Goal: Task Accomplishment & Management: Complete application form

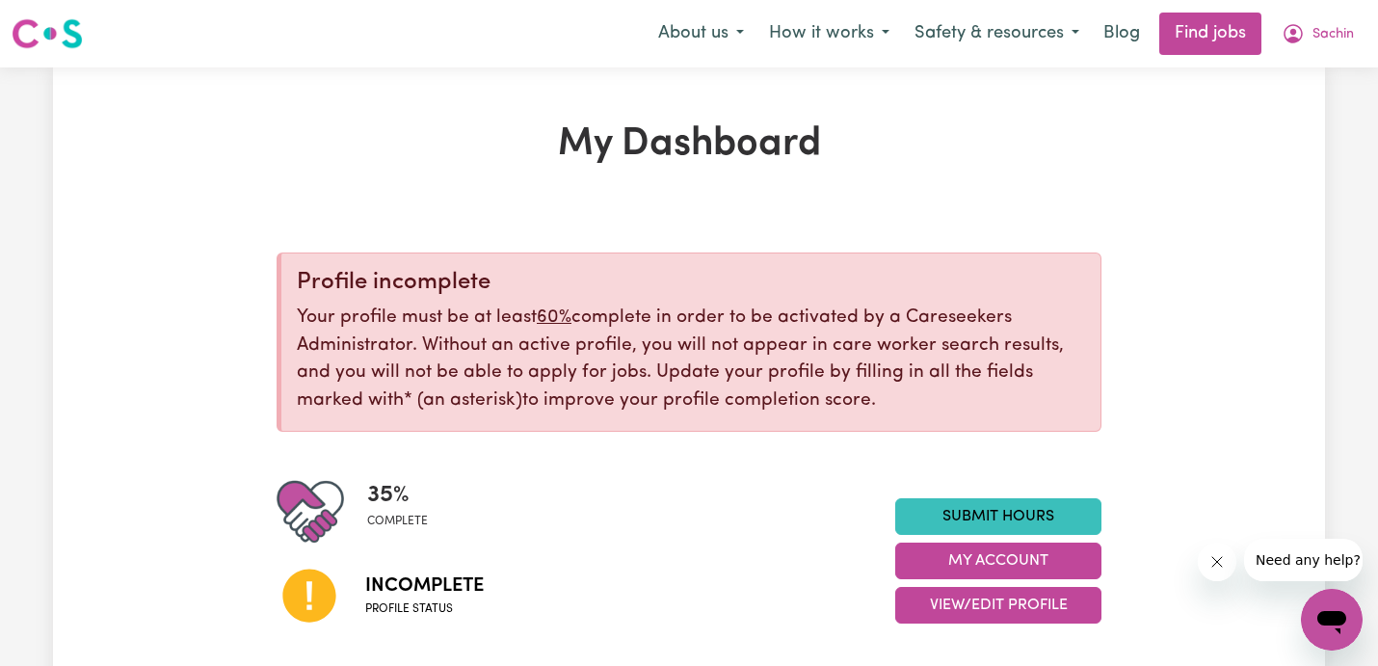
click at [60, 25] on img at bounding box center [47, 33] width 71 height 35
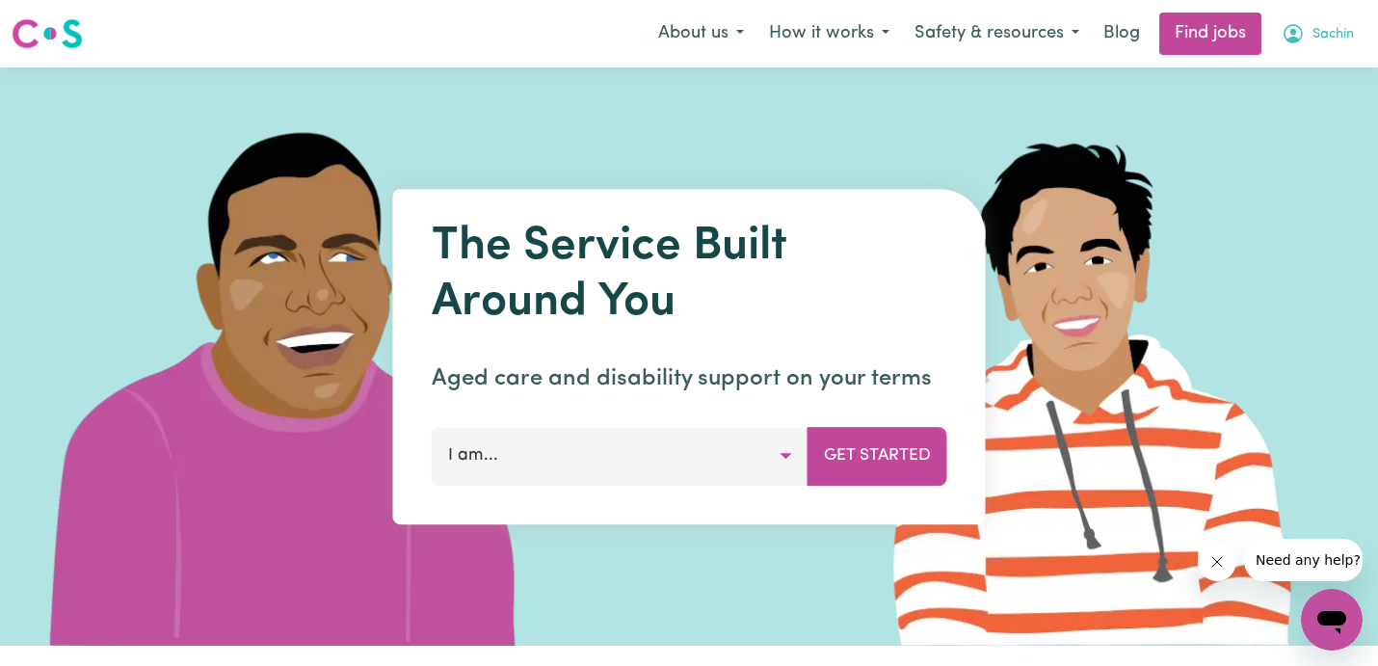
click at [1353, 37] on button "Sachin" at bounding box center [1317, 33] width 97 height 40
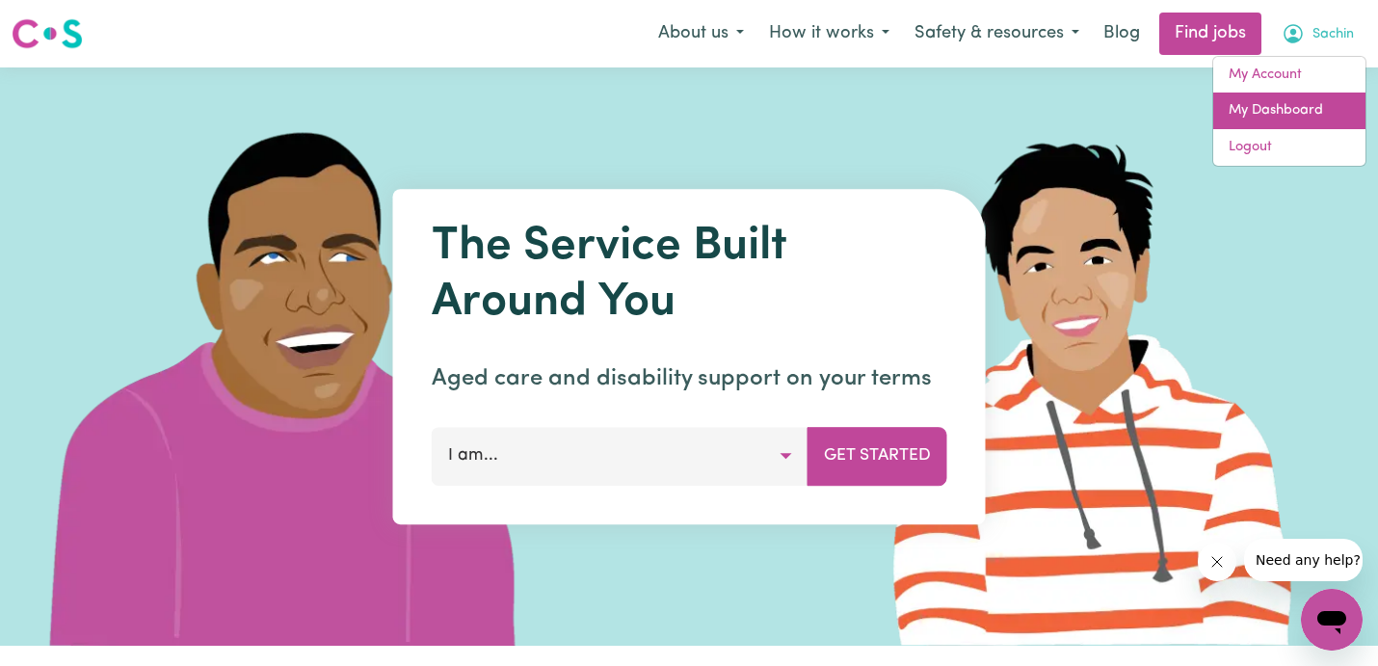
click at [1308, 102] on link "My Dashboard" at bounding box center [1289, 111] width 152 height 37
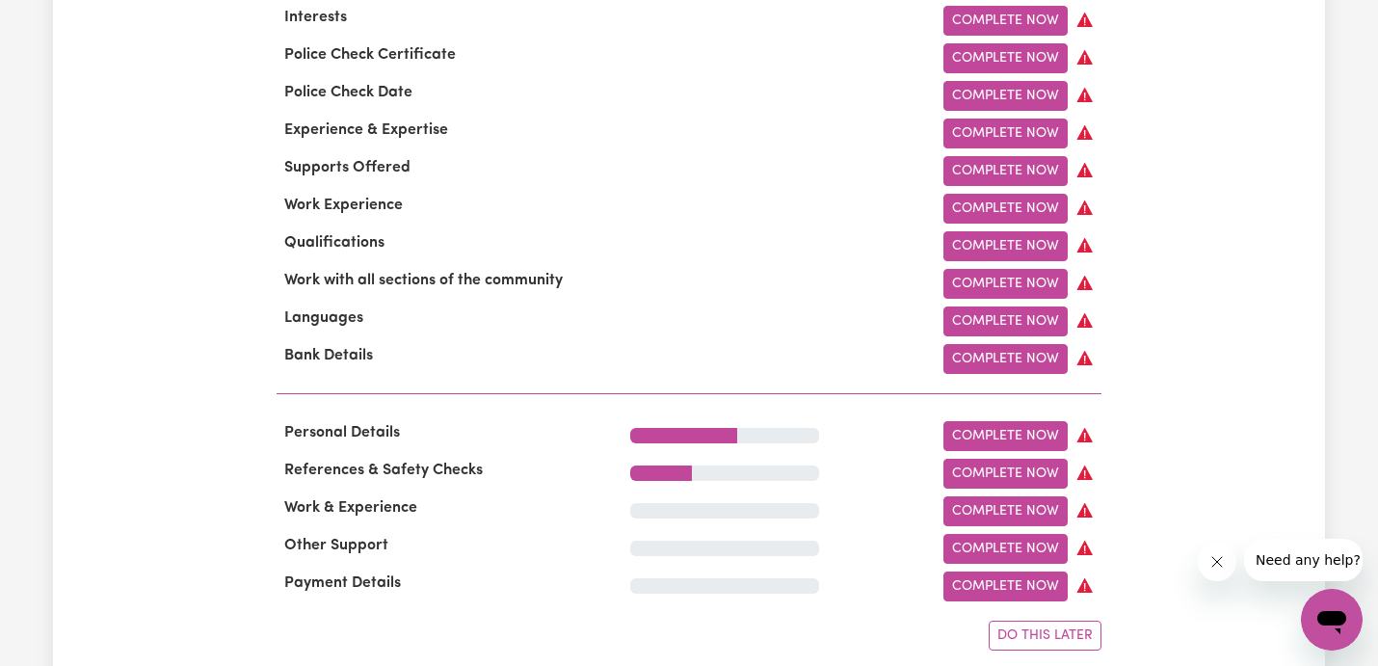
scroll to position [786, 0]
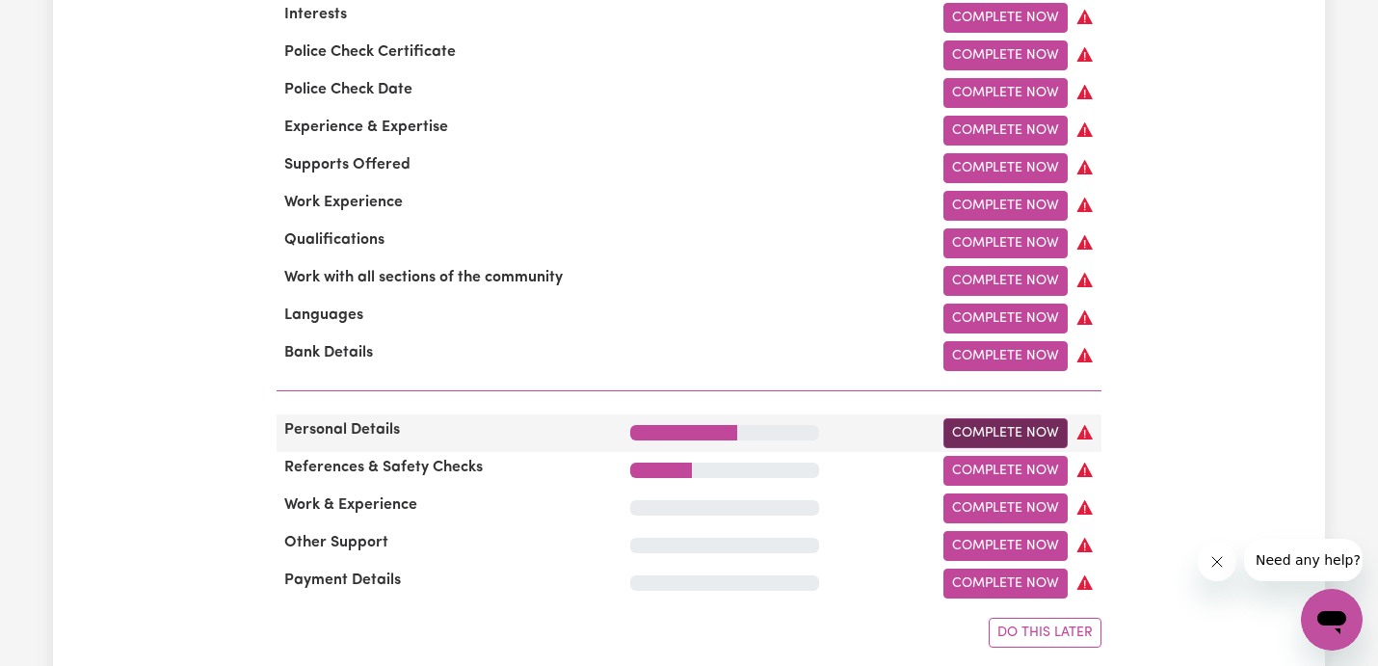
click at [1030, 435] on link "Complete Now" at bounding box center [1006, 433] width 124 height 30
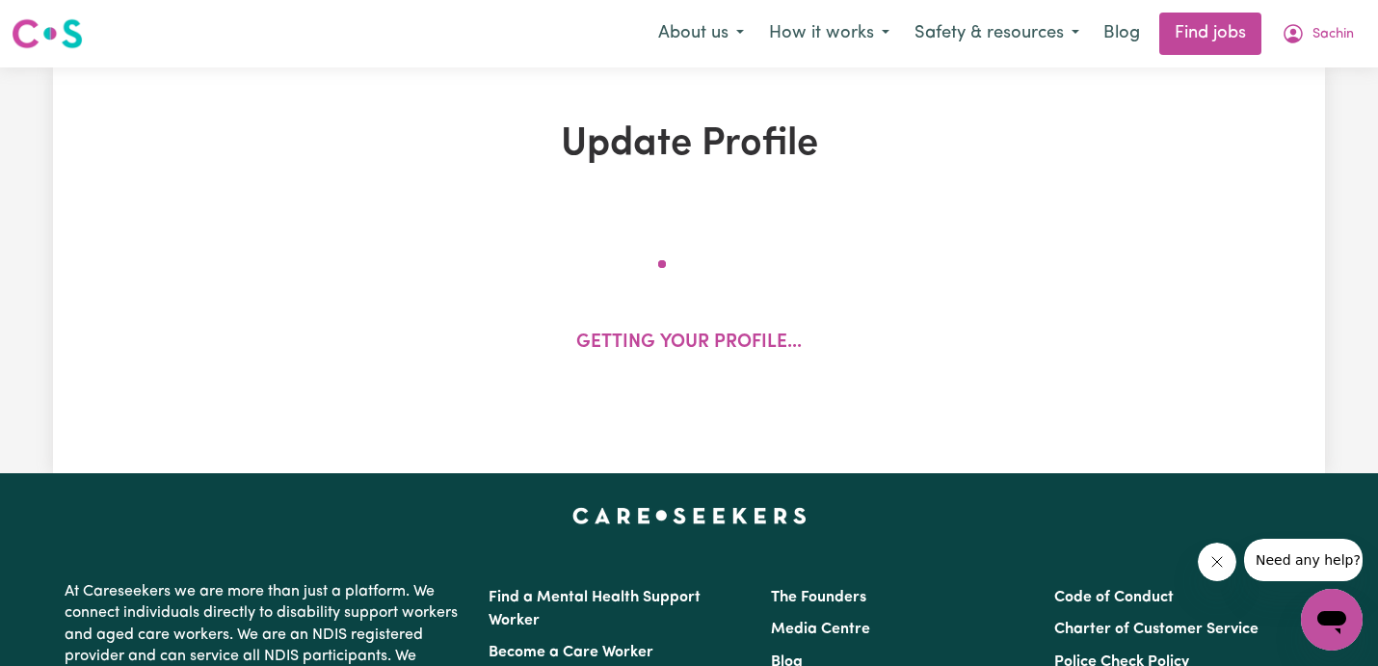
select select "[DEMOGRAPHIC_DATA]"
select select "Australian PR"
select select "Studying a healthcare related degree or qualification"
select select "45"
select select "55"
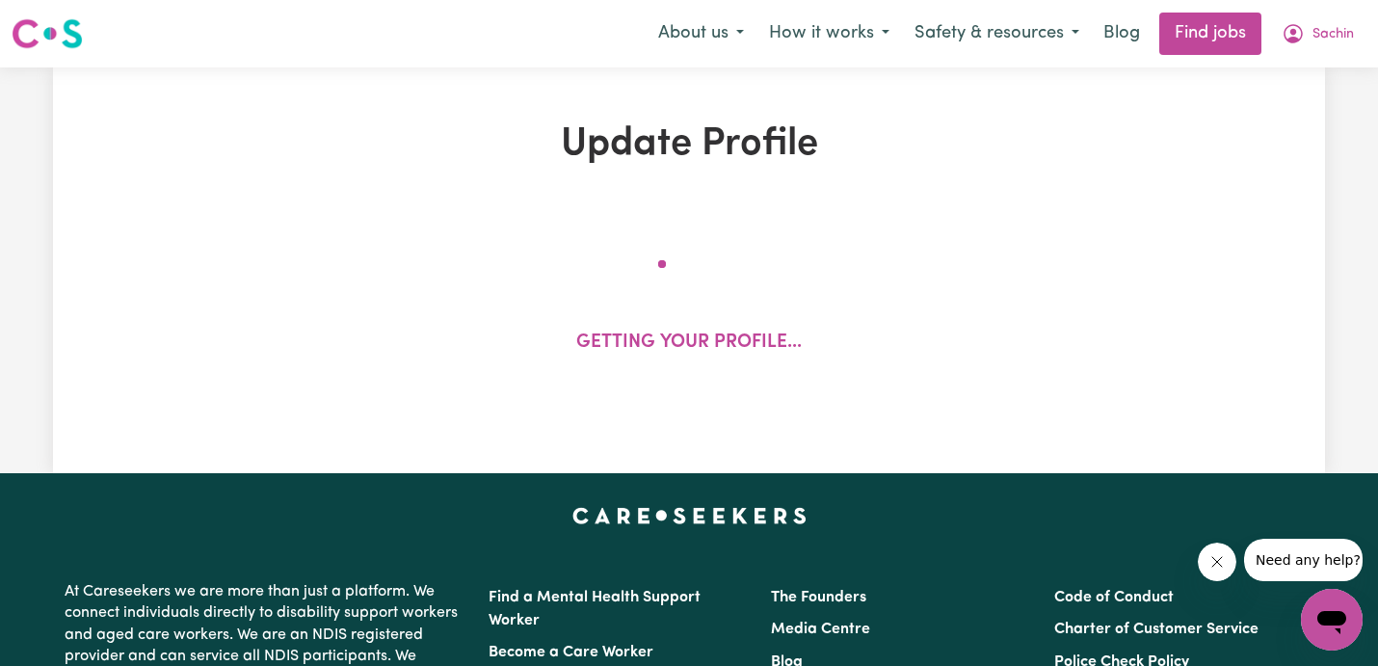
select select "65"
select select "75"
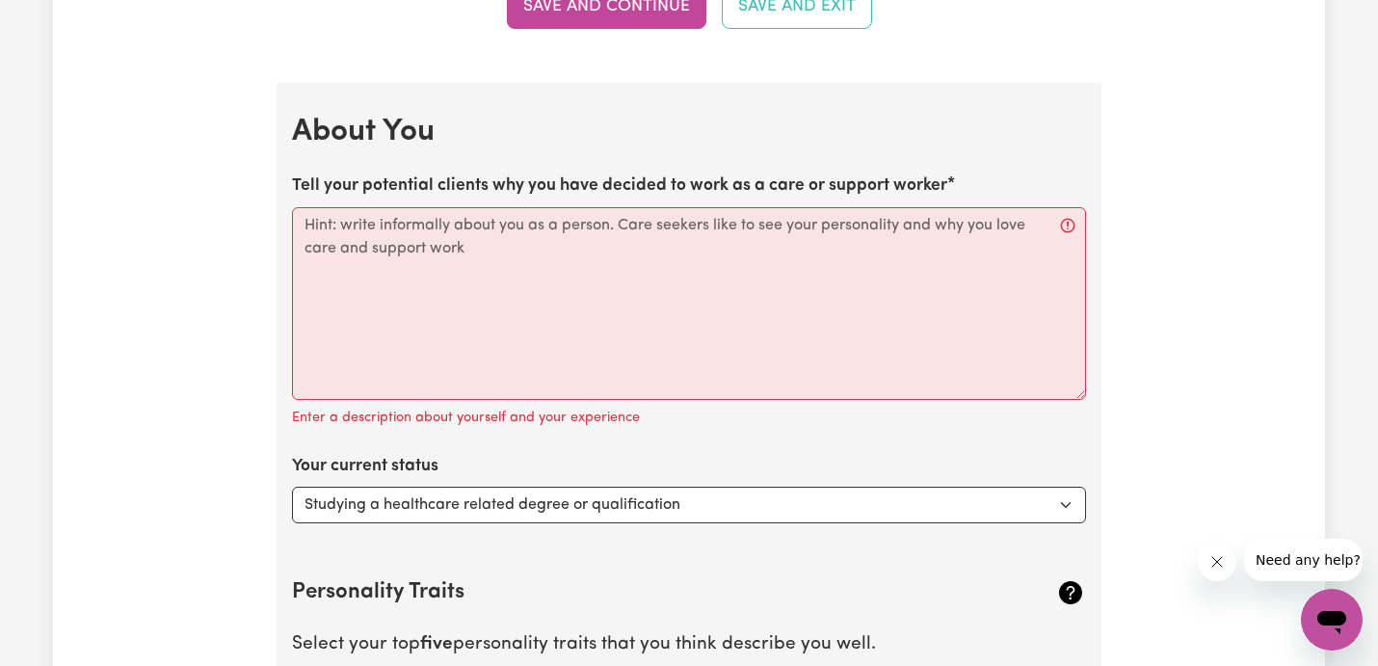
scroll to position [2810, 0]
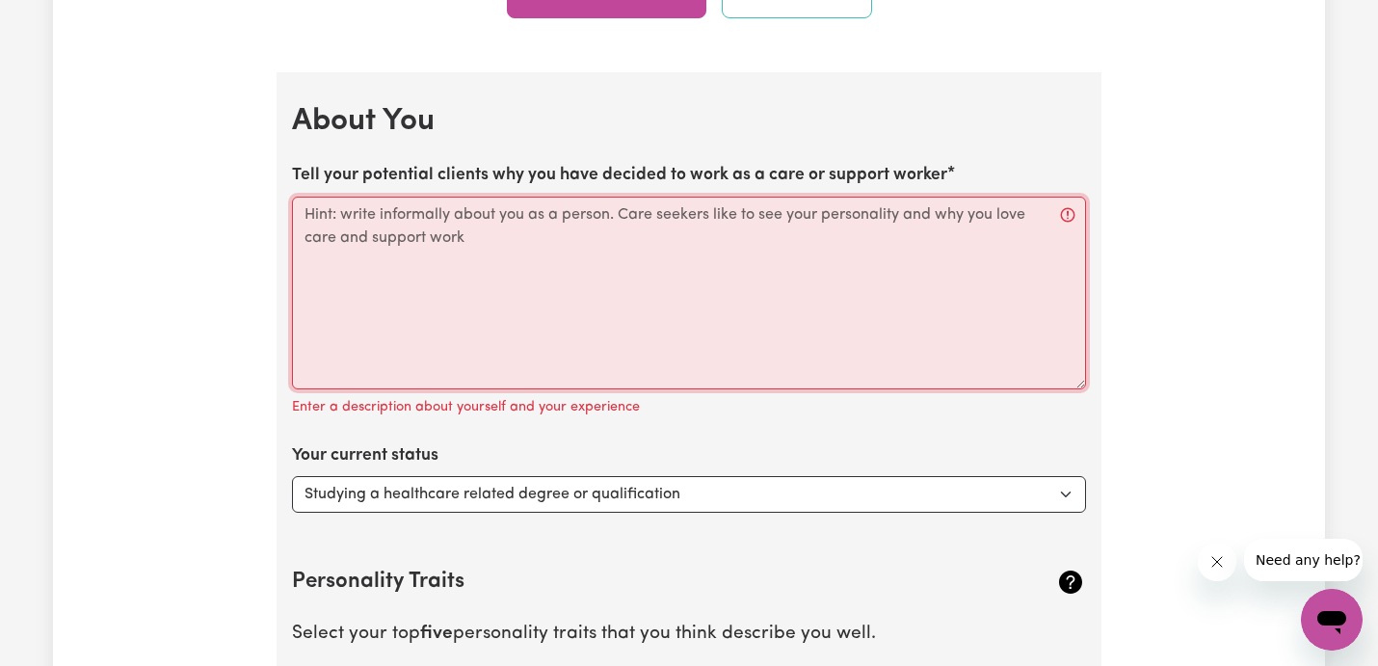
click at [667, 232] on textarea "Tell your potential clients why you have decided to work as a care or support w…" at bounding box center [689, 293] width 794 height 193
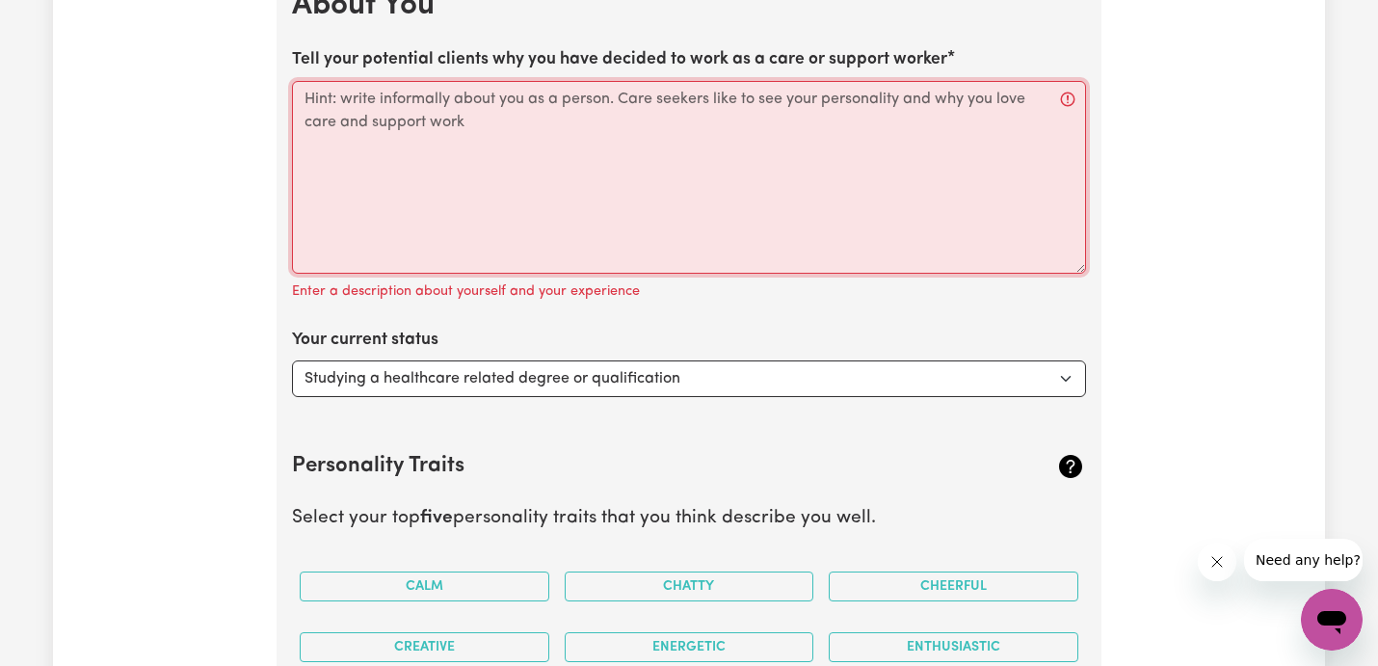
scroll to position [2931, 0]
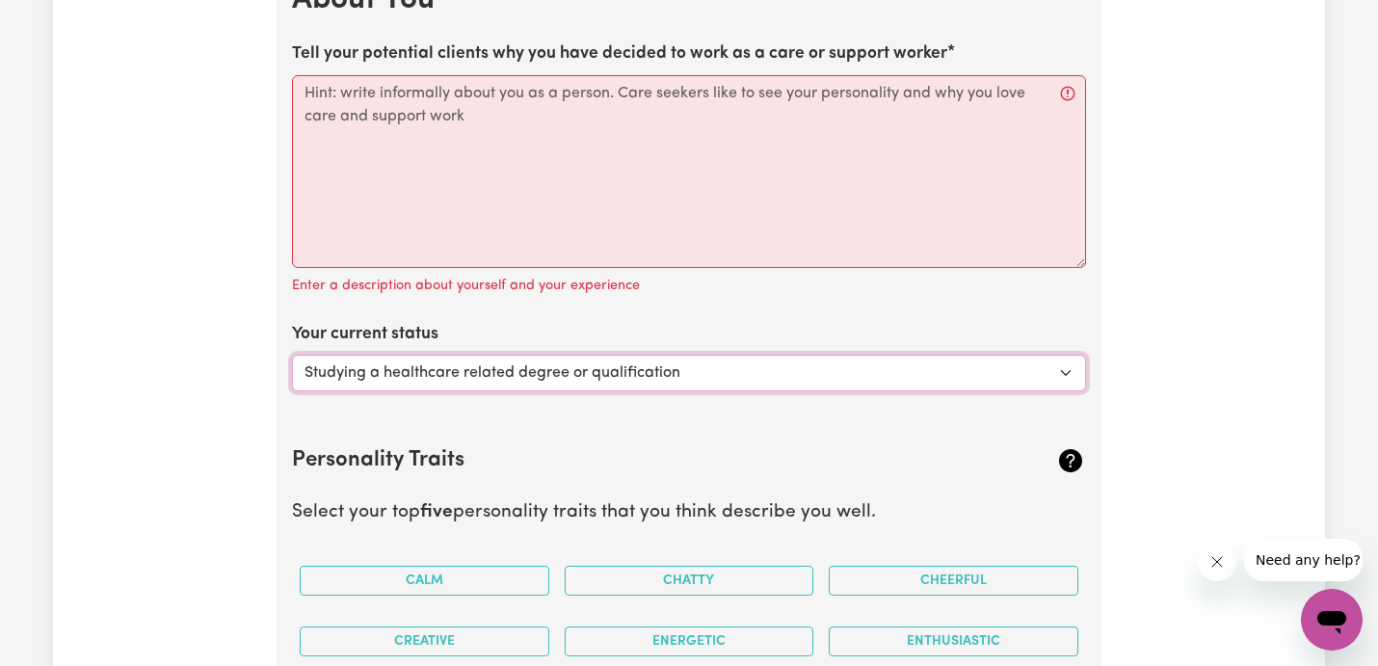
click at [683, 365] on select "Select... Studying a healthcare related degree or qualification Studying a non-…" at bounding box center [689, 373] width 794 height 37
select select "Looking for extra work to fill my week and/or weekends"
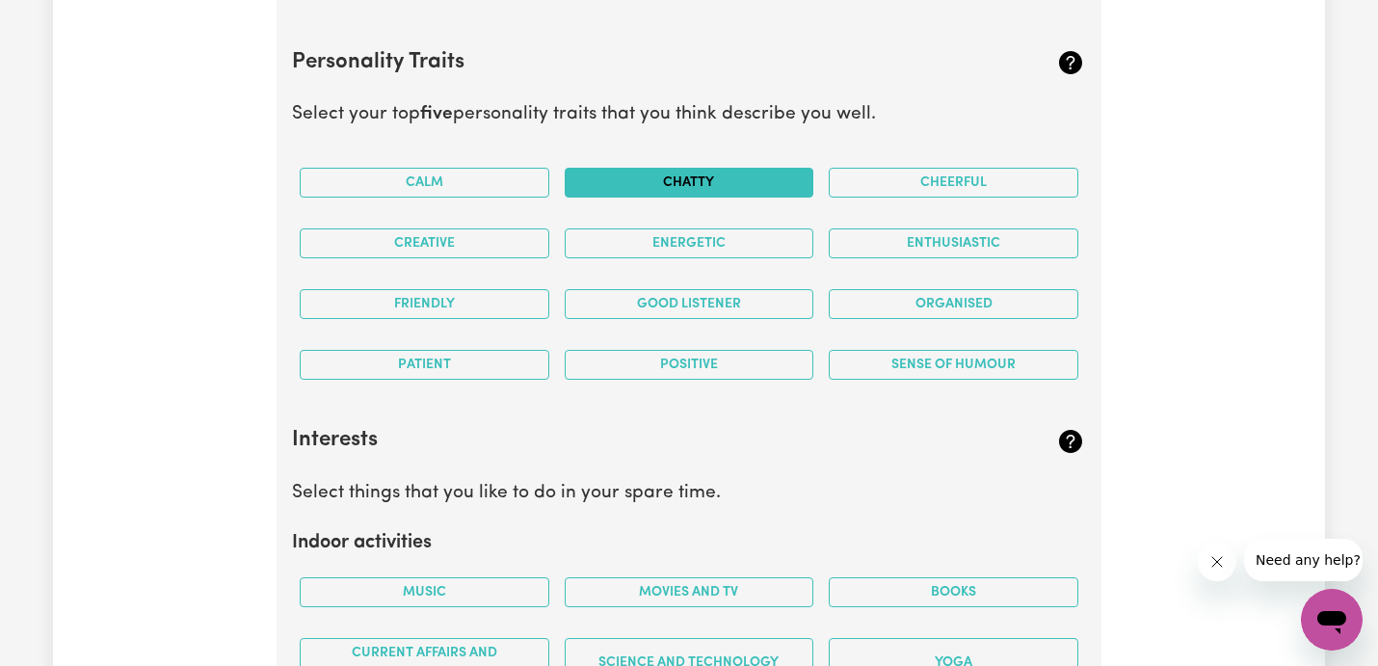
scroll to position [3332, 0]
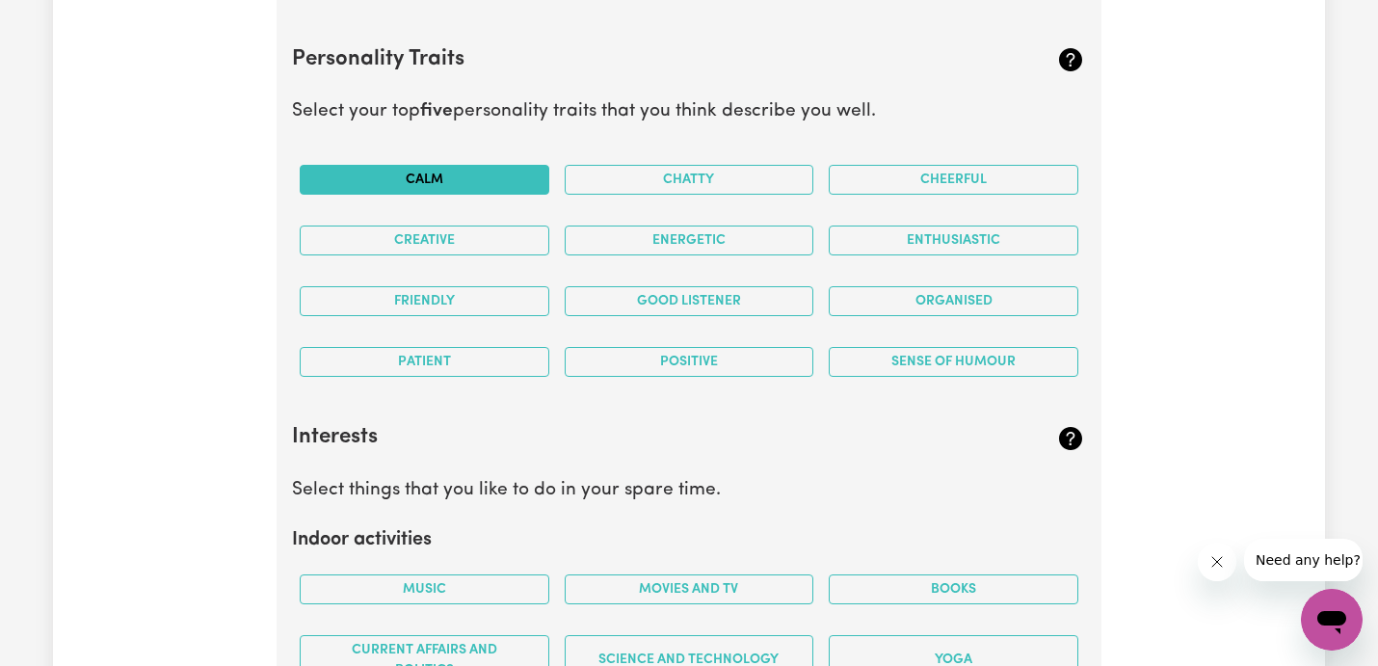
click at [473, 185] on button "Calm" at bounding box center [425, 180] width 250 height 30
click at [645, 237] on button "Energetic" at bounding box center [690, 241] width 250 height 30
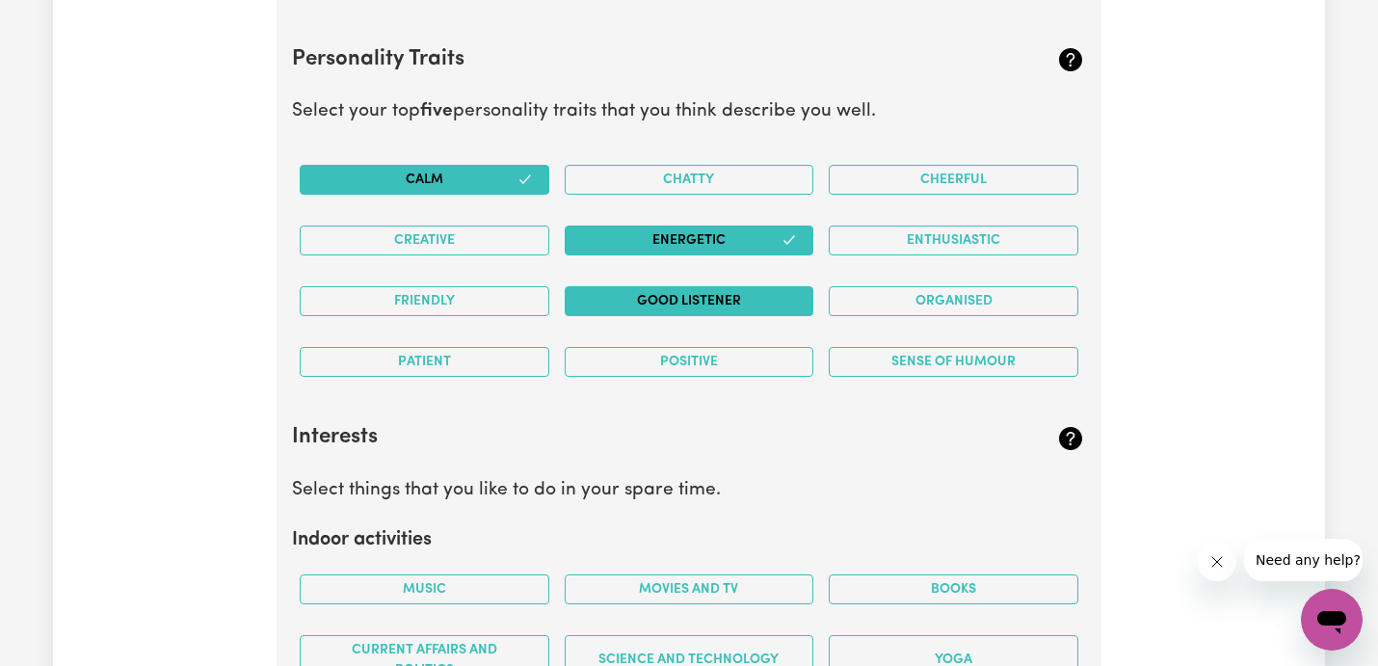
click at [800, 300] on button "Good Listener" at bounding box center [690, 301] width 250 height 30
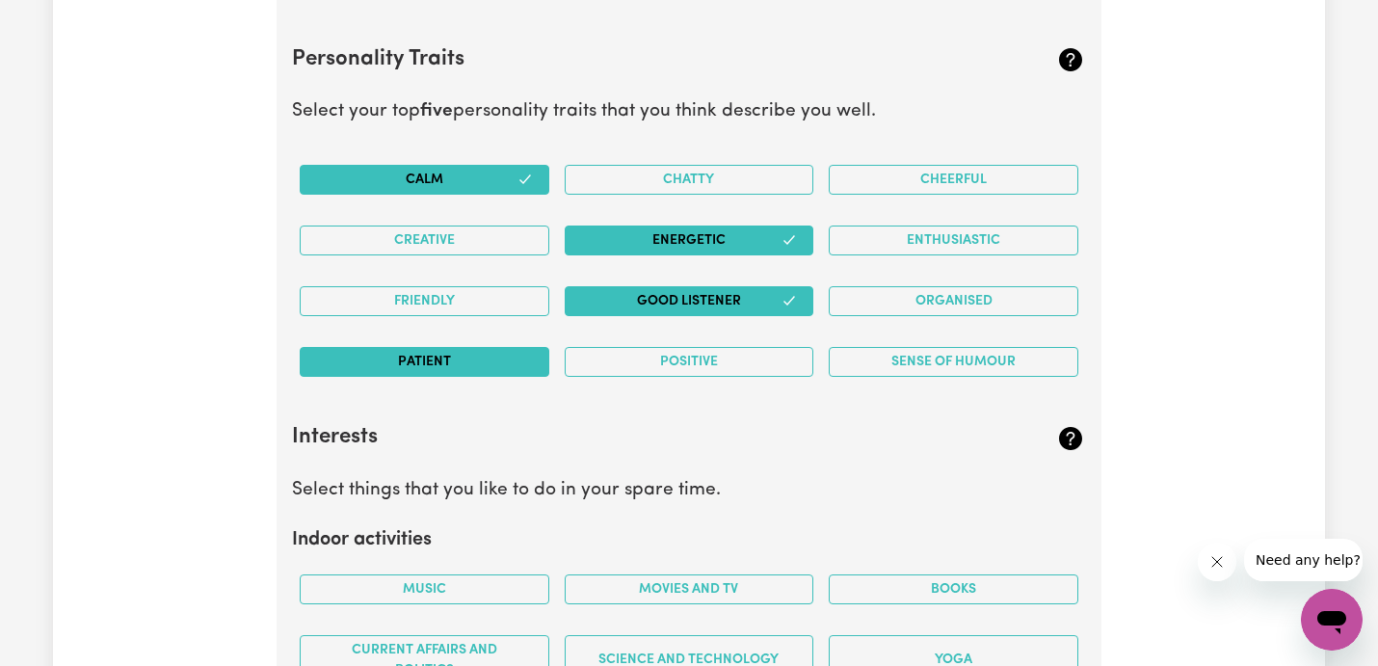
click at [516, 351] on button "Patient" at bounding box center [425, 362] width 250 height 30
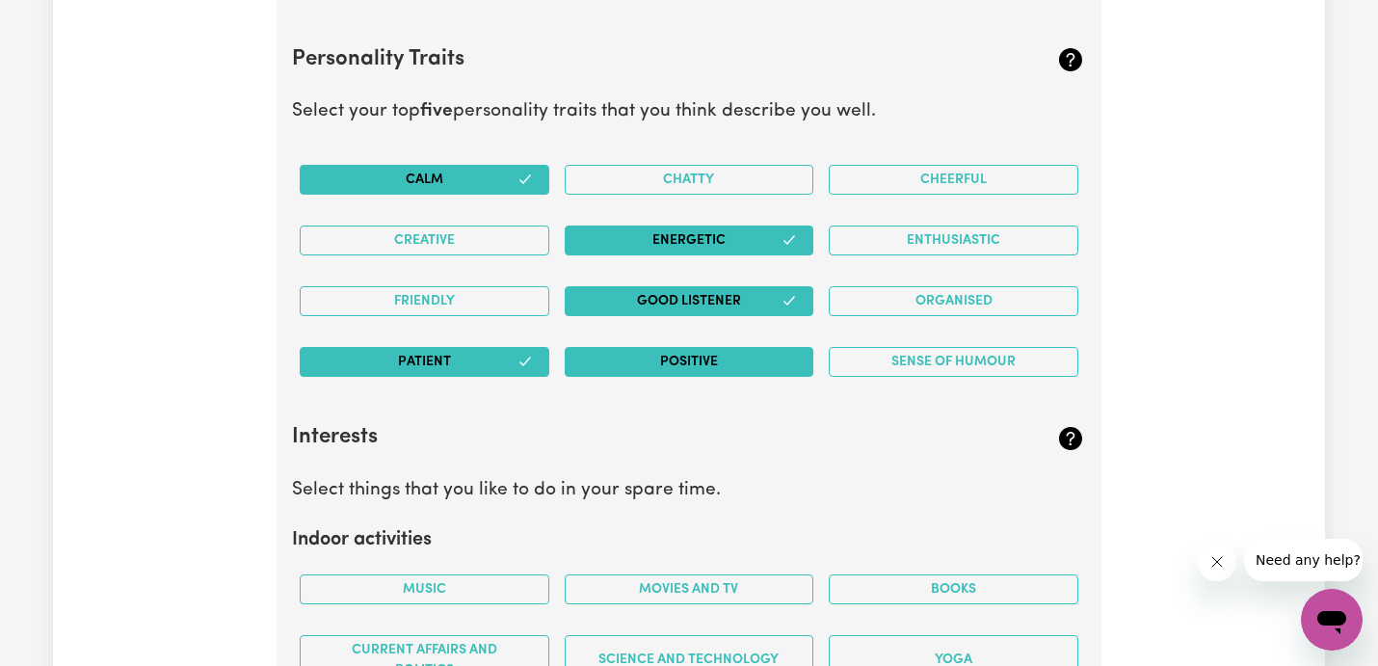
click at [613, 355] on button "Positive" at bounding box center [690, 362] width 250 height 30
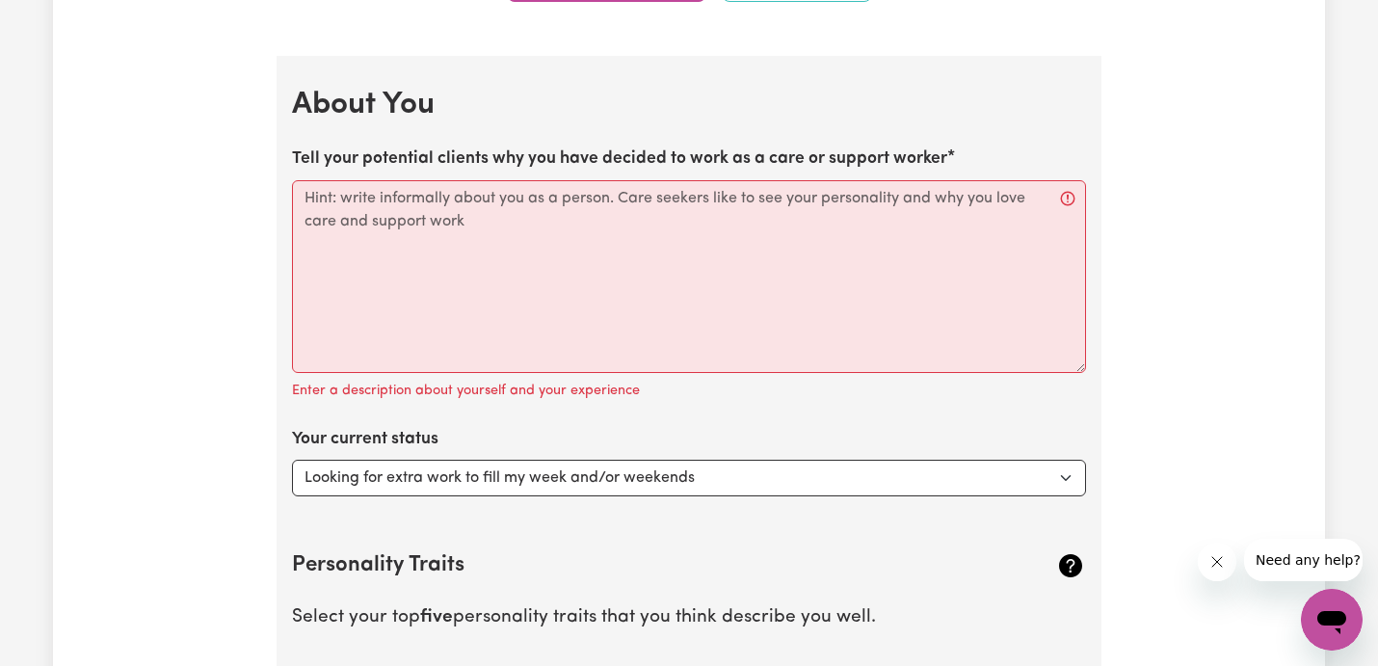
scroll to position [2824, 0]
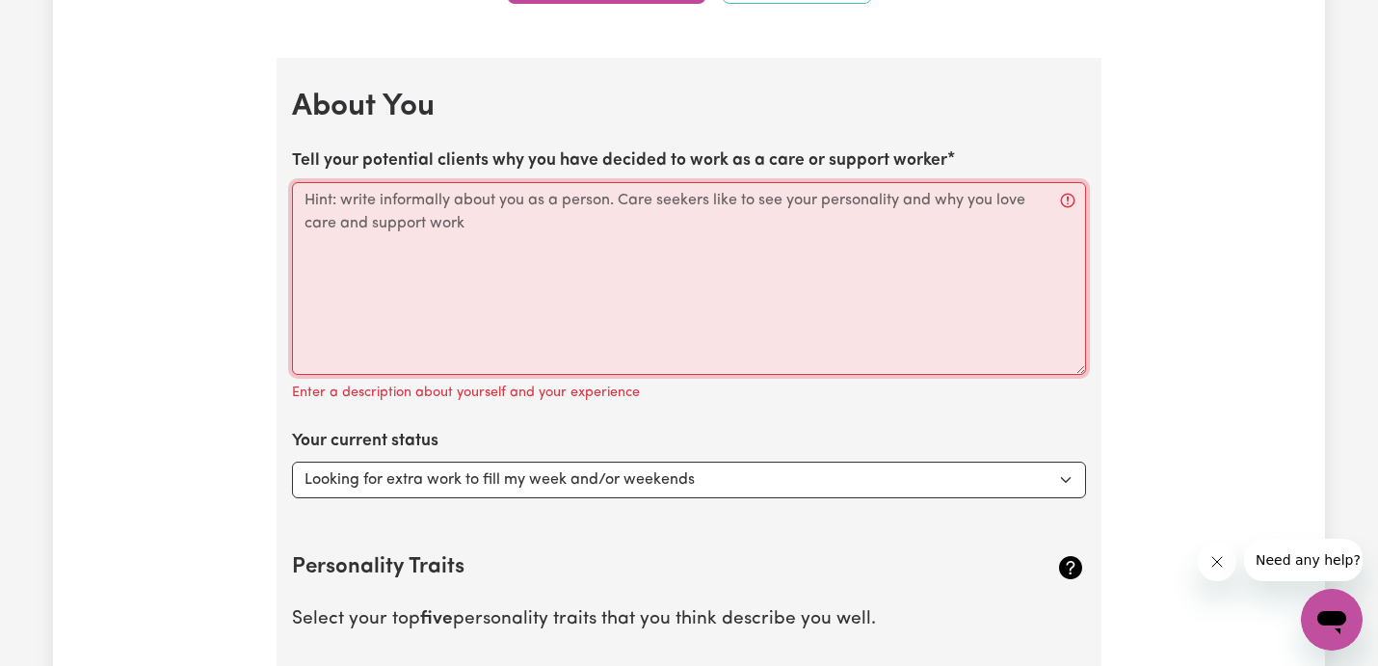
click at [532, 253] on textarea "Tell your potential clients why you have decided to work as a care or support w…" at bounding box center [689, 278] width 794 height 193
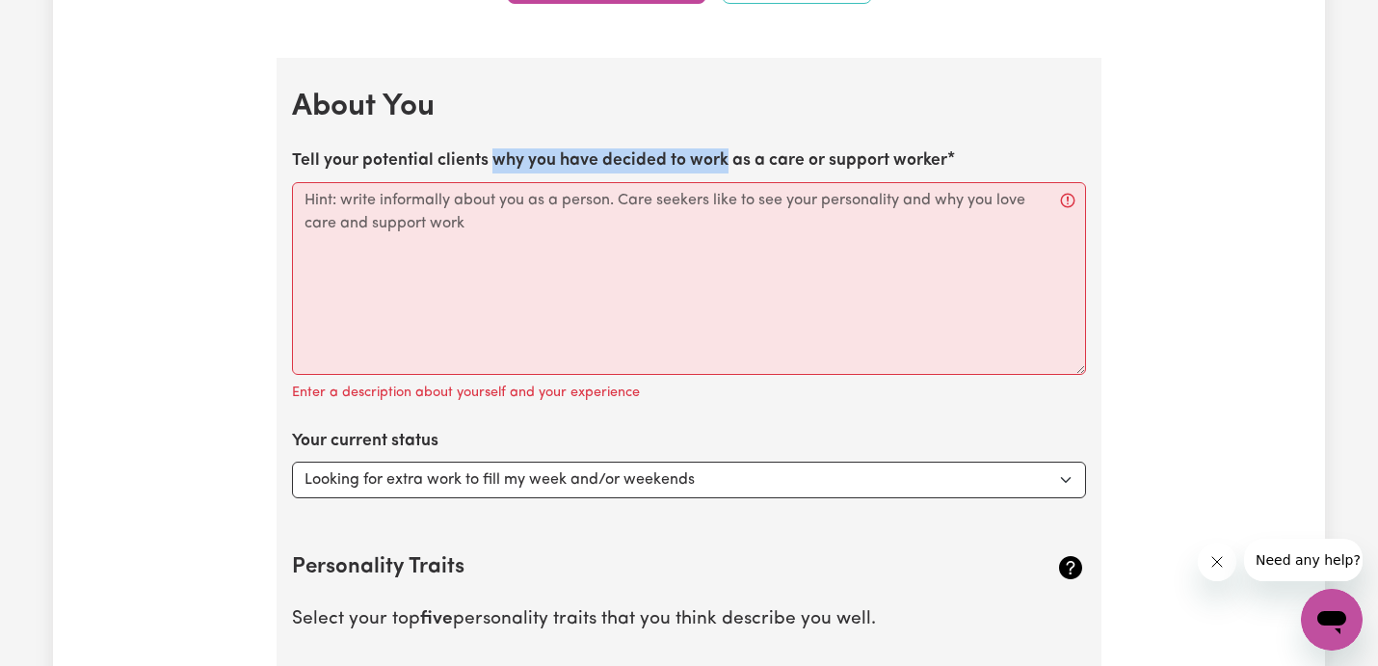
drag, startPoint x: 493, startPoint y: 157, endPoint x: 727, endPoint y: 156, distance: 233.2
click at [727, 156] on label "Tell your potential clients why you have decided to work as a care or support w…" at bounding box center [619, 160] width 655 height 25
click at [297, 157] on label "Tell your potential clients why you have decided to work as a care or support w…" at bounding box center [619, 160] width 655 height 25
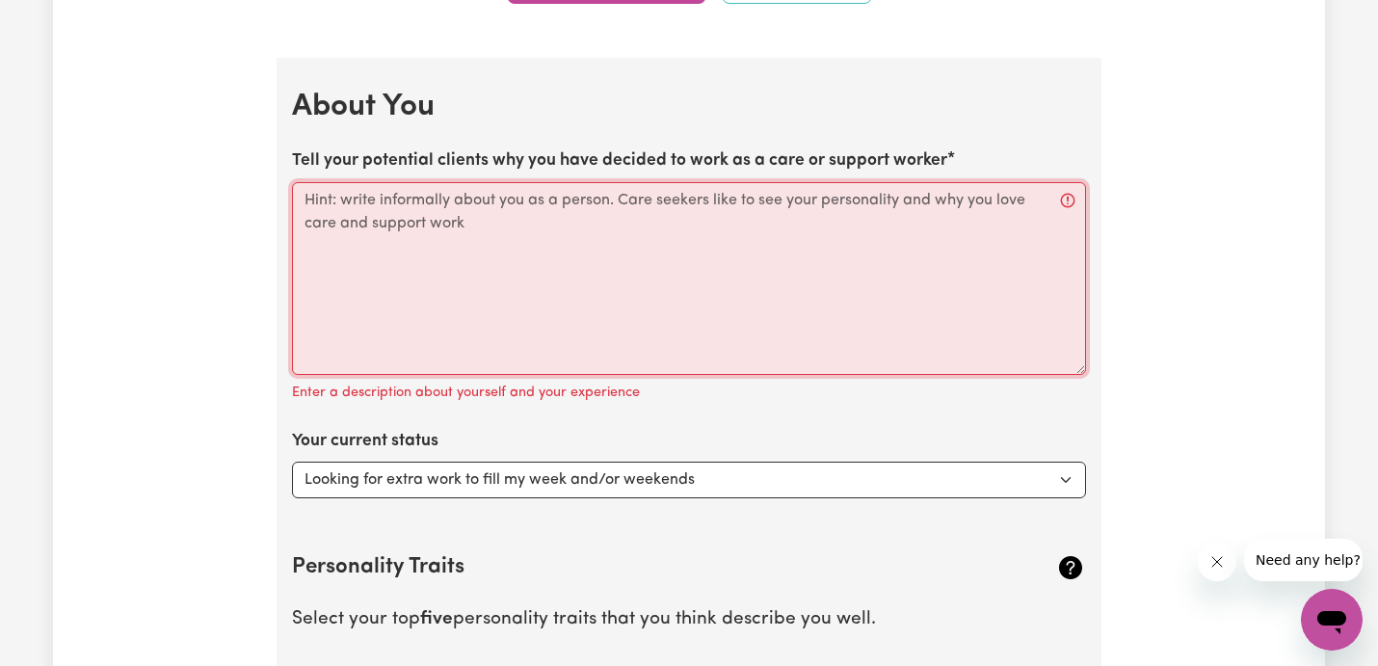
click at [297, 182] on textarea "Tell your potential clients why you have decided to work as a care or support w…" at bounding box center [689, 278] width 794 height 193
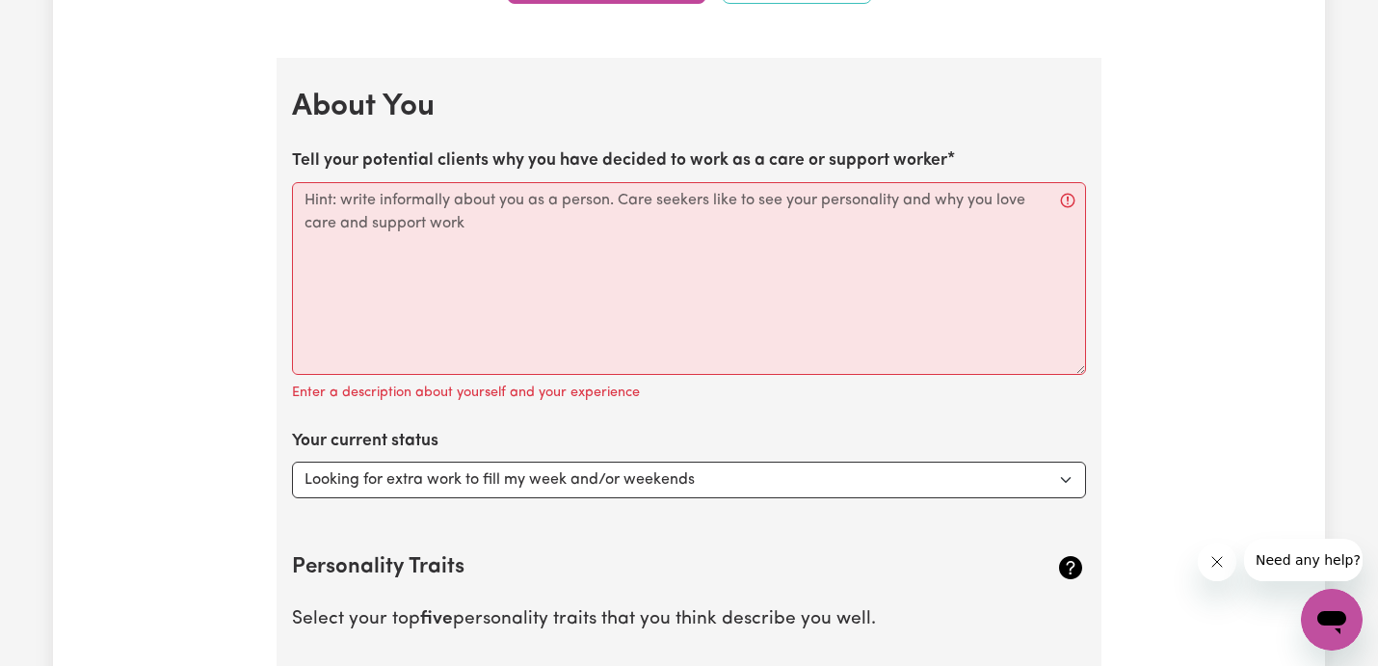
drag, startPoint x: 297, startPoint y: 157, endPoint x: 941, endPoint y: 163, distance: 643.9
click at [941, 163] on label "Tell your potential clients why you have decided to work as a care or support w…" at bounding box center [619, 160] width 655 height 25
click at [941, 182] on textarea "Tell your potential clients why you have decided to work as a care or support w…" at bounding box center [689, 278] width 794 height 193
copy label "Tell"
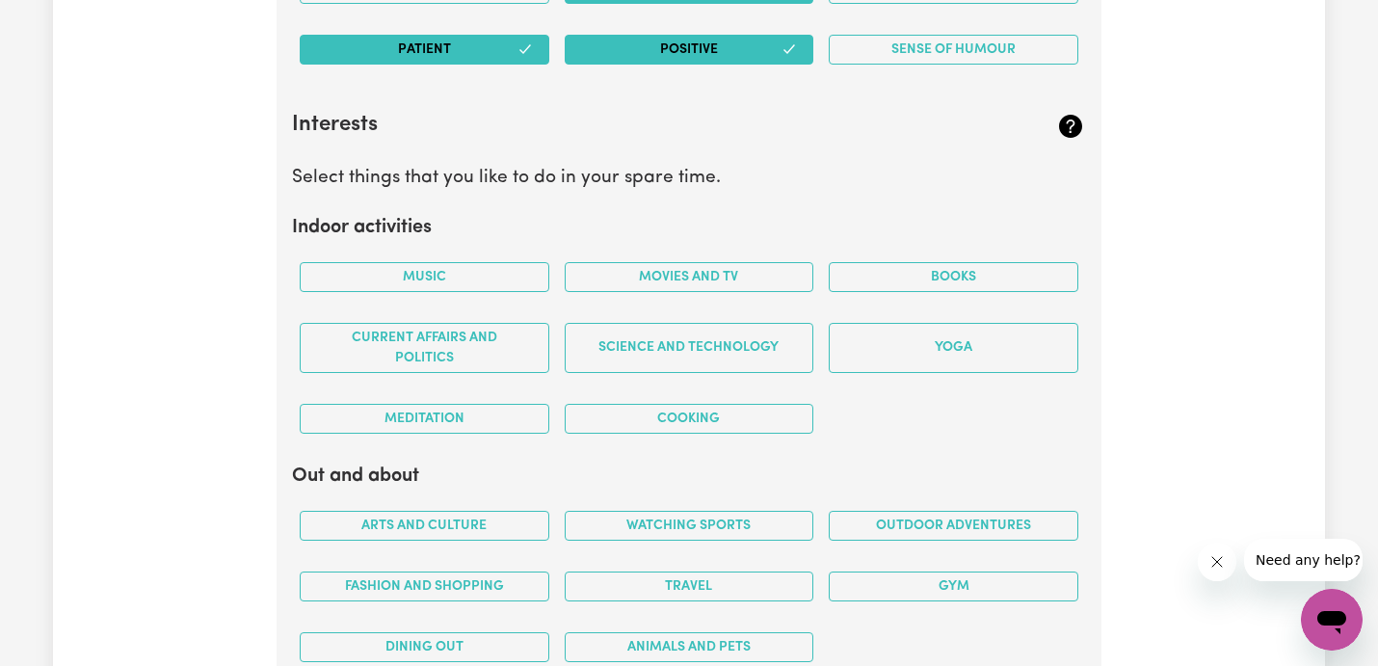
scroll to position [3657, 0]
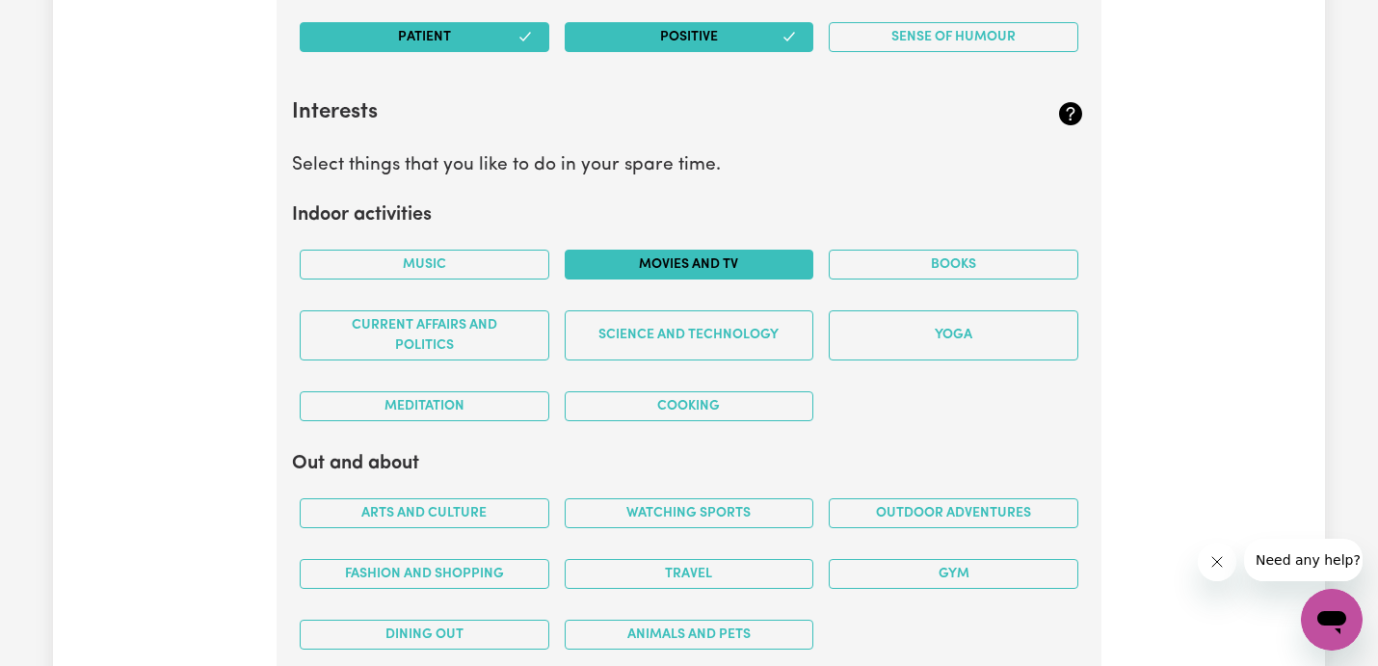
click at [705, 262] on button "Movies and TV" at bounding box center [690, 265] width 250 height 30
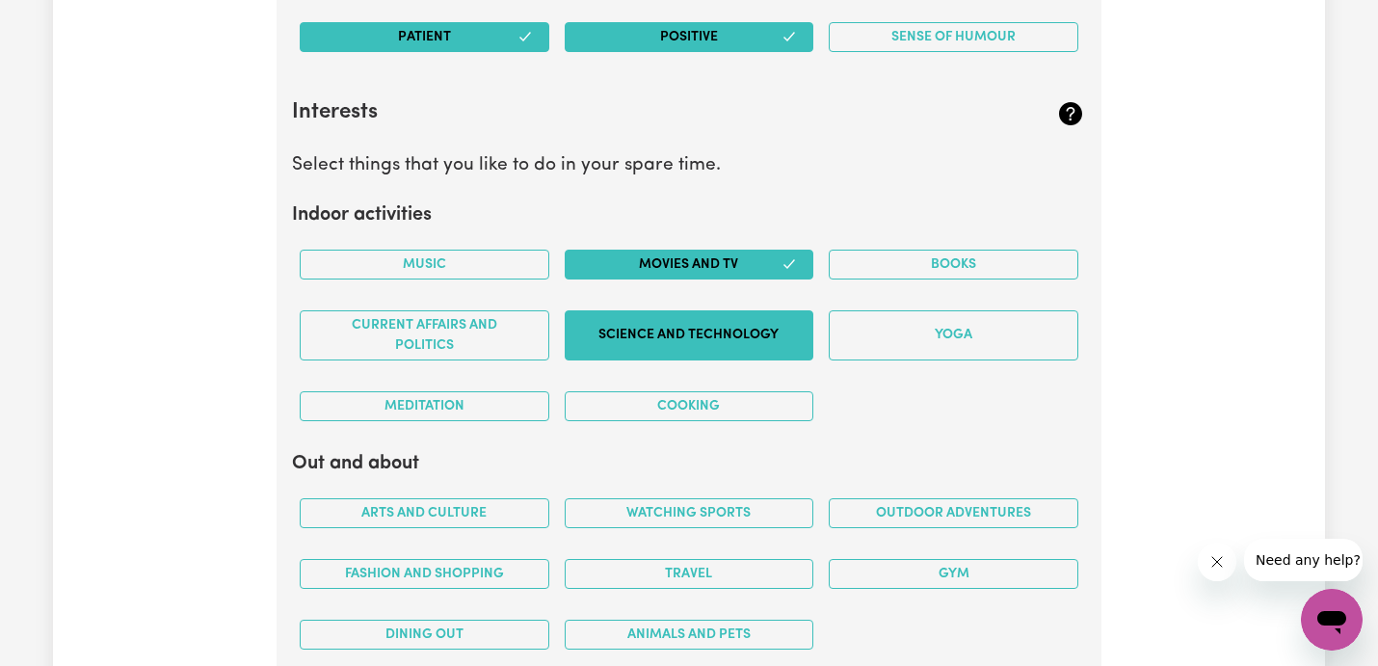
click at [724, 323] on button "Science and Technology" at bounding box center [690, 335] width 250 height 50
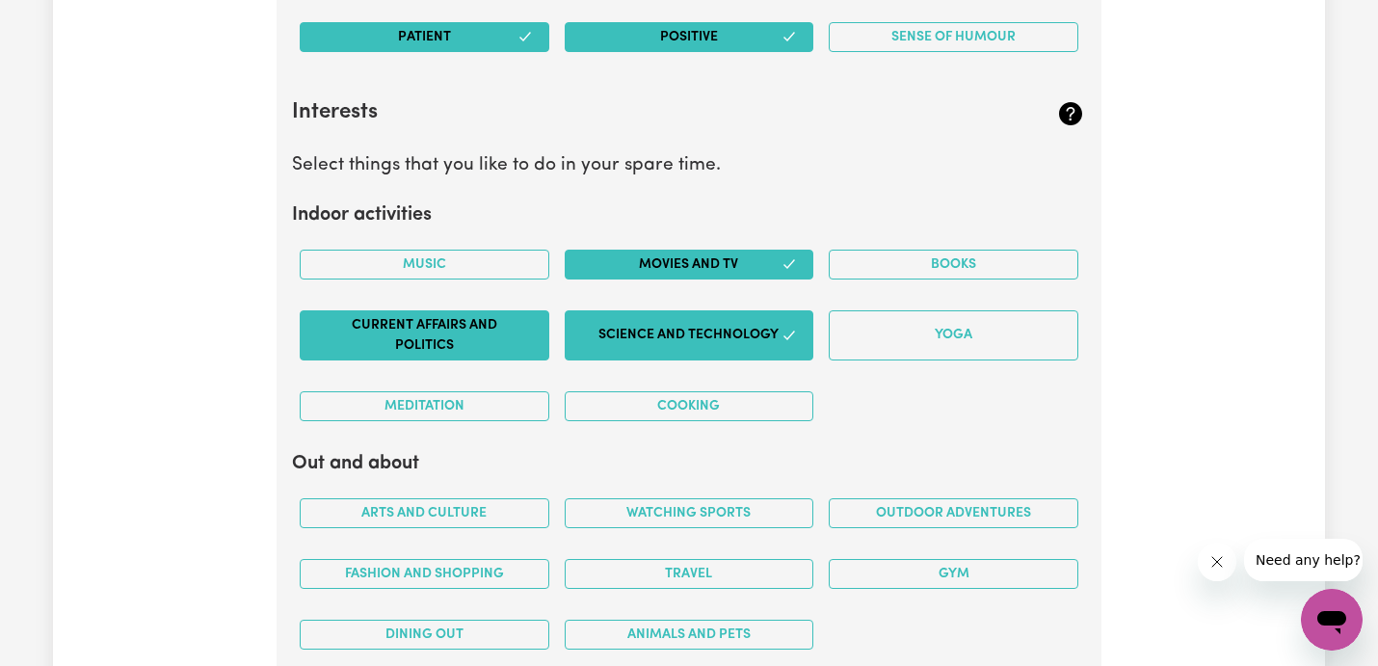
click at [519, 336] on button "Current Affairs and Politics" at bounding box center [425, 335] width 250 height 50
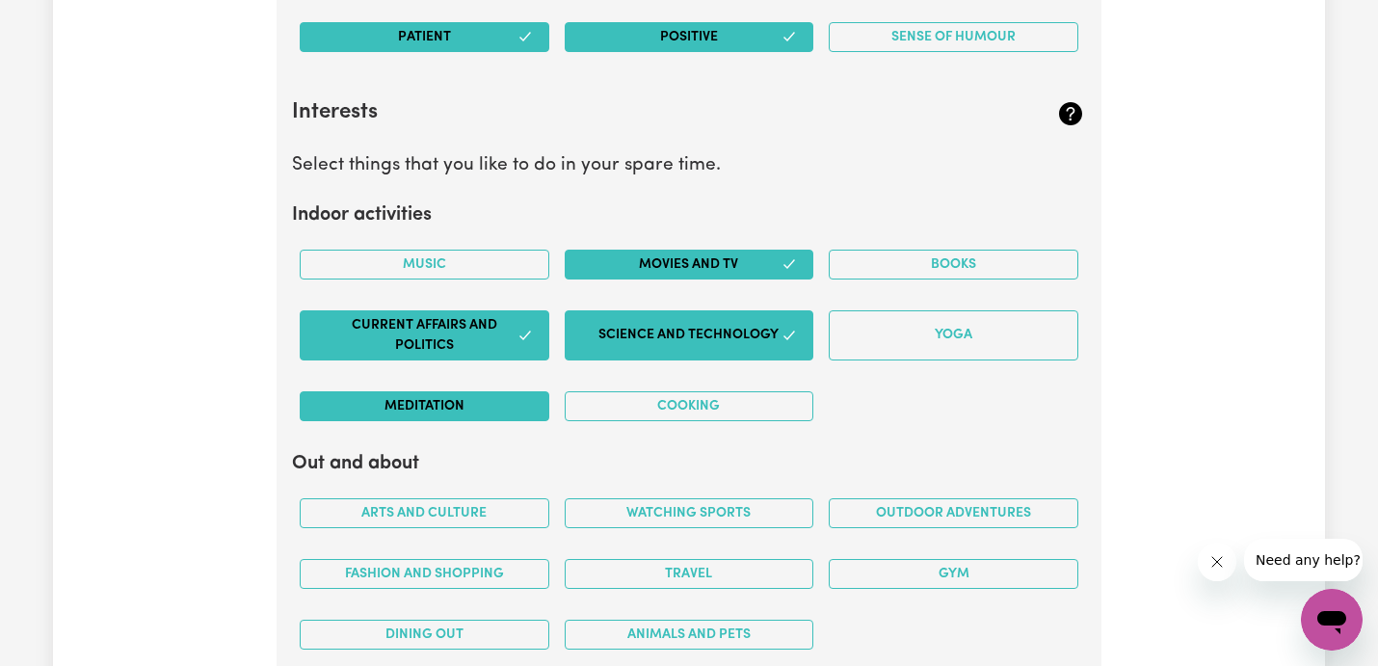
click at [509, 393] on button "Meditation" at bounding box center [425, 406] width 250 height 30
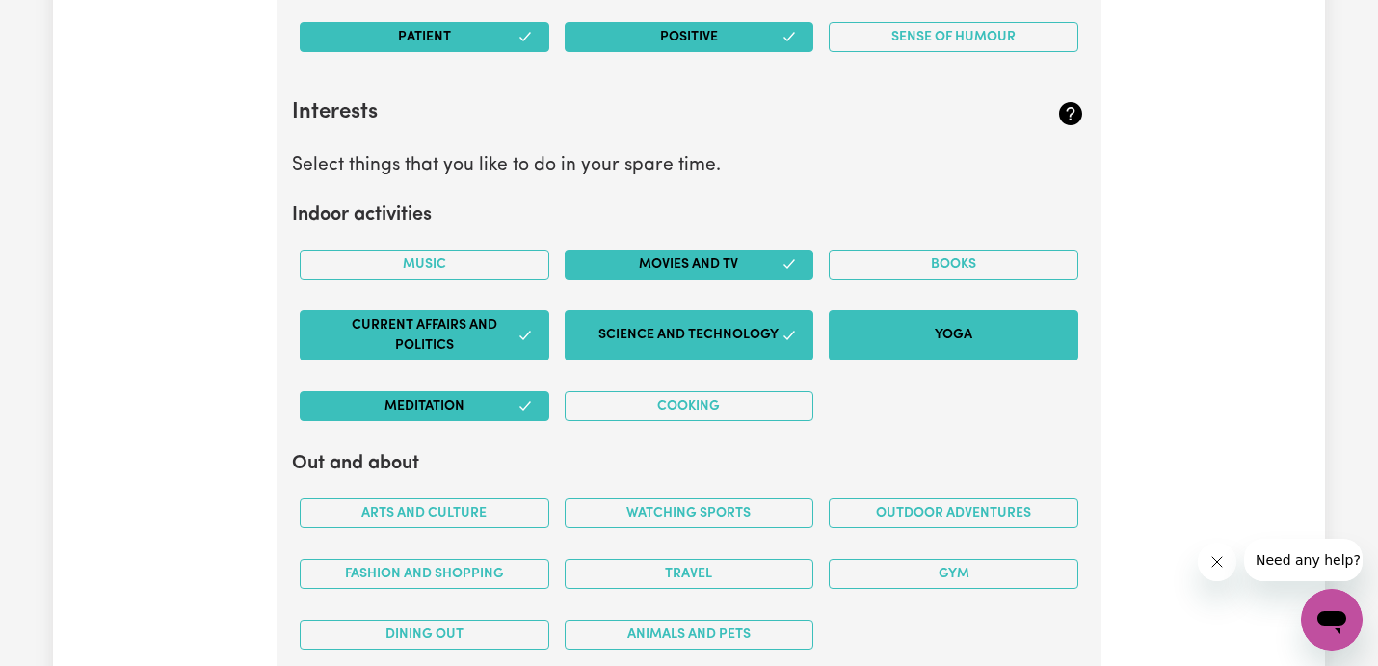
click at [927, 325] on button "Yoga" at bounding box center [954, 335] width 250 height 50
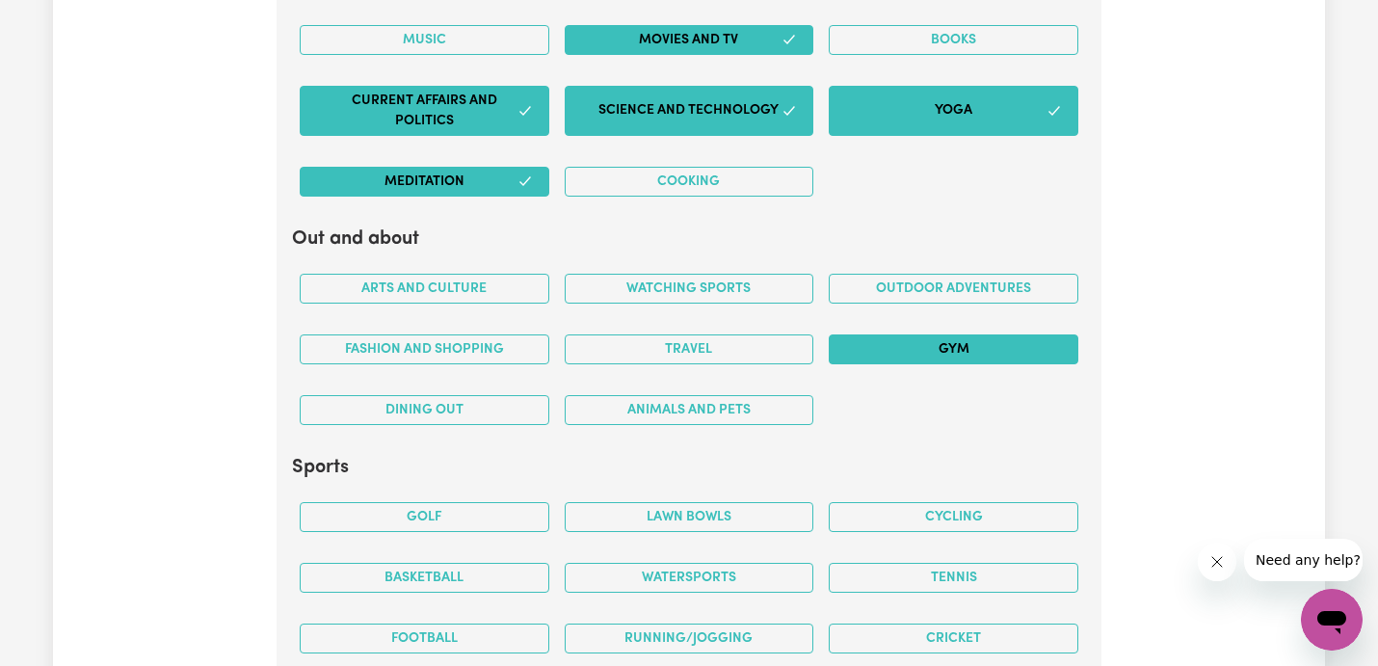
scroll to position [3897, 0]
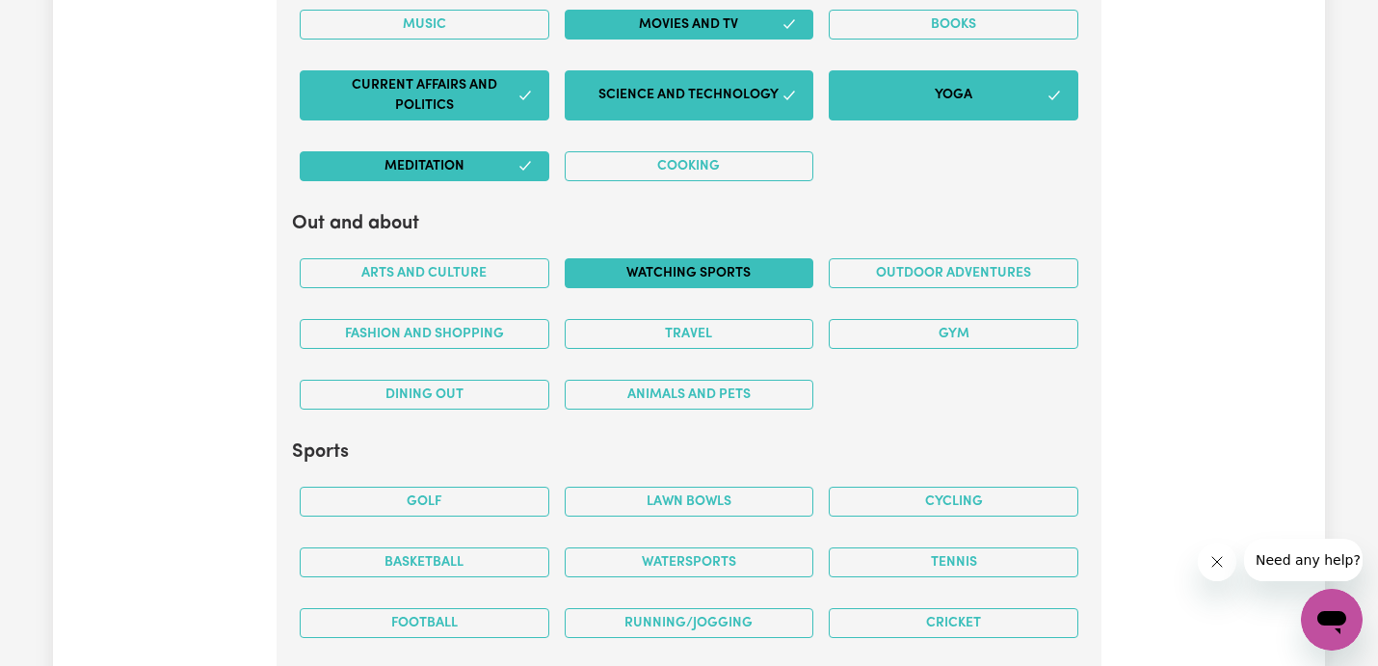
click at [593, 276] on button "Watching sports" at bounding box center [690, 273] width 250 height 30
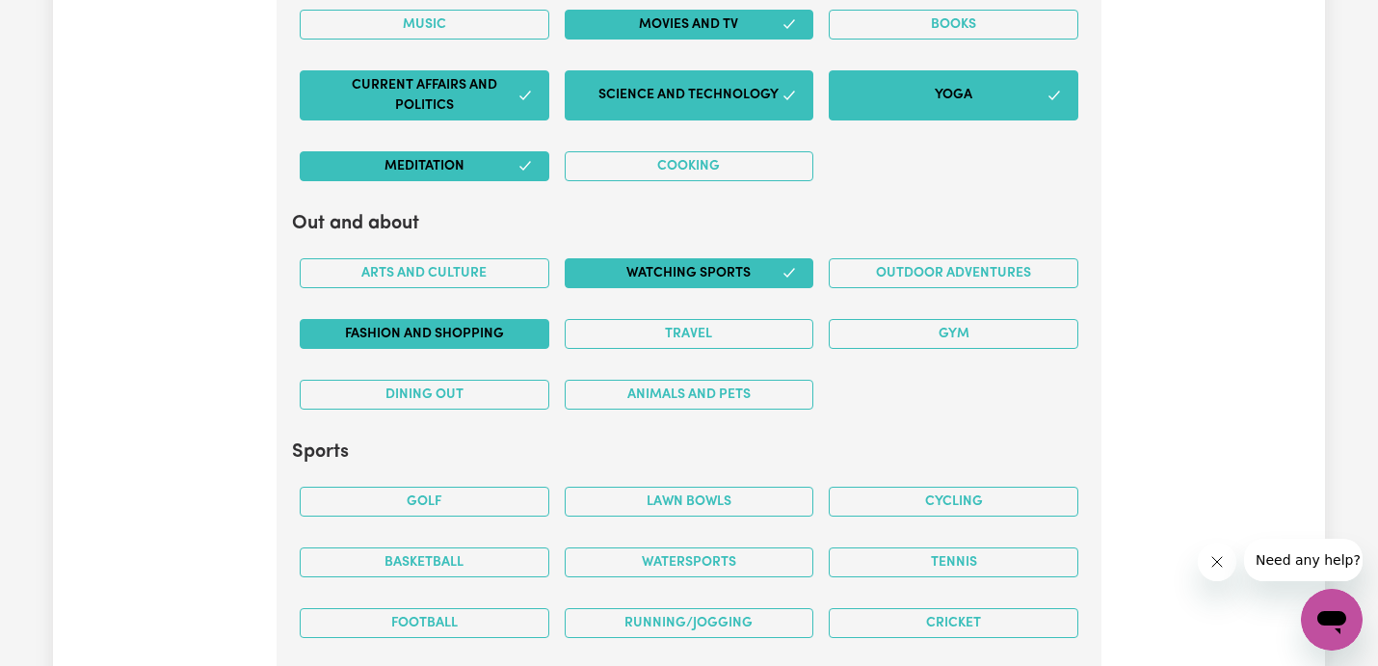
click at [494, 328] on button "Fashion and shopping" at bounding box center [425, 334] width 250 height 30
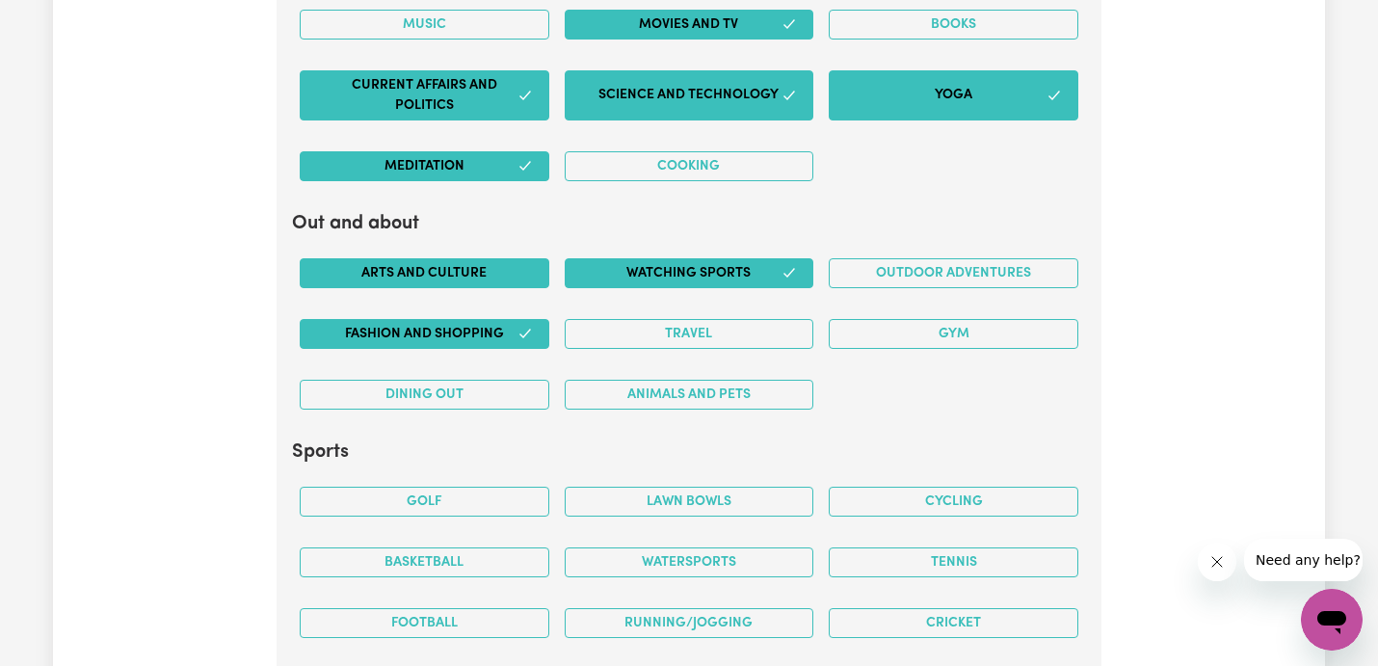
click at [493, 276] on button "Arts and Culture" at bounding box center [425, 273] width 250 height 30
click at [724, 317] on div "Travel" at bounding box center [689, 334] width 265 height 61
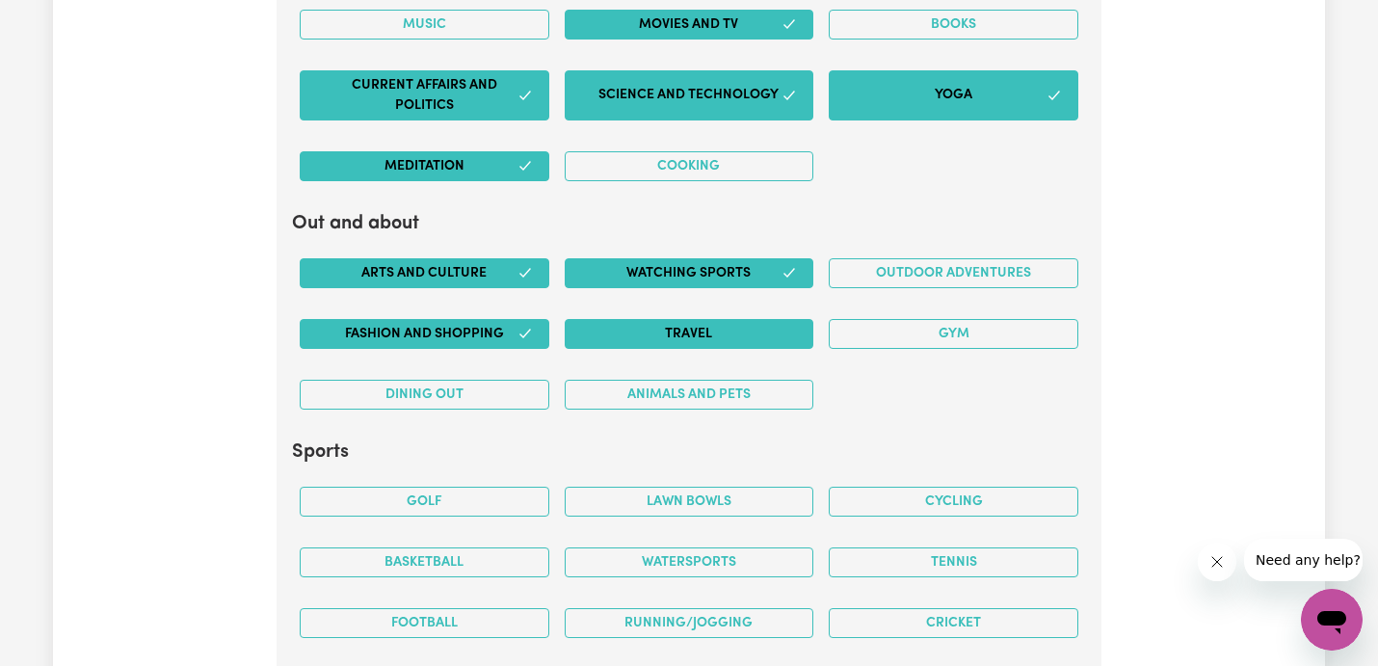
click at [741, 340] on button "Travel" at bounding box center [690, 334] width 250 height 30
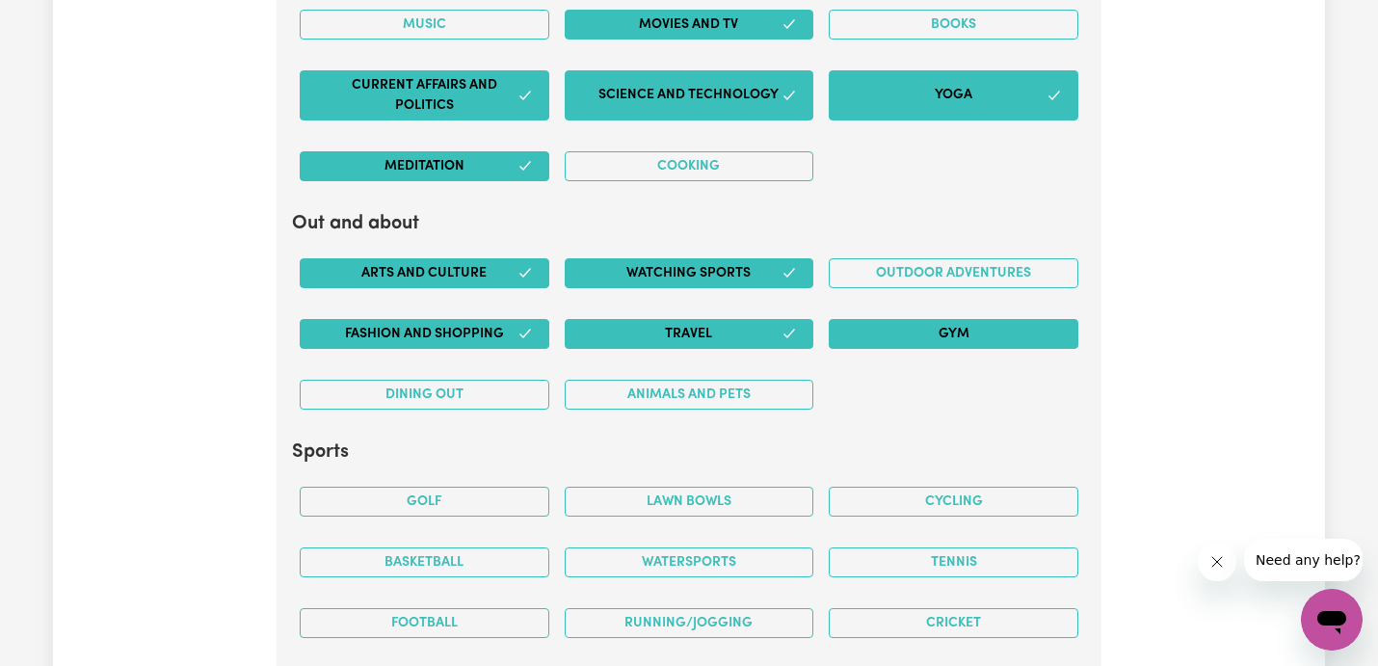
click at [867, 342] on button "Gym" at bounding box center [954, 334] width 250 height 30
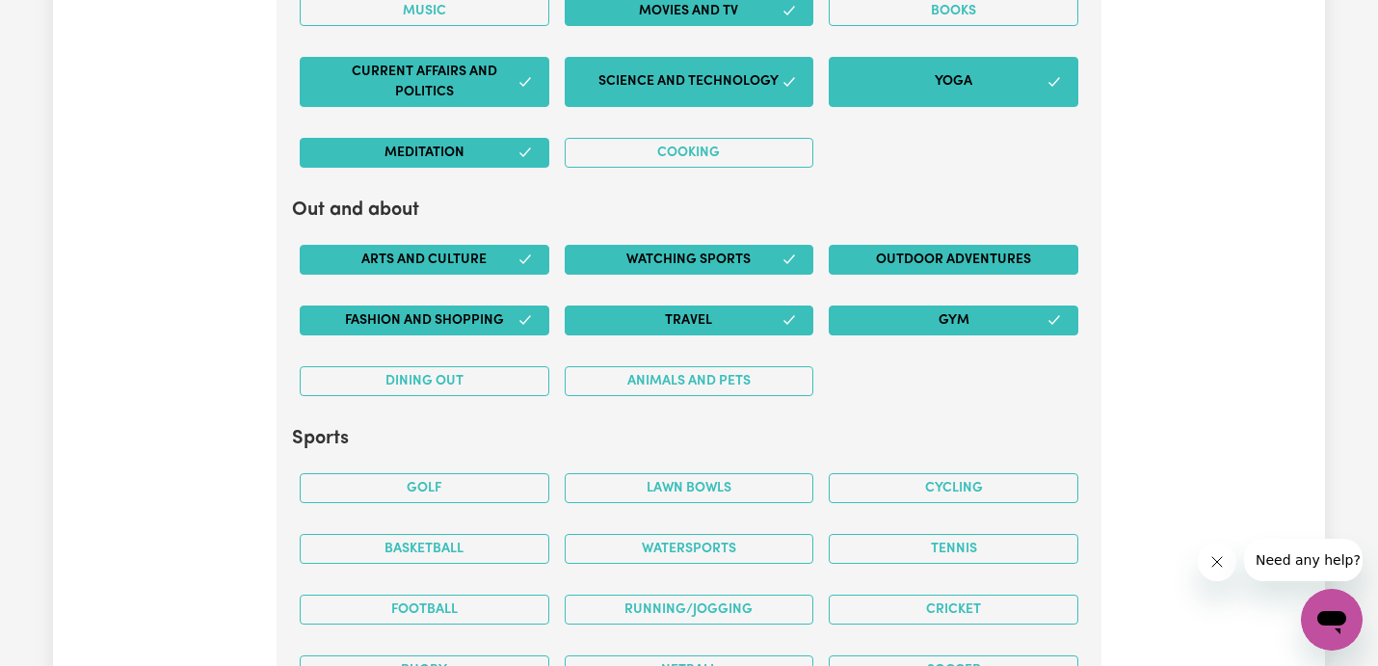
click at [971, 265] on button "Outdoor adventures" at bounding box center [954, 260] width 250 height 30
click at [478, 267] on button "Arts and Culture" at bounding box center [425, 260] width 250 height 30
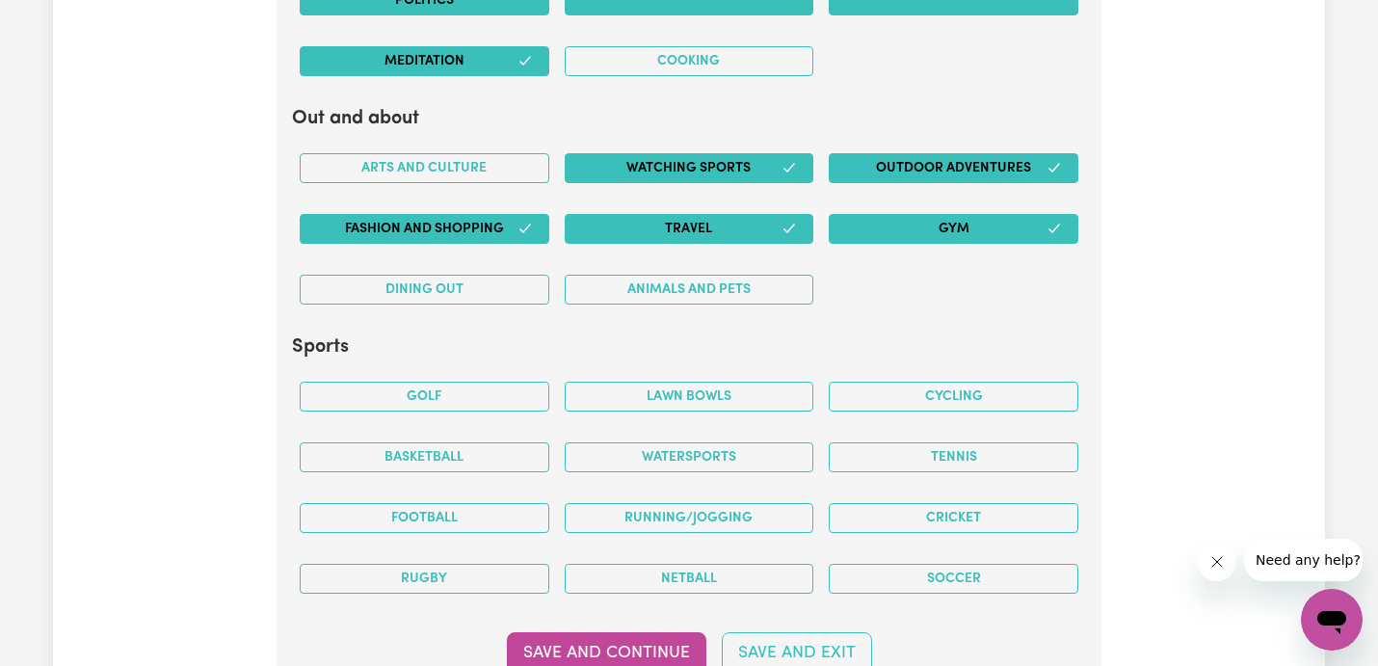
scroll to position [4082, 0]
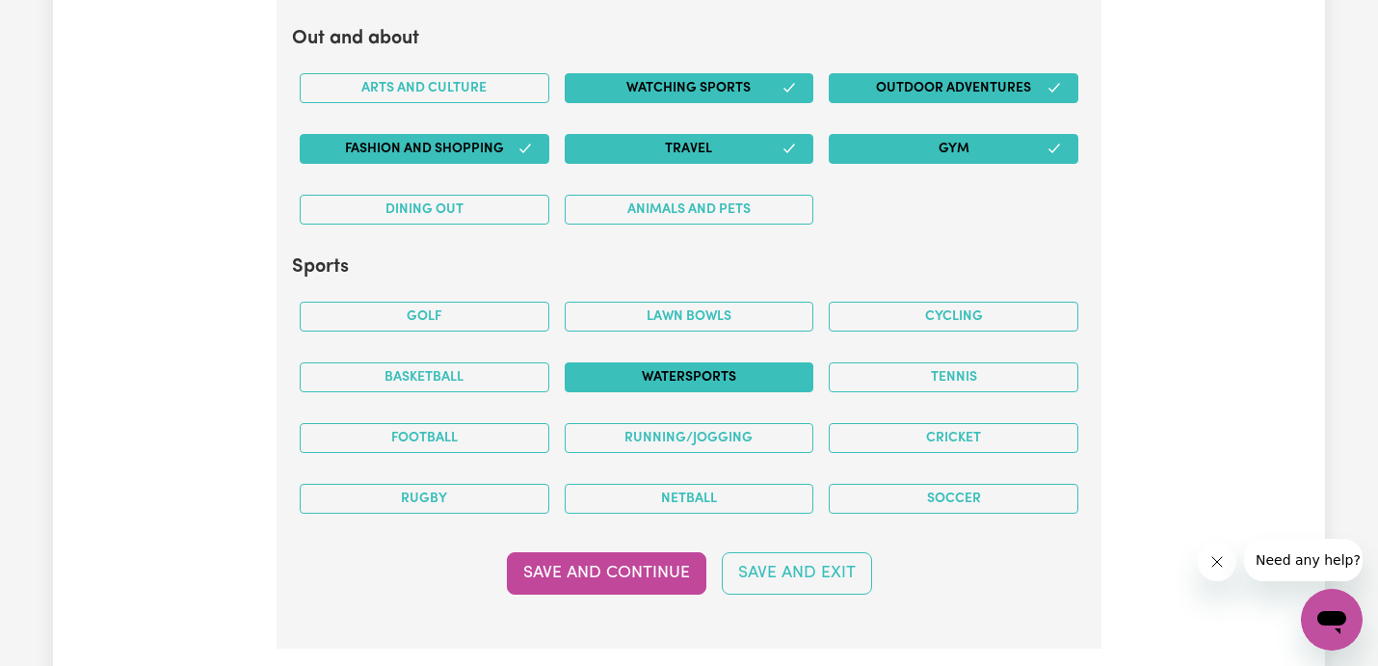
click at [762, 376] on button "Watersports" at bounding box center [690, 377] width 250 height 30
click at [670, 439] on button "Running/Jogging" at bounding box center [690, 438] width 250 height 30
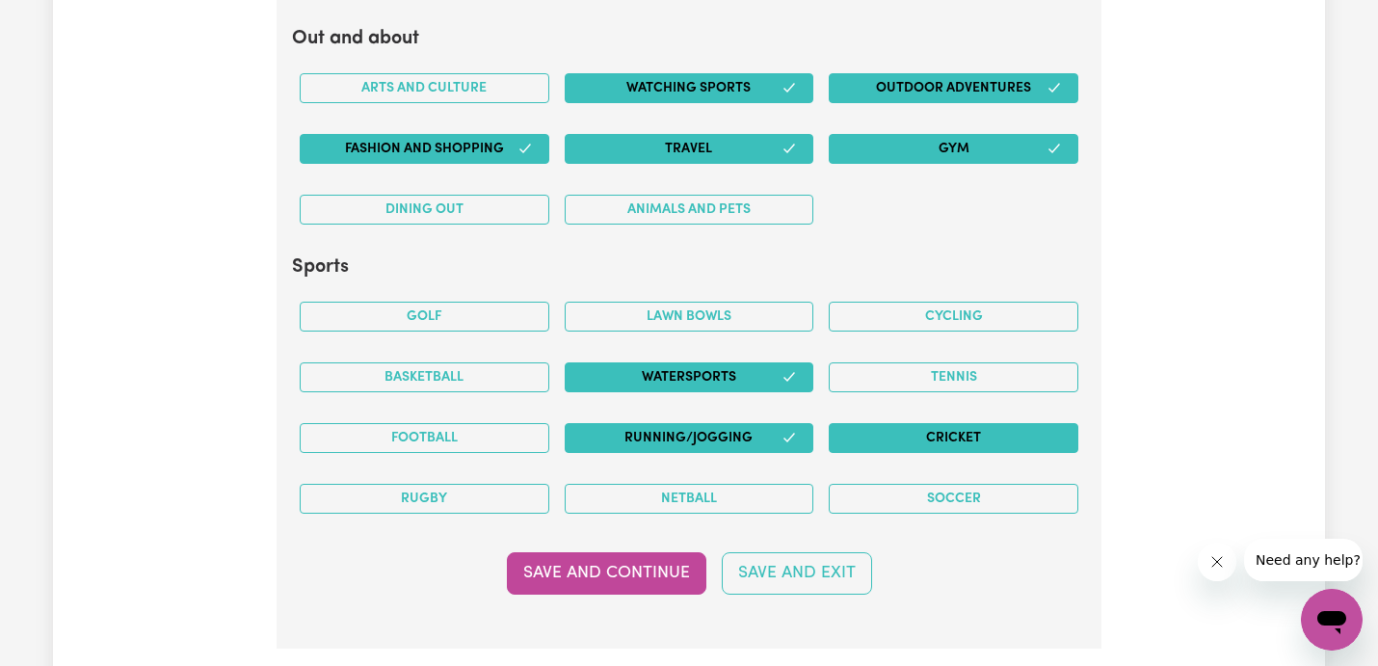
click at [908, 432] on button "Cricket" at bounding box center [954, 438] width 250 height 30
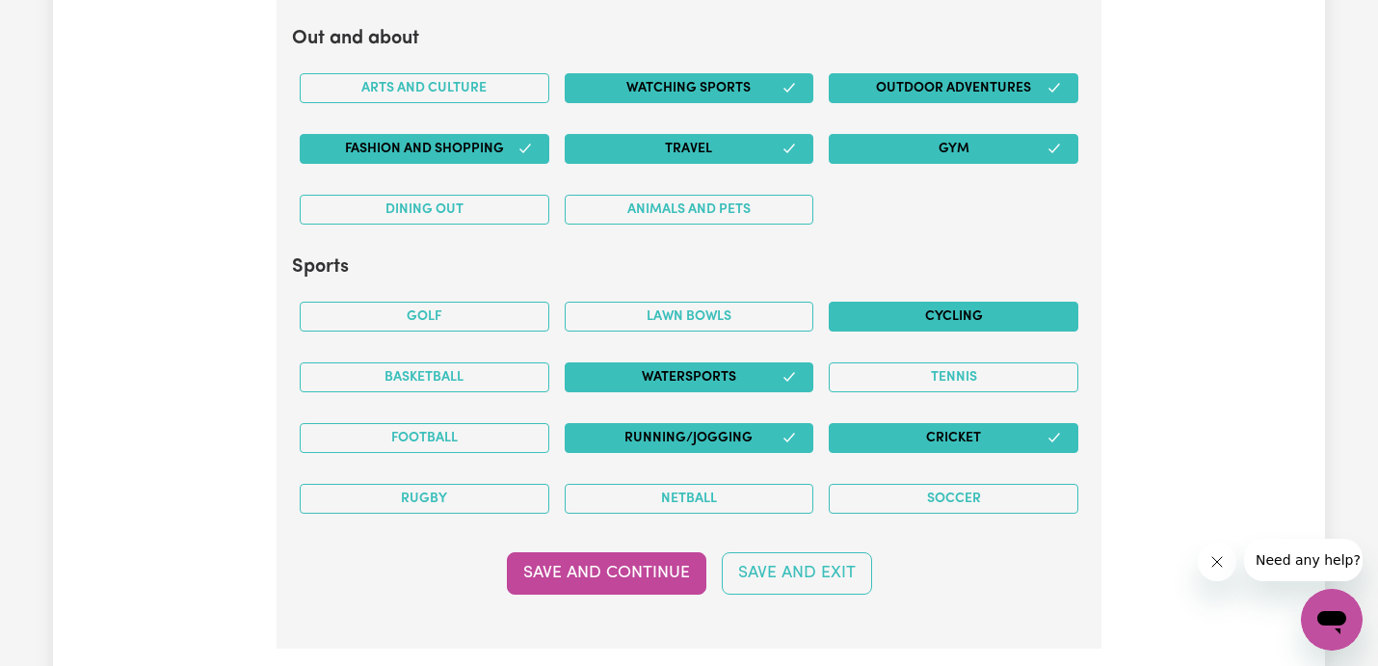
click at [923, 319] on button "Cycling" at bounding box center [954, 317] width 250 height 30
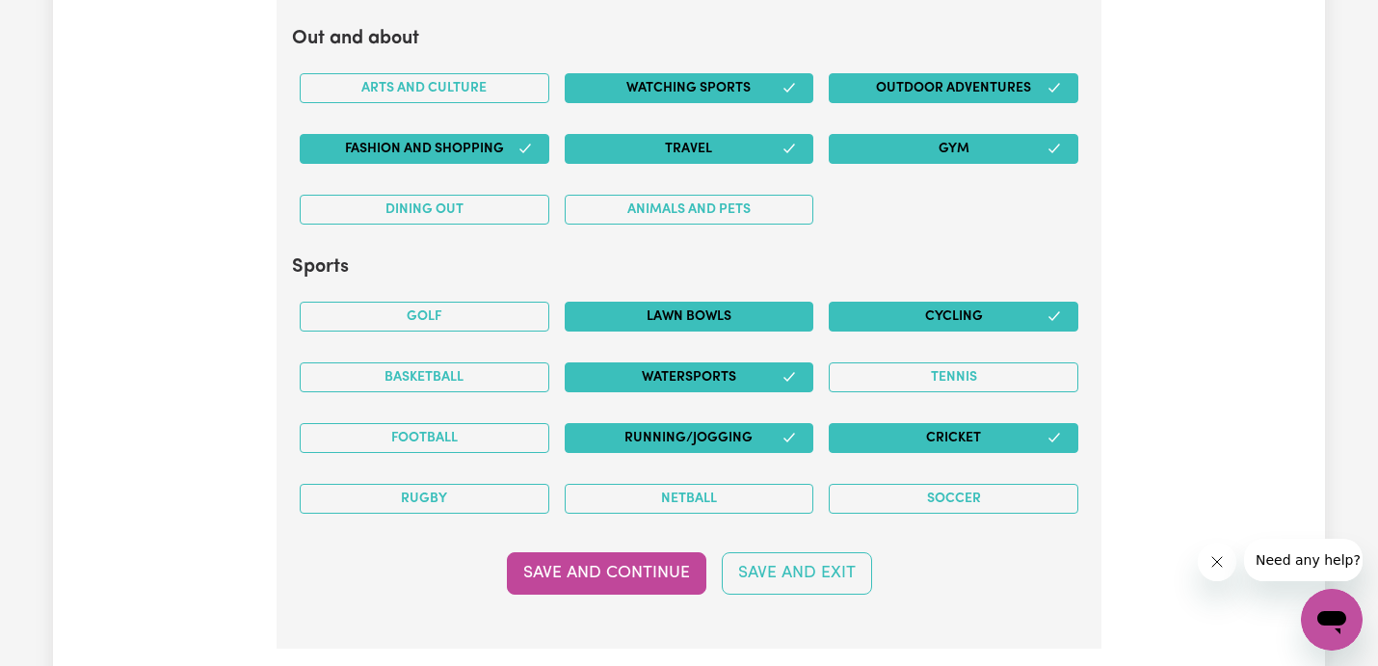
click at [772, 319] on button "Lawn bowls" at bounding box center [690, 317] width 250 height 30
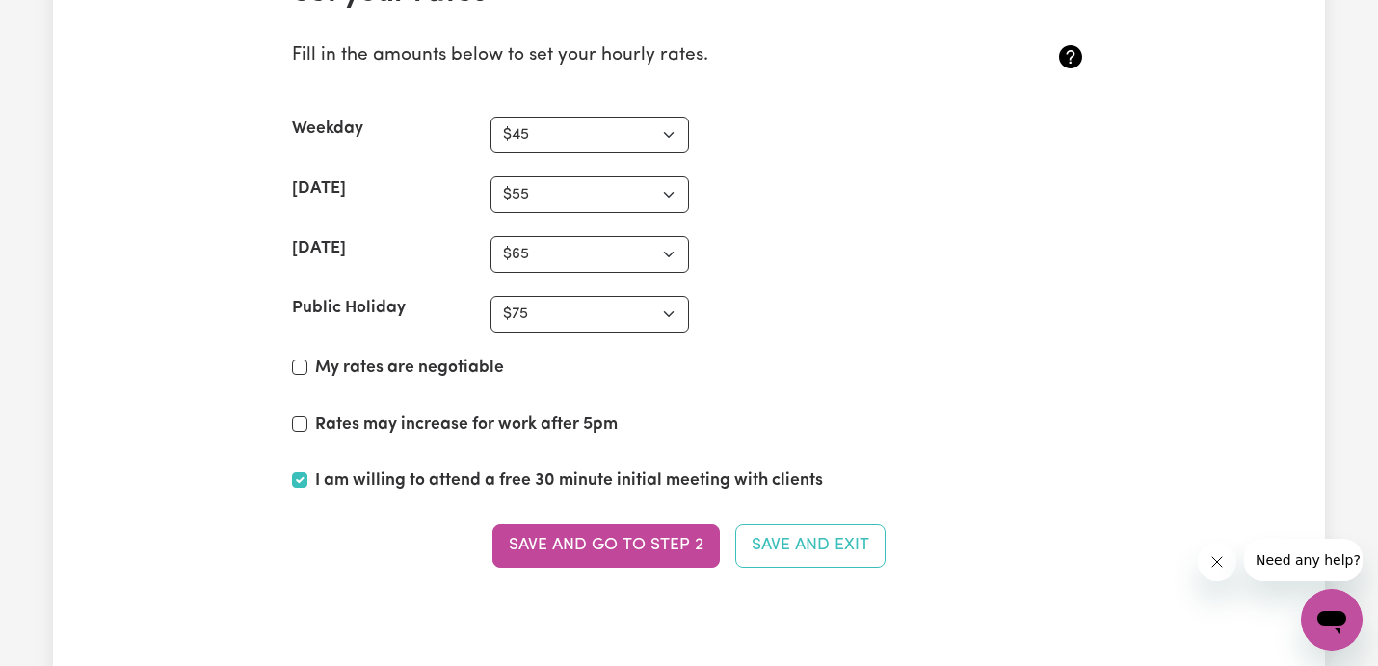
scroll to position [4861, 0]
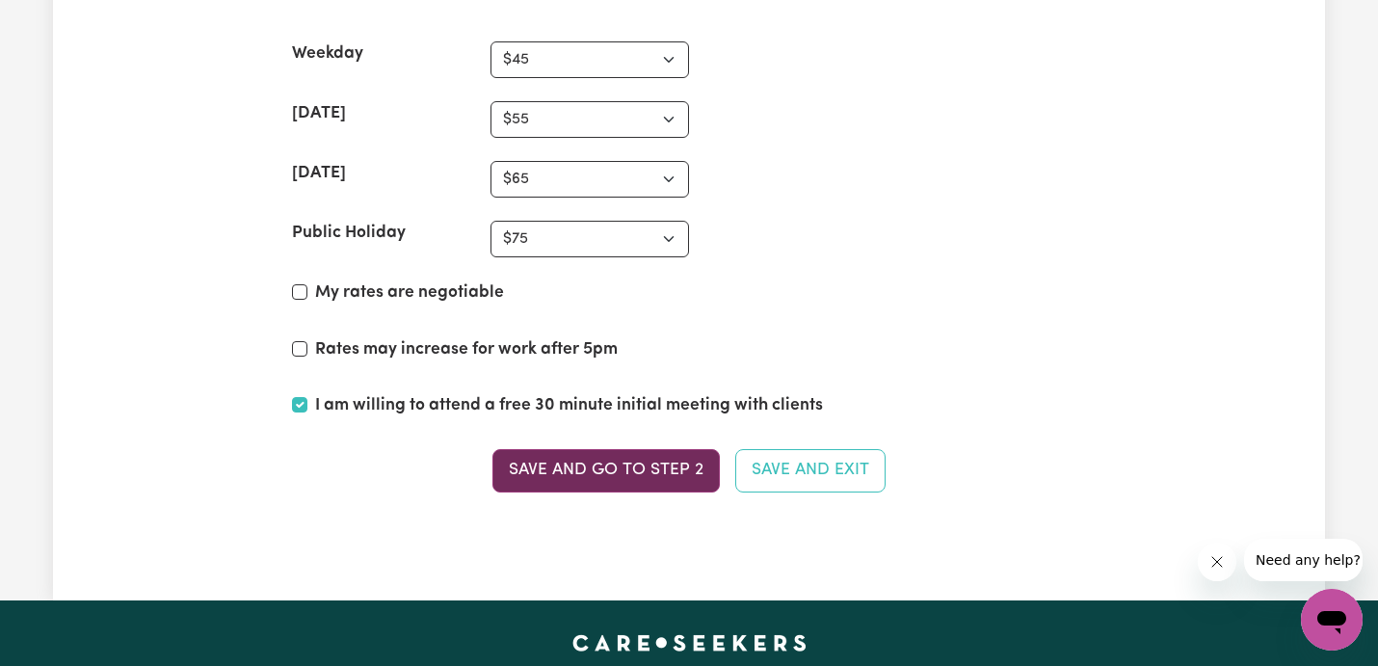
click at [651, 468] on button "Save and go to Step 2" at bounding box center [606, 470] width 227 height 42
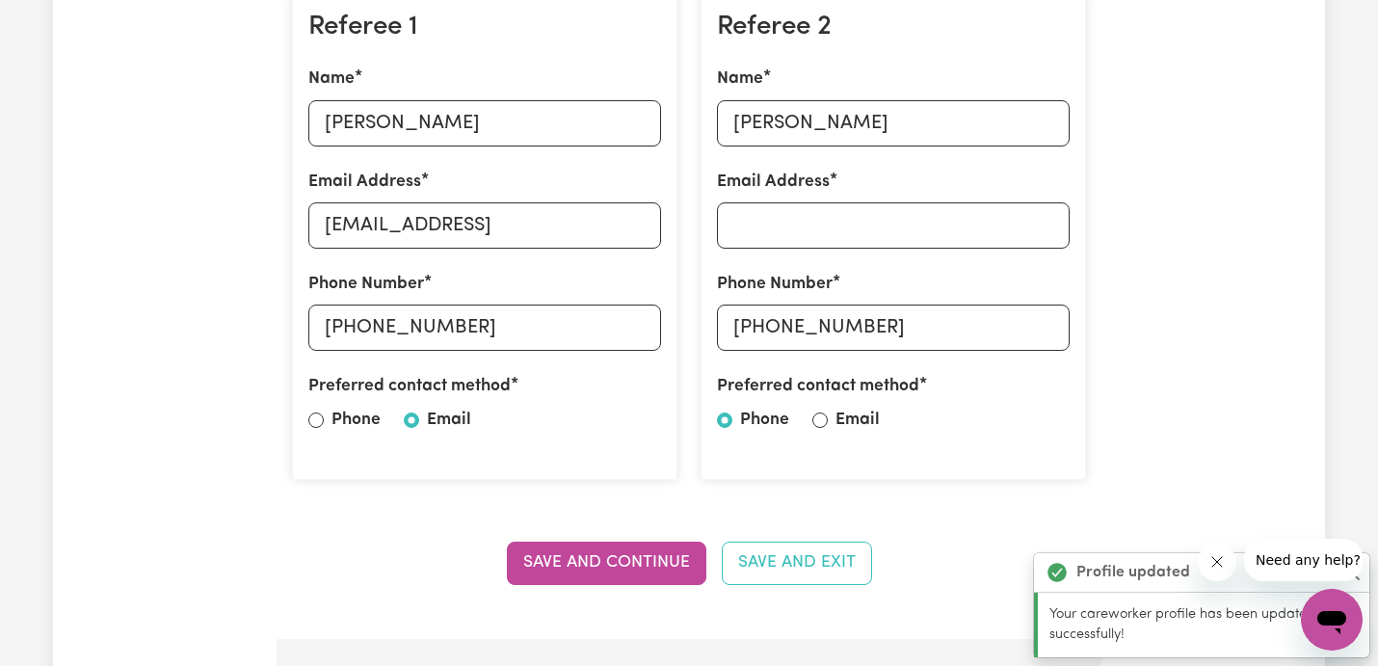
scroll to position [600, 0]
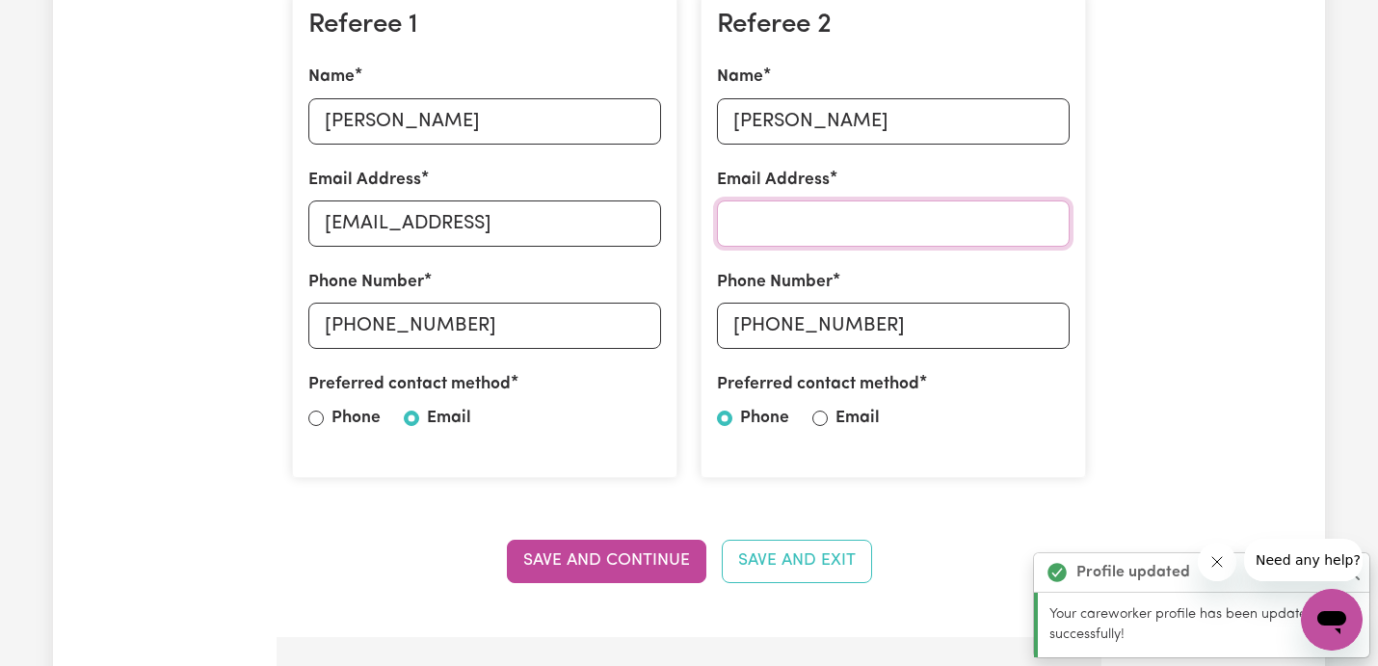
click at [814, 220] on input "Email Address" at bounding box center [893, 223] width 353 height 46
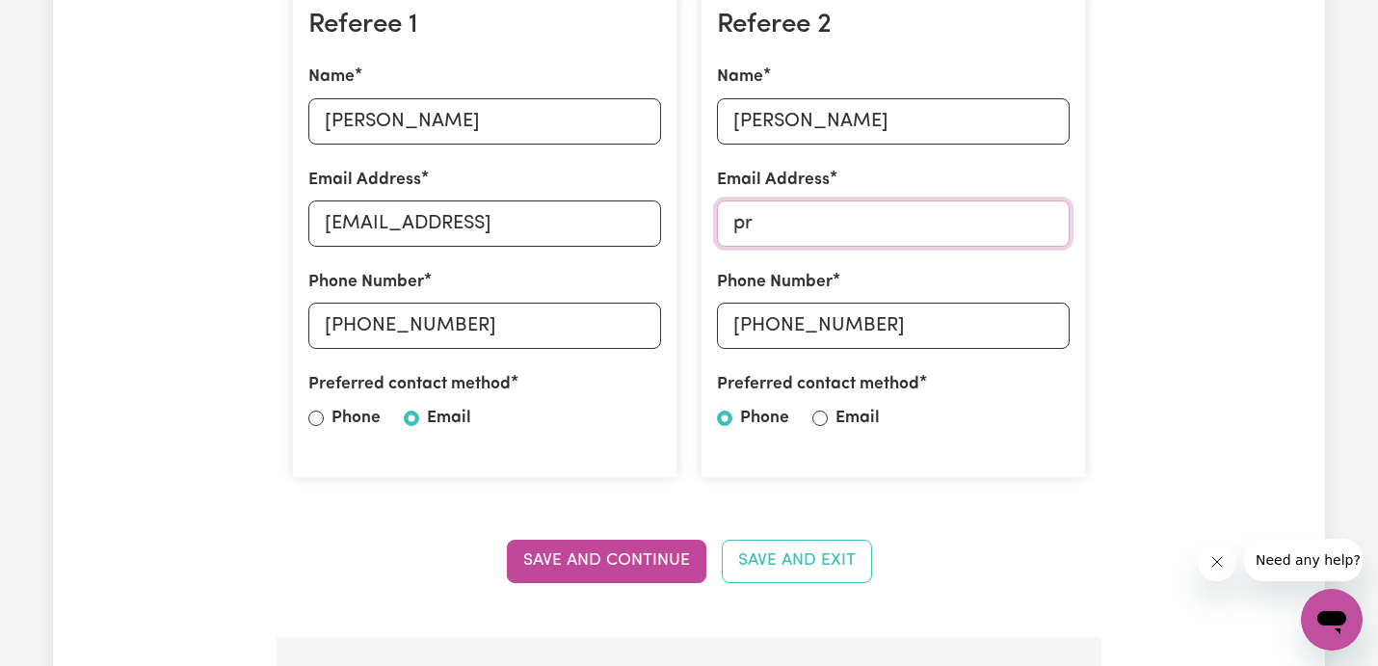
type input "p"
paste input "[EMAIL_ADDRESS][DOMAIN_NAME]"
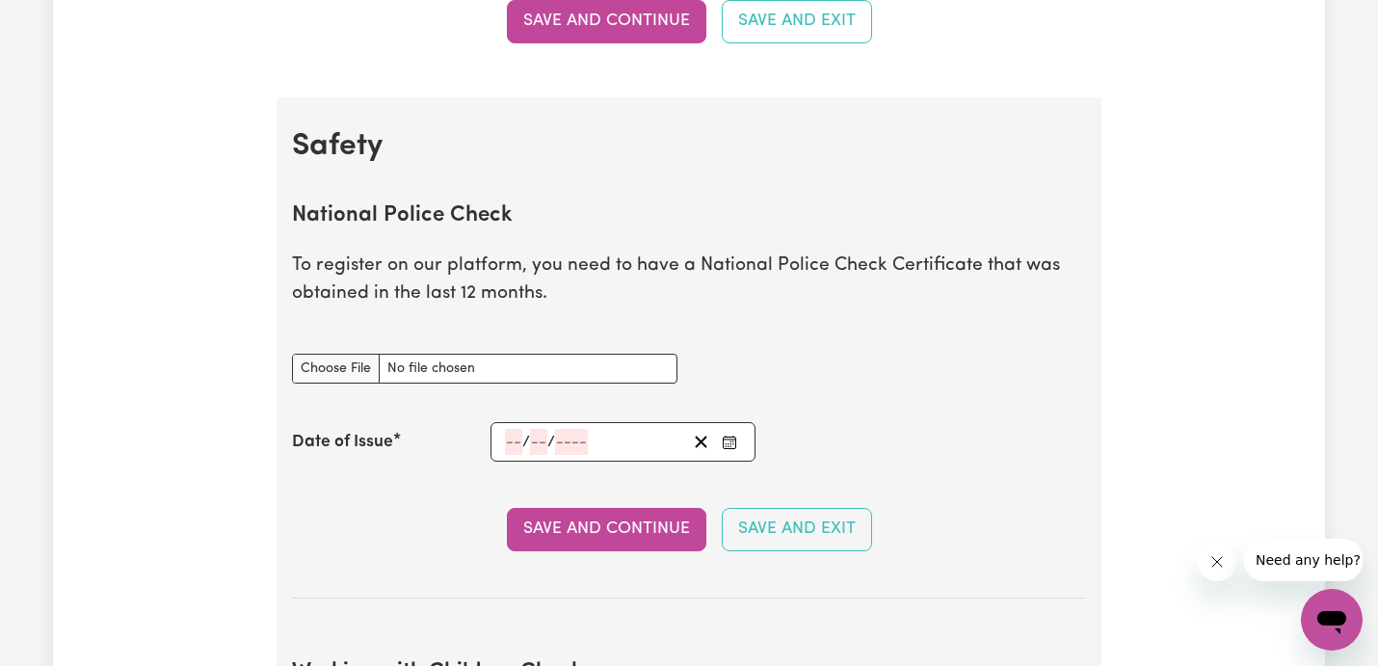
scroll to position [1144, 0]
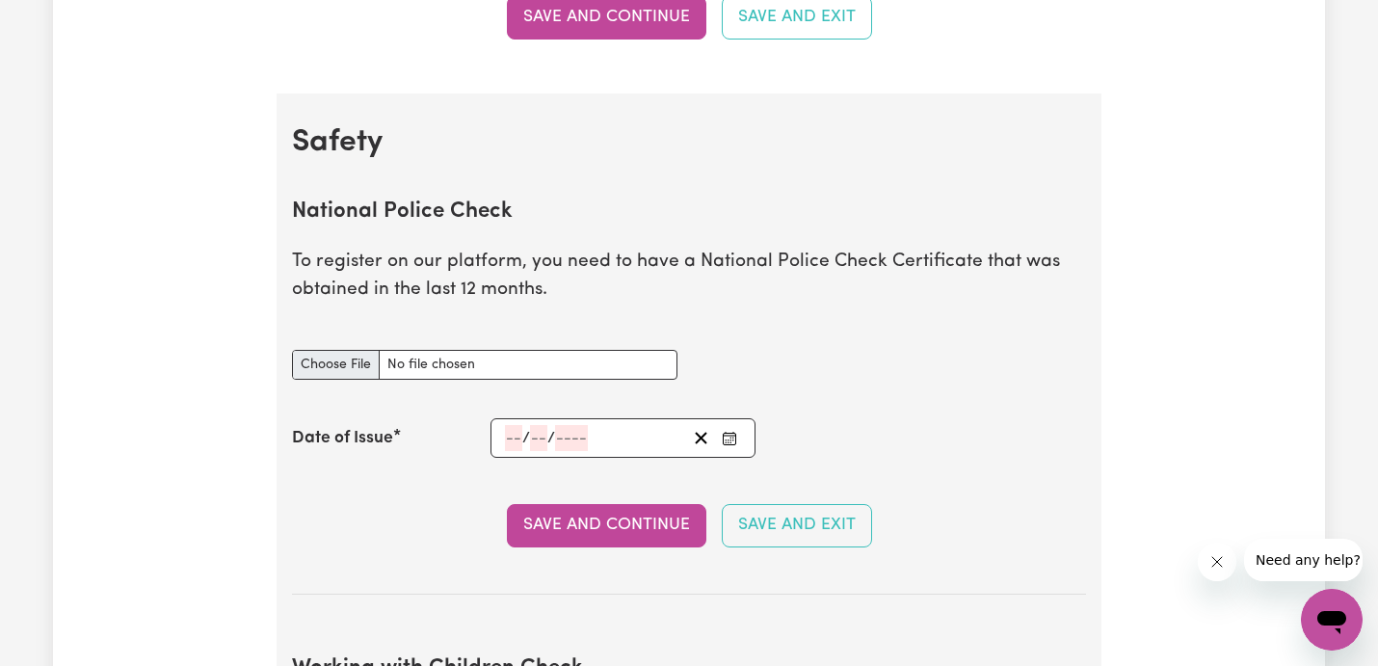
type input "[EMAIL_ADDRESS][DOMAIN_NAME]"
click at [352, 365] on input "National Police Check document" at bounding box center [485, 365] width 386 height 30
type input "C:\fakepath\report_makkar_12088613-6155419.pdf"
click at [455, 360] on input "National Police Check document" at bounding box center [485, 365] width 386 height 30
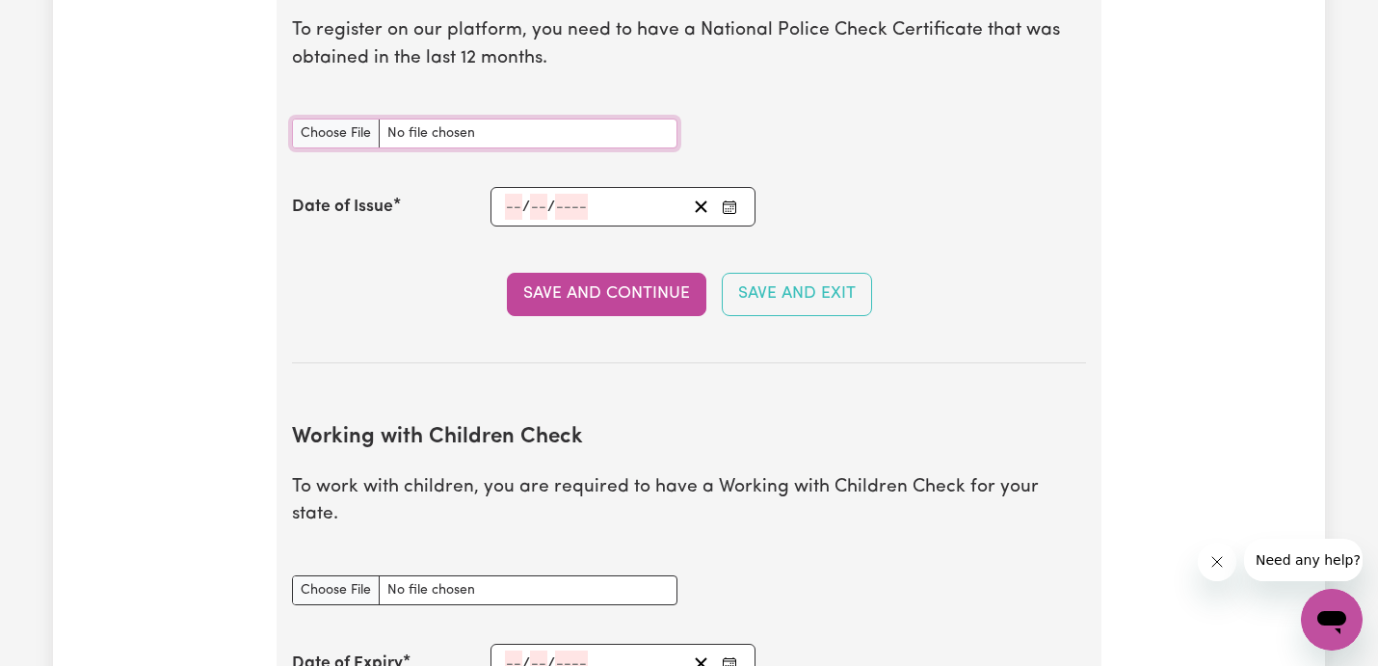
scroll to position [1358, 0]
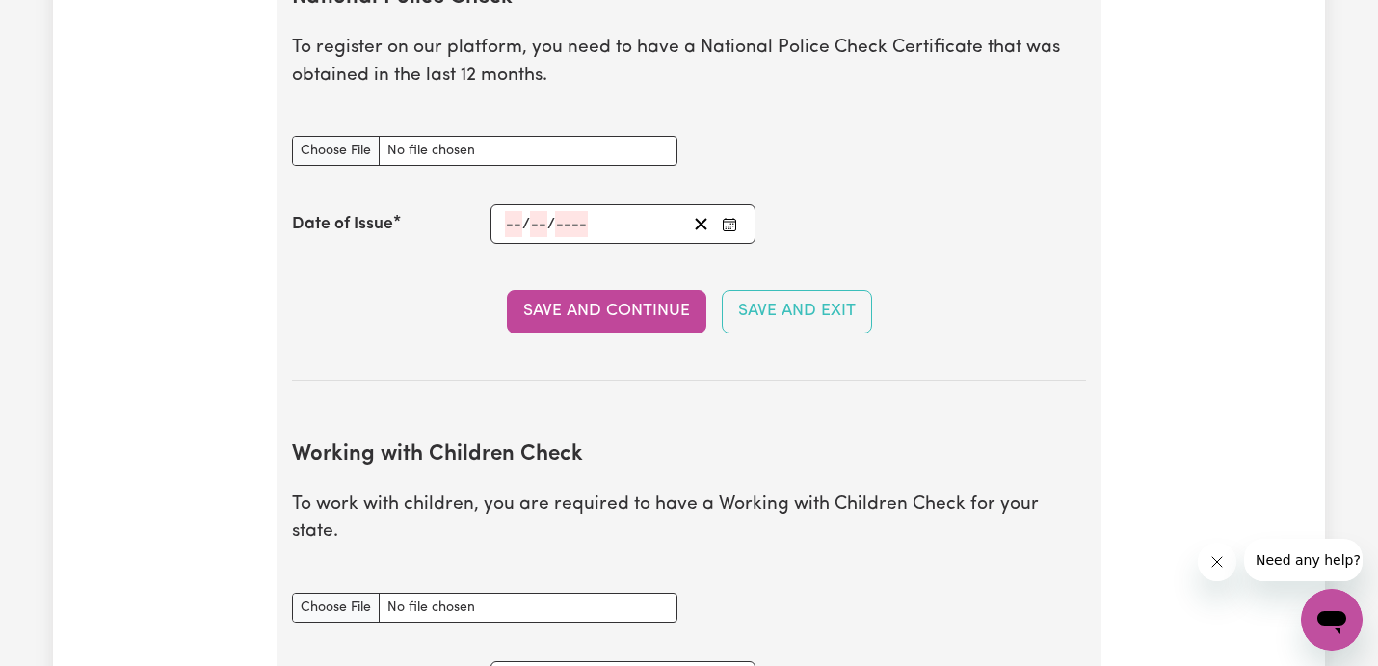
click at [730, 220] on icon "Enter the Date of Issue of your National Police Check" at bounding box center [729, 224] width 15 height 15
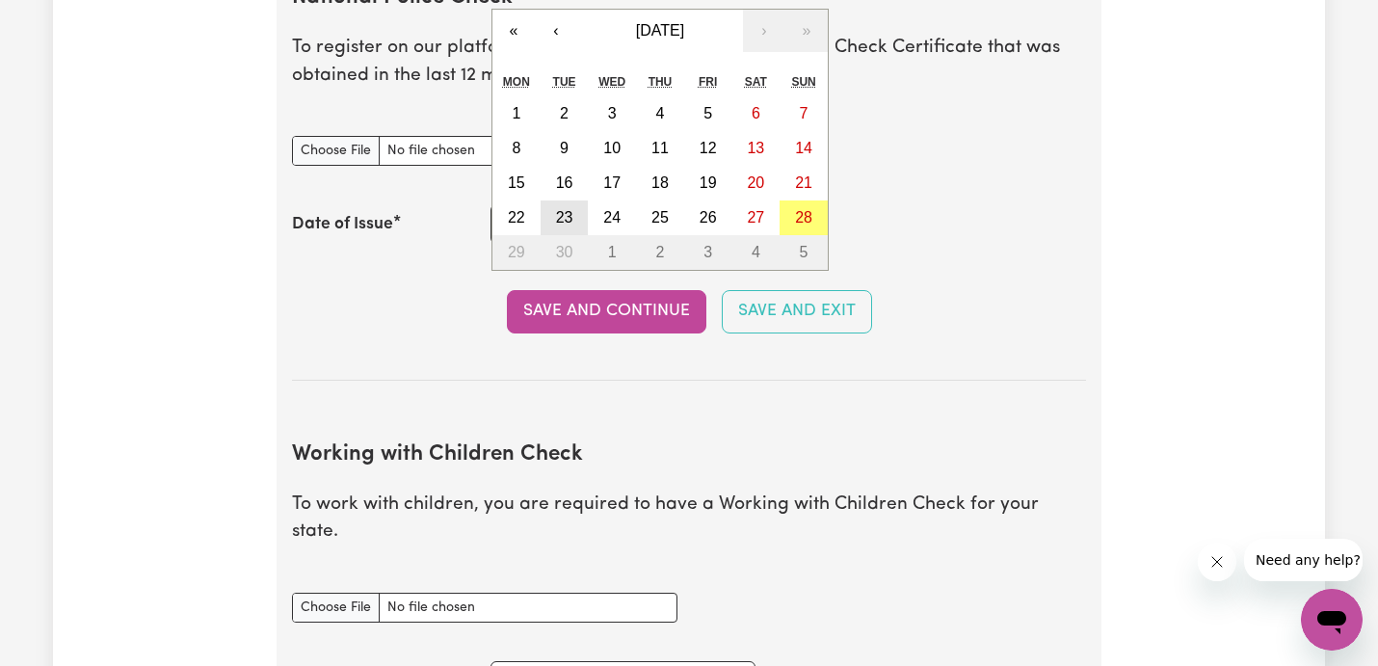
click at [573, 202] on button "23" at bounding box center [565, 217] width 48 height 35
type input "[DATE]"
type input "23"
type input "9"
type input "2025"
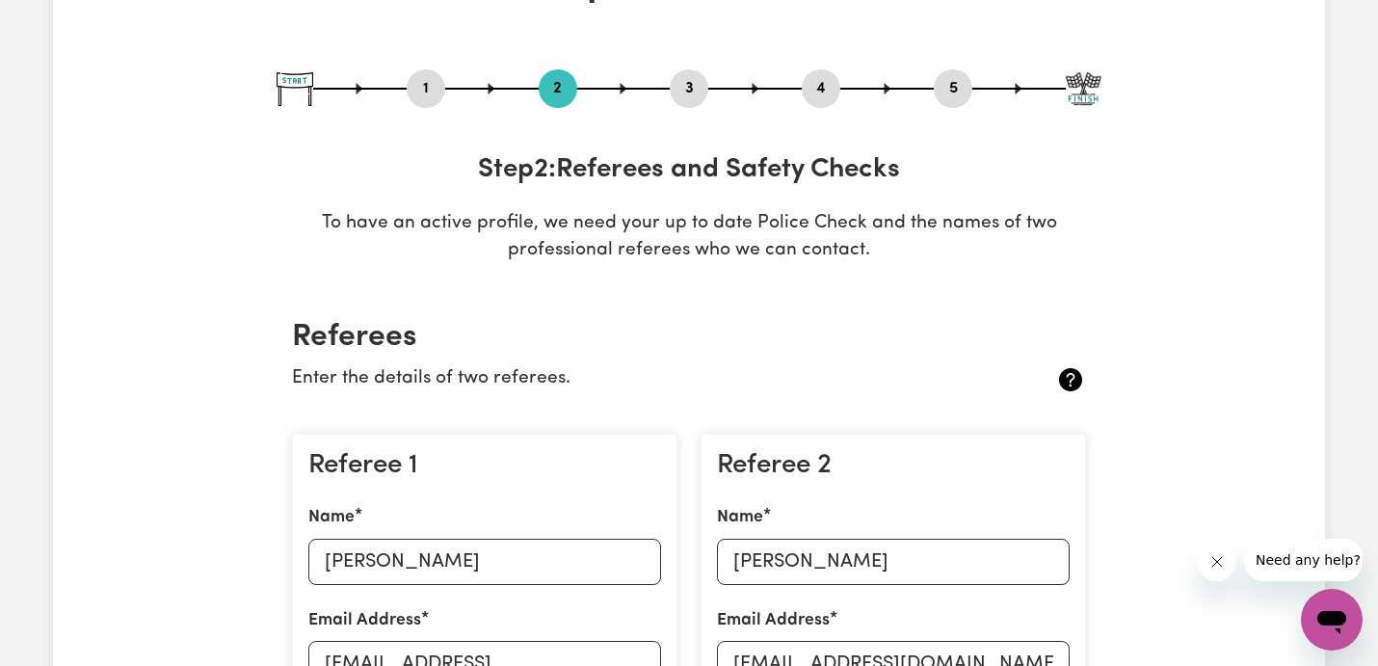
scroll to position [0, 0]
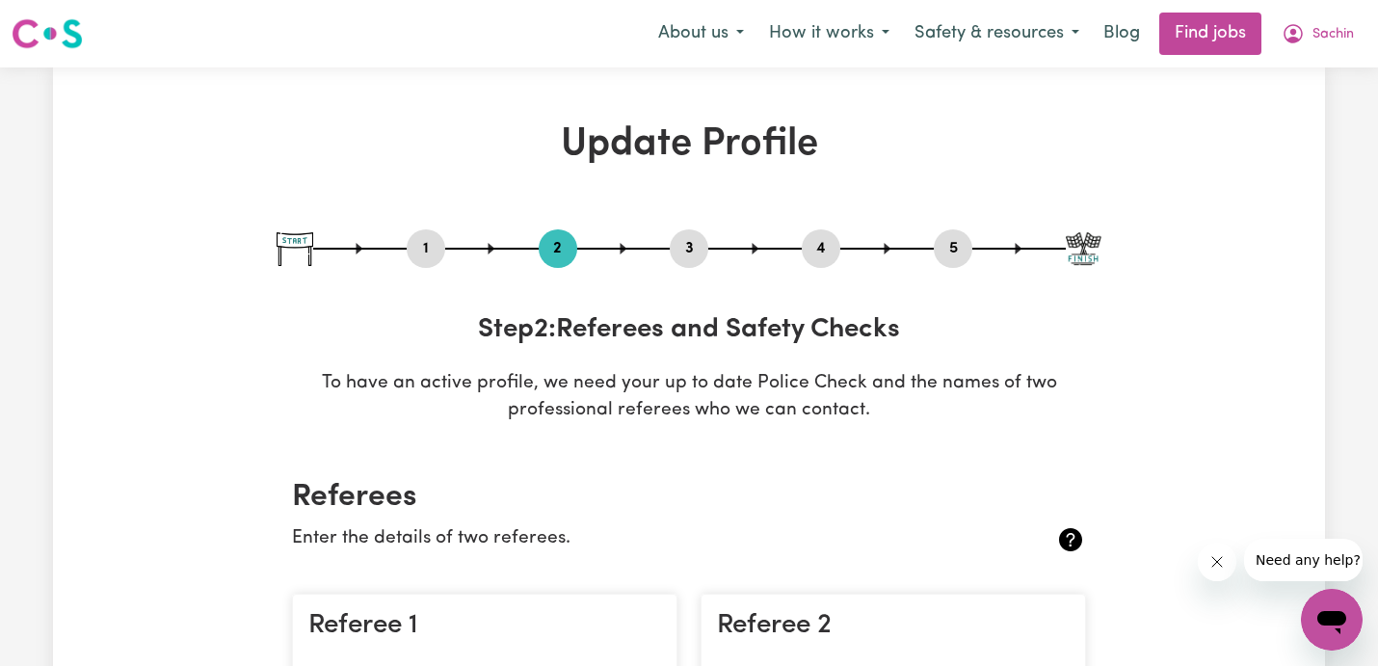
click at [417, 248] on button "1" at bounding box center [426, 248] width 39 height 25
select select "[DEMOGRAPHIC_DATA]"
select select "Australian PR"
select select "Studying a healthcare related degree or qualification"
select select "45"
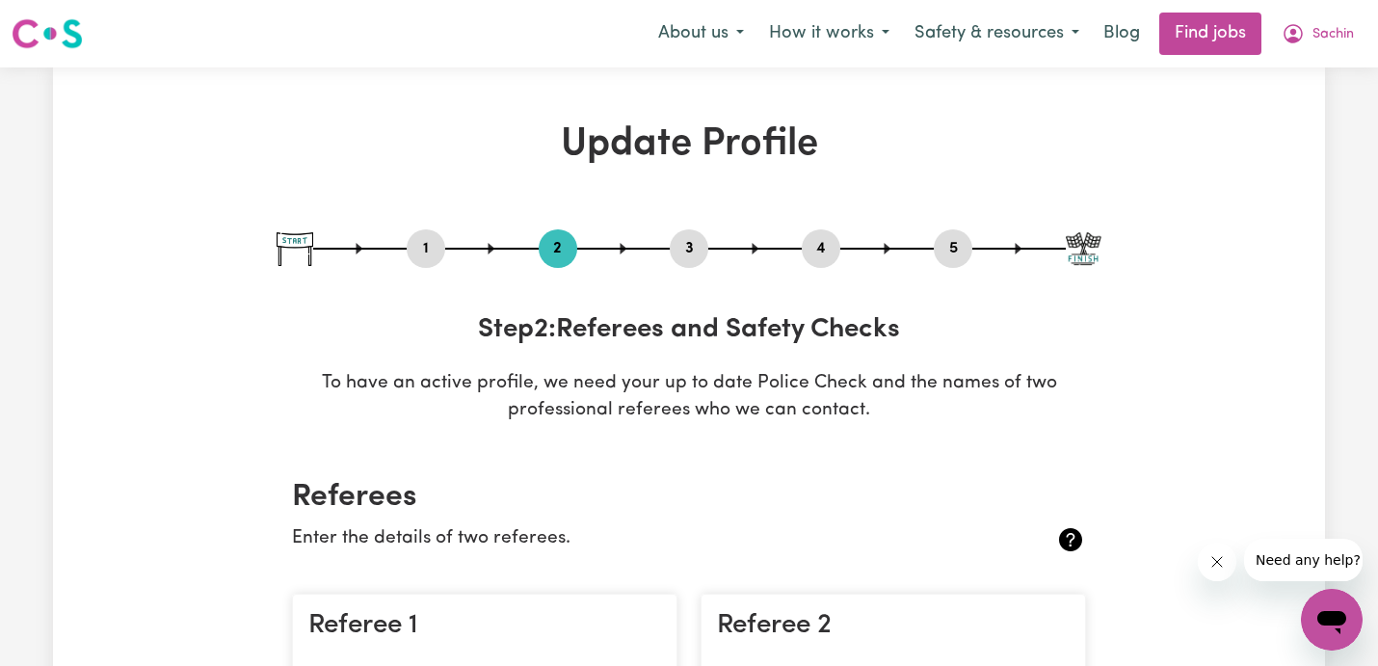
select select "55"
select select "65"
select select "75"
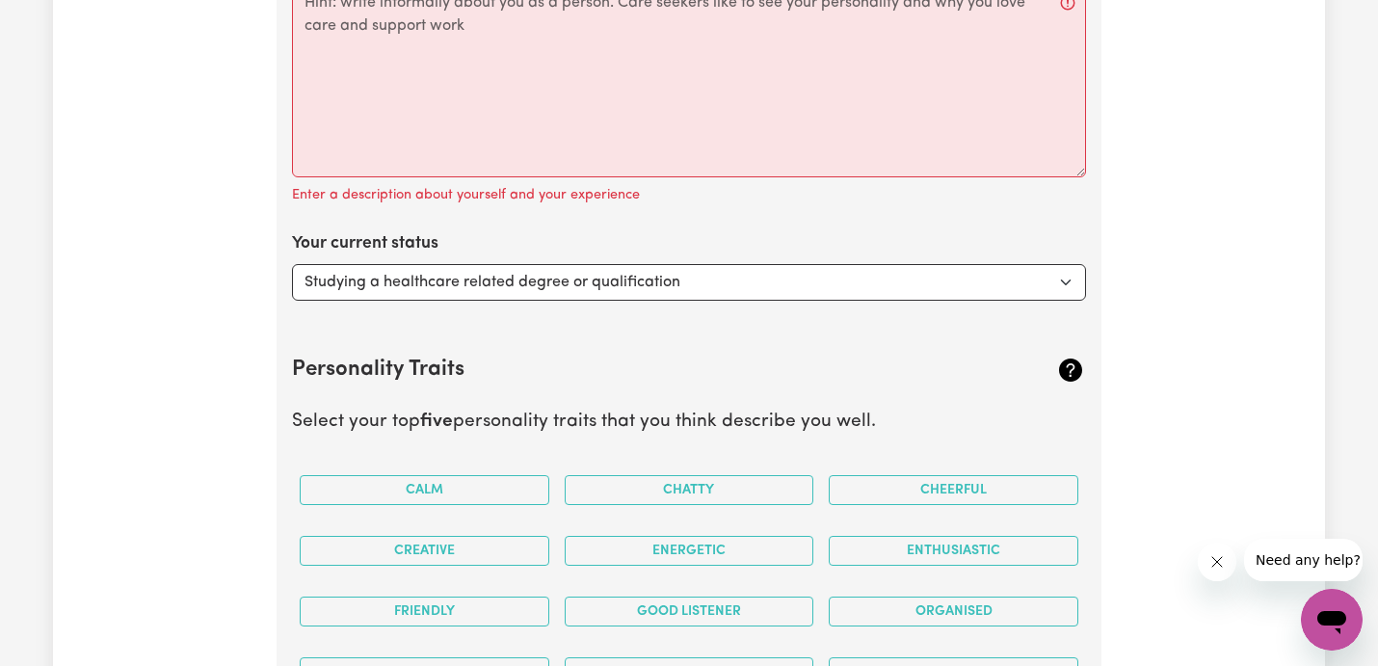
scroll to position [3030, 0]
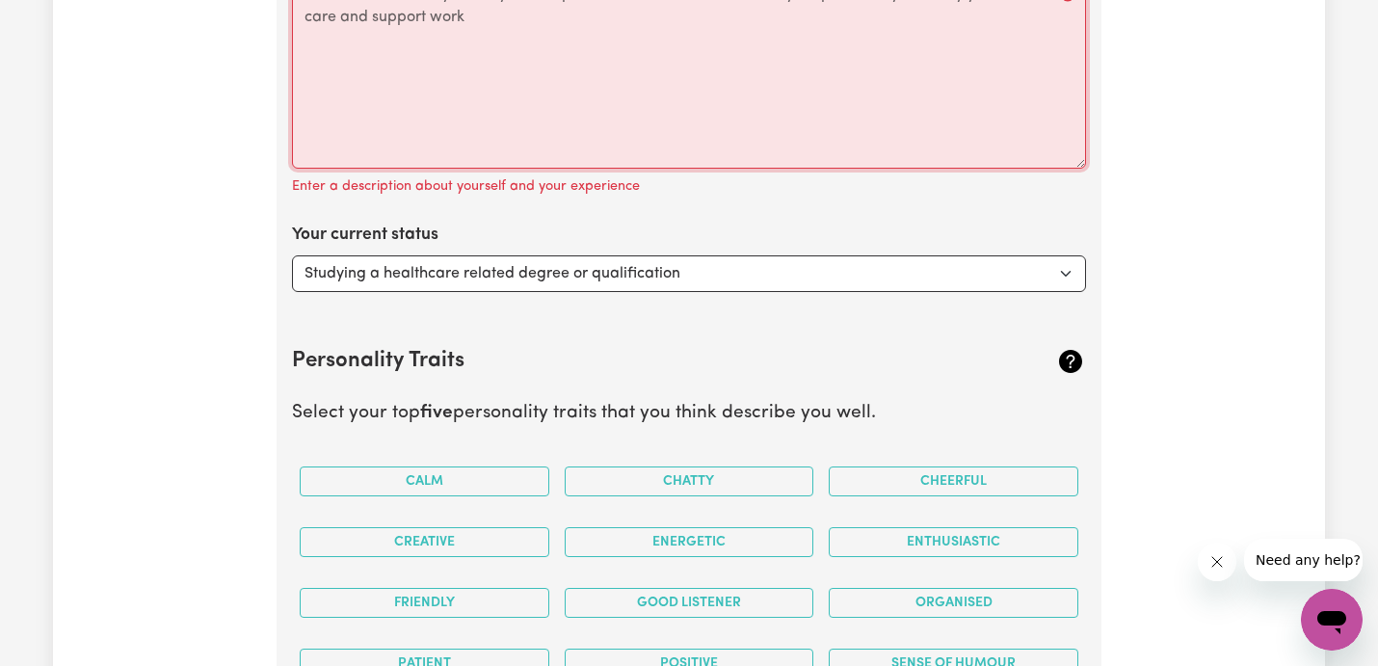
click at [430, 46] on textarea "Tell your potential clients why you have decided to work as a care or support w…" at bounding box center [689, 72] width 794 height 193
paste textarea "I chose to work as a care/support worker because I genuinely enjoy helping peop…"
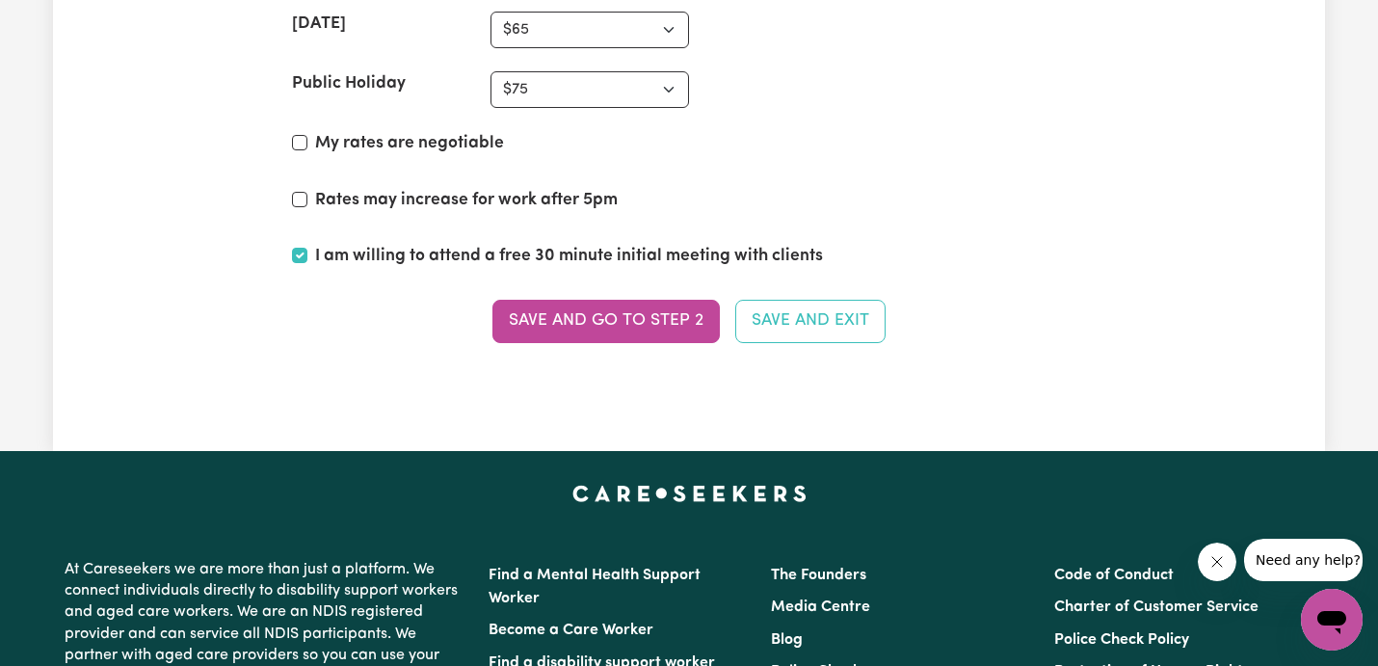
scroll to position [5011, 0]
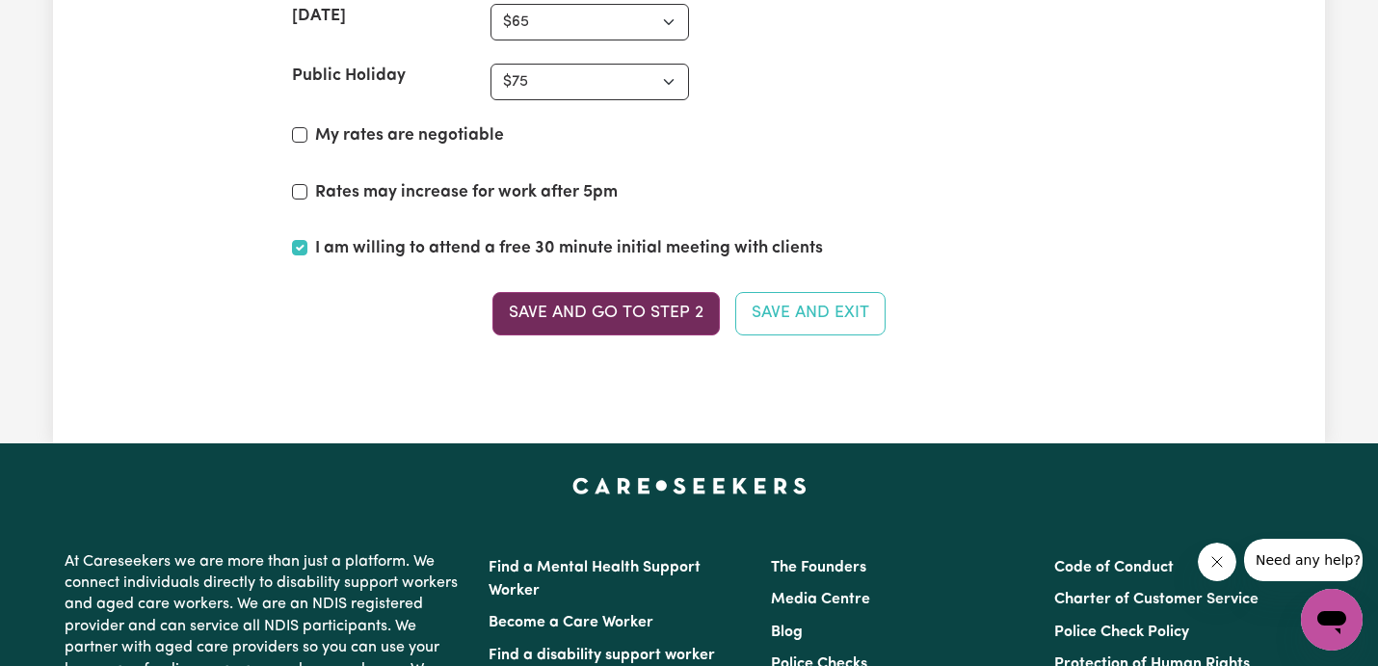
type textarea "I chose to work as a care/support worker because I genuinely enjoy helping peop…"
click at [612, 326] on button "Save and go to Step 2" at bounding box center [606, 313] width 227 height 42
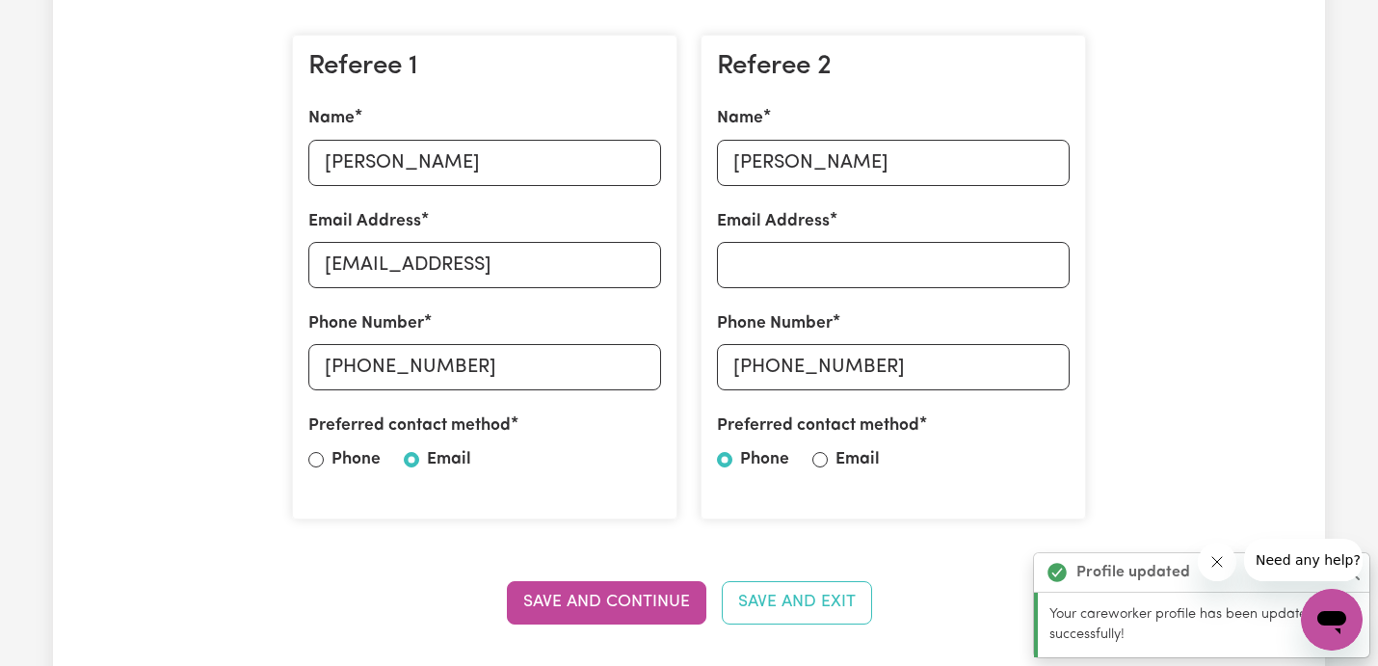
scroll to position [556, 0]
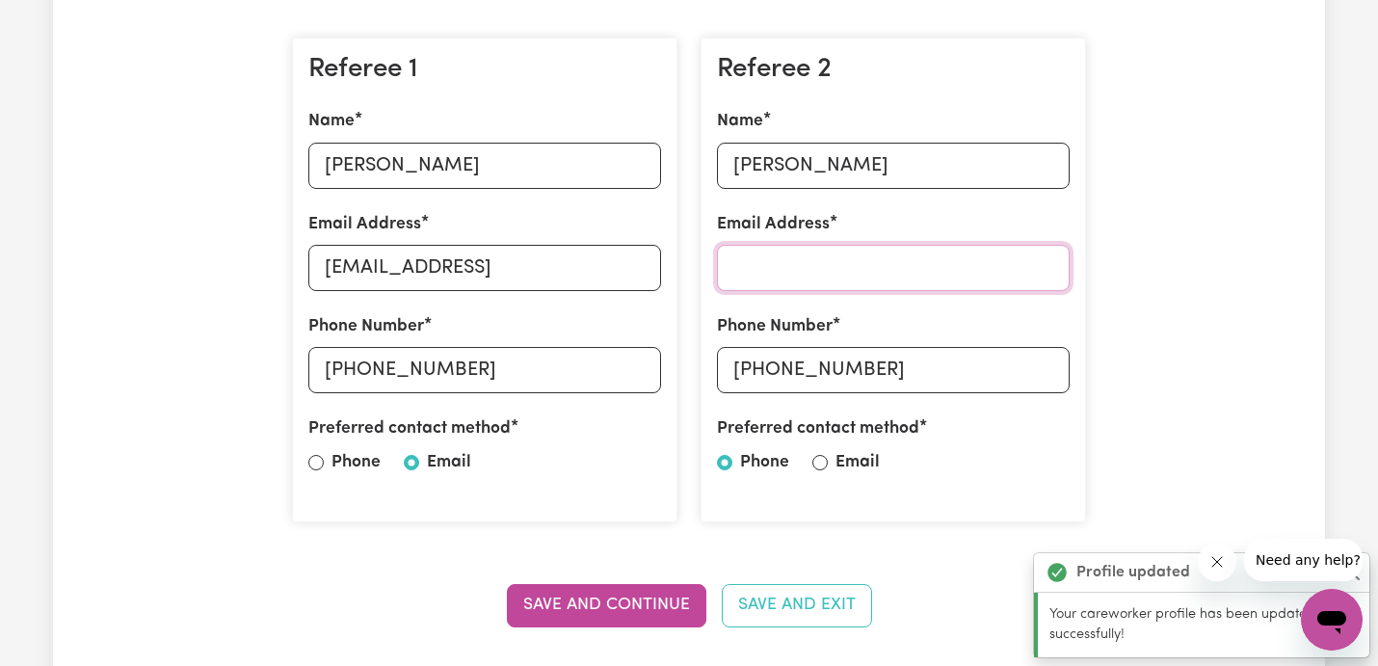
click at [742, 255] on input "Email Address" at bounding box center [893, 268] width 353 height 46
type input "[EMAIL_ADDRESS][DOMAIN_NAME]"
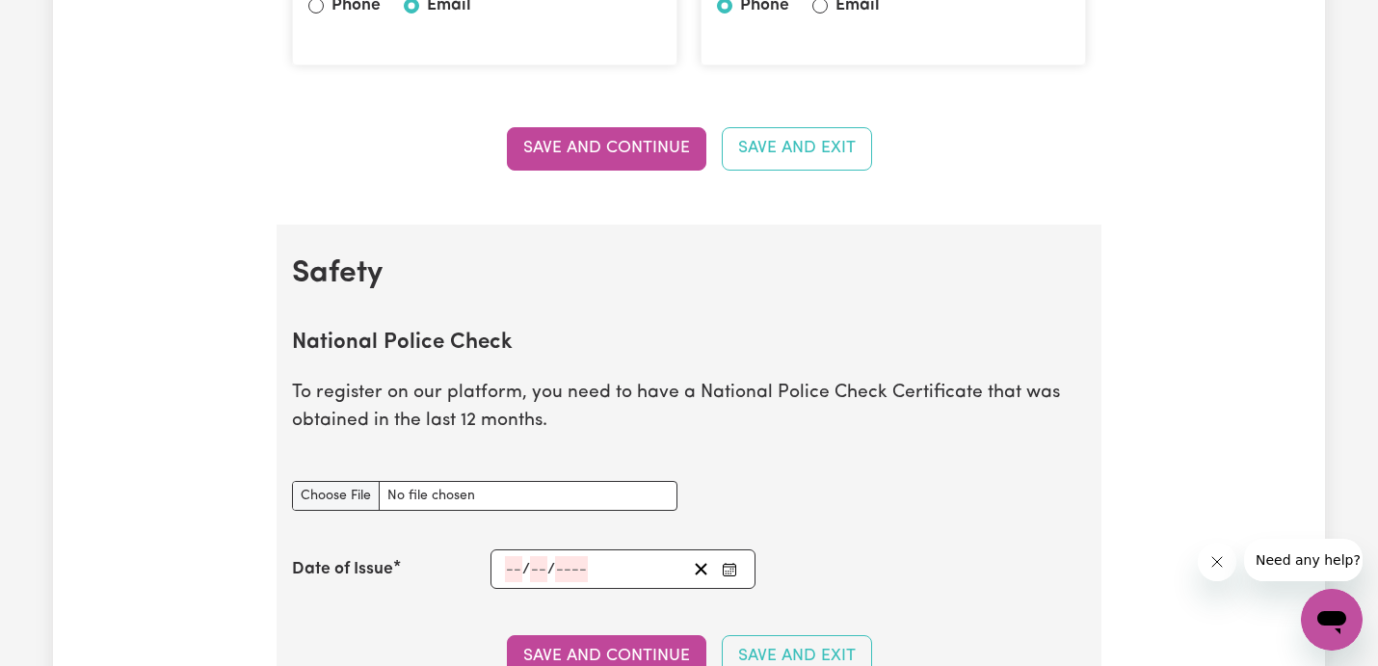
scroll to position [1117, 0]
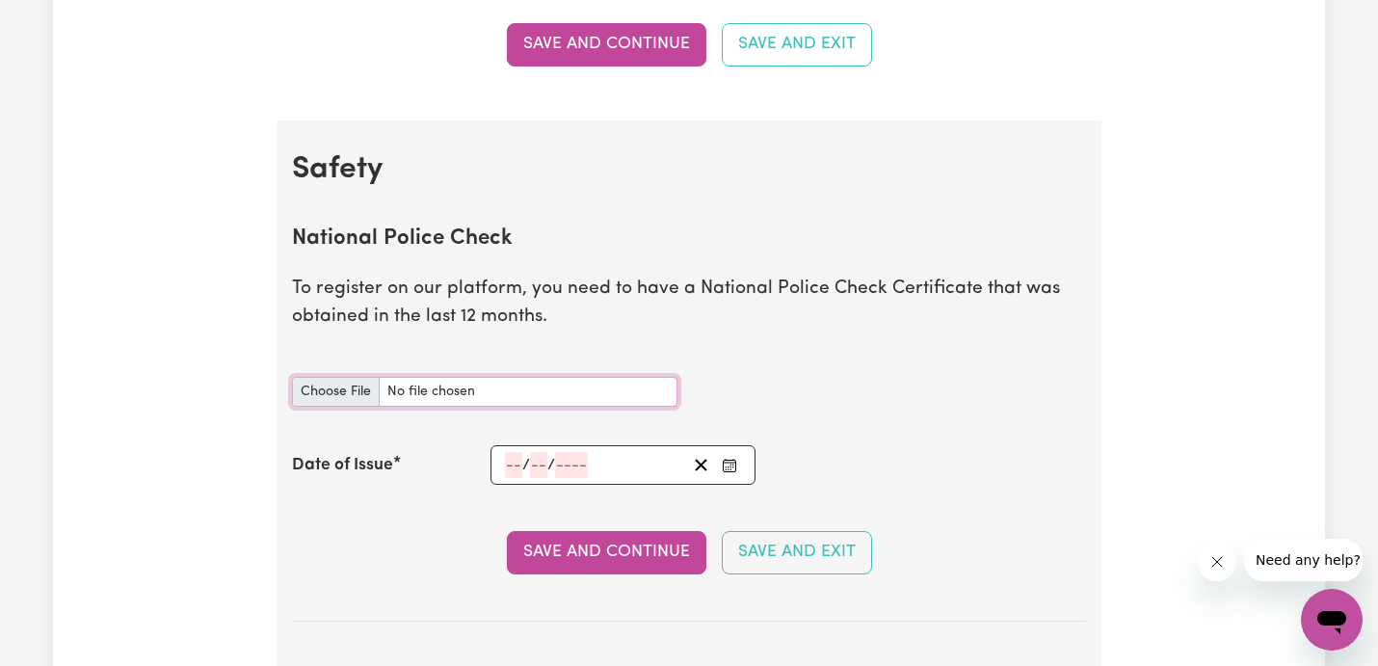
click at [326, 396] on input "National Police Check document" at bounding box center [485, 392] width 386 height 30
type input "C:\fakepath\report_makkar_12088613-6155419.pdf"
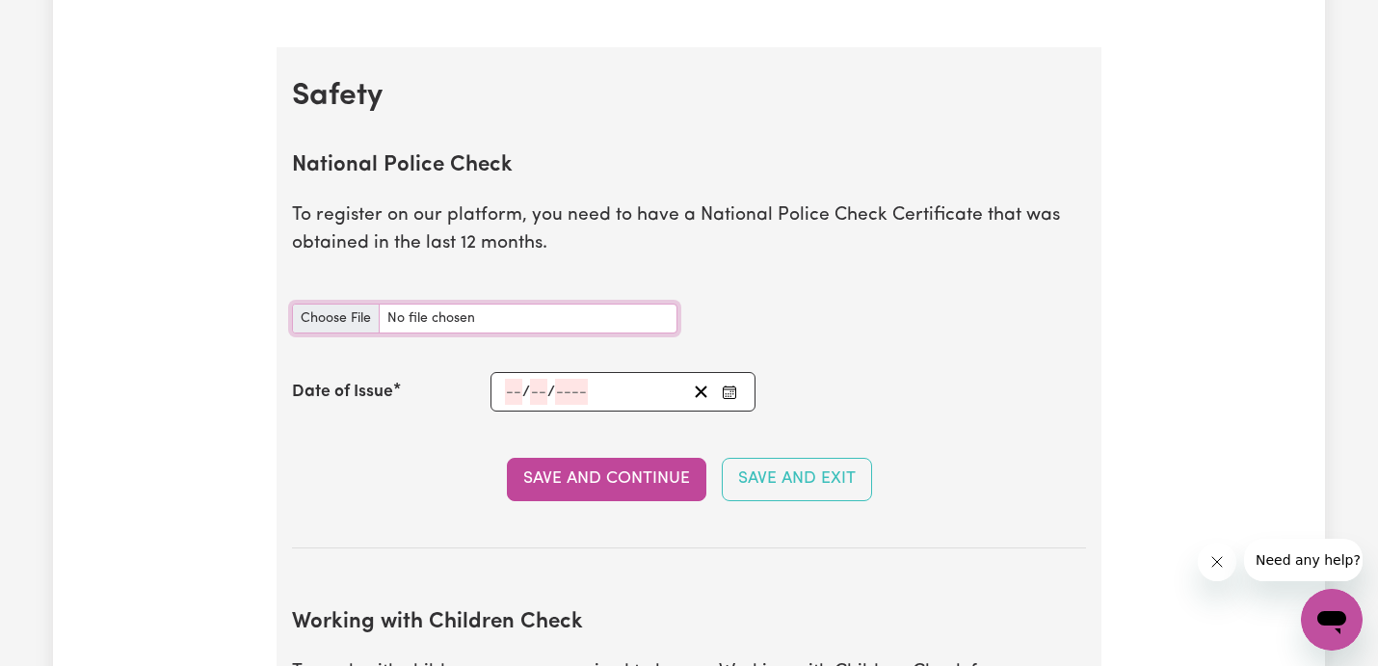
scroll to position [1198, 0]
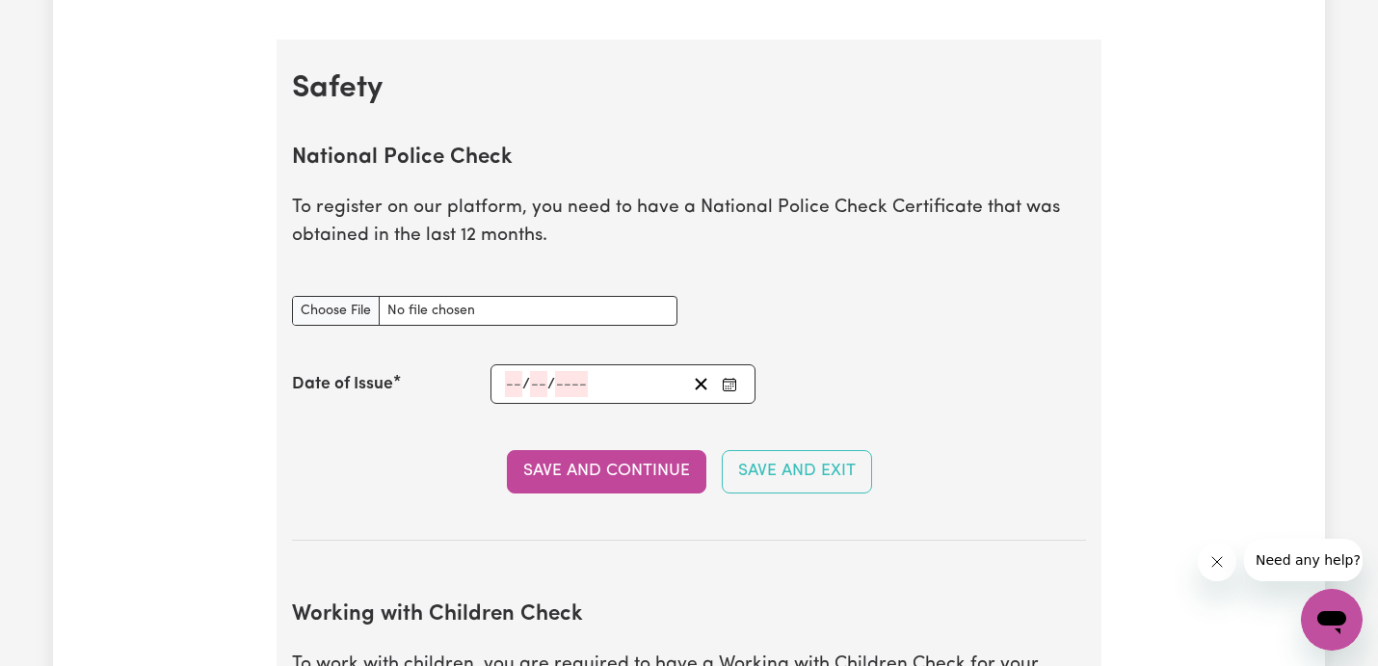
click at [730, 390] on rect "Enter the Date of Issue of your National Police Check" at bounding box center [729, 385] width 13 height 12
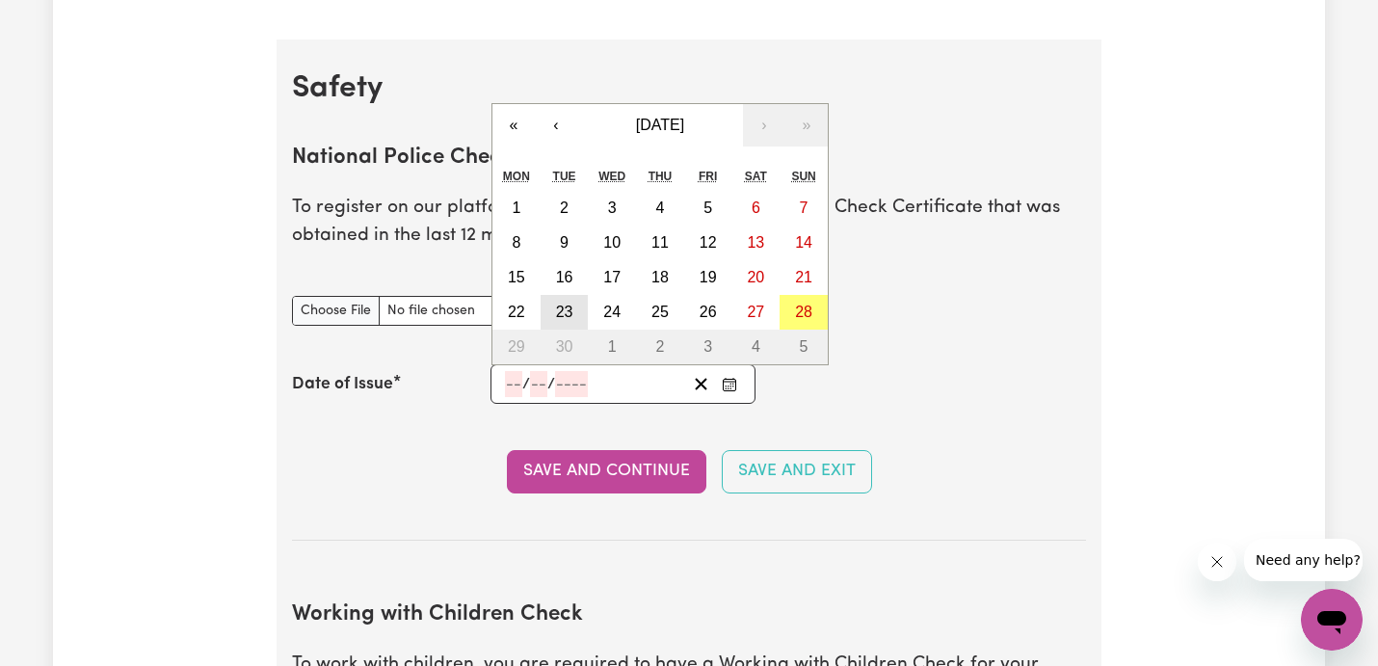
click at [577, 309] on button "23" at bounding box center [565, 312] width 48 height 35
type input "[DATE]"
type input "23"
type input "9"
type input "2025"
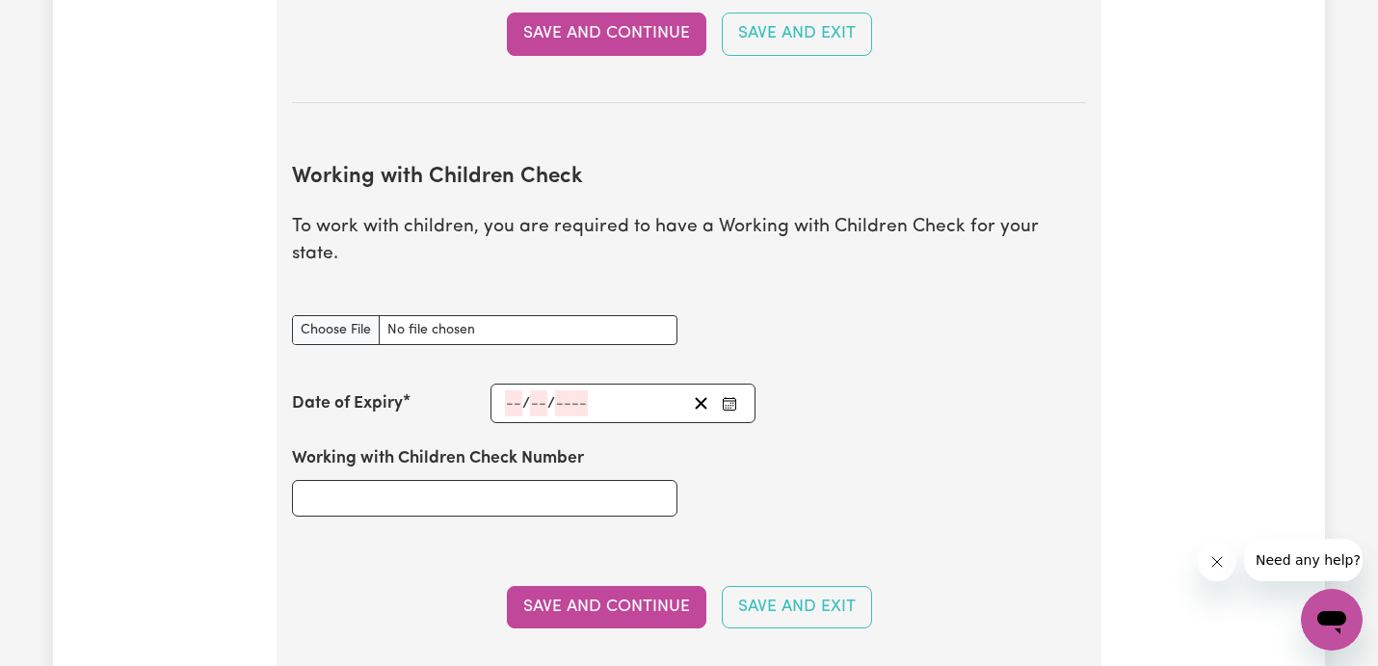
scroll to position [1649, 0]
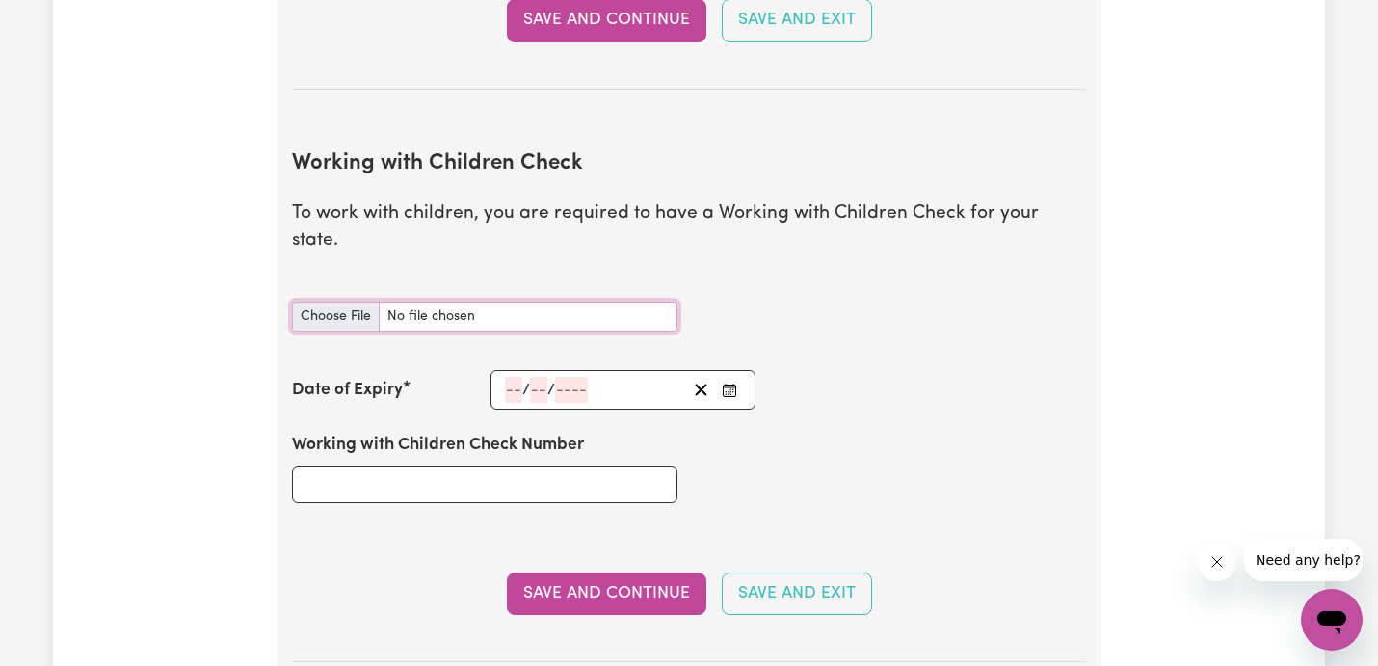
click at [346, 302] on input "Working with Children Check document" at bounding box center [485, 317] width 386 height 30
type input "C:\fakepath\Children Check.JPG"
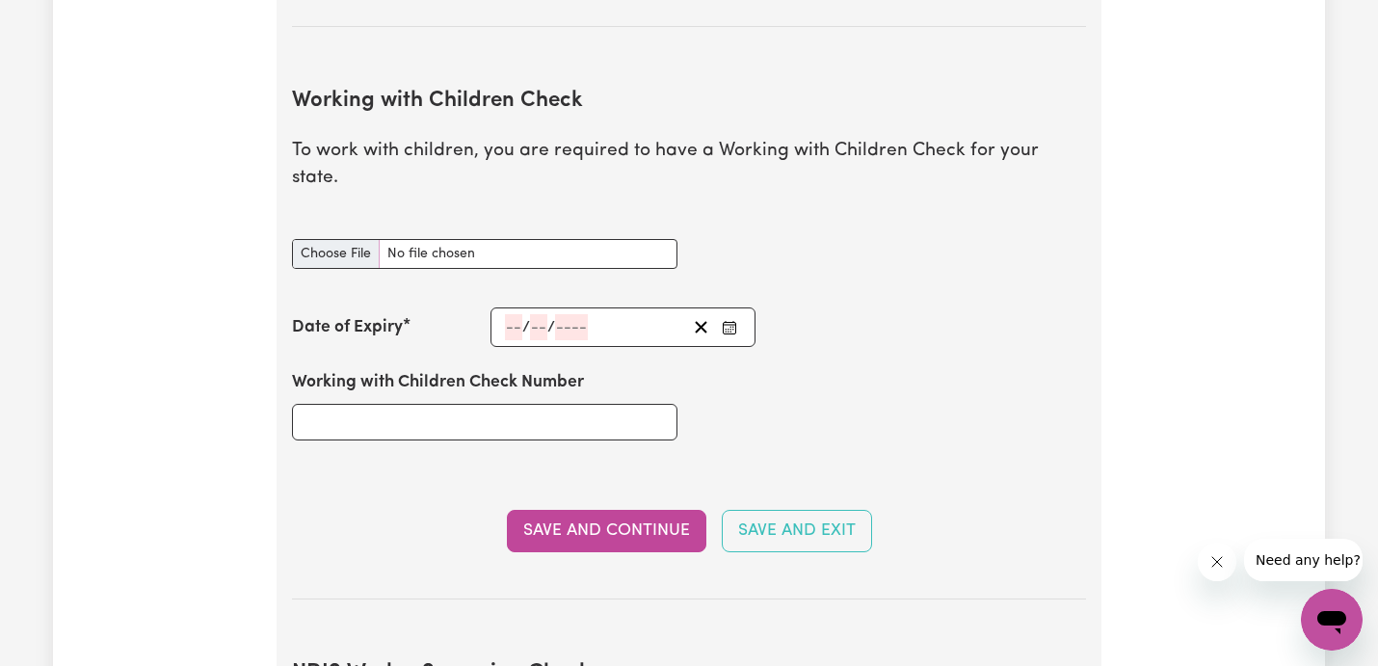
scroll to position [1723, 0]
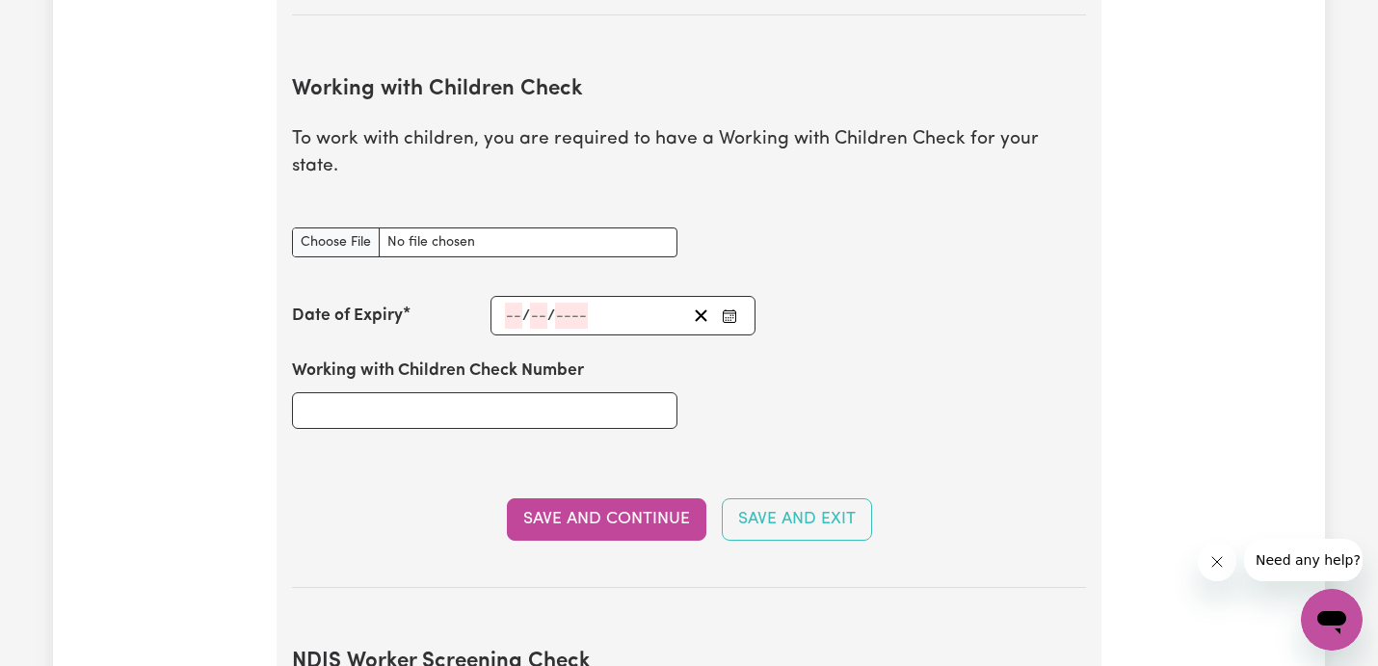
click at [732, 317] on circle "Enter the Date of Expiry of your Working with Children Check" at bounding box center [733, 318] width 2 height 2
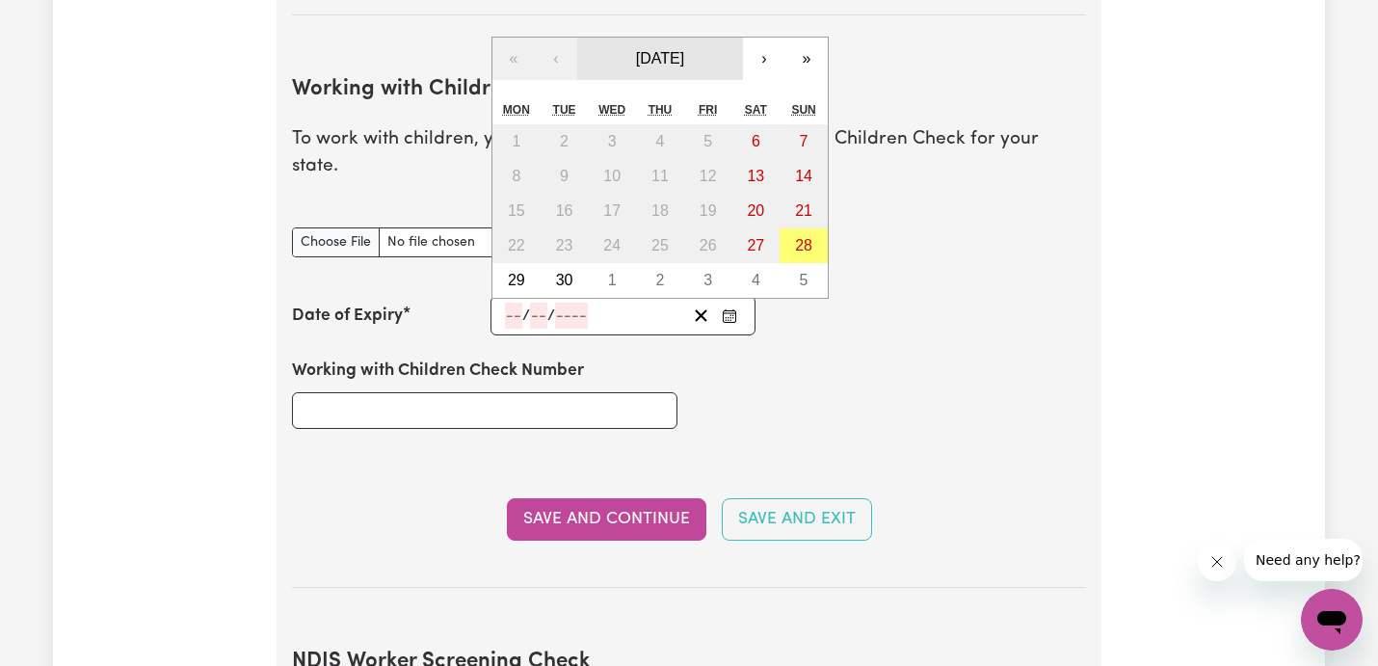
click at [684, 50] on span "[DATE]" at bounding box center [660, 58] width 48 height 16
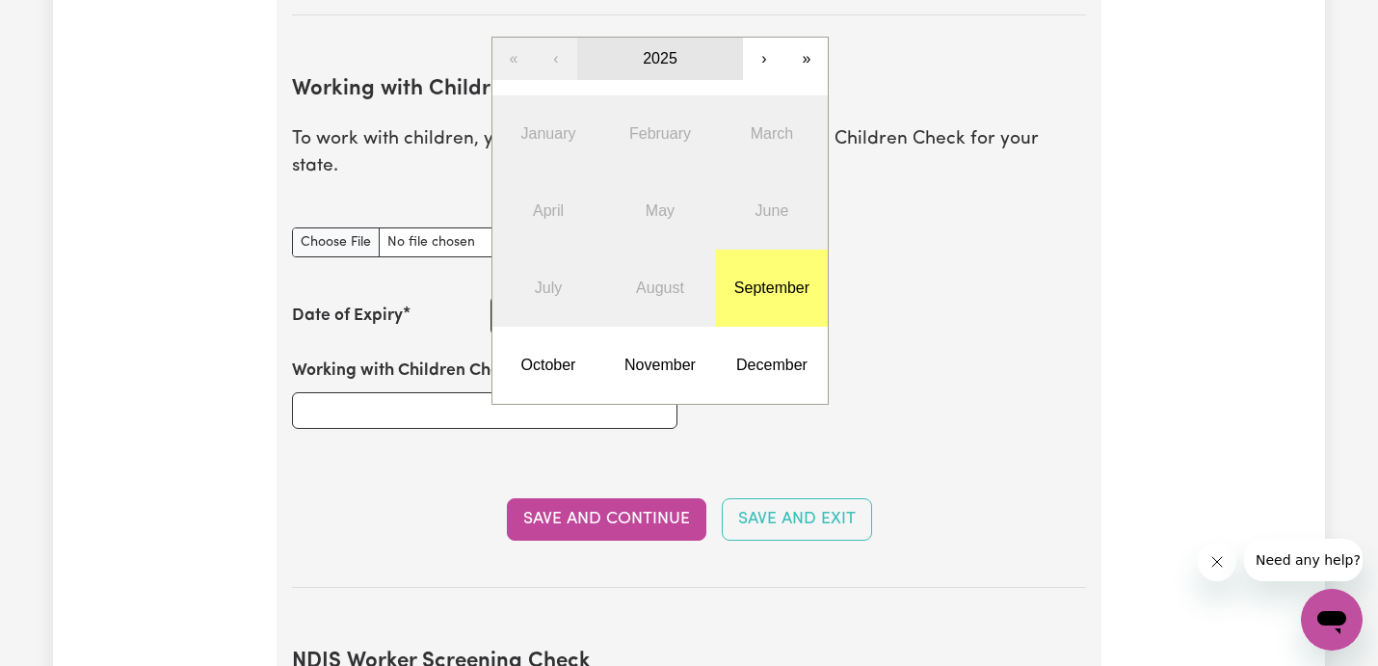
click at [680, 38] on button "2025" at bounding box center [660, 59] width 166 height 42
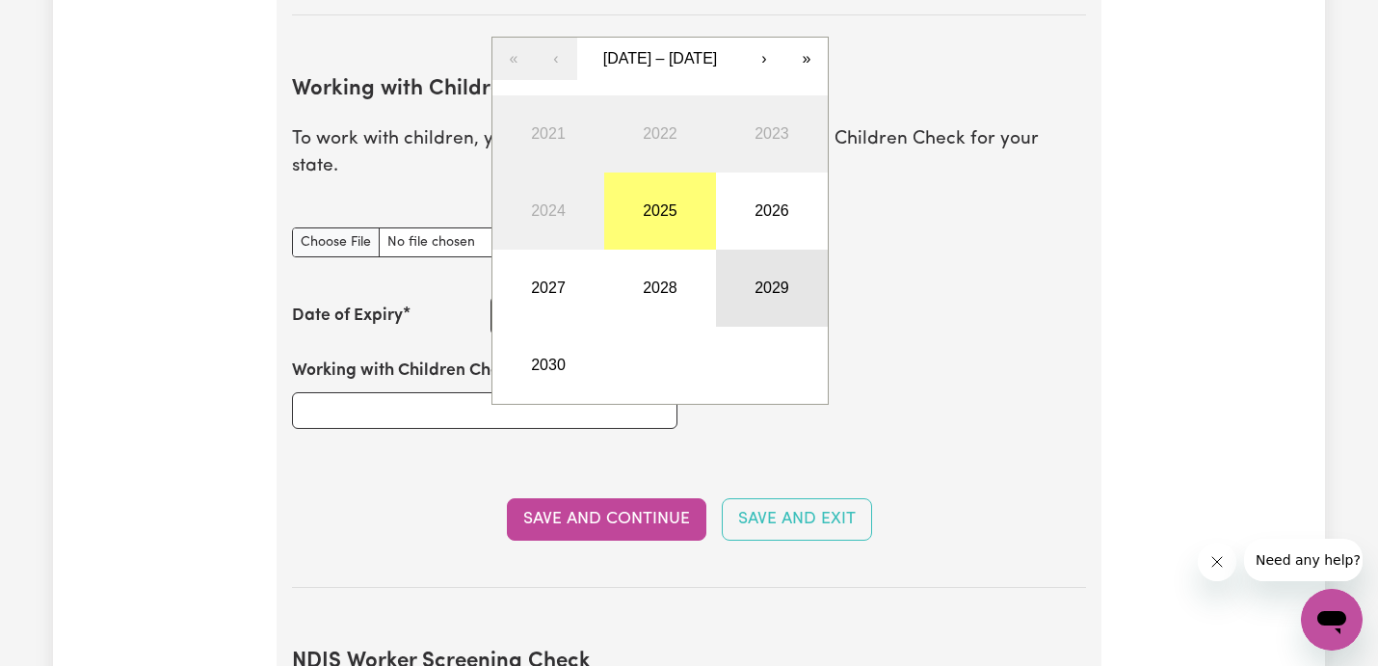
click at [775, 275] on button "2029" at bounding box center [772, 288] width 112 height 77
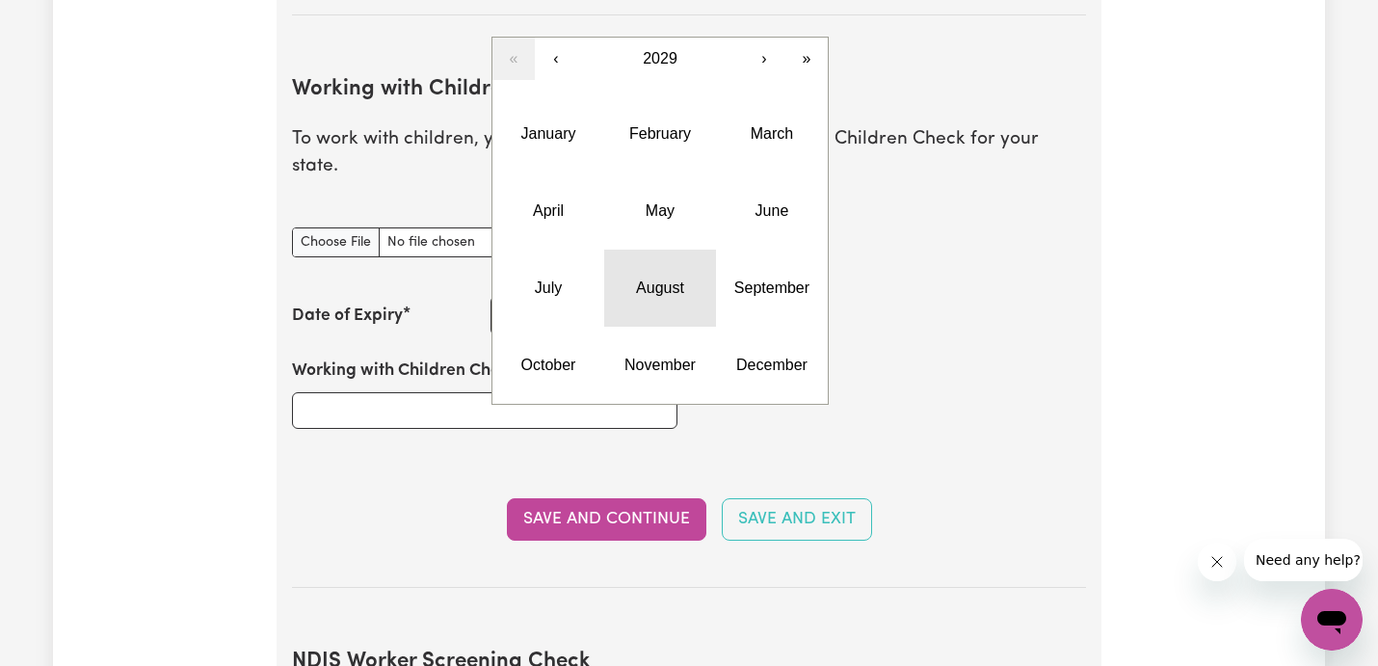
click at [663, 280] on abbr "August" at bounding box center [660, 288] width 48 height 16
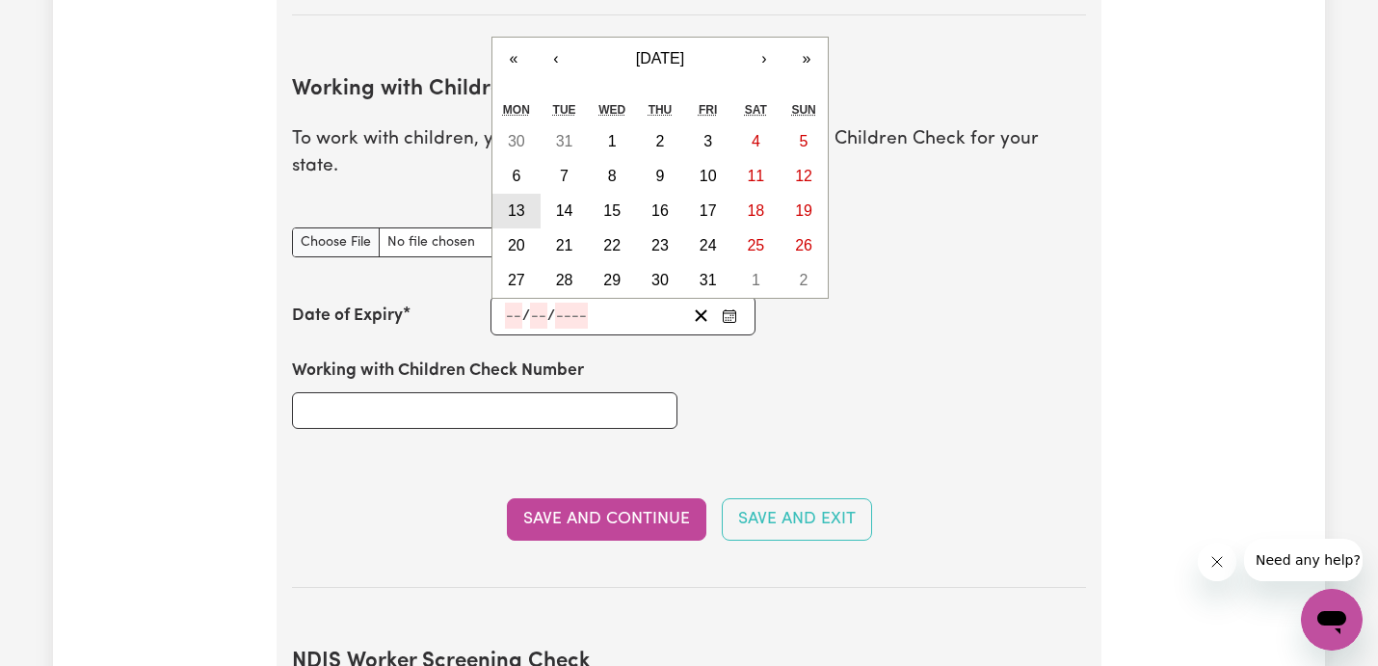
click at [523, 202] on abbr "13" at bounding box center [516, 210] width 17 height 16
type input "[DATE]"
type input "13"
type input "8"
type input "2029"
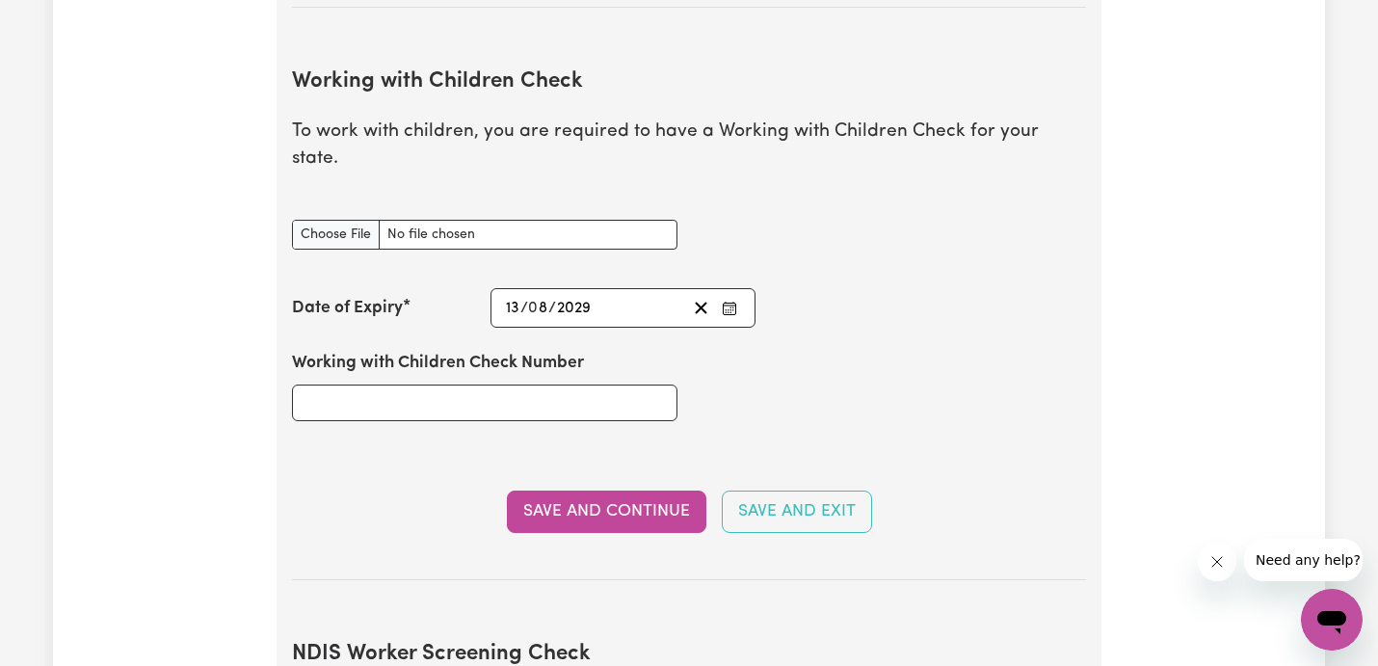
scroll to position [1745, 0]
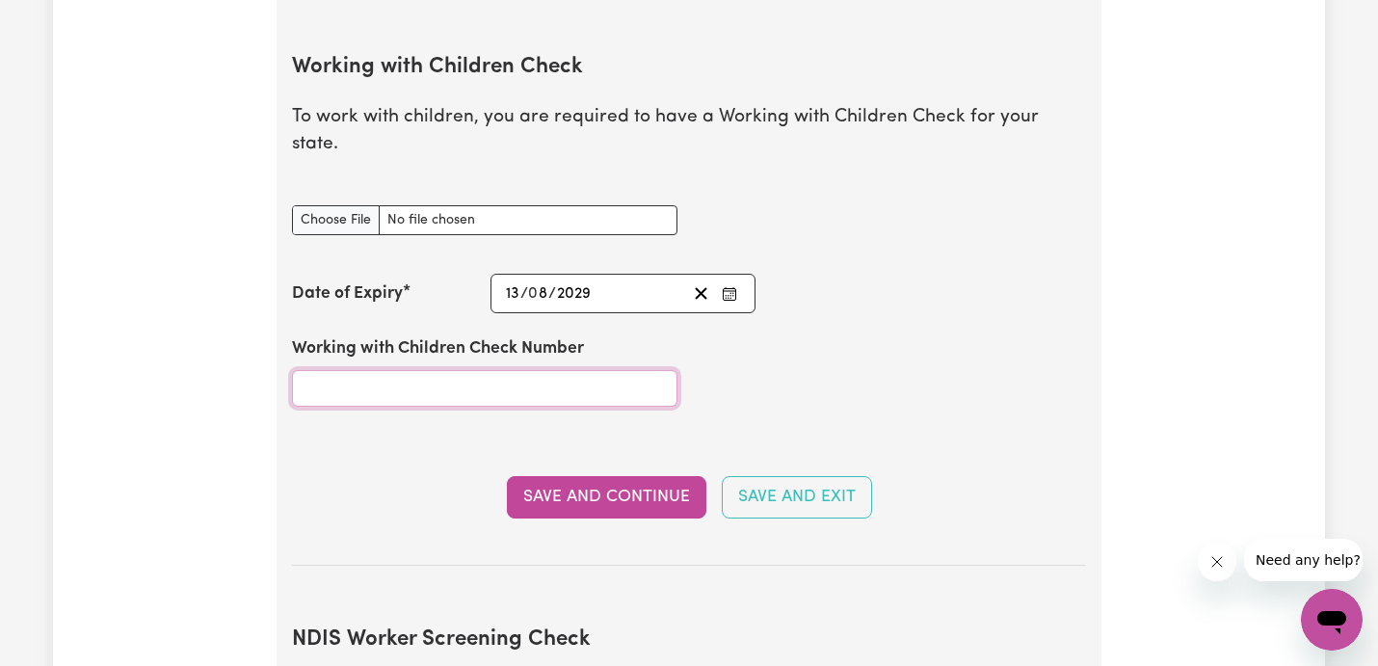
click at [497, 370] on input "Working with Children Check Number" at bounding box center [485, 388] width 386 height 37
type input "1764048A-02"
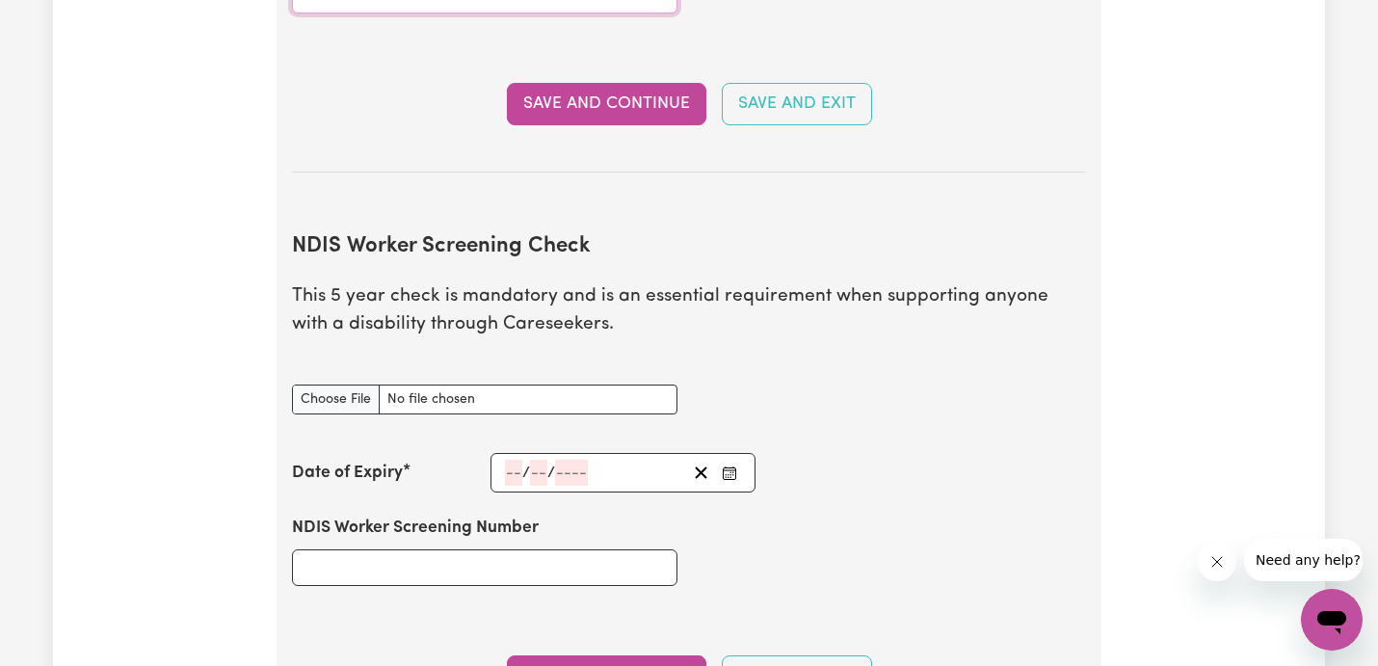
scroll to position [2153, 0]
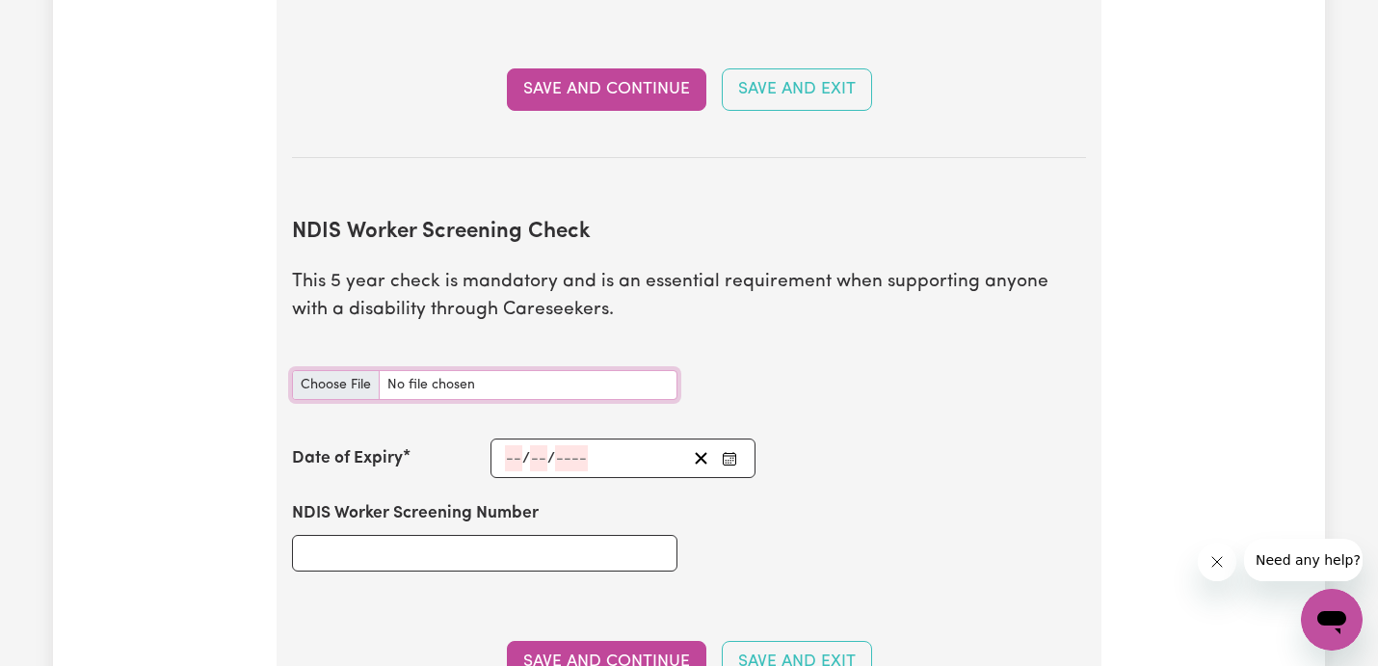
click at [344, 370] on input "NDIS Worker Screening Check document" at bounding box center [485, 385] width 386 height 30
type input "C:\fakepath\IMG_9846 (1).jpg"
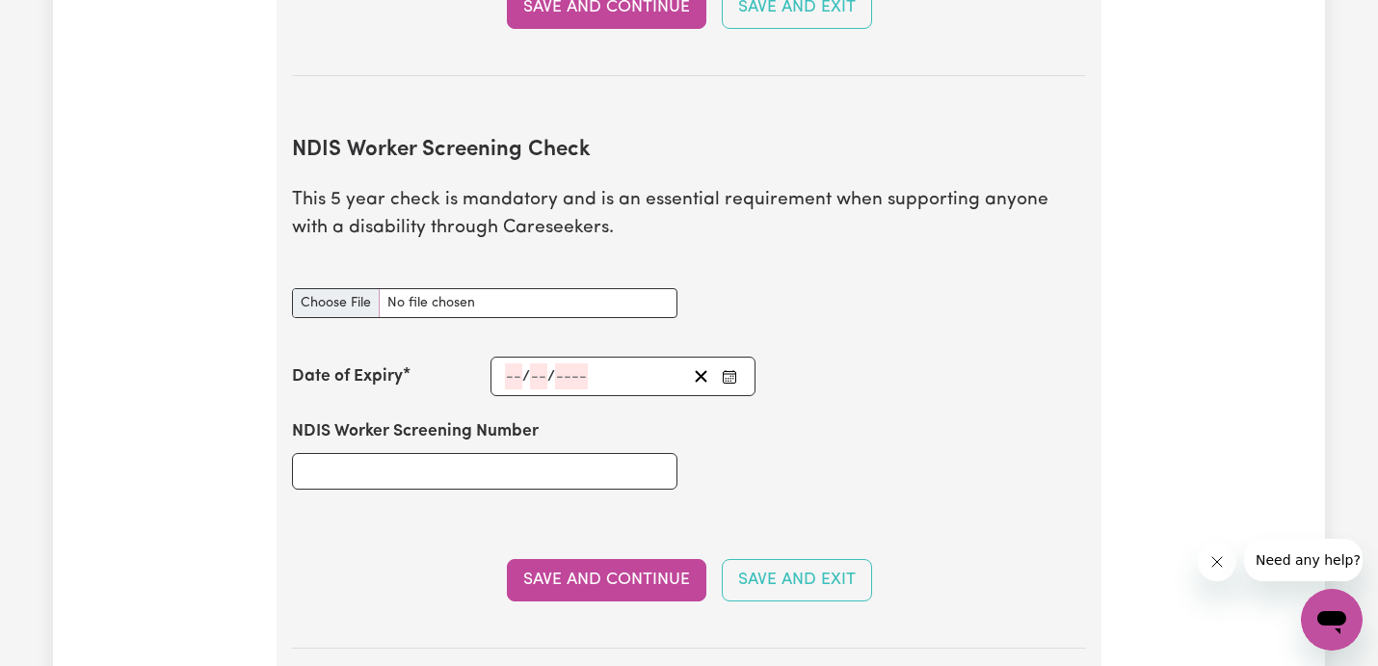
scroll to position [2268, 0]
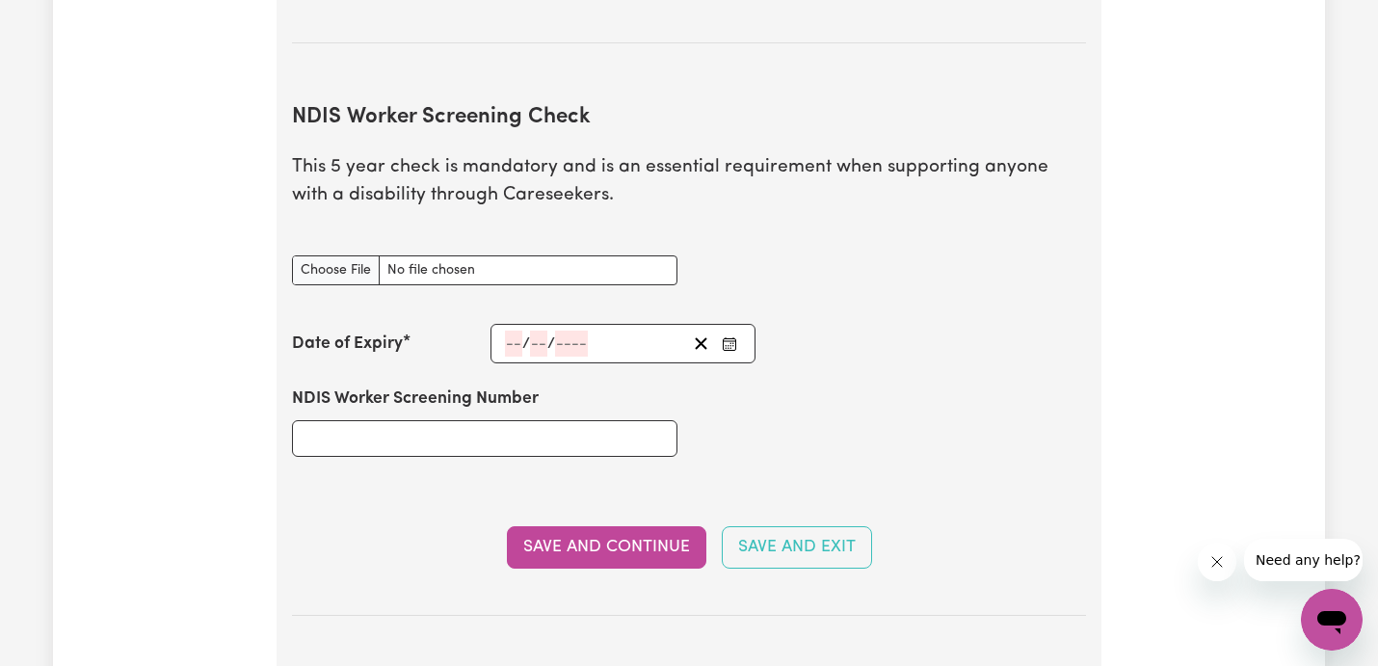
click at [729, 341] on icon "Enter the Date of Expiry of your NDIS Worker Screening Check" at bounding box center [729, 341] width 13 height 0
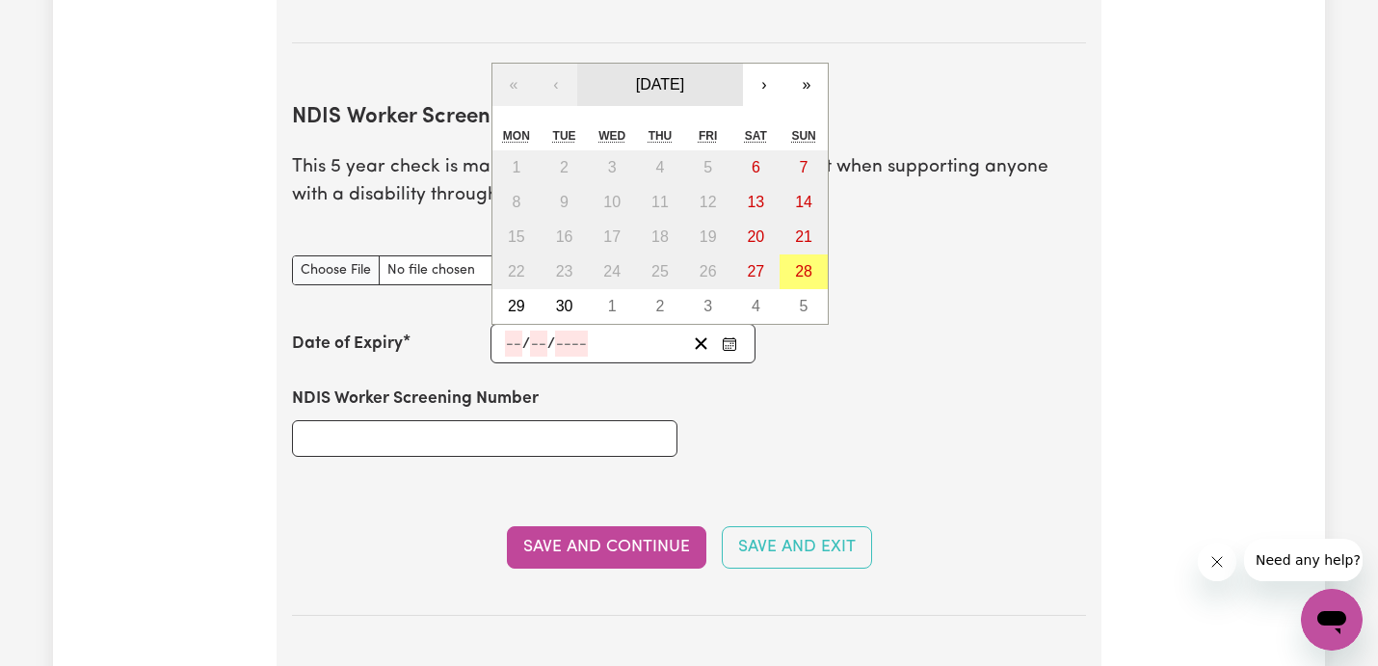
click at [684, 76] on span "[DATE]" at bounding box center [660, 84] width 48 height 16
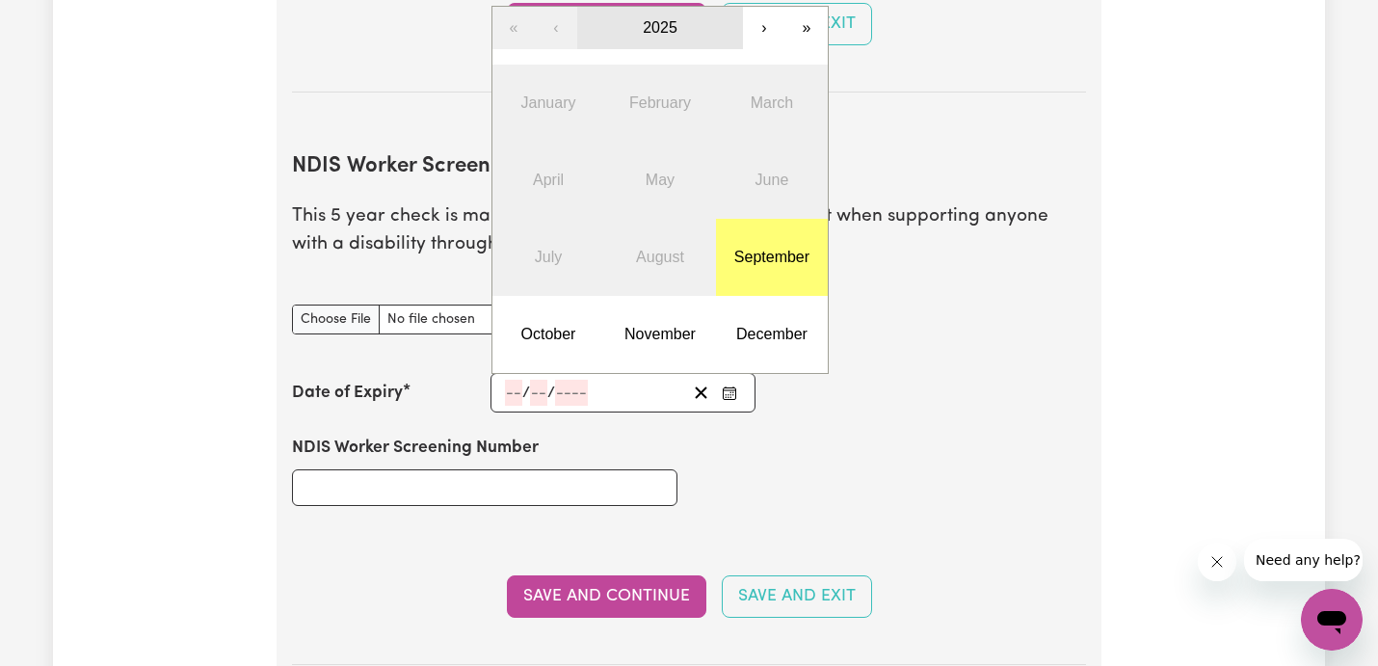
scroll to position [2192, 0]
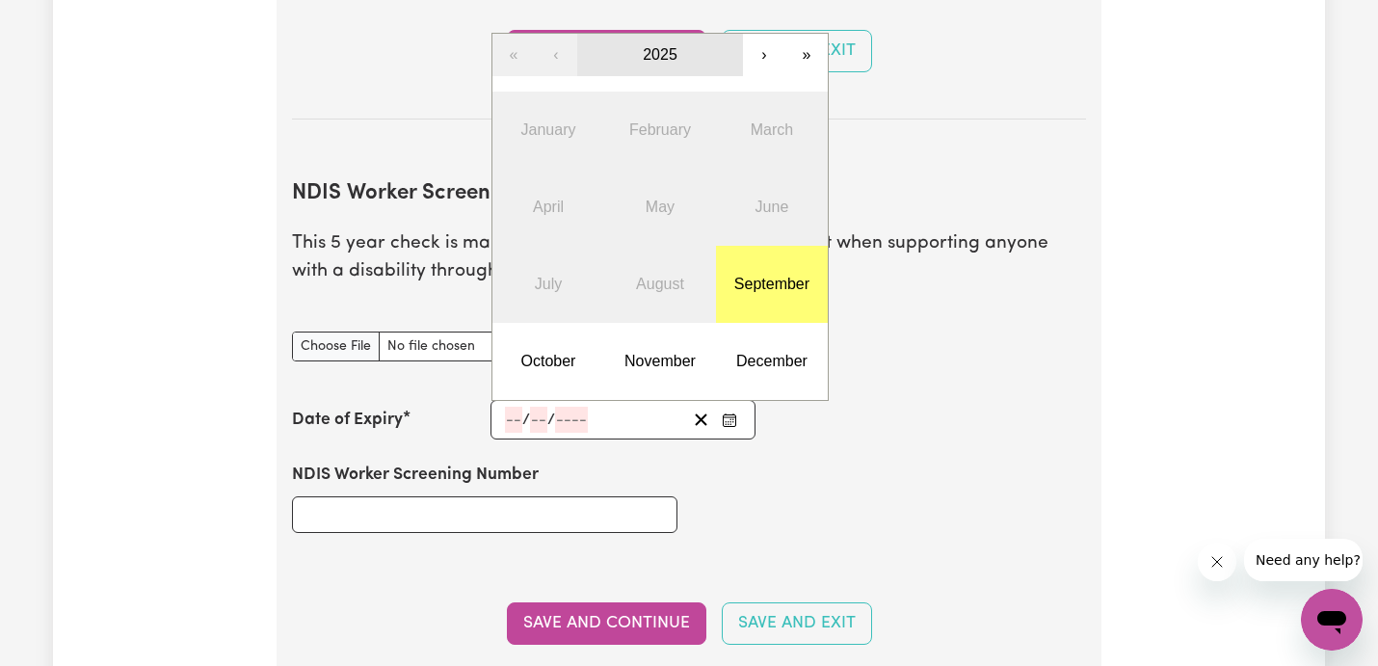
click at [702, 34] on button "2025" at bounding box center [660, 55] width 166 height 42
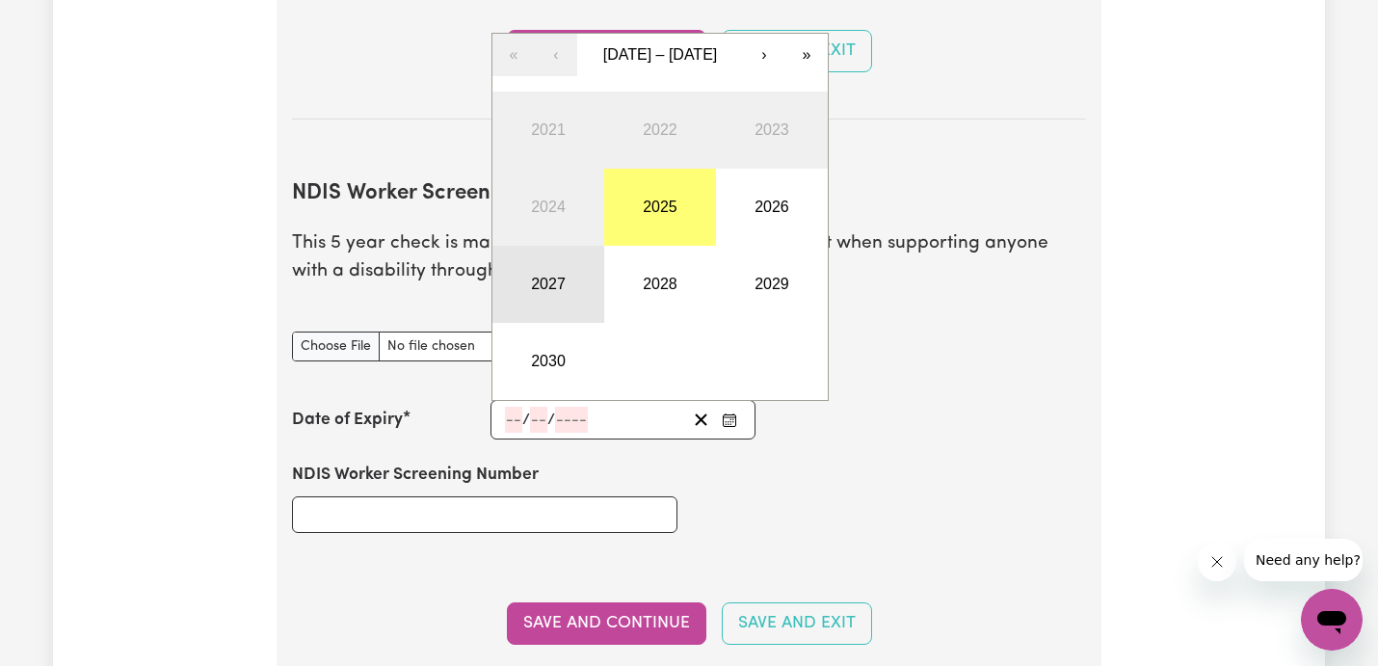
click at [563, 246] on button "2027" at bounding box center [549, 284] width 112 height 77
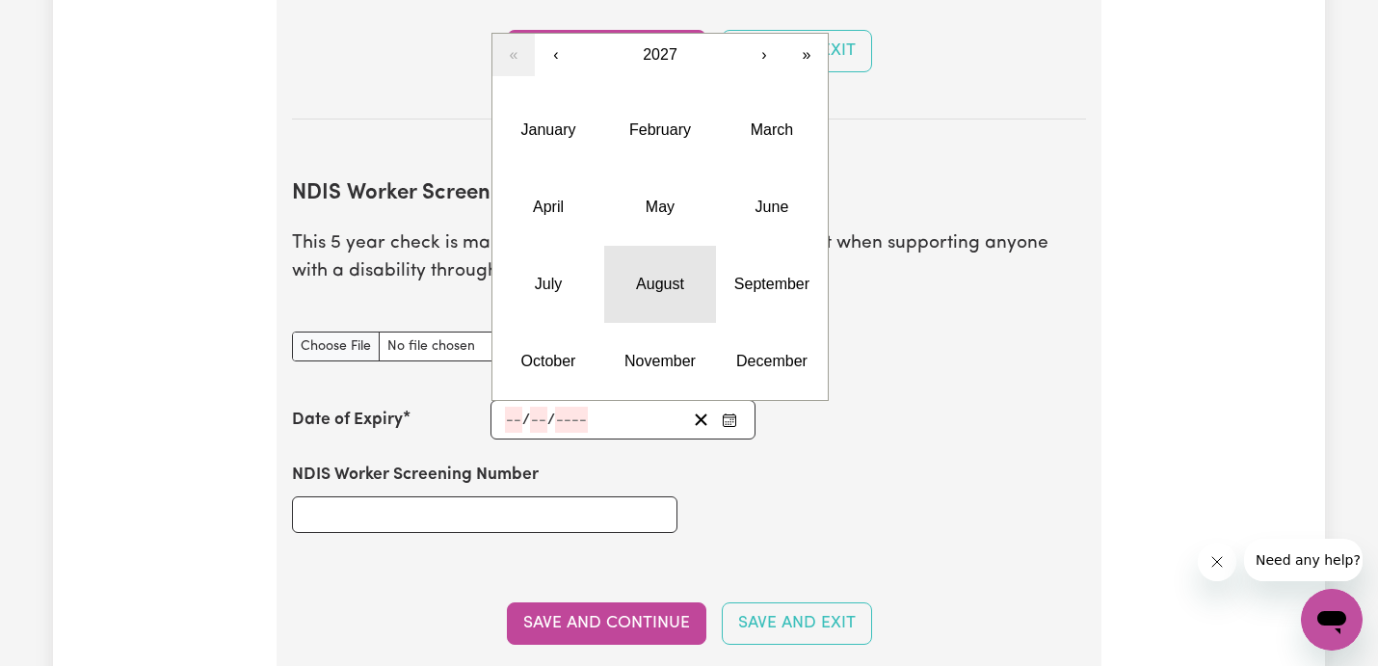
click at [633, 275] on button "August" at bounding box center [660, 284] width 112 height 77
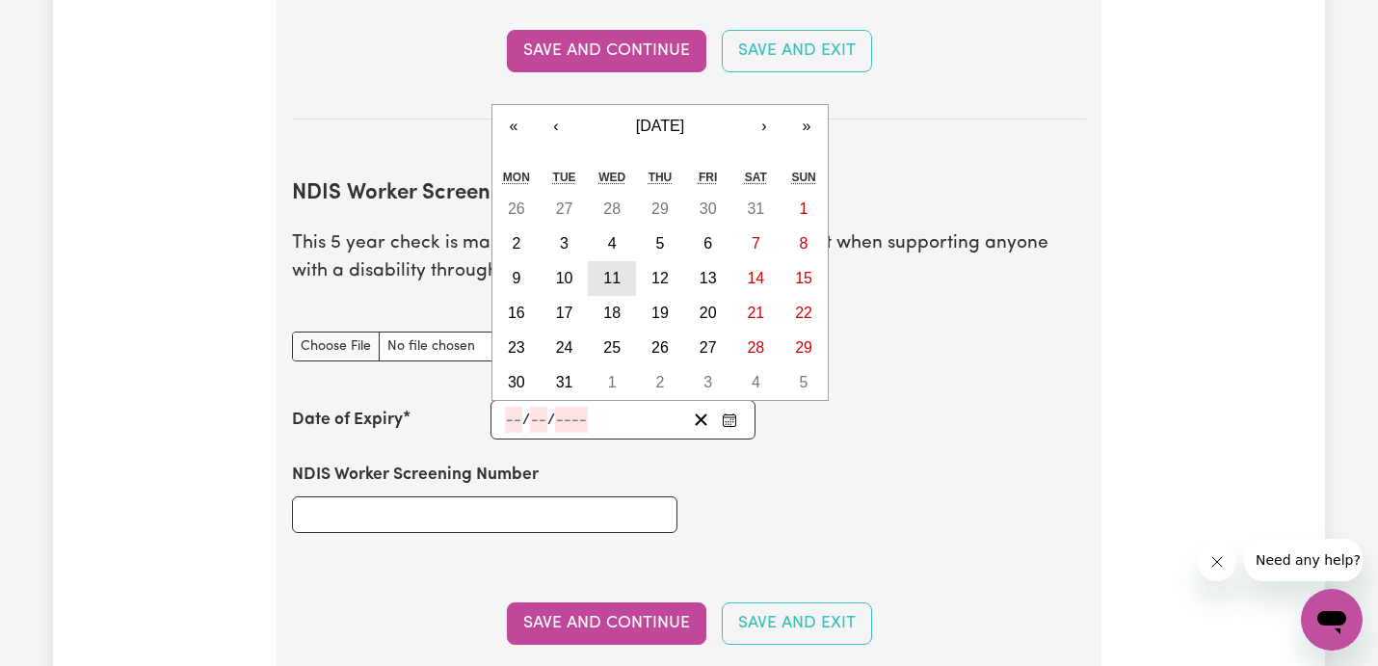
click at [601, 261] on button "11" at bounding box center [612, 278] width 48 height 35
type input "[DATE]"
type input "11"
type input "8"
type input "2027"
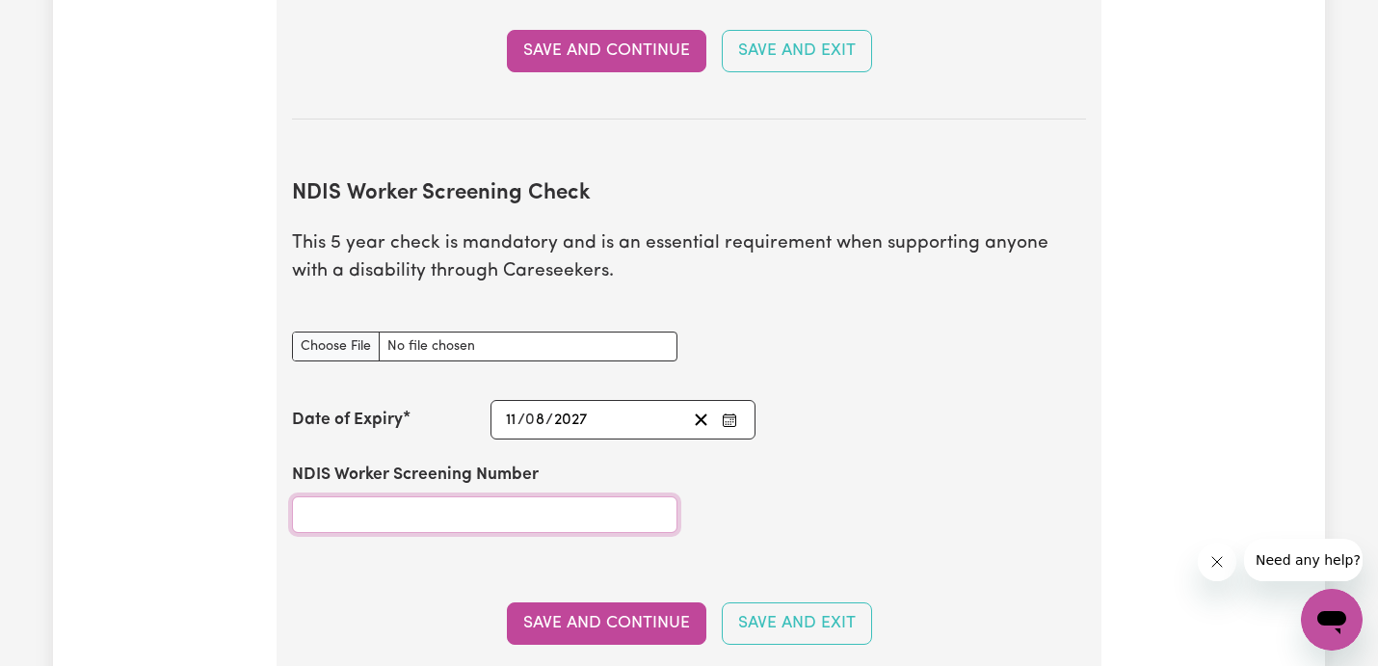
click at [440, 496] on input "NDIS Worker Screening Number" at bounding box center [485, 514] width 386 height 37
paste input "45566909"
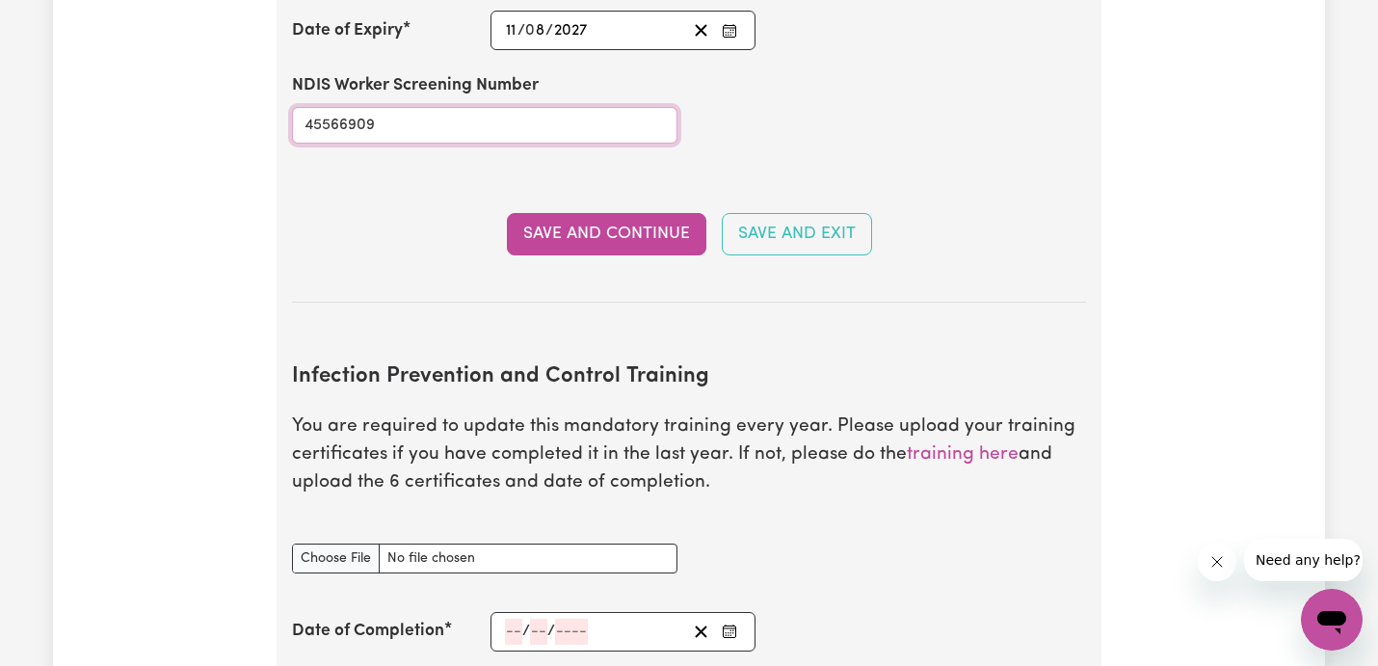
scroll to position [2582, 0]
type input "45566909"
click at [590, 215] on button "Save and Continue" at bounding box center [607, 233] width 200 height 42
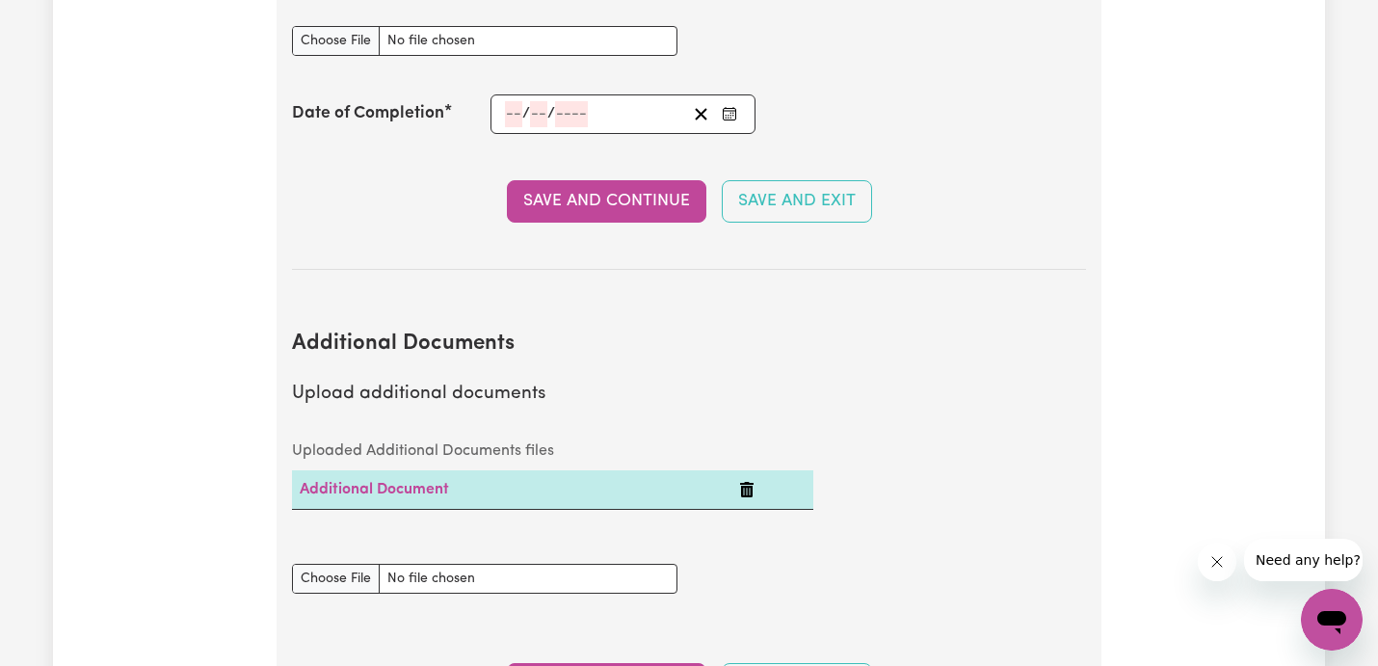
scroll to position [3185, 0]
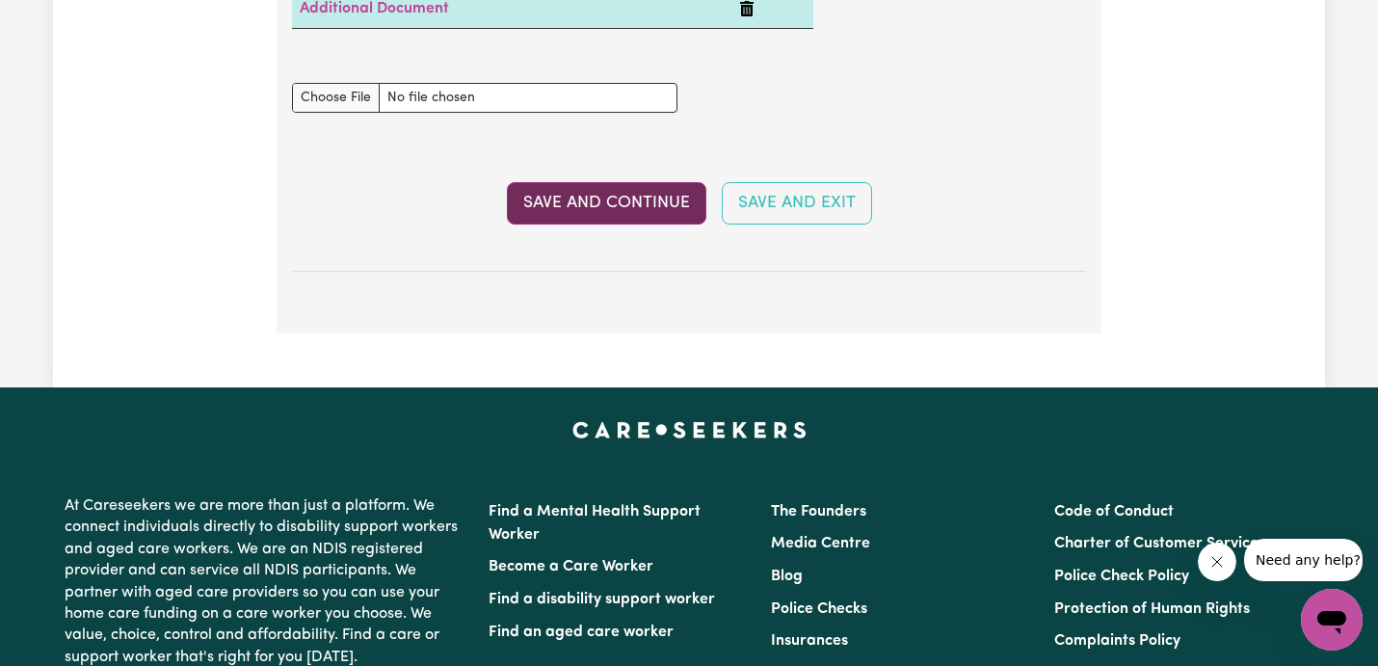
click at [594, 190] on button "Save and Continue" at bounding box center [607, 203] width 200 height 42
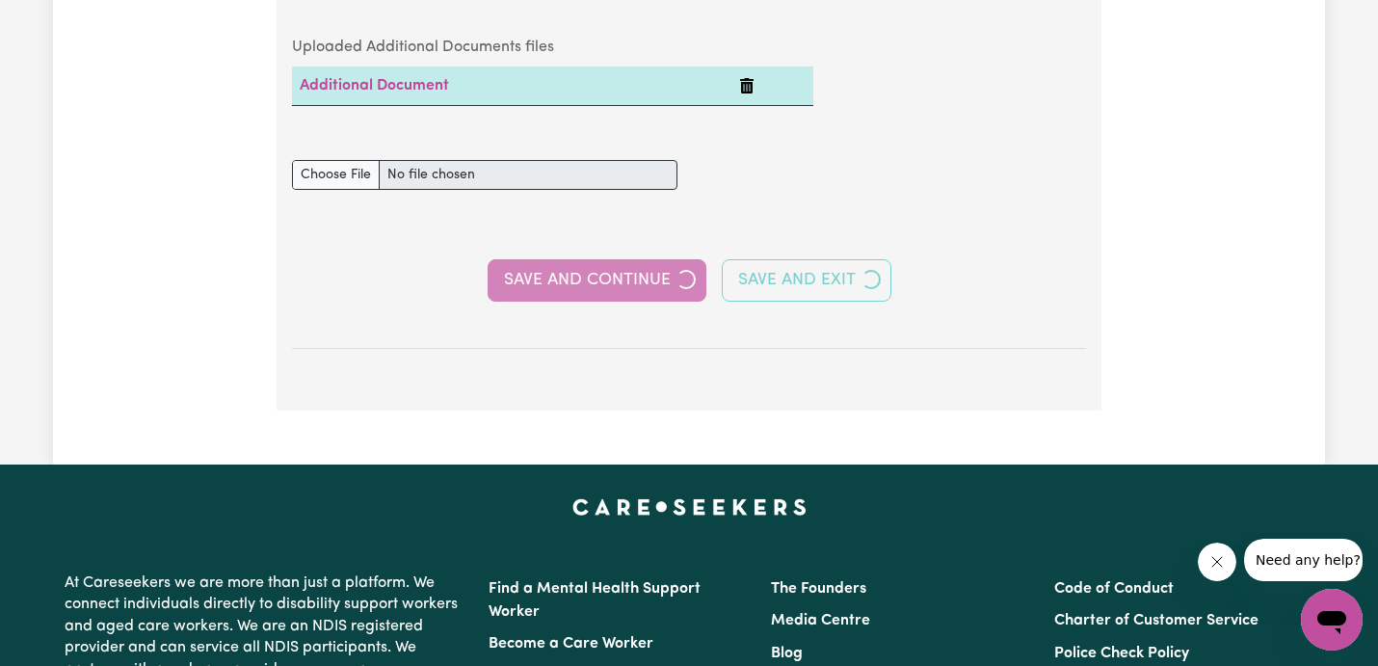
scroll to position [3766, 0]
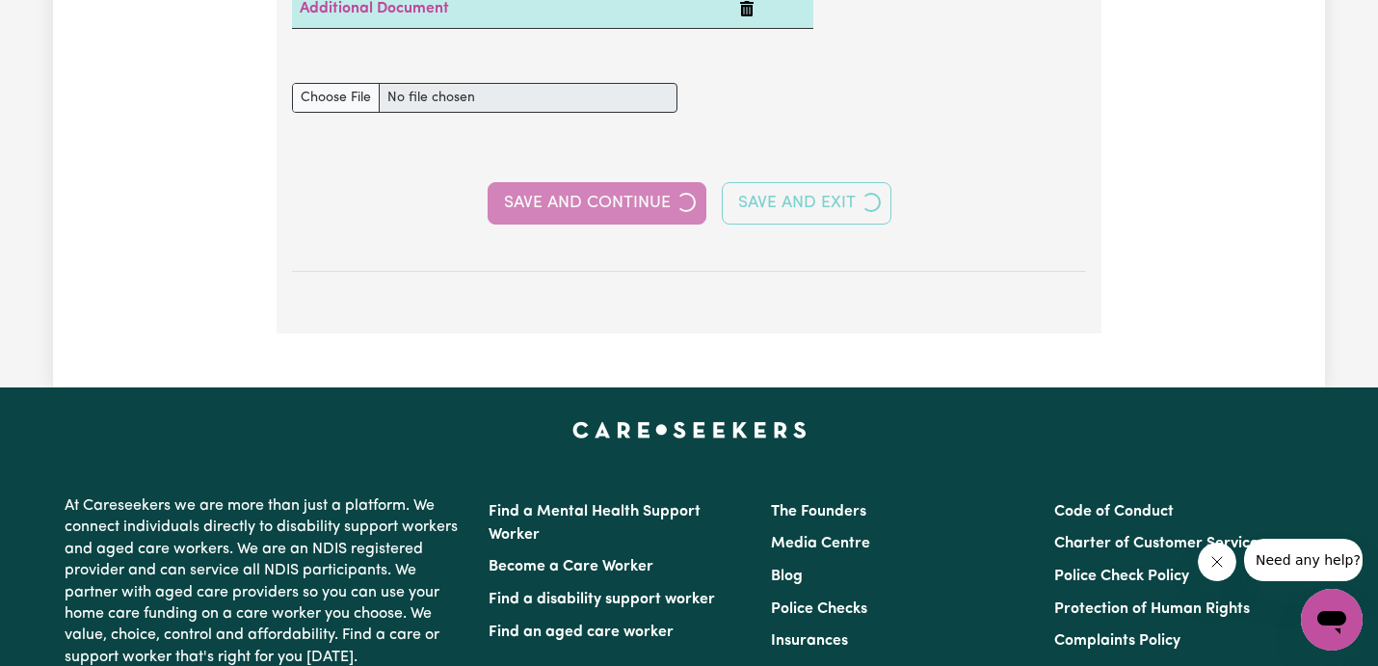
select select "Certificate III (Individual Support)"
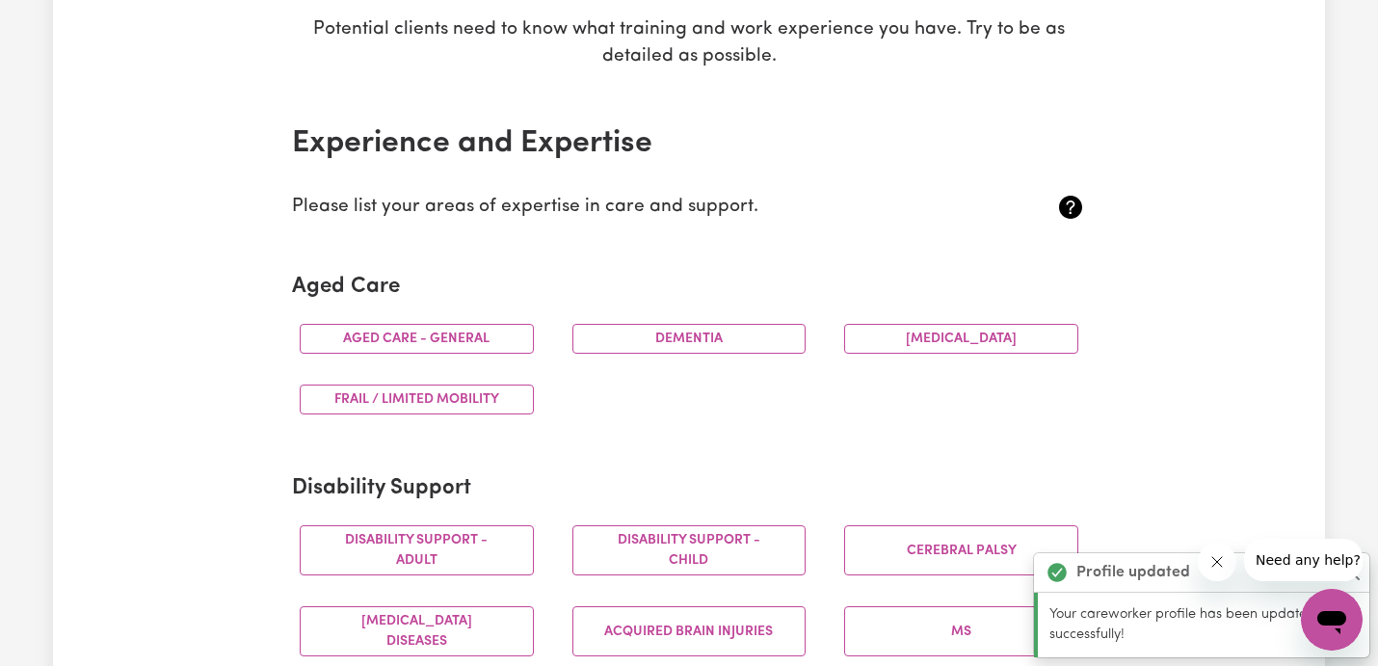
scroll to position [368, 0]
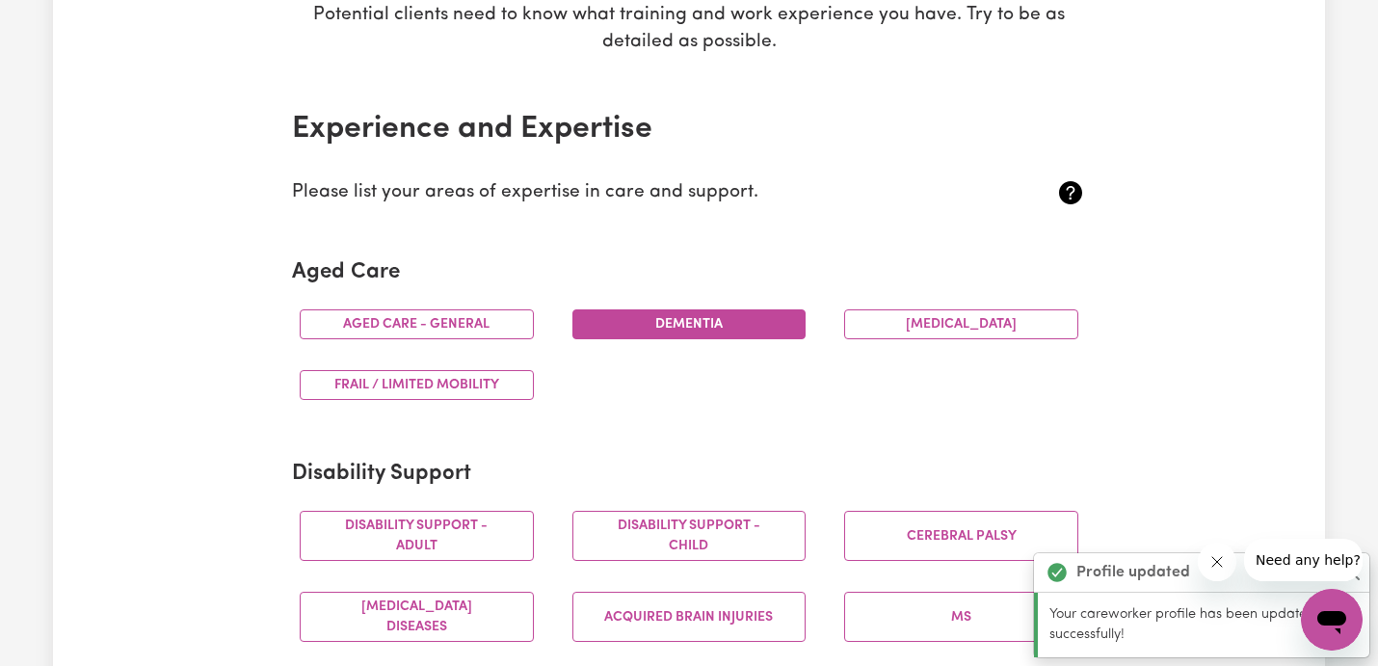
click at [750, 333] on button "Dementia" at bounding box center [690, 324] width 234 height 30
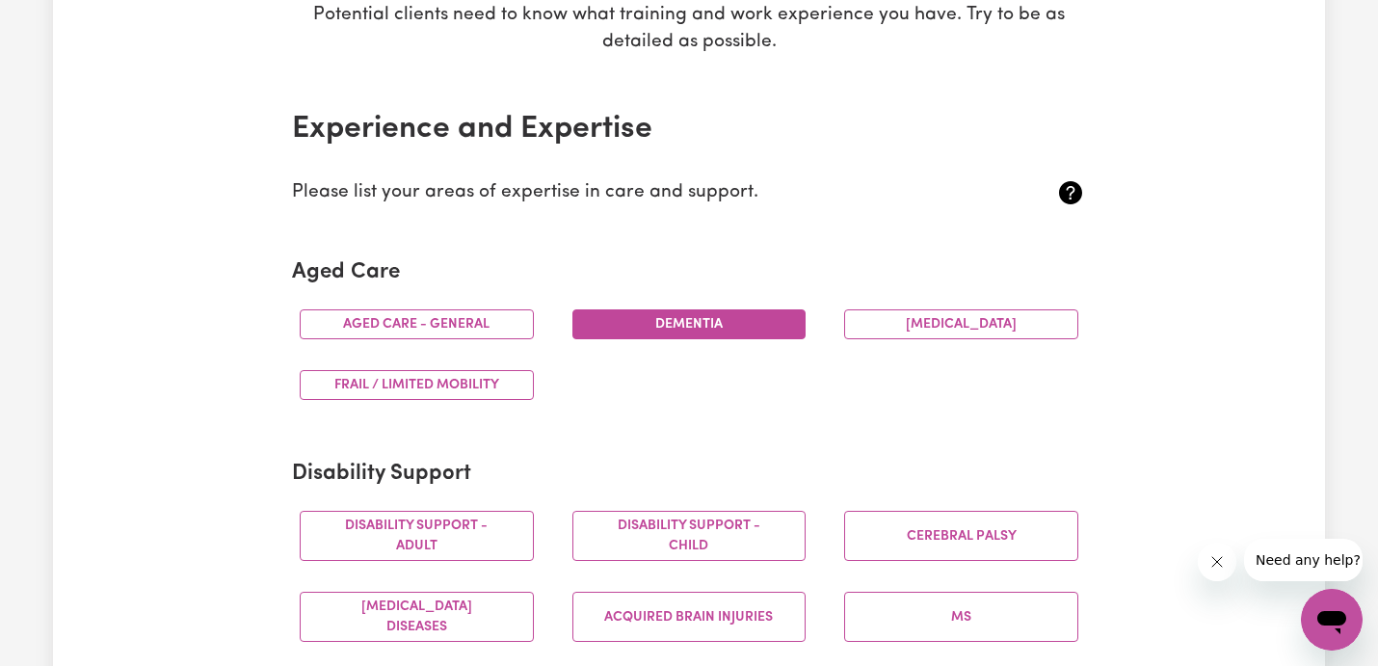
scroll to position [412, 0]
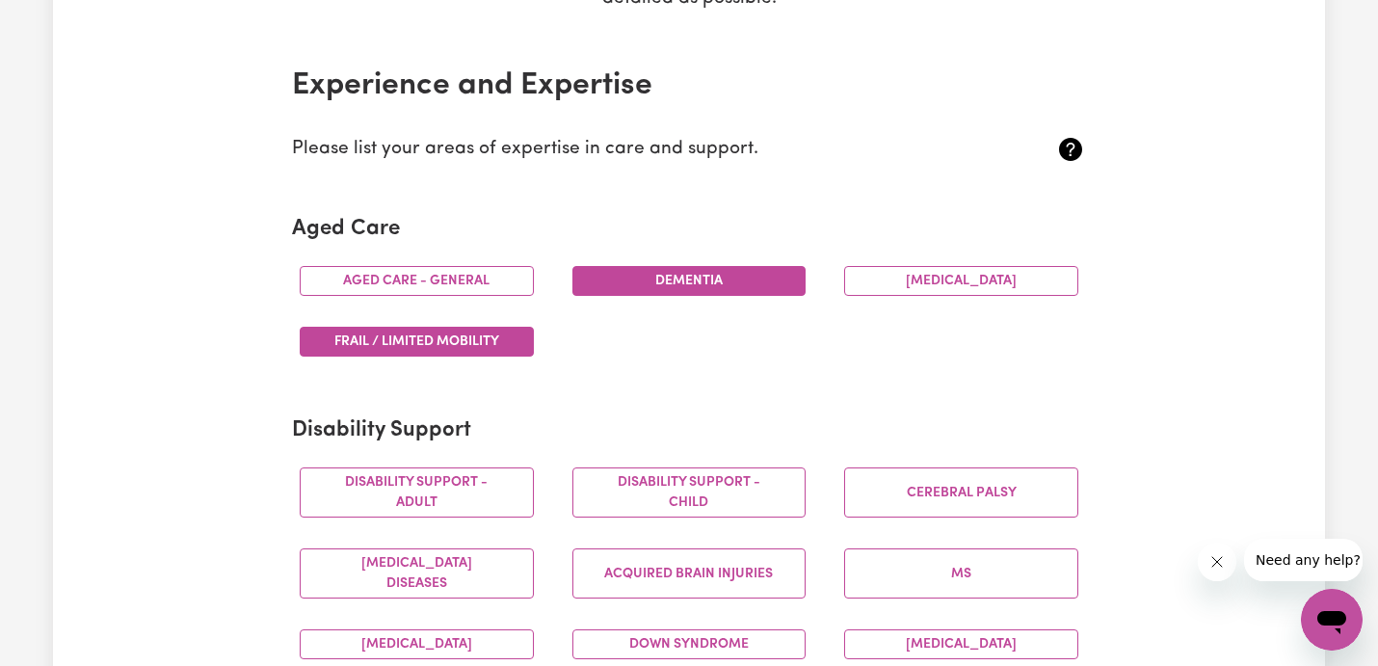
click at [501, 347] on button "Frail / limited mobility" at bounding box center [417, 342] width 234 height 30
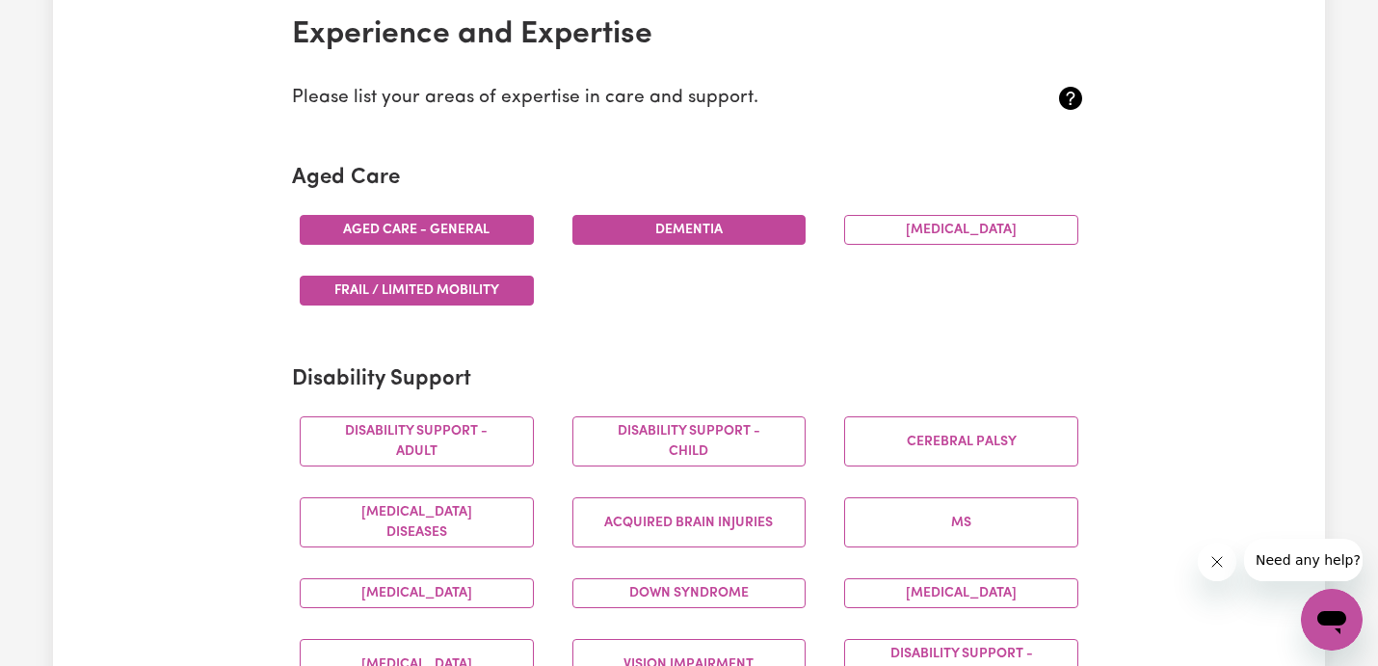
click at [485, 232] on button "Aged care - General" at bounding box center [417, 230] width 234 height 30
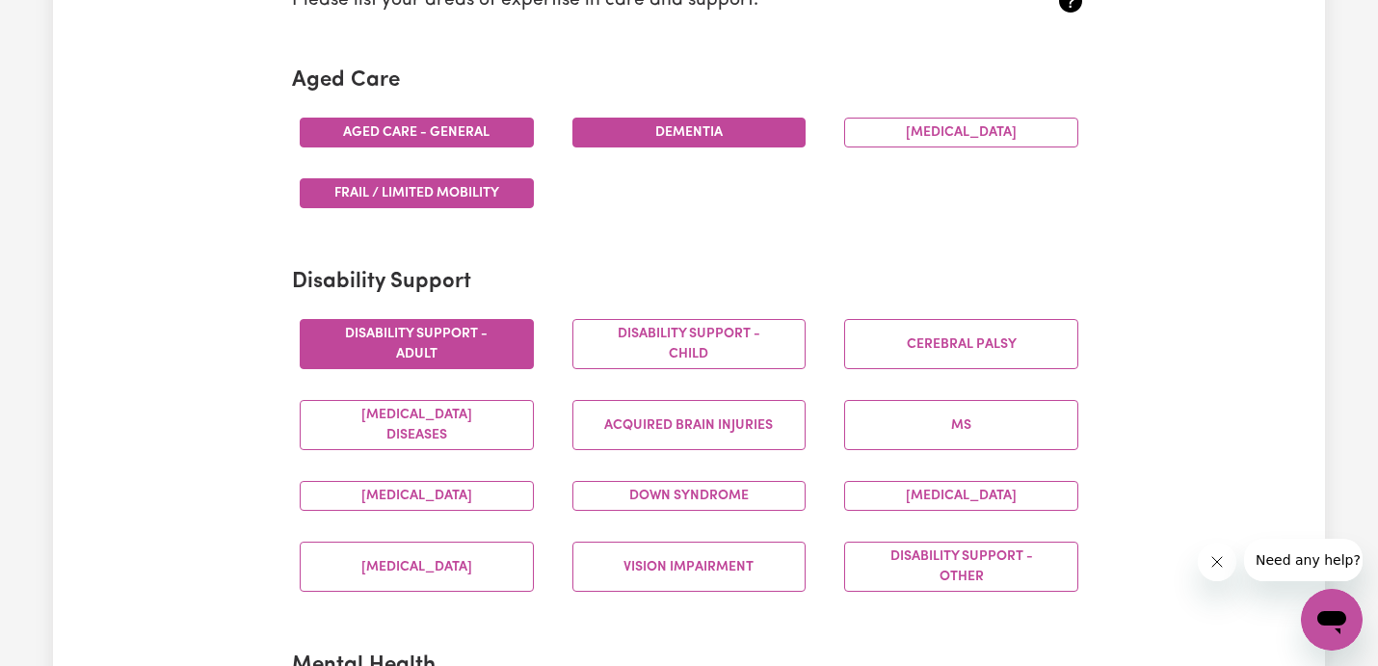
scroll to position [548, 0]
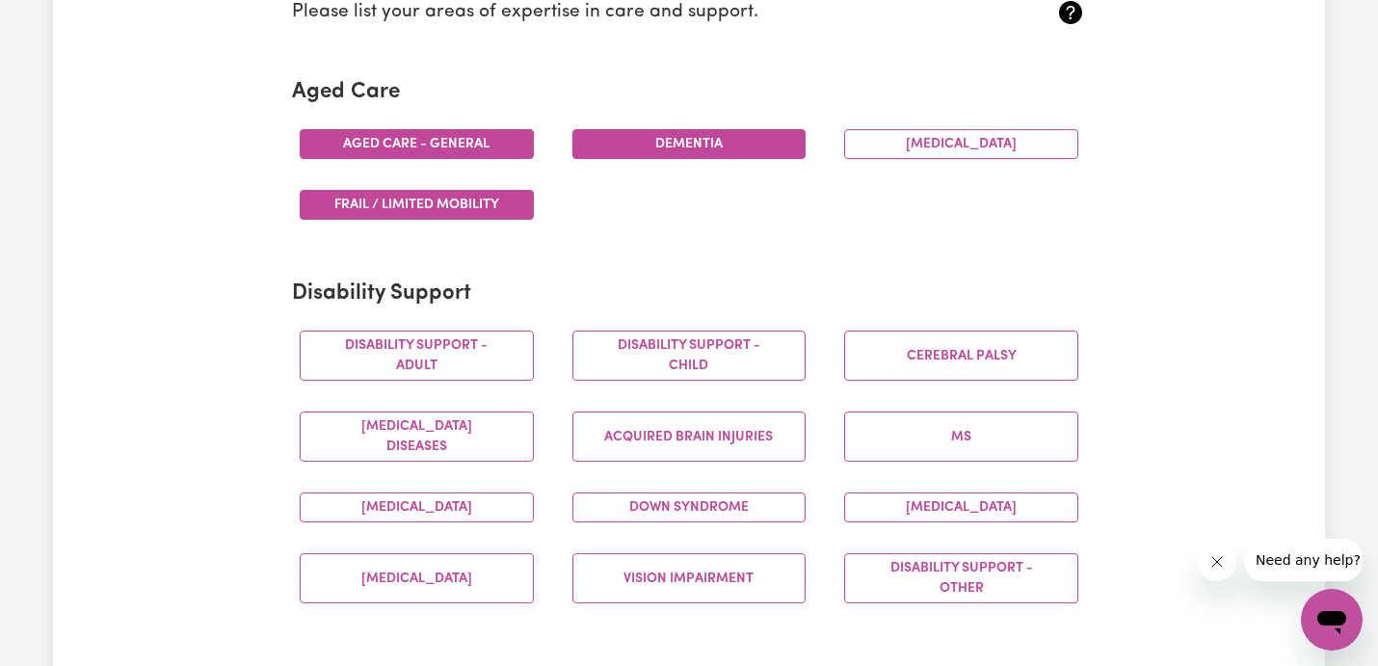
click at [502, 138] on button "Aged care - General" at bounding box center [417, 144] width 234 height 30
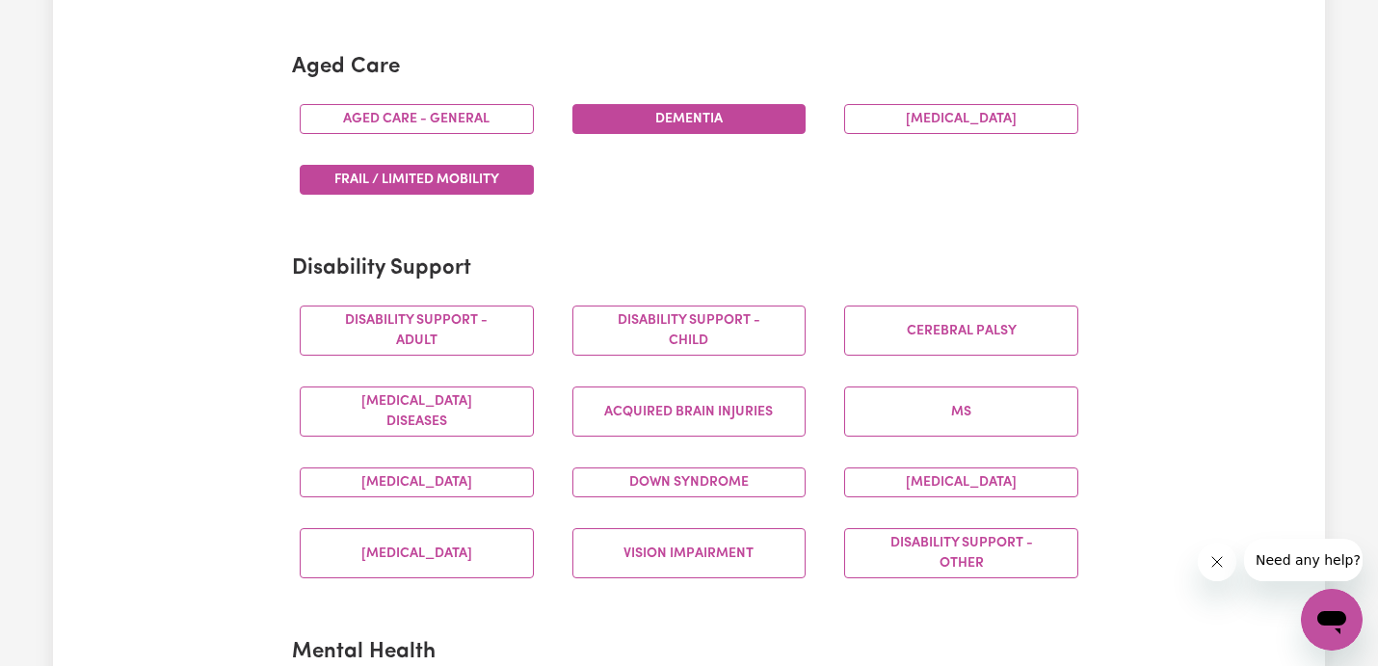
scroll to position [577, 0]
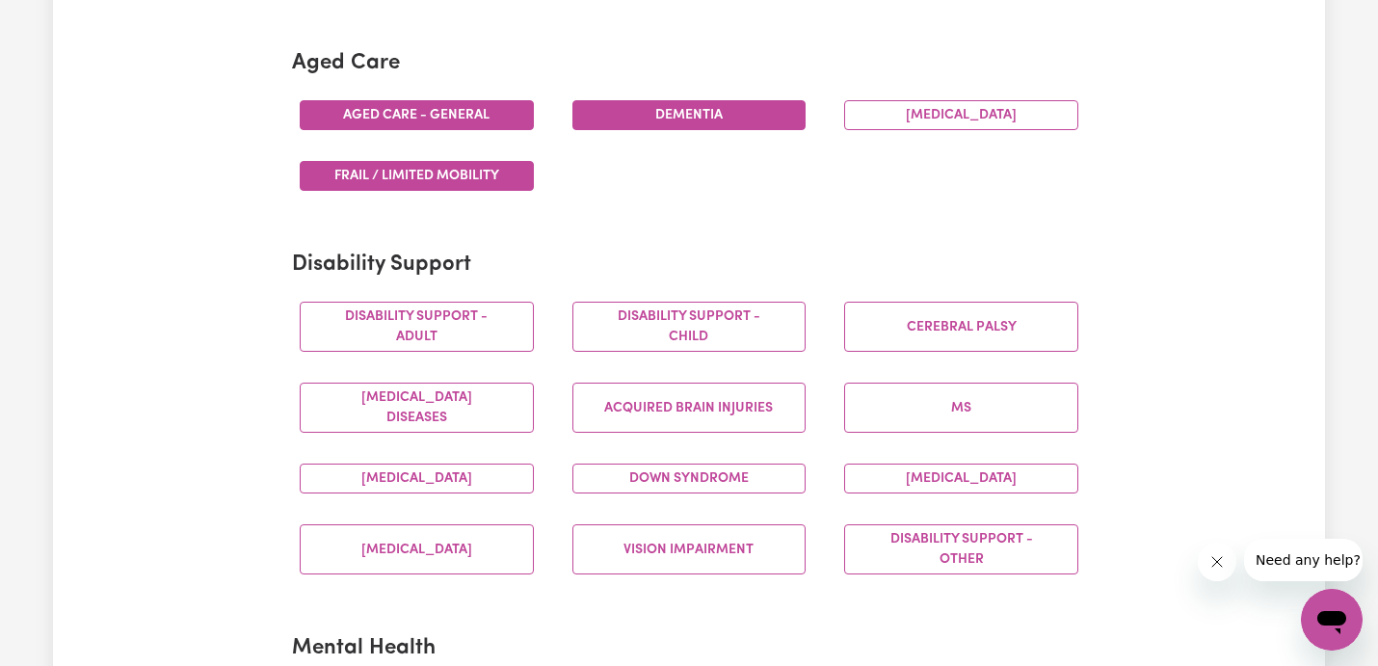
click at [482, 116] on button "Aged care - General" at bounding box center [417, 115] width 234 height 30
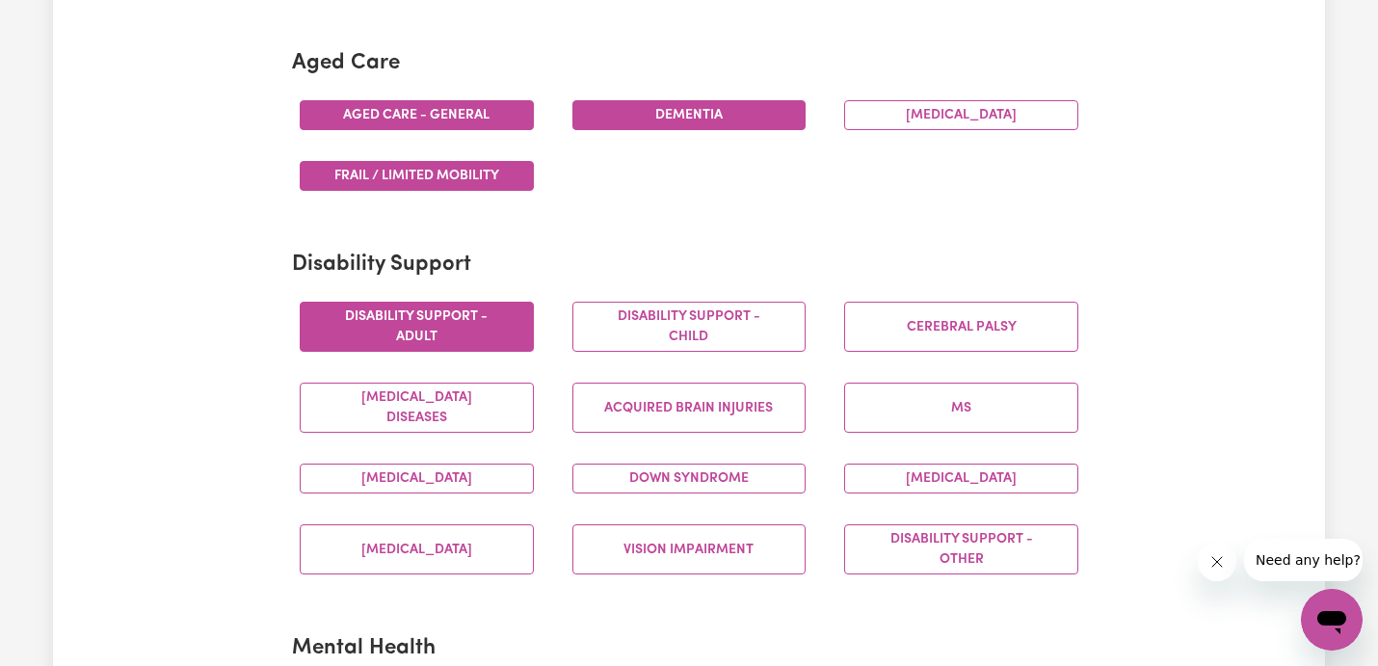
click at [492, 327] on button "Disability support - Adult" at bounding box center [417, 327] width 234 height 50
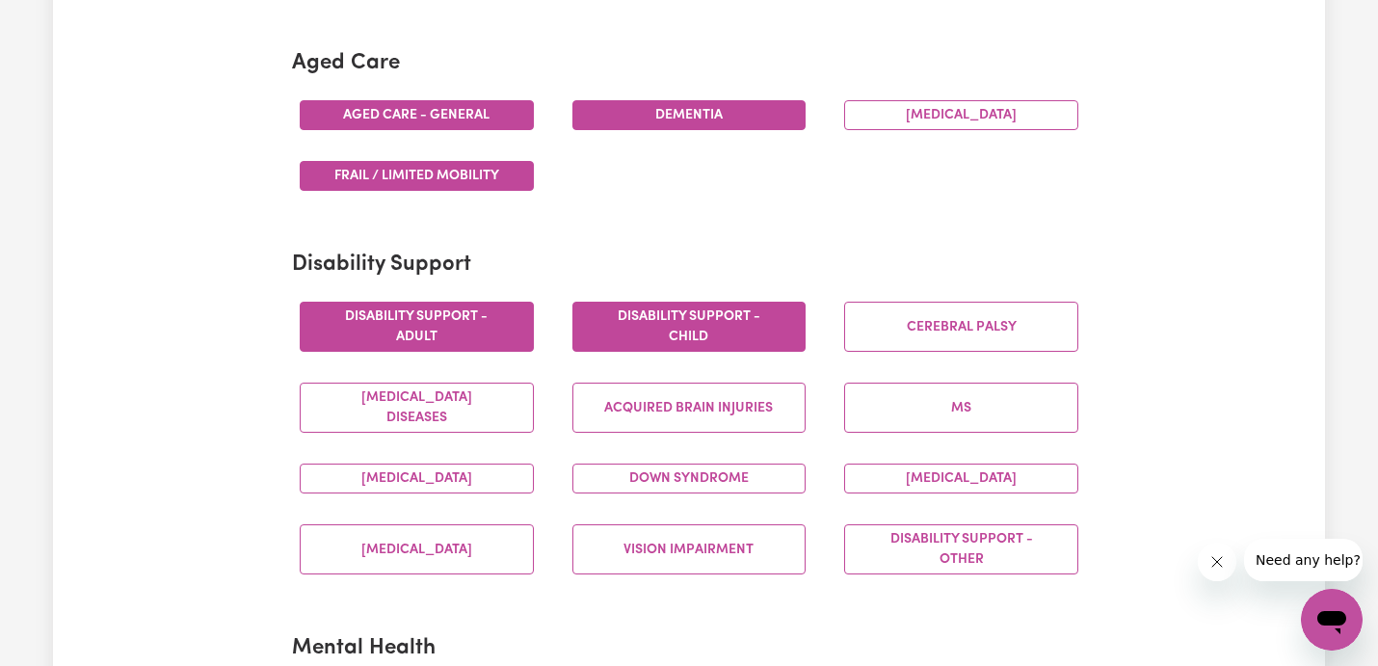
click at [647, 327] on button "Disability support - Child" at bounding box center [690, 327] width 234 height 50
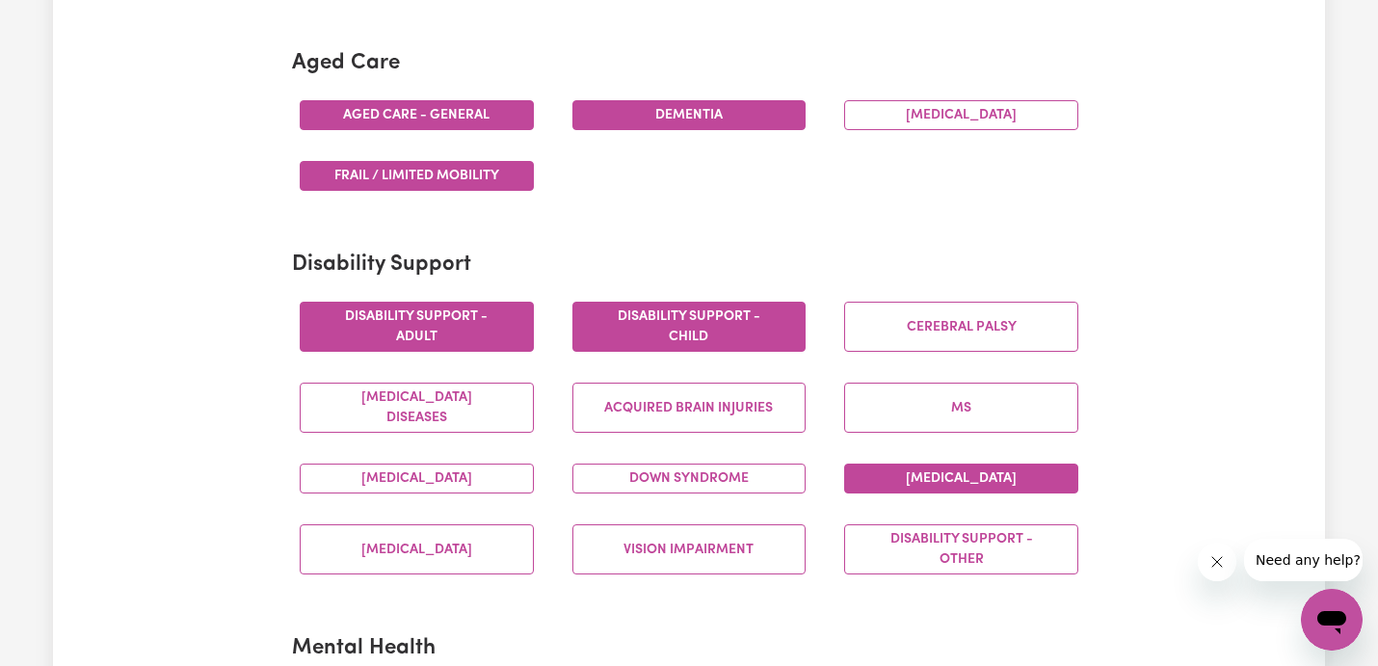
click at [943, 469] on button "[MEDICAL_DATA]" at bounding box center [961, 479] width 234 height 30
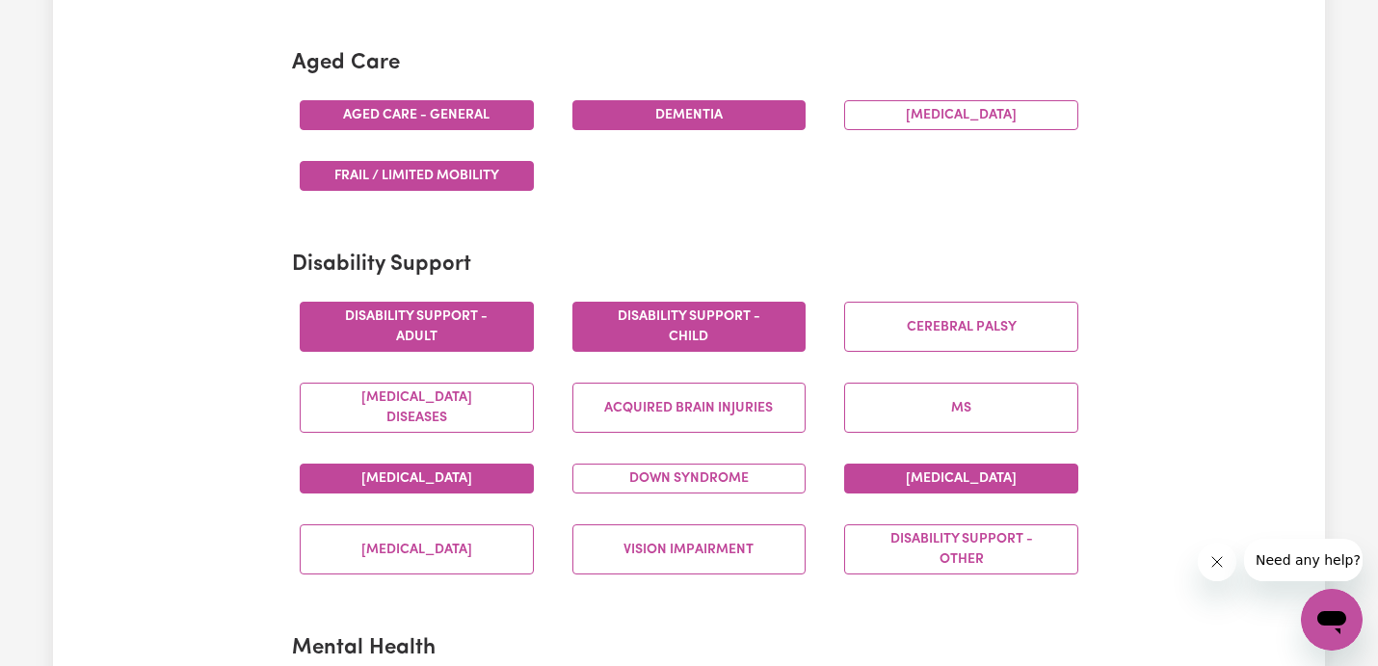
click at [434, 492] on button "[MEDICAL_DATA]" at bounding box center [417, 479] width 234 height 30
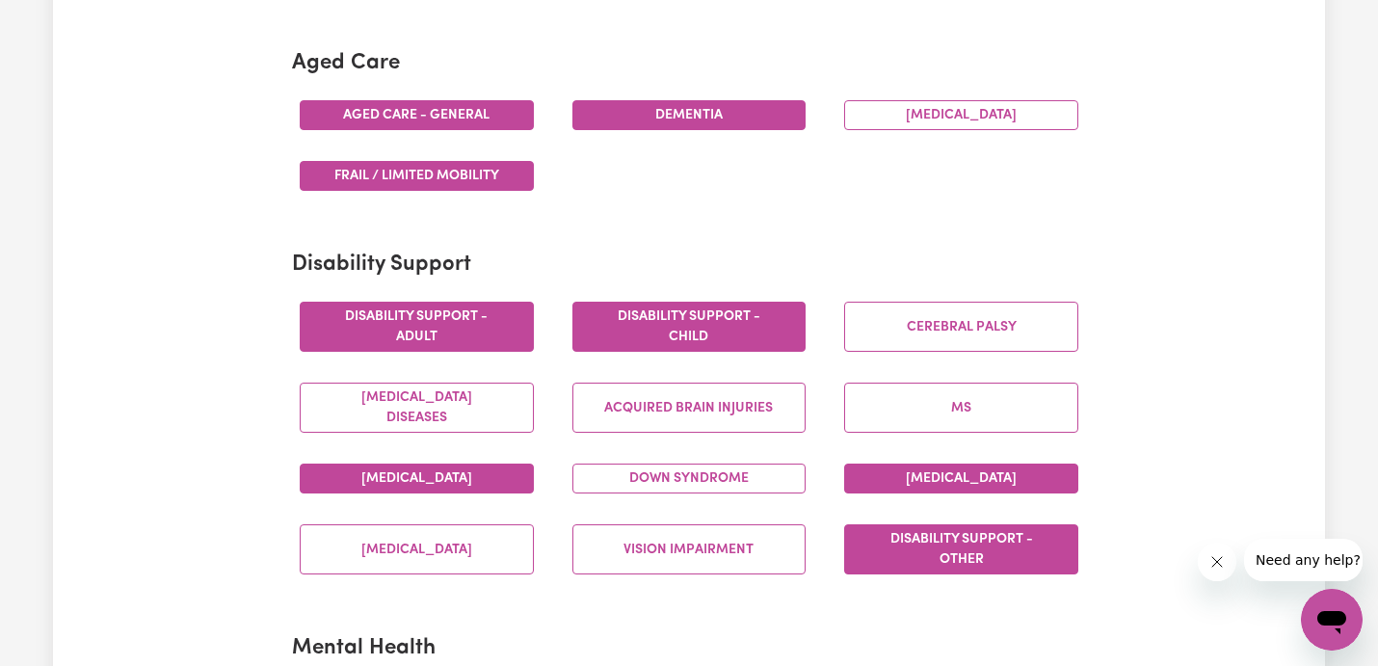
click at [982, 562] on button "Disability support - Other" at bounding box center [961, 549] width 234 height 50
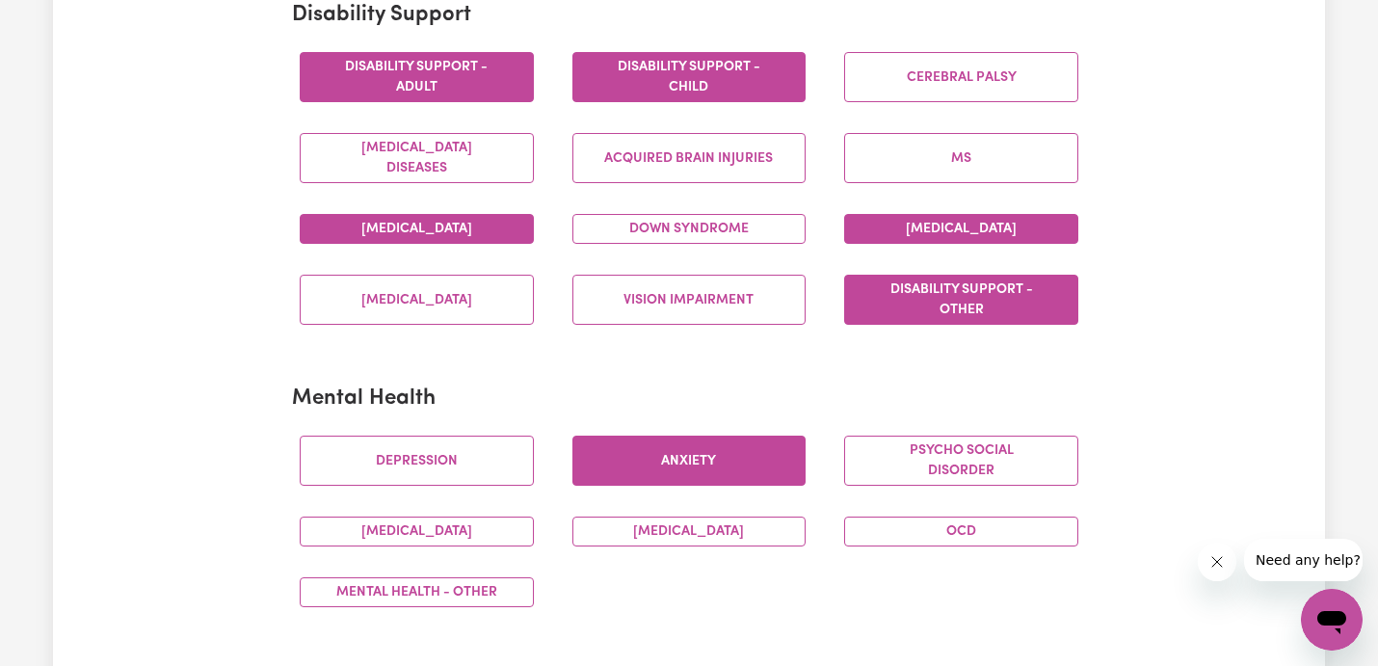
scroll to position [828, 0]
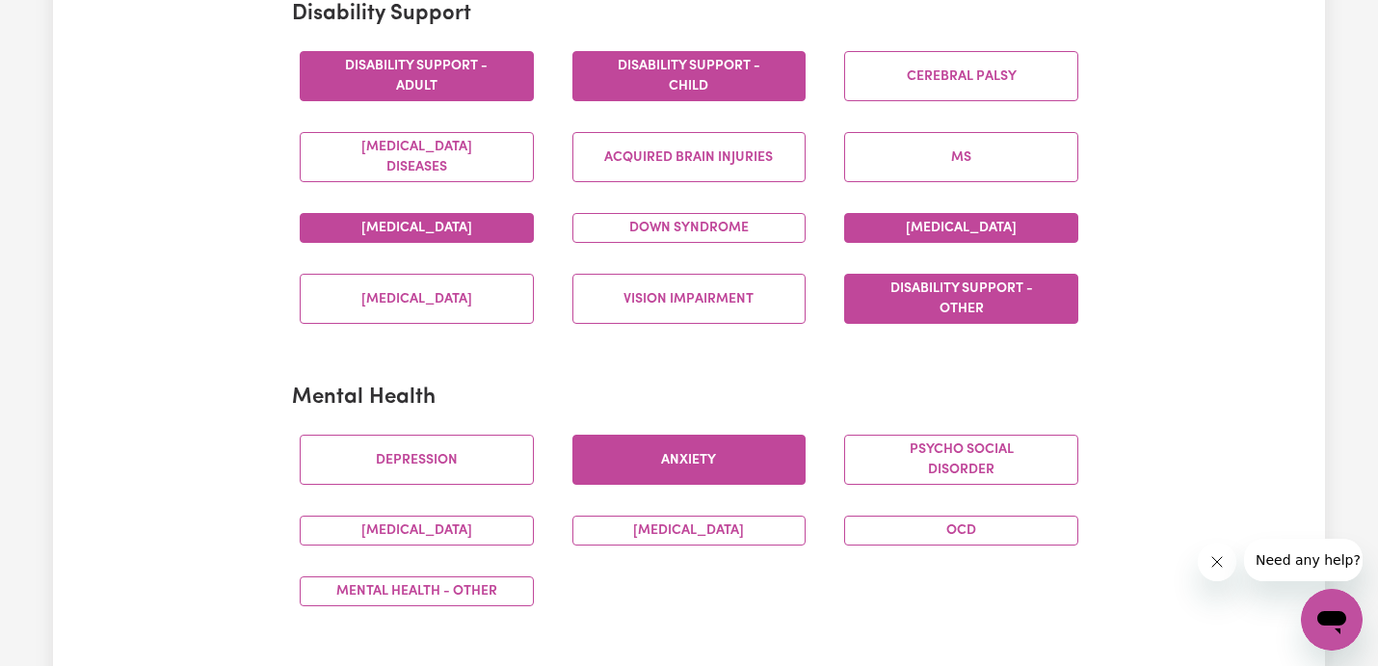
click at [720, 470] on button "Anxiety" at bounding box center [690, 460] width 234 height 50
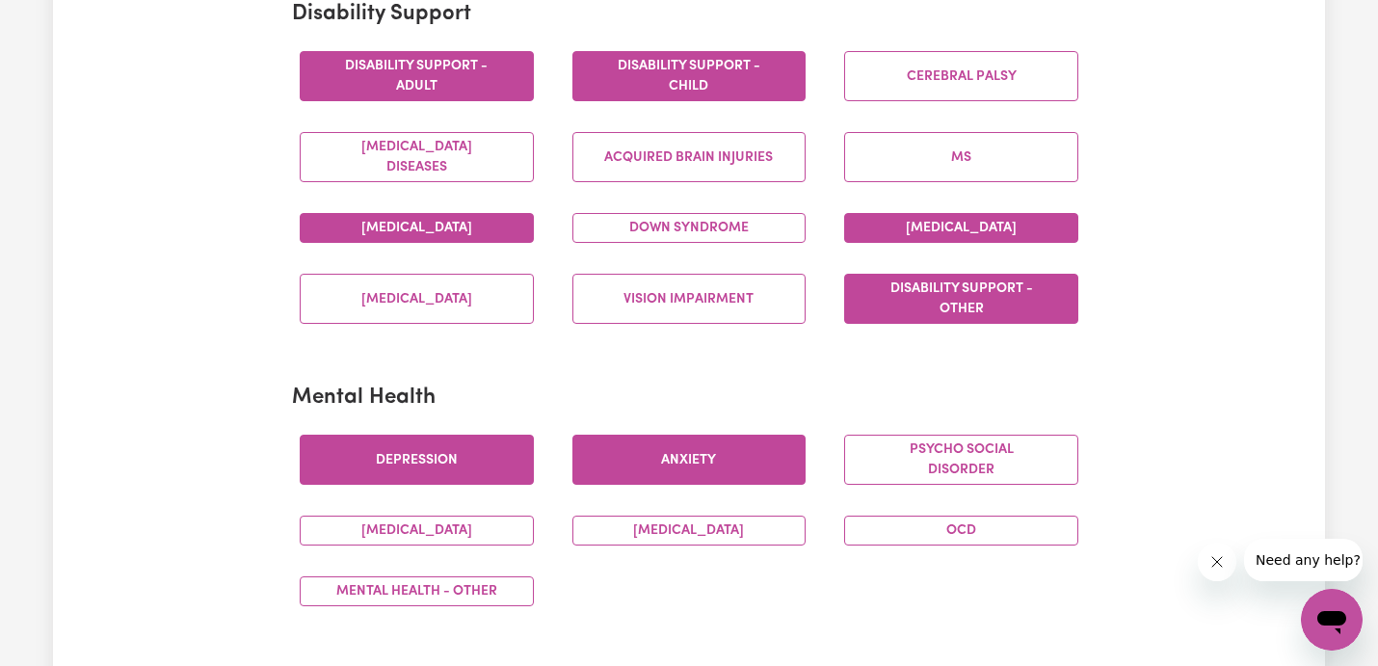
click at [450, 473] on button "Depression" at bounding box center [417, 460] width 234 height 50
click at [490, 535] on button "[MEDICAL_DATA]" at bounding box center [417, 531] width 234 height 30
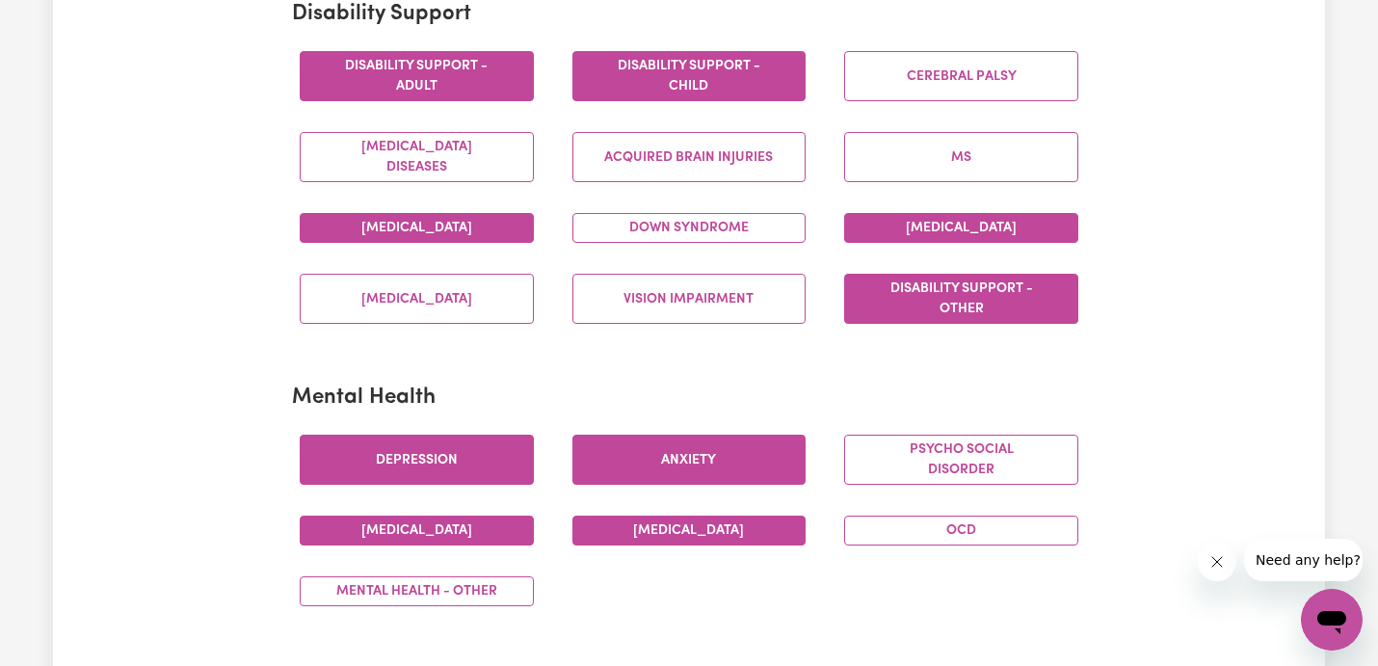
click at [661, 533] on button "[MEDICAL_DATA]" at bounding box center [690, 531] width 234 height 30
click at [960, 530] on button "OCD" at bounding box center [961, 531] width 234 height 30
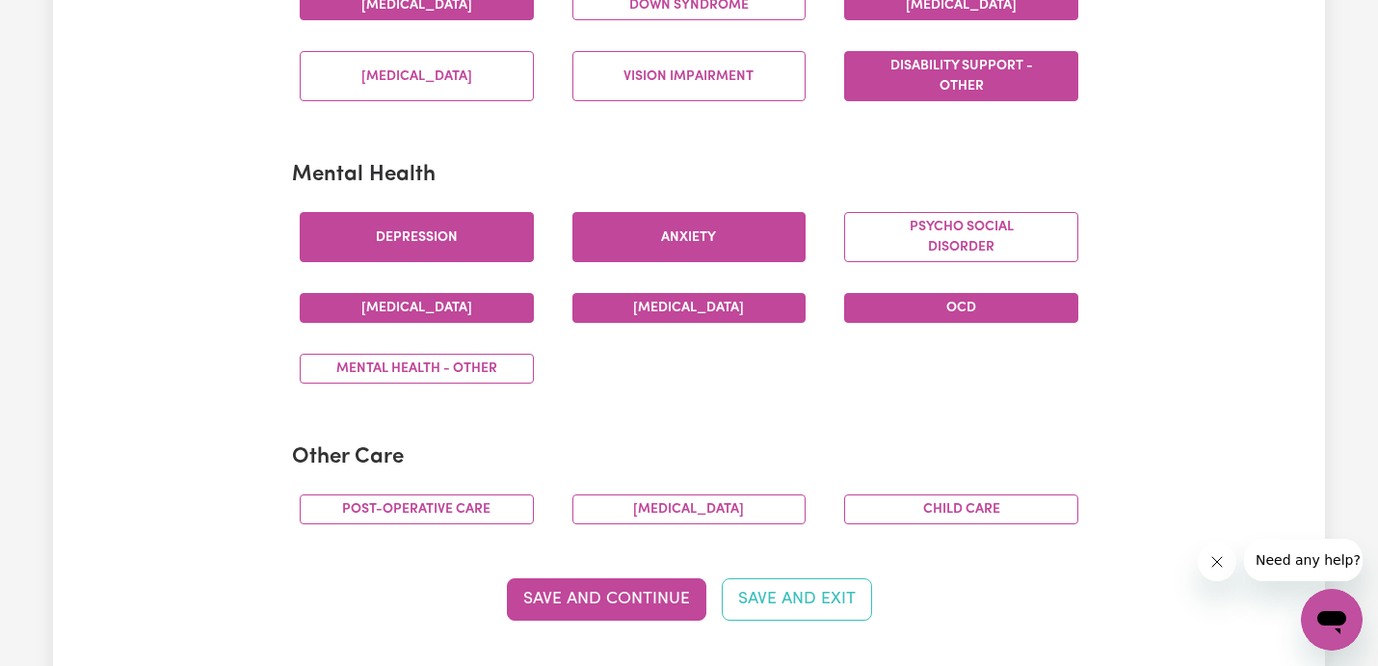
scroll to position [1054, 0]
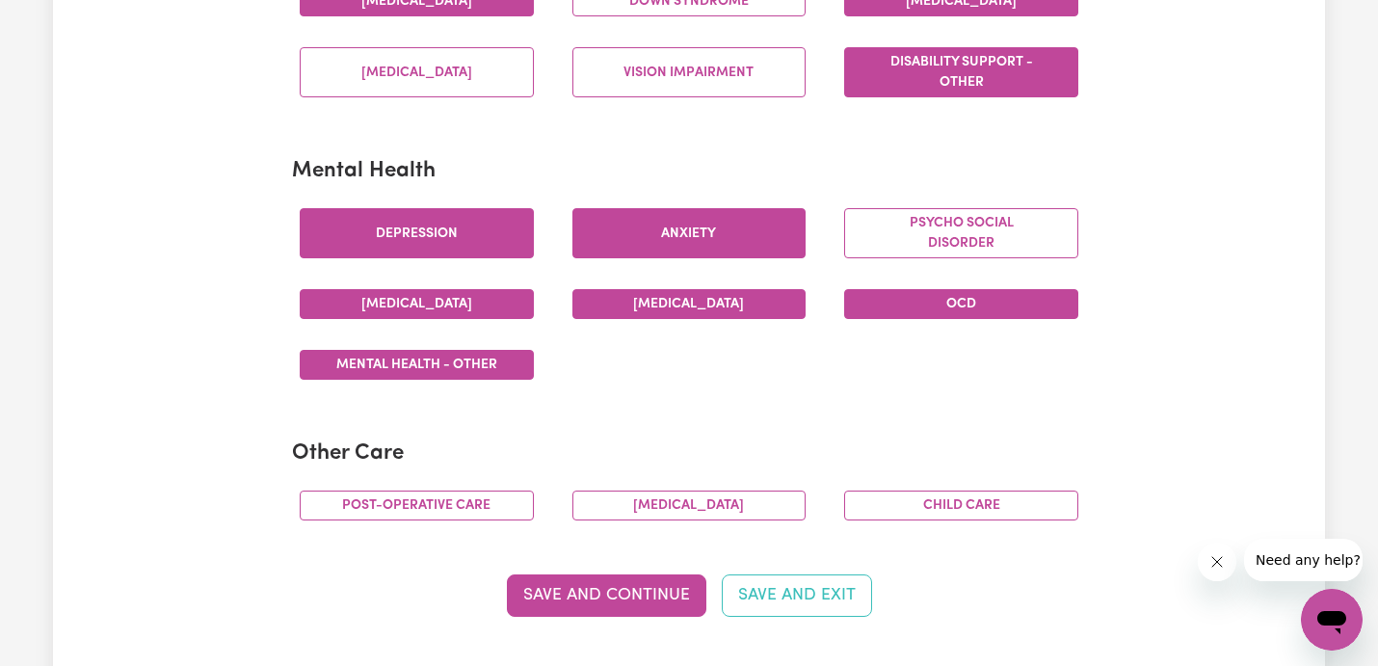
click at [483, 360] on button "Mental Health - Other" at bounding box center [417, 365] width 234 height 30
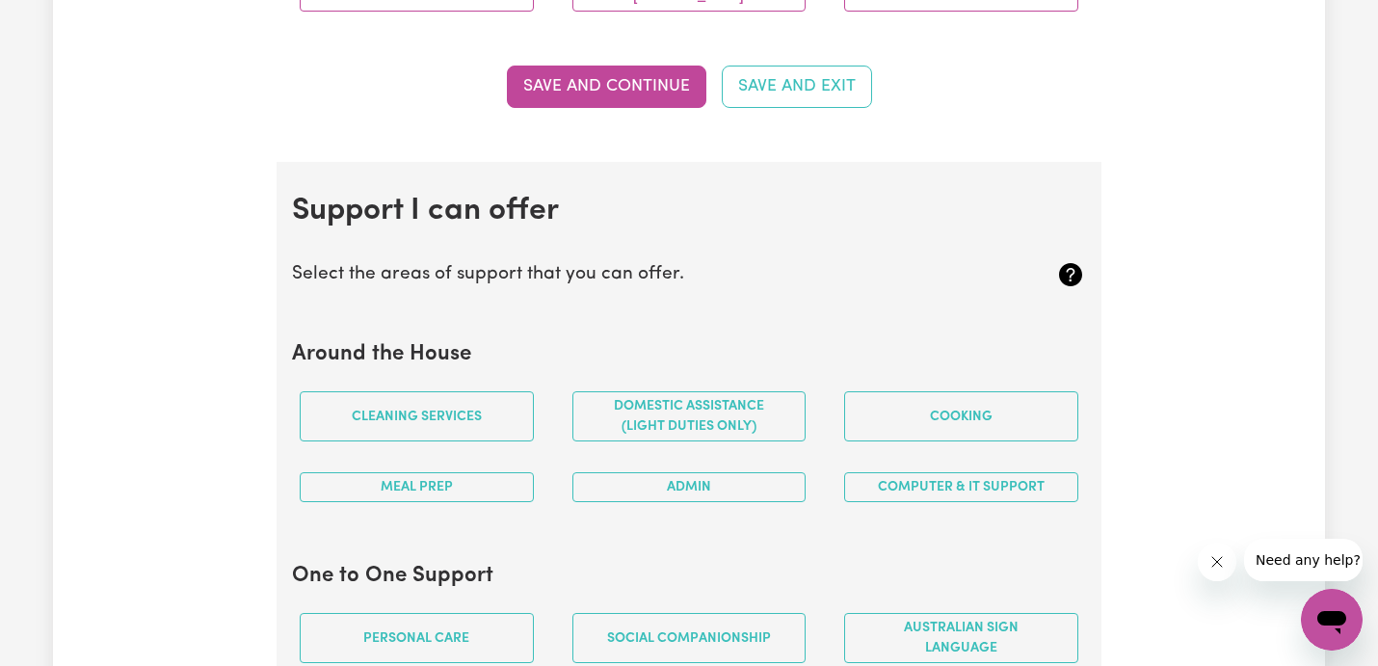
scroll to position [1564, 0]
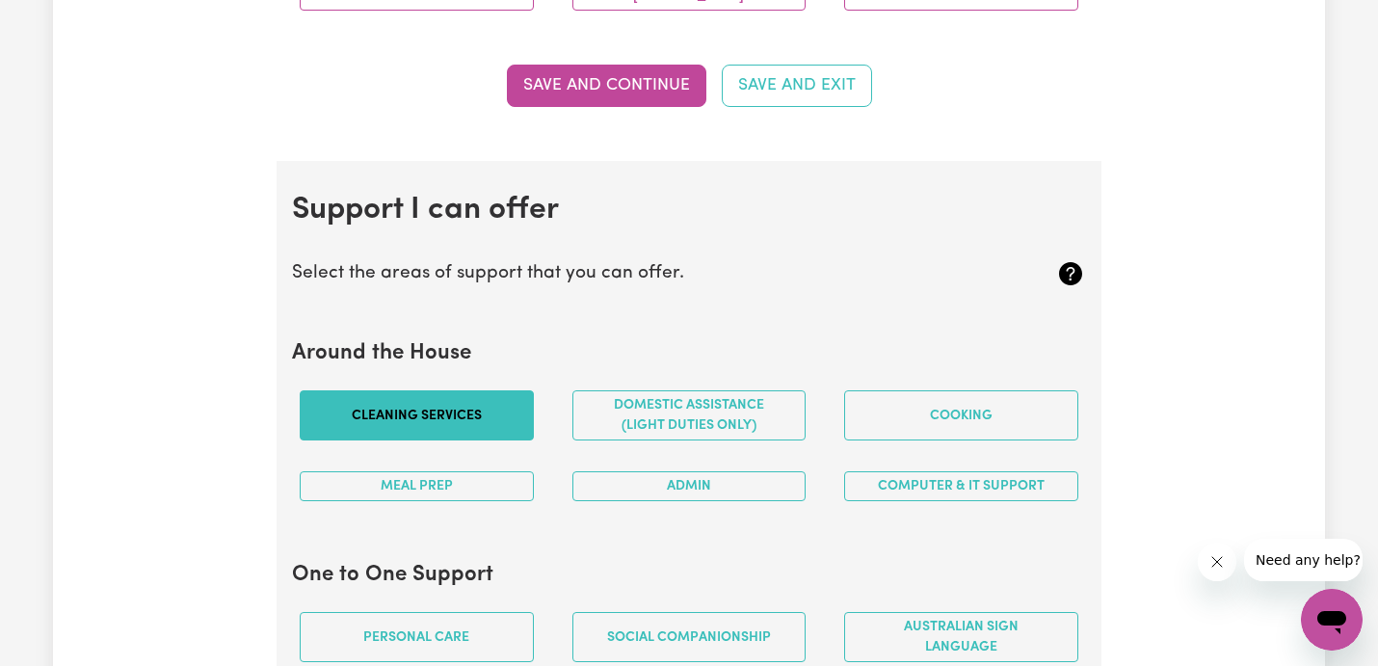
click at [491, 419] on button "Cleaning services" at bounding box center [417, 415] width 234 height 50
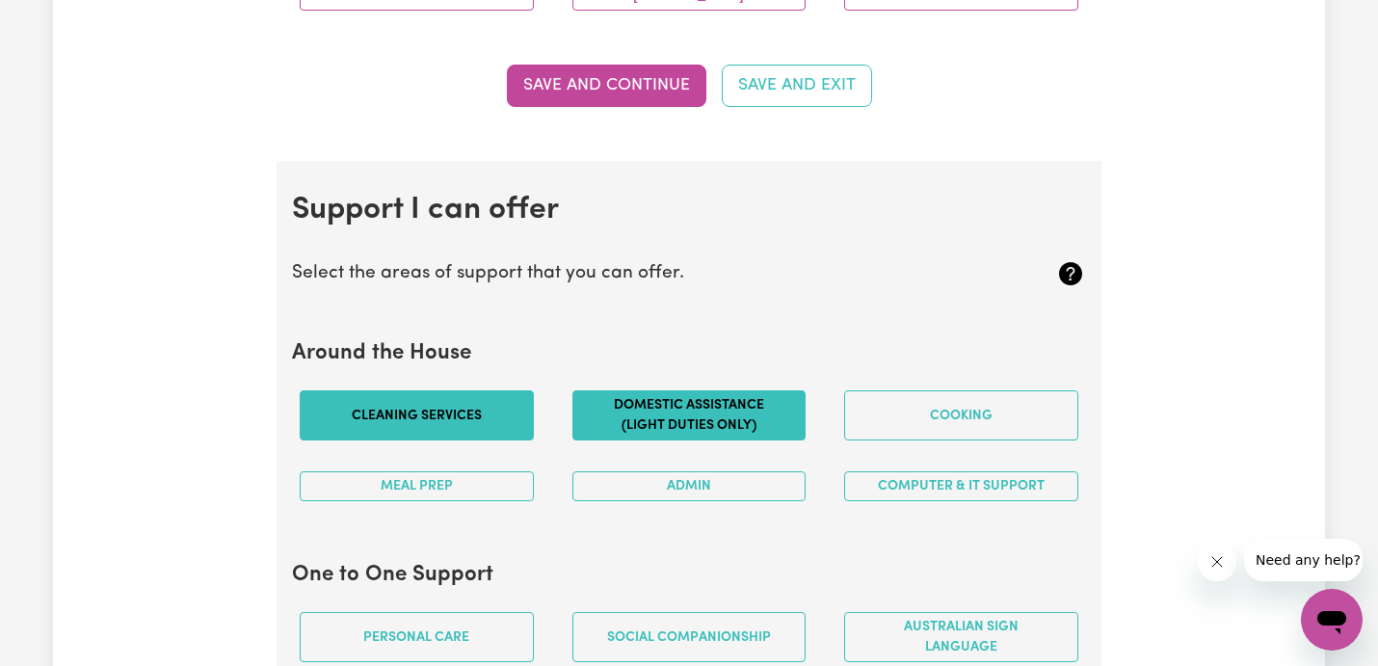
click at [686, 425] on button "Domestic assistance (light duties only)" at bounding box center [690, 415] width 234 height 50
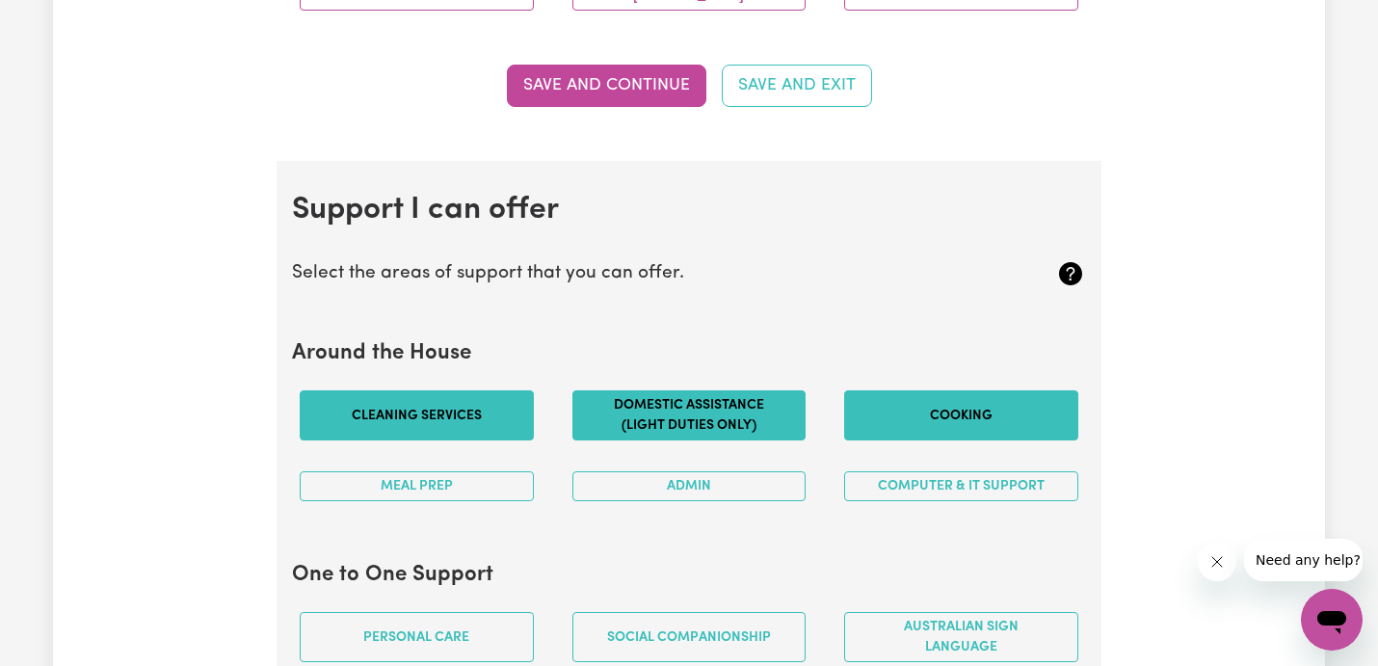
click at [920, 413] on button "Cooking" at bounding box center [961, 415] width 234 height 50
click at [449, 471] on button "Meal prep" at bounding box center [417, 486] width 234 height 30
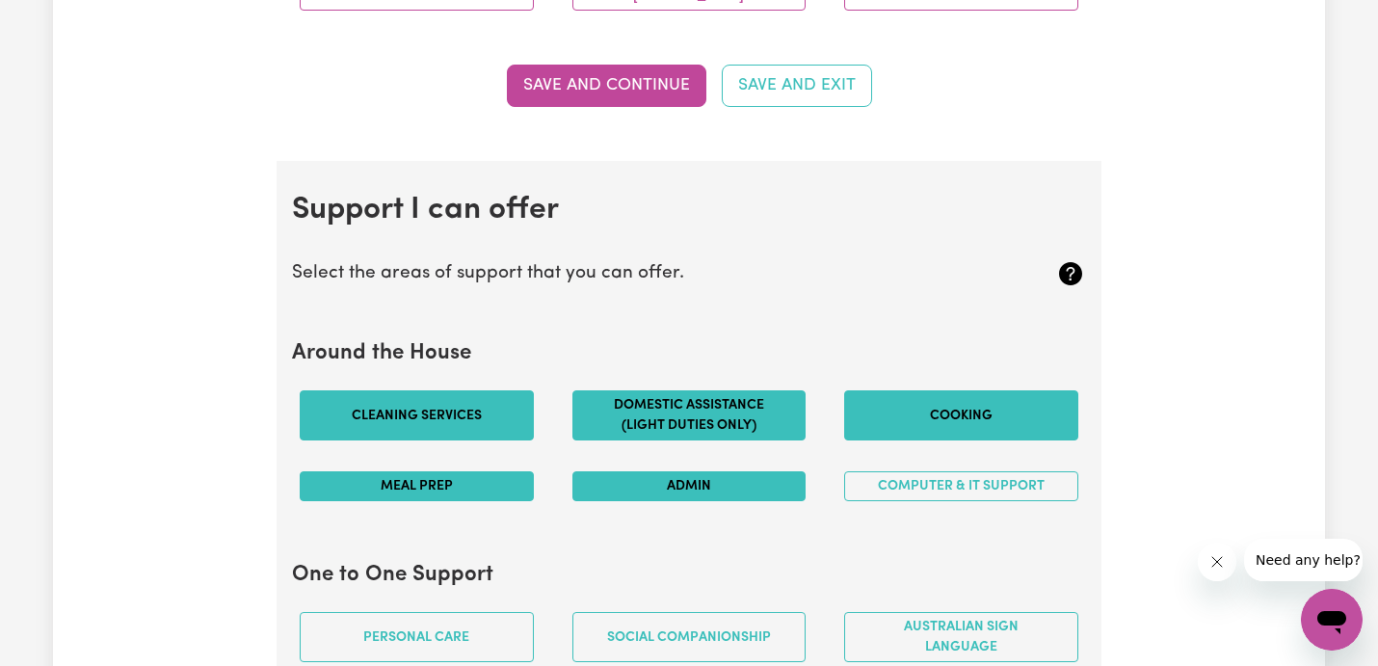
click at [657, 474] on button "Admin" at bounding box center [690, 486] width 234 height 30
click at [905, 478] on button "Computer & IT Support" at bounding box center [961, 486] width 234 height 30
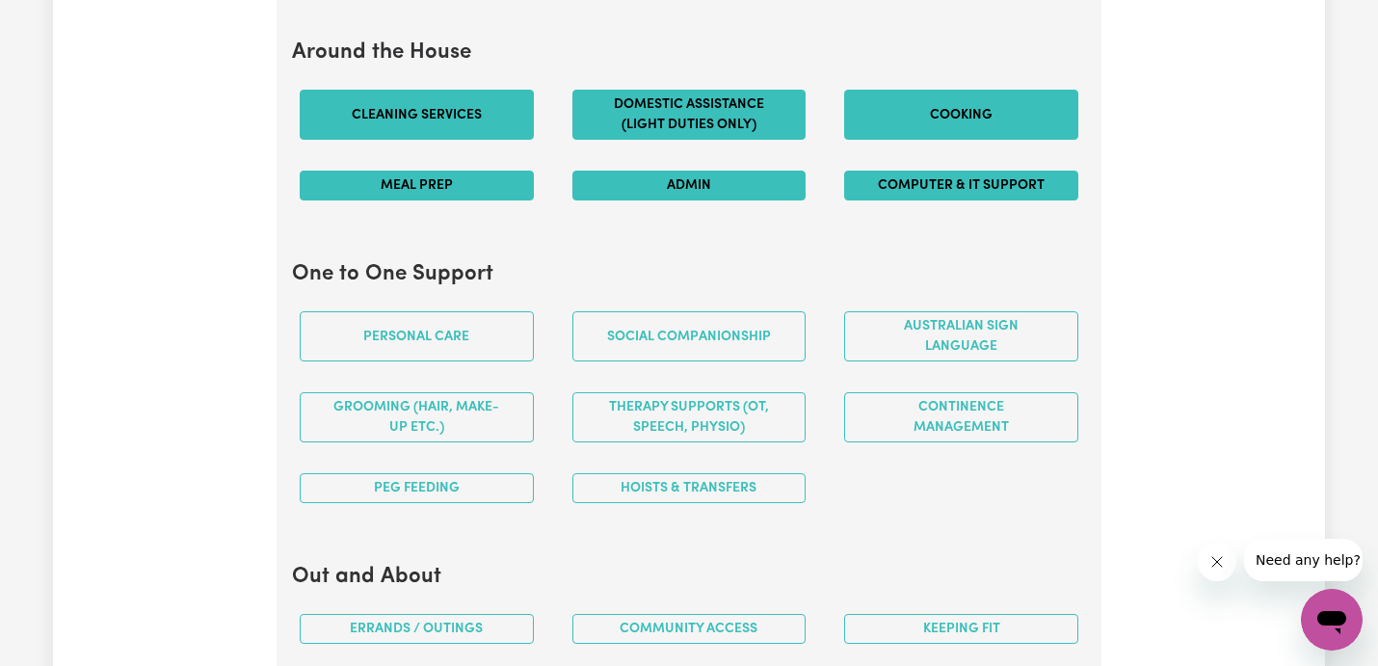
scroll to position [1879, 0]
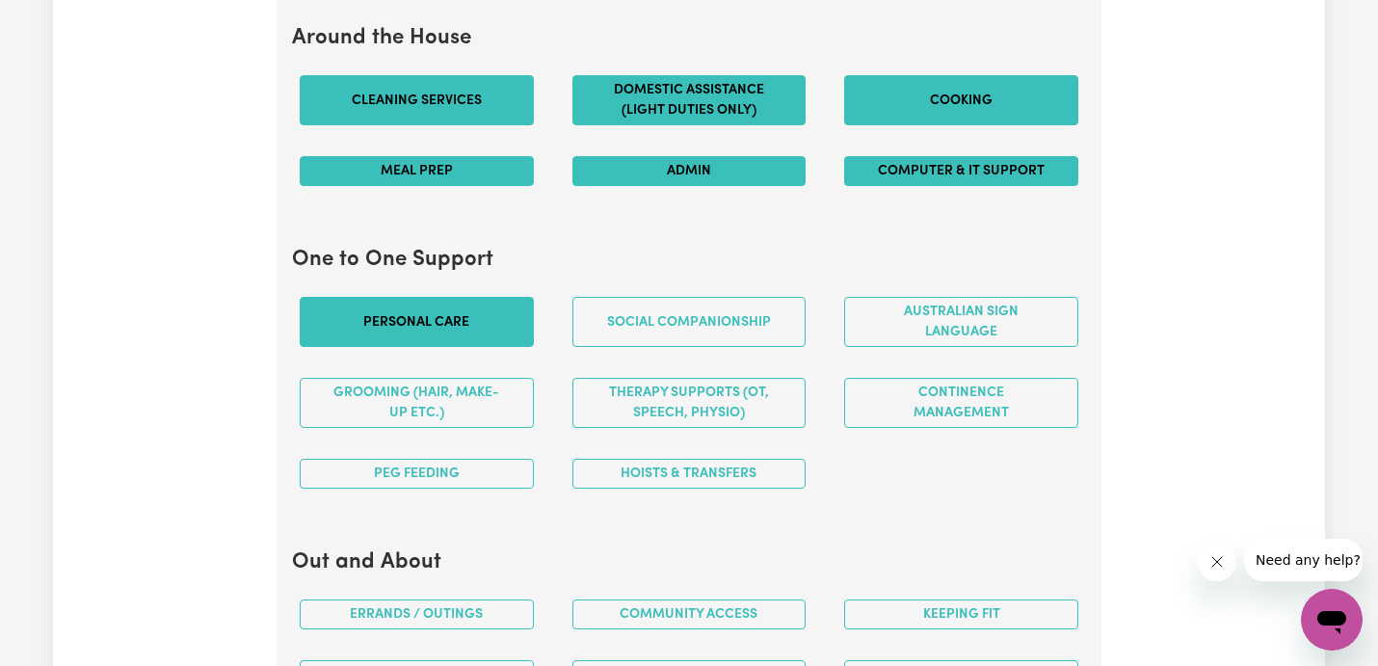
click at [474, 326] on button "Personal care" at bounding box center [417, 322] width 234 height 50
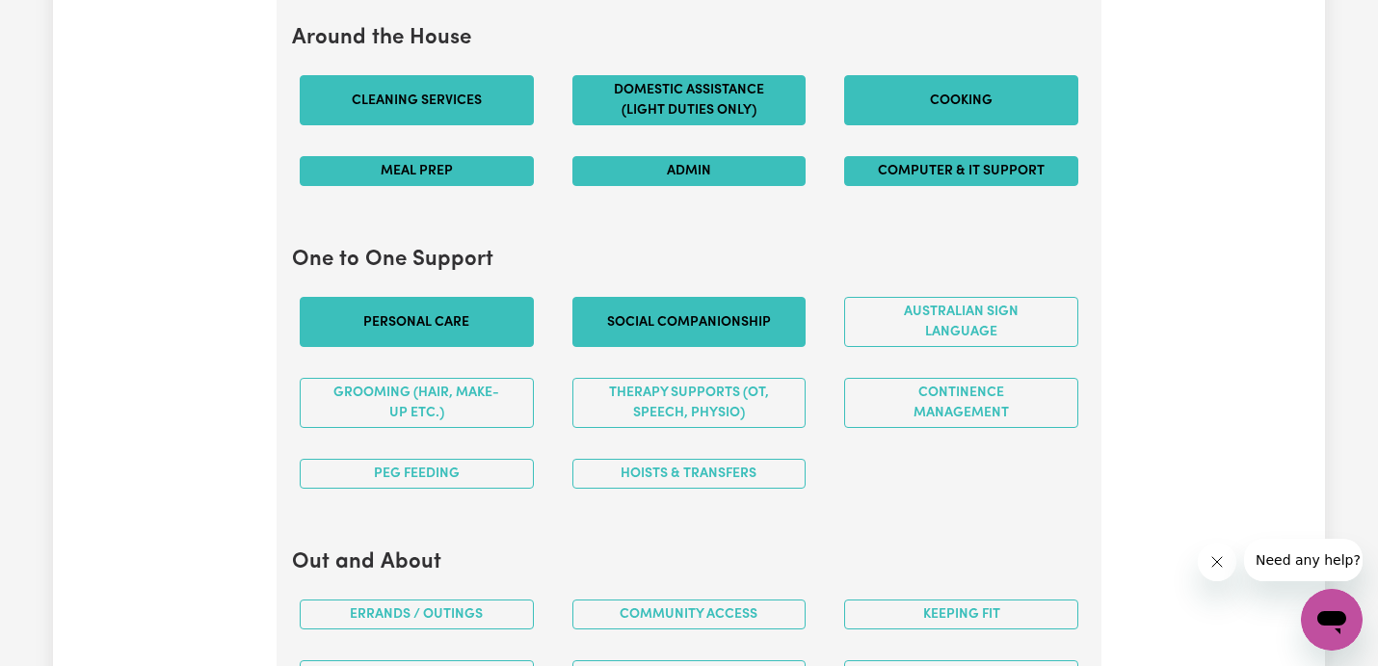
click at [634, 326] on button "Social companionship" at bounding box center [690, 322] width 234 height 50
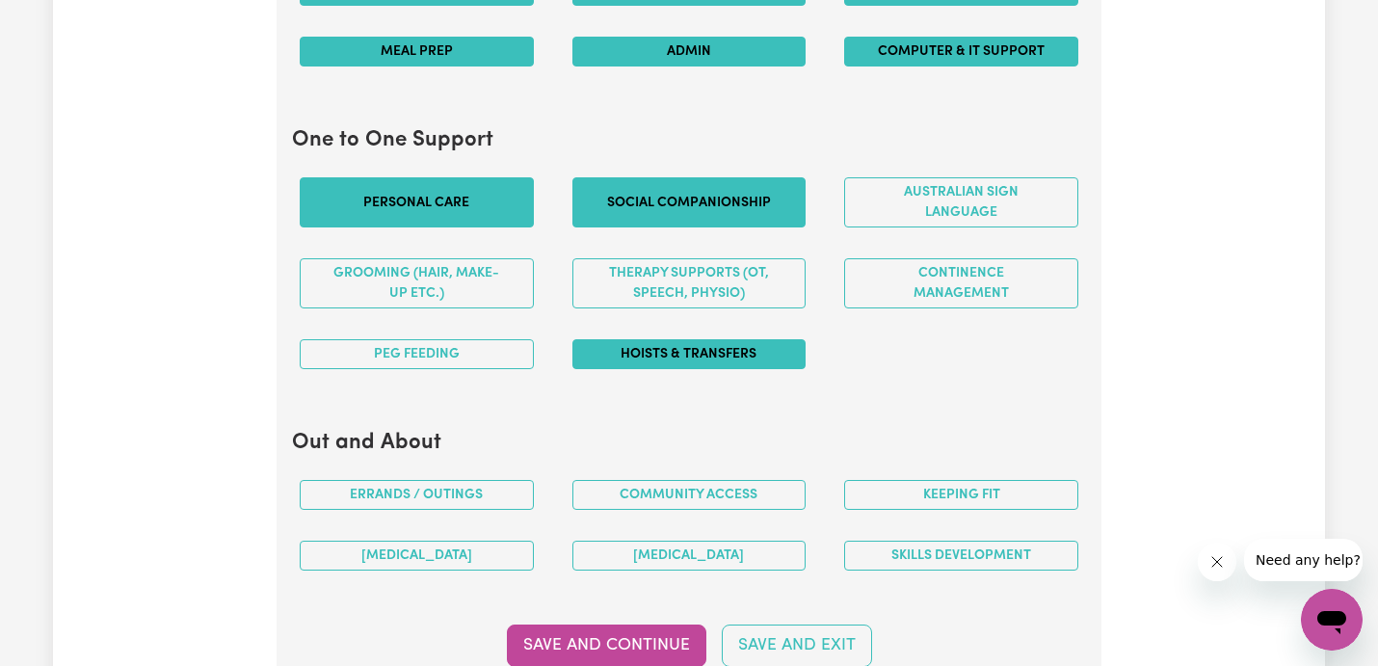
scroll to position [2001, 0]
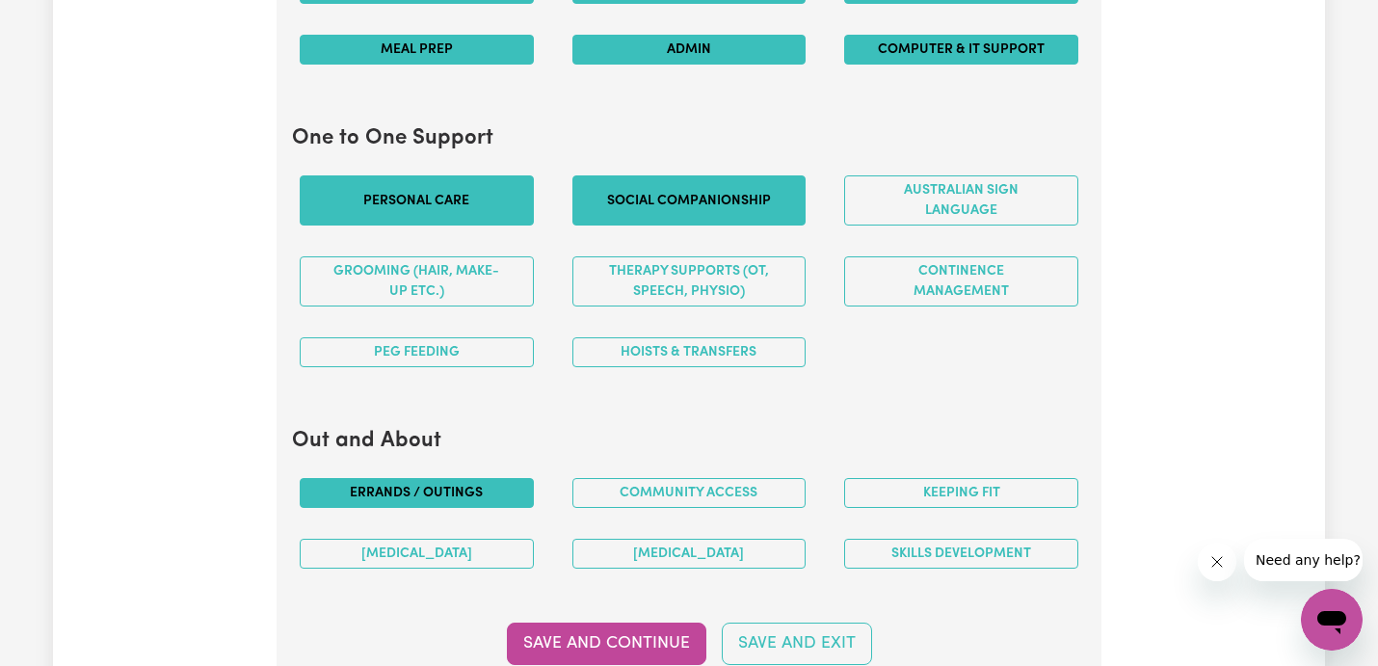
click at [467, 486] on button "Errands / Outings" at bounding box center [417, 493] width 234 height 30
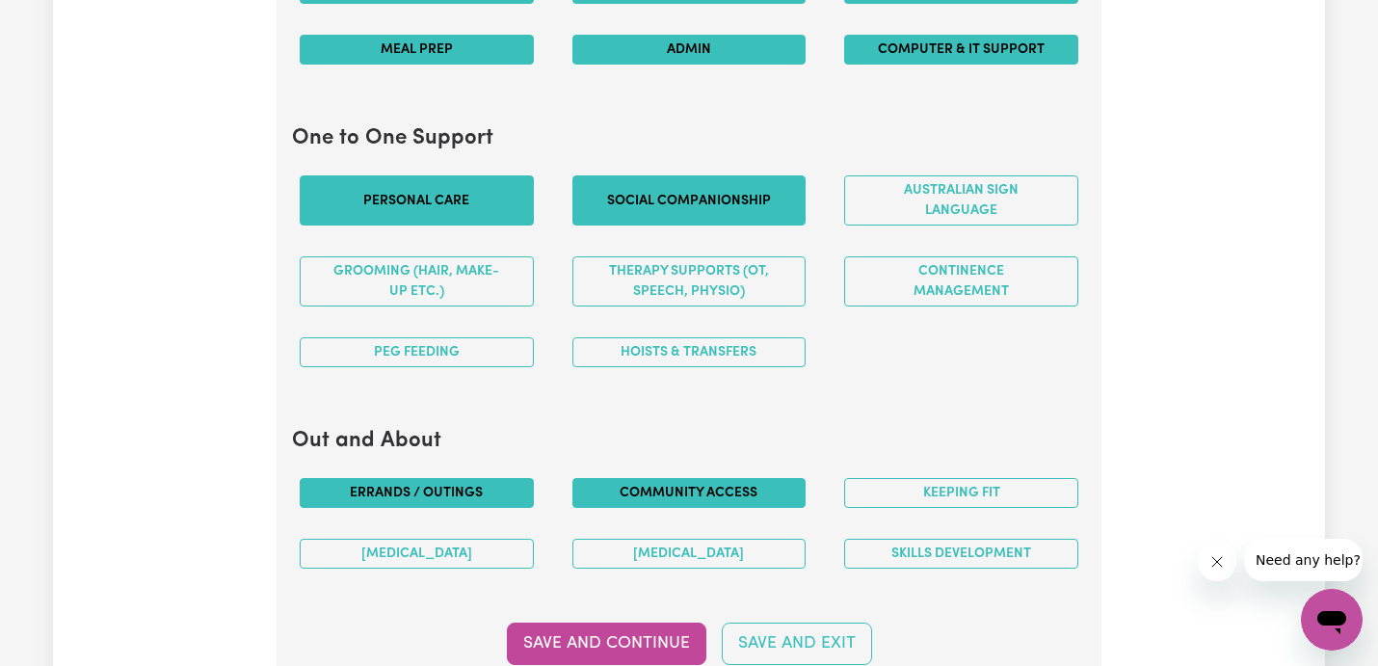
click at [628, 483] on button "Community access" at bounding box center [690, 493] width 234 height 30
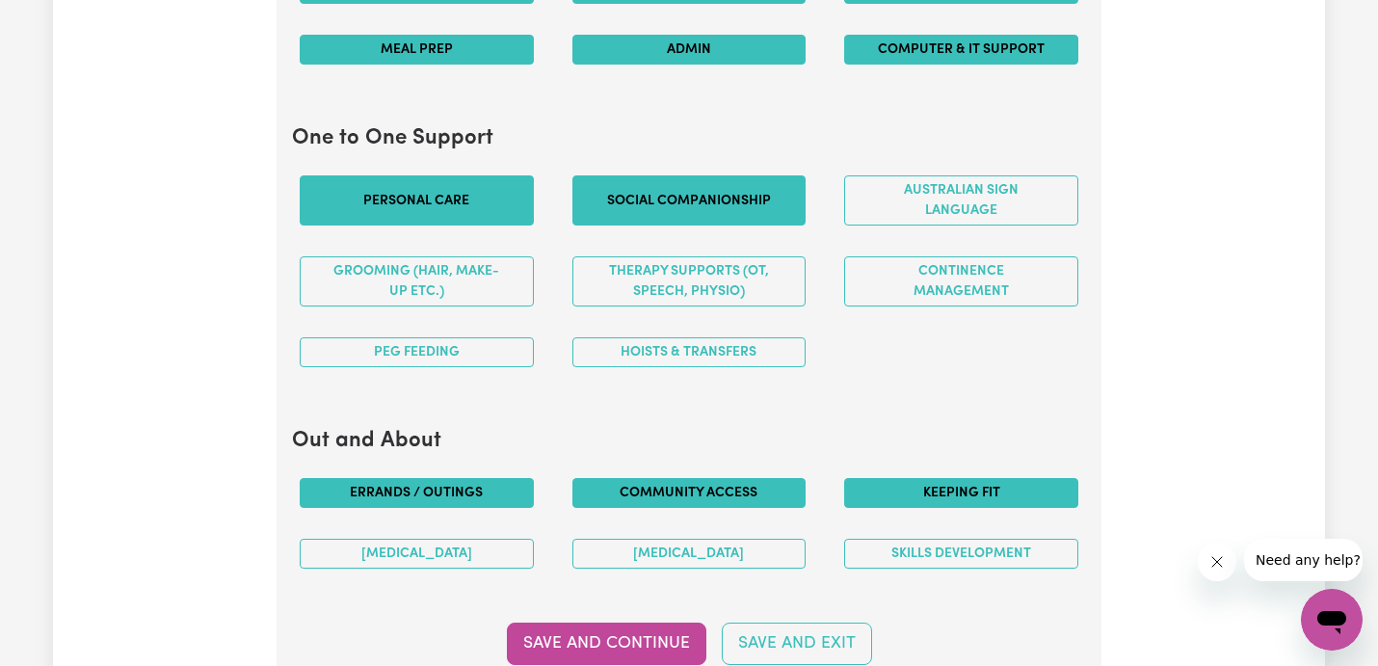
click at [960, 485] on button "Keeping fit" at bounding box center [961, 493] width 234 height 30
click at [963, 535] on div "Skills Development" at bounding box center [961, 553] width 273 height 61
click at [789, 566] on button "[MEDICAL_DATA]" at bounding box center [690, 554] width 234 height 30
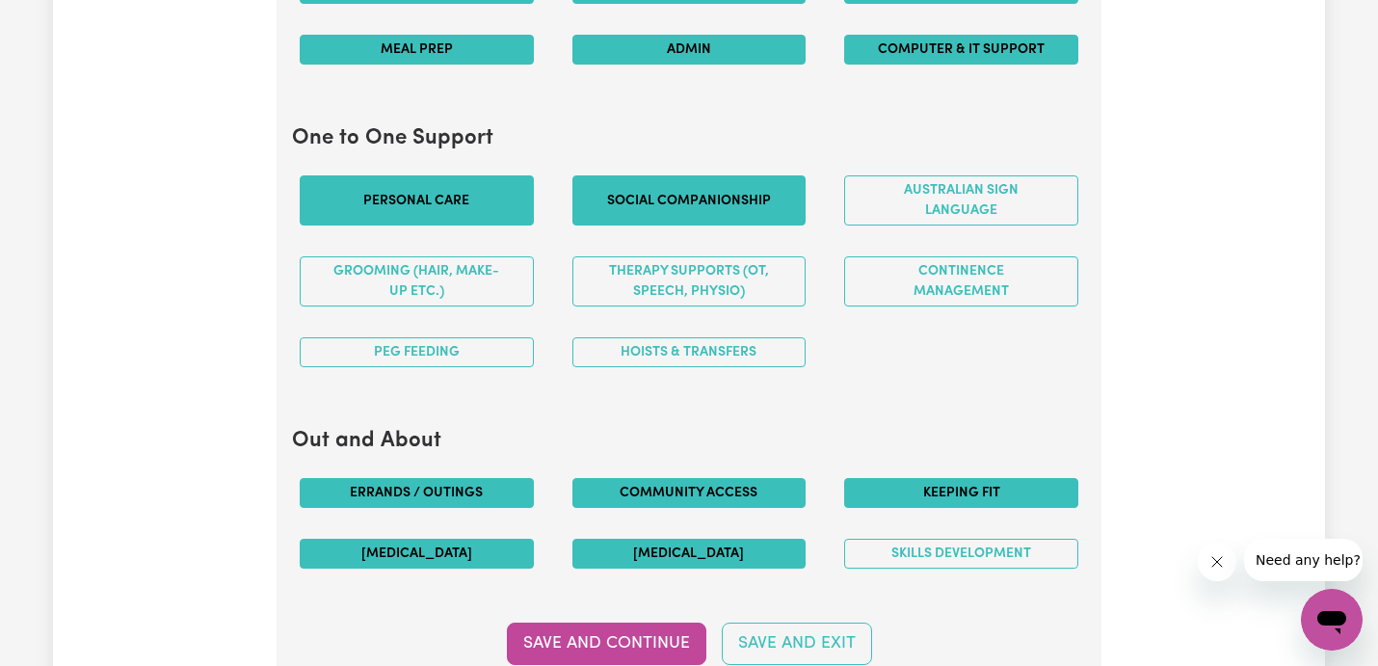
click at [483, 541] on button "[MEDICAL_DATA]" at bounding box center [417, 554] width 234 height 30
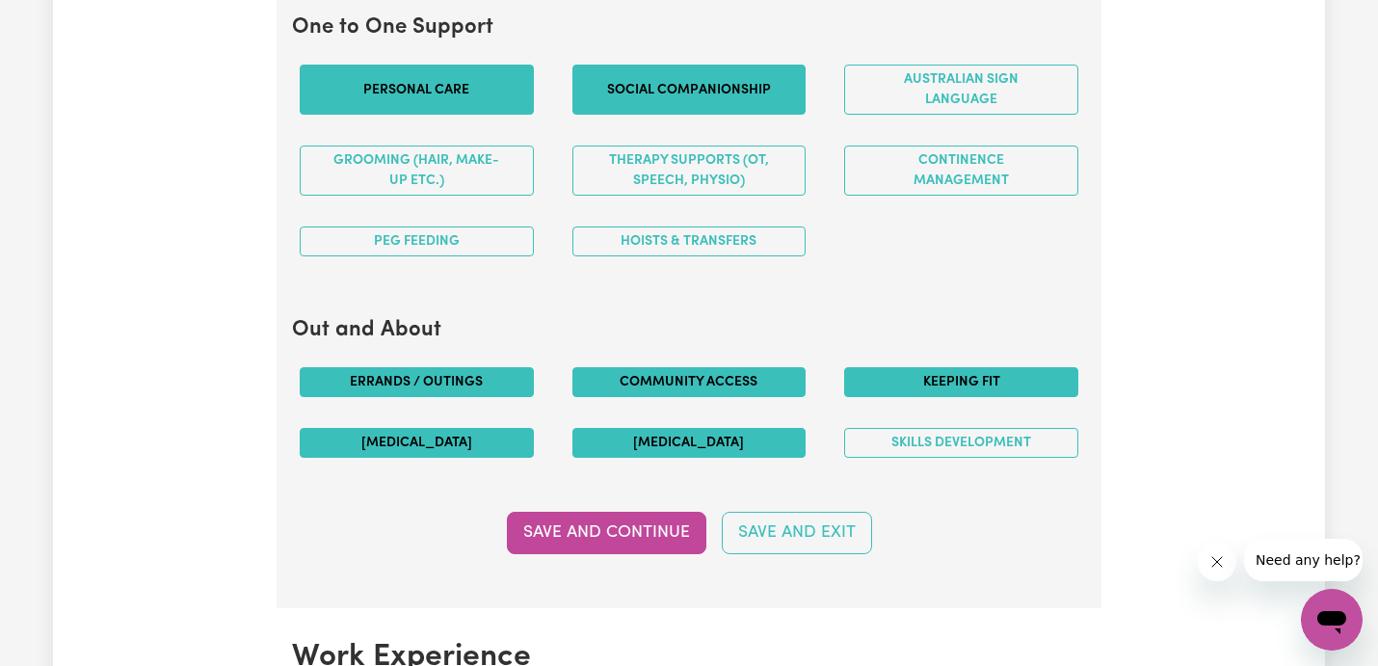
scroll to position [2139, 0]
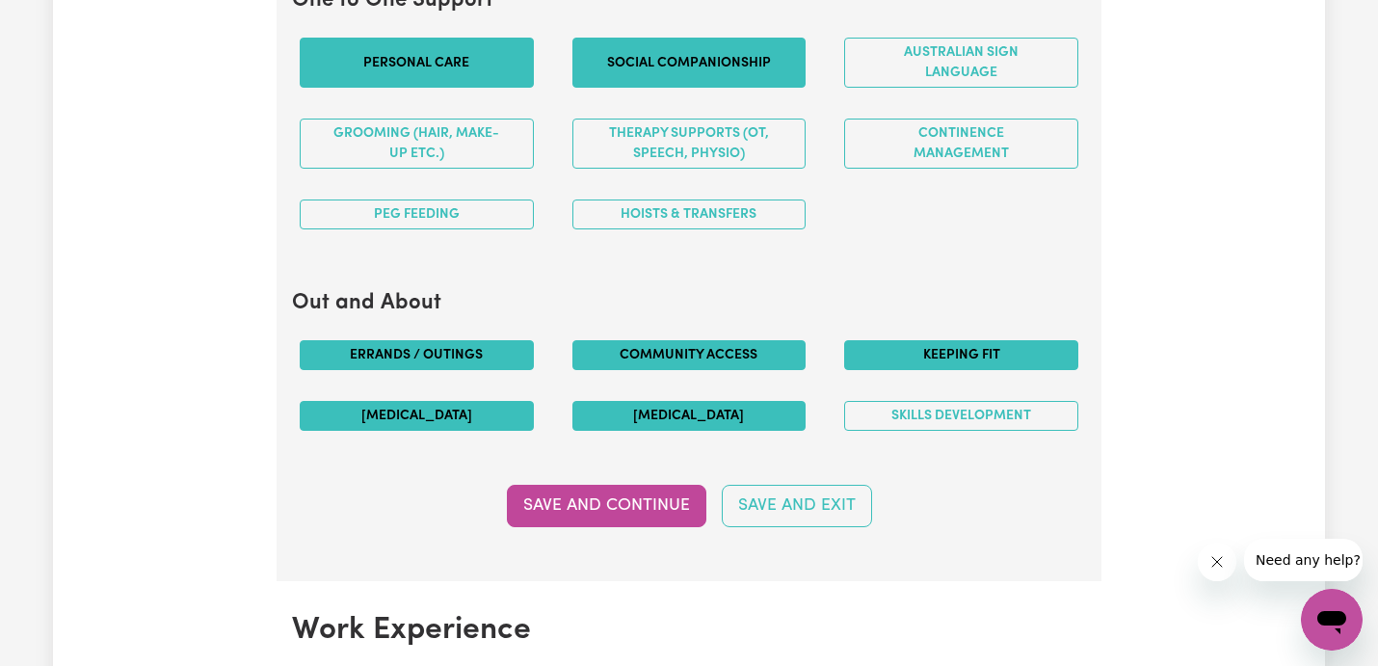
click at [487, 415] on button "[MEDICAL_DATA]" at bounding box center [417, 416] width 234 height 30
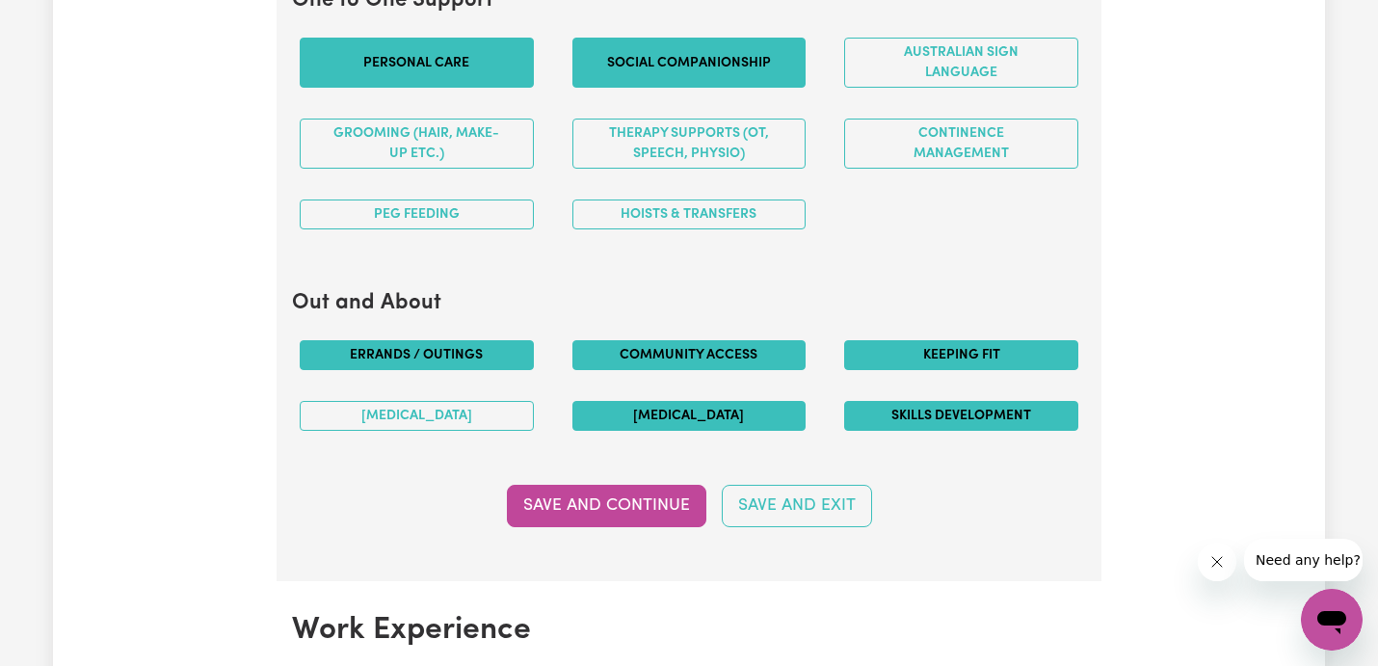
click at [900, 413] on button "Skills Development" at bounding box center [961, 416] width 234 height 30
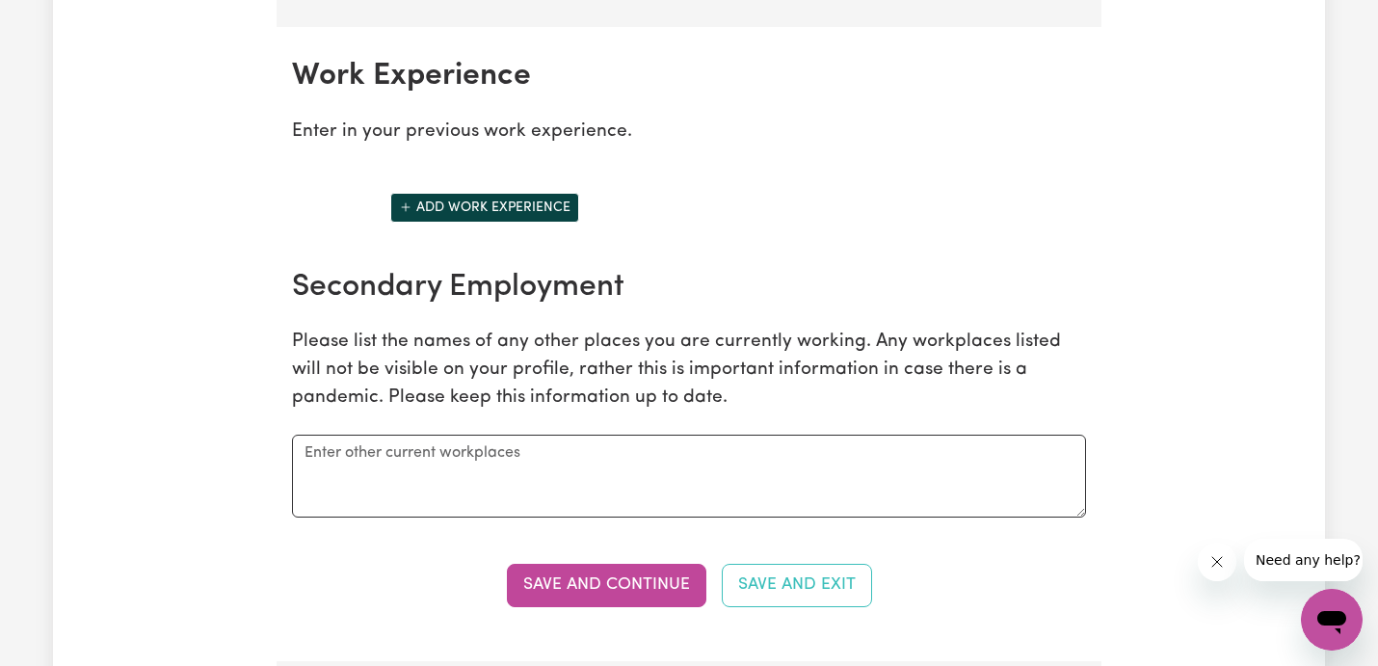
scroll to position [2703, 0]
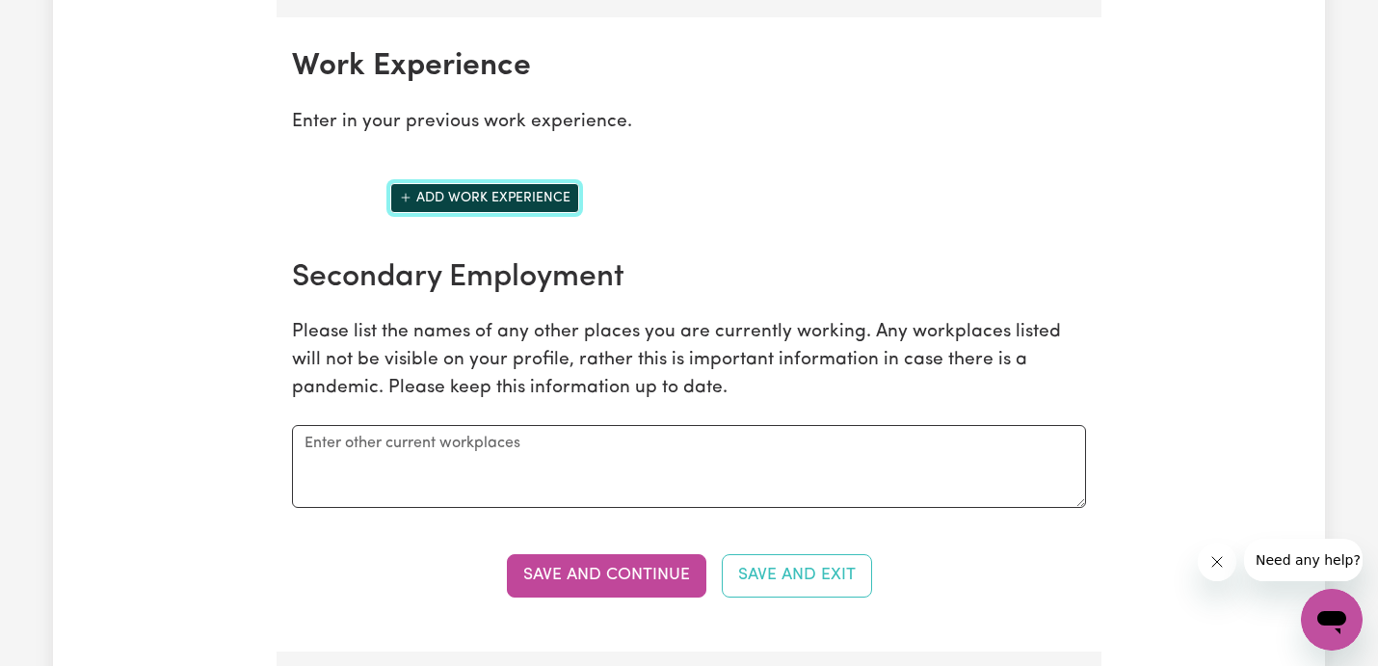
click at [523, 202] on button "Add work experience" at bounding box center [484, 198] width 189 height 30
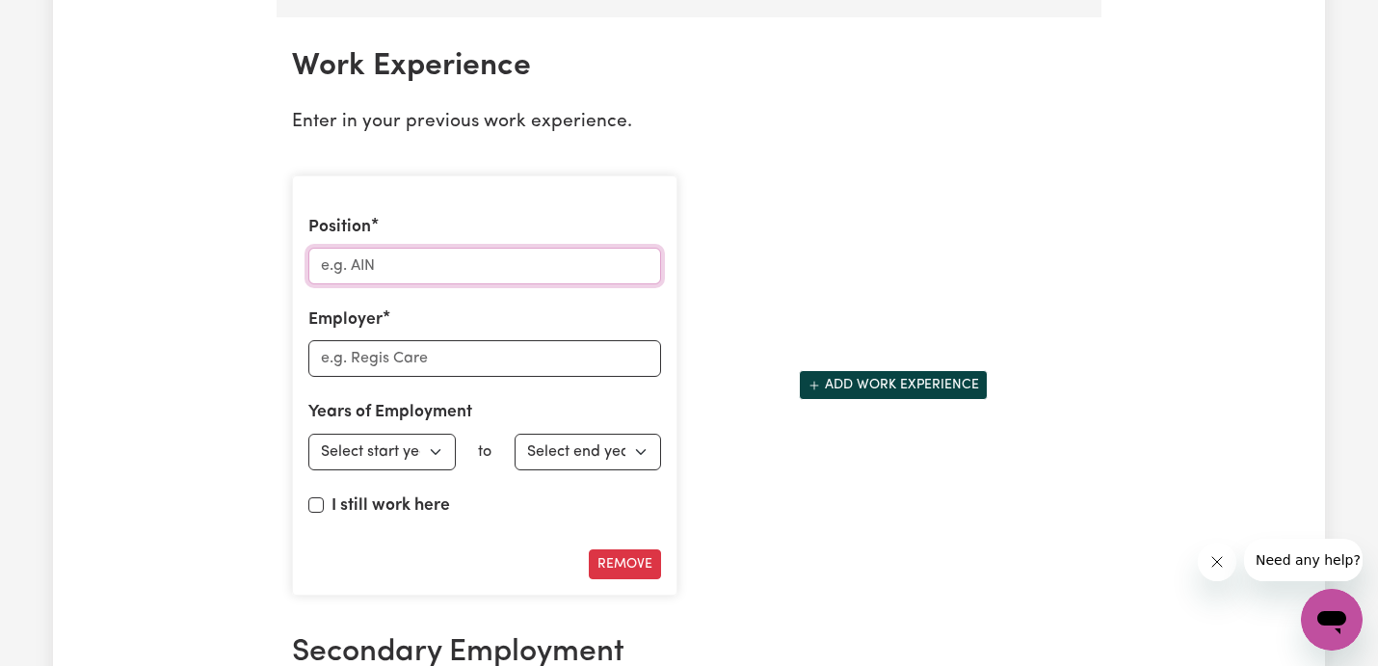
click at [462, 274] on input "Position" at bounding box center [484, 266] width 353 height 37
type input "Support Worker"
click at [442, 360] on input "Employer" at bounding box center [484, 358] width 353 height 37
type input "Care I Wish"
click at [406, 460] on select "Select start year [DATE] 1952 1953 1954 1955 1956 1957 1958 1959 1960 1961 1962…" at bounding box center [381, 452] width 147 height 37
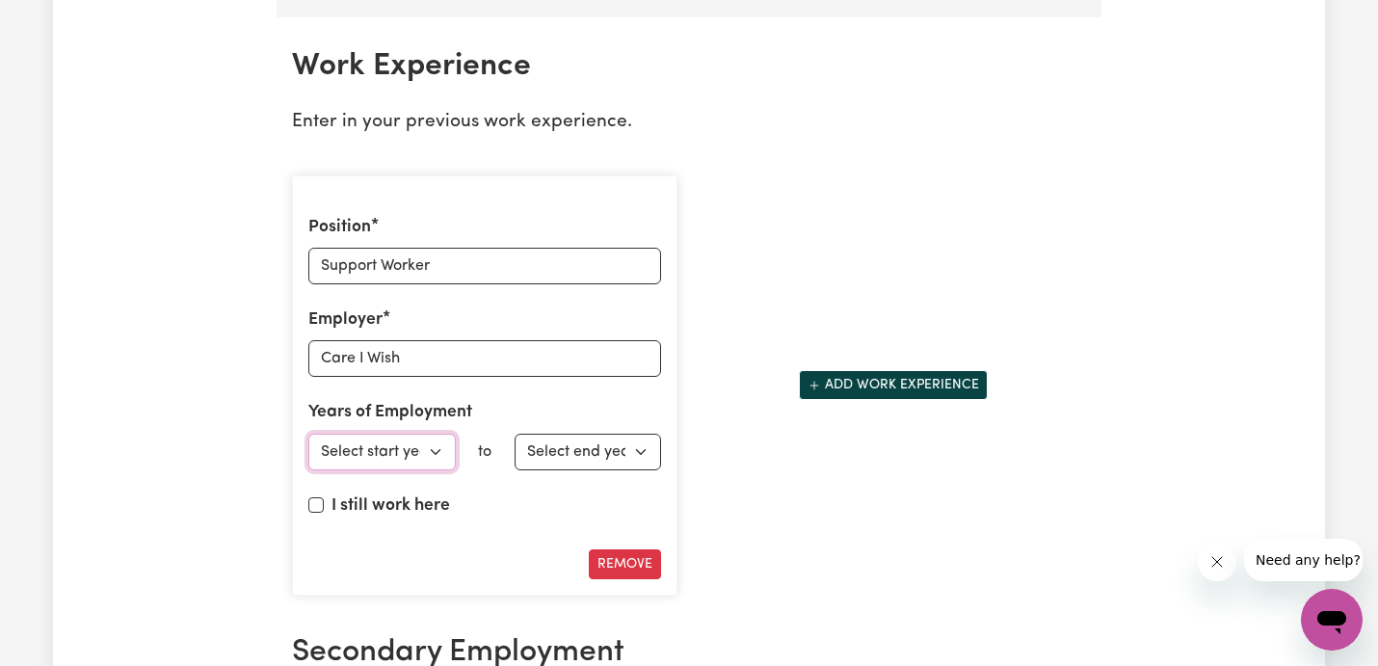
select select "2023"
click at [610, 448] on select "Select end year [DATE] 1952 1953 1954 1955 1956 1957 1958 1959 1960 1961 1962 1…" at bounding box center [588, 452] width 147 height 37
click at [401, 502] on label "I still work here" at bounding box center [391, 505] width 119 height 25
click at [324, 502] on input "I still work here" at bounding box center [315, 504] width 15 height 15
checkbox input "true"
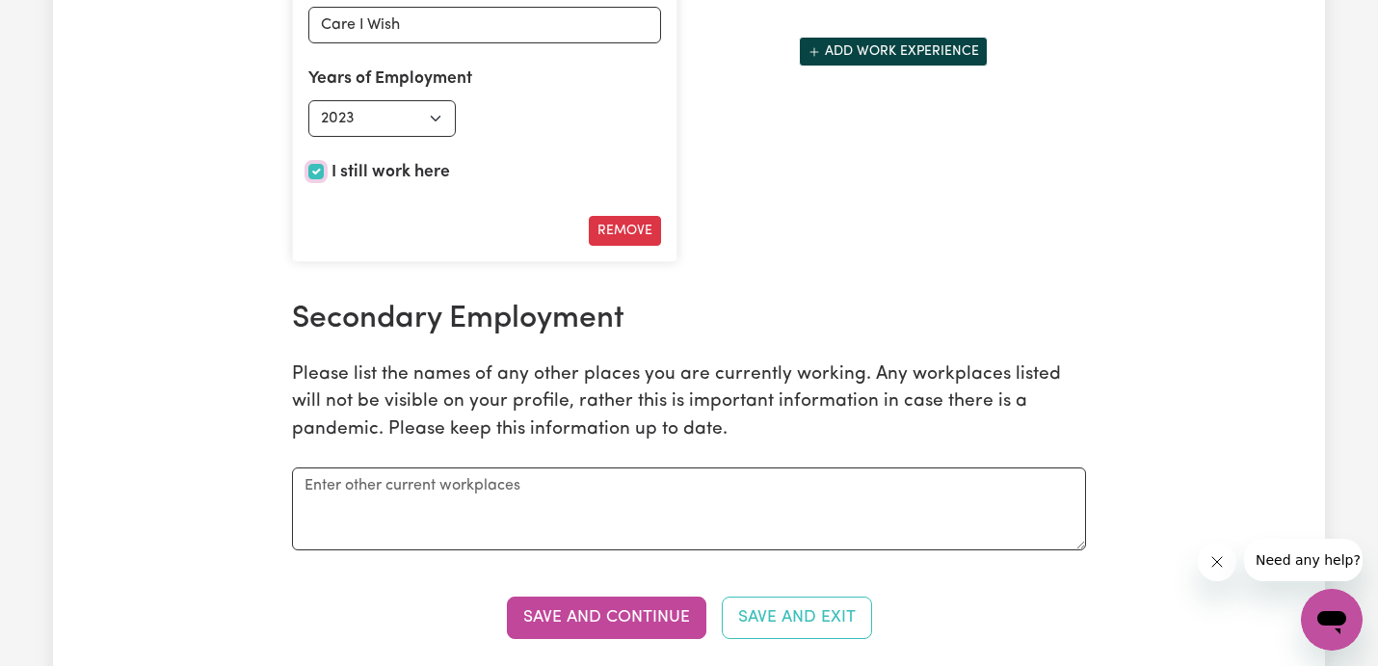
scroll to position [3115, 0]
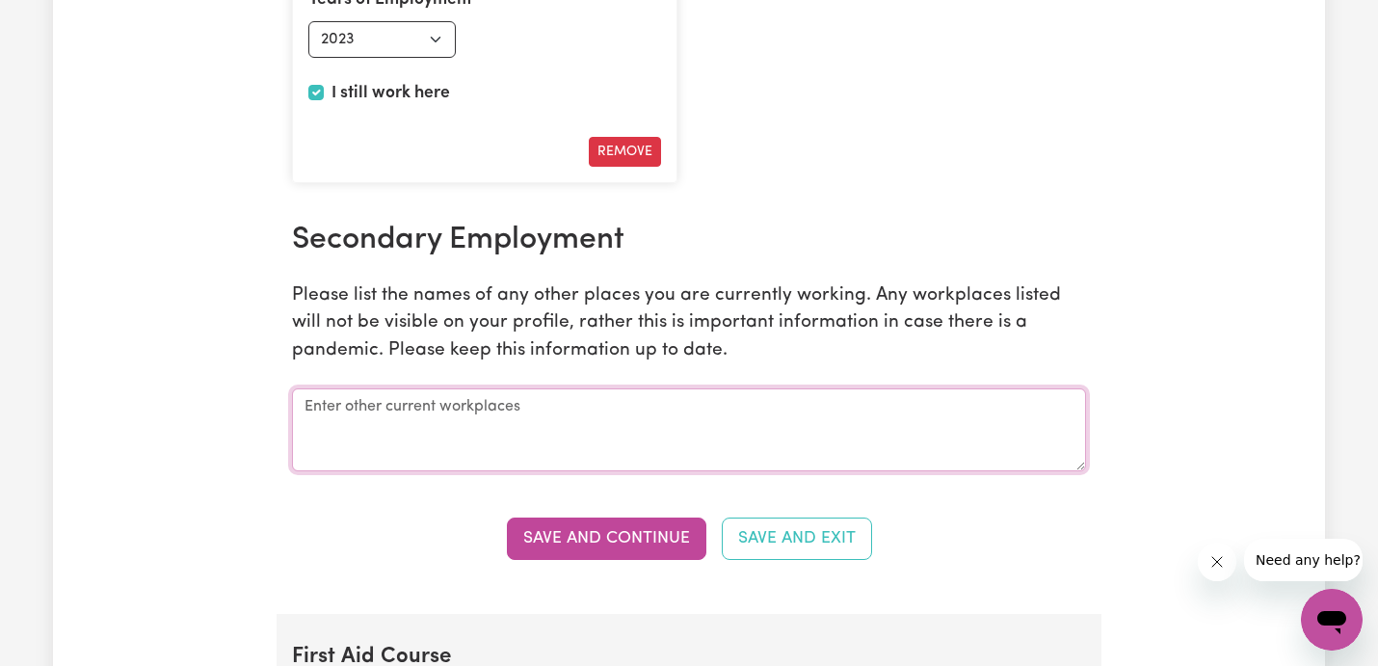
click at [517, 435] on textarea at bounding box center [689, 429] width 794 height 83
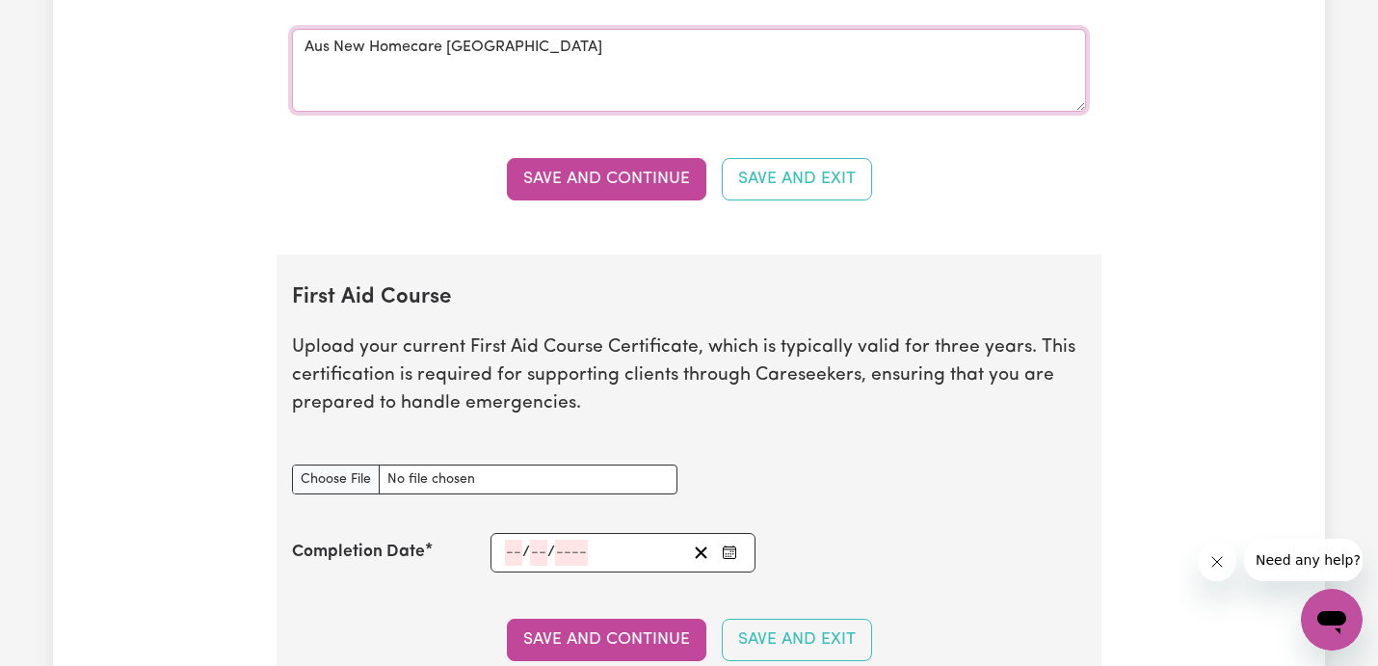
scroll to position [3491, 0]
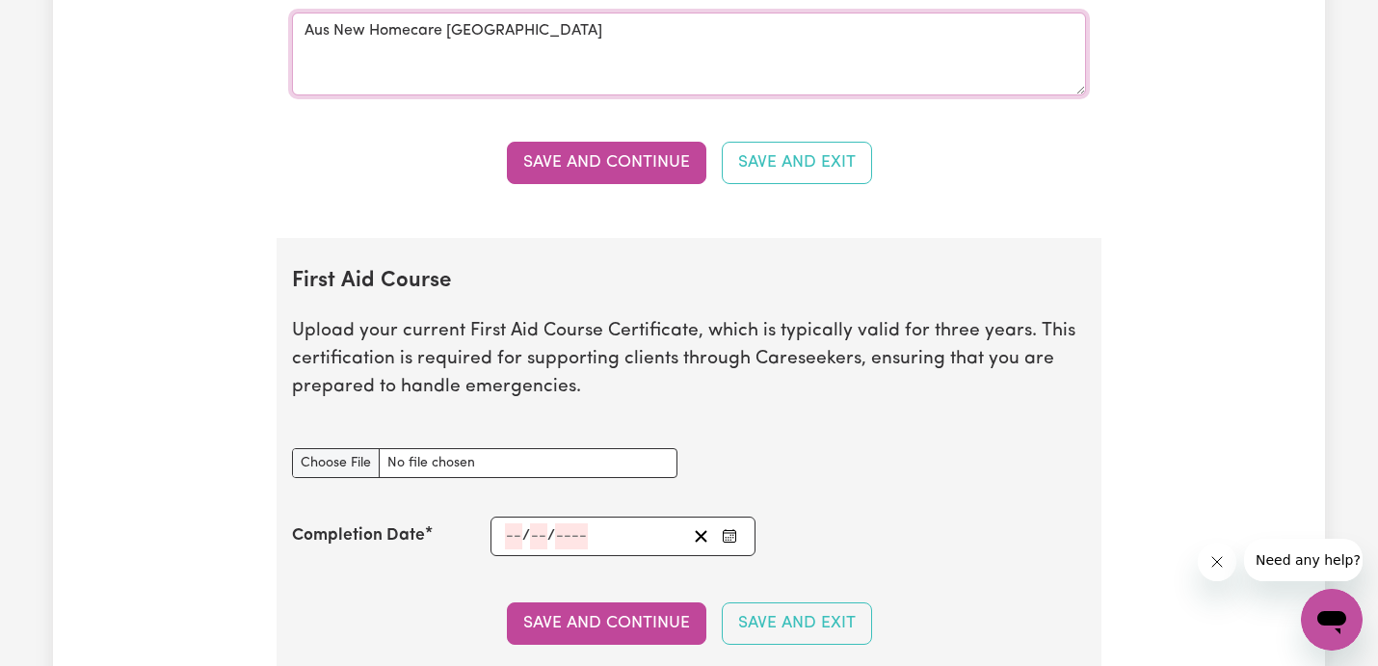
type textarea "Aus New Homecare [GEOGRAPHIC_DATA]"
click at [348, 457] on input "First Aid Course document" at bounding box center [485, 463] width 386 height 30
type input "C:\fakepath\FirstAid.pdf"
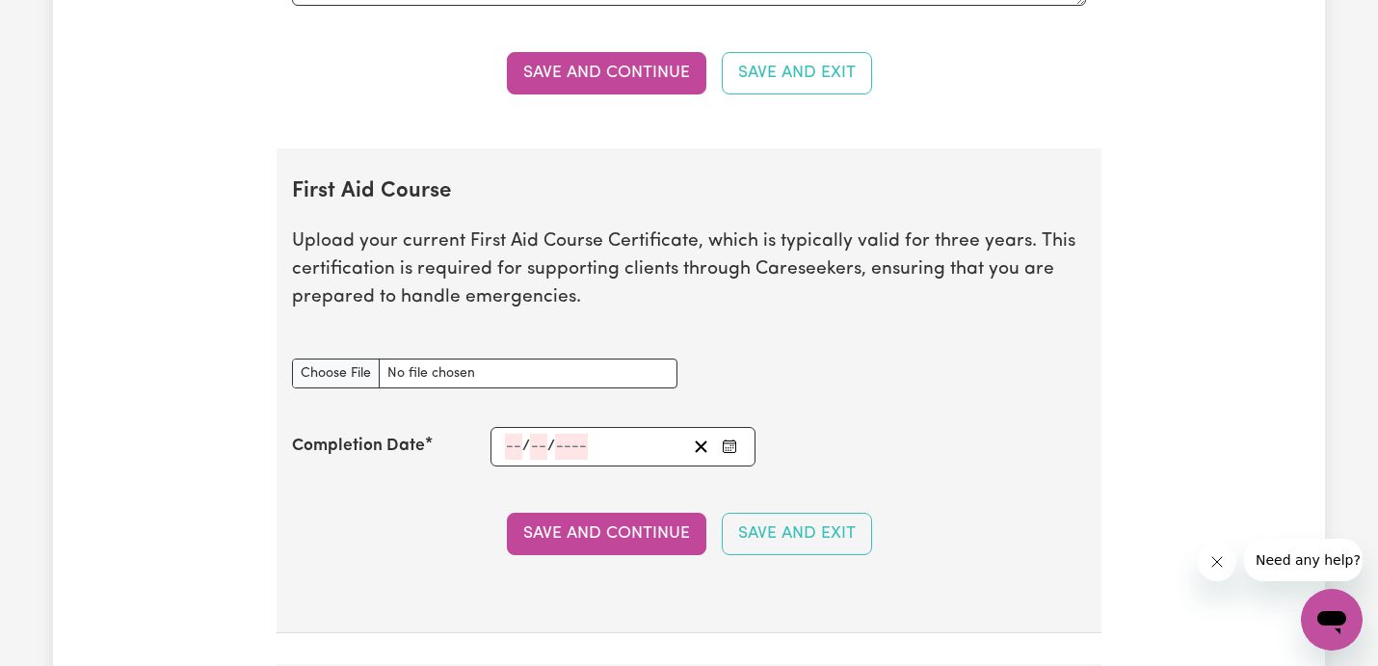
click at [726, 439] on icon "Enter the Completion Date of your First Aid Course" at bounding box center [729, 446] width 15 height 15
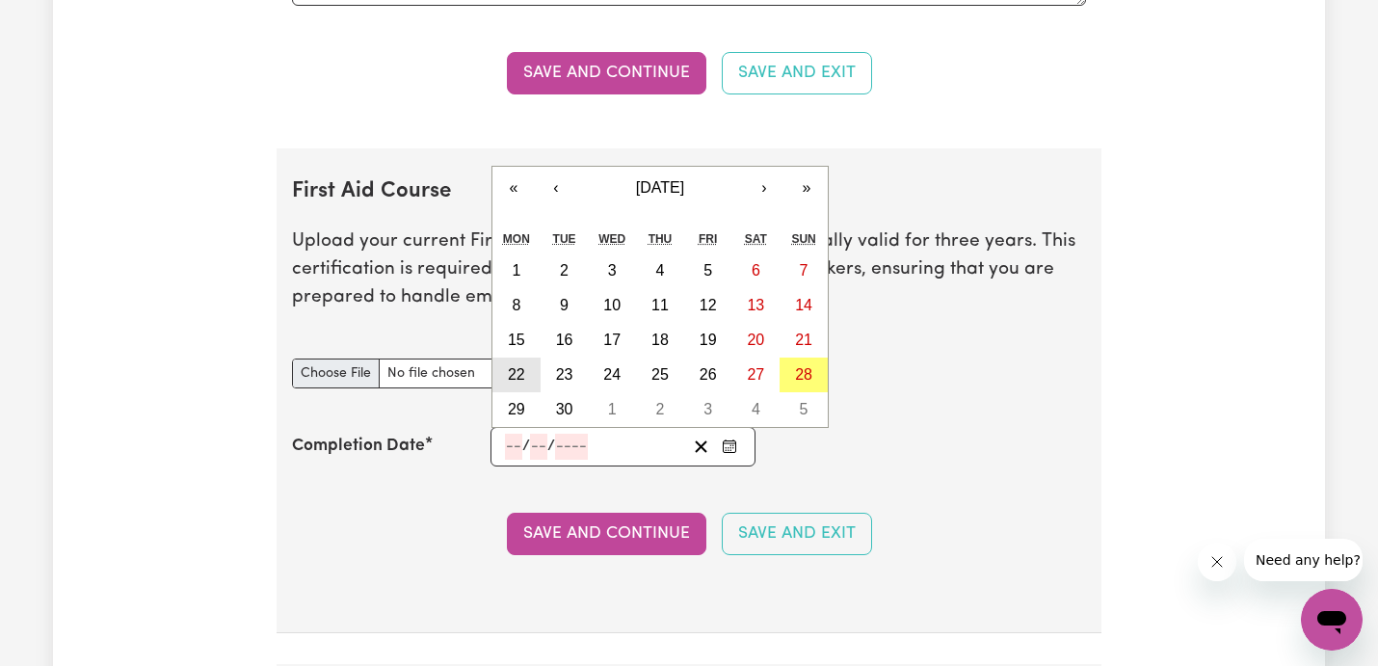
click at [526, 380] on button "22" at bounding box center [517, 375] width 48 height 35
type input "[DATE]"
type input "22"
type input "9"
type input "2025"
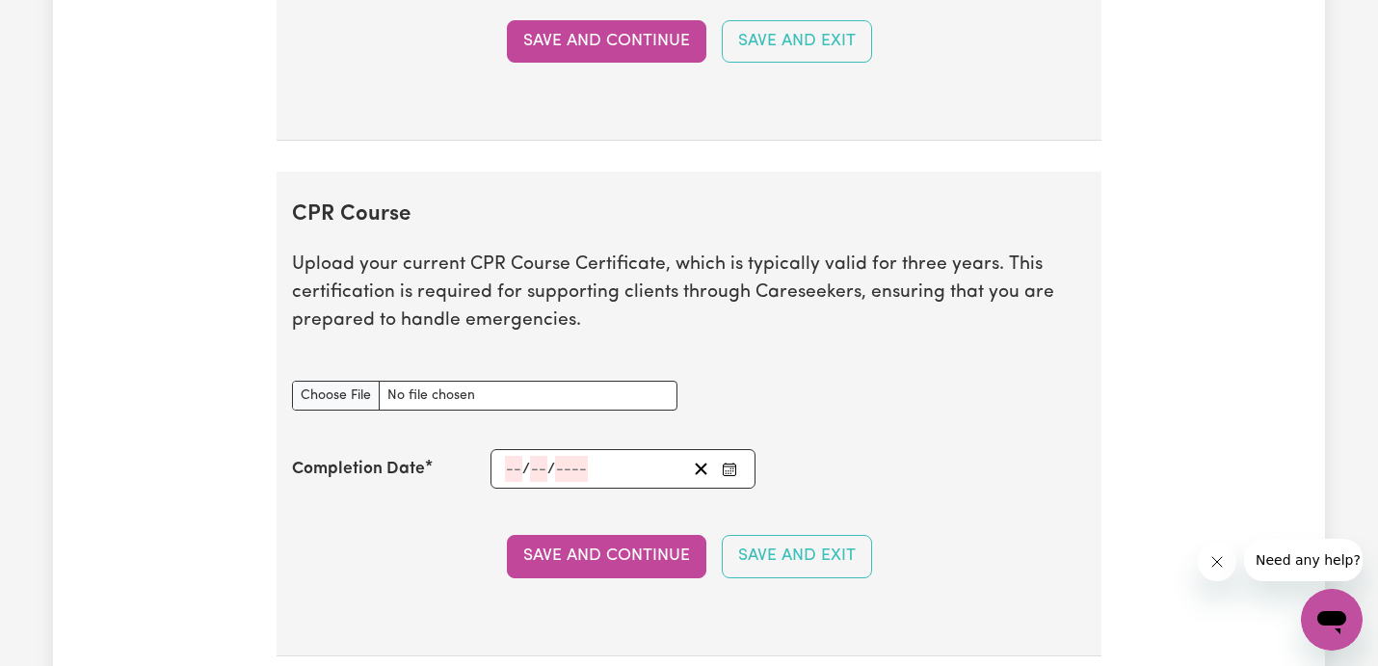
scroll to position [4088, 0]
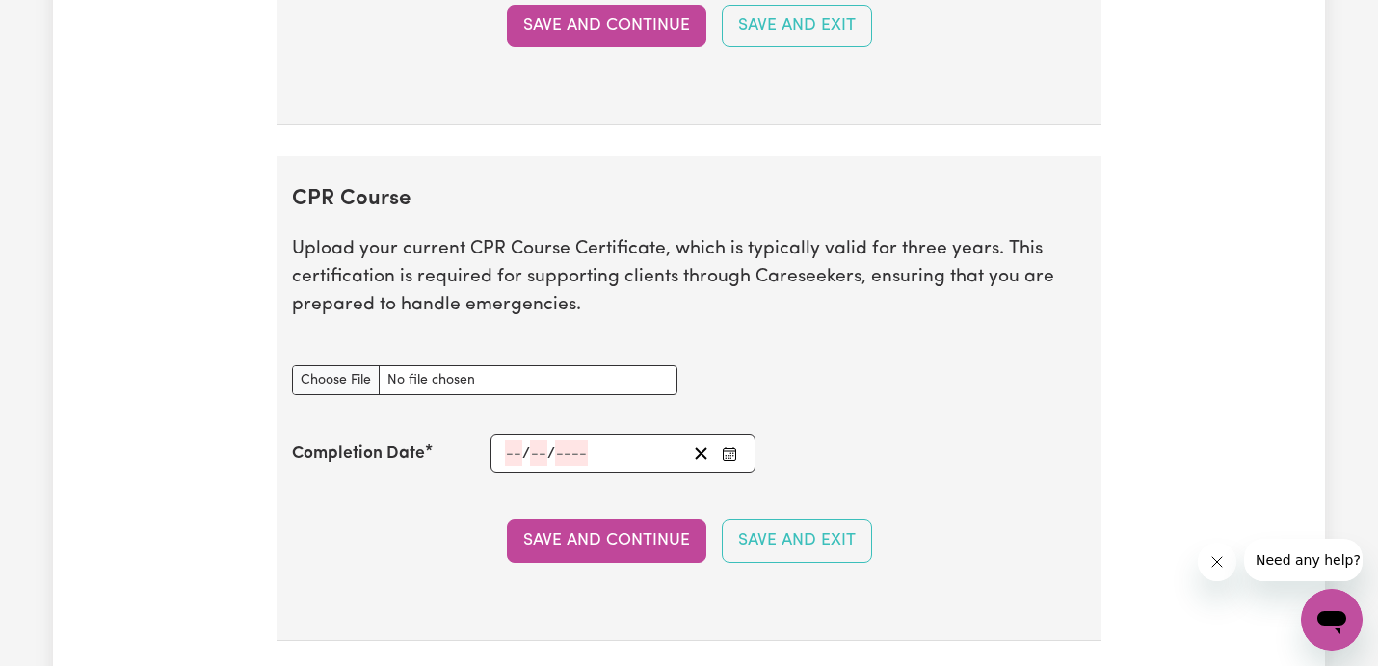
click at [732, 451] on icon "Enter the Completion Date of your CPR Course" at bounding box center [729, 453] width 15 height 15
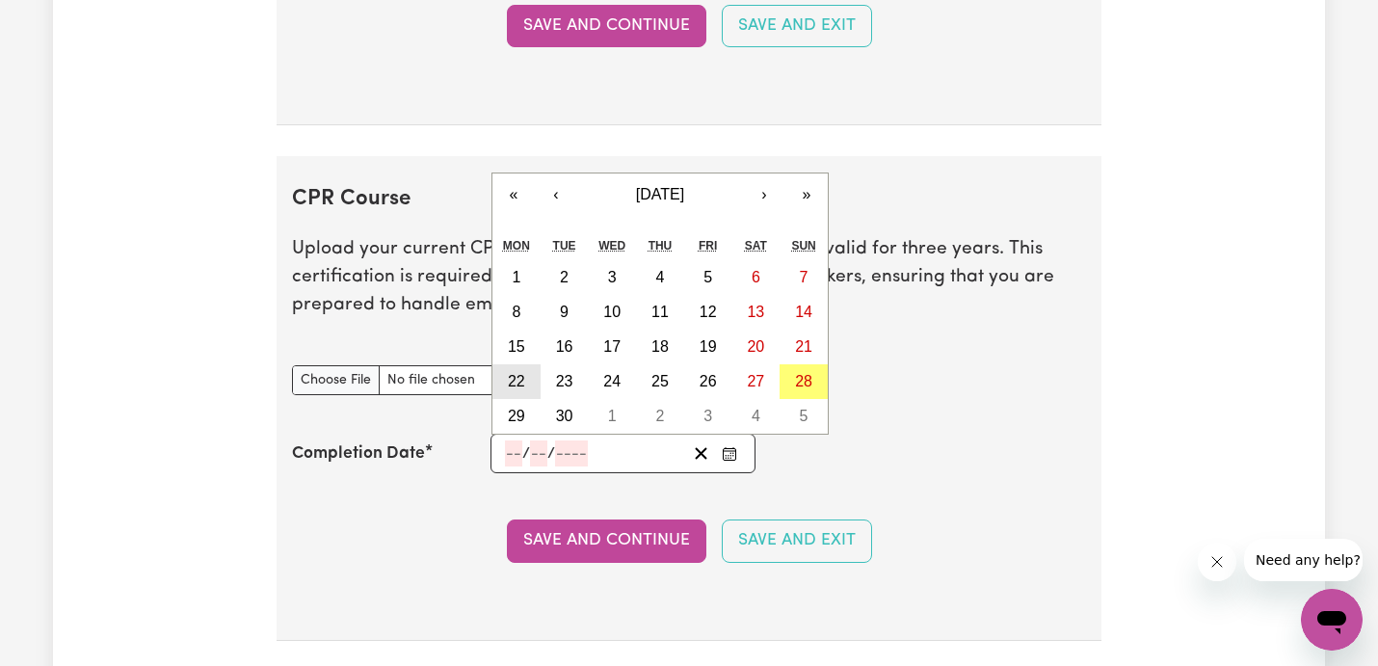
click at [531, 385] on button "22" at bounding box center [517, 381] width 48 height 35
type input "[DATE]"
type input "22"
type input "9"
type input "2025"
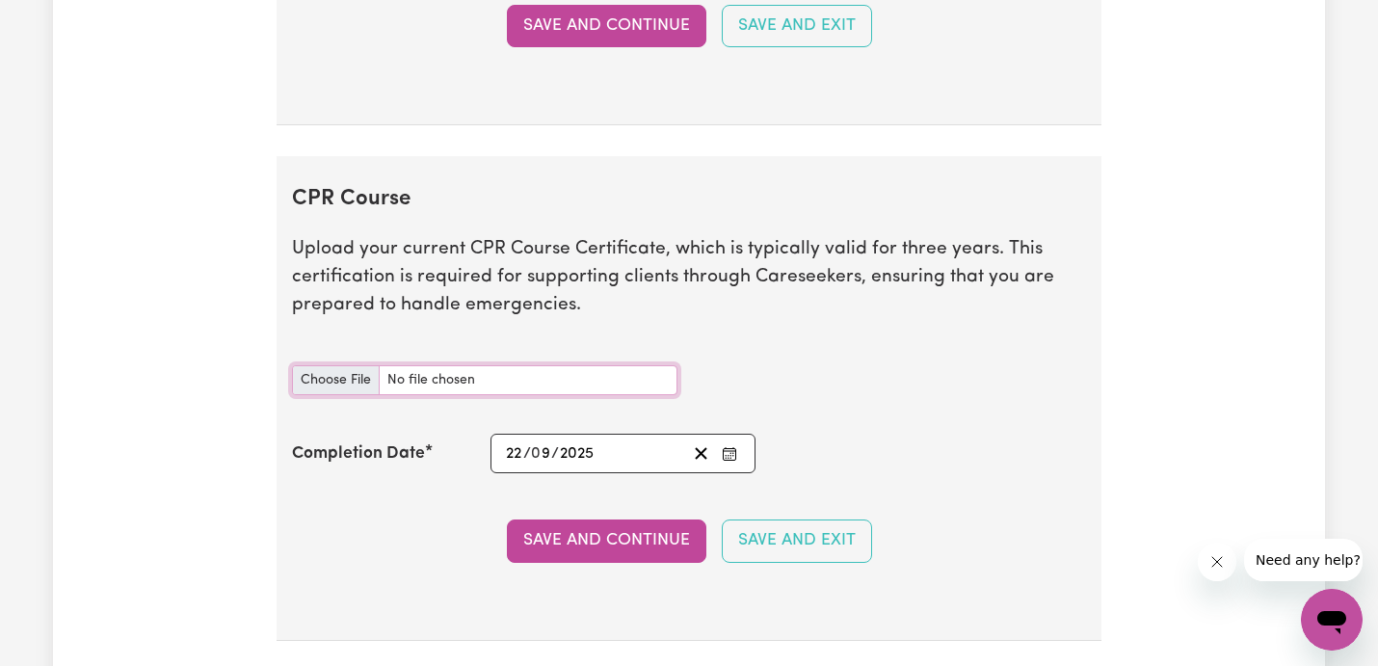
click at [366, 380] on input "CPR Course document" at bounding box center [485, 380] width 386 height 30
type input "C:\fakepath\FirstAid.pdf"
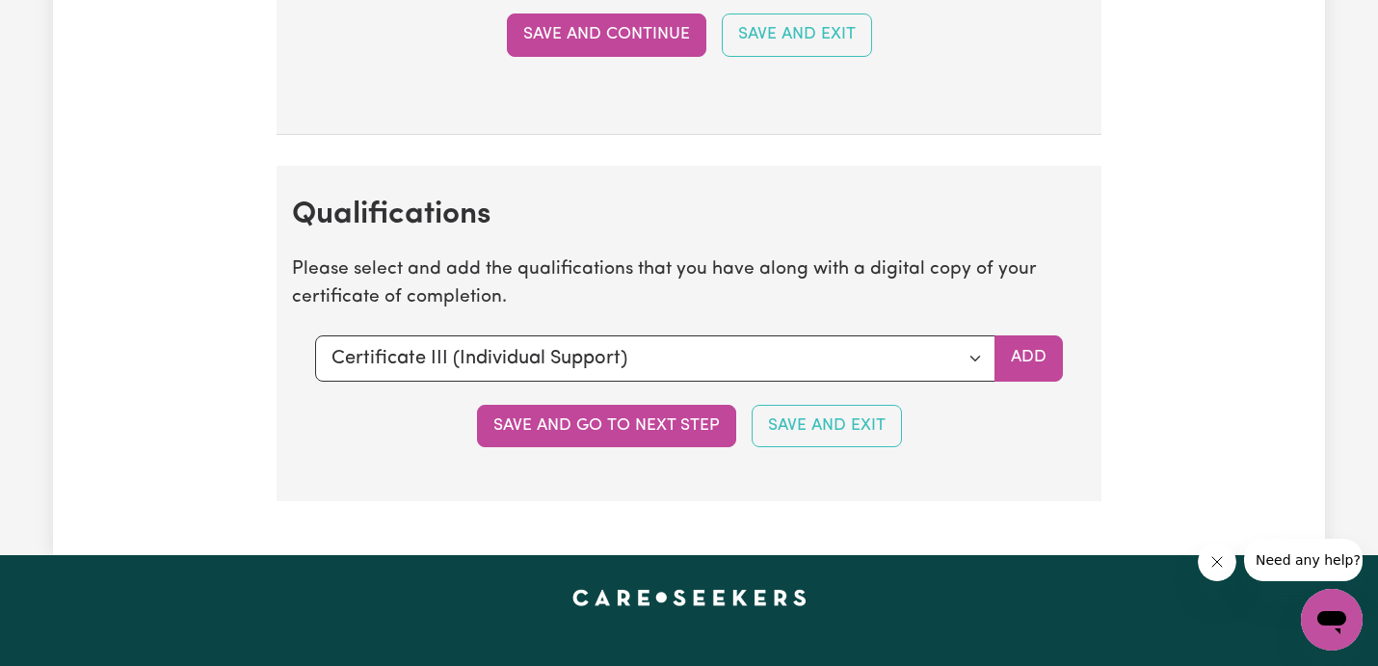
scroll to position [4598, 0]
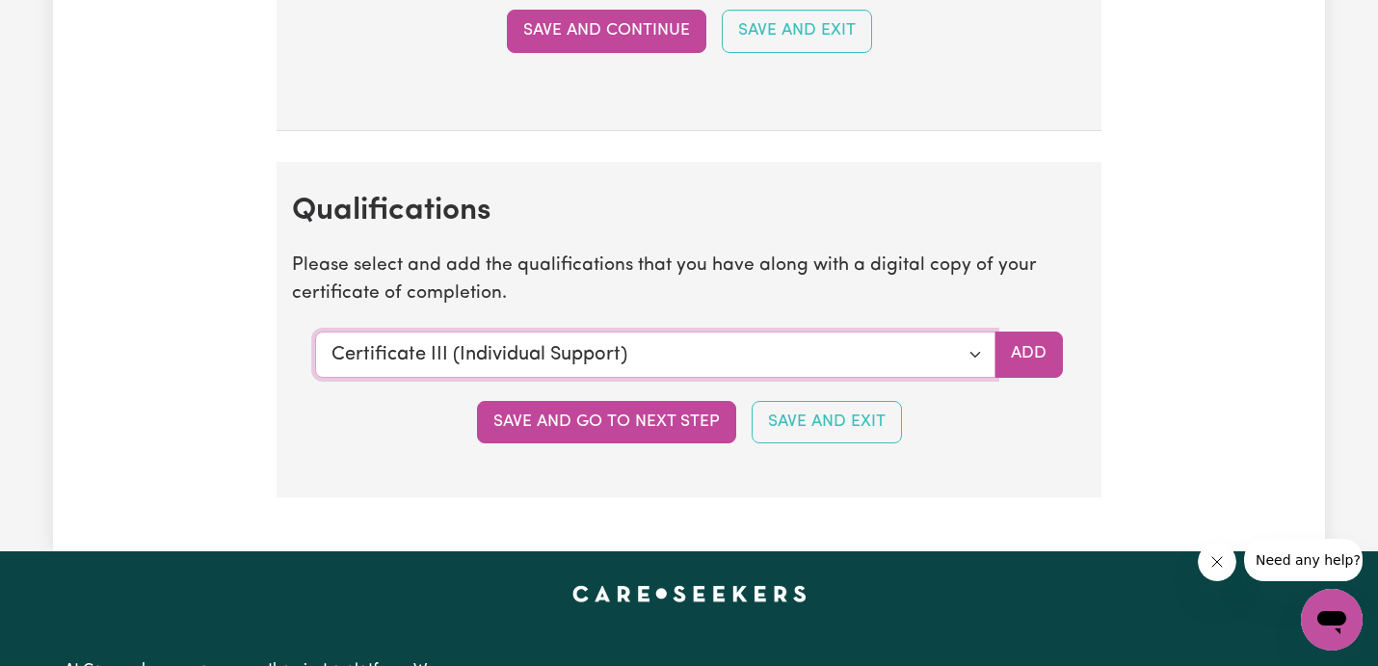
click at [970, 360] on select "Select a qualification to add... Certificate III (Individual Support) Certifica…" at bounding box center [655, 355] width 680 height 46
select select "Certificate IV (Disability Support)"
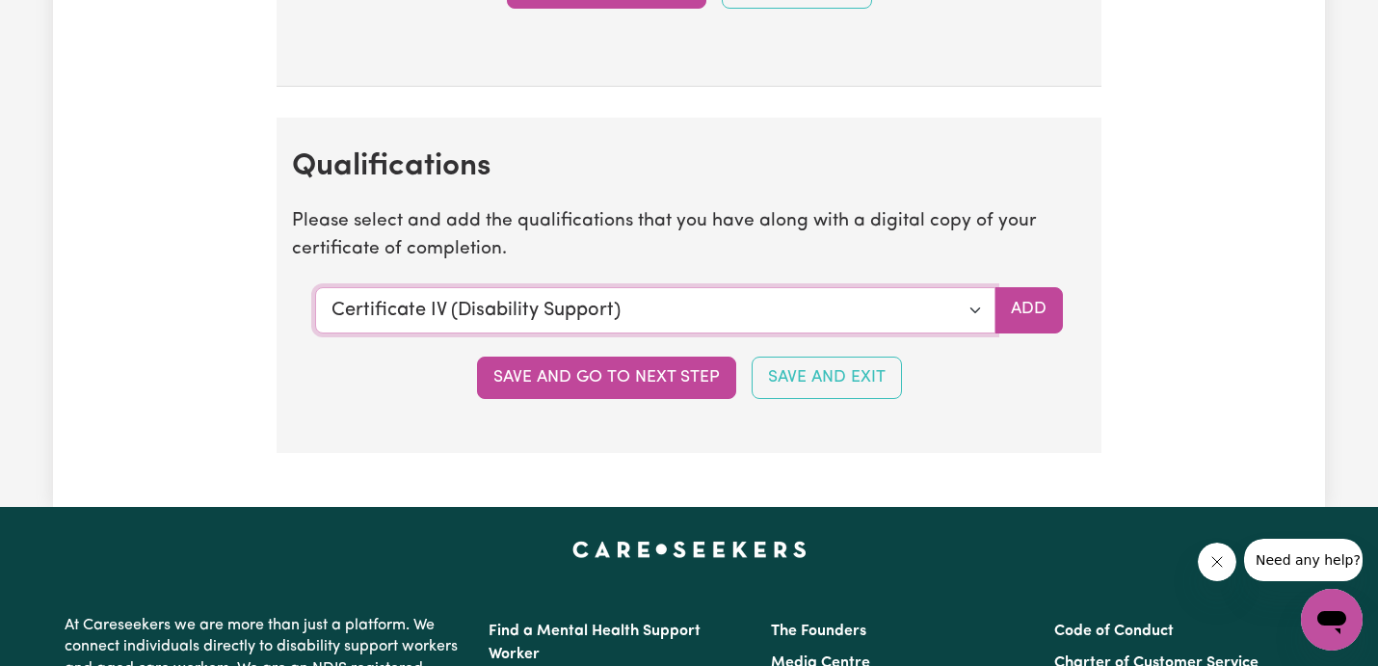
scroll to position [4653, 0]
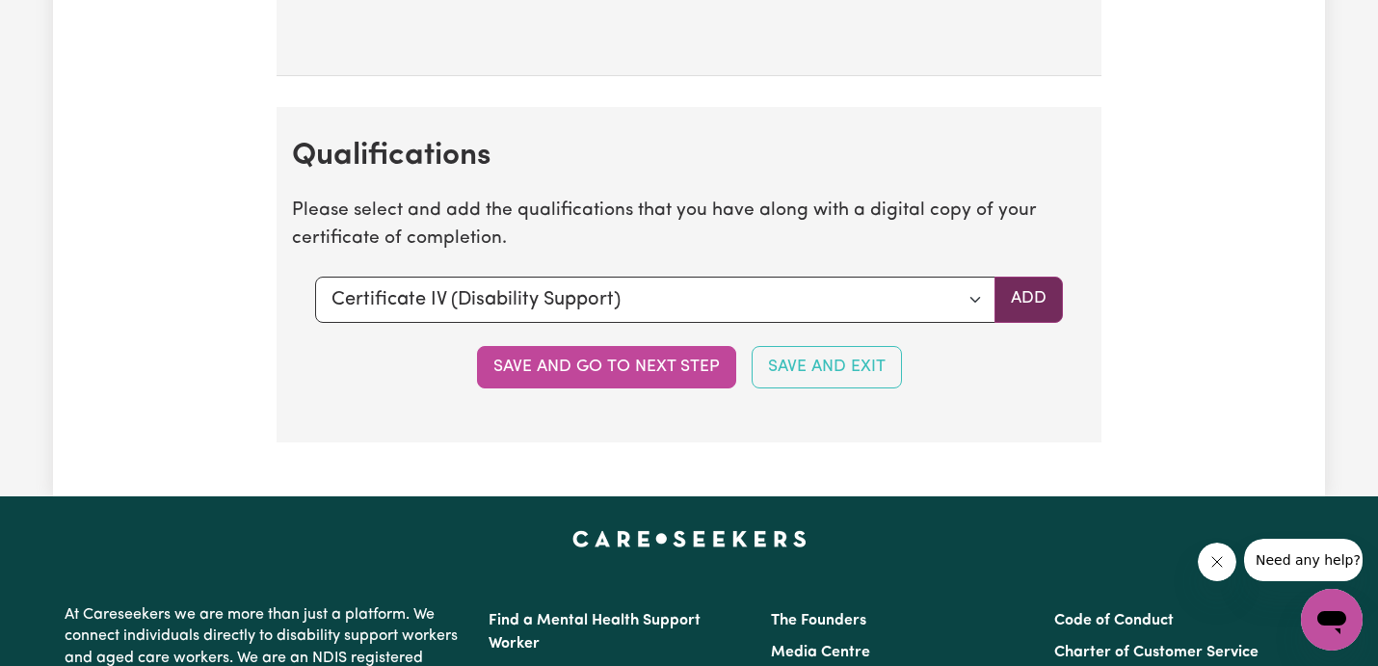
click at [1012, 305] on button "Add" at bounding box center [1029, 300] width 68 height 46
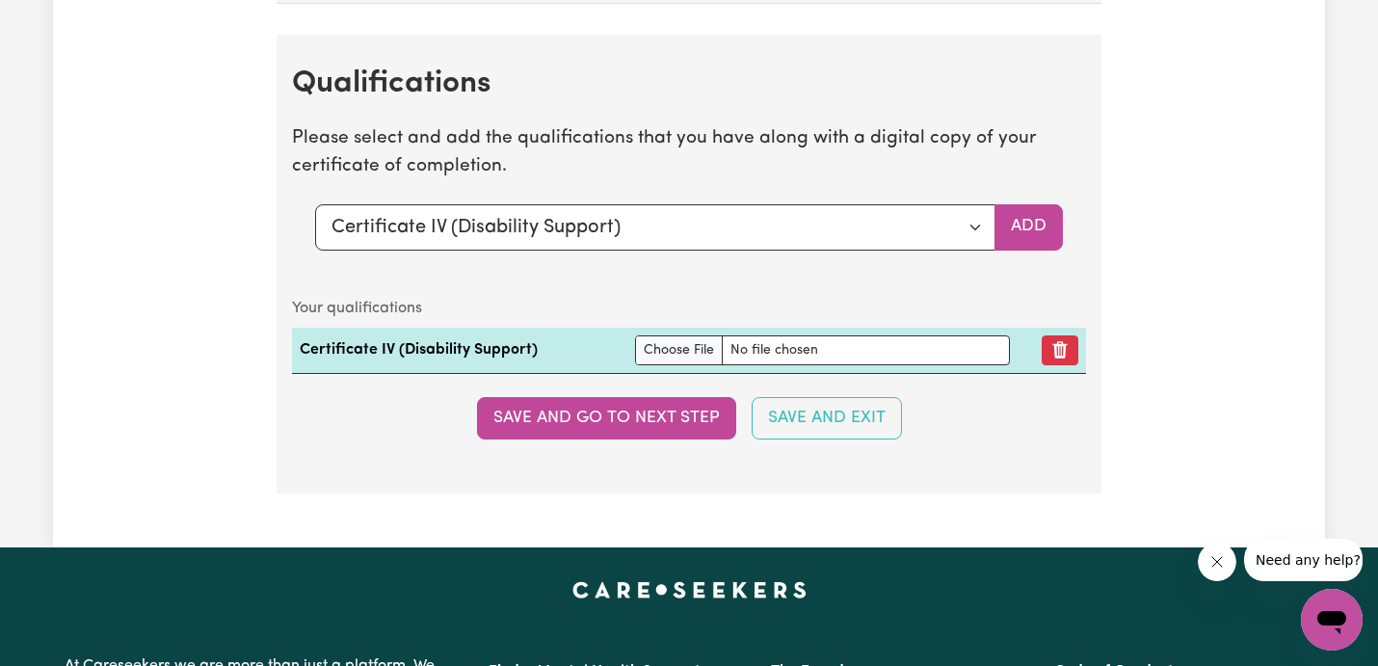
scroll to position [4727, 0]
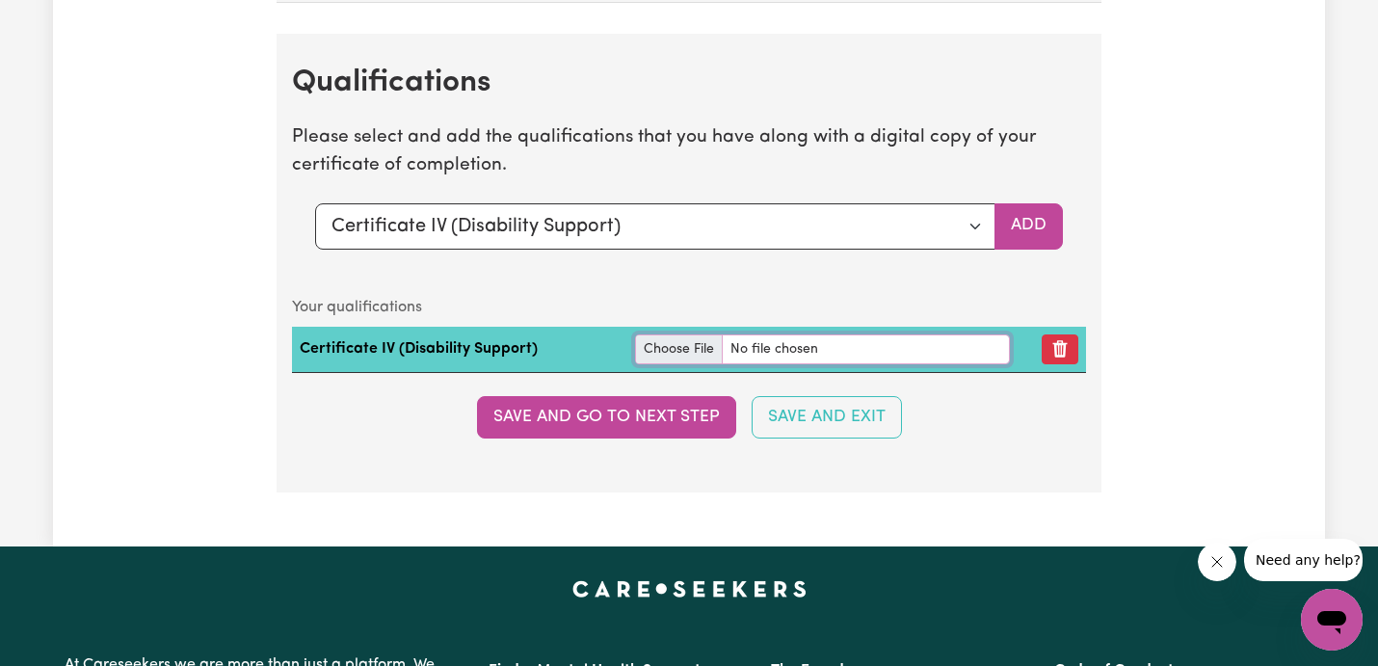
click at [665, 343] on input "file" at bounding box center [822, 349] width 375 height 30
type input "C:\fakepath\[PERSON_NAME].pdf"
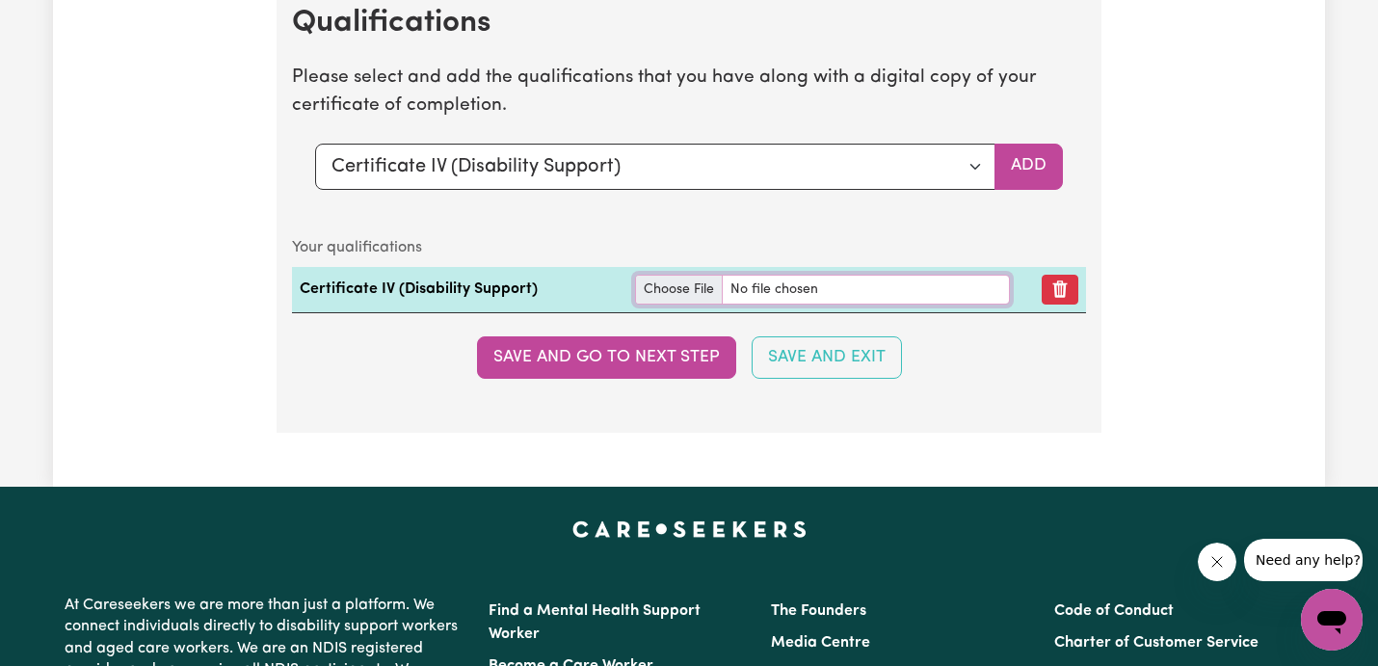
scroll to position [4798, 0]
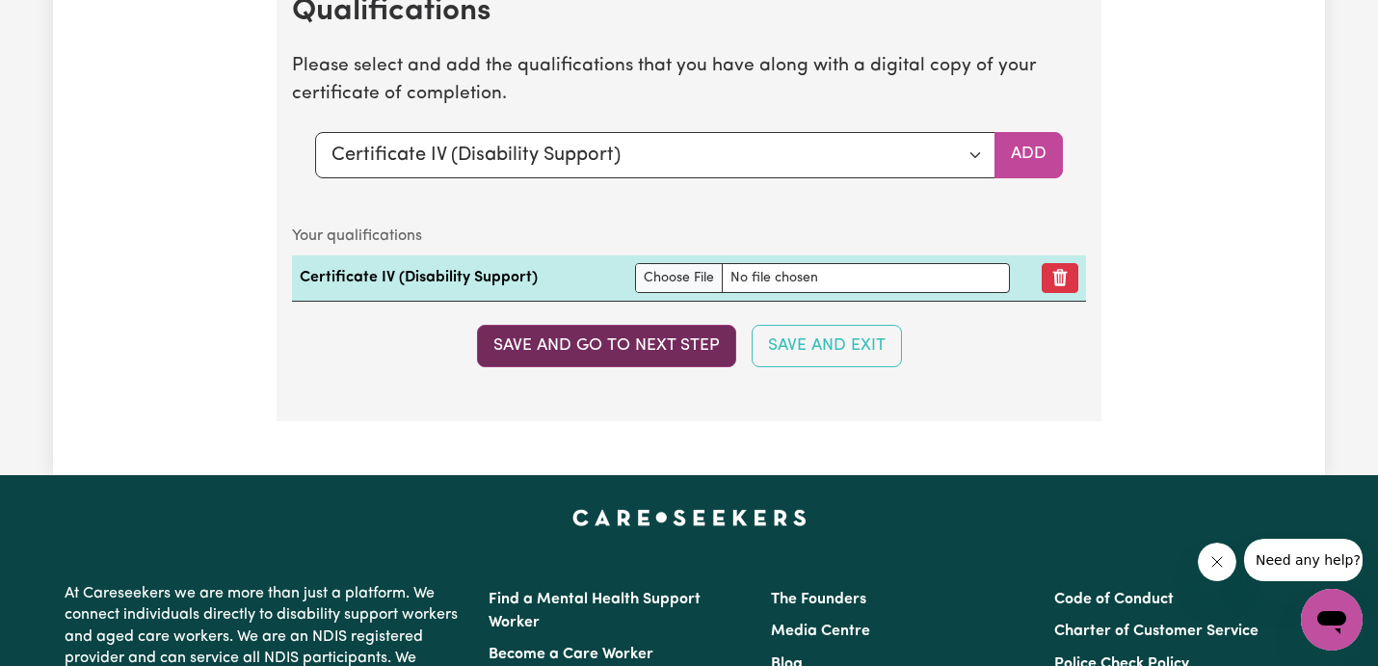
click at [628, 344] on button "Save and go to next step" at bounding box center [606, 346] width 259 height 42
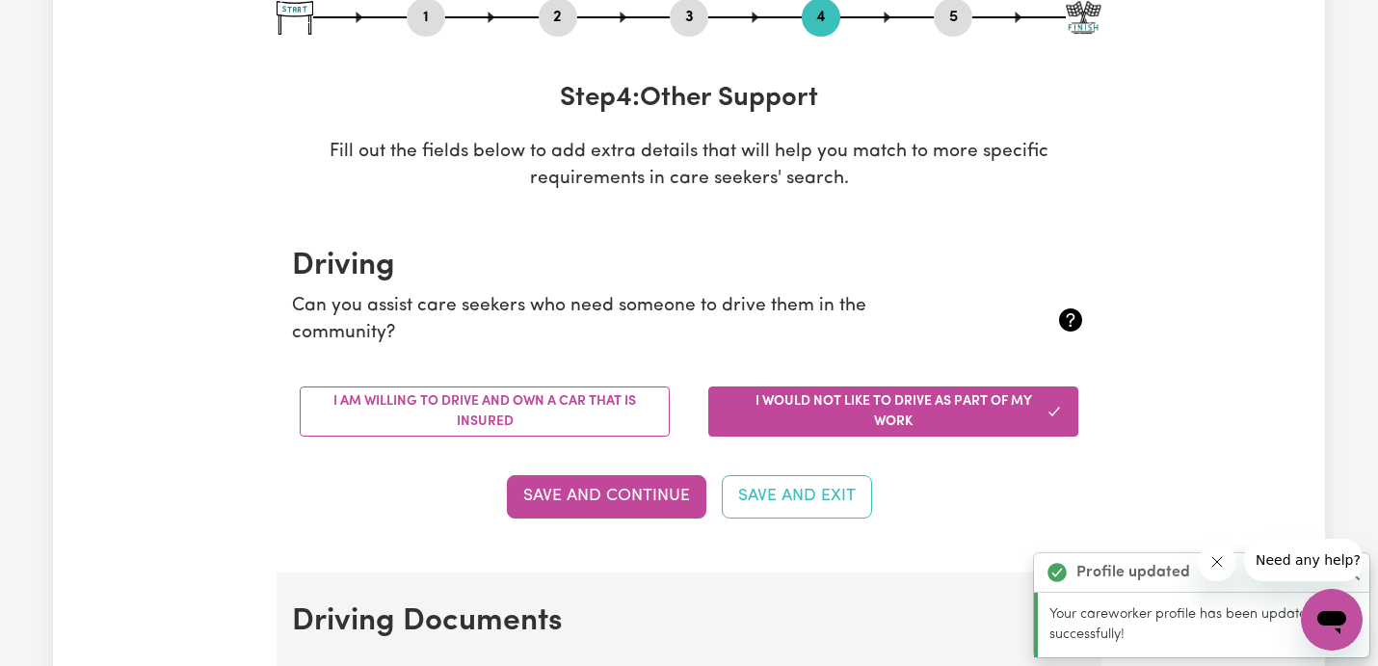
scroll to position [262, 0]
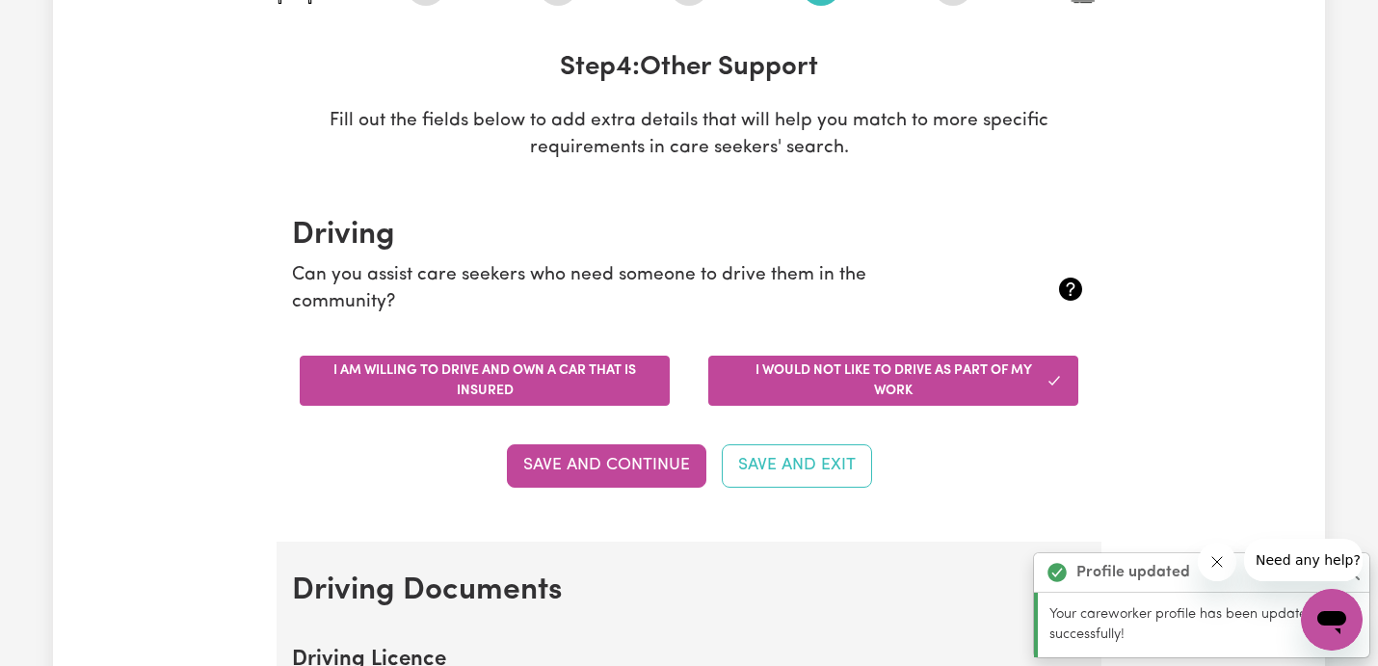
click at [522, 378] on button "I am willing to drive and own a car that is insured" at bounding box center [485, 381] width 370 height 50
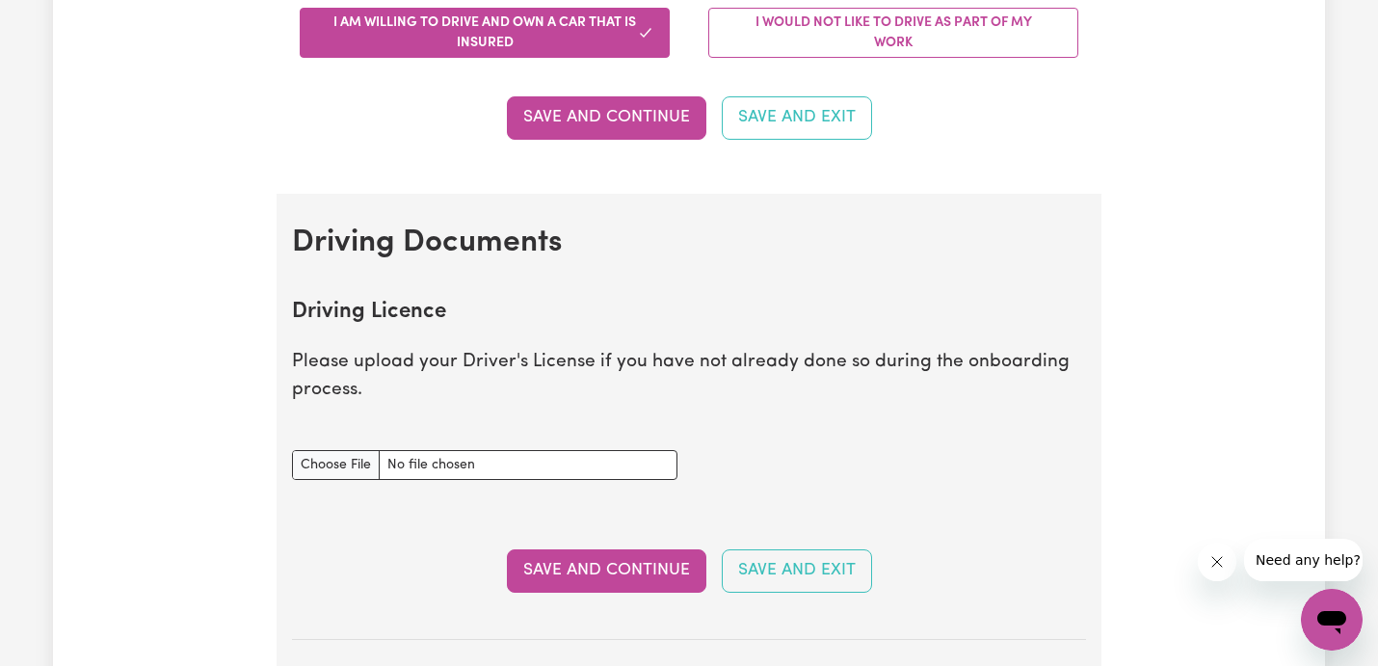
scroll to position [649, 0]
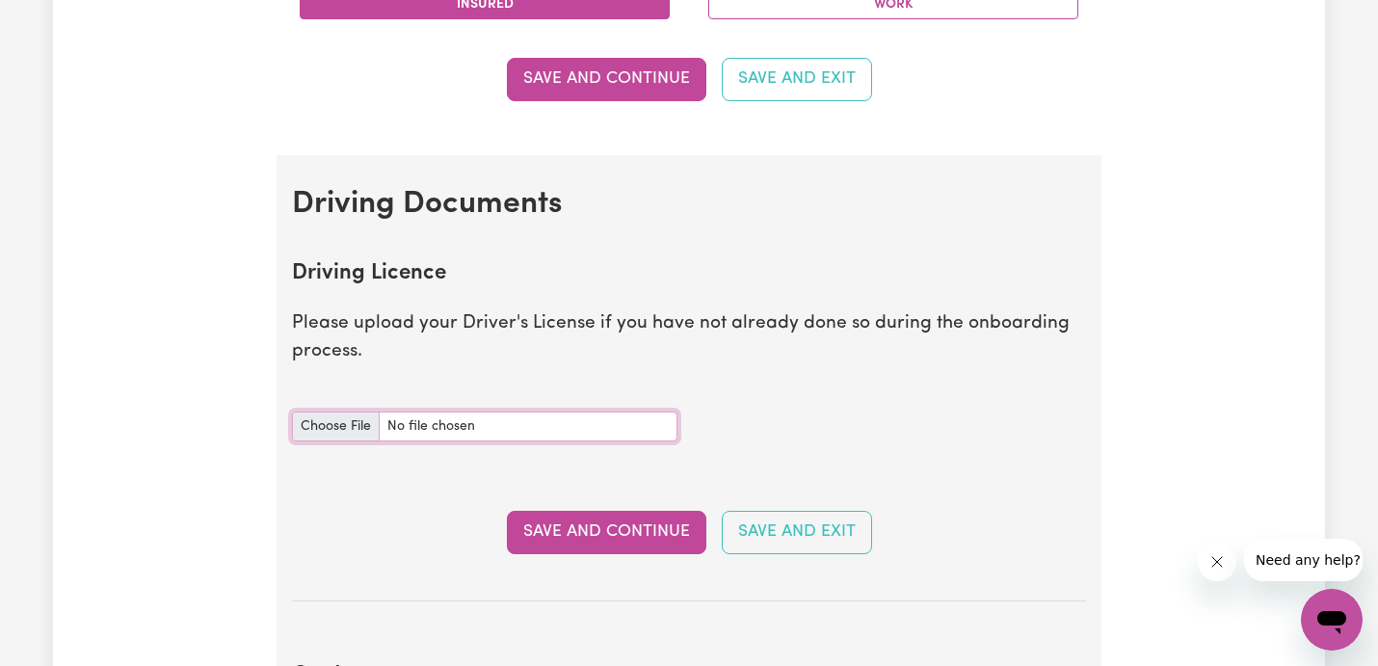
click at [368, 428] on input "Driving Licence document" at bounding box center [485, 427] width 386 height 30
type input "C:\fakepath\DL.pdf"
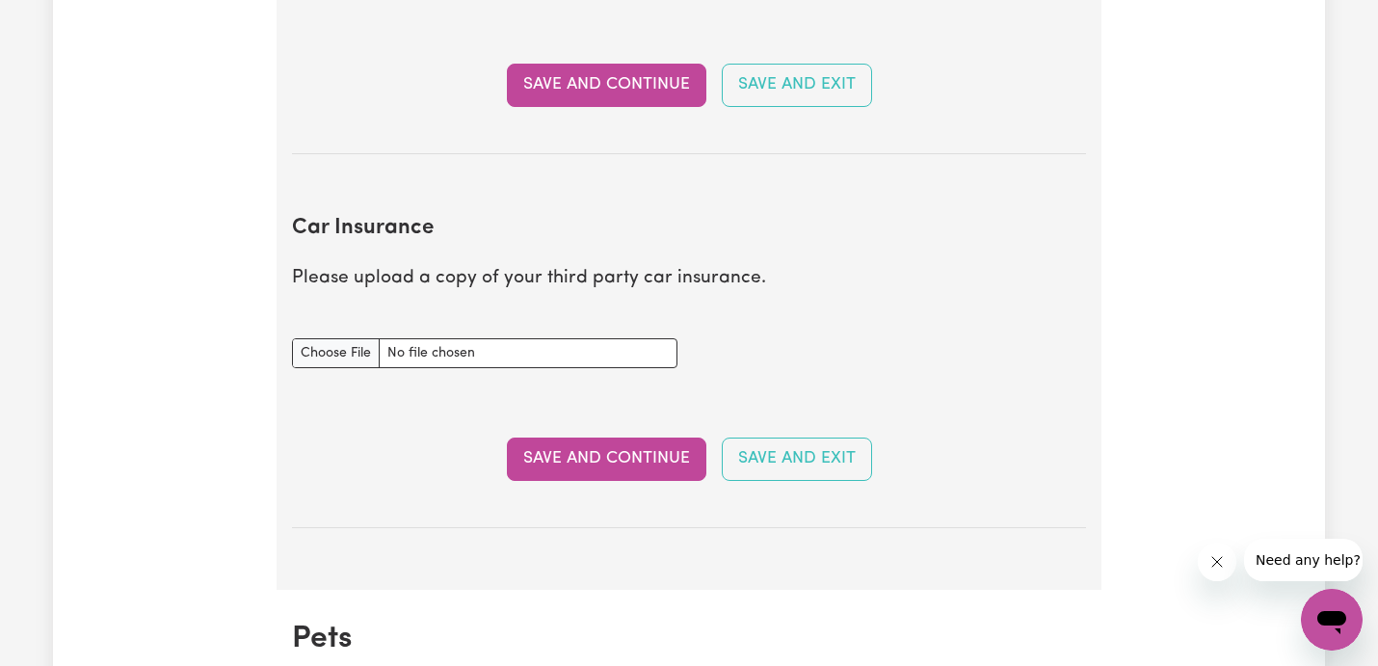
scroll to position [1107, 0]
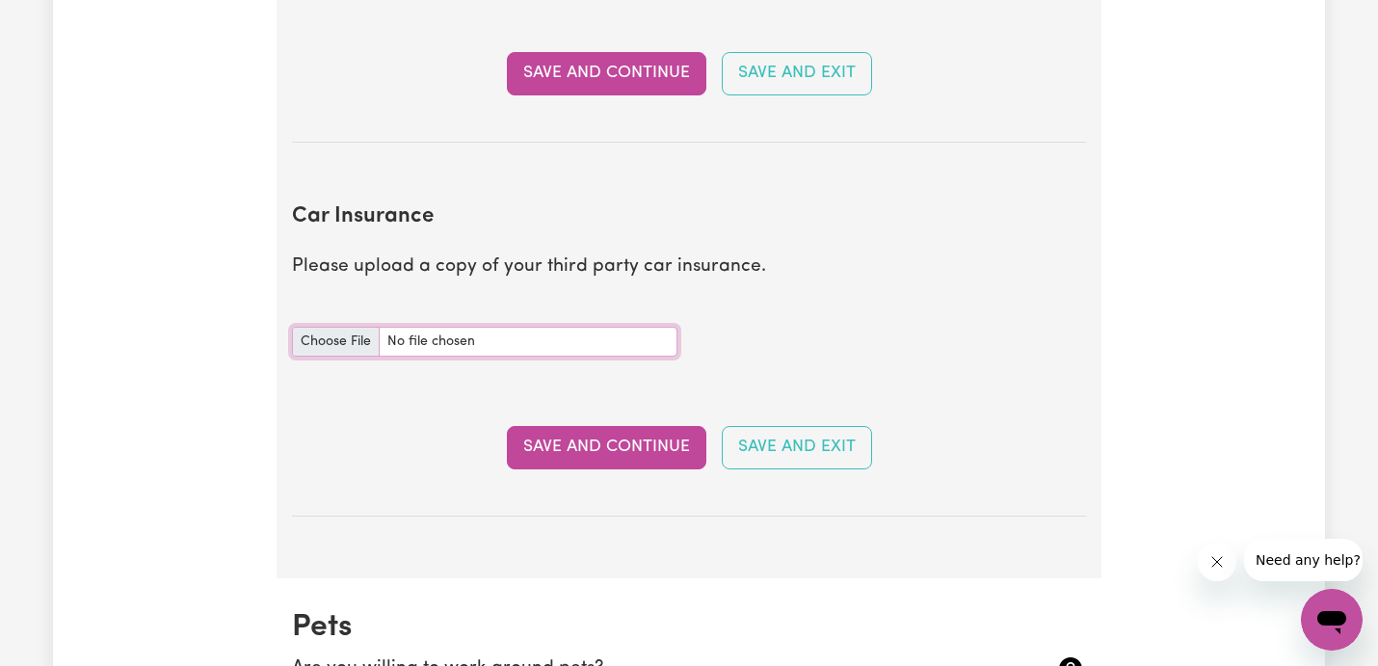
click at [371, 346] on input "Car Insurance document" at bounding box center [485, 342] width 386 height 30
type input "C:\fakepath\Policy Schedule.pdf"
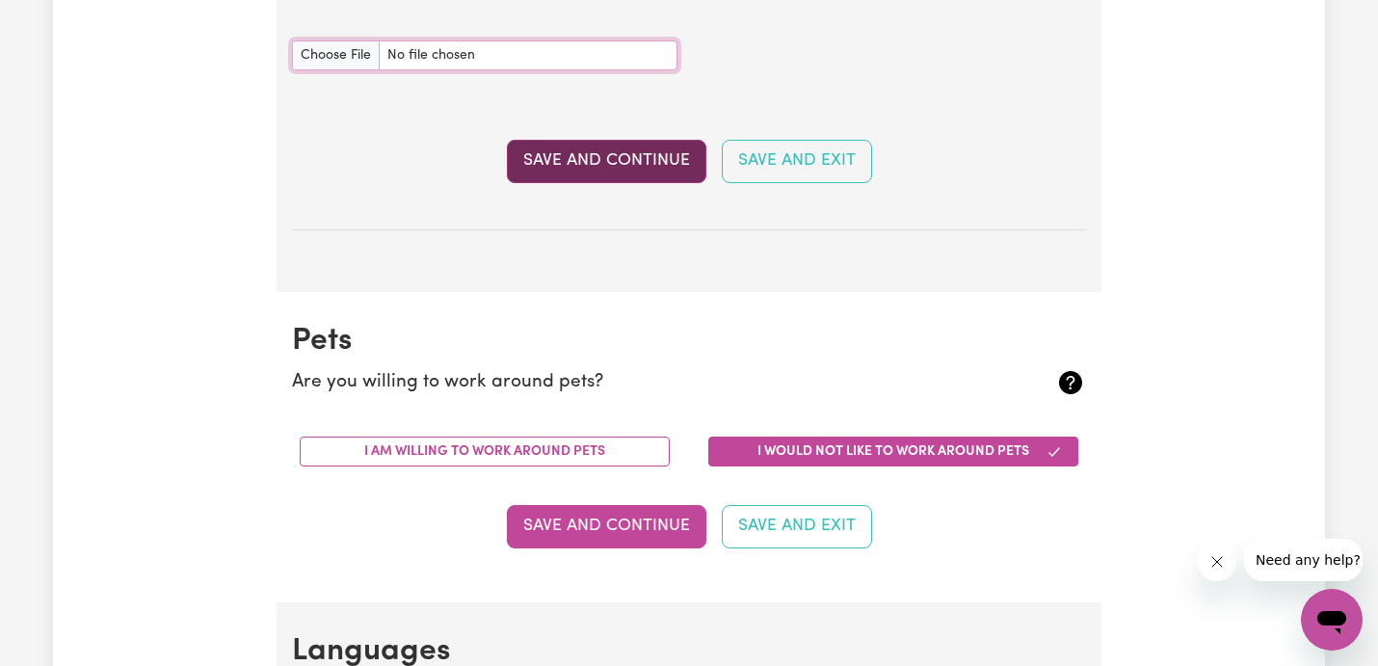
scroll to position [1398, 0]
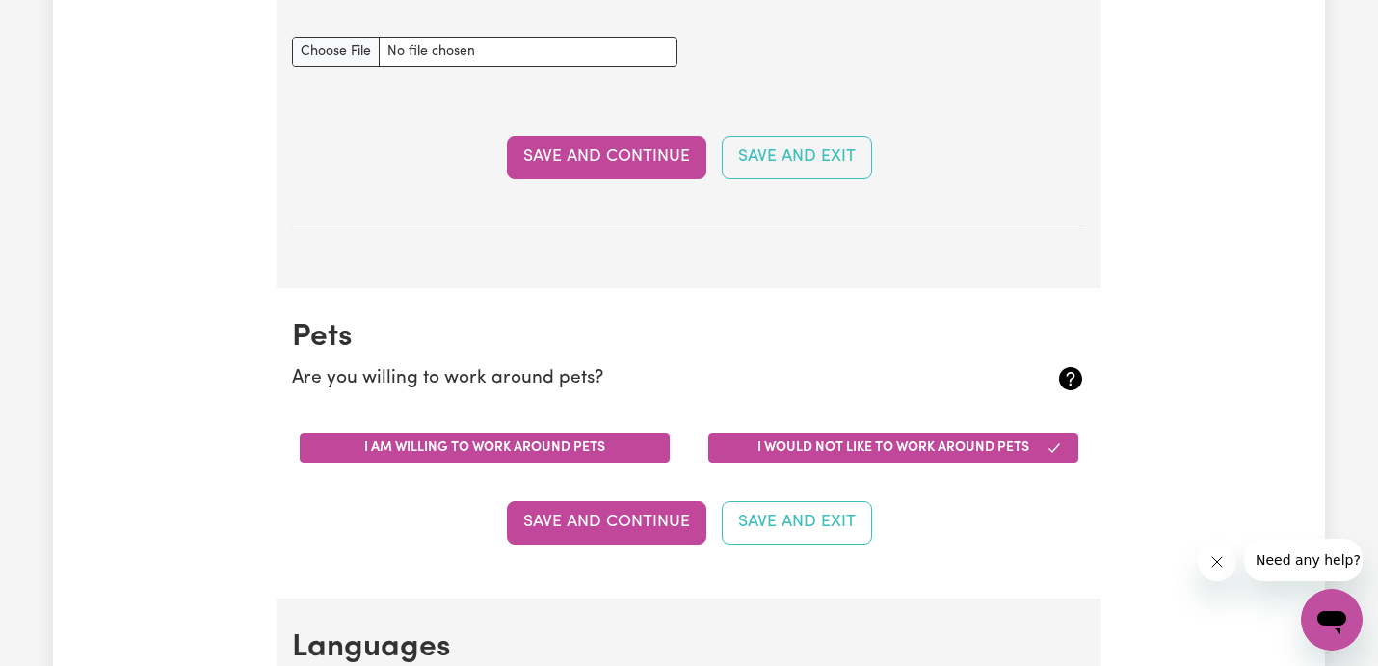
click at [612, 456] on button "I am willing to work around pets" at bounding box center [485, 448] width 370 height 30
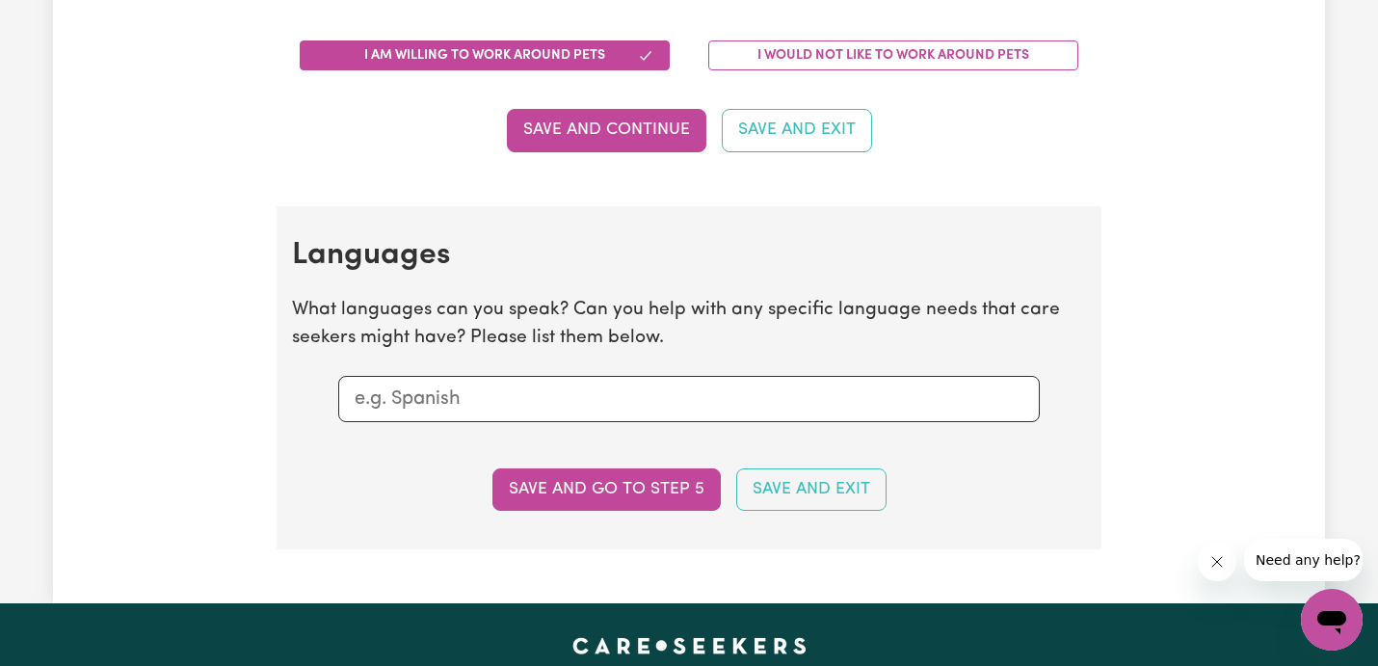
scroll to position [1794, 0]
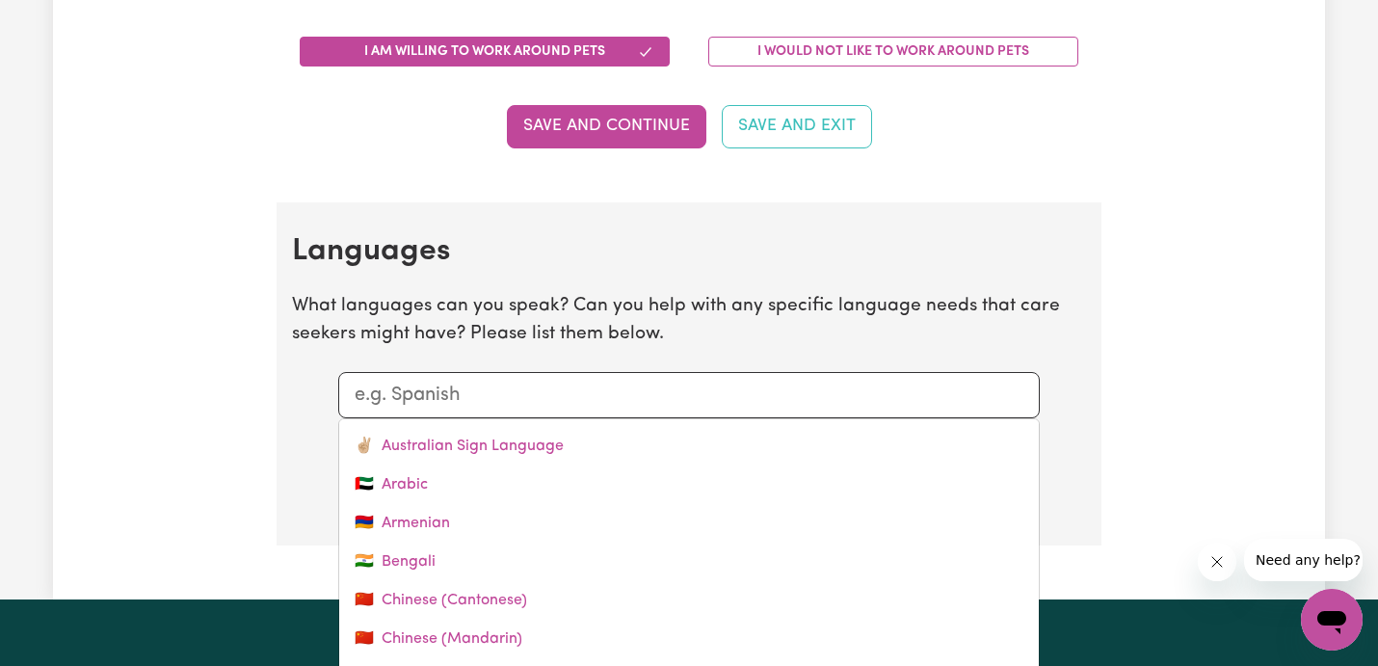
click at [794, 394] on input "text" at bounding box center [689, 395] width 669 height 29
type input "Hi"
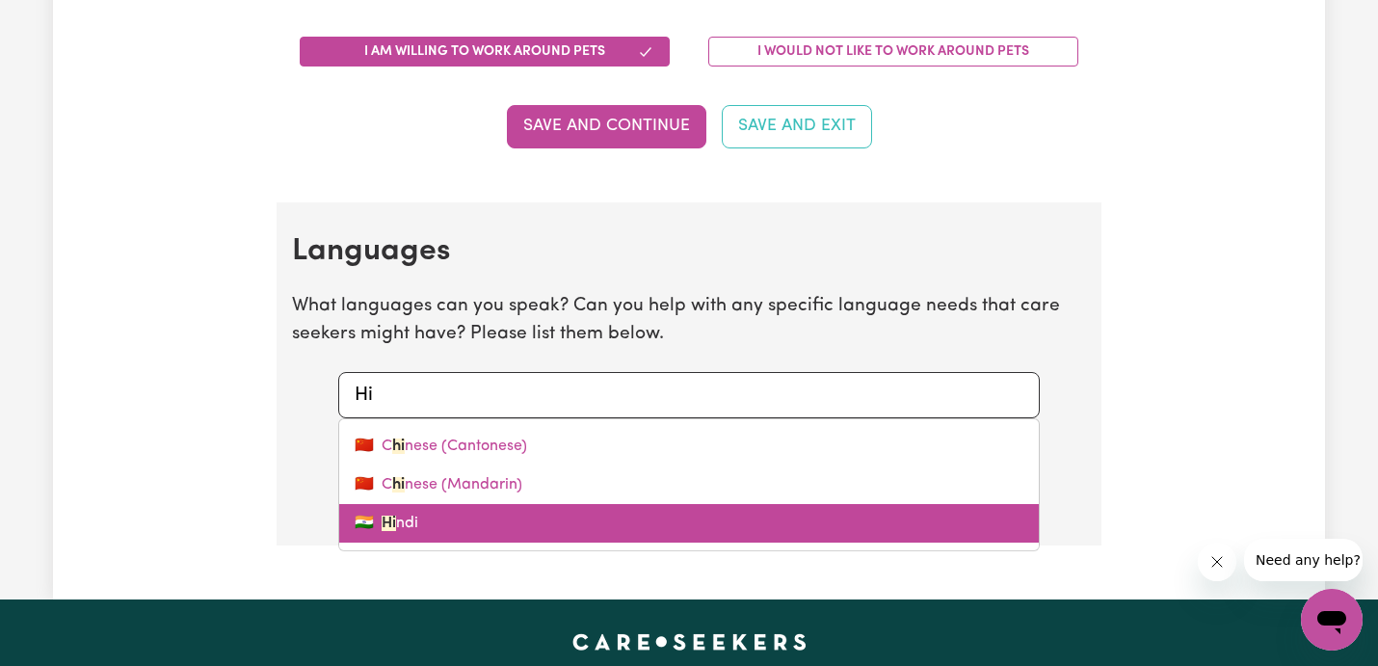
click at [617, 507] on link "🇮🇳 Hi ndi" at bounding box center [689, 523] width 700 height 39
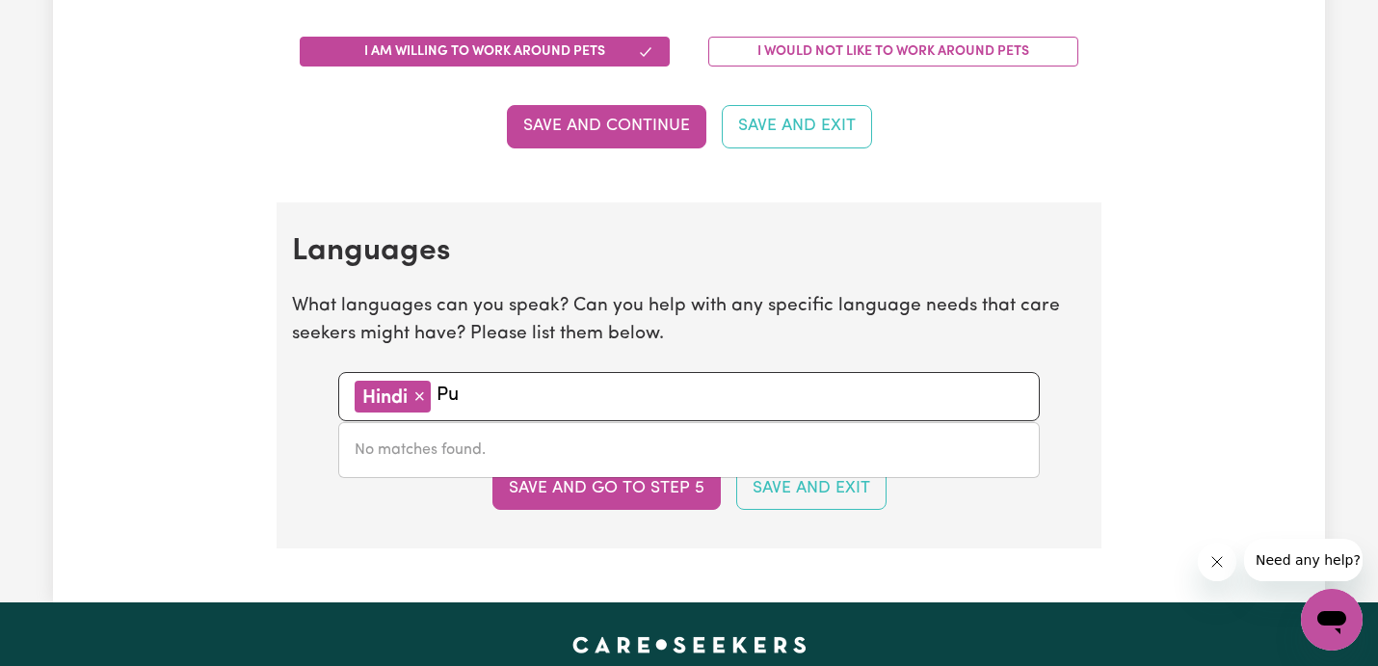
type input "P"
type input "h"
type input "d"
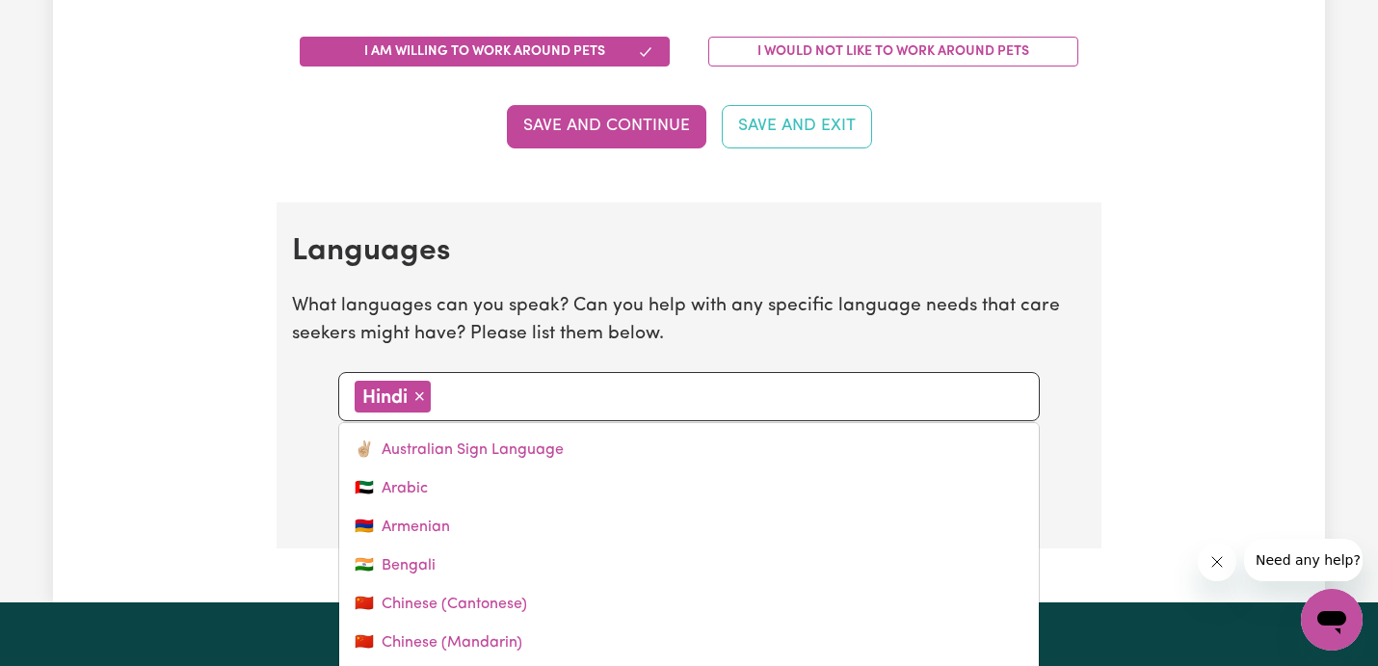
click at [995, 233] on h2 "Languages" at bounding box center [689, 251] width 794 height 37
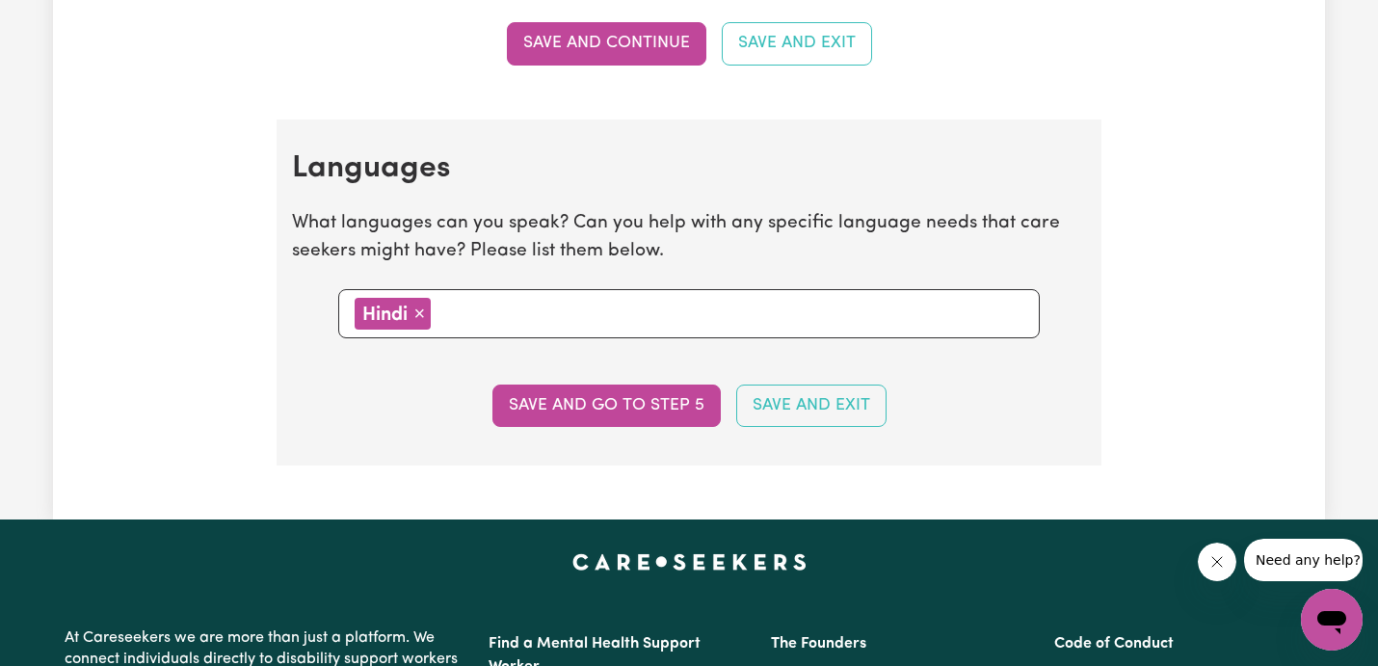
scroll to position [1923, 0]
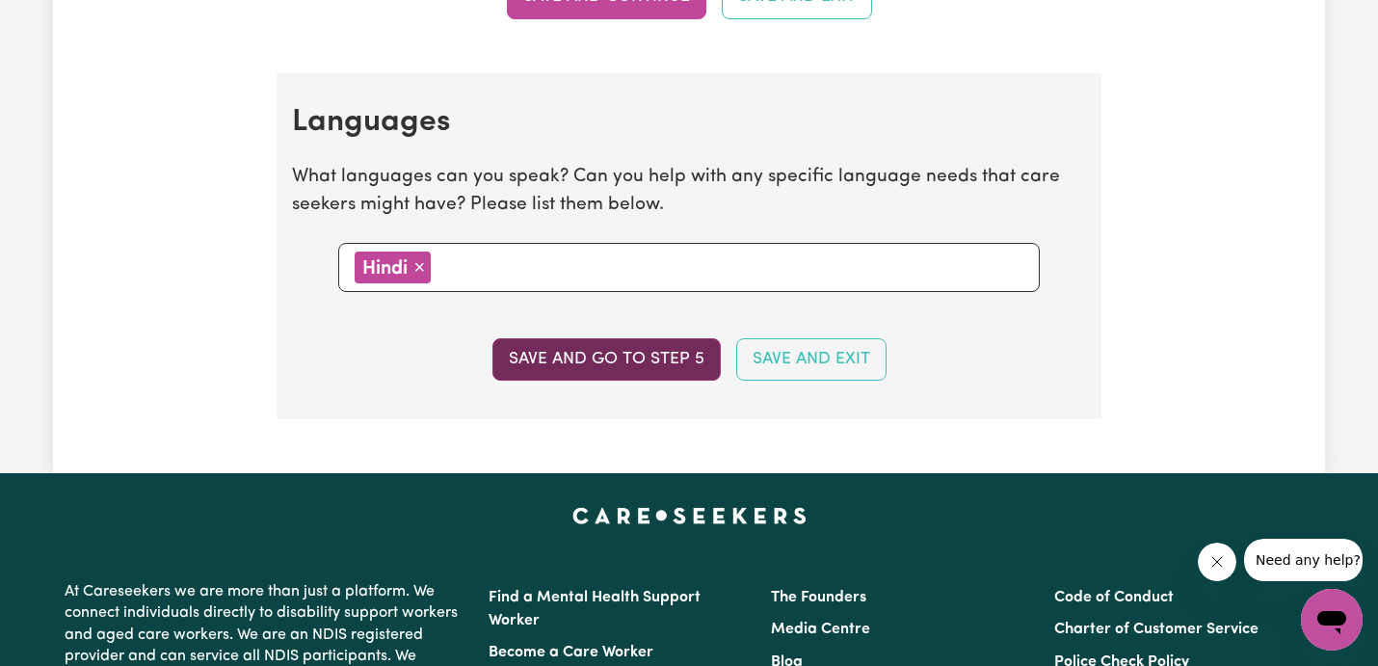
click at [638, 360] on button "Save and go to step 5" at bounding box center [607, 359] width 228 height 42
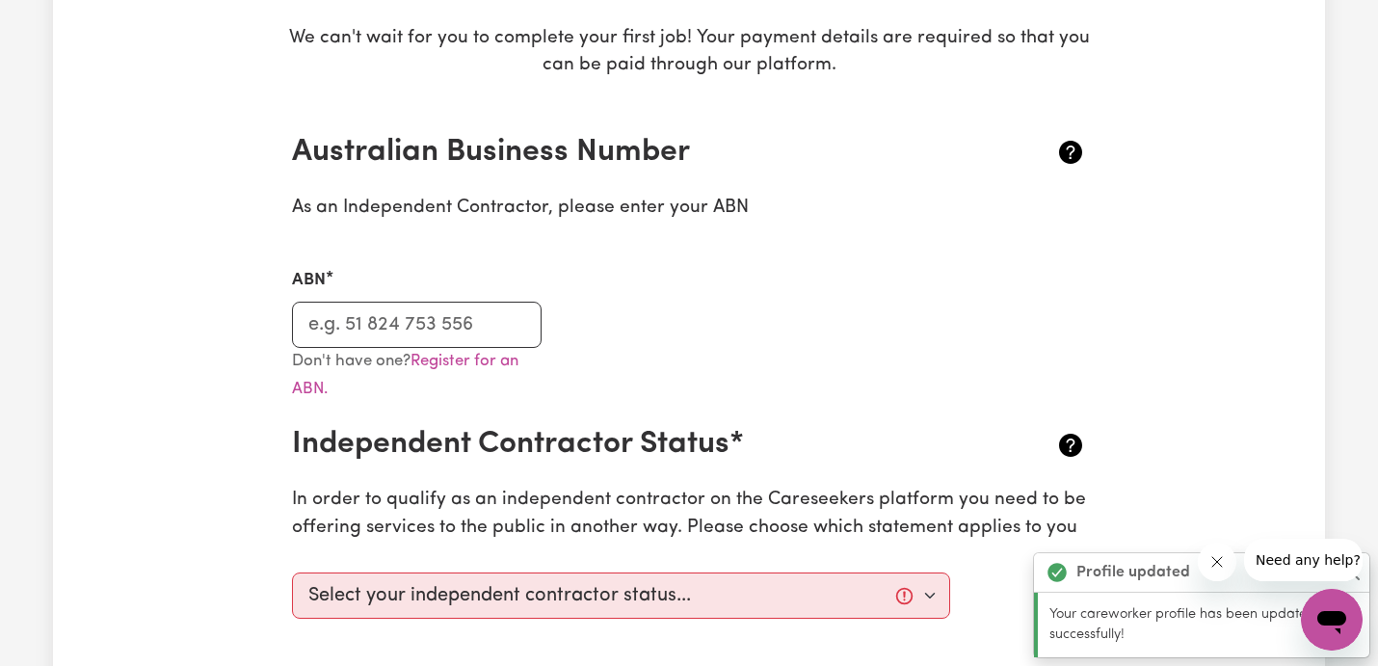
scroll to position [362, 0]
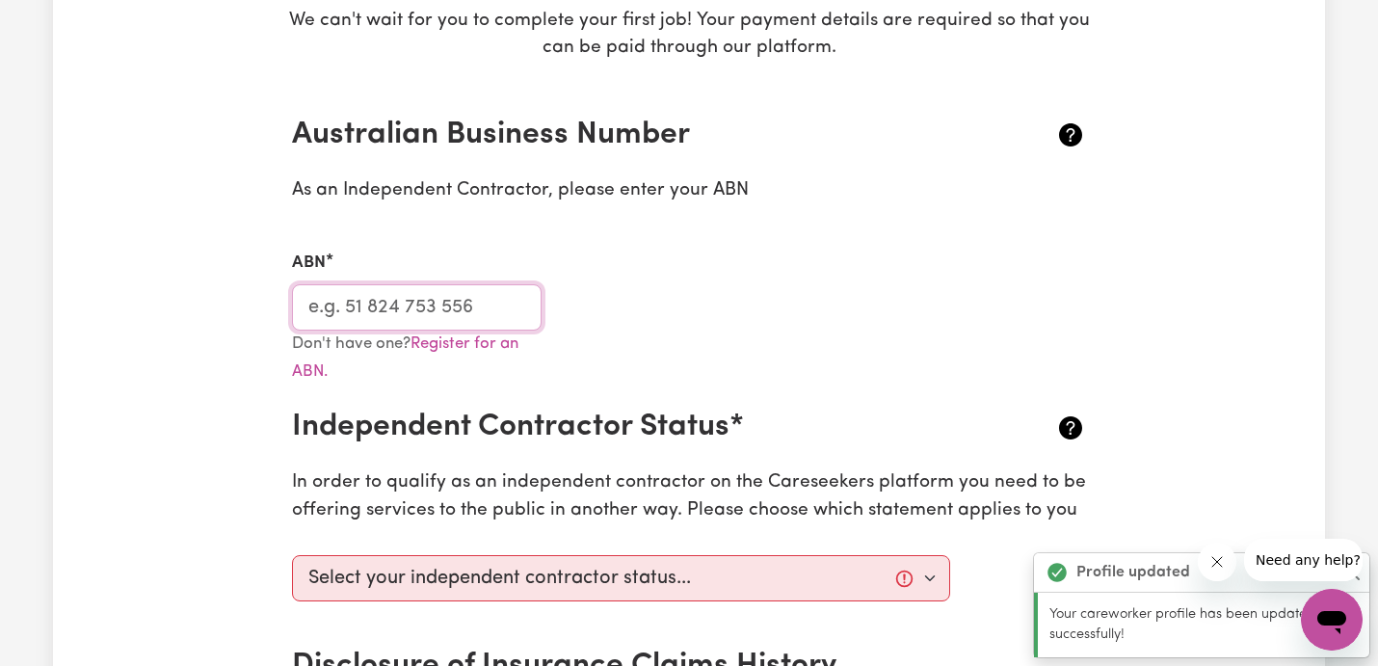
click at [506, 306] on input "ABN" at bounding box center [417, 307] width 250 height 46
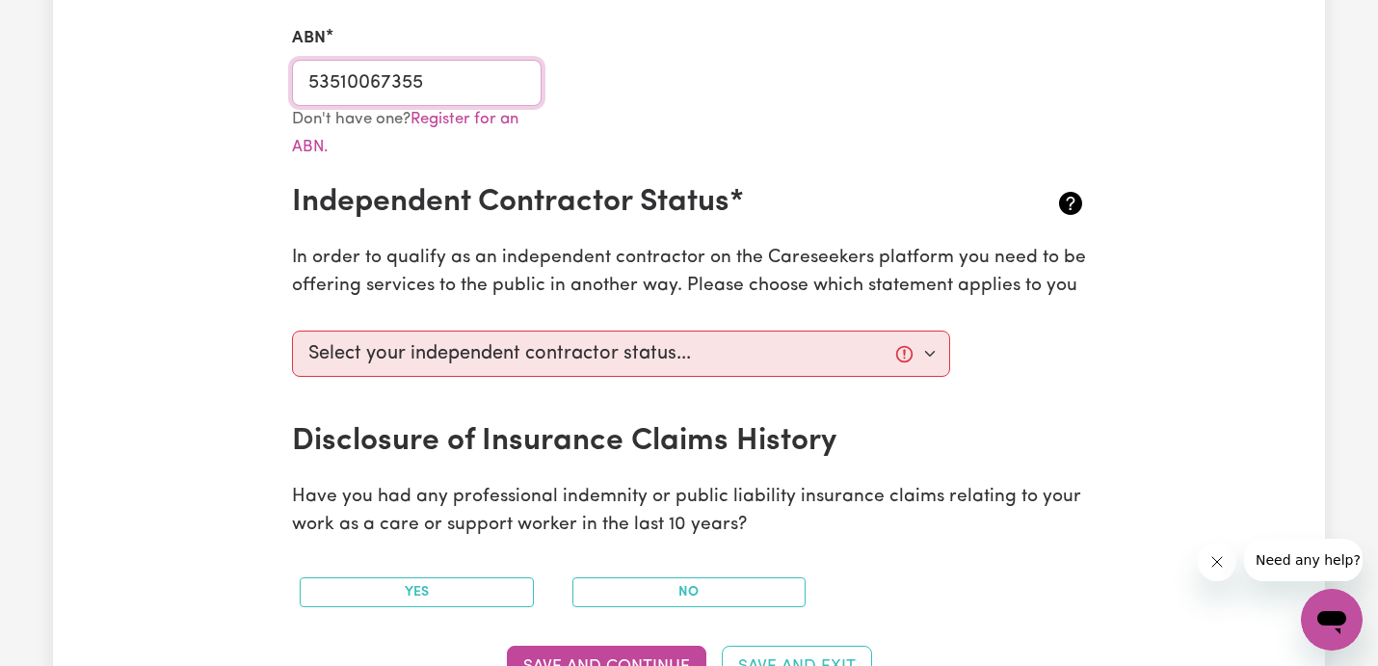
scroll to position [609, 0]
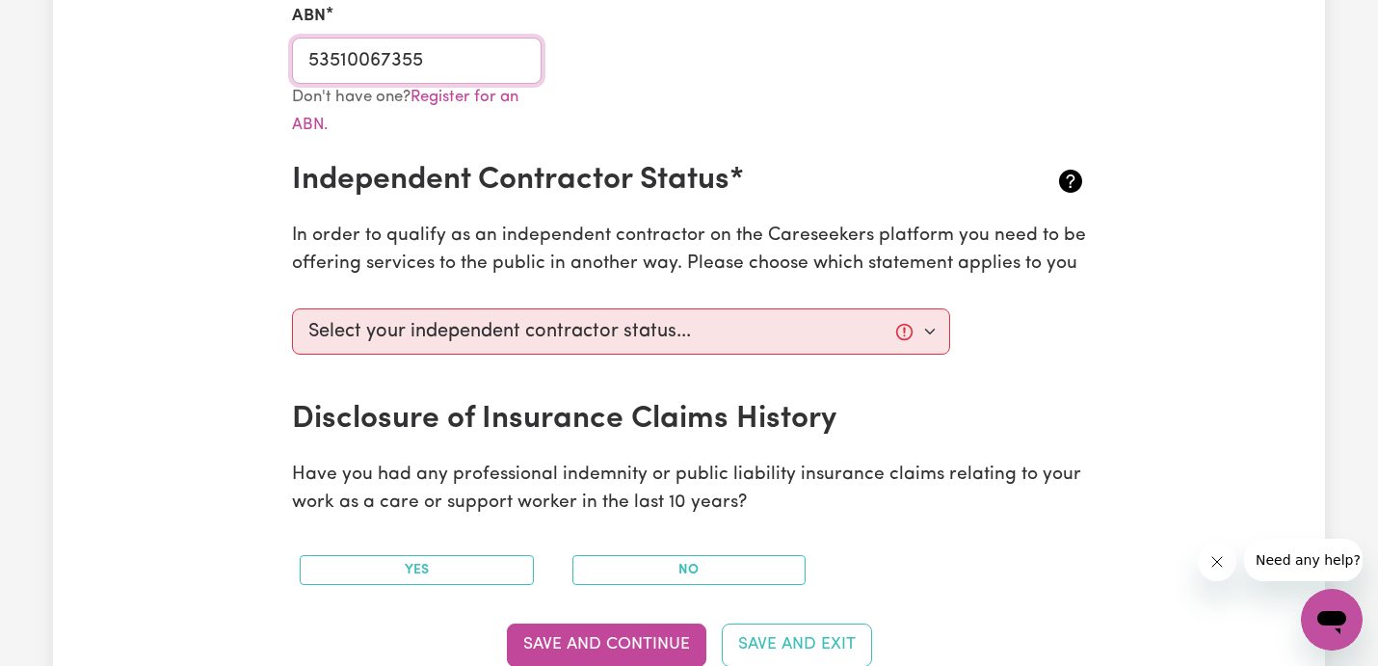
type input "53510067355"
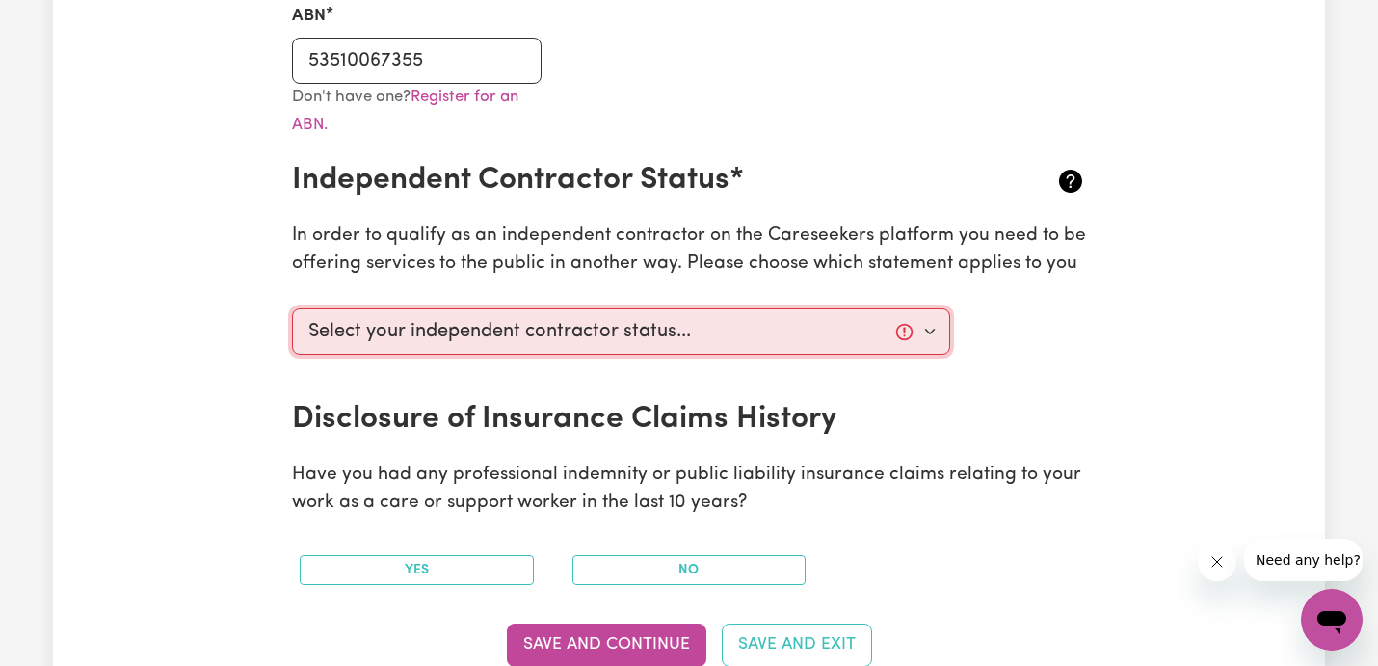
click at [614, 341] on select "Select your independent contractor status... I am providing services through an…" at bounding box center [621, 331] width 658 height 46
select select "I am providing services privately on my own"
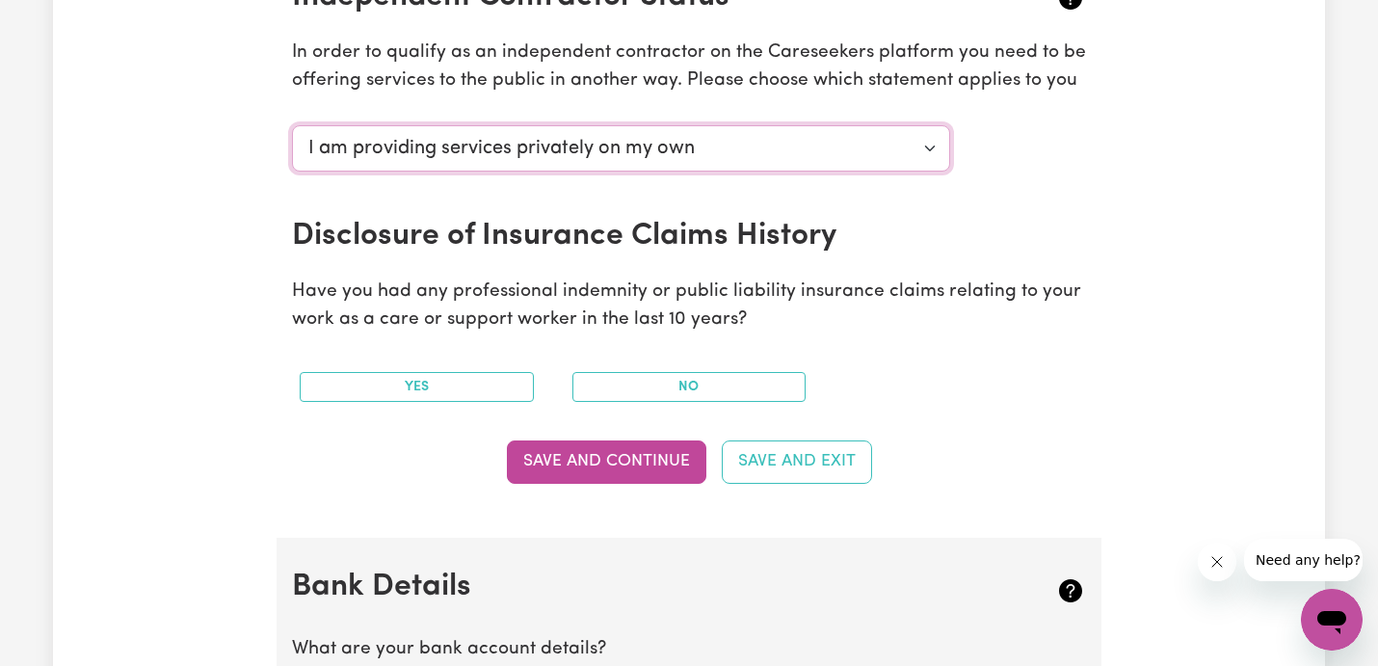
scroll to position [793, 0]
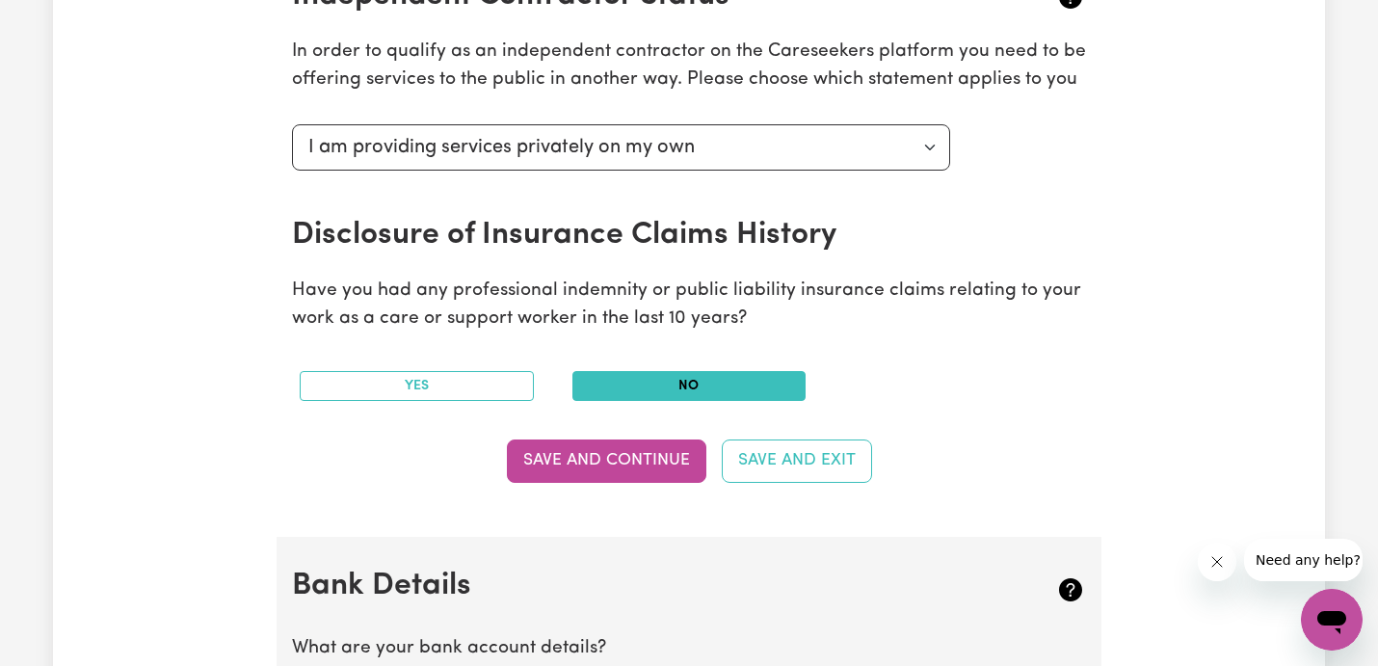
click at [730, 385] on button "No" at bounding box center [690, 386] width 234 height 30
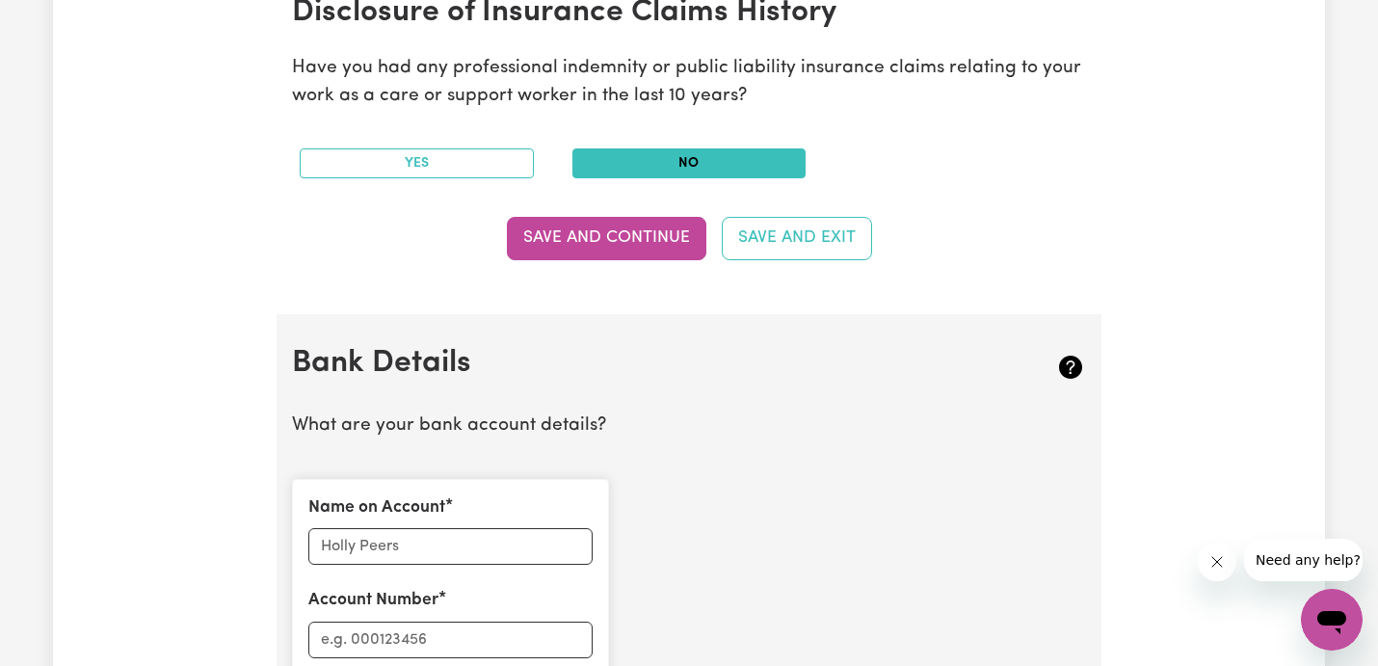
scroll to position [1056, 0]
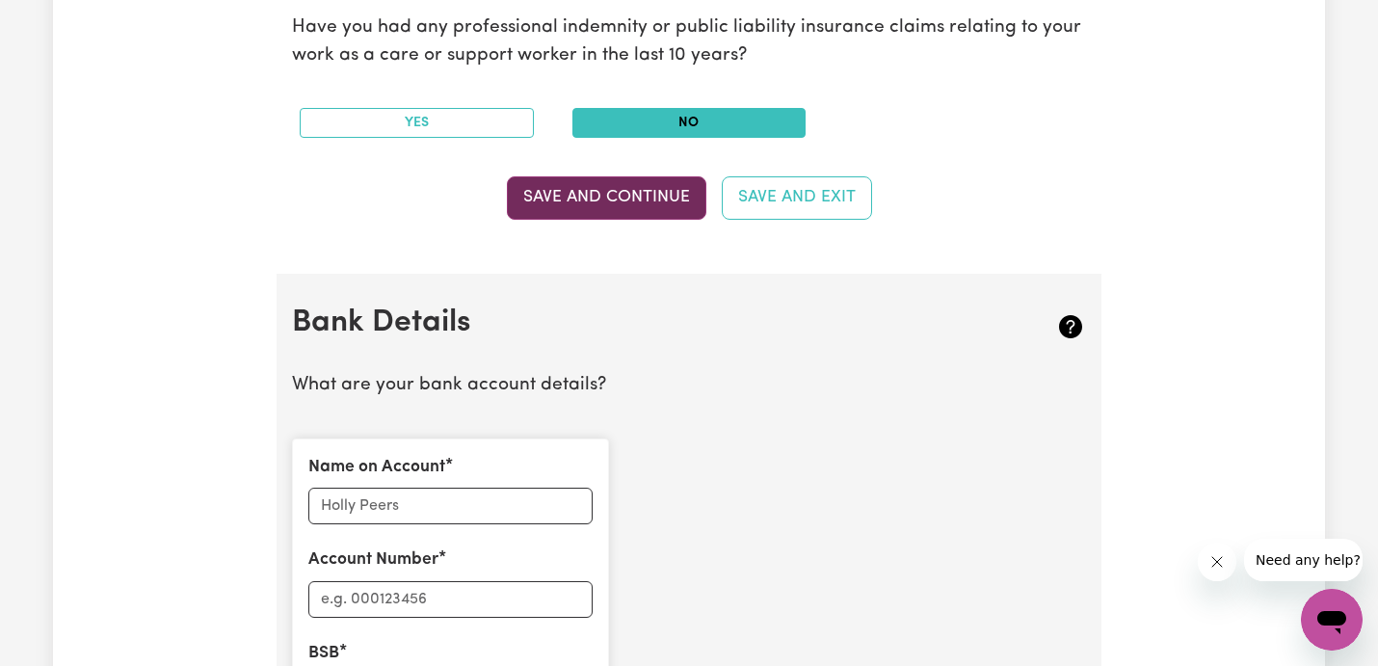
click at [610, 211] on button "Save and Continue" at bounding box center [607, 197] width 200 height 42
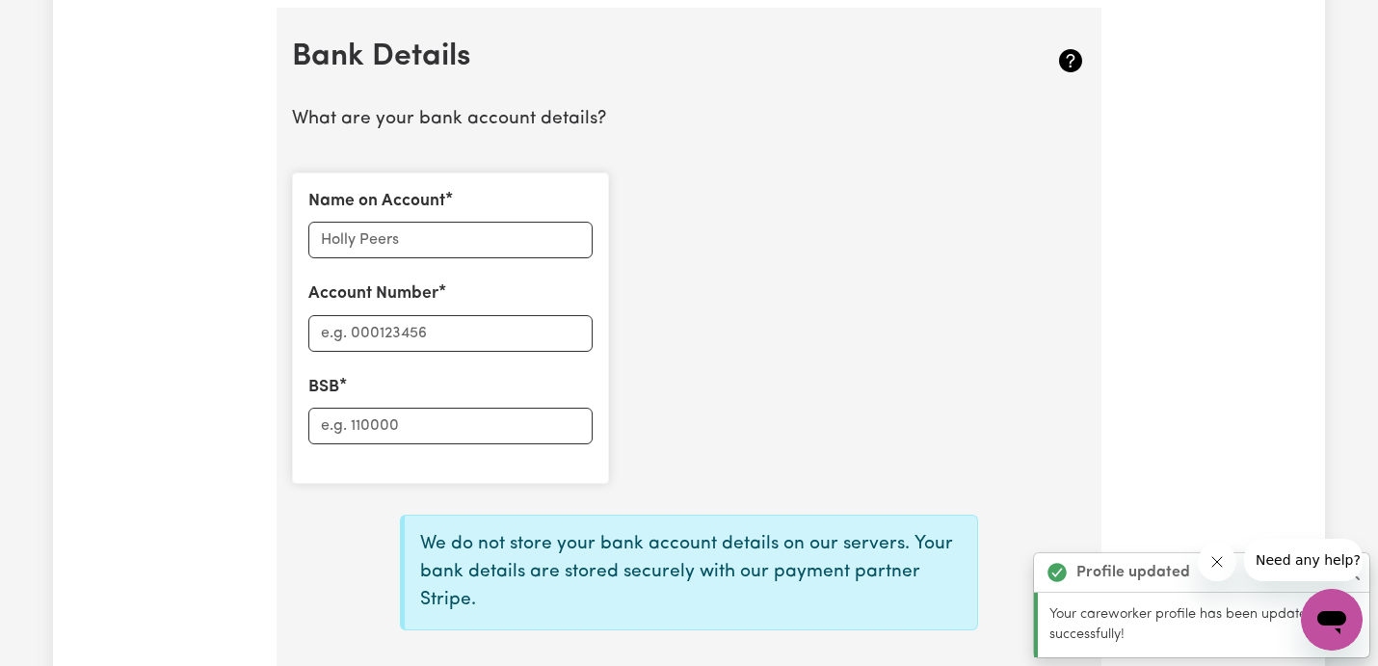
scroll to position [1329, 0]
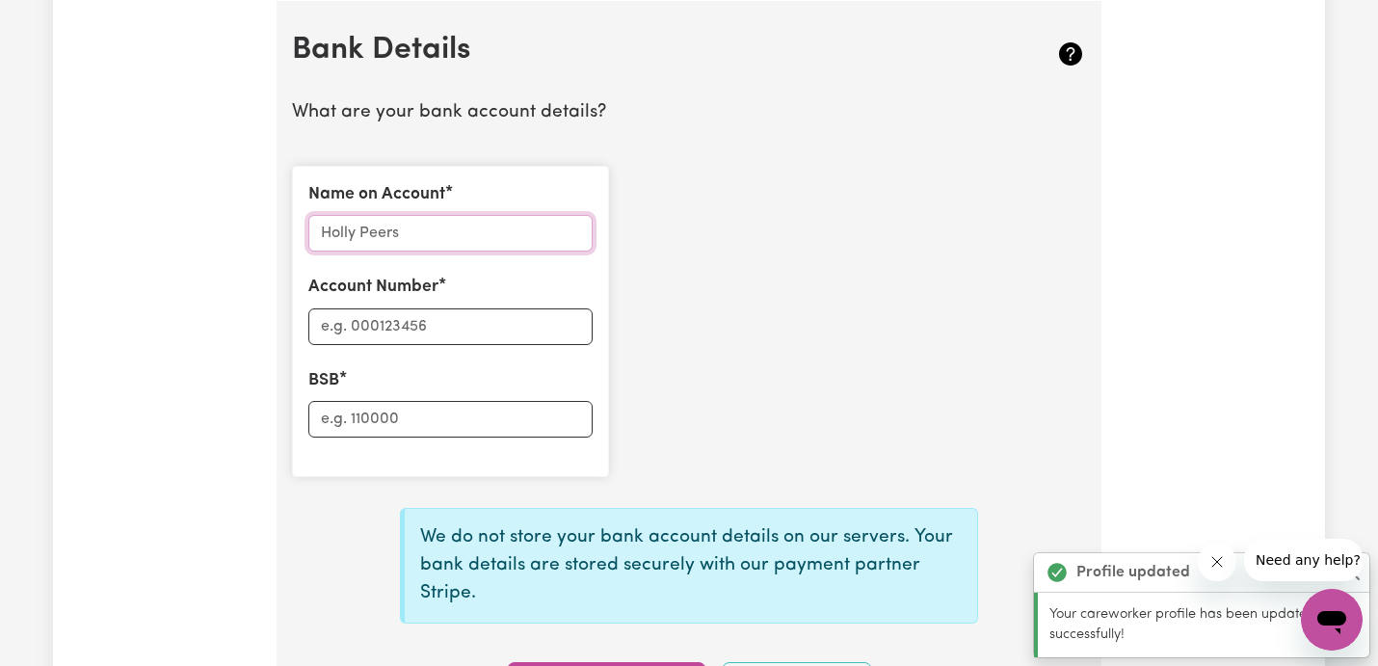
click at [484, 230] on input "Name on Account" at bounding box center [450, 233] width 284 height 37
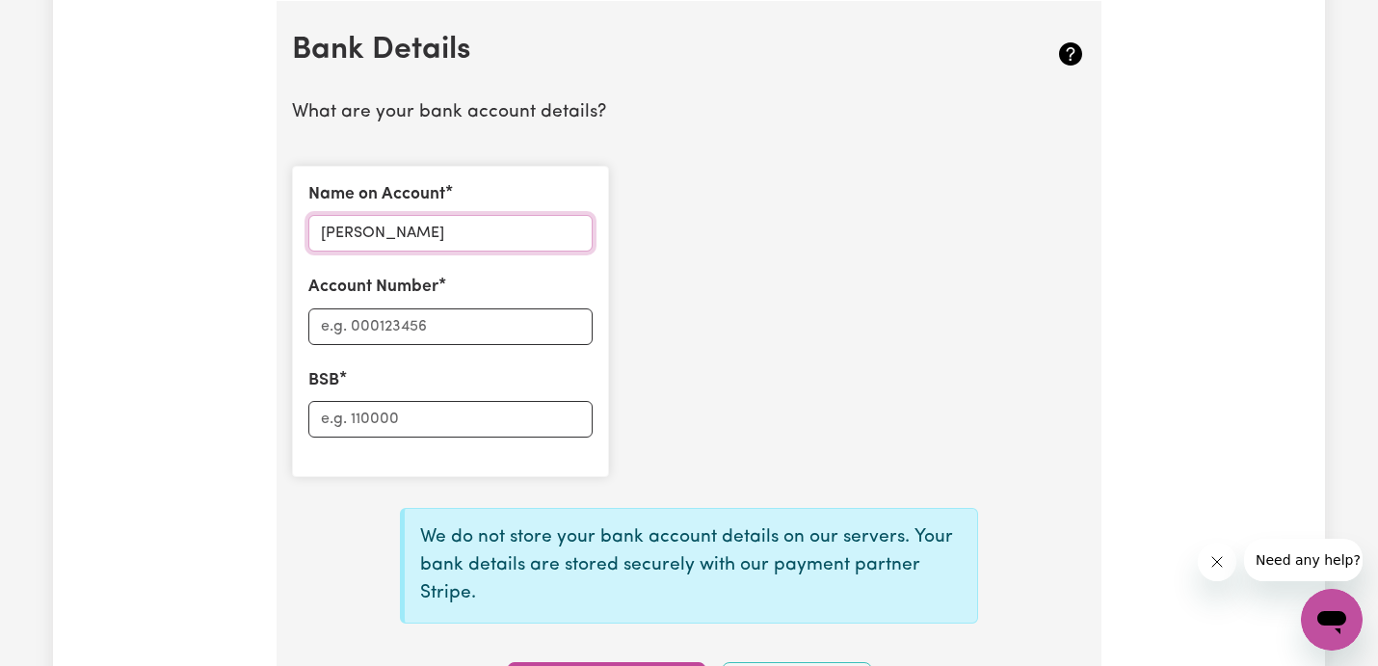
type input "[PERSON_NAME]"
click at [436, 313] on input "Account Number" at bounding box center [450, 326] width 284 height 37
type input "11108060"
click at [402, 413] on input "BSB" at bounding box center [450, 419] width 284 height 37
type input "063171"
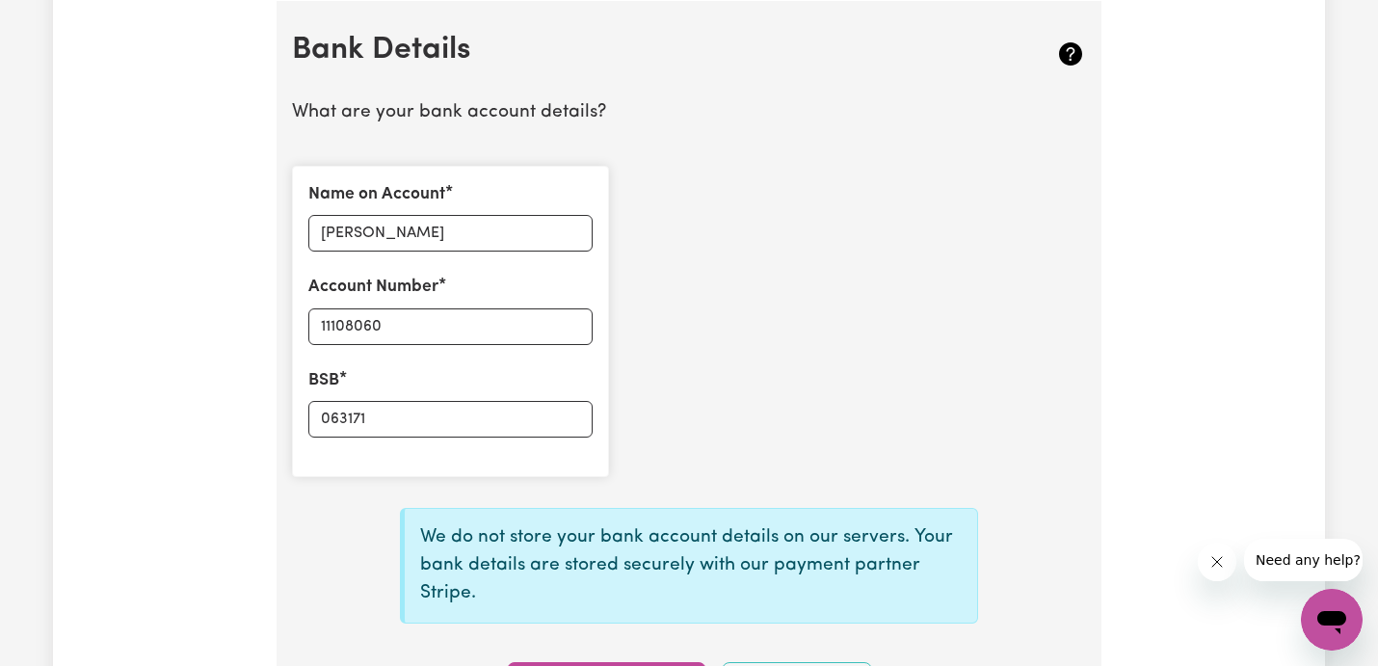
click at [671, 361] on div "Name on Account [PERSON_NAME] Account Number 11108060 BSB 063171" at bounding box center [688, 321] width 817 height 342
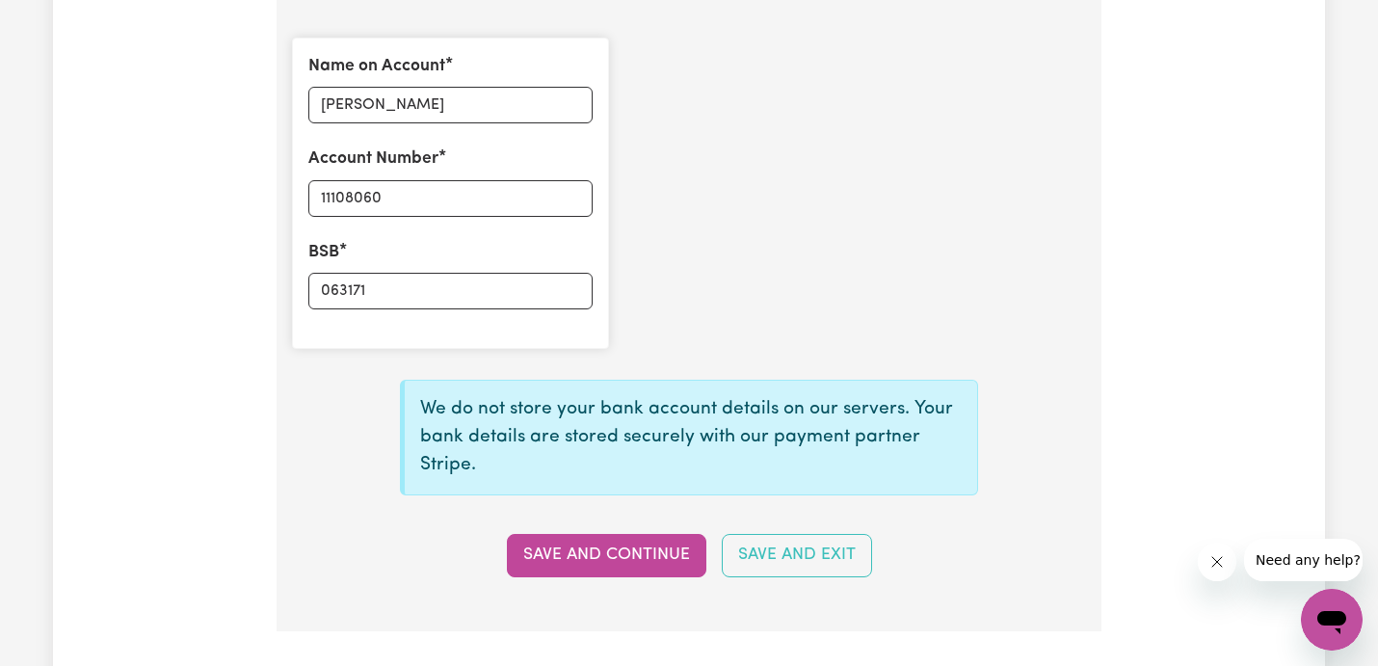
scroll to position [1524, 0]
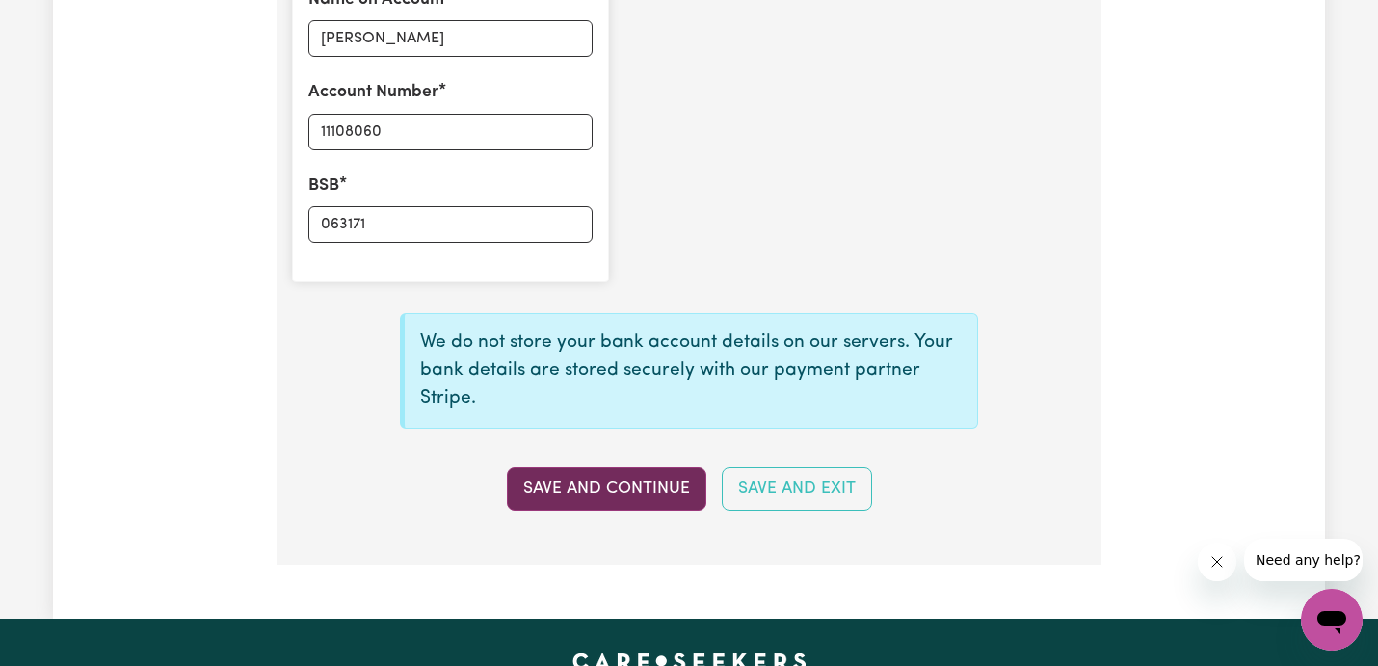
click at [602, 505] on button "Save and Continue" at bounding box center [607, 488] width 200 height 42
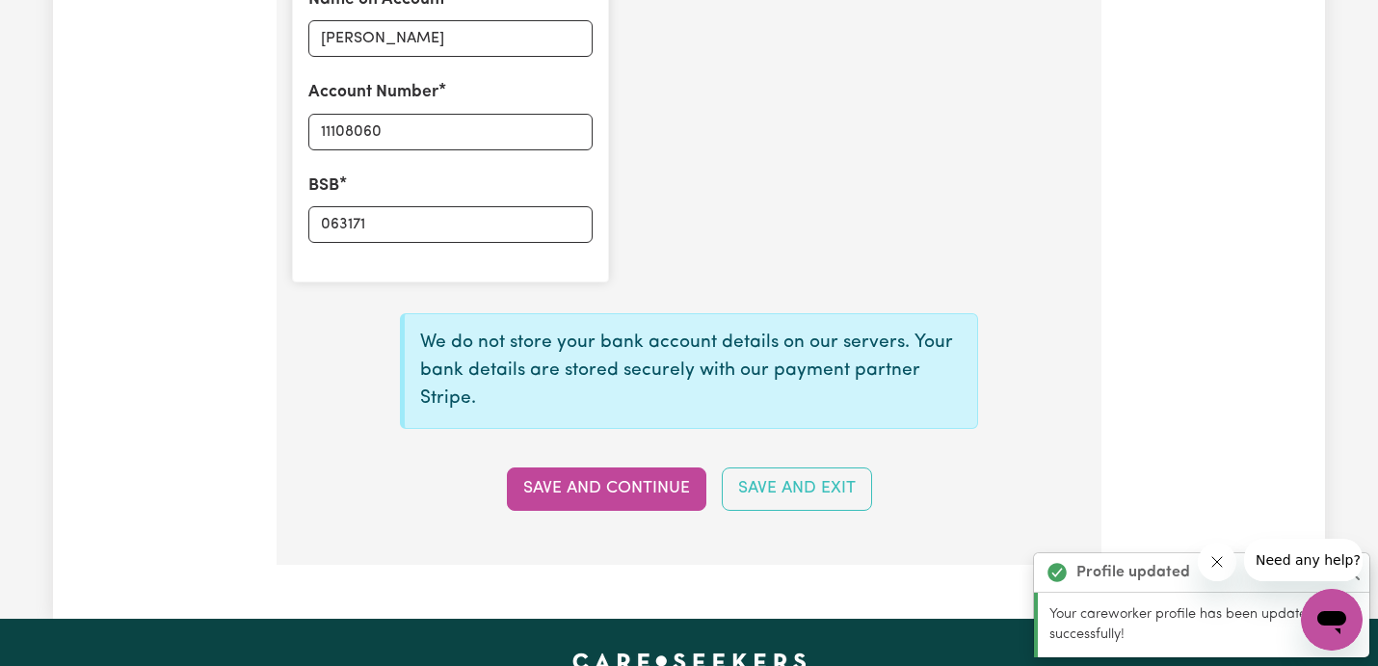
type input "****8060"
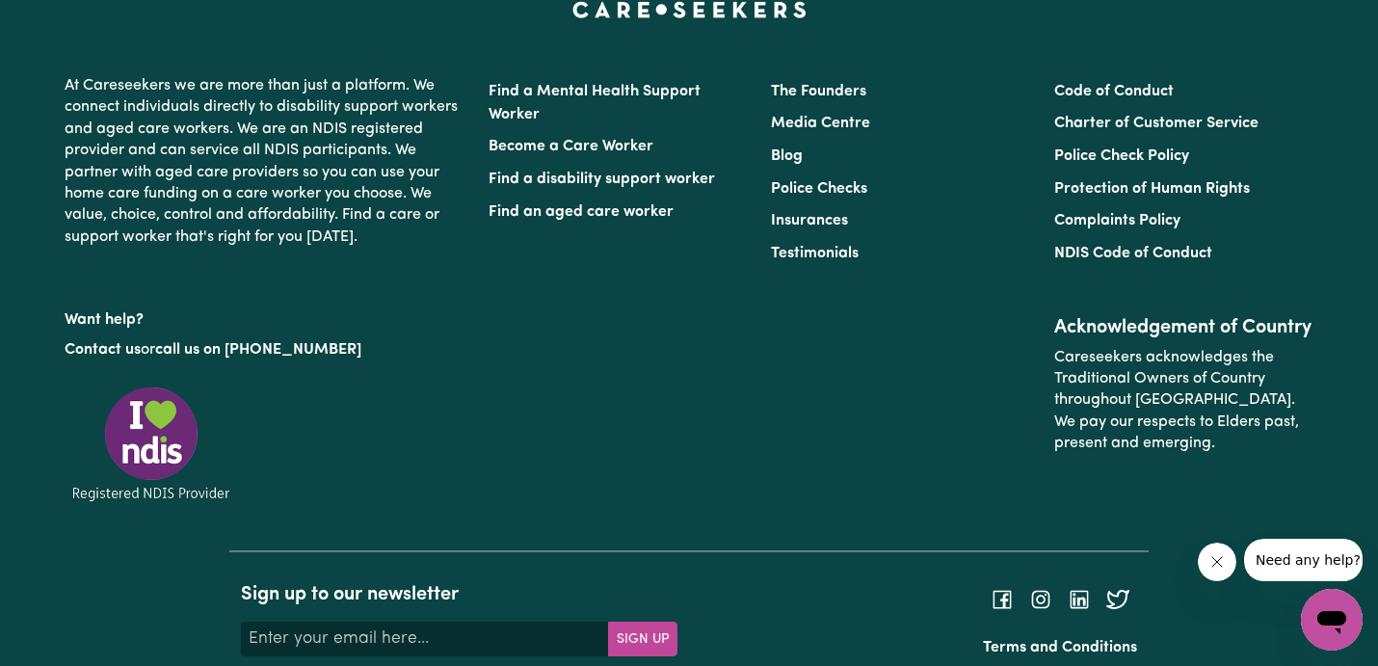
scroll to position [1699, 0]
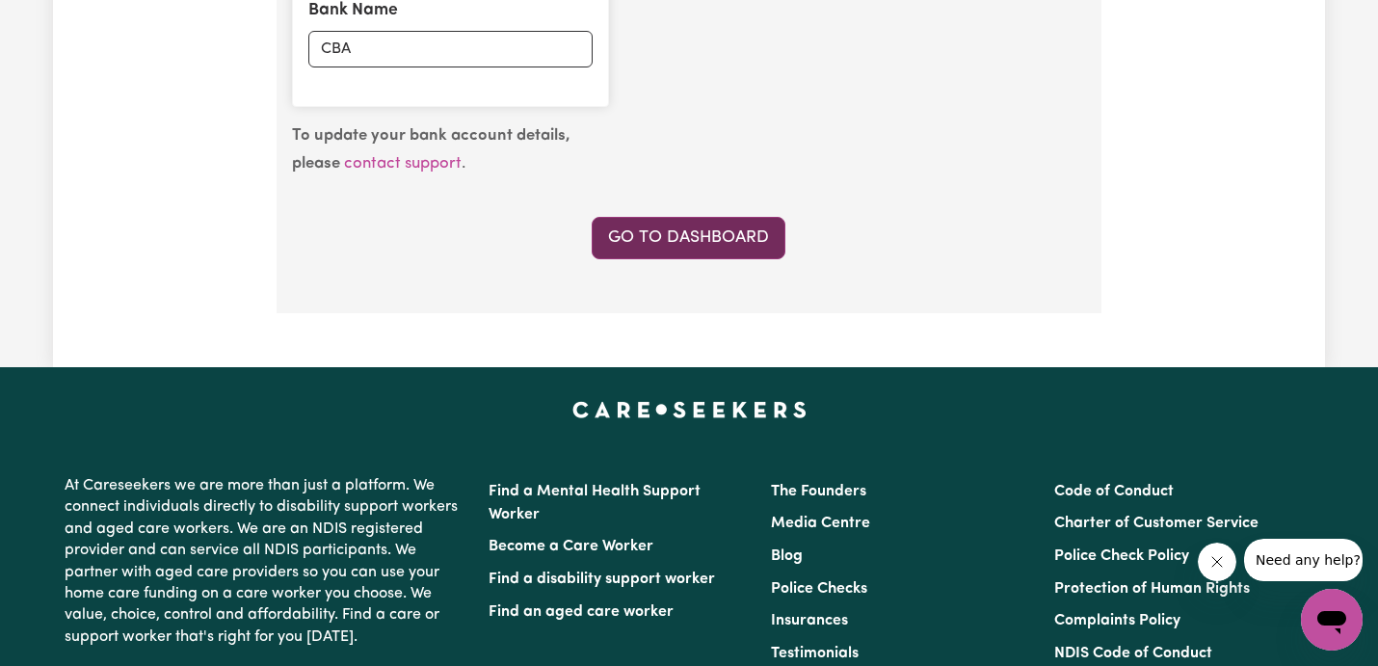
click at [688, 243] on link "Go to Dashboard" at bounding box center [689, 238] width 194 height 42
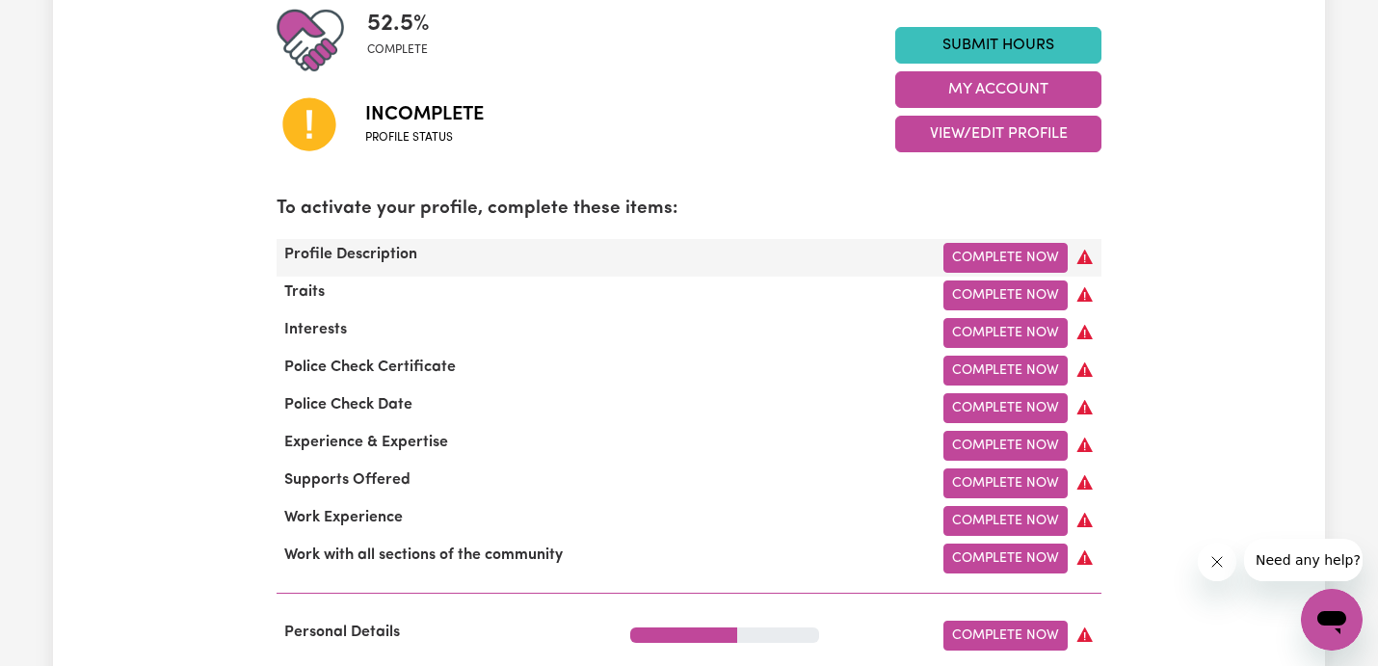
scroll to position [436, 0]
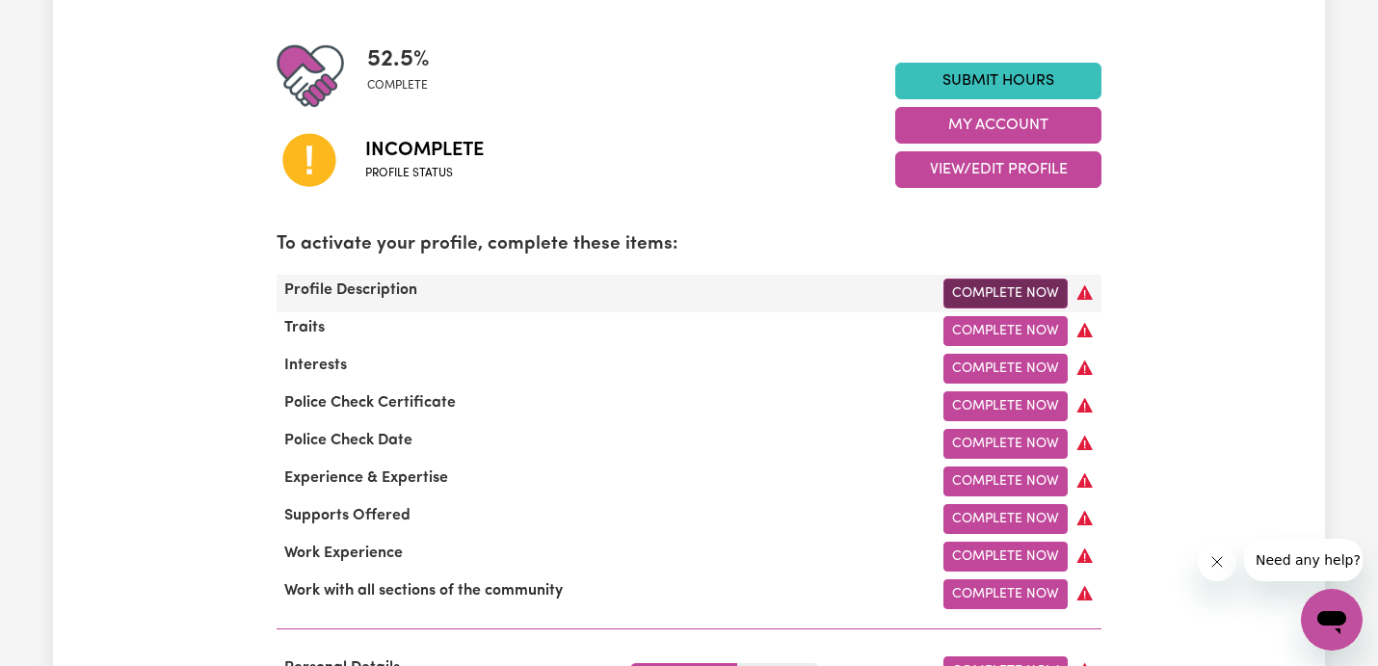
click at [983, 288] on link "Complete Now" at bounding box center [1006, 294] width 124 height 30
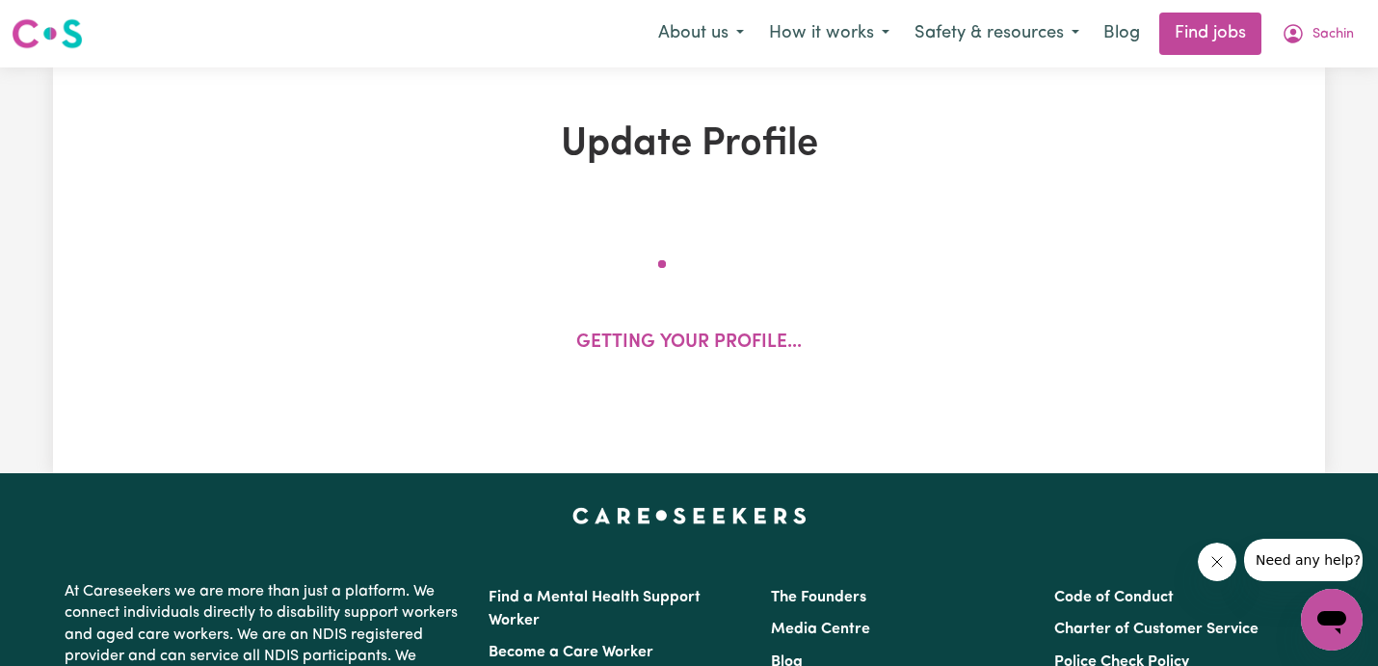
select select "[DEMOGRAPHIC_DATA]"
select select "Australian PR"
select select "Studying a healthcare related degree or qualification"
select select "45"
select select "55"
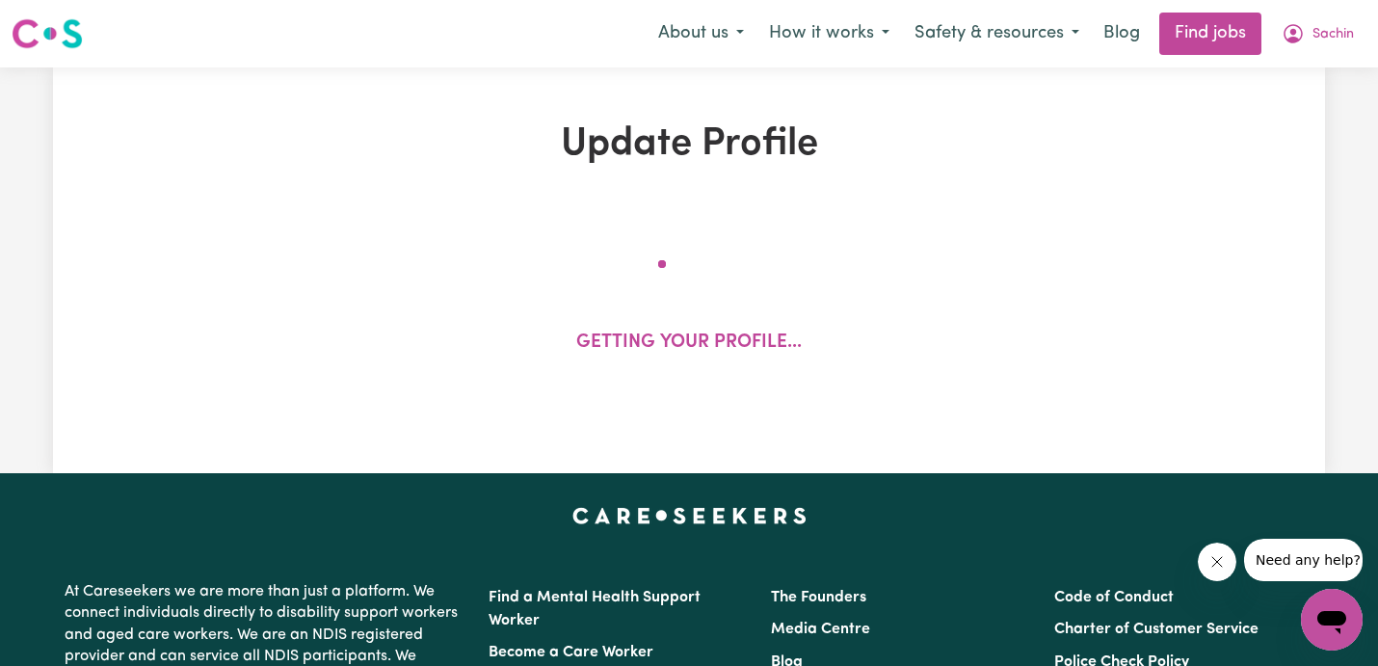
select select "65"
select select "75"
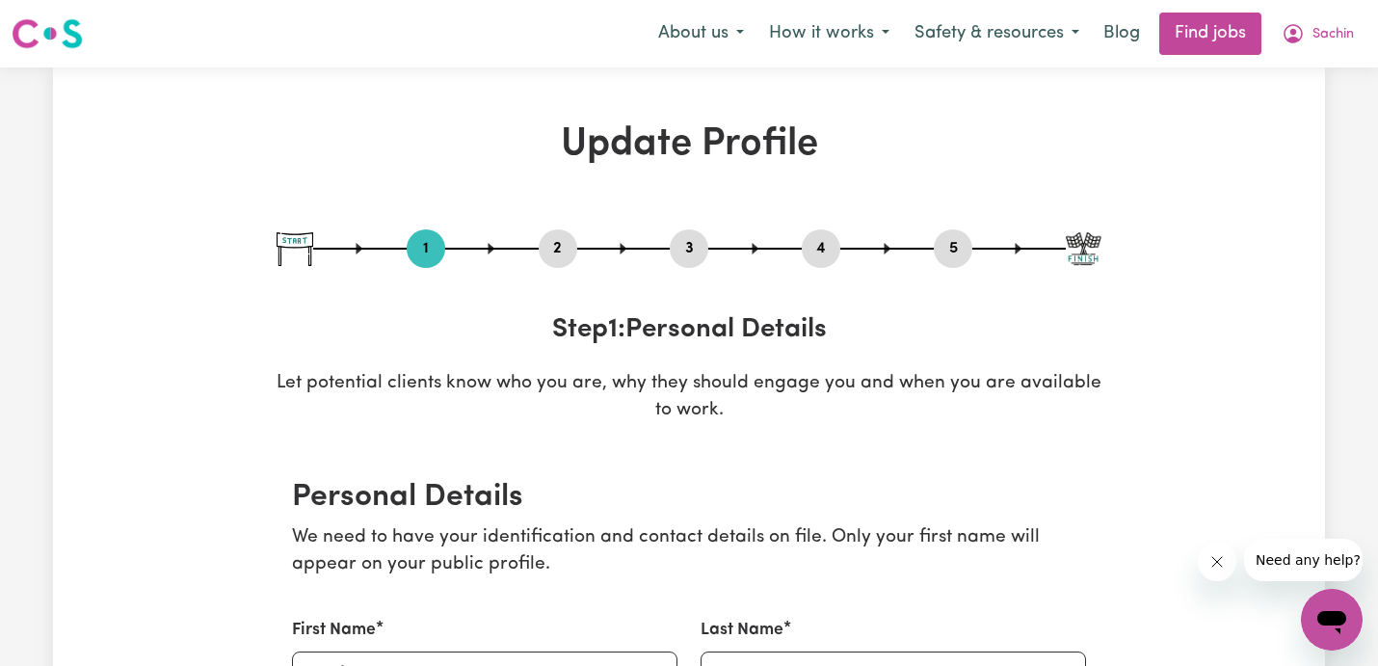
click at [65, 40] on img at bounding box center [47, 33] width 71 height 35
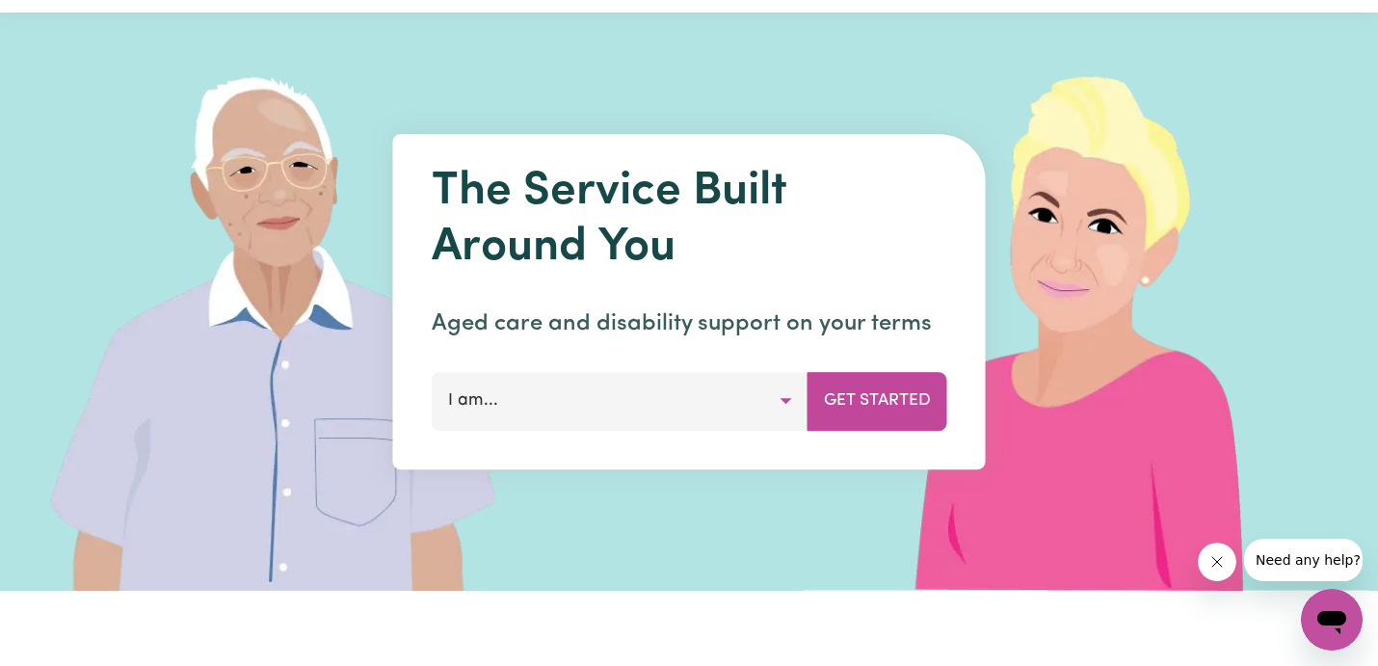
scroll to position [72, 0]
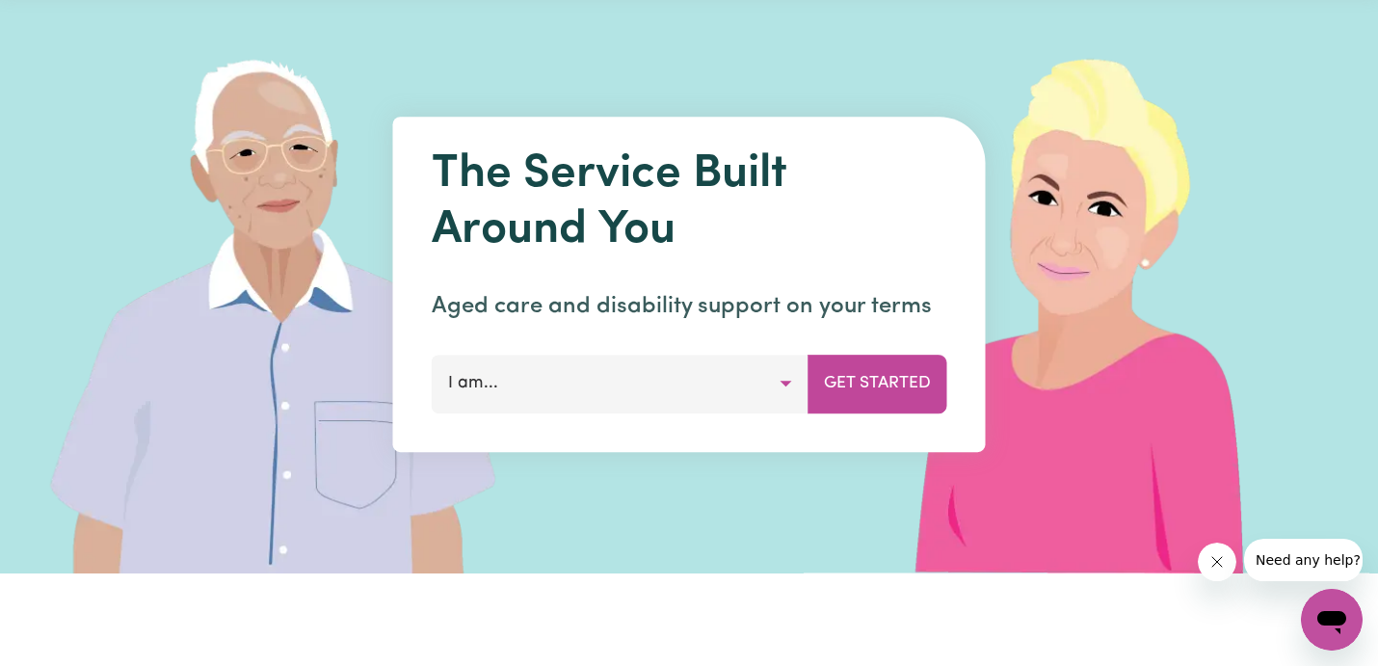
click at [698, 371] on button "I am..." at bounding box center [620, 384] width 377 height 58
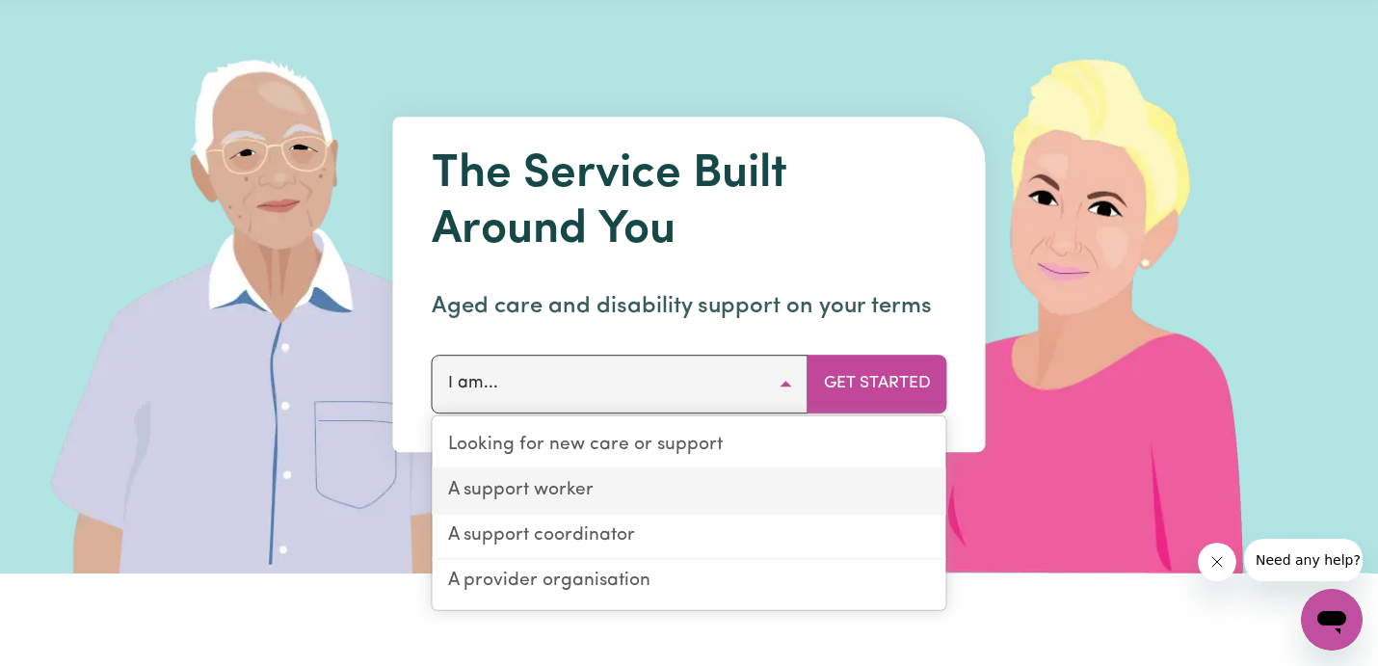
click at [661, 482] on link "A support worker" at bounding box center [690, 491] width 514 height 45
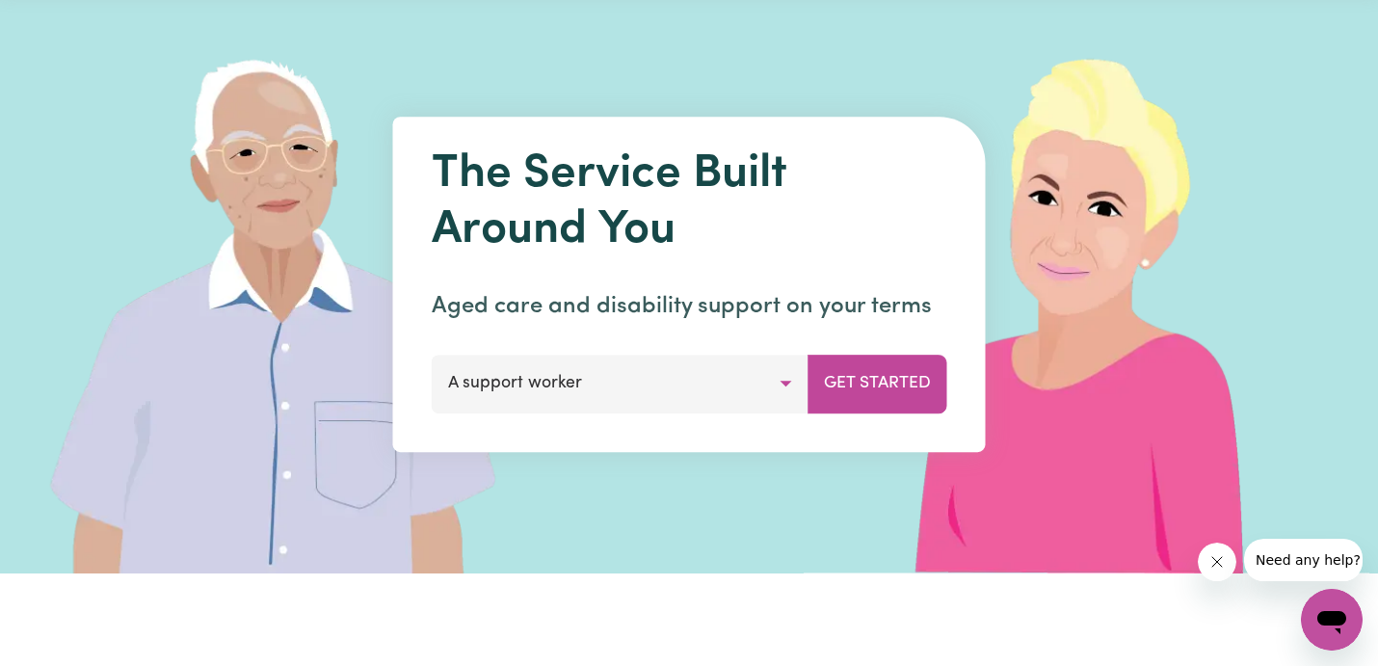
click at [768, 373] on button "A support worker" at bounding box center [620, 384] width 377 height 58
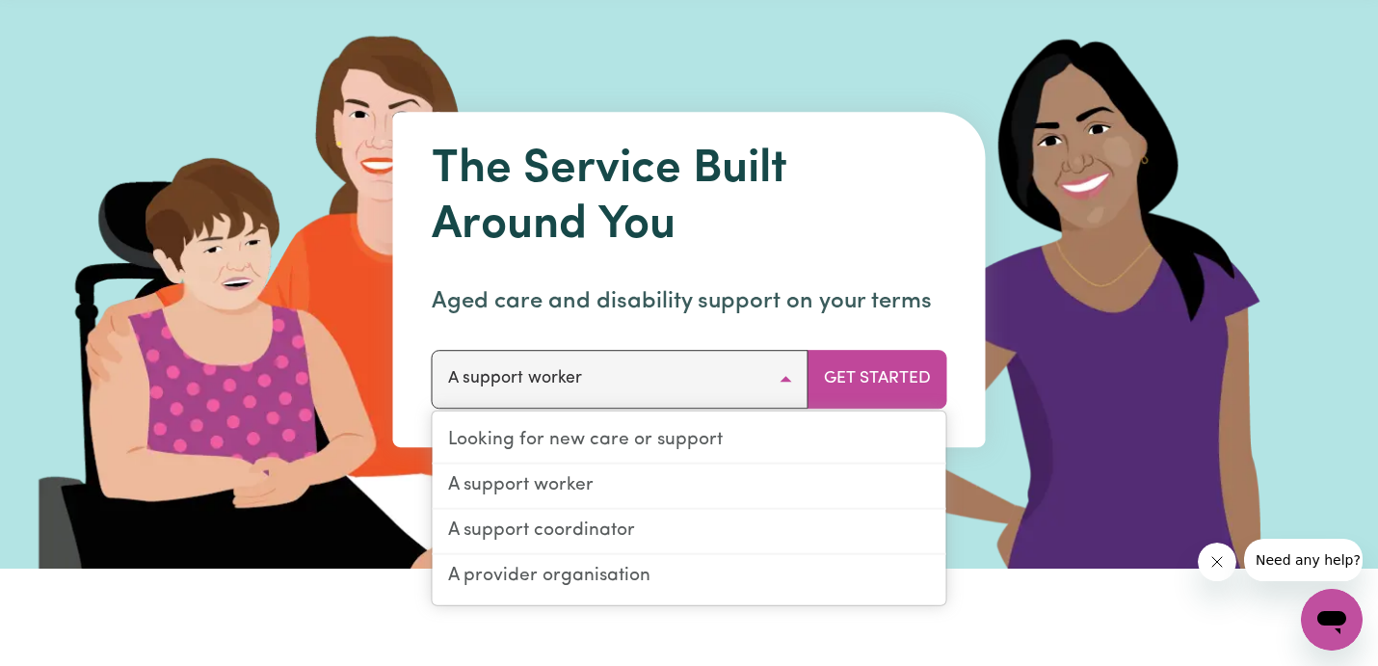
scroll to position [0, 0]
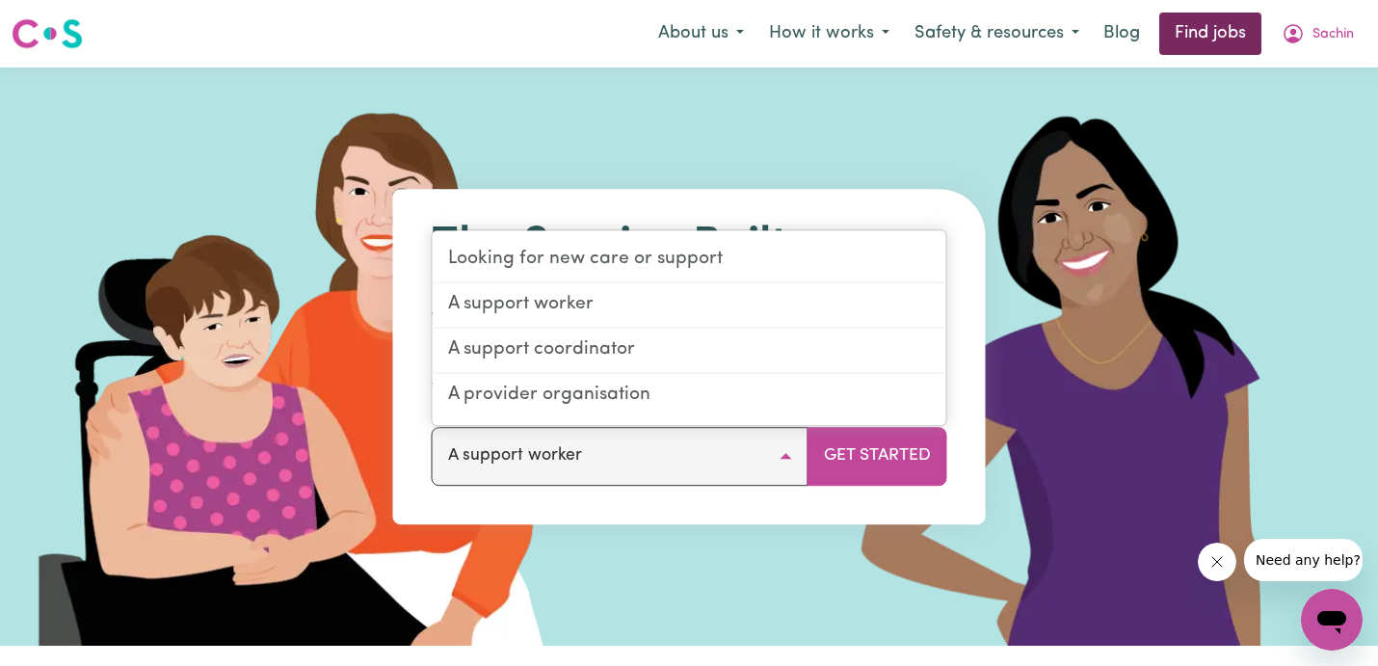
click at [1190, 29] on link "Find jobs" at bounding box center [1210, 34] width 102 height 42
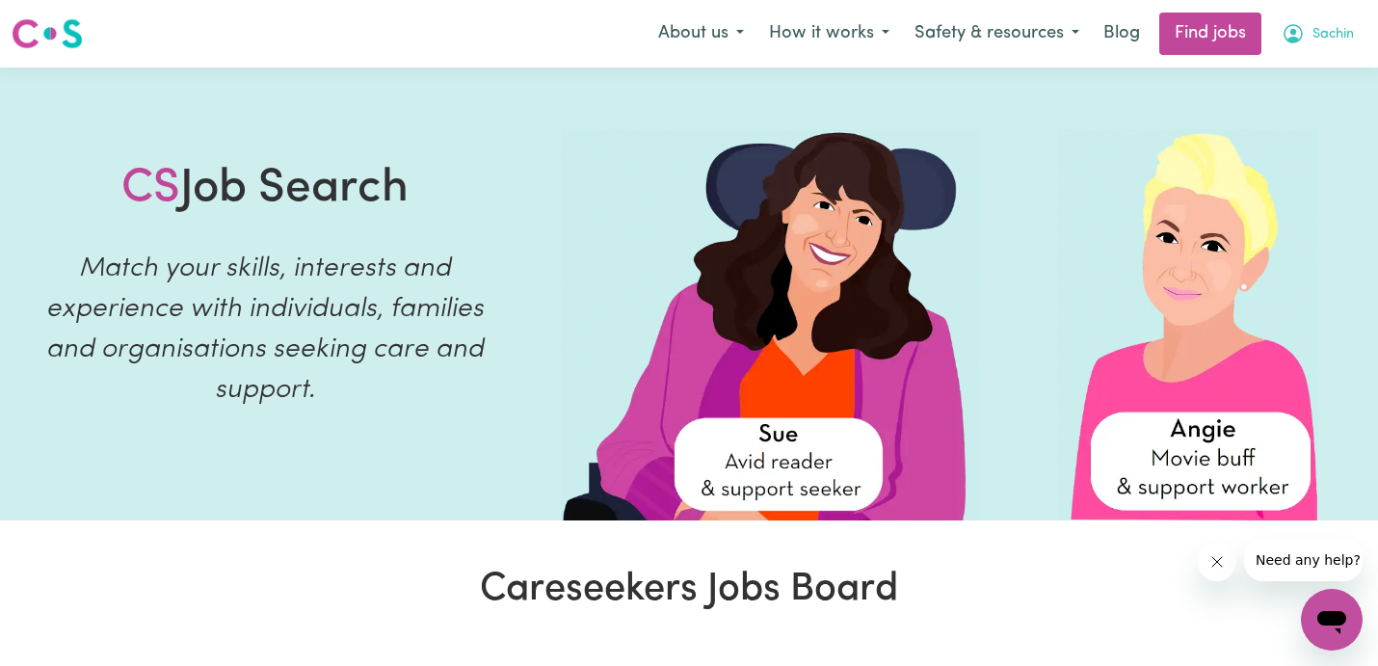
click at [1338, 20] on button "Sachin" at bounding box center [1317, 33] width 97 height 40
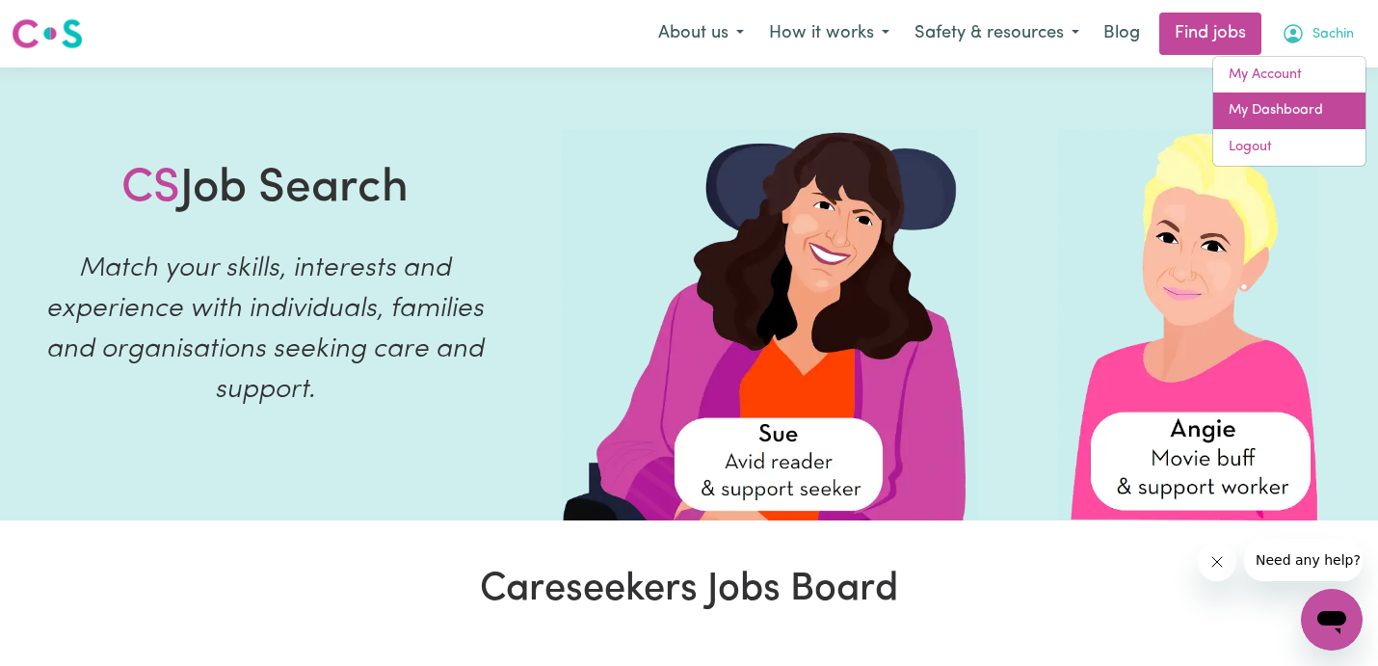
click at [1292, 99] on link "My Dashboard" at bounding box center [1289, 111] width 152 height 37
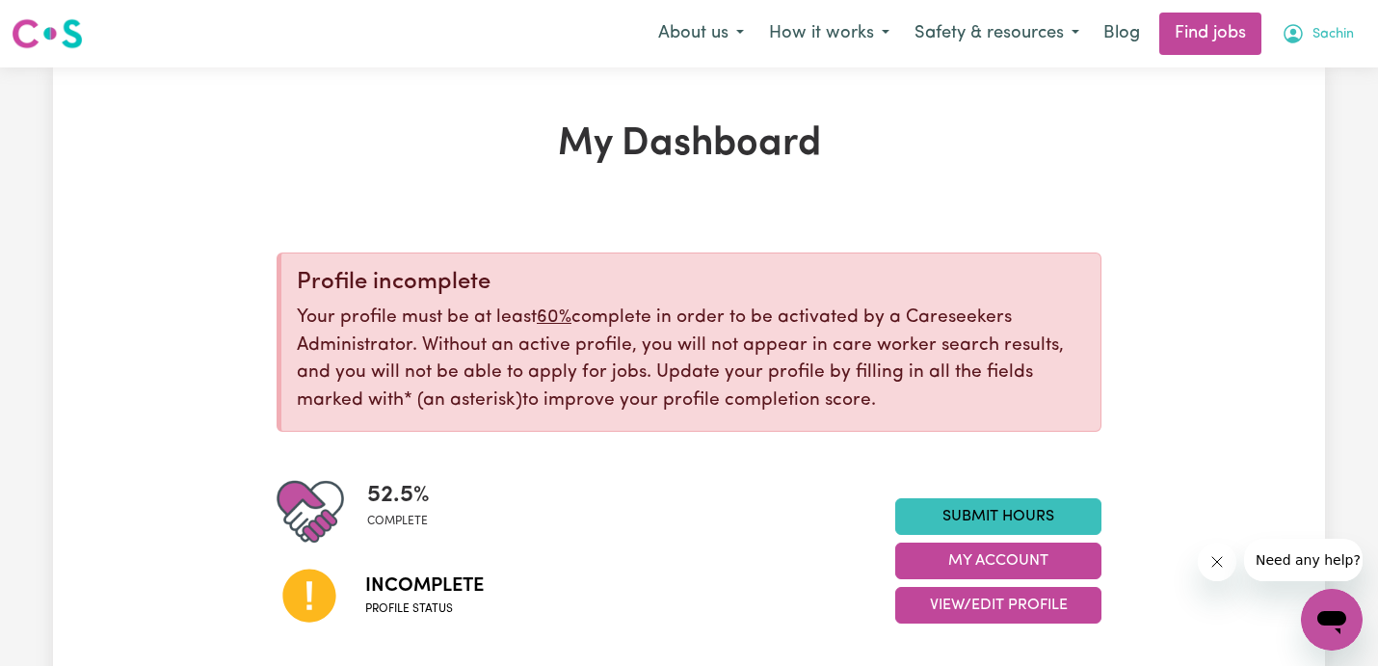
click at [1338, 21] on button "Sachin" at bounding box center [1317, 33] width 97 height 40
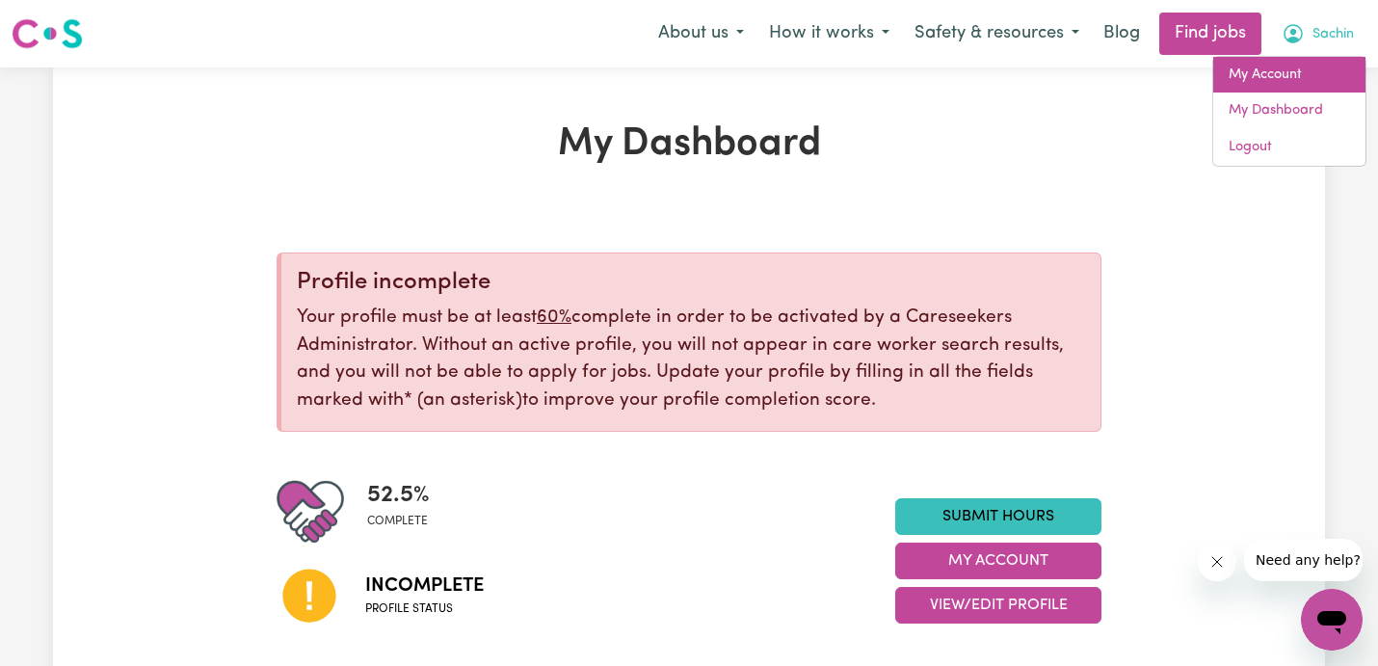
click at [1303, 76] on link "My Account" at bounding box center [1289, 75] width 152 height 37
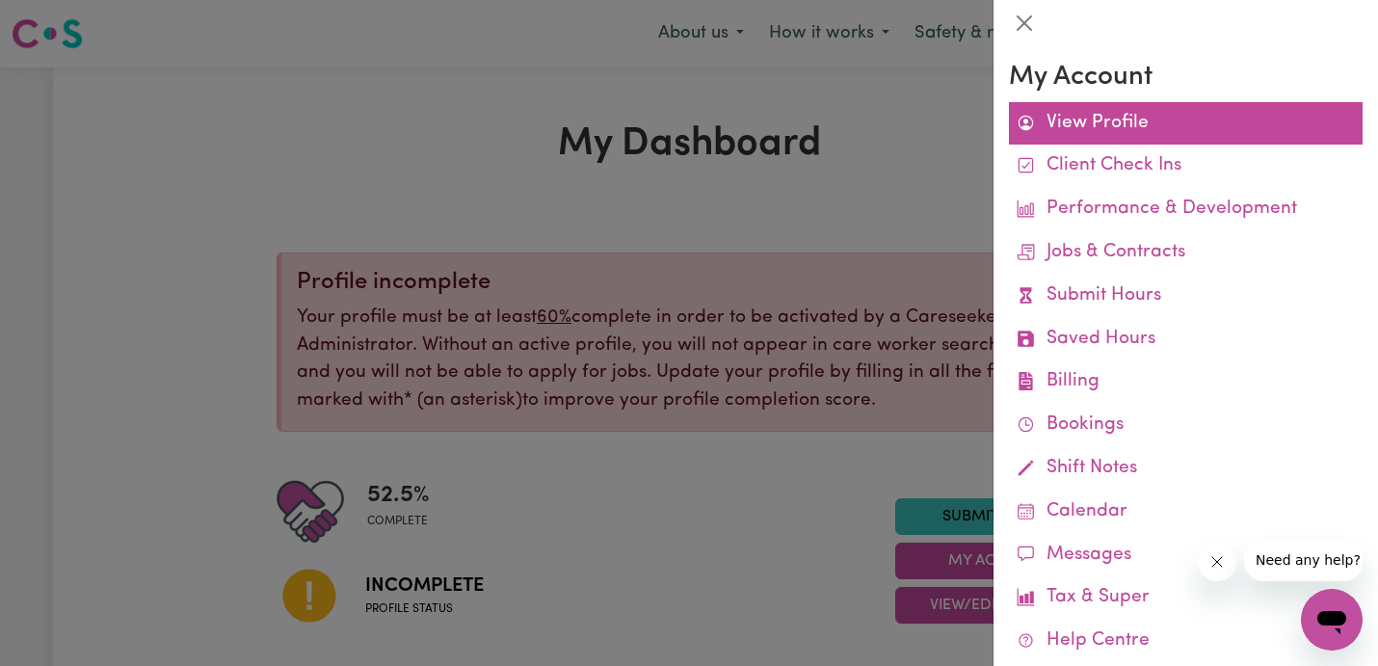
click at [1116, 123] on link "View Profile" at bounding box center [1186, 123] width 354 height 43
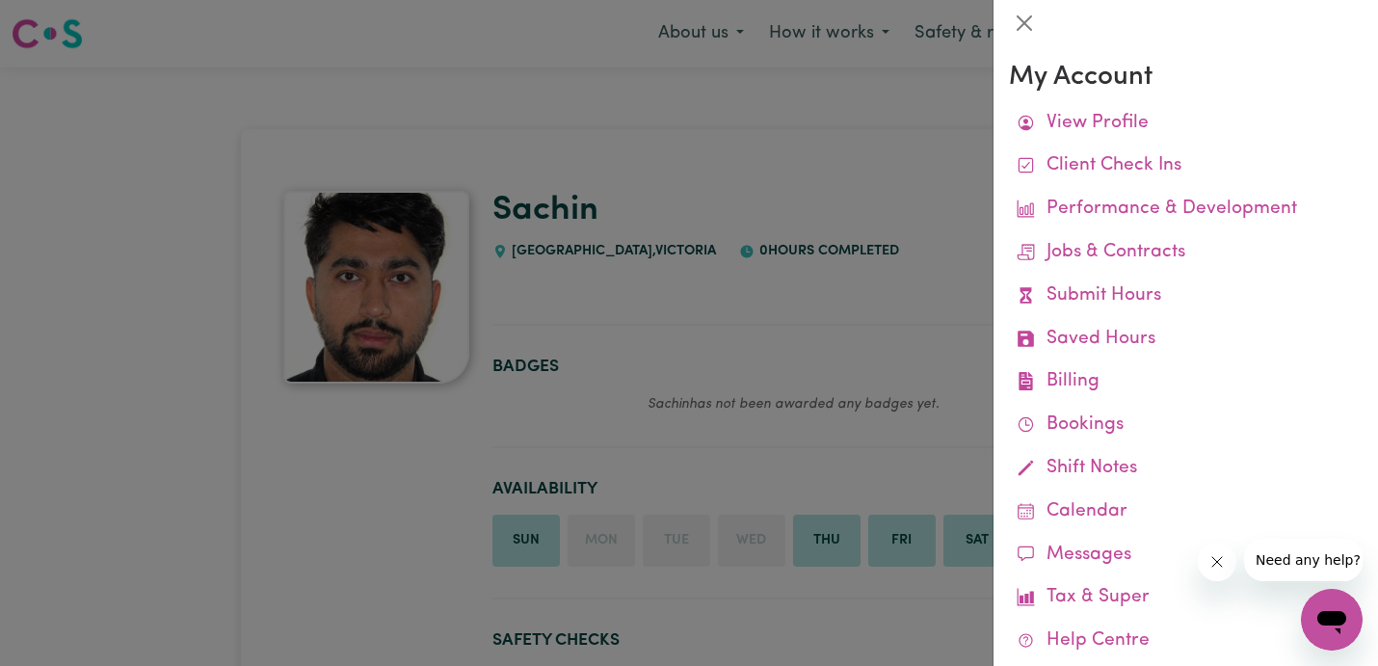
click at [922, 145] on div at bounding box center [689, 333] width 1378 height 666
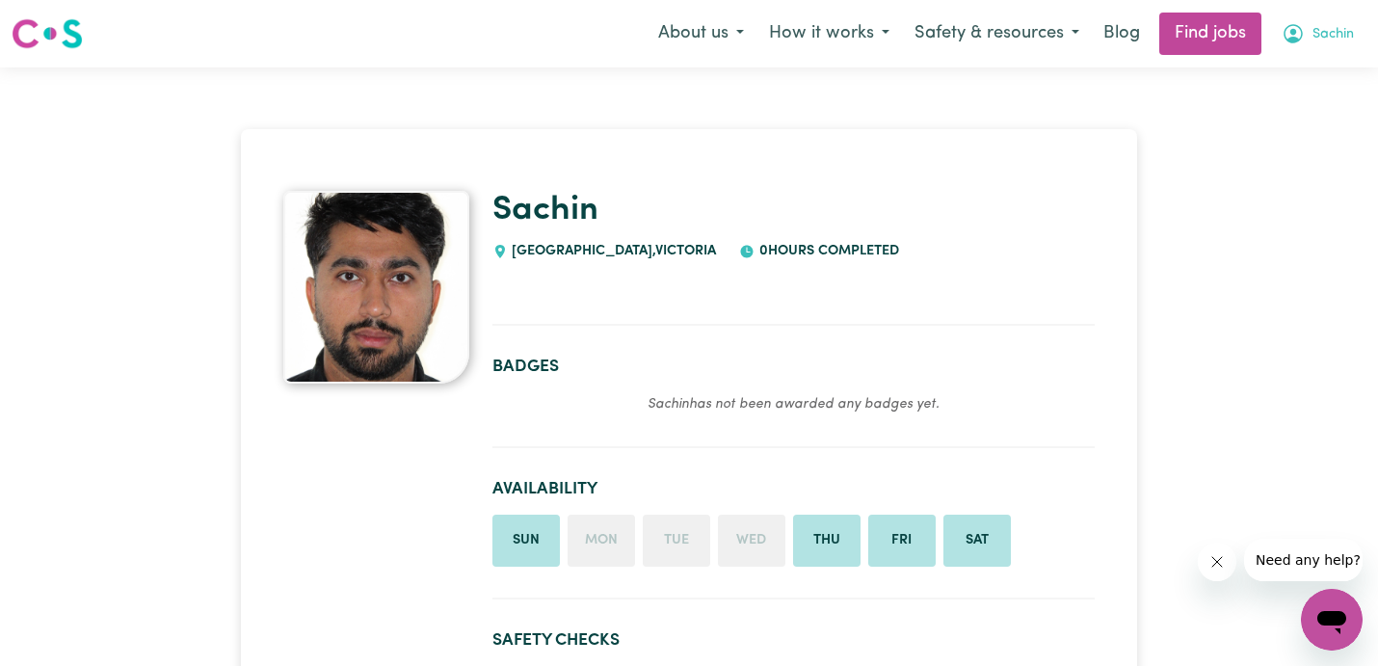
click at [1327, 29] on span "Sachin" at bounding box center [1333, 34] width 41 height 21
click at [1292, 109] on link "My Dashboard" at bounding box center [1289, 111] width 152 height 37
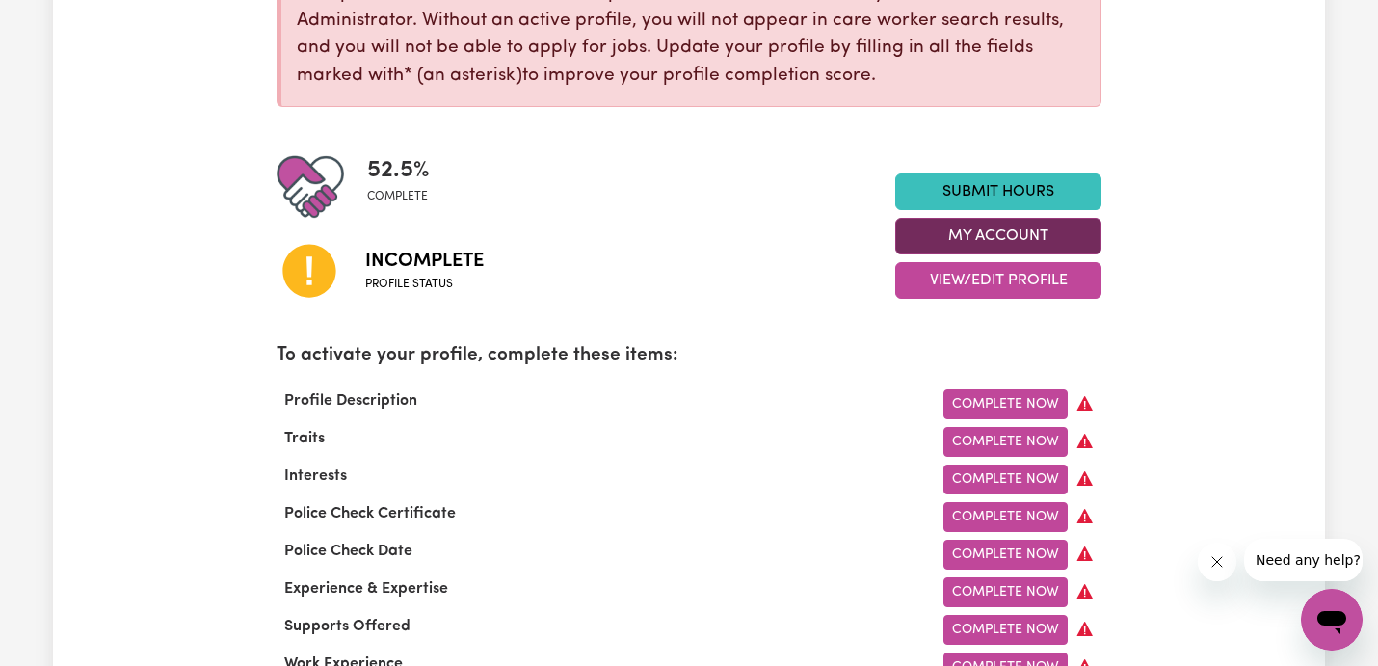
scroll to position [340, 0]
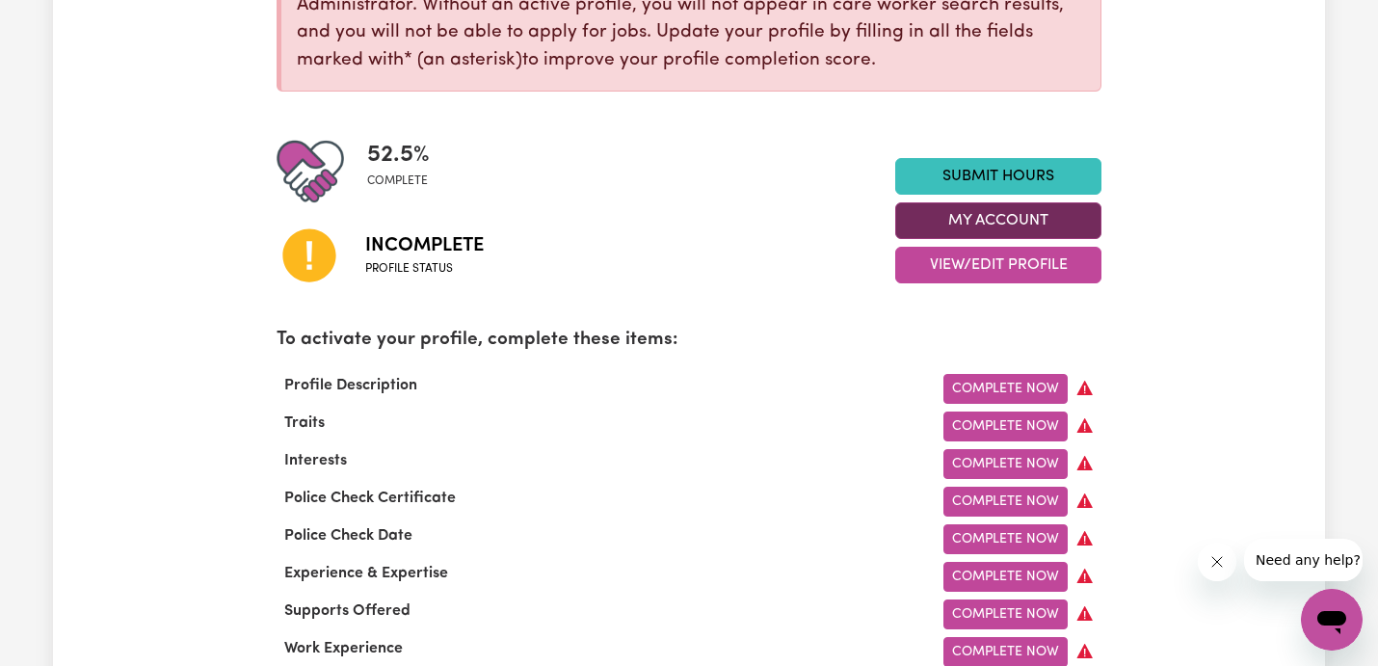
click at [997, 212] on button "My Account" at bounding box center [998, 220] width 206 height 37
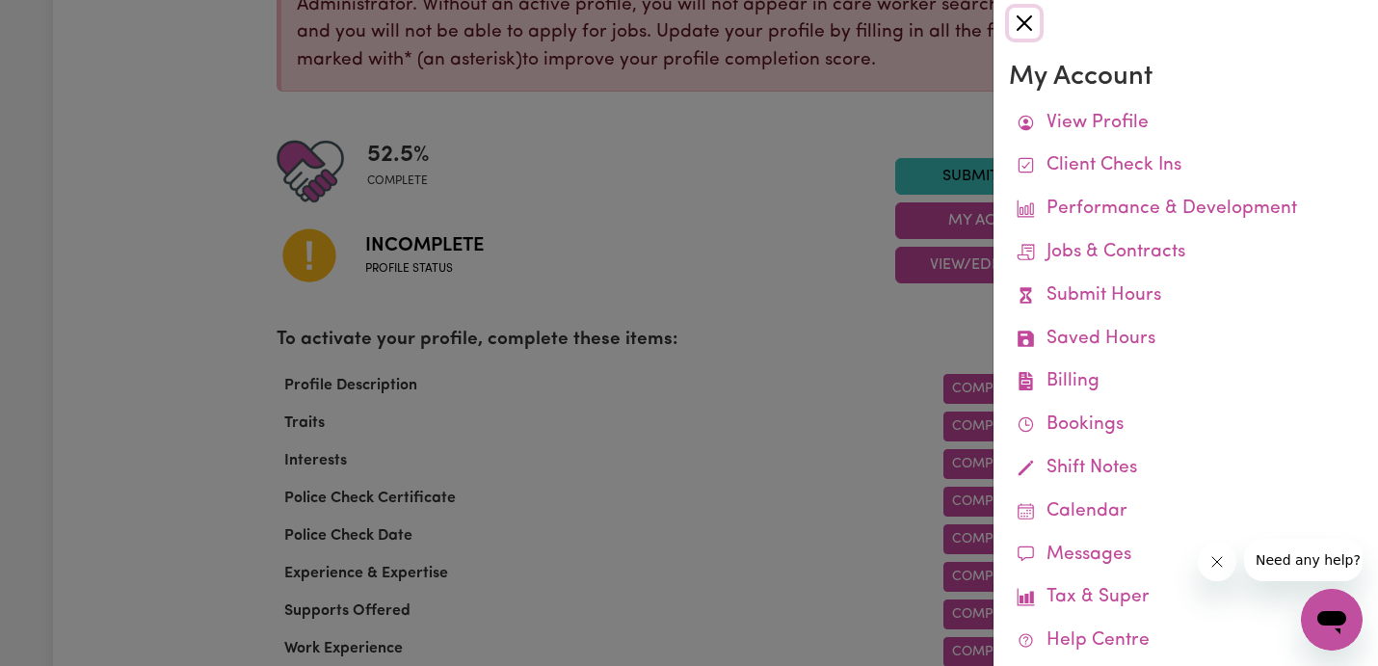
click at [1020, 27] on button "Close" at bounding box center [1024, 23] width 31 height 31
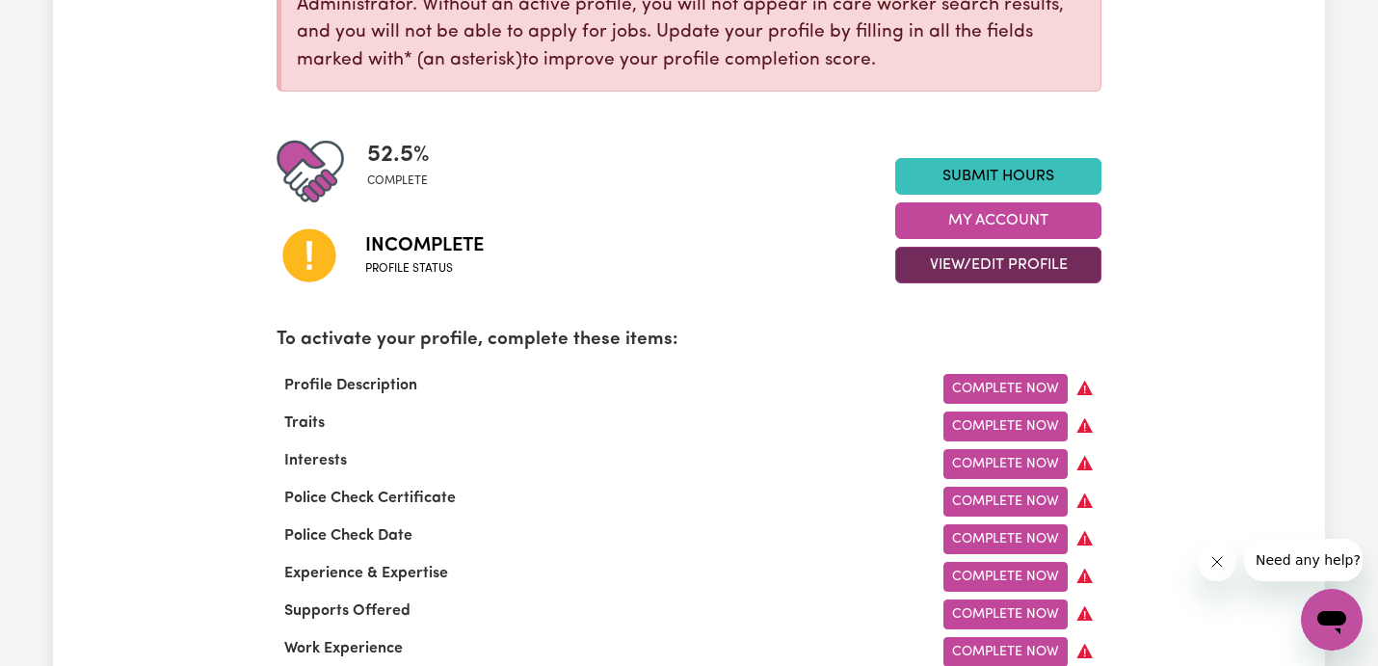
click at [1013, 268] on button "View/Edit Profile" at bounding box center [998, 265] width 206 height 37
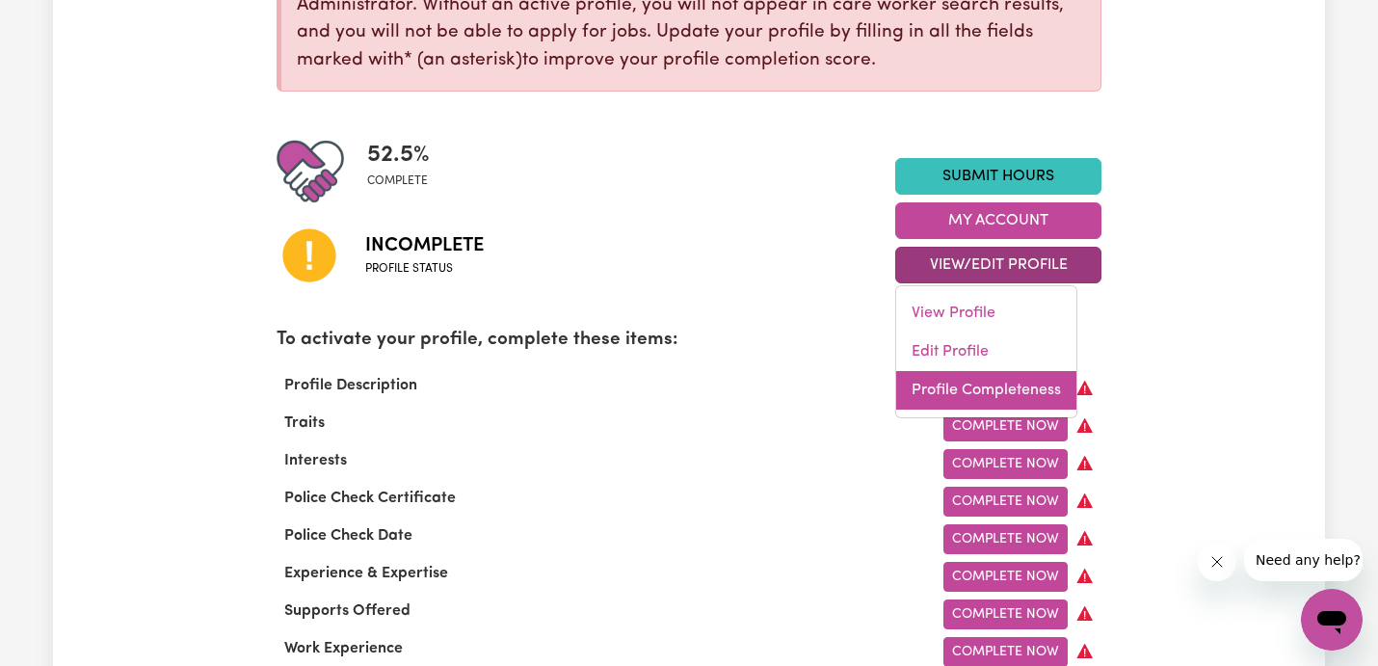
click at [958, 386] on link "Profile Completeness" at bounding box center [986, 390] width 180 height 39
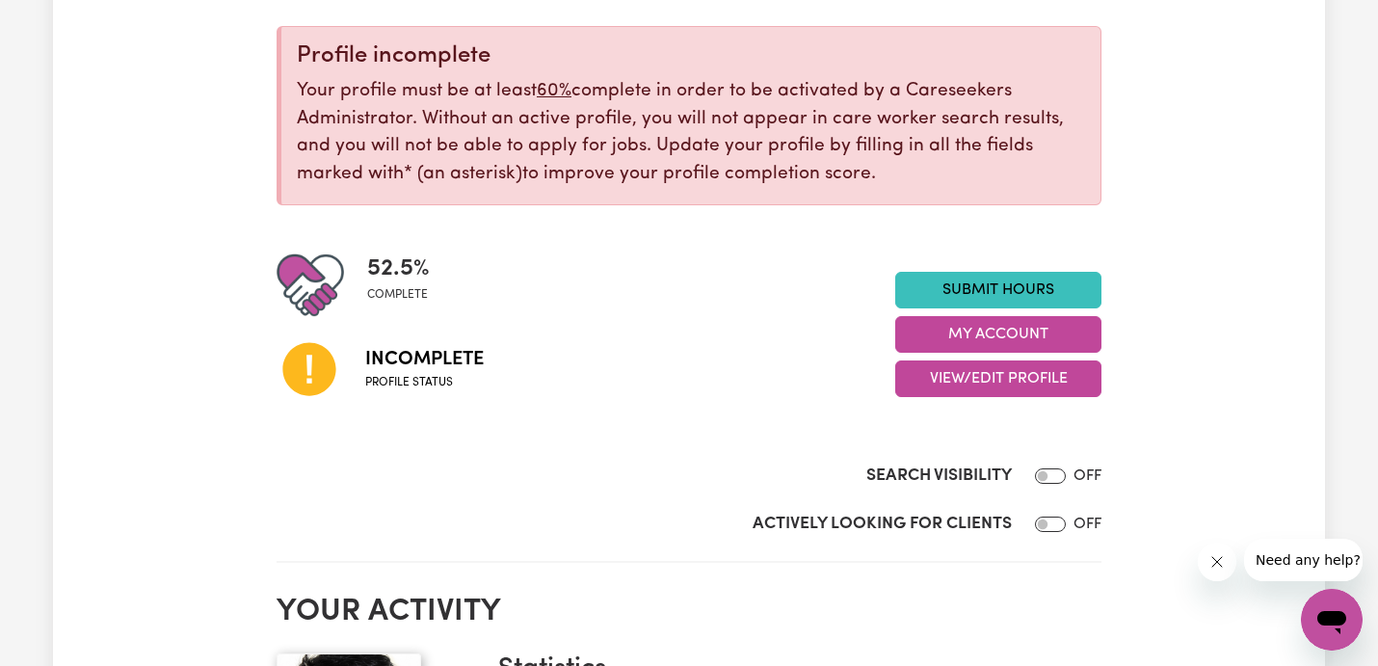
scroll to position [245, 0]
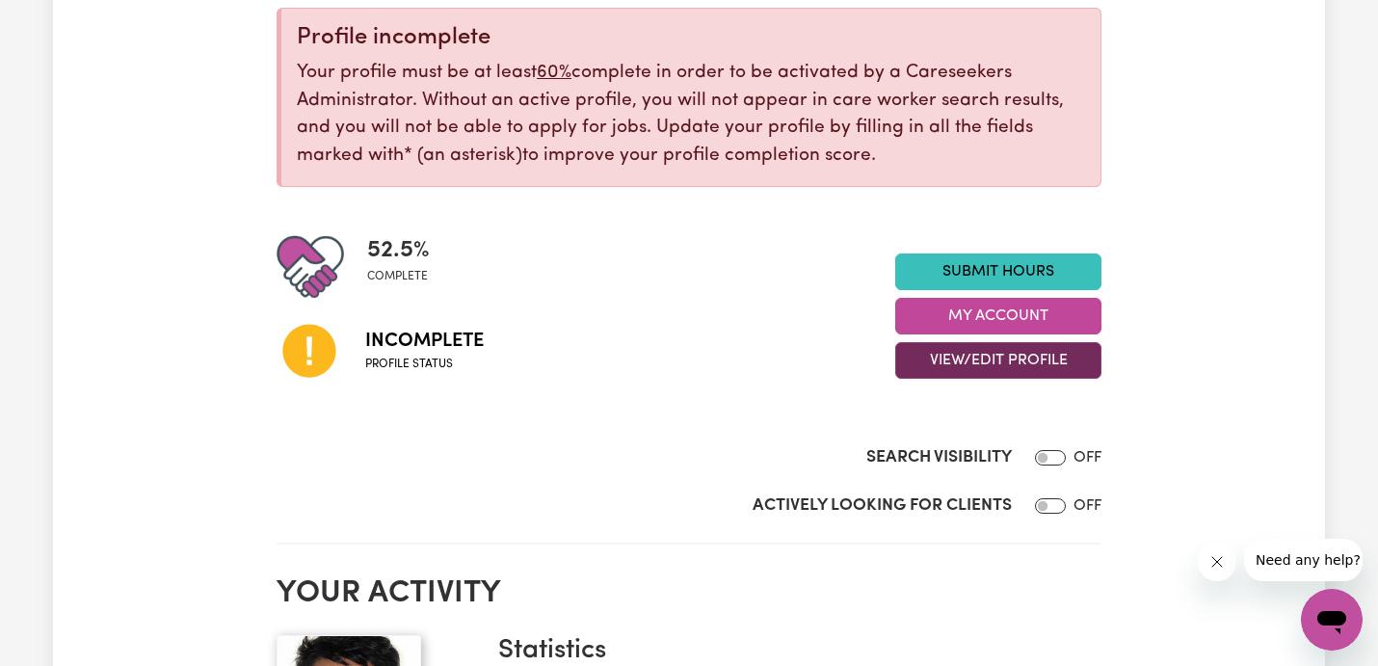
click at [972, 353] on button "View/Edit Profile" at bounding box center [998, 360] width 206 height 37
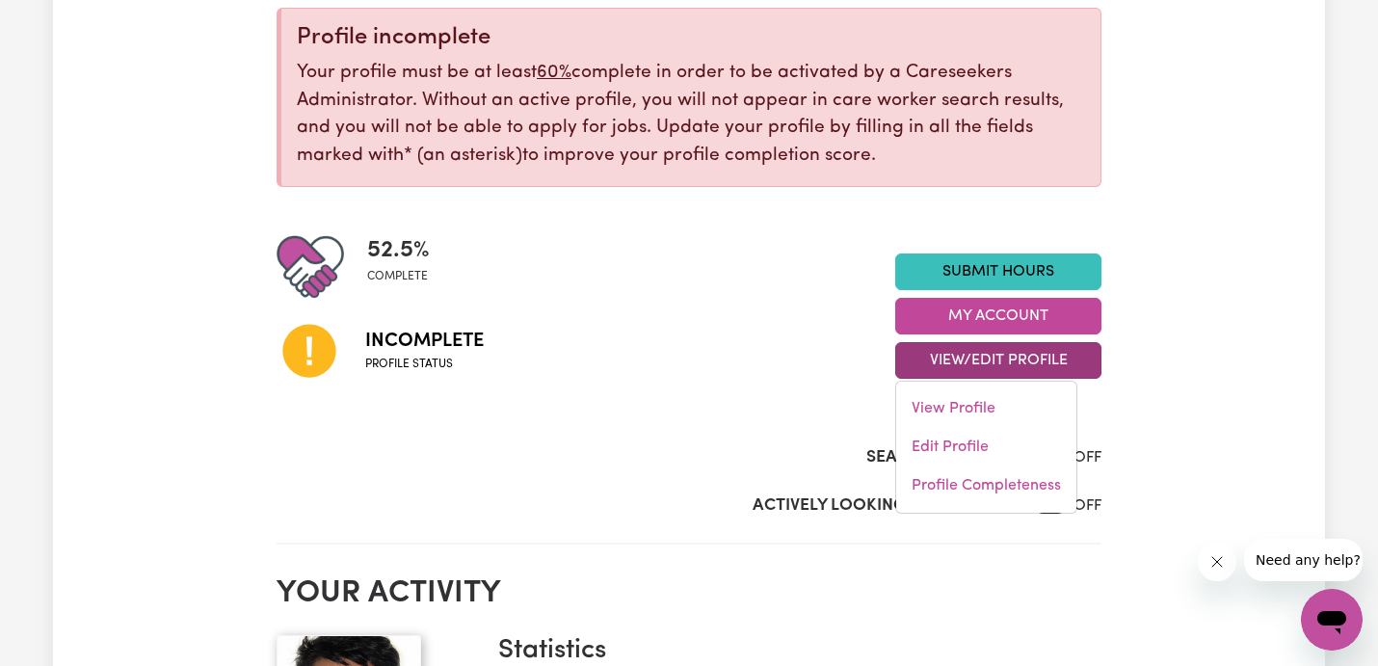
click at [768, 422] on div "Search Visibility OFF" at bounding box center [689, 438] width 825 height 79
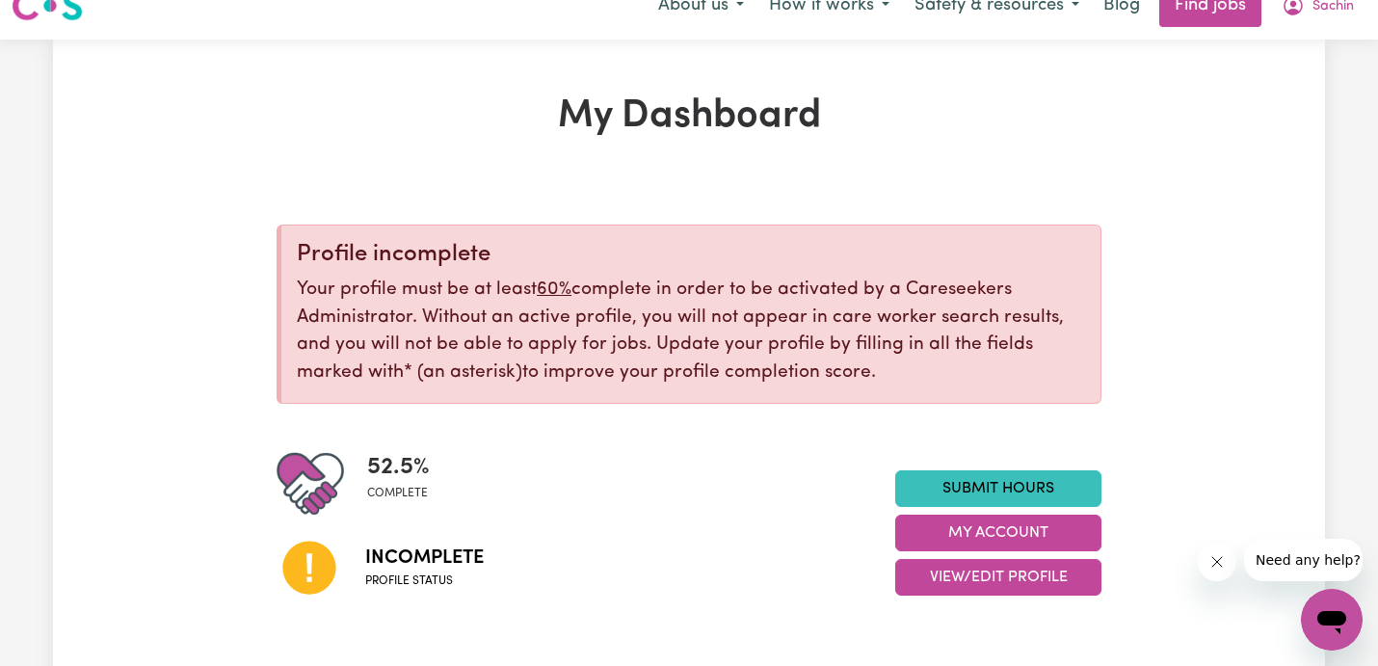
scroll to position [0, 0]
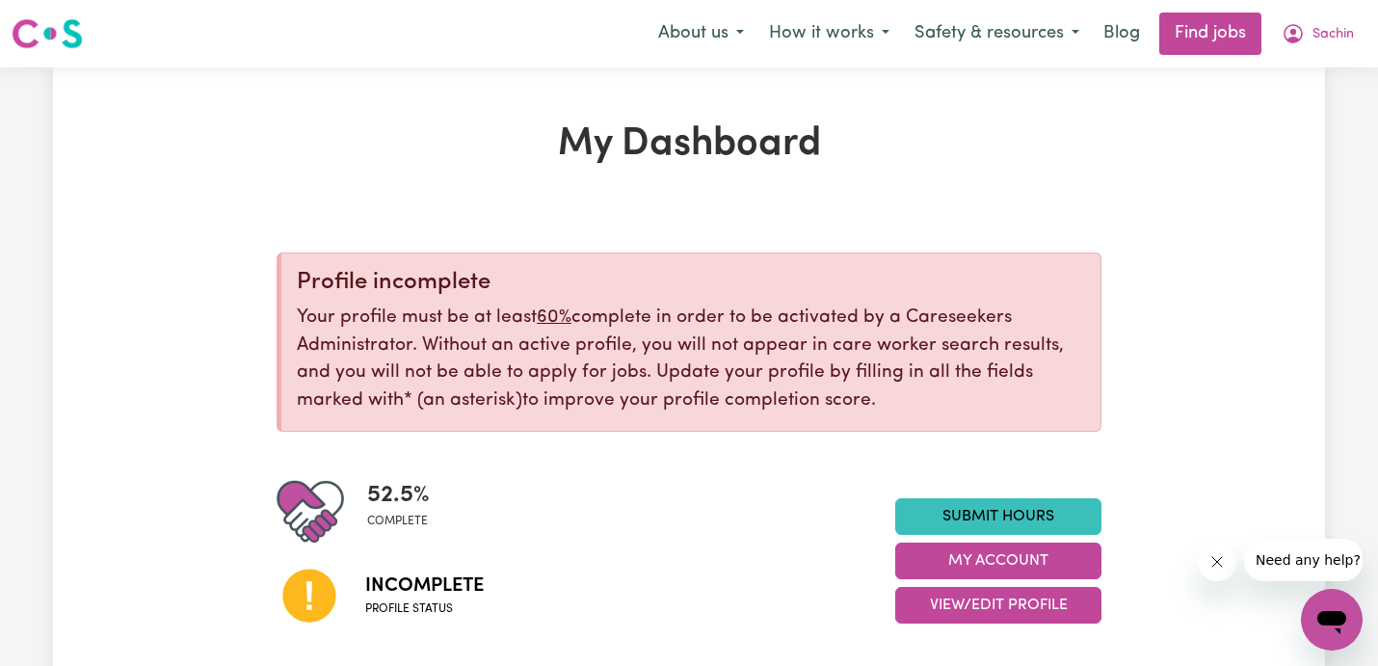
click at [65, 32] on img at bounding box center [47, 33] width 71 height 35
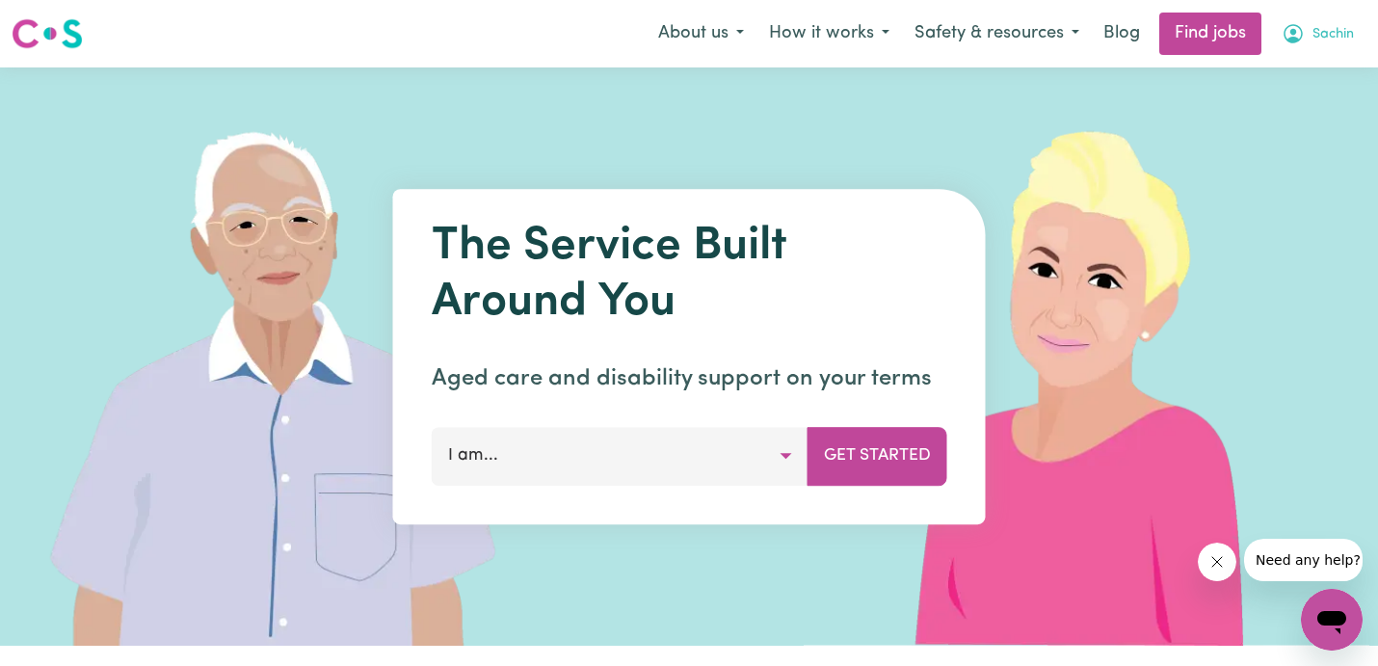
click at [1333, 26] on span "Sachin" at bounding box center [1333, 34] width 41 height 21
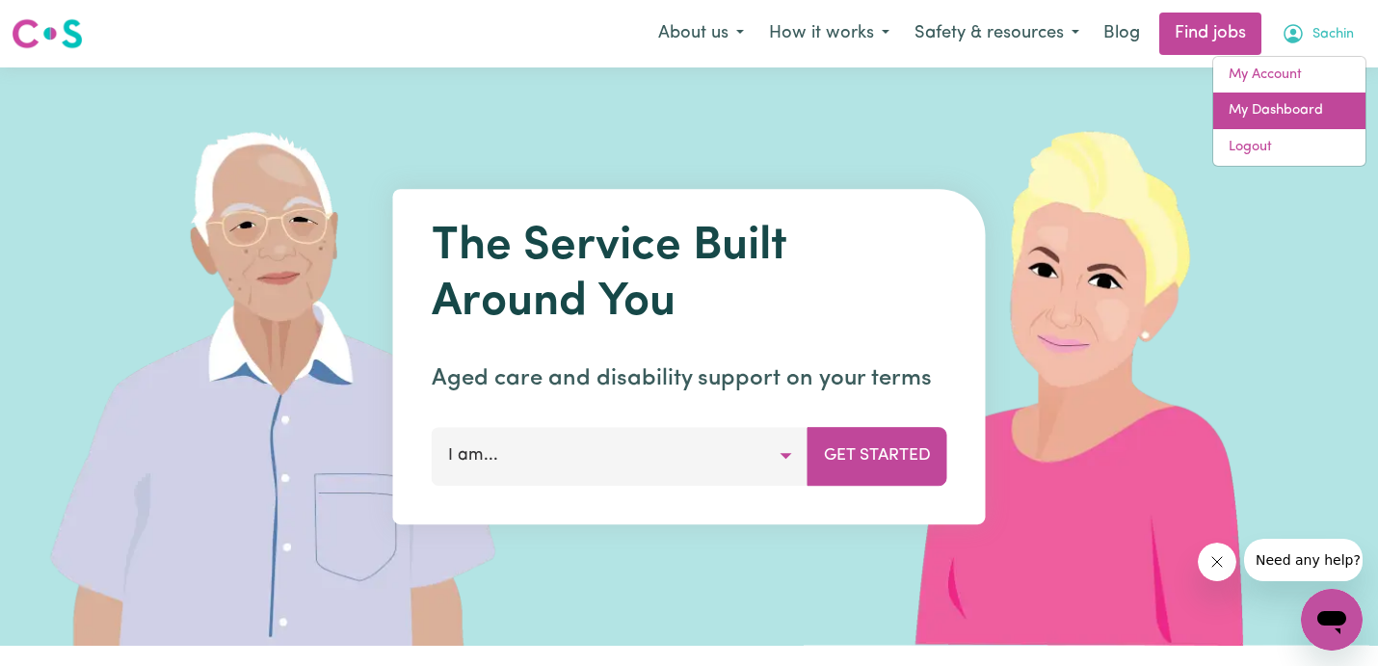
click at [1292, 100] on link "My Dashboard" at bounding box center [1289, 111] width 152 height 37
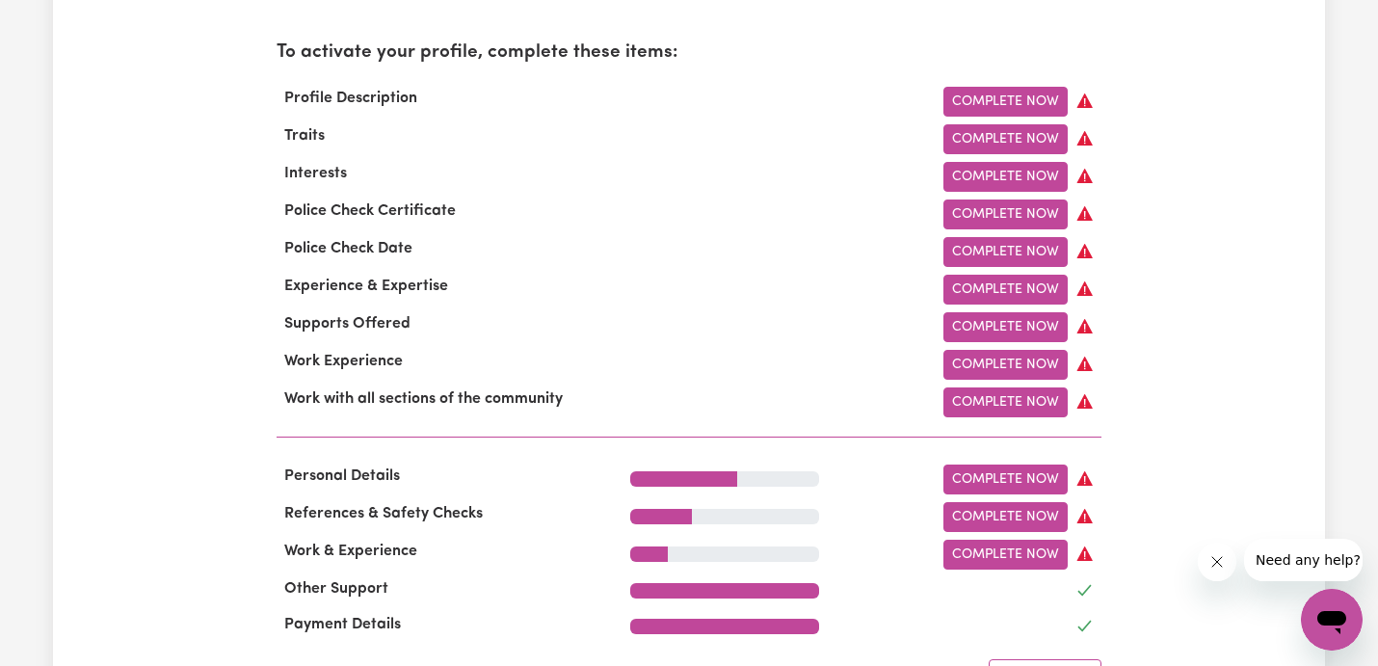
scroll to position [626, 0]
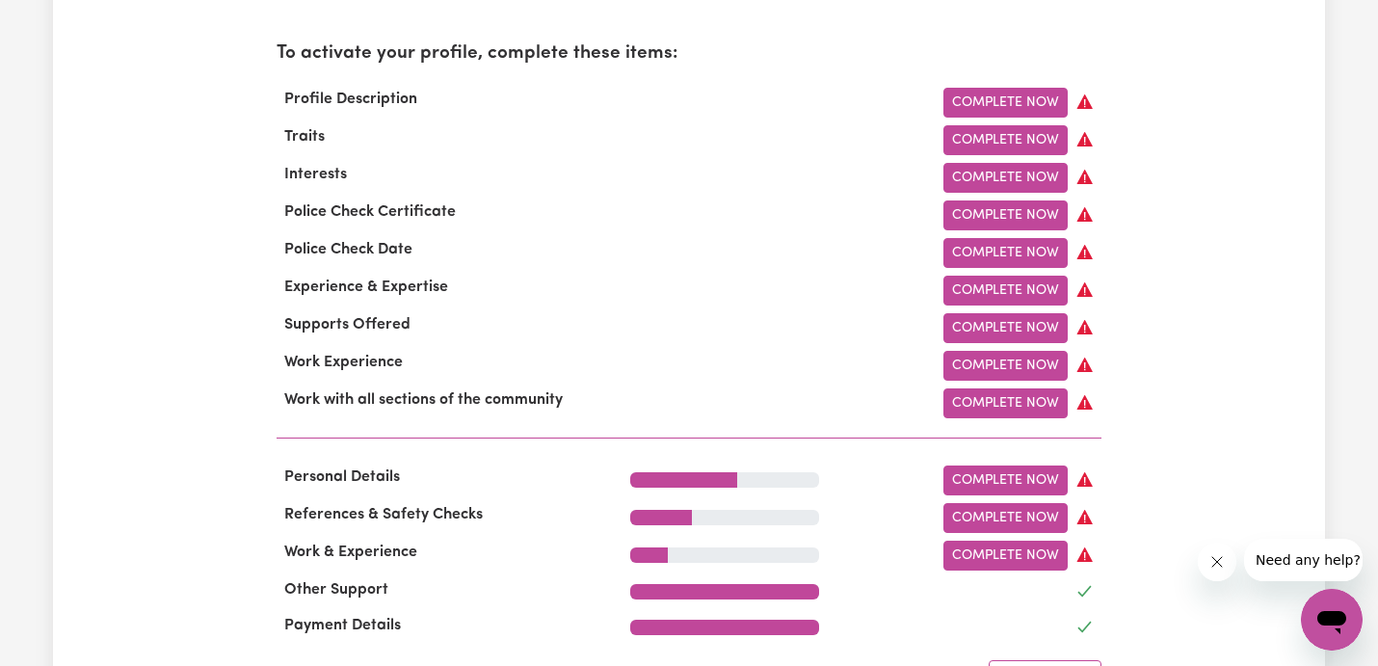
click at [1052, 81] on div "To activate your profile, complete these items: Profile Description Complete No…" at bounding box center [689, 239] width 825 height 398
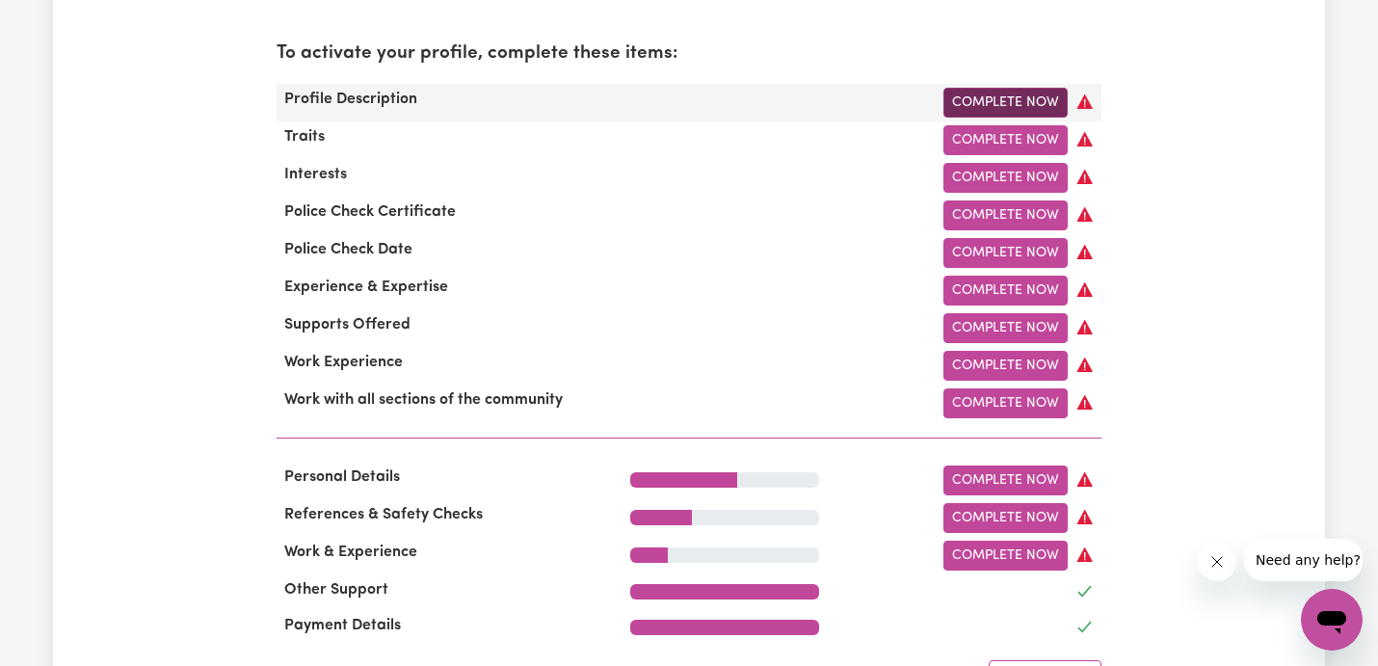
click at [1052, 91] on link "Complete Now" at bounding box center [1006, 103] width 124 height 30
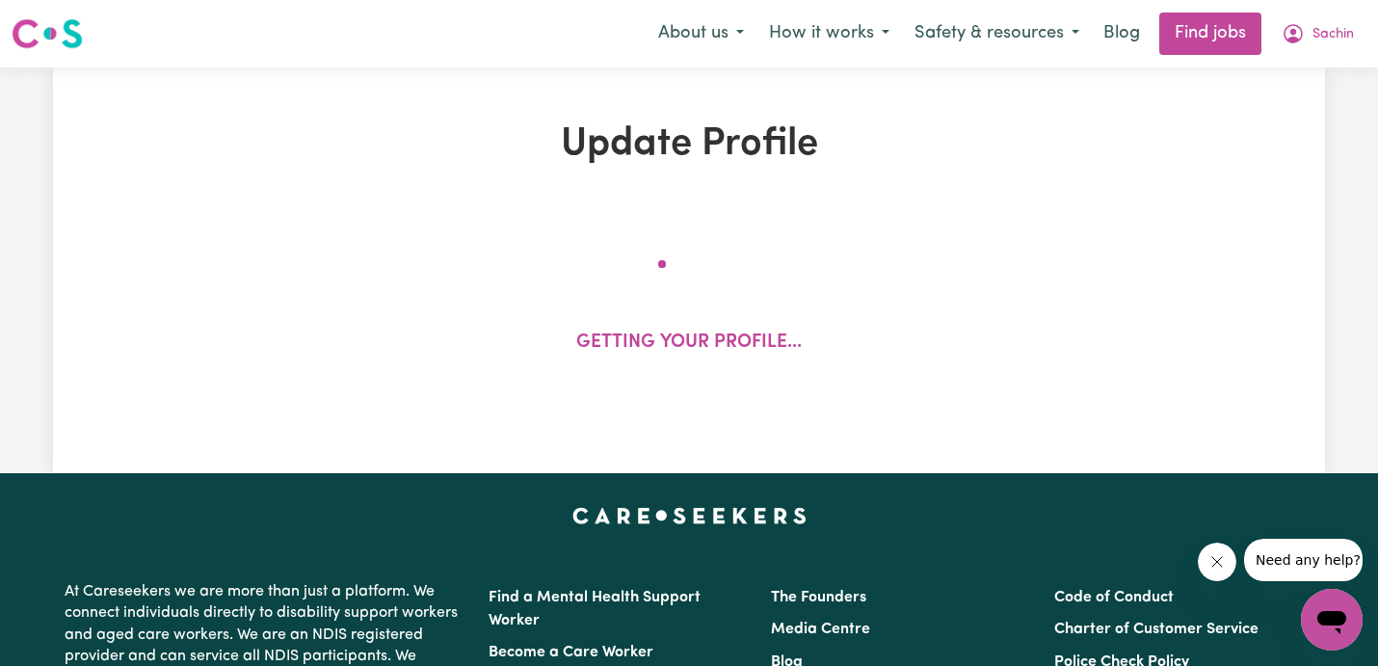
select select "[DEMOGRAPHIC_DATA]"
select select "Australian PR"
select select "Studying a healthcare related degree or qualification"
select select "45"
select select "55"
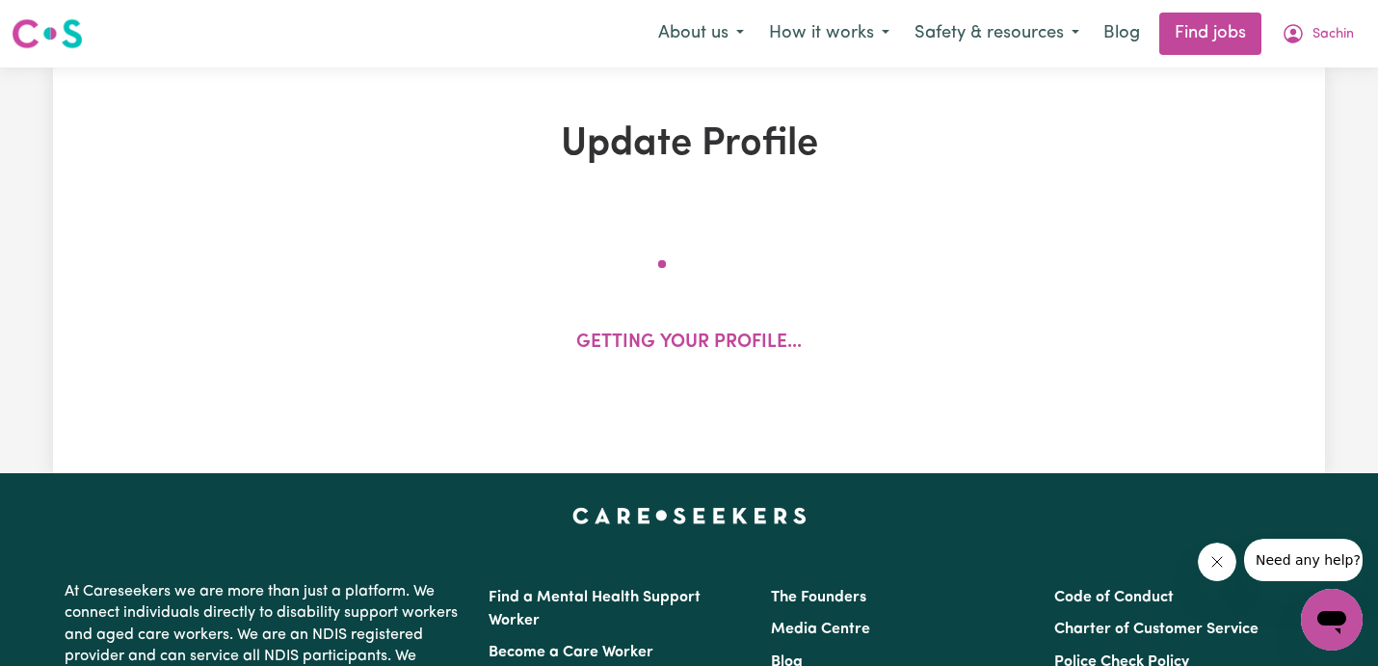
select select "65"
select select "75"
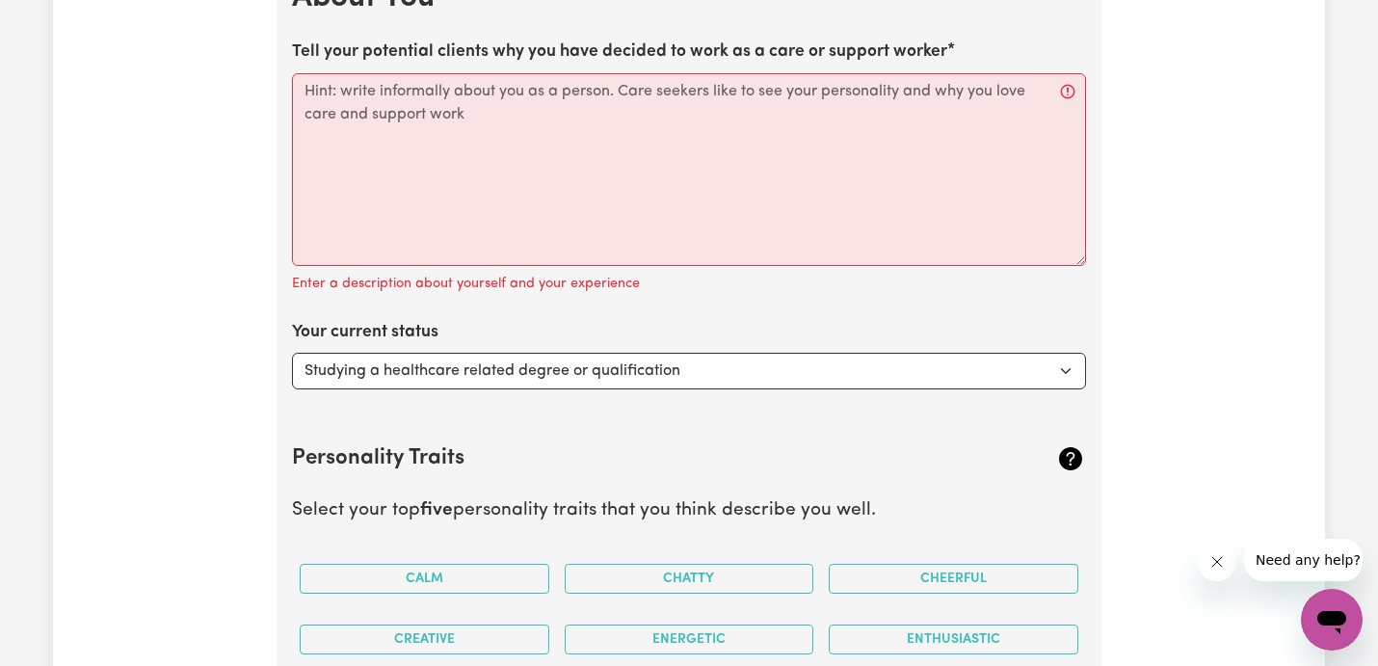
scroll to position [2496, 0]
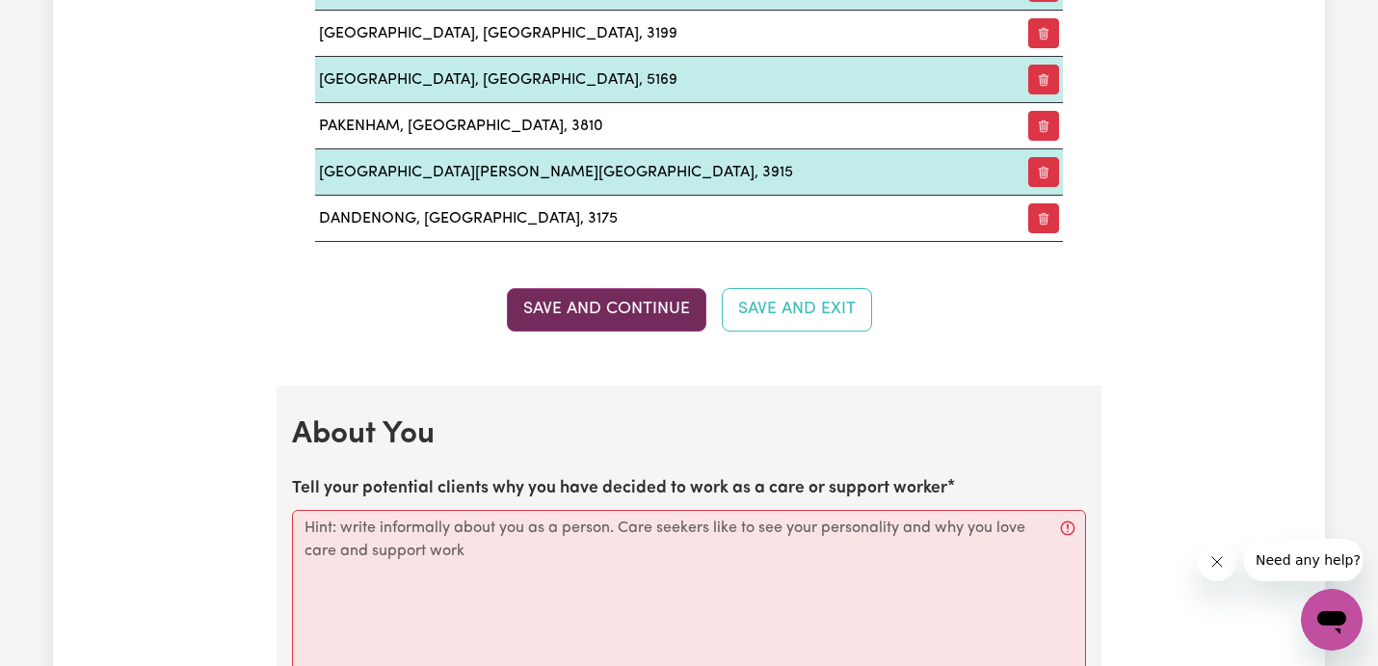
click at [669, 307] on button "Save and Continue" at bounding box center [607, 309] width 200 height 42
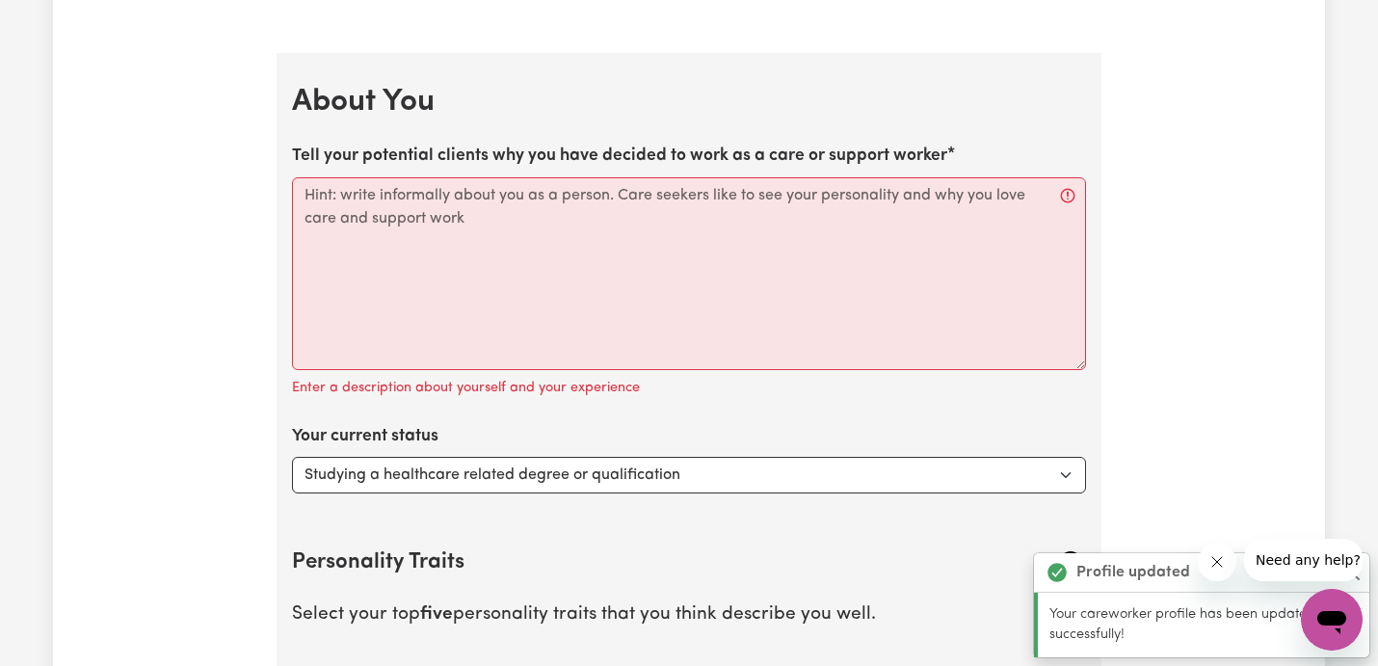
scroll to position [2882, 0]
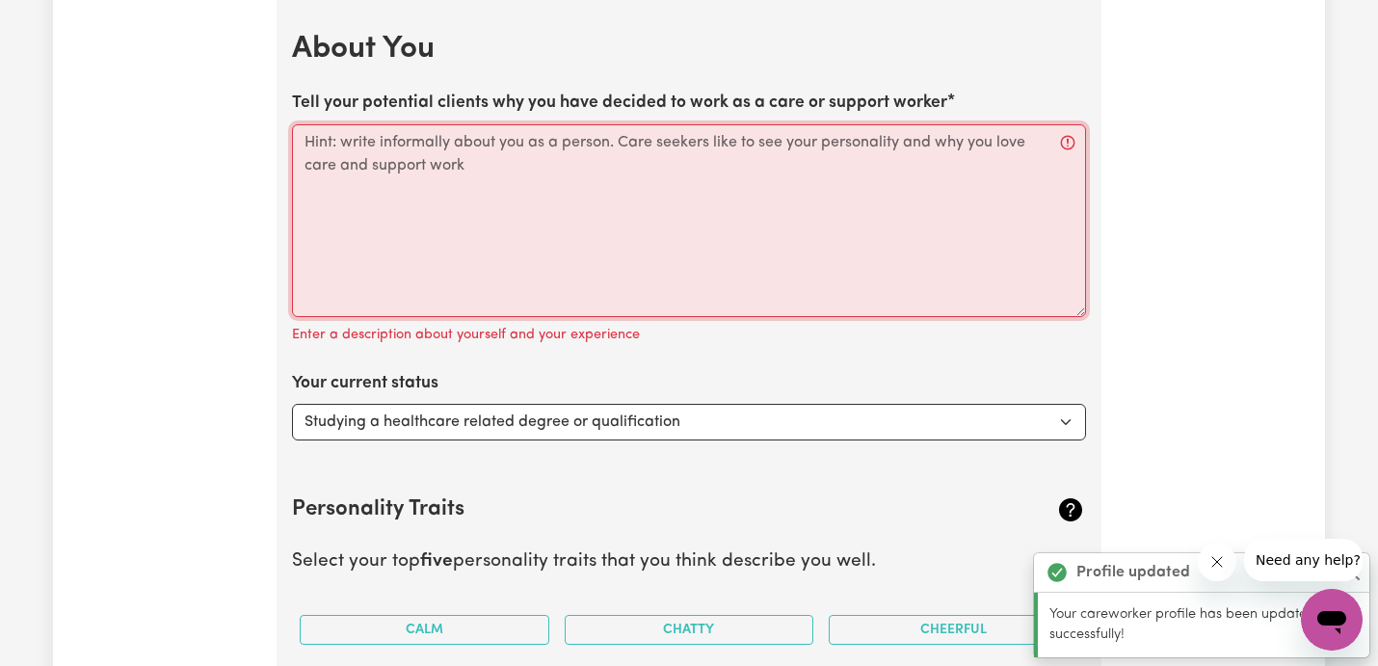
click at [601, 255] on textarea "Tell your potential clients why you have decided to work as a care or support w…" at bounding box center [689, 220] width 794 height 193
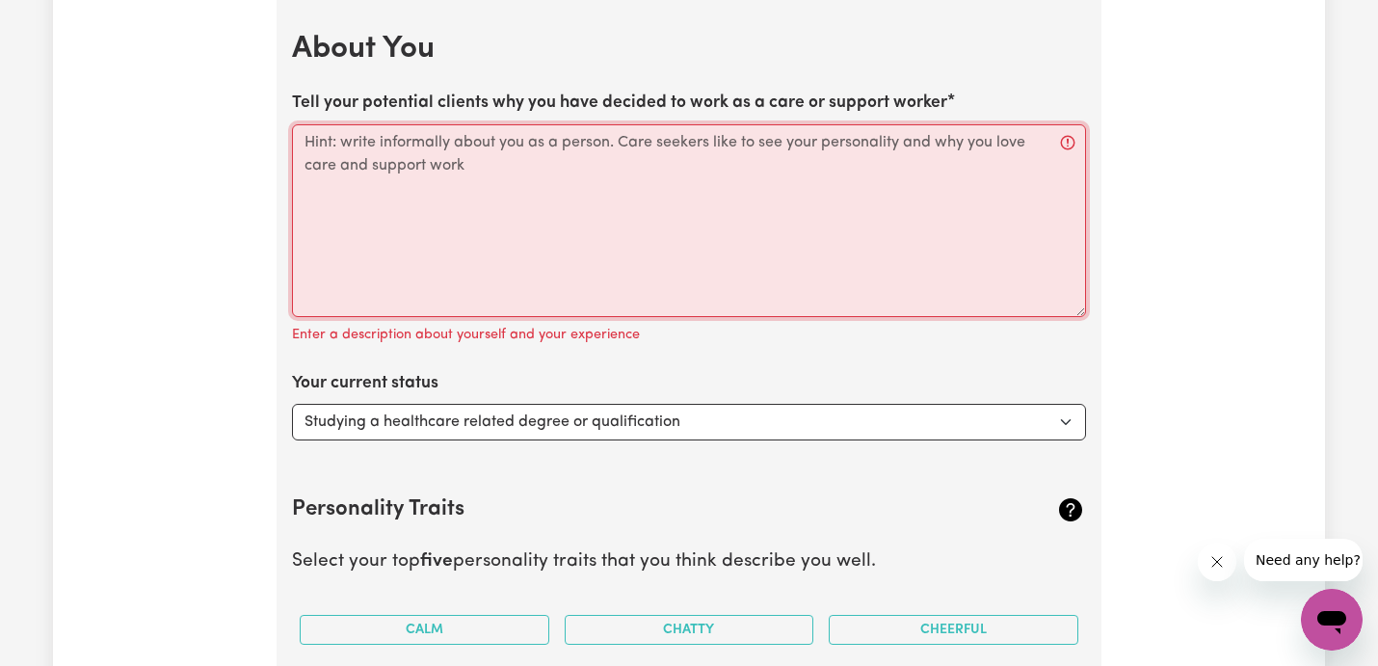
paste textarea "I chose to work as a care/support worker because I genuinely enjoy helping peop…"
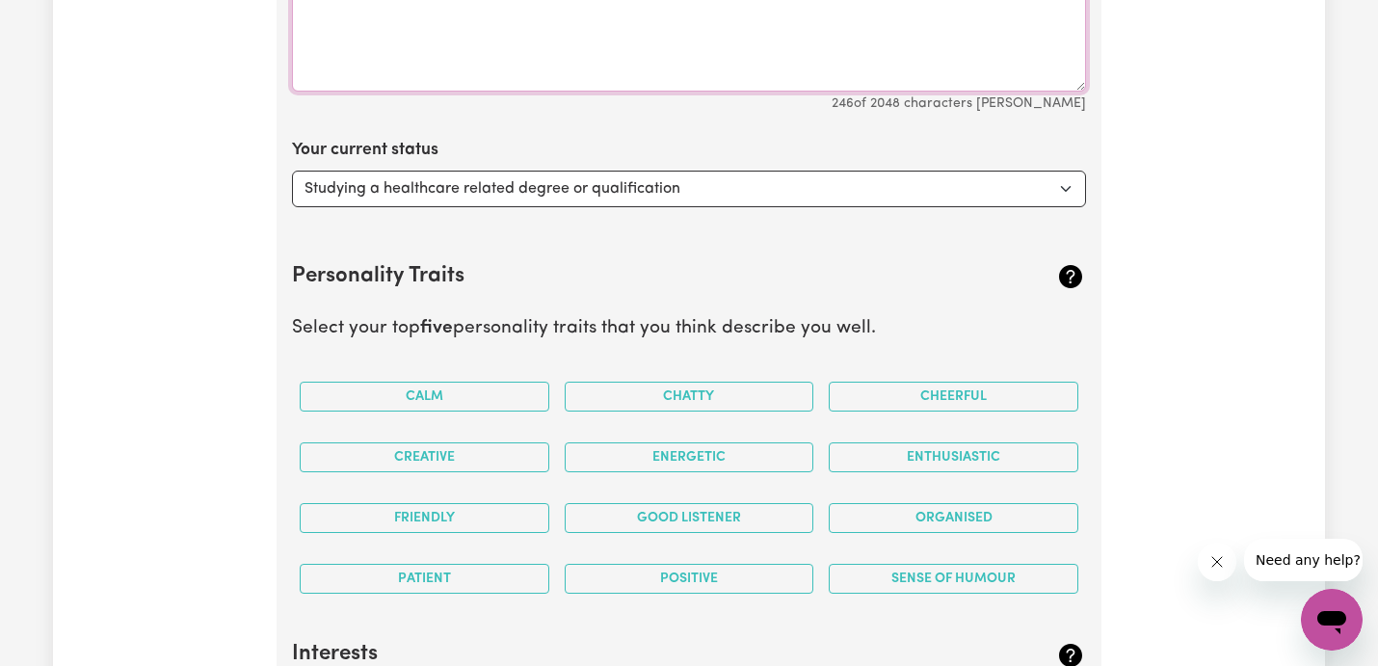
scroll to position [3117, 0]
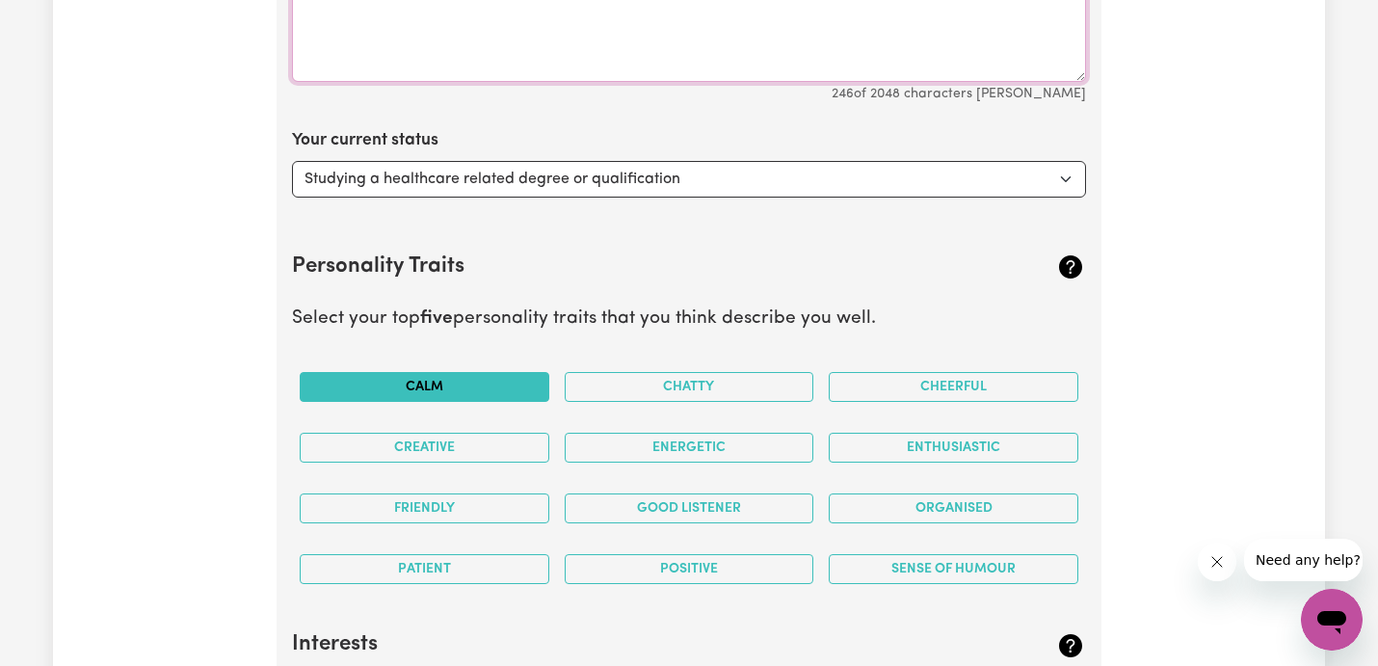
type textarea "I chose to work as a care/support worker because I genuinely enjoy helping peop…"
click at [495, 376] on button "Calm" at bounding box center [425, 387] width 250 height 30
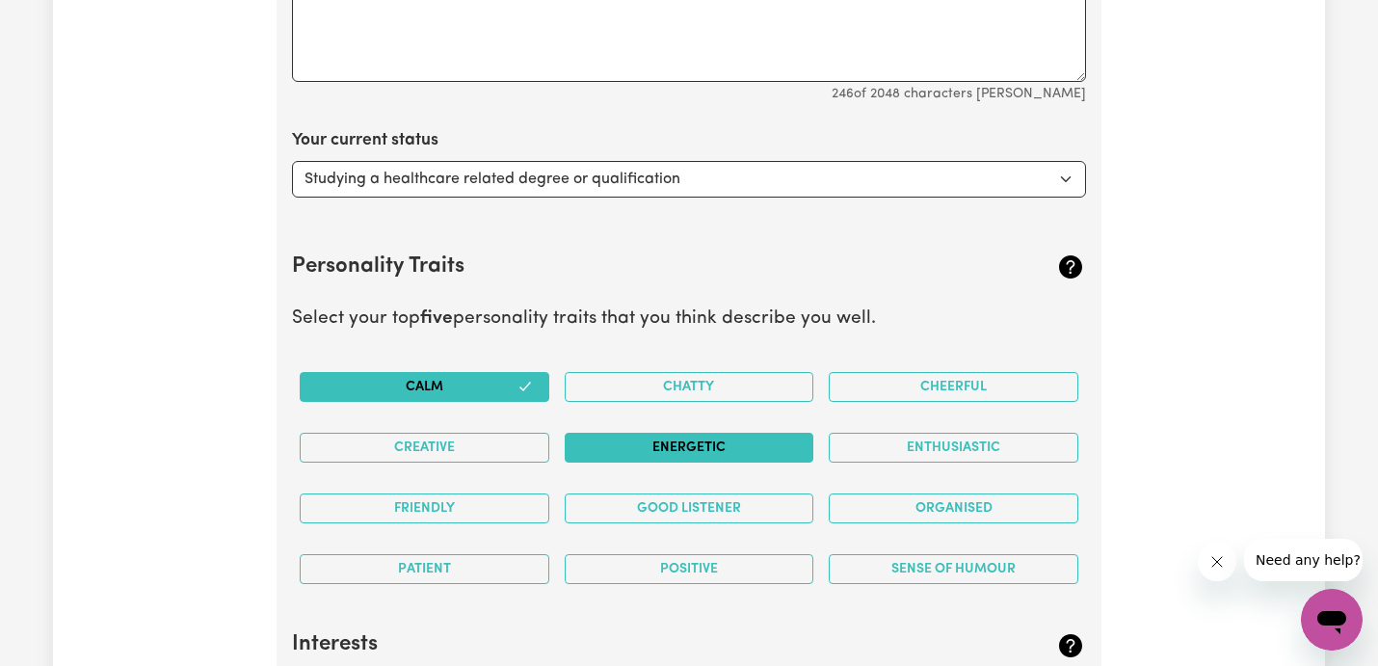
click at [620, 439] on button "Energetic" at bounding box center [690, 448] width 250 height 30
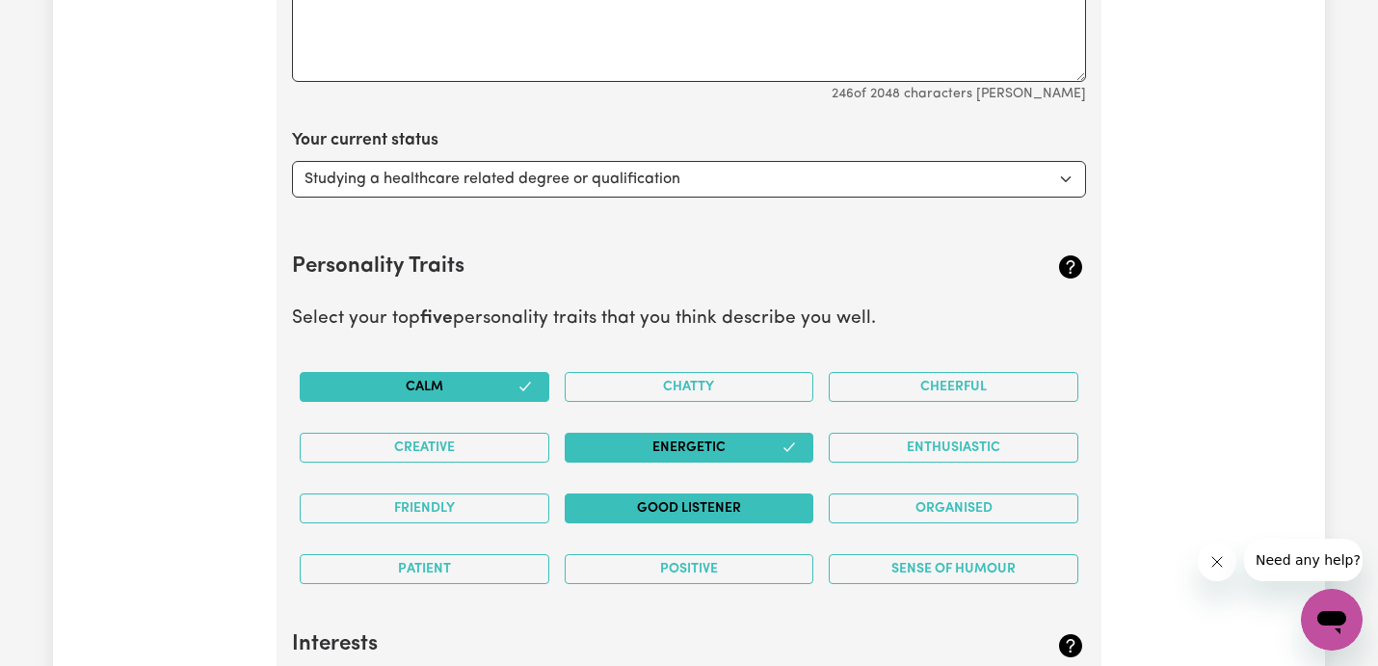
click at [673, 498] on button "Good Listener" at bounding box center [690, 508] width 250 height 30
click at [894, 557] on button "Sense of Humour" at bounding box center [954, 569] width 250 height 30
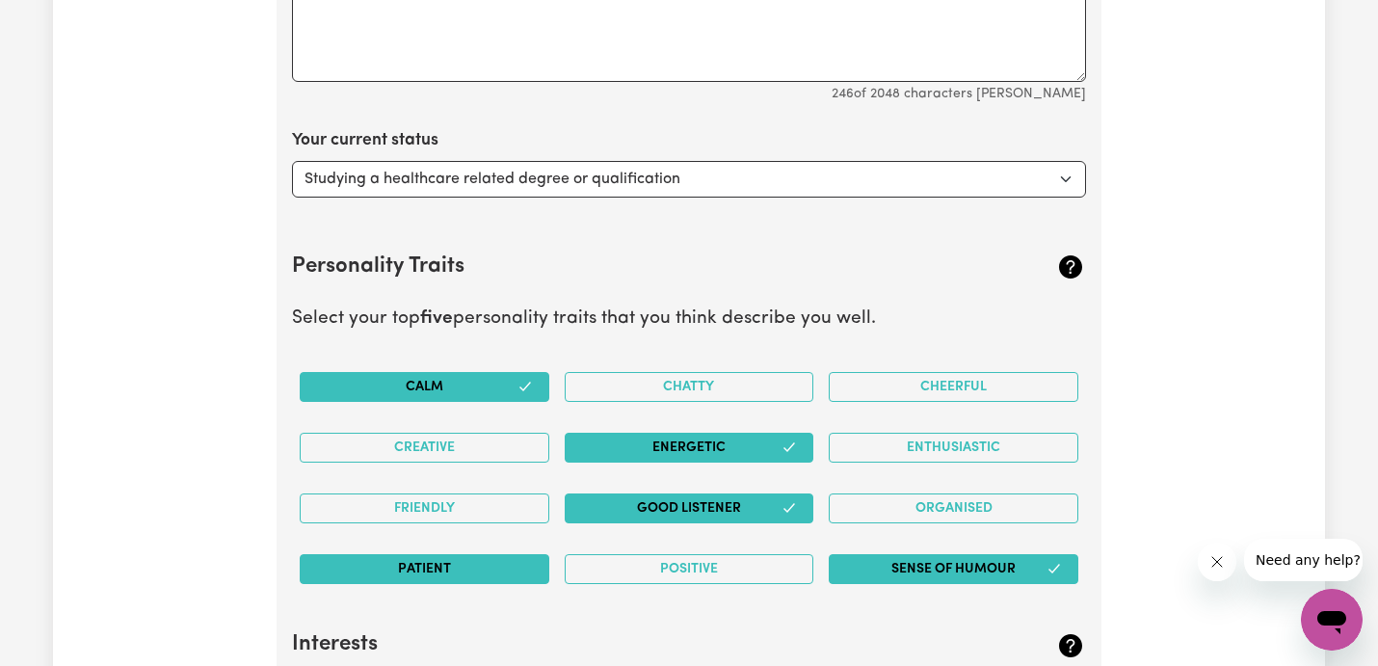
click at [546, 579] on button "Patient" at bounding box center [425, 569] width 250 height 30
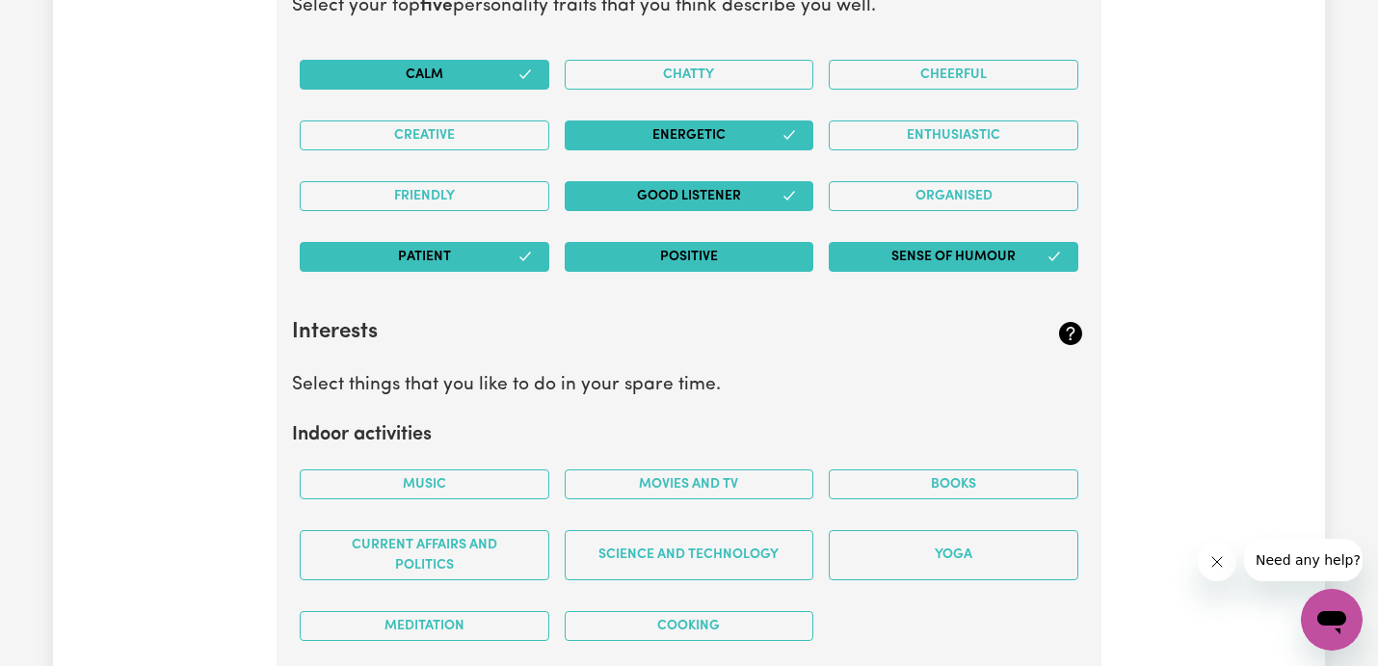
scroll to position [3489, 0]
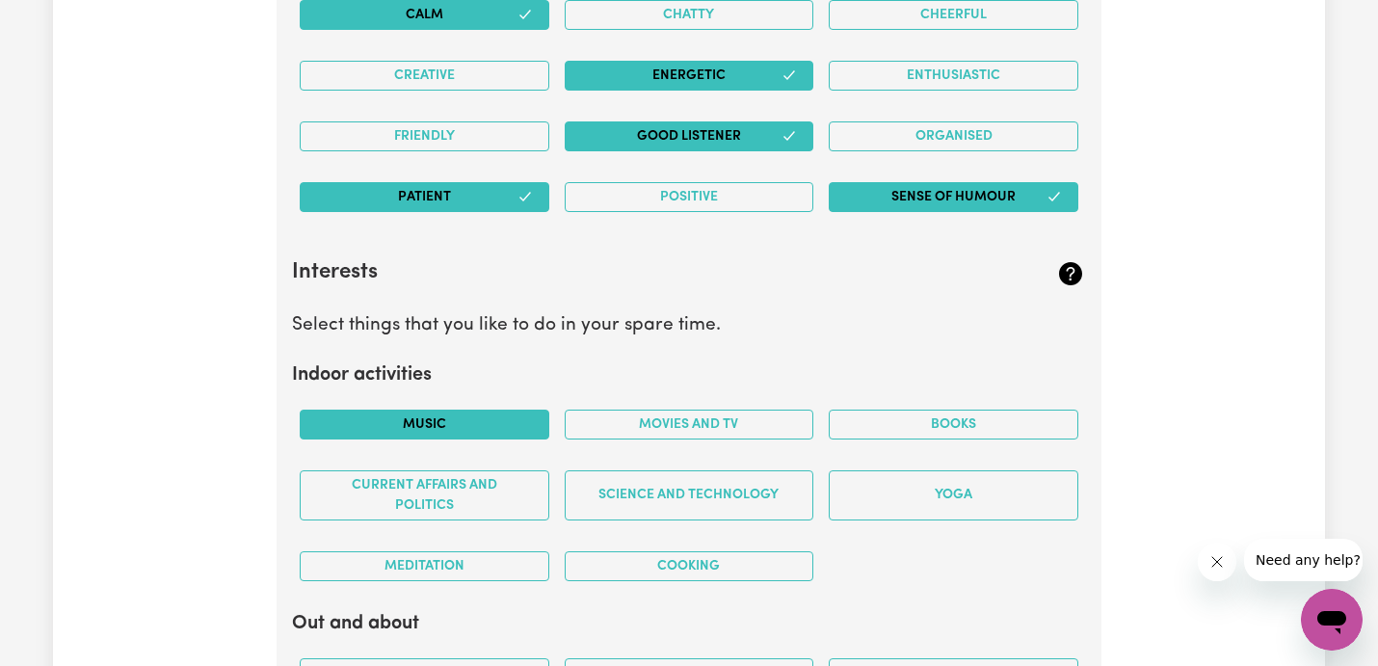
click at [477, 425] on button "Music" at bounding box center [425, 425] width 250 height 30
click at [600, 425] on button "Movies and TV" at bounding box center [690, 425] width 250 height 30
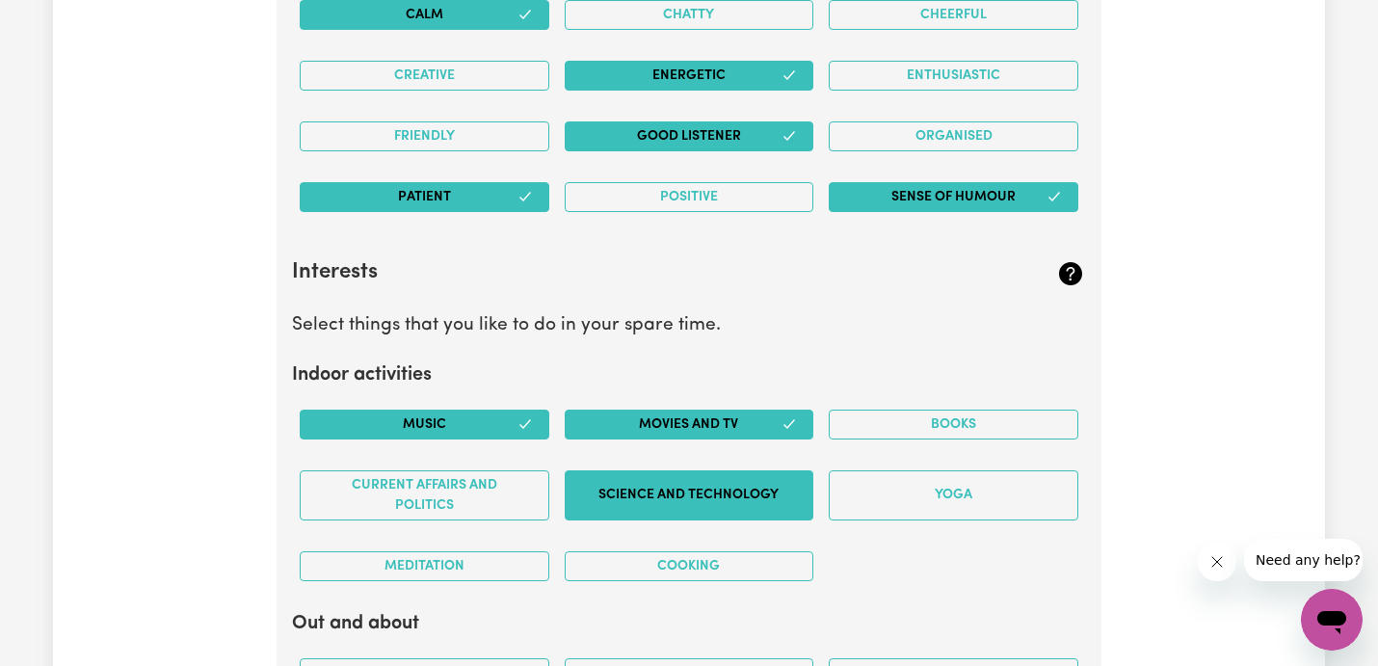
click at [619, 483] on button "Science and Technology" at bounding box center [690, 495] width 250 height 50
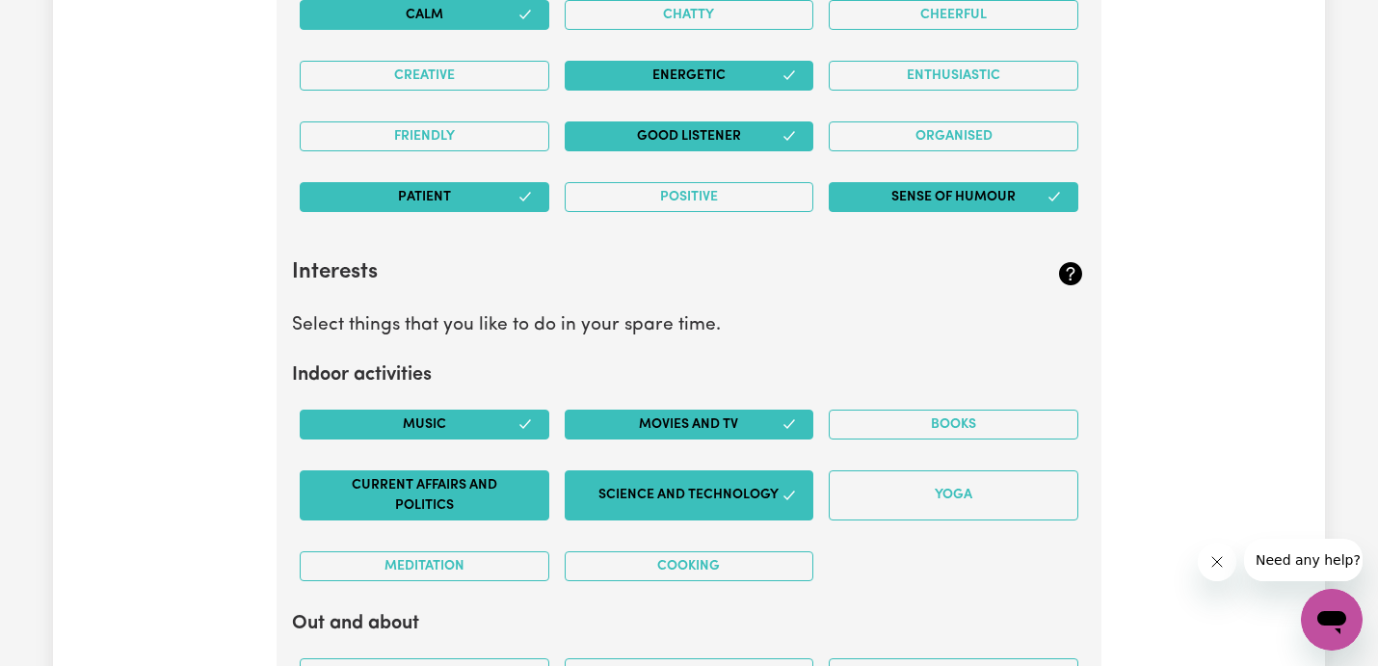
click at [504, 492] on button "Current Affairs and Politics" at bounding box center [425, 495] width 250 height 50
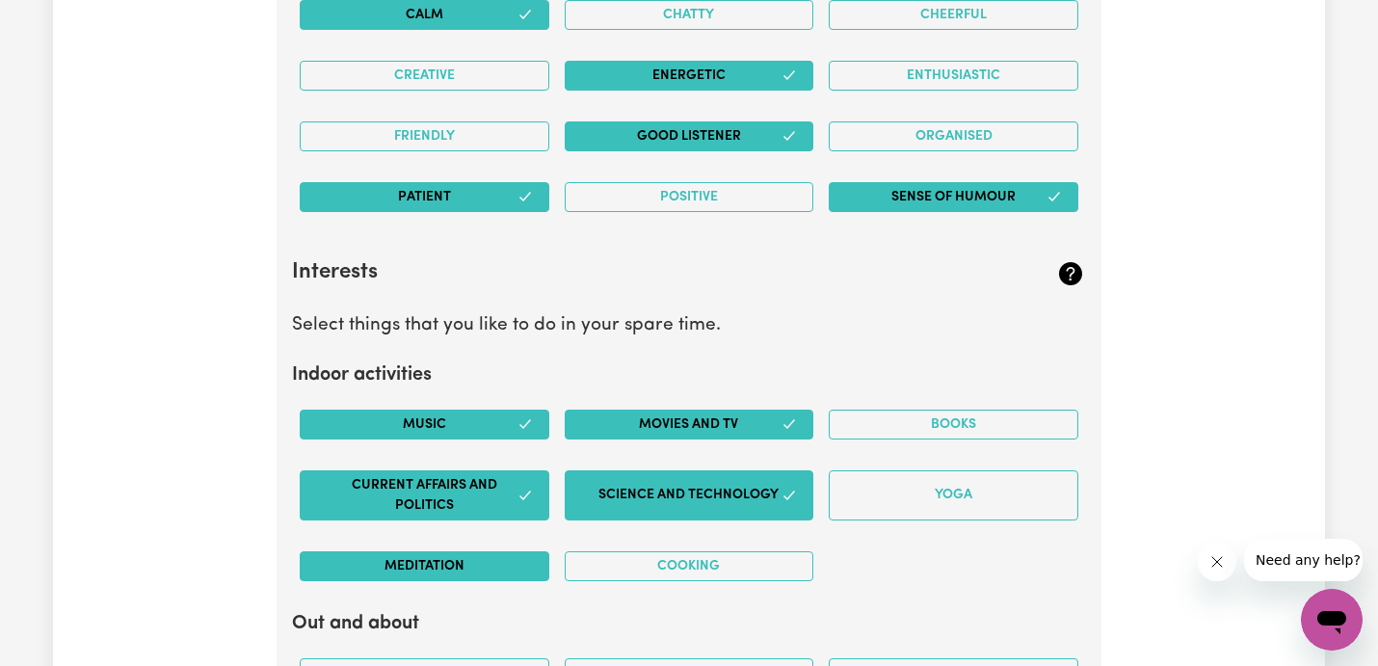
click at [496, 557] on button "Meditation" at bounding box center [425, 566] width 250 height 30
click at [509, 428] on button "Music" at bounding box center [425, 425] width 250 height 30
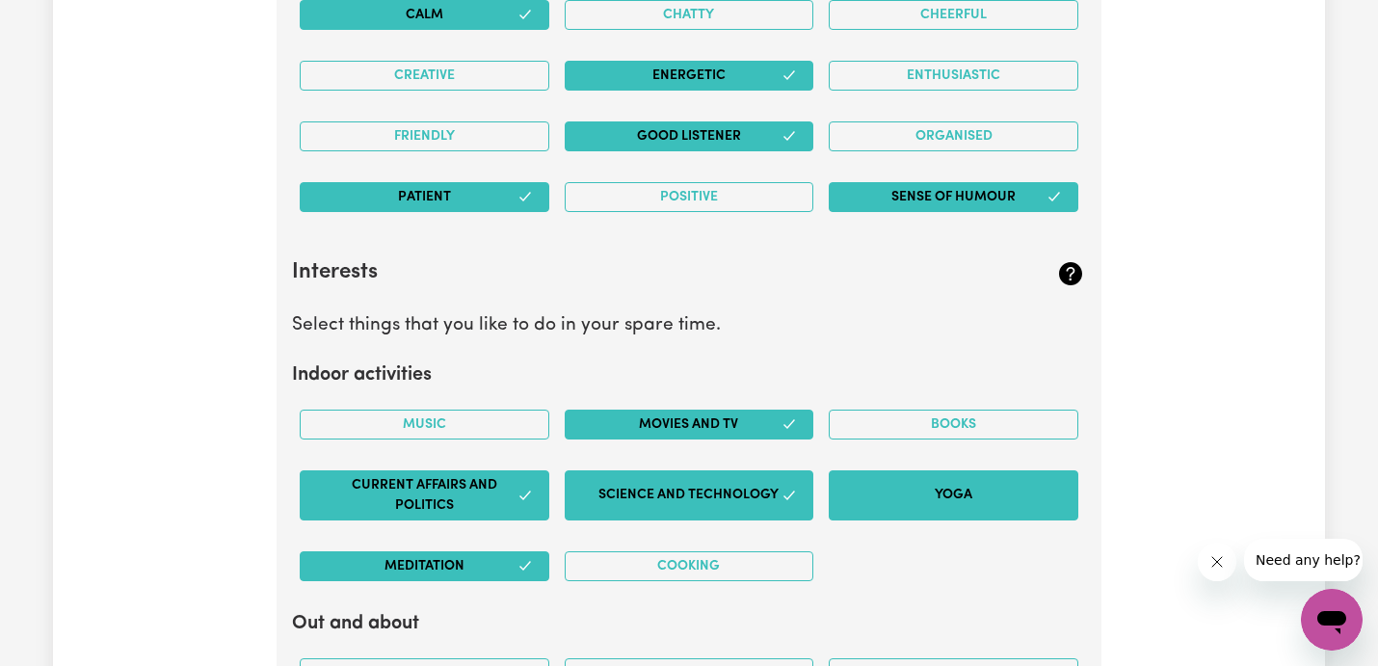
click at [897, 495] on button "Yoga" at bounding box center [954, 495] width 250 height 50
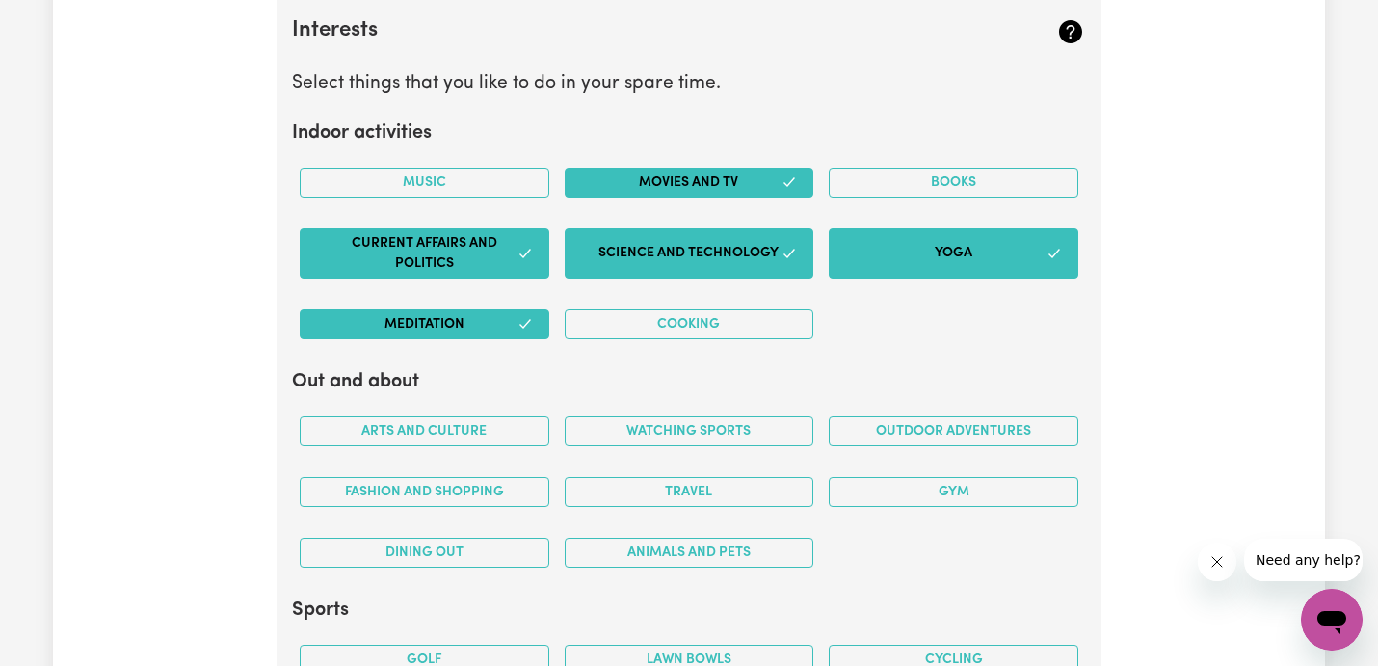
scroll to position [3732, 0]
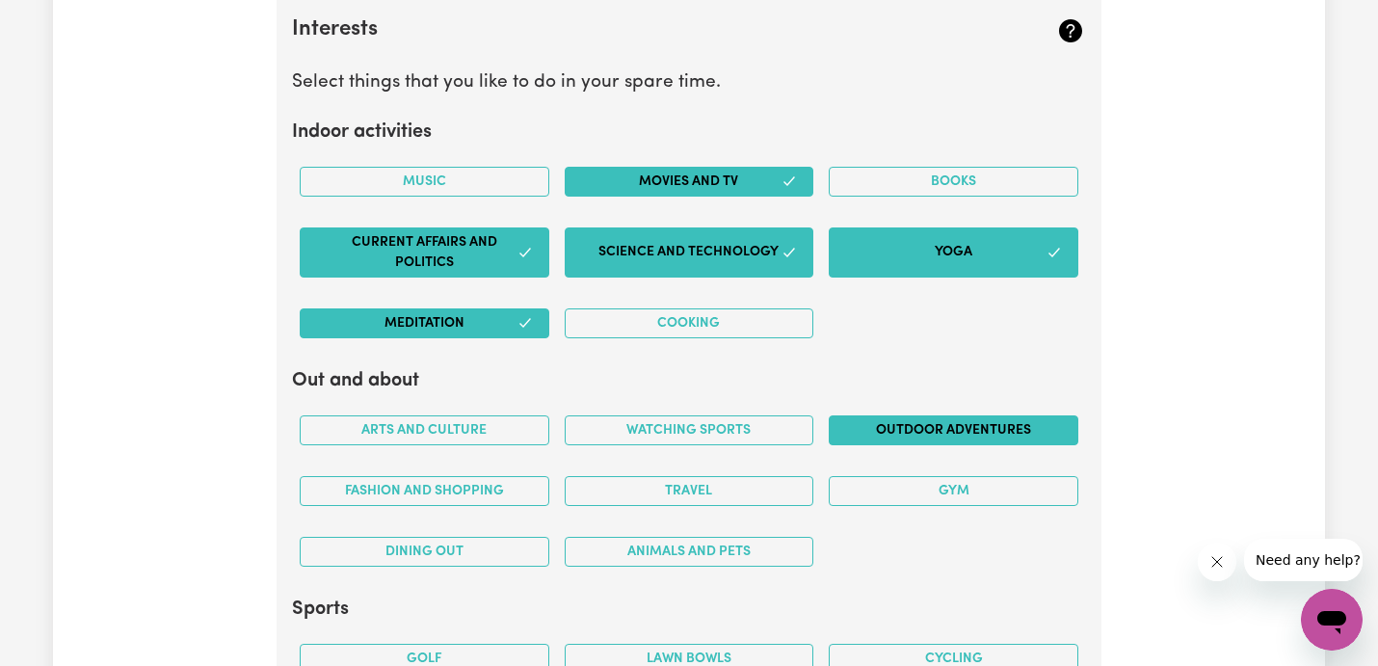
click at [902, 435] on button "Outdoor adventures" at bounding box center [954, 430] width 250 height 30
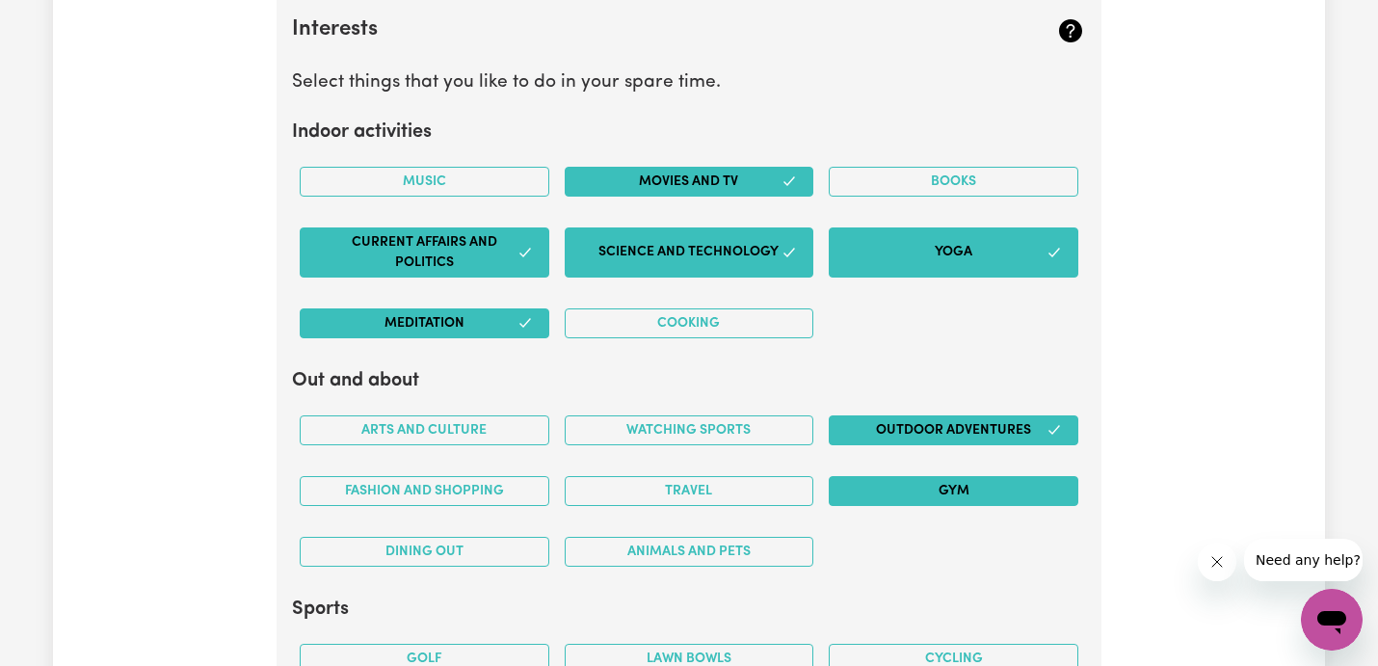
click at [902, 493] on button "Gym" at bounding box center [954, 491] width 250 height 30
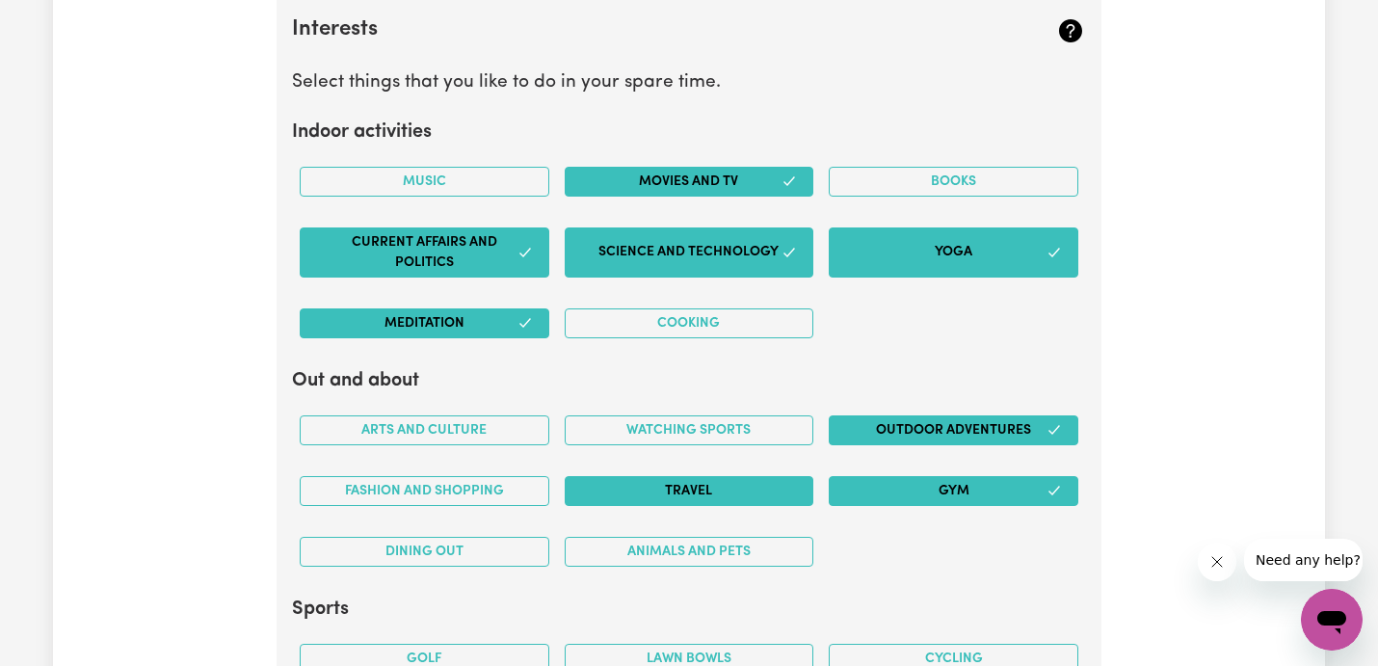
click at [774, 492] on button "Travel" at bounding box center [690, 491] width 250 height 30
click at [618, 428] on button "Watching sports" at bounding box center [690, 430] width 250 height 30
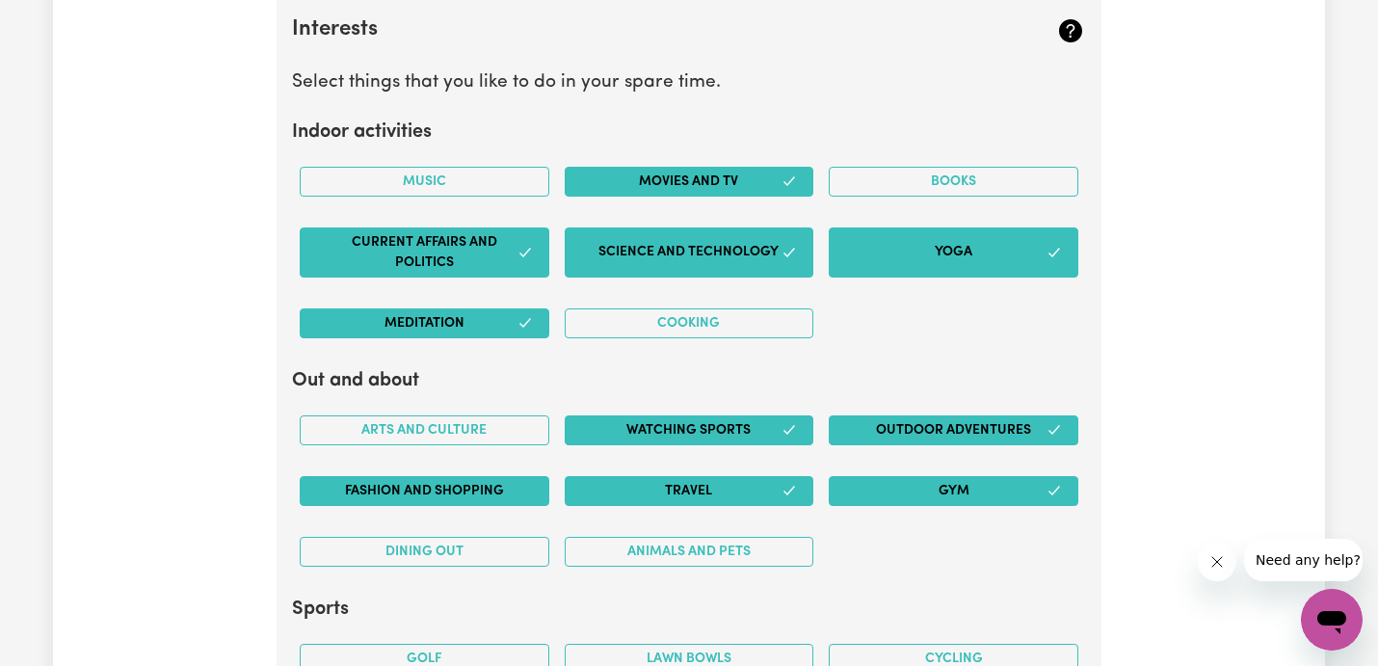
click at [489, 481] on button "Fashion and shopping" at bounding box center [425, 491] width 250 height 30
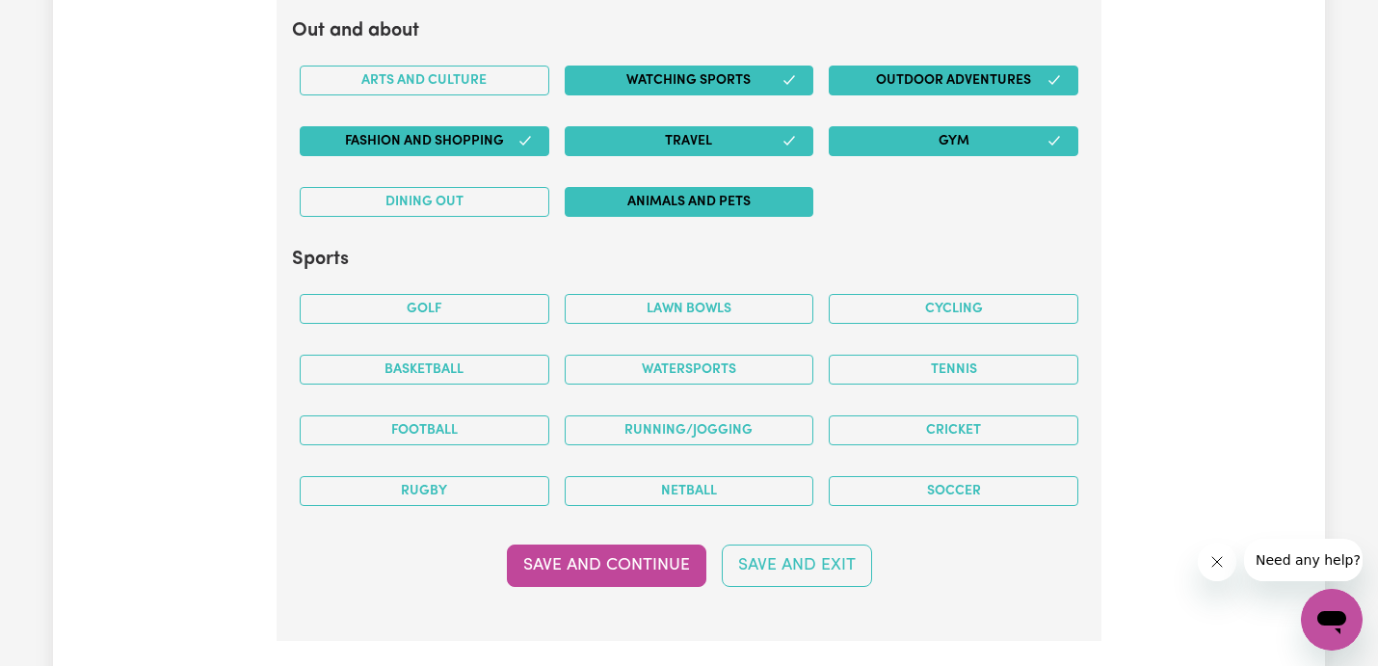
scroll to position [4100, 0]
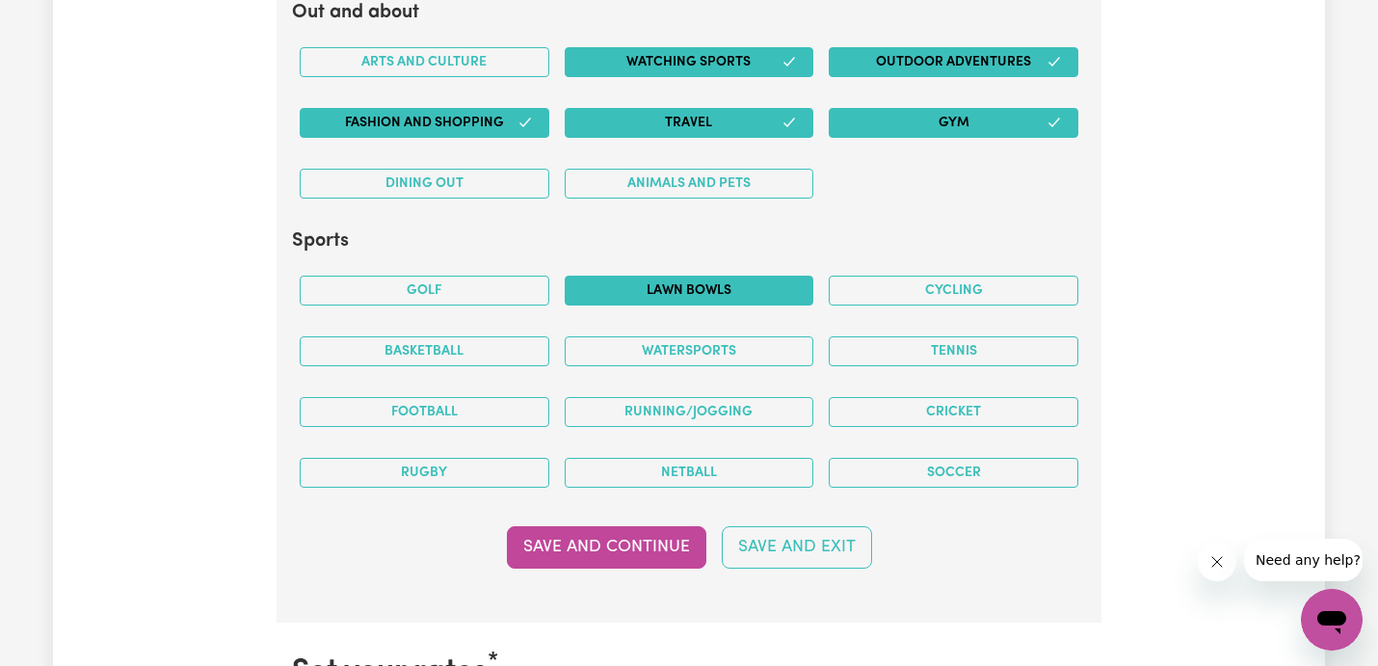
click at [681, 289] on button "Lawn bowls" at bounding box center [690, 291] width 250 height 30
click at [673, 360] on button "Watersports" at bounding box center [690, 351] width 250 height 30
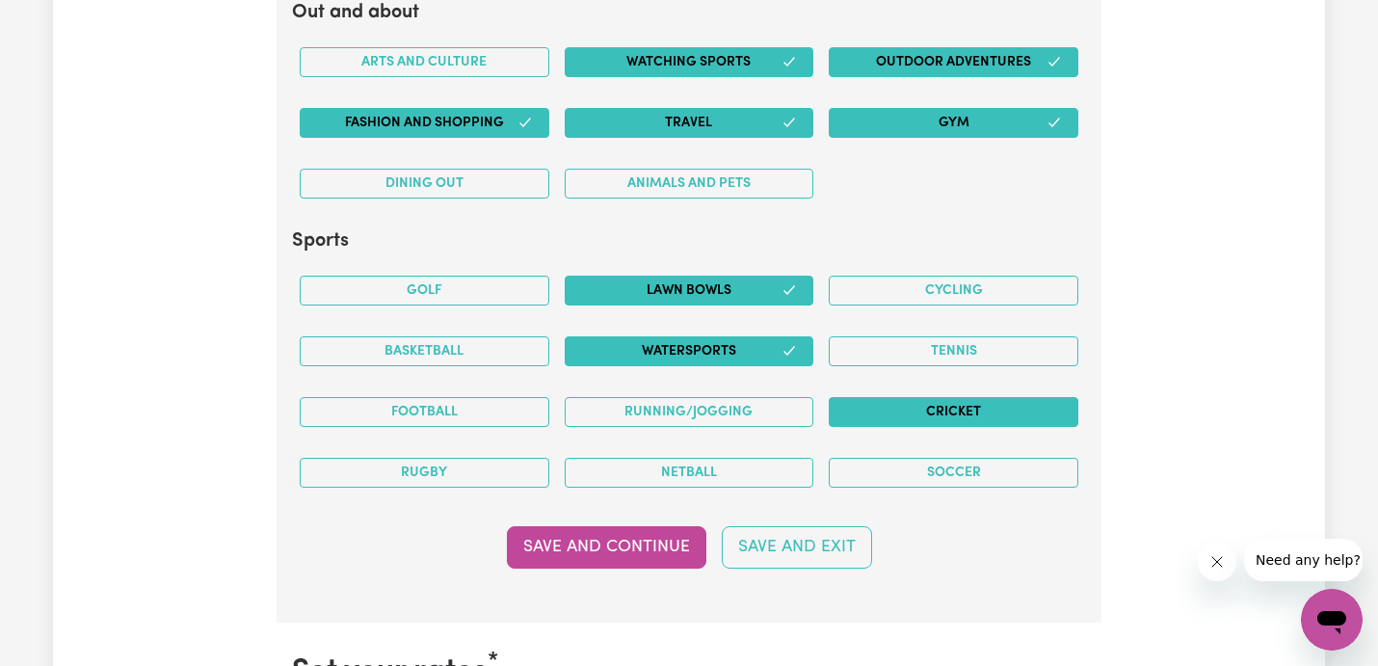
click at [919, 399] on button "Cricket" at bounding box center [954, 412] width 250 height 30
click at [931, 275] on div "Cycling" at bounding box center [953, 290] width 265 height 61
click at [787, 399] on button "Running/Jogging" at bounding box center [690, 412] width 250 height 30
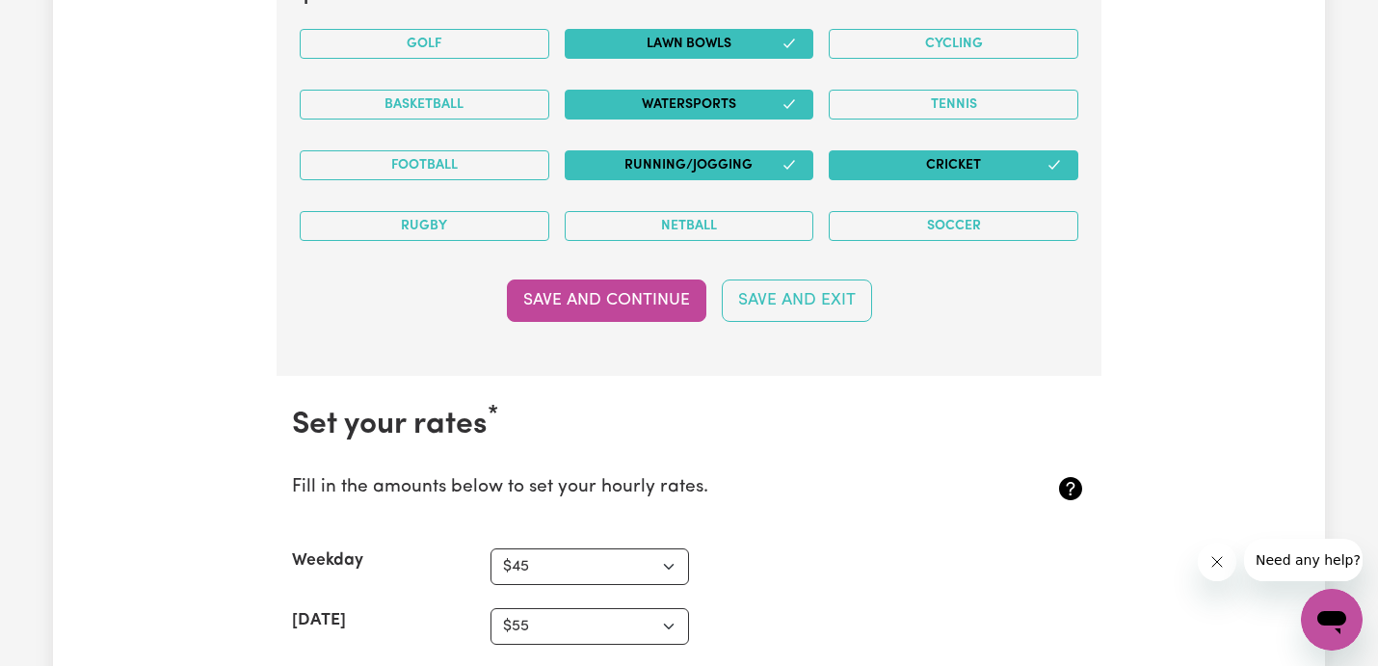
scroll to position [4353, 0]
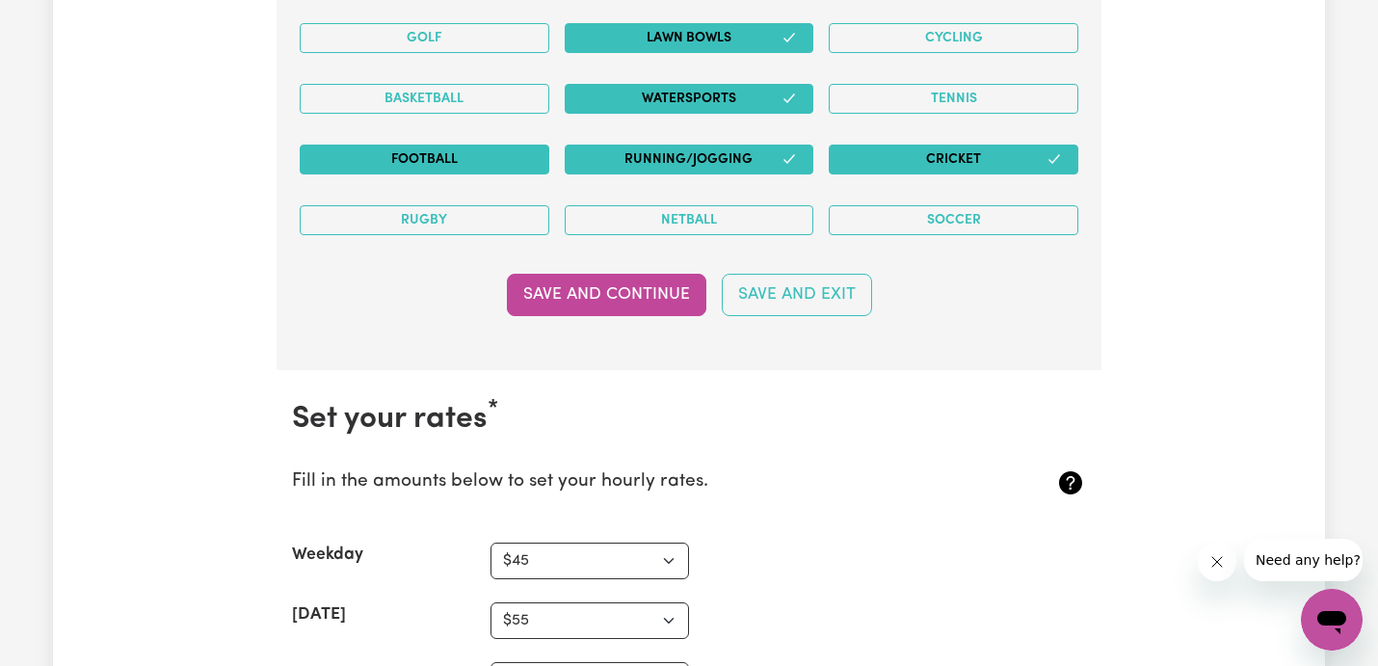
click at [472, 157] on button "Football" at bounding box center [425, 160] width 250 height 30
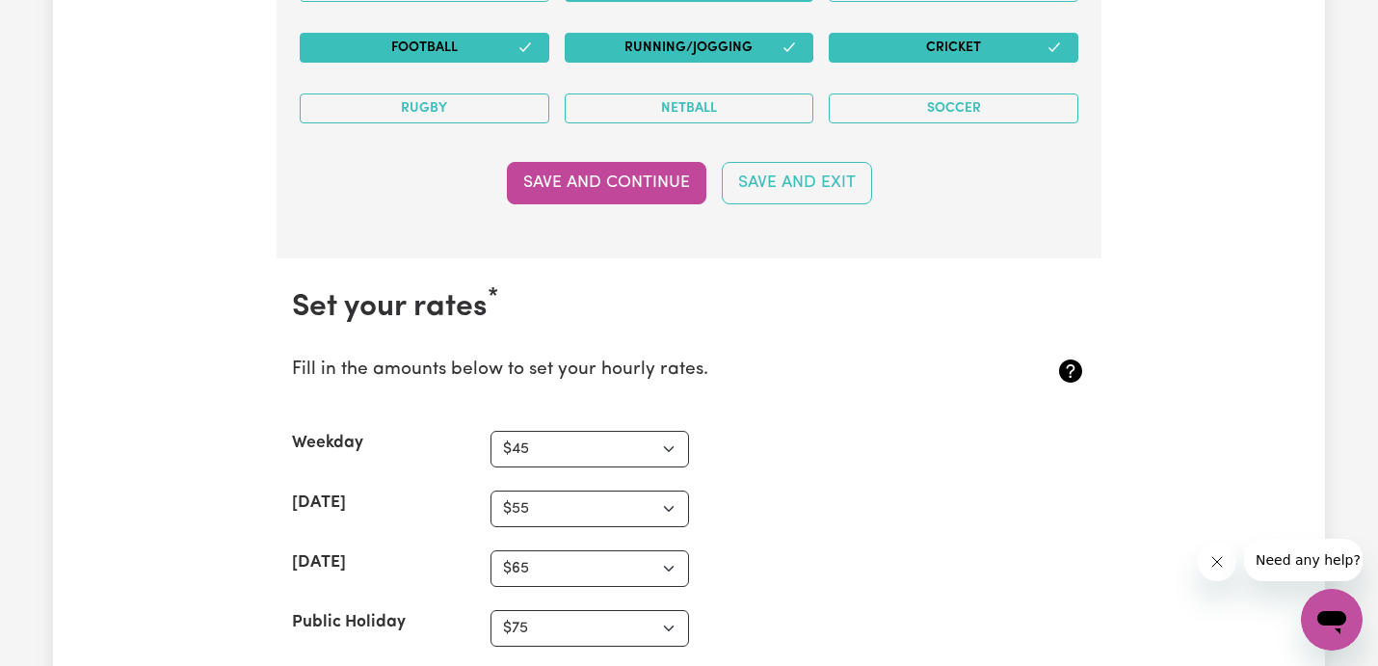
scroll to position [4477, 0]
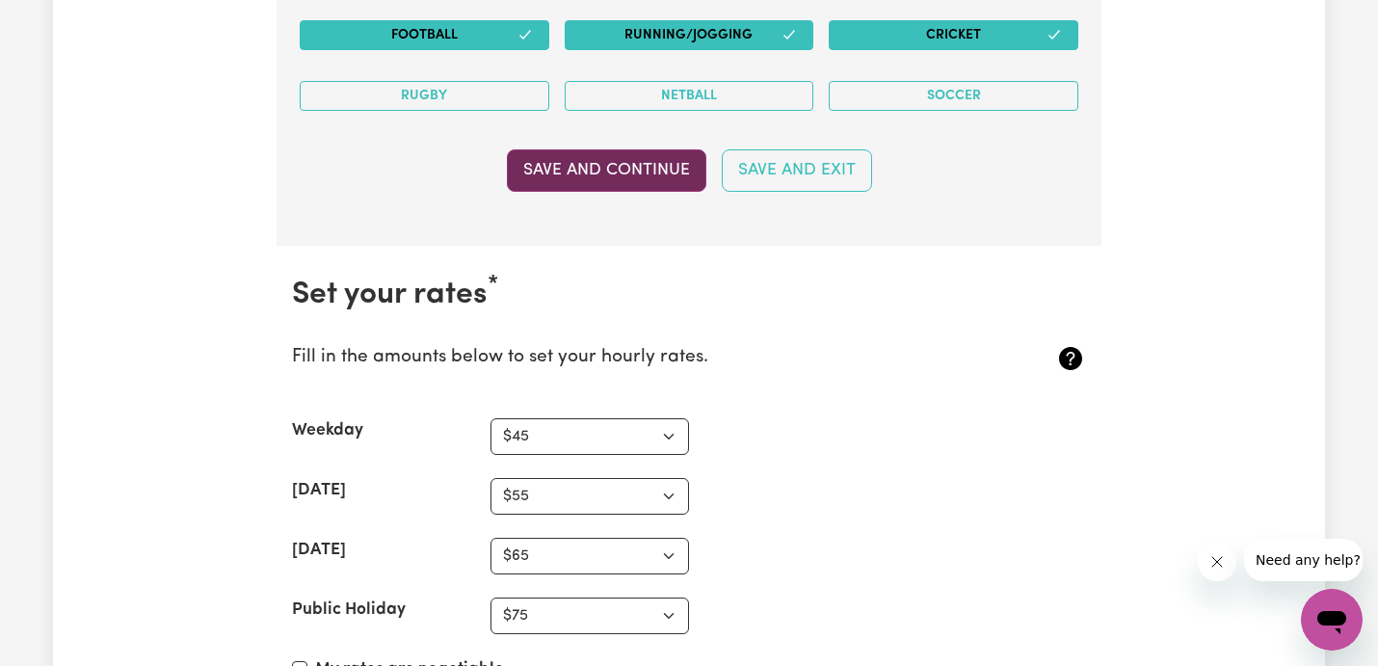
click at [599, 167] on button "Save and Continue" at bounding box center [607, 170] width 200 height 42
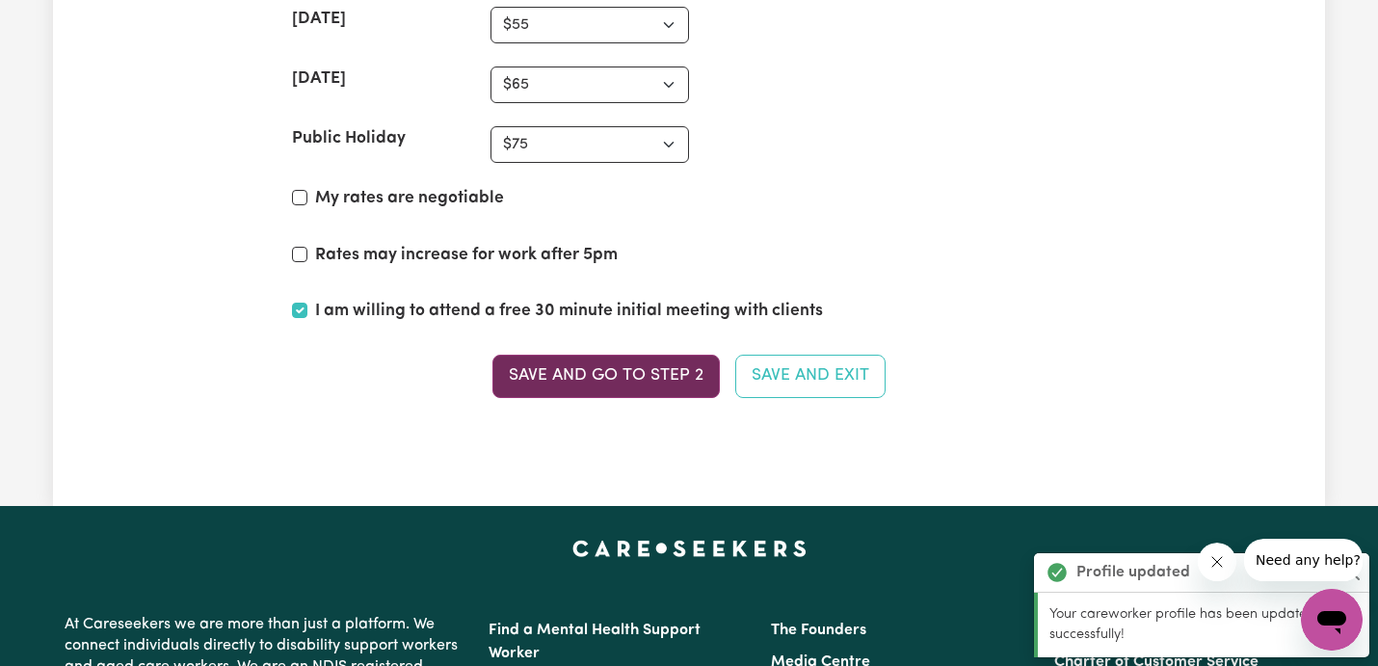
click at [622, 375] on button "Save and go to Step 2" at bounding box center [606, 376] width 227 height 42
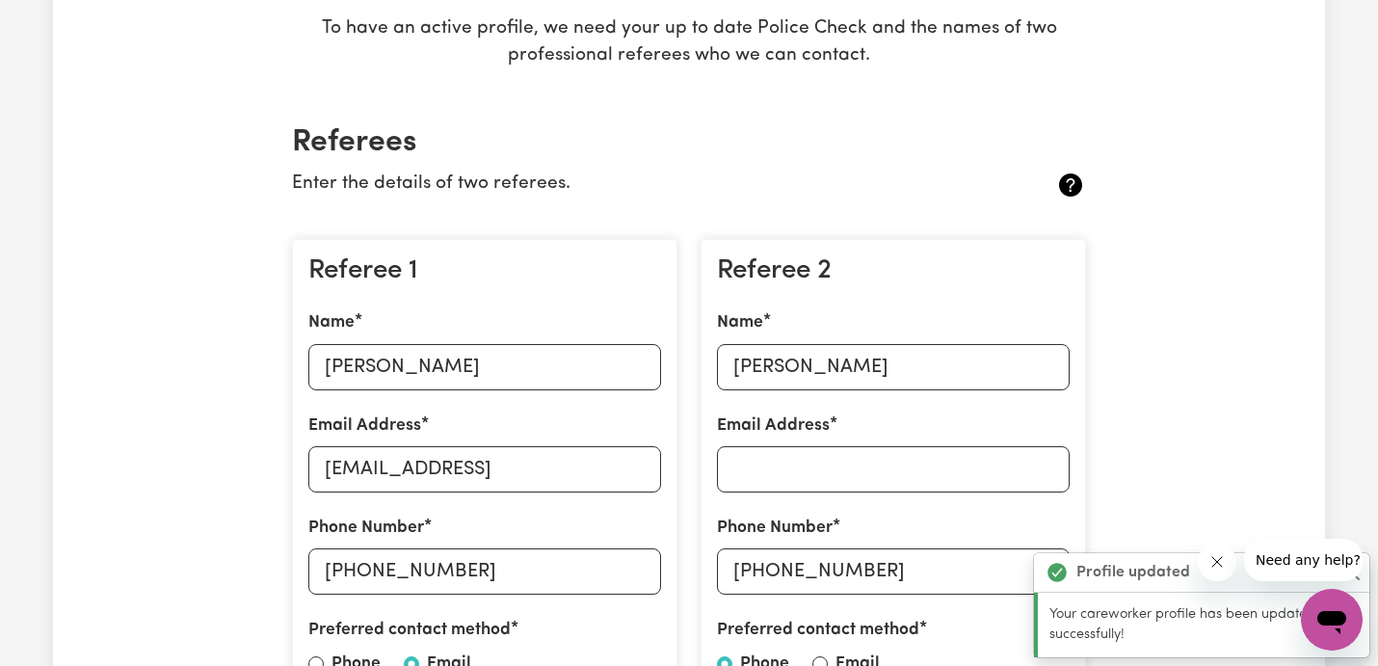
scroll to position [443, 0]
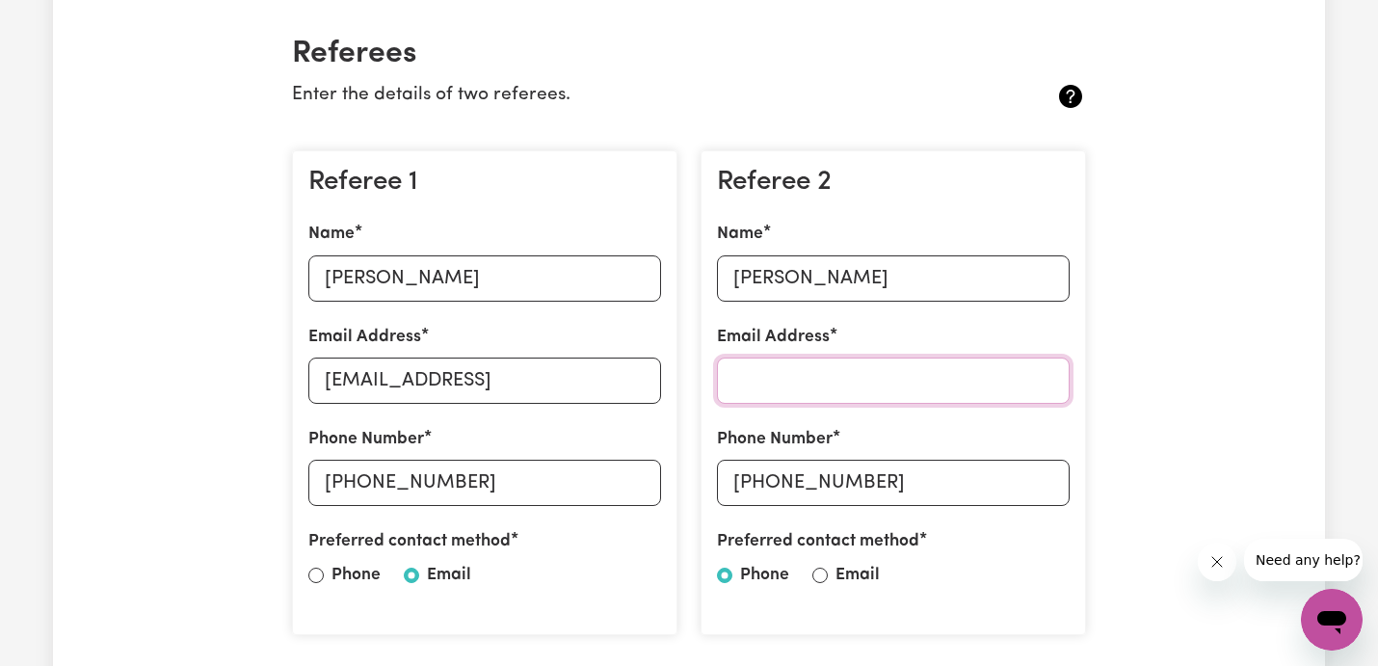
click at [783, 384] on input "Email Address" at bounding box center [893, 381] width 353 height 46
type input "[EMAIL_ADDRESS][DOMAIN_NAME]"
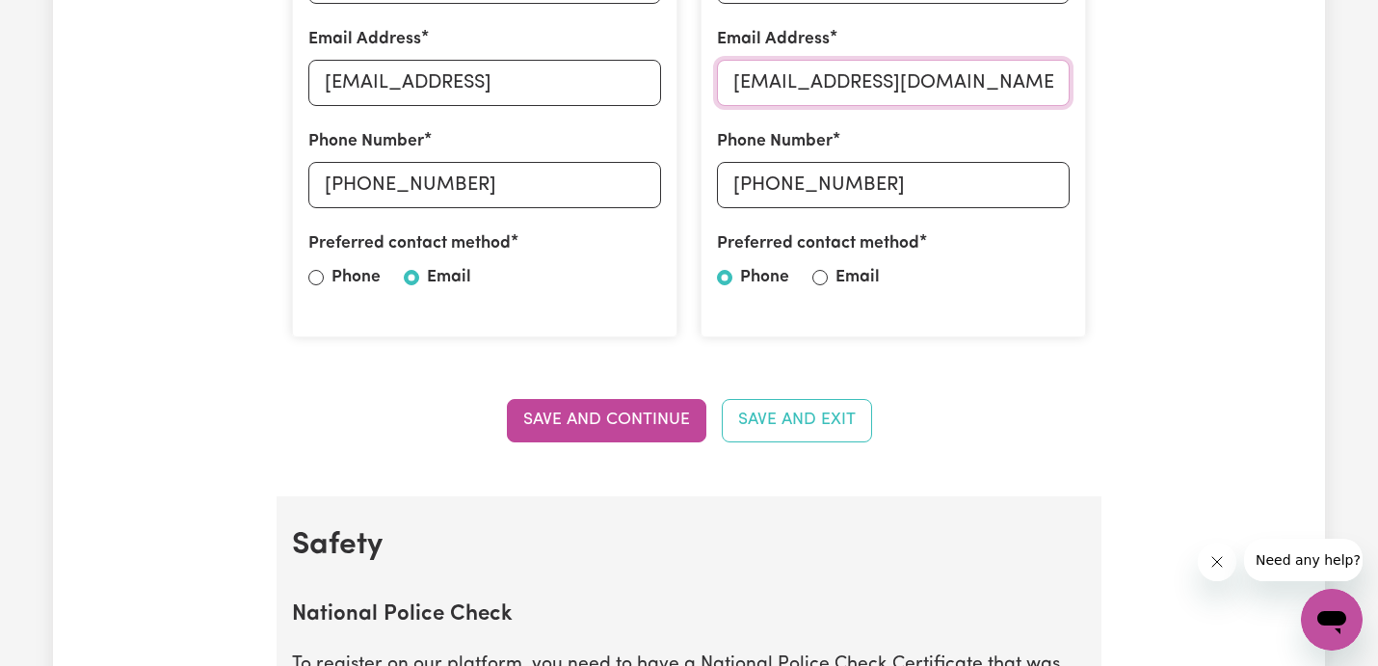
scroll to position [752, 0]
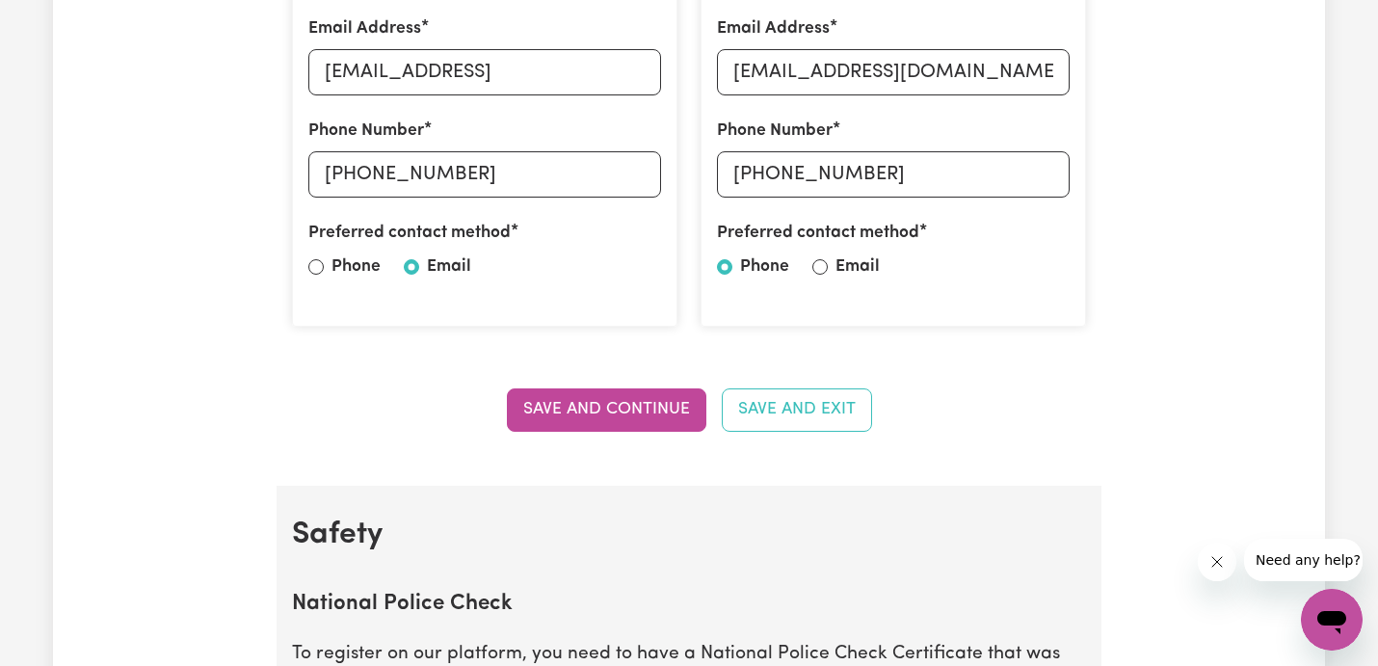
click at [658, 432] on section "Referees Enter the details of two referees. Referee 1 Name [PERSON_NAME] Email …" at bounding box center [689, 90] width 825 height 788
click at [658, 413] on button "Save and Continue" at bounding box center [607, 409] width 200 height 42
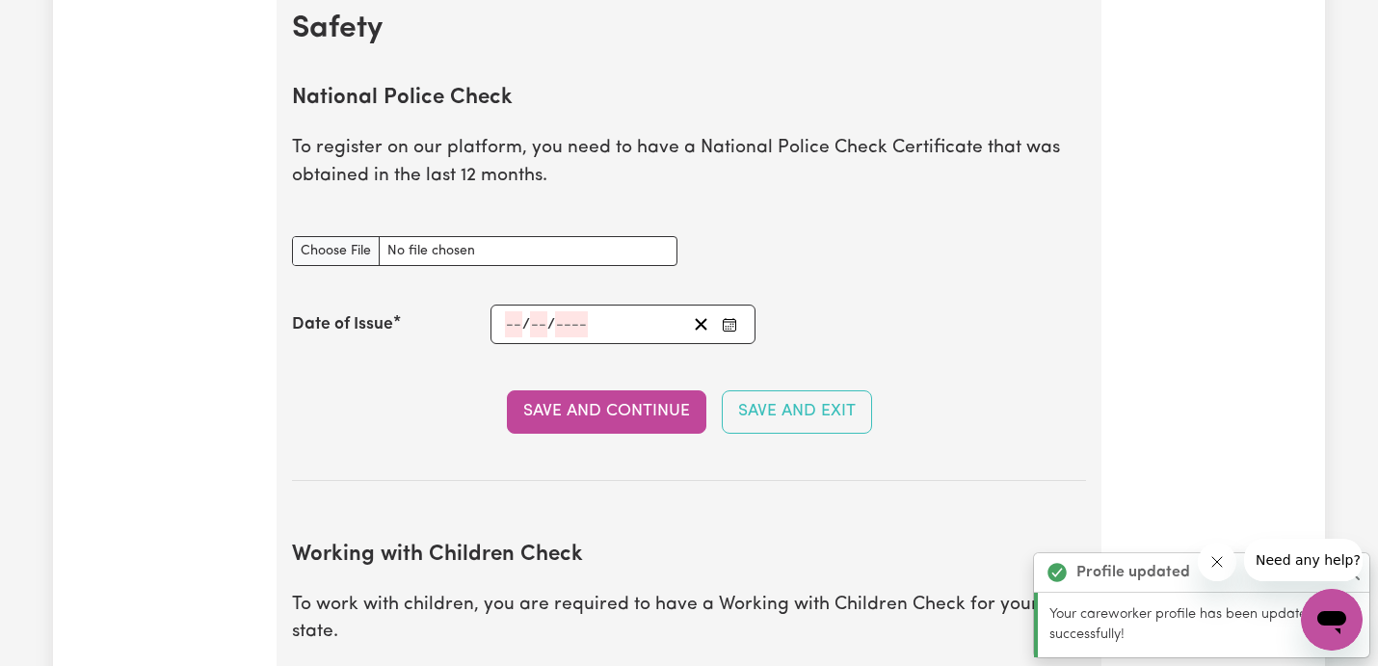
scroll to position [1261, 0]
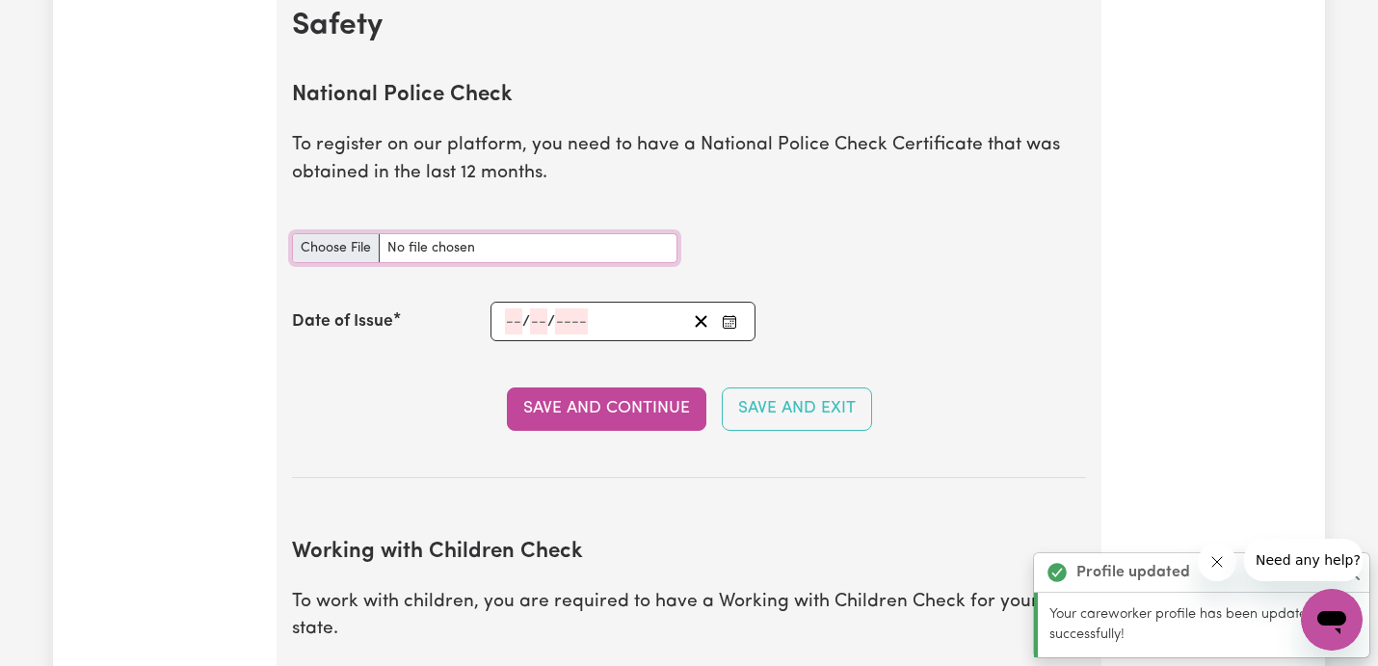
click at [357, 252] on input "National Police Check document" at bounding box center [485, 248] width 386 height 30
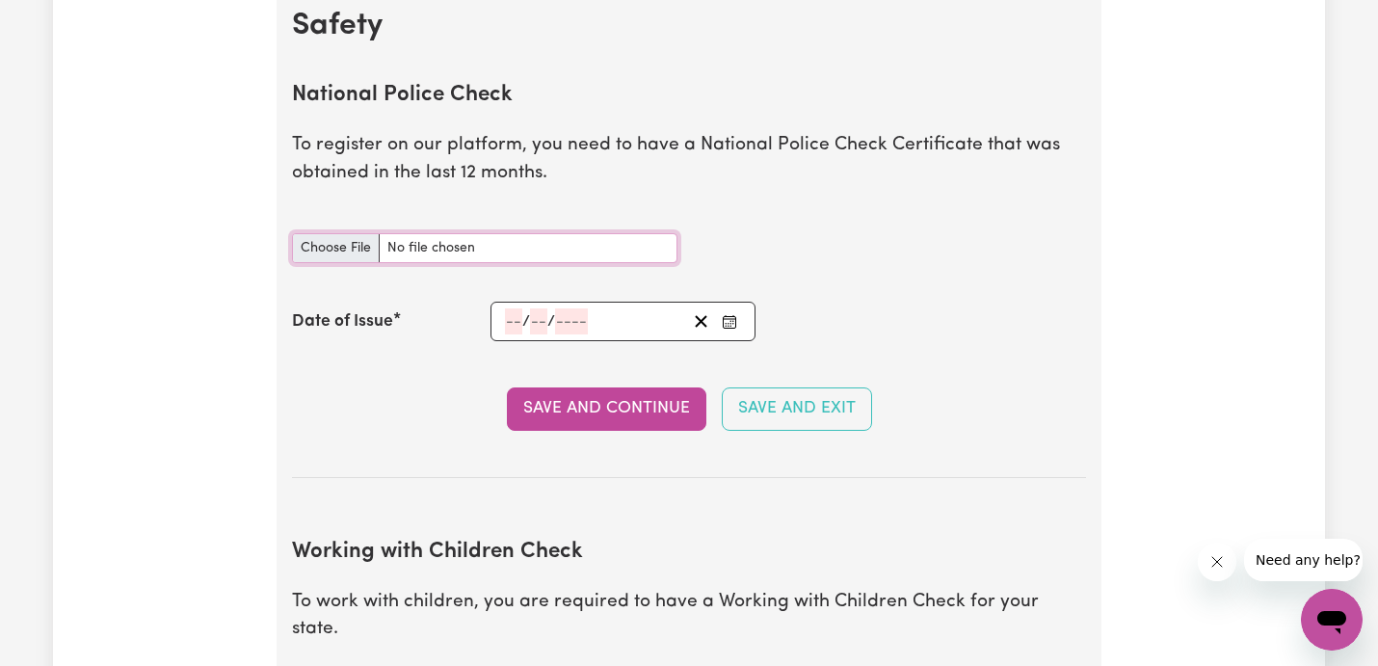
type input "C:\fakepath\report_makkar_12088613-6155419.pdf"
click at [734, 312] on button "Enter the Date of Issue of your National Police Check" at bounding box center [729, 321] width 27 height 26
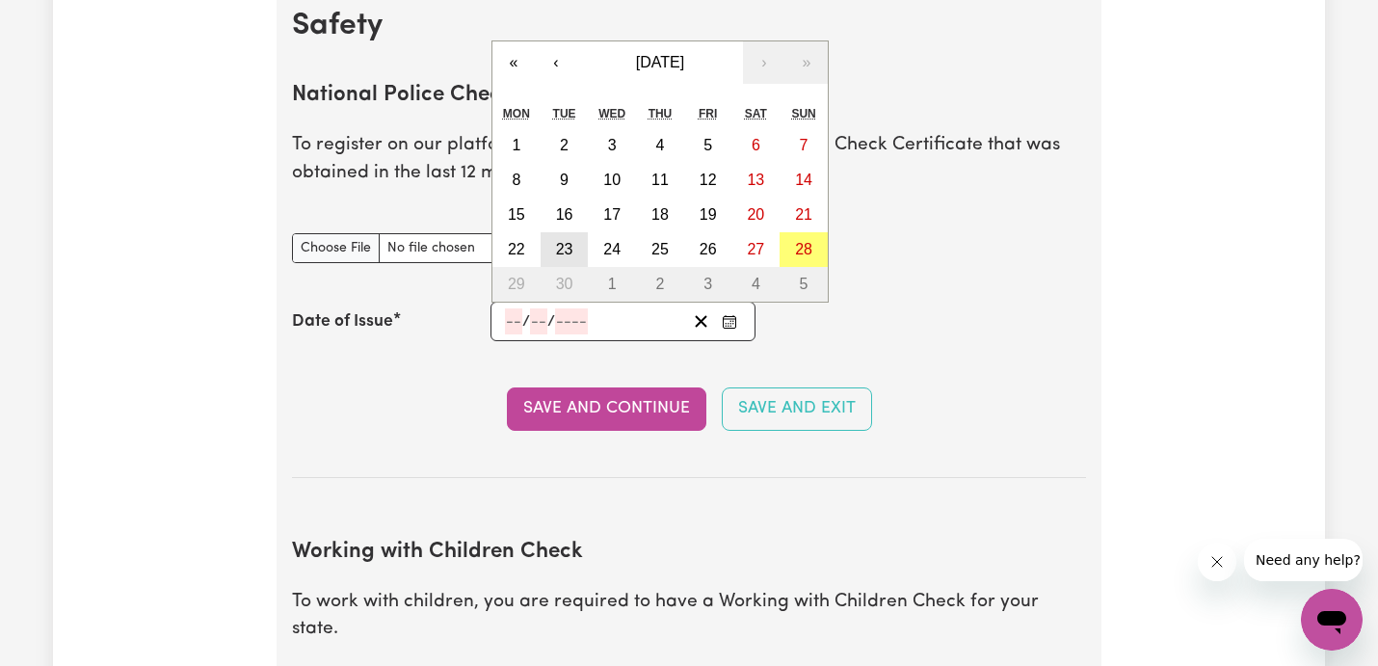
click at [565, 243] on abbr "23" at bounding box center [564, 249] width 17 height 16
type input "[DATE]"
type input "23"
type input "9"
type input "2025"
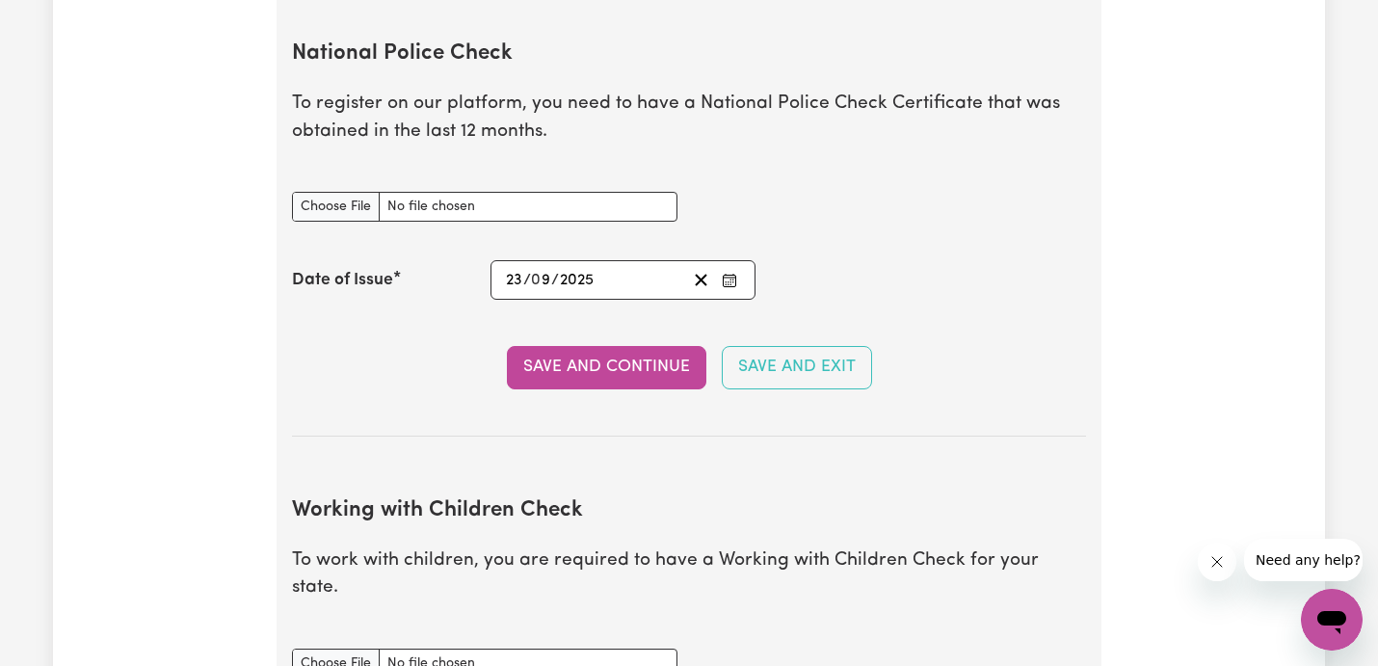
scroll to position [1313, 0]
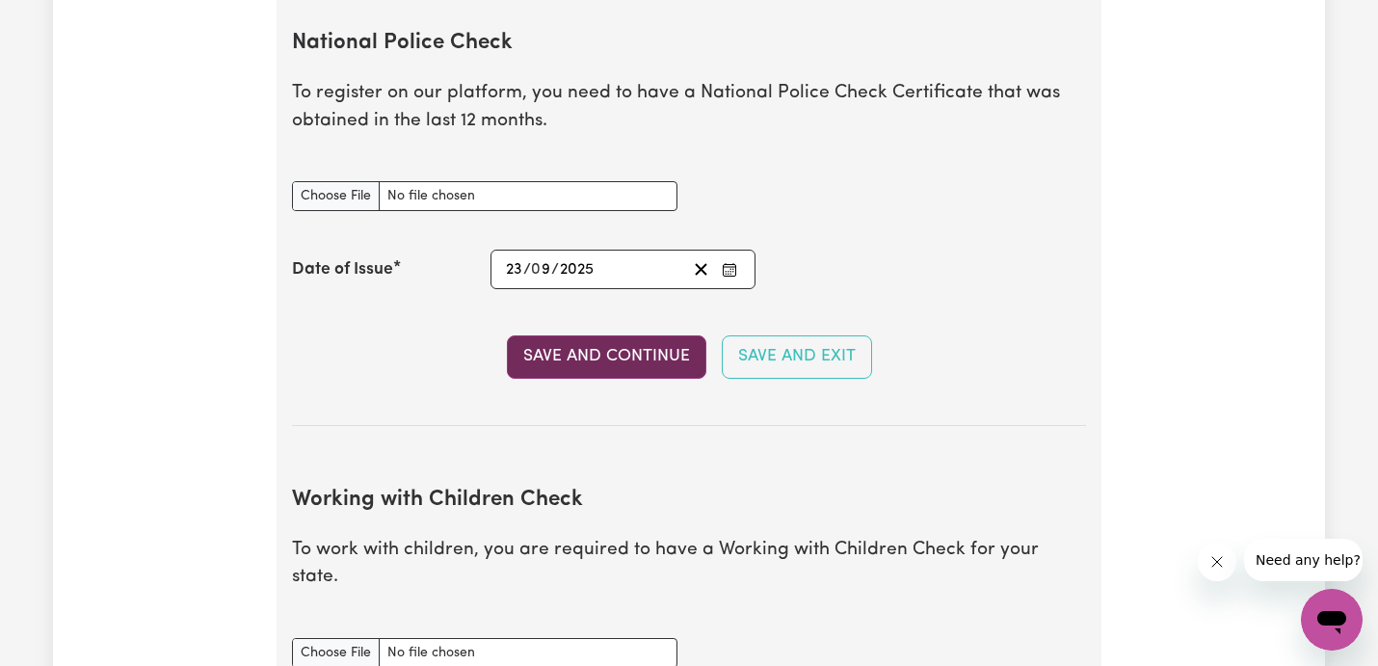
click at [582, 355] on button "Save and Continue" at bounding box center [607, 356] width 200 height 42
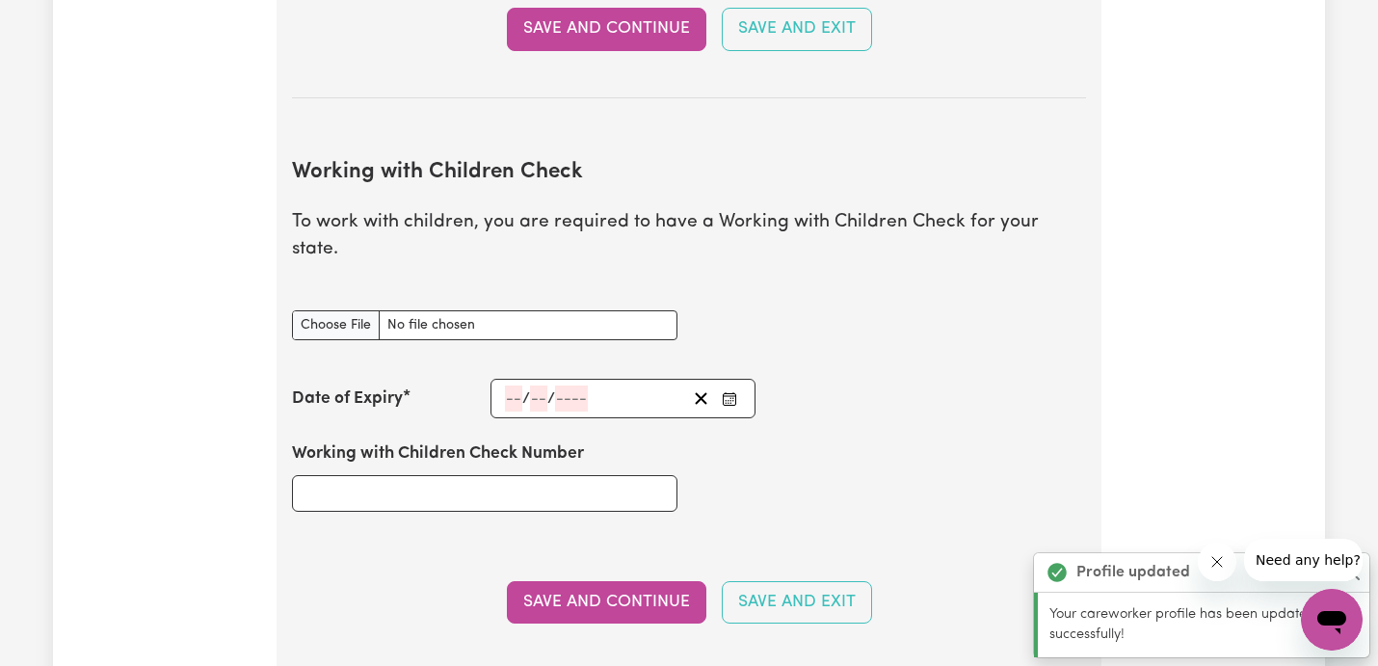
scroll to position [1770, 0]
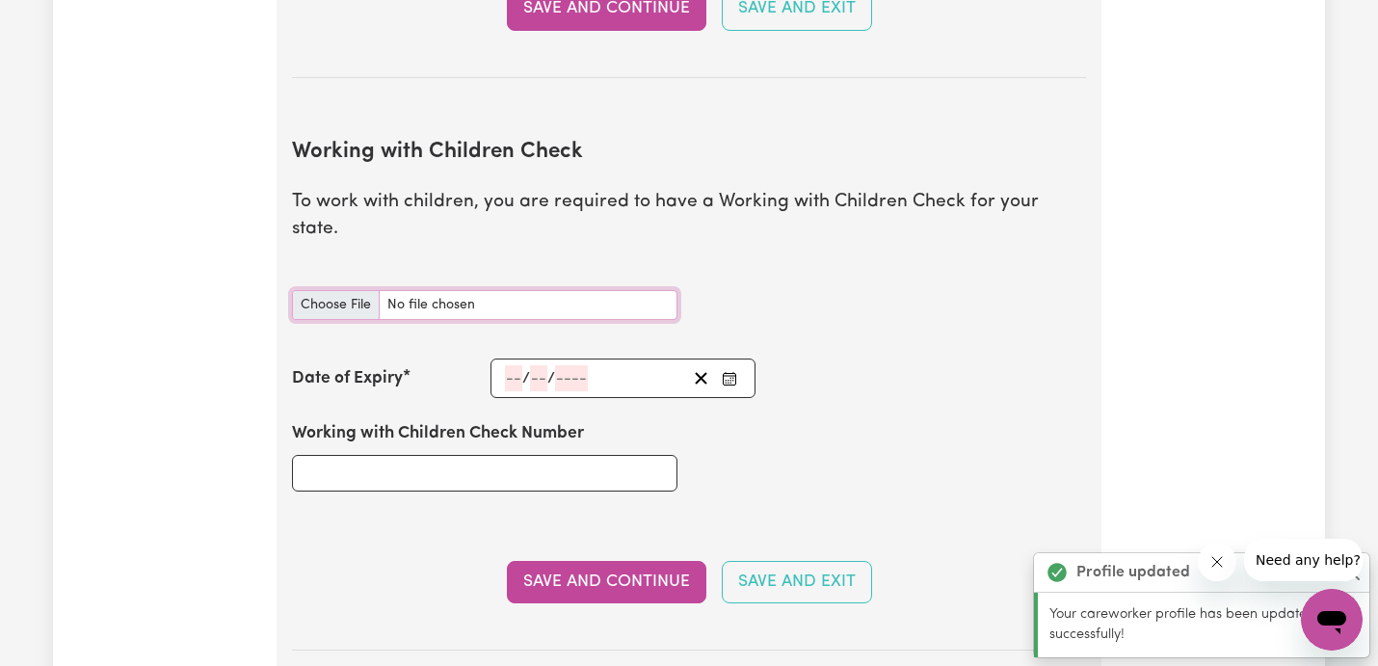
click at [311, 290] on input "Working with Children Check document" at bounding box center [485, 305] width 386 height 30
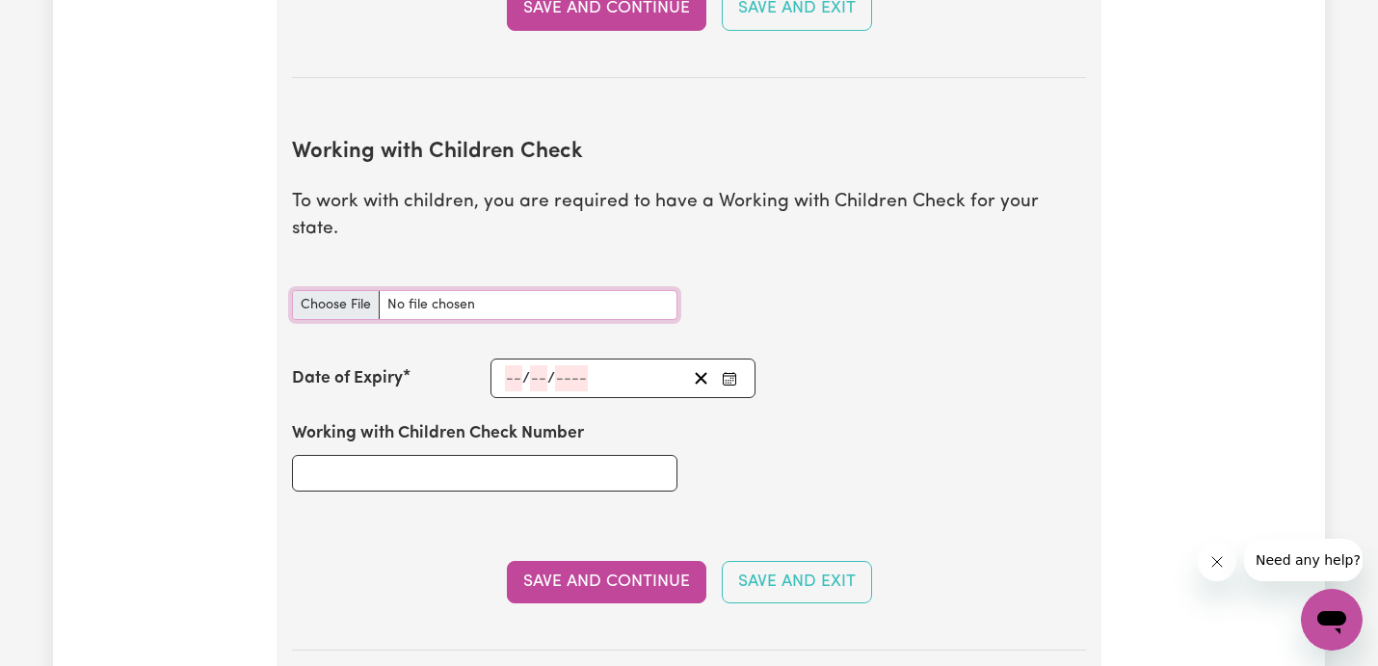
type input "C:\fakepath\Children Check.JPG"
click at [735, 365] on button "Enter the Date of Expiry of your Working with Children Check" at bounding box center [729, 378] width 27 height 26
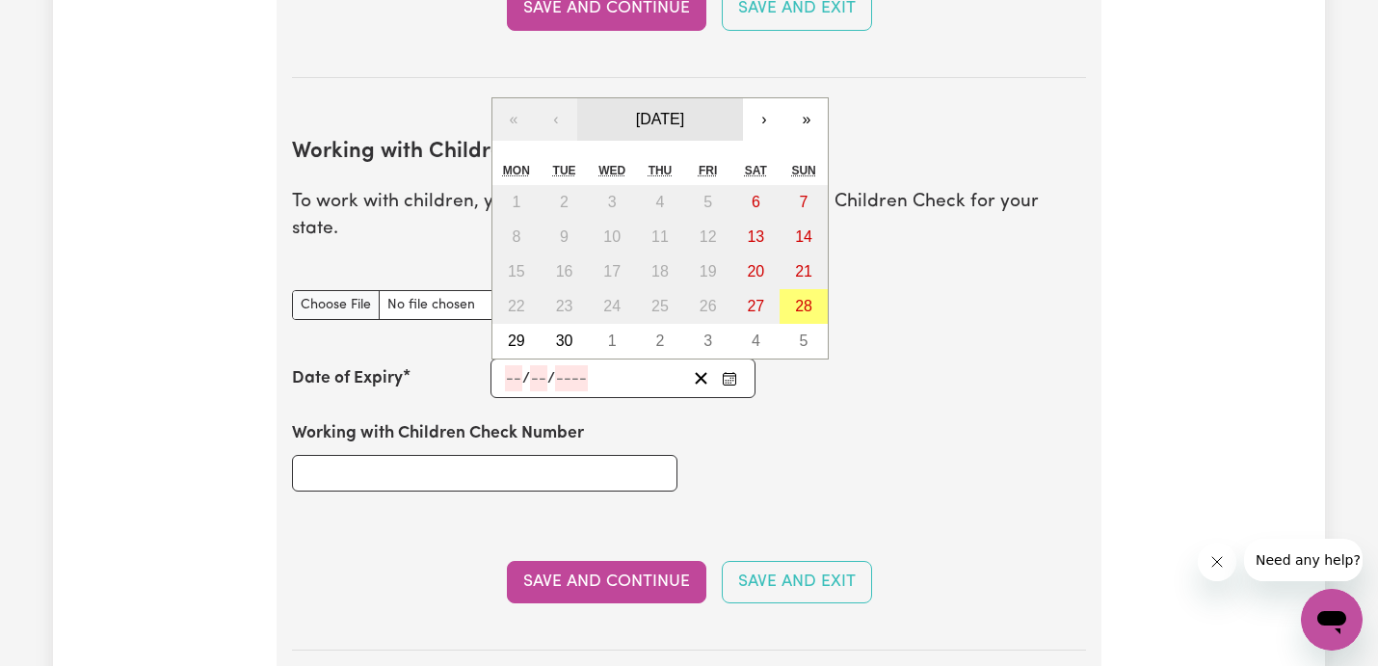
click at [684, 111] on span "[DATE]" at bounding box center [660, 119] width 48 height 16
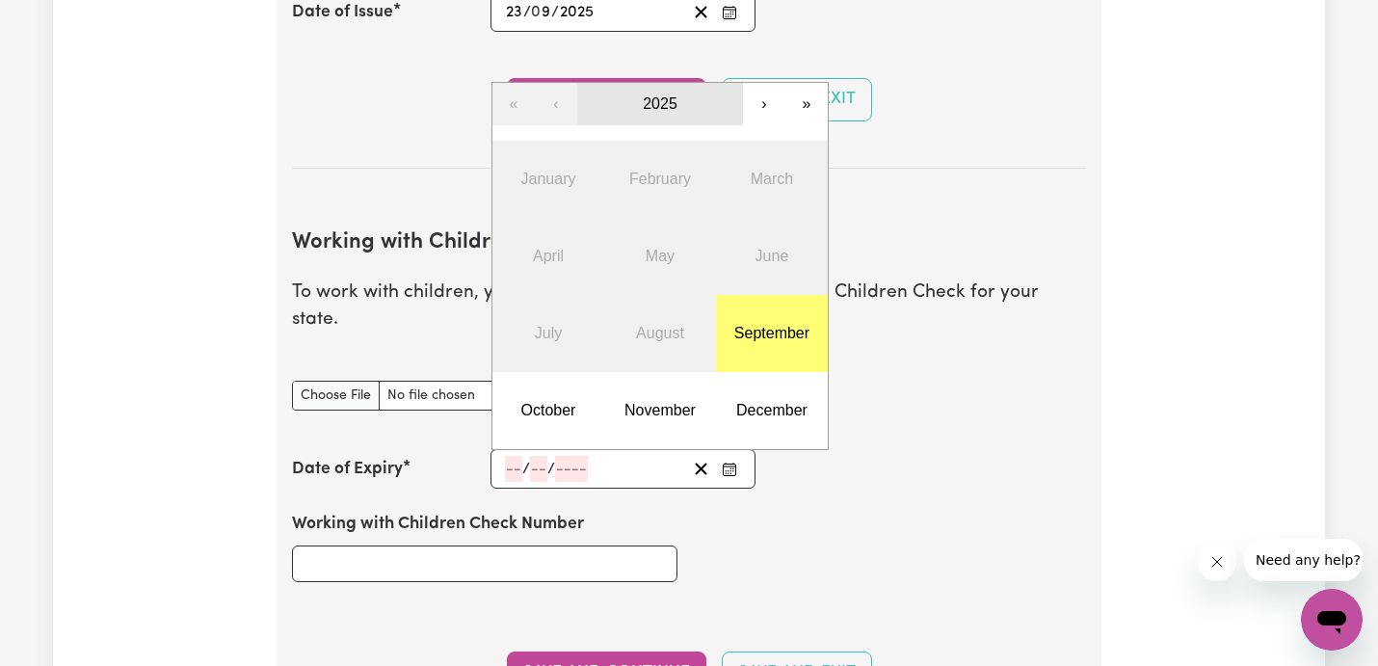
scroll to position [1670, 0]
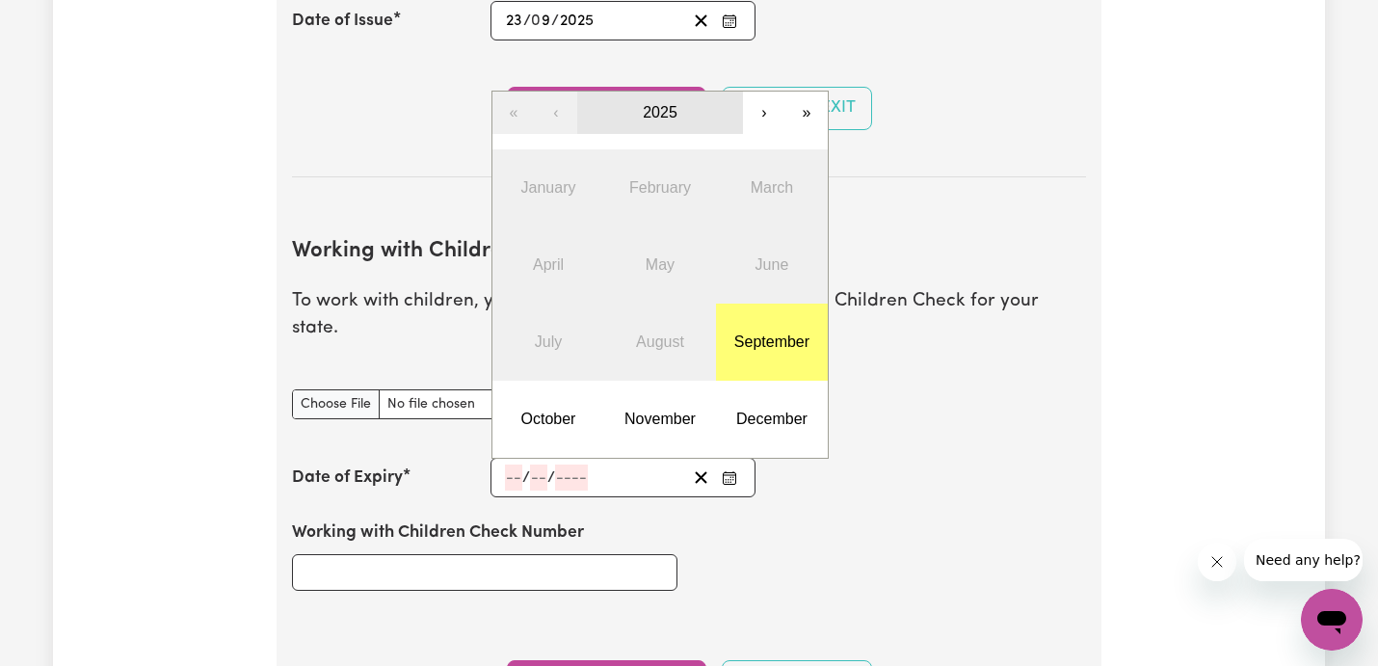
click at [687, 92] on button "2025" at bounding box center [660, 113] width 166 height 42
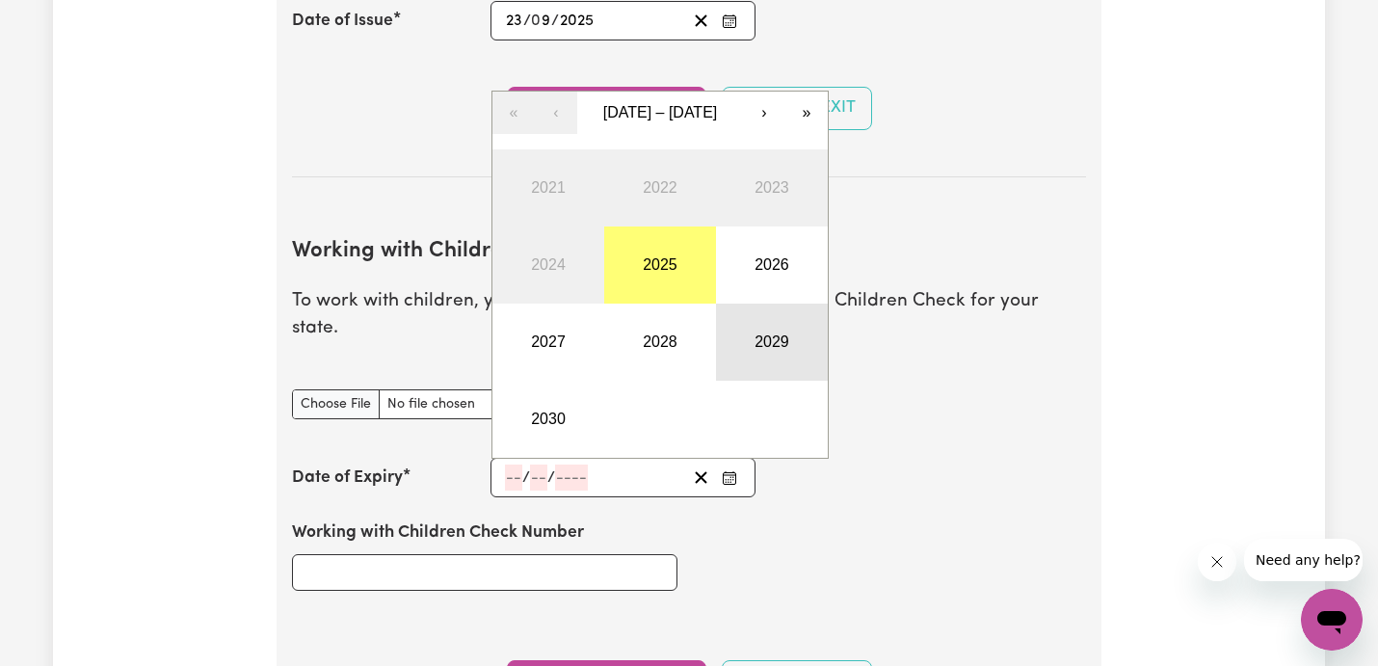
click at [768, 306] on button "2029" at bounding box center [772, 342] width 112 height 77
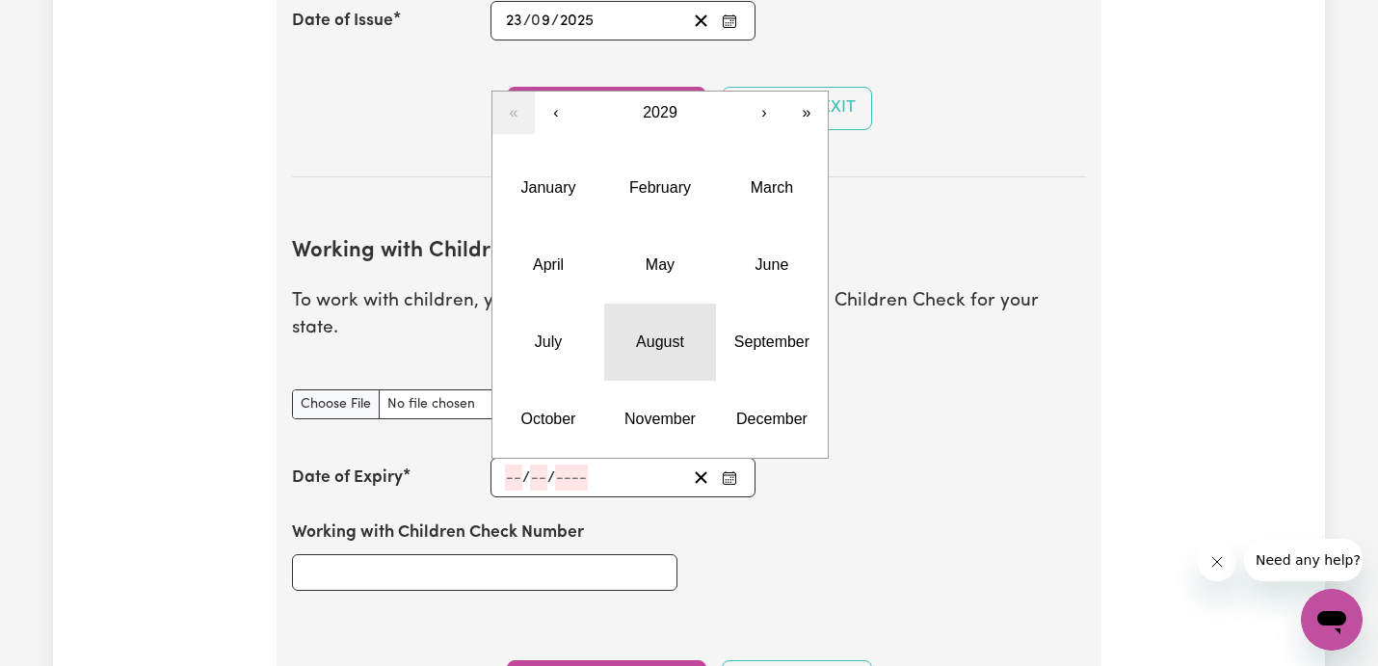
click at [687, 320] on button "August" at bounding box center [660, 342] width 112 height 77
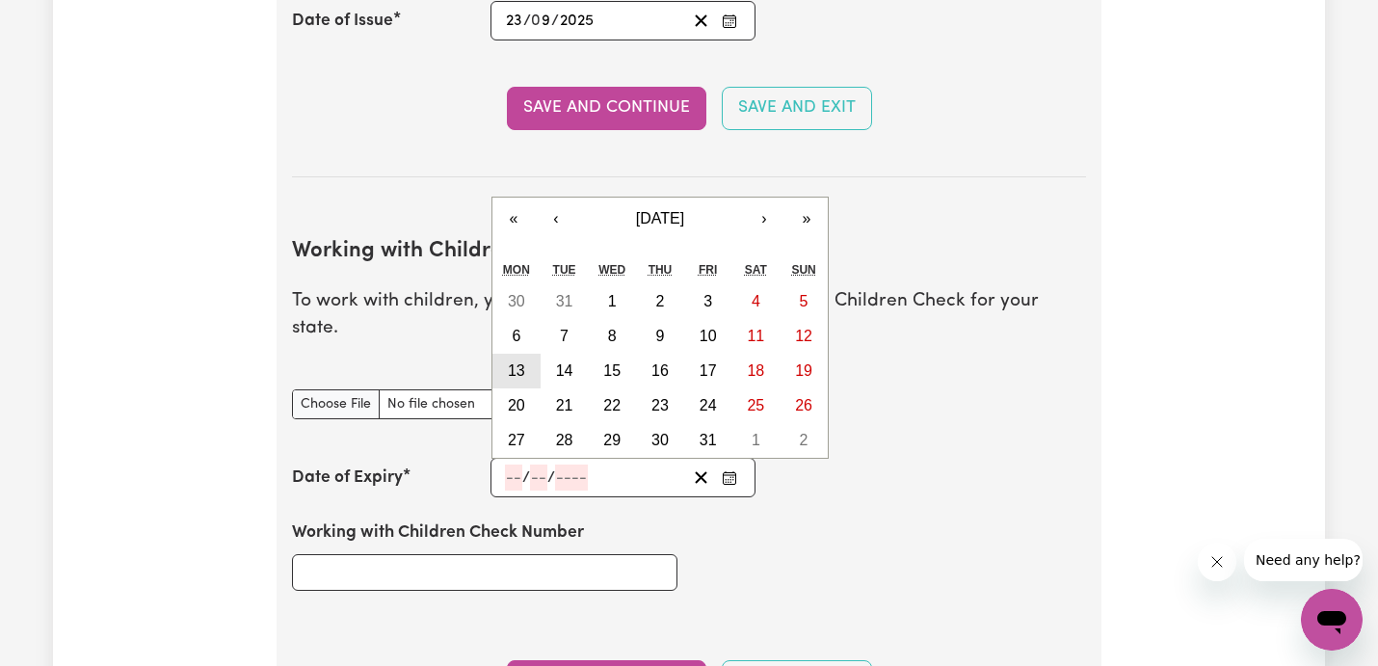
click at [529, 354] on button "13" at bounding box center [517, 371] width 48 height 35
type input "[DATE]"
type input "13"
type input "8"
type input "2029"
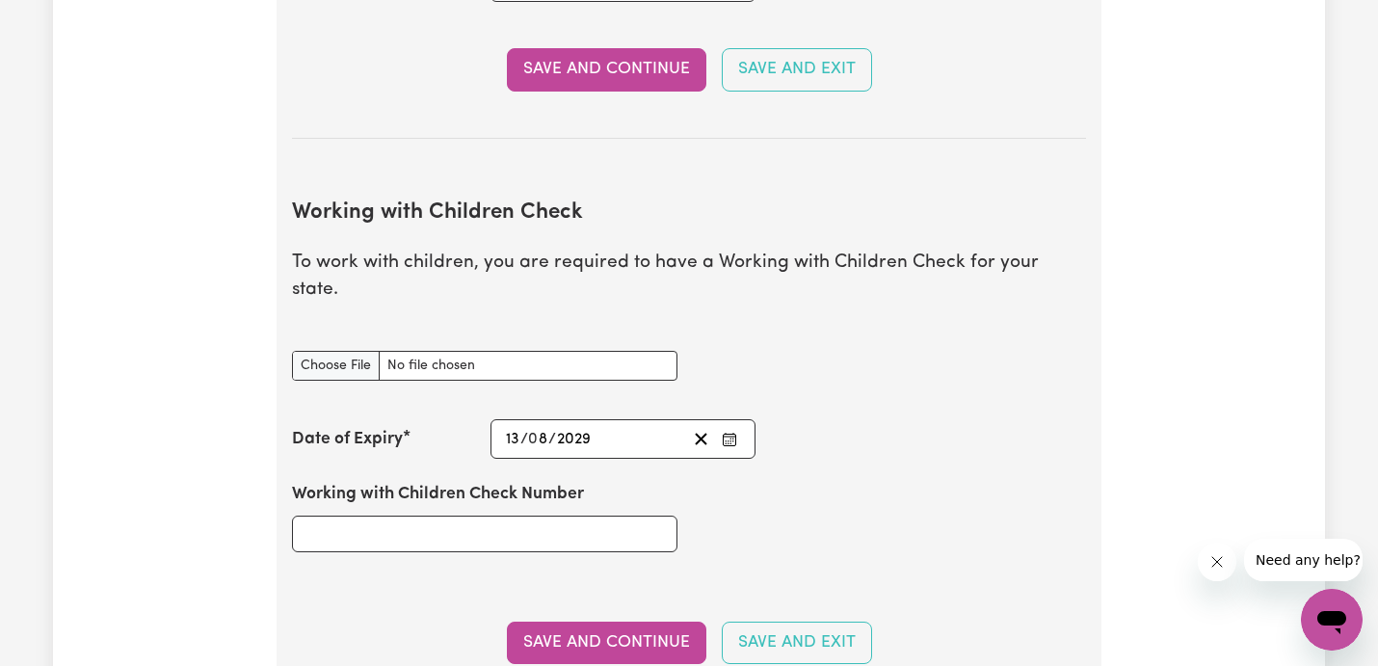
scroll to position [1717, 0]
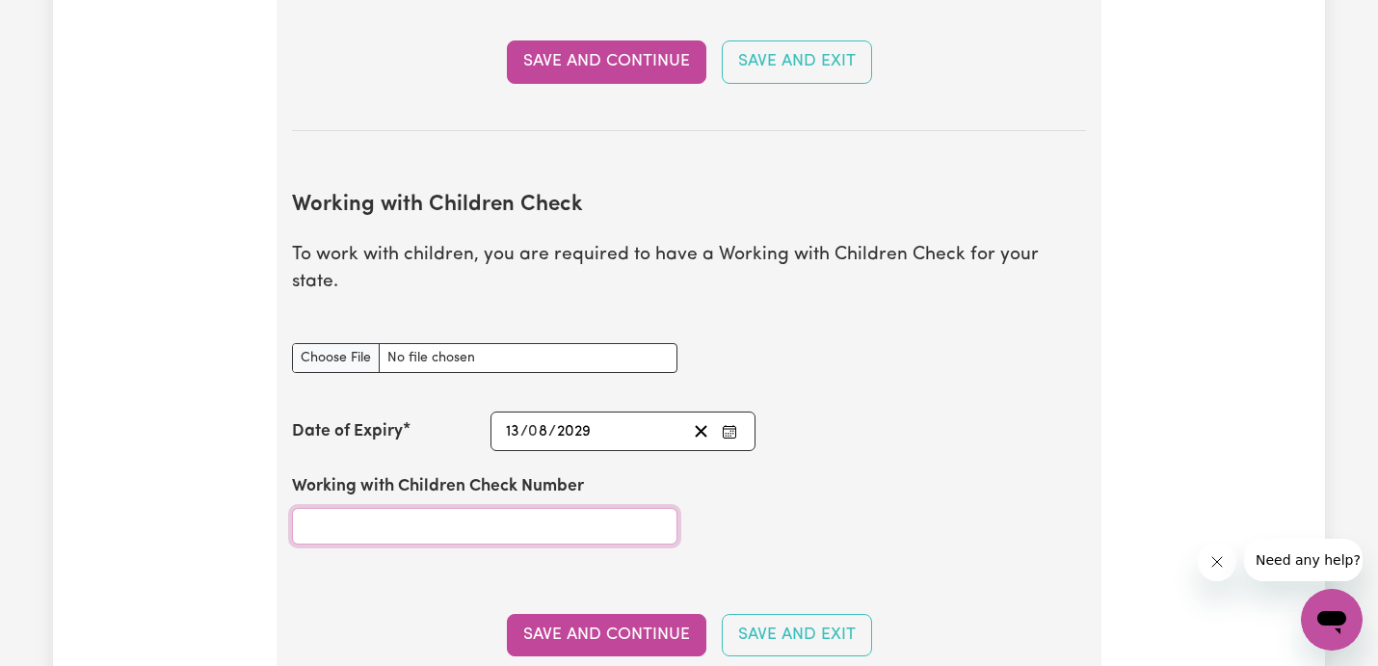
click at [489, 508] on input "Working with Children Check Number" at bounding box center [485, 526] width 386 height 37
type input "1764048A-02"
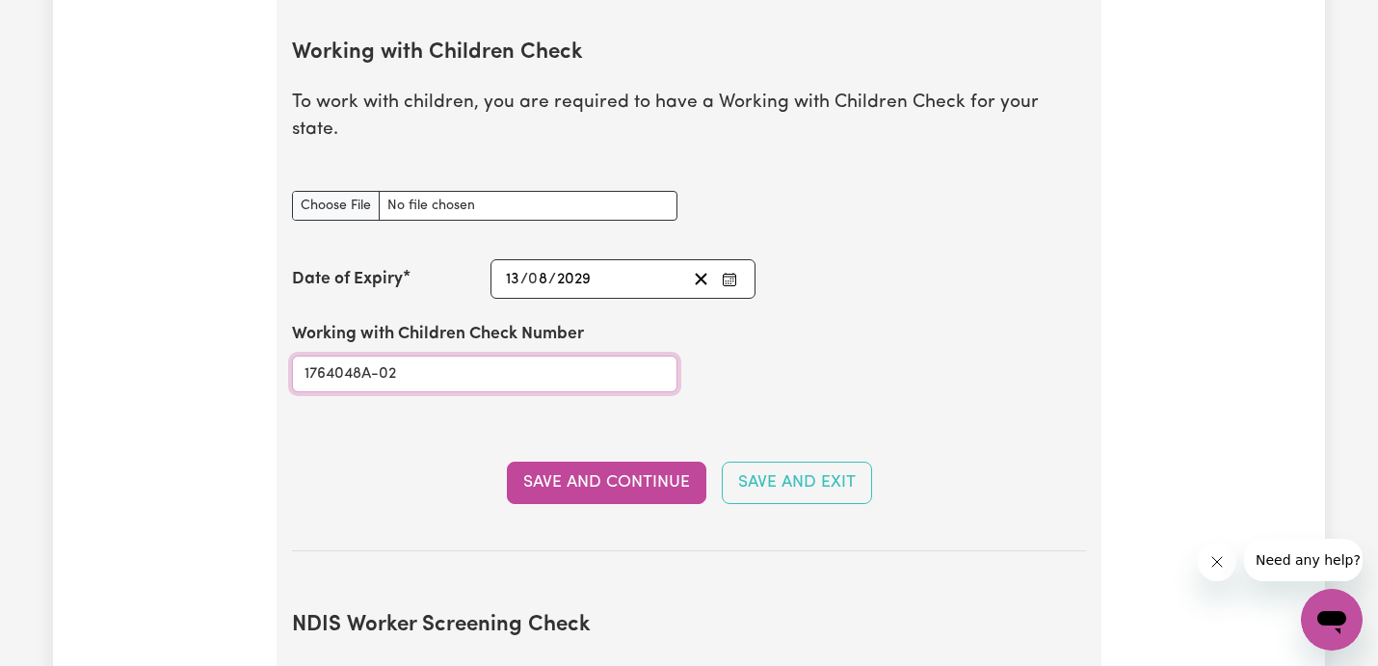
scroll to position [1877, 0]
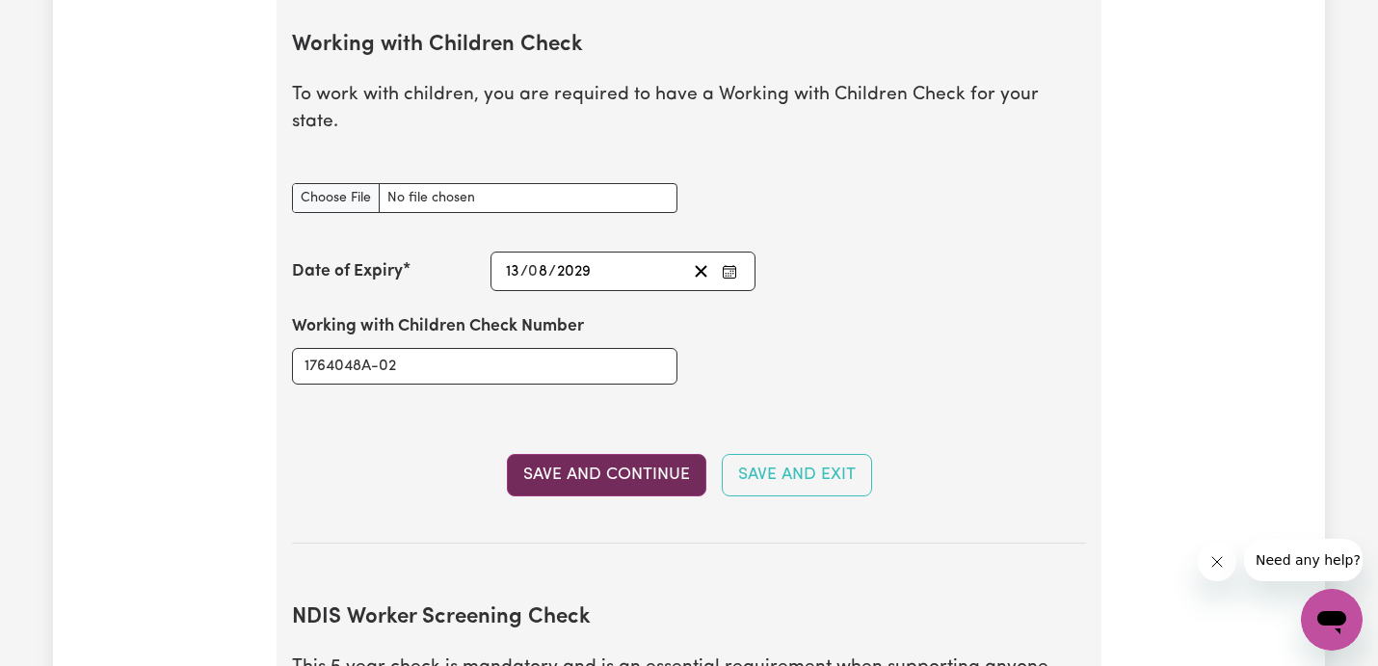
click at [571, 465] on button "Save and Continue" at bounding box center [607, 475] width 200 height 42
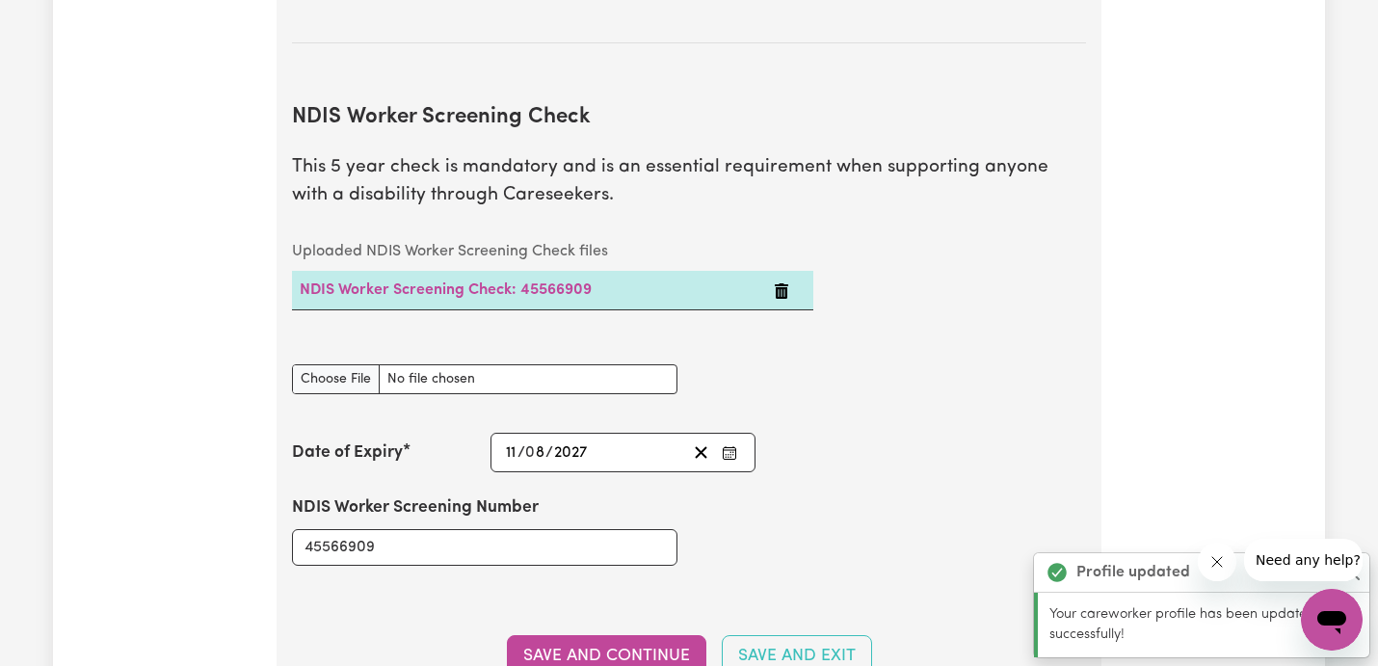
scroll to position [2488, 0]
click at [344, 362] on input "NDIS Worker Screening Check document" at bounding box center [485, 377] width 386 height 30
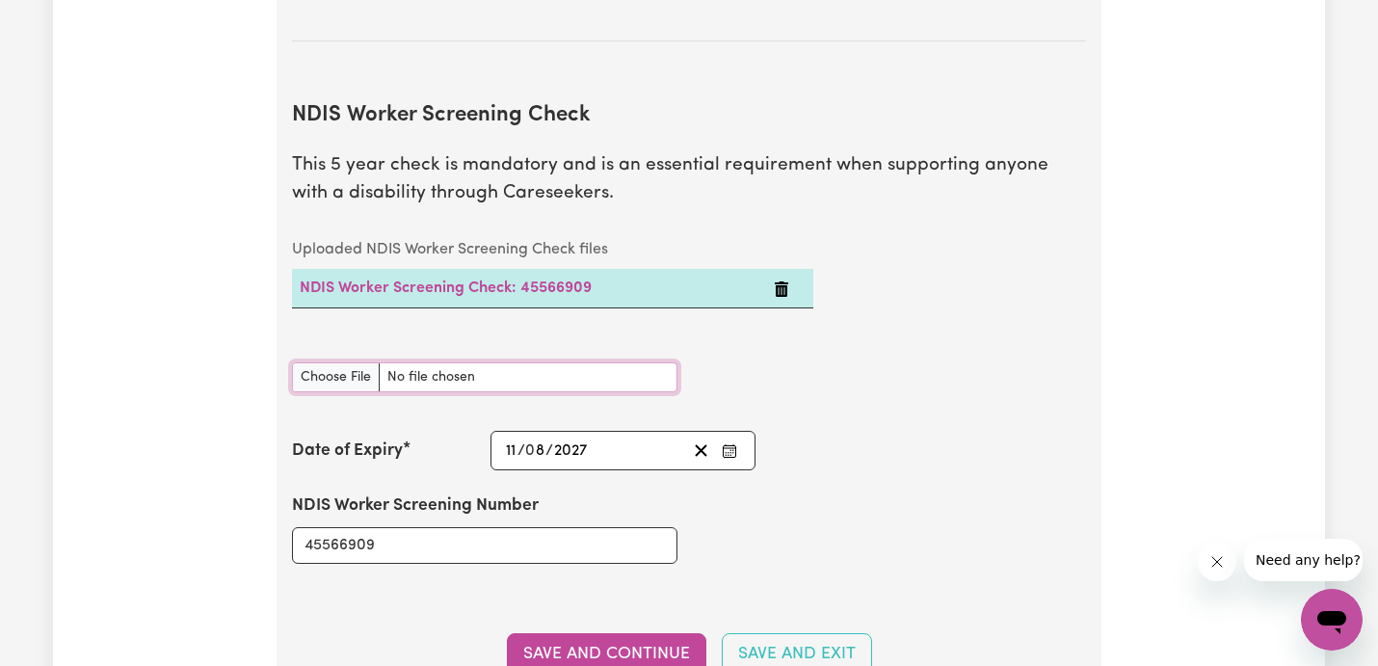
type input "C:\fakepath\IMG_9846 (1).jpg"
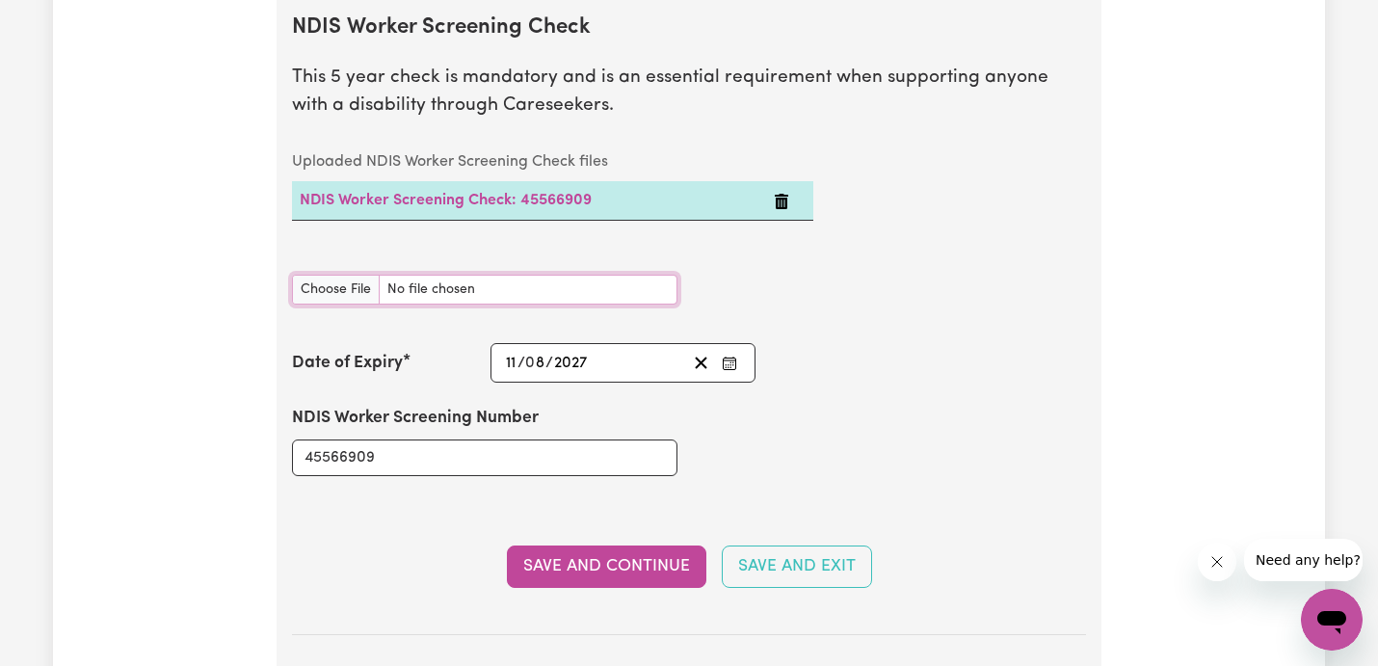
scroll to position [2574, 0]
click at [536, 276] on input "NDIS Worker Screening Check document" at bounding box center [485, 291] width 386 height 30
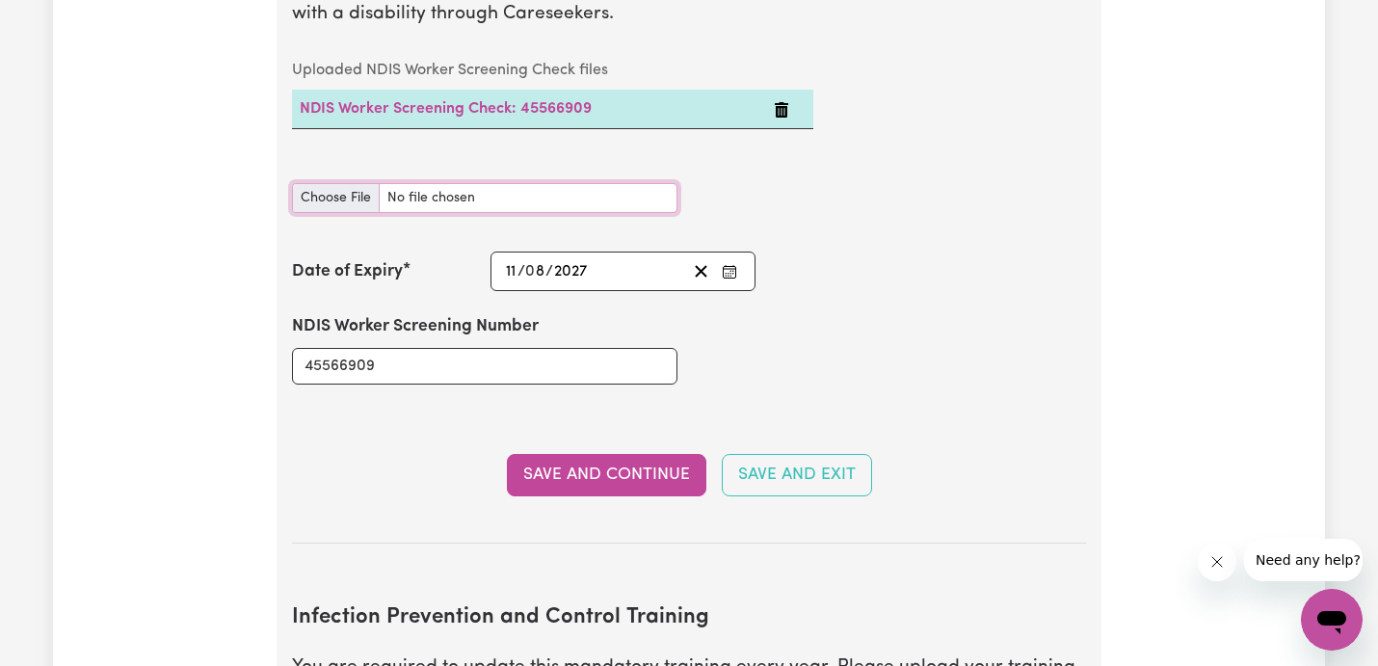
scroll to position [2669, 0]
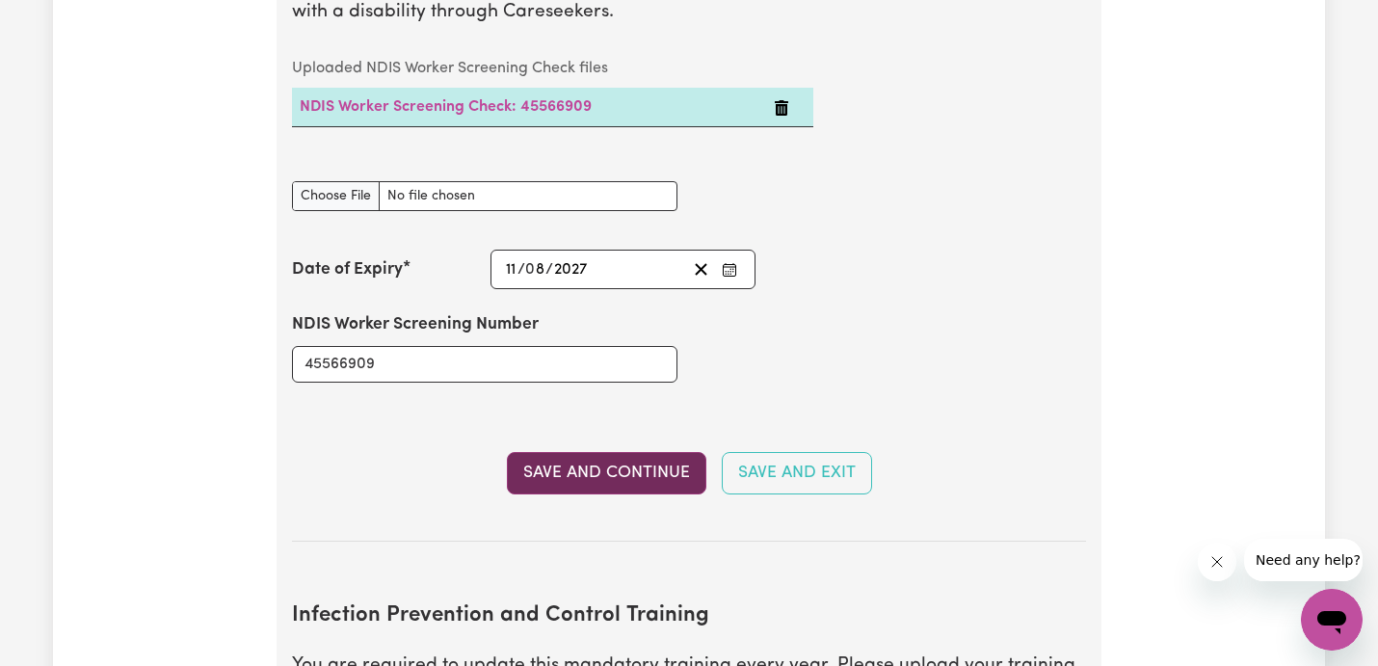
click at [619, 454] on button "Save and Continue" at bounding box center [607, 473] width 200 height 42
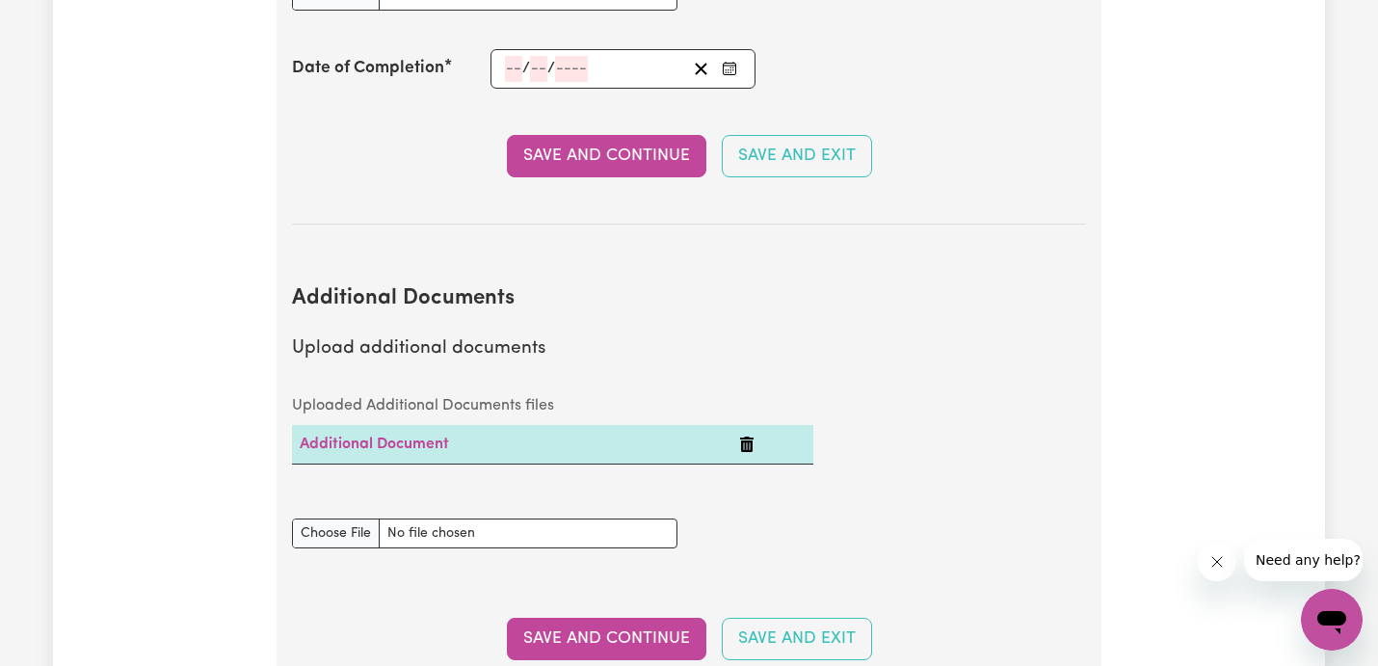
scroll to position [3478, 0]
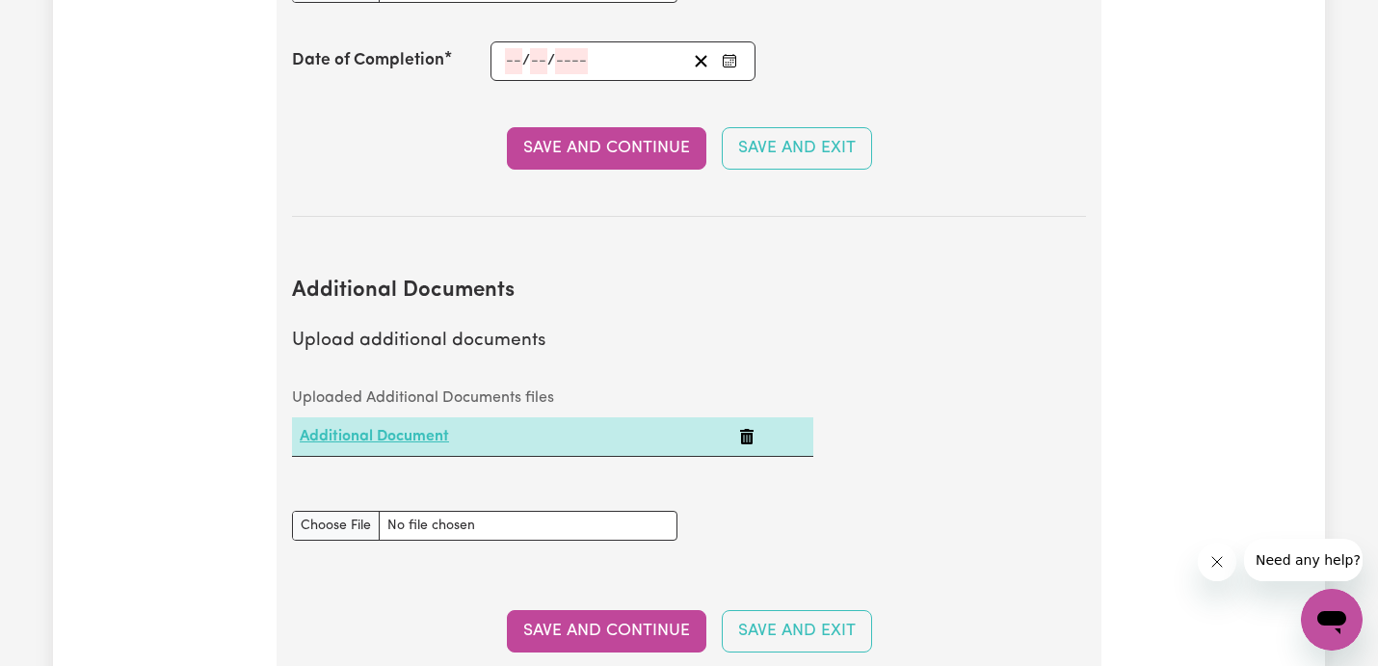
click at [420, 429] on link "Additional Document" at bounding box center [374, 436] width 149 height 15
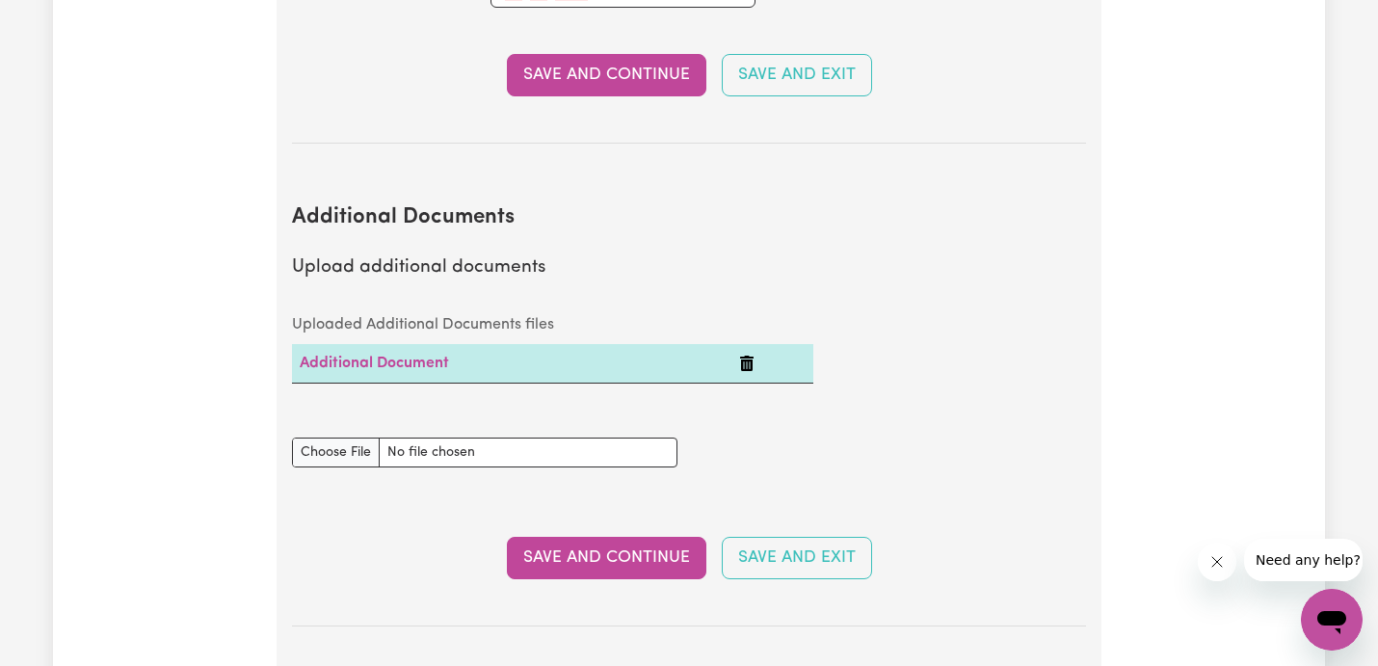
scroll to position [3569, 0]
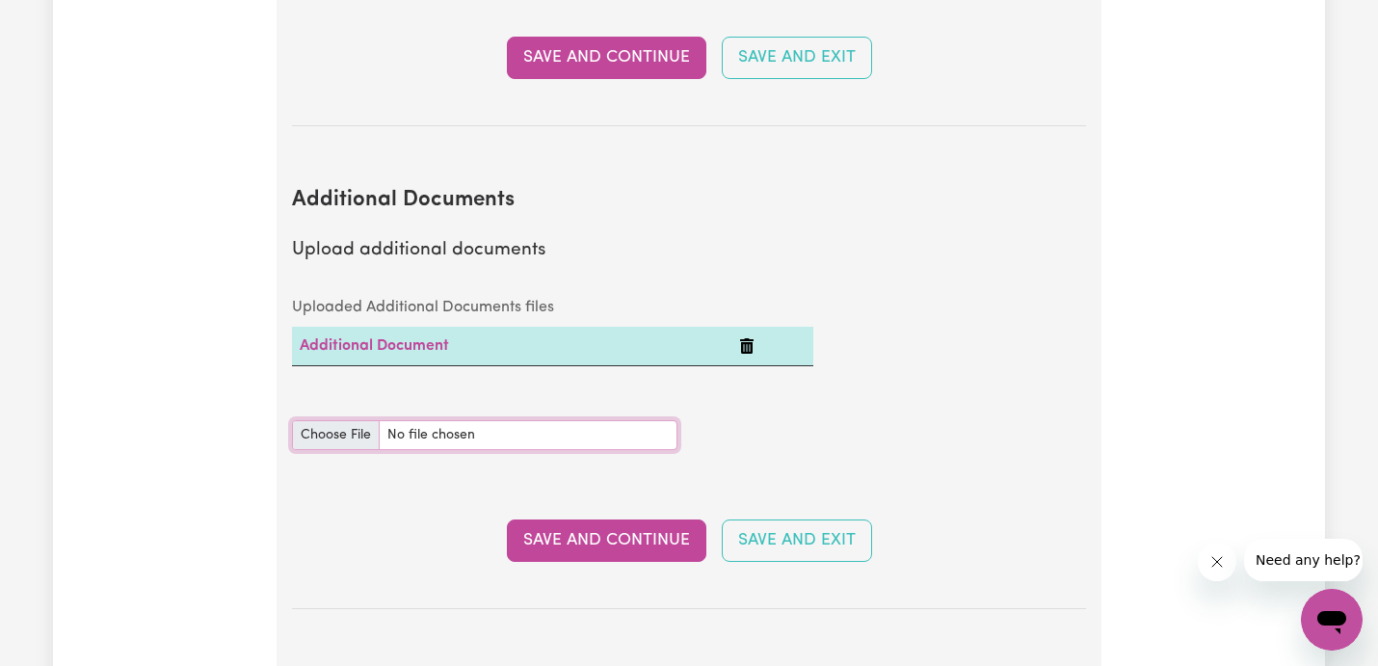
click at [343, 420] on input "Additional Documents document" at bounding box center [485, 435] width 386 height 30
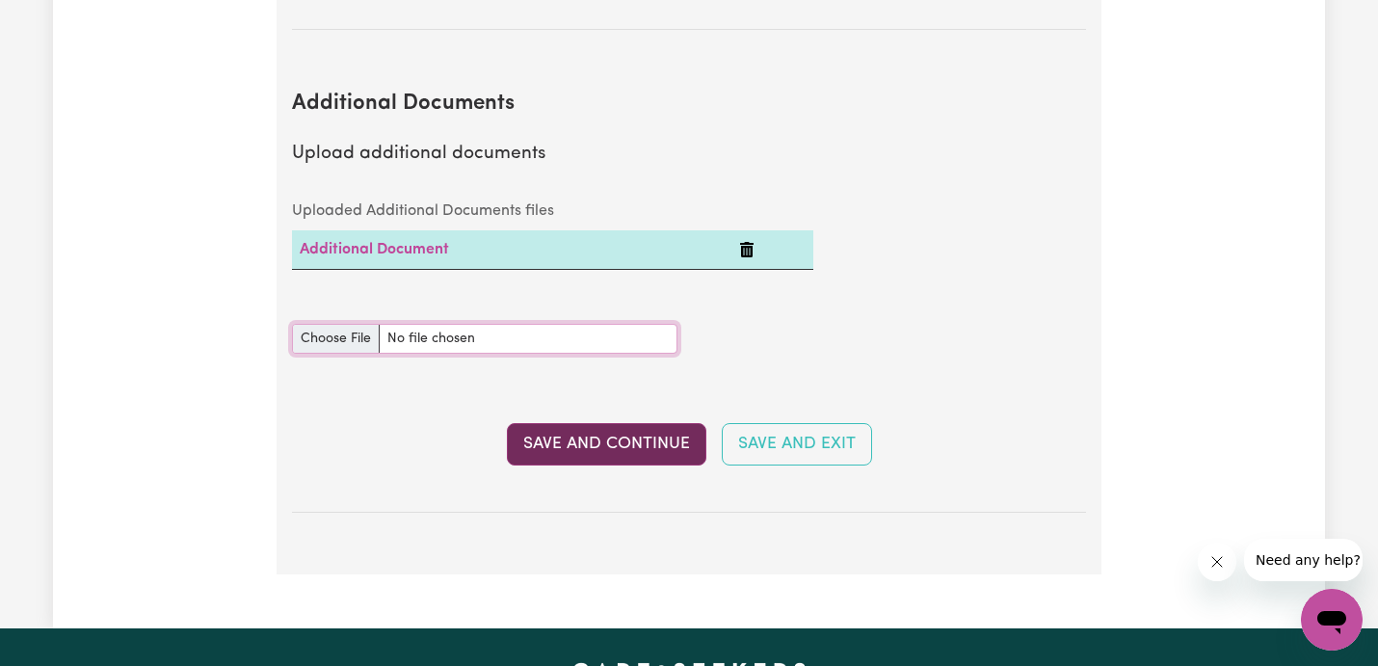
scroll to position [3702, 0]
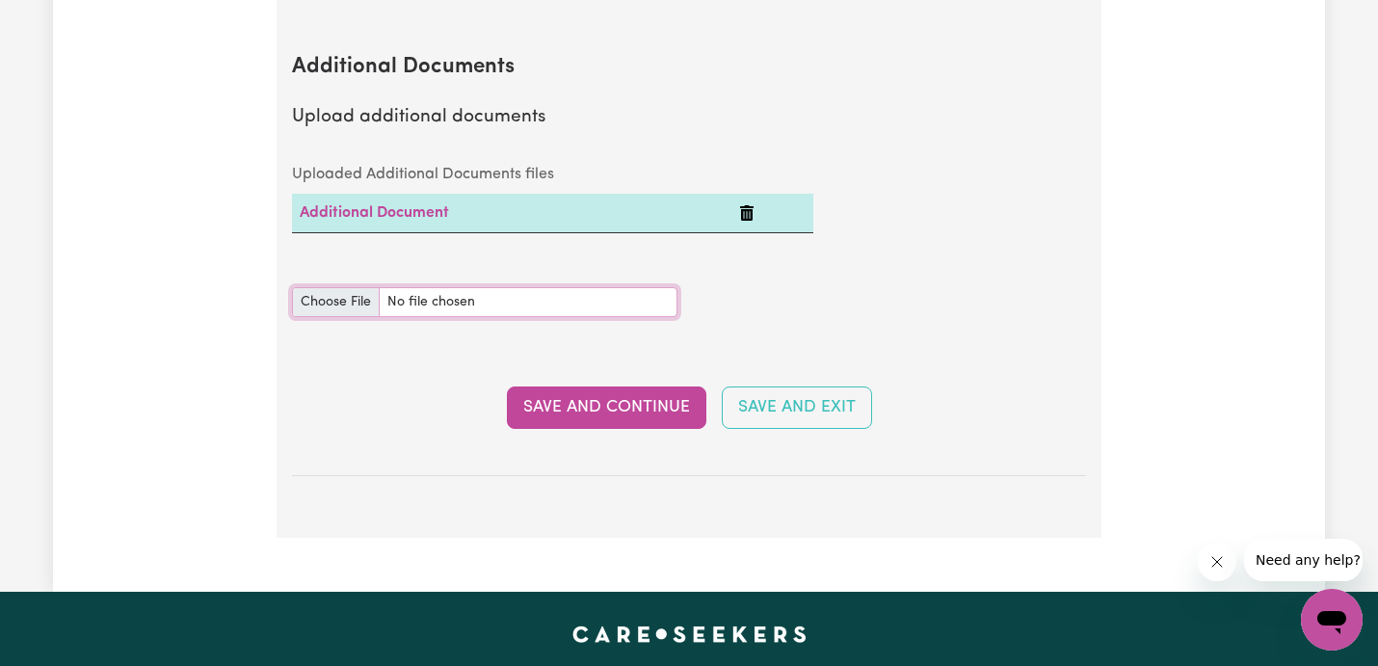
click at [312, 287] on input "Additional Documents document" at bounding box center [485, 302] width 386 height 30
type input "C:\fakepath\[PERSON_NAME]-1280-52769279.pdf"
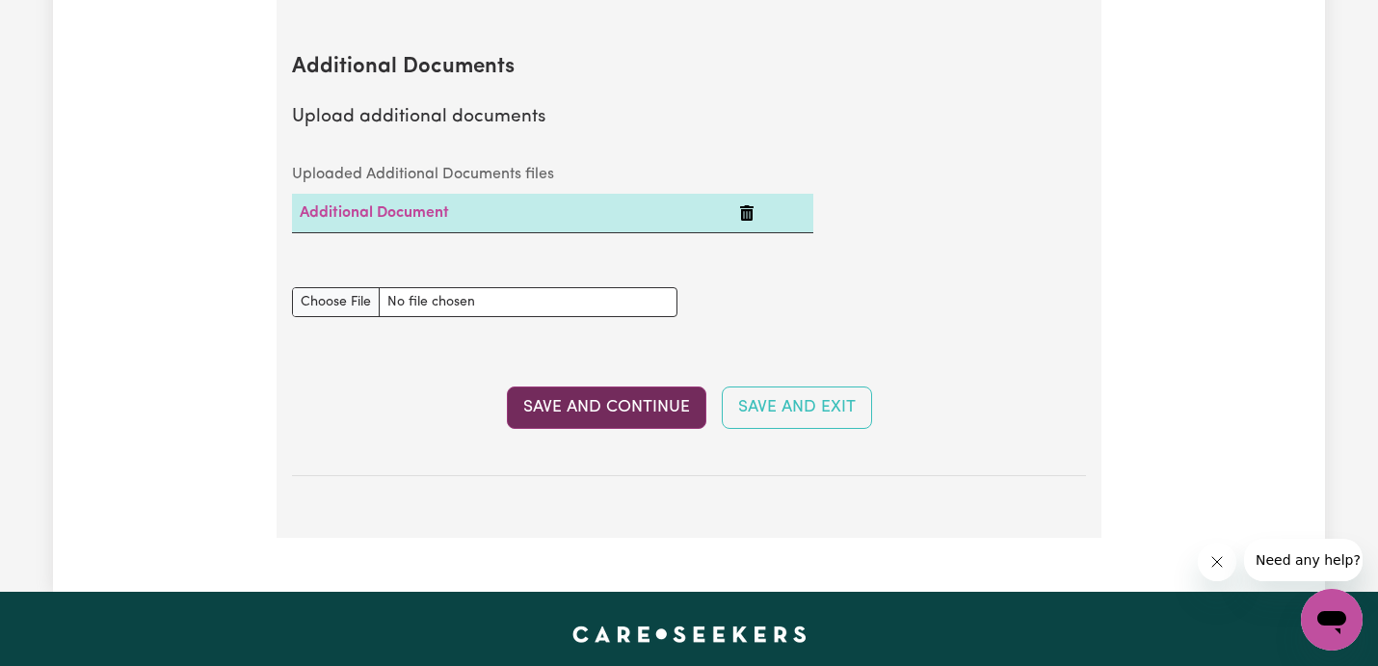
click at [672, 386] on button "Save and Continue" at bounding box center [607, 407] width 200 height 42
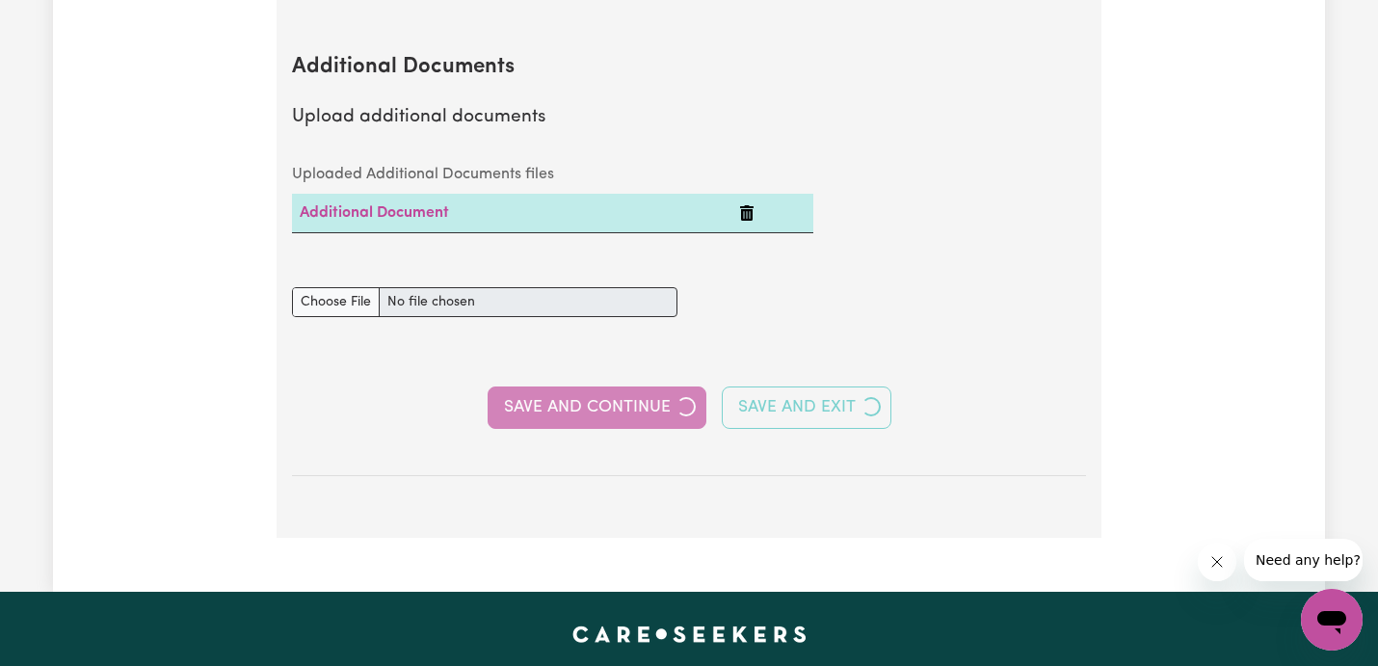
select select "Certificate III (Individual Support)"
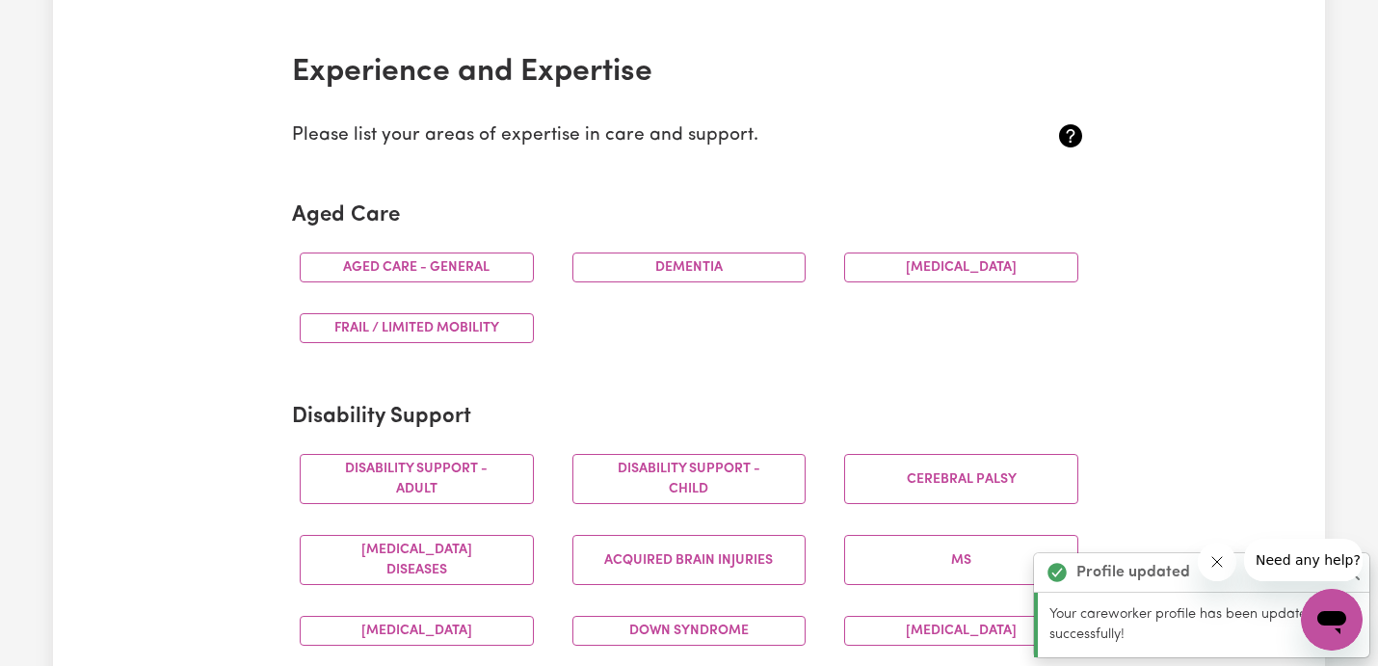
scroll to position [426, 0]
click at [467, 262] on button "Aged care - General" at bounding box center [417, 267] width 234 height 30
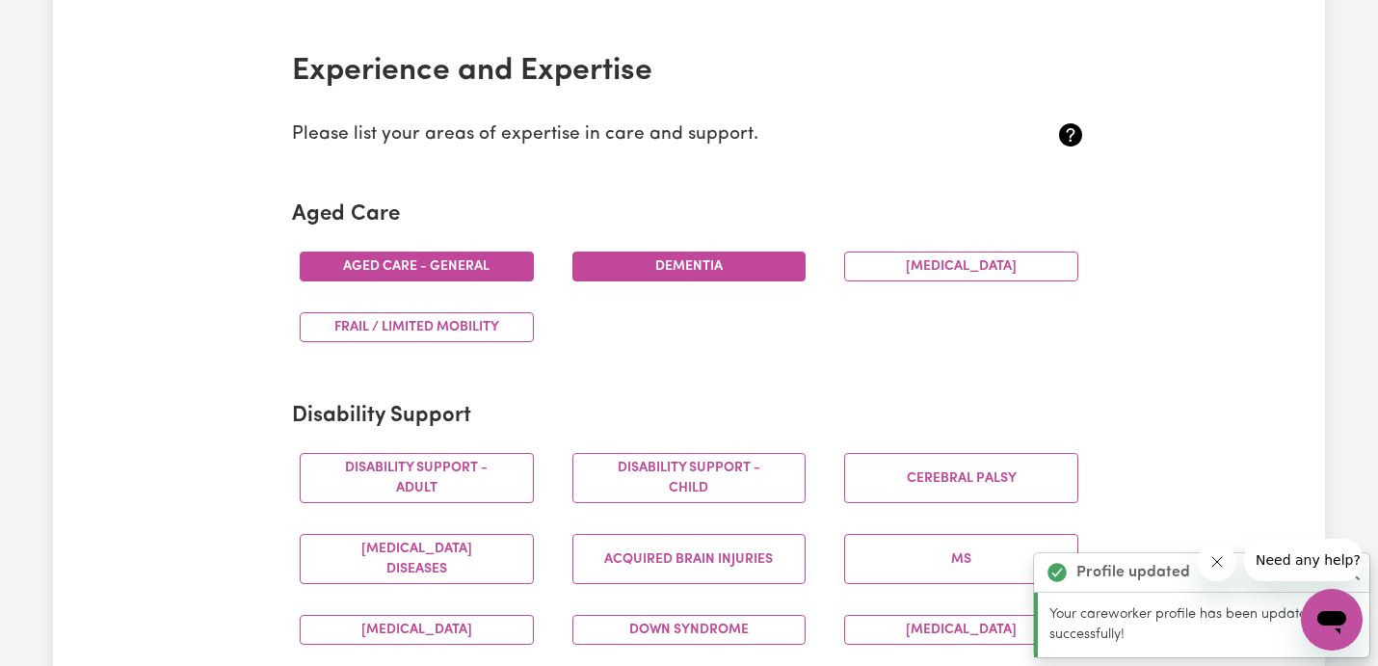
click at [633, 262] on button "Dementia" at bounding box center [690, 267] width 234 height 30
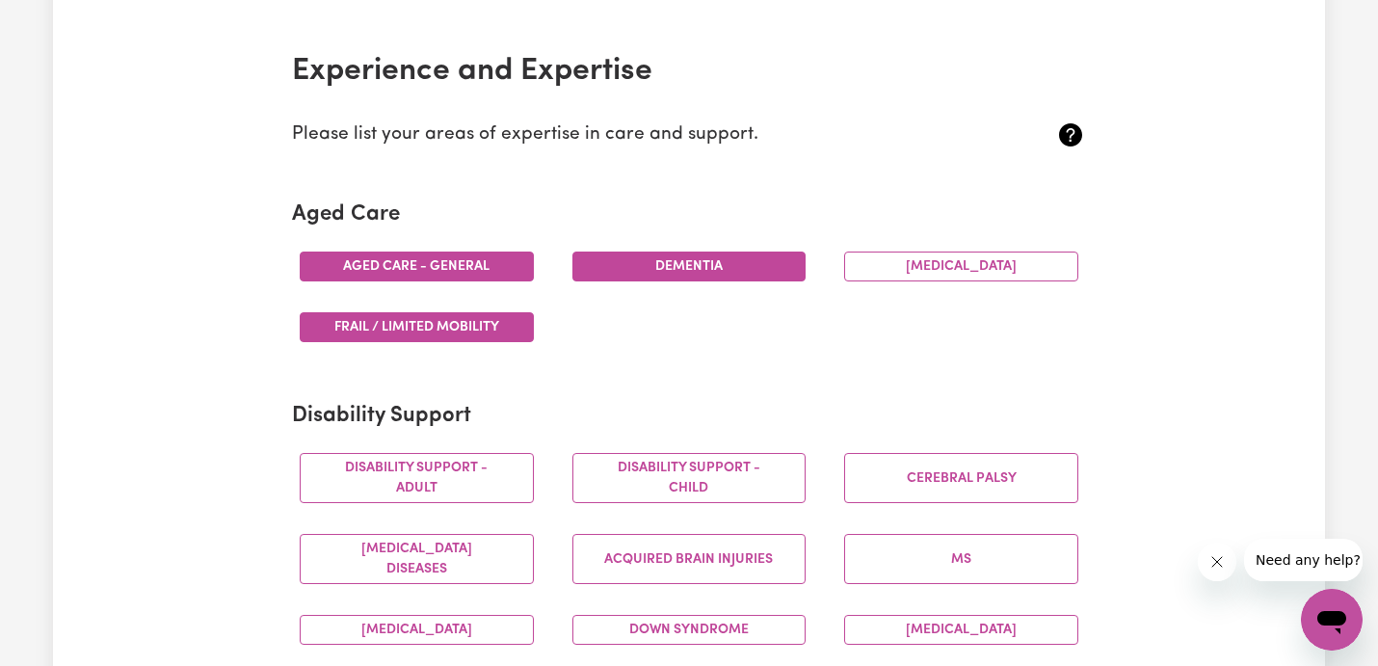
click at [482, 330] on button "Frail / limited mobility" at bounding box center [417, 327] width 234 height 30
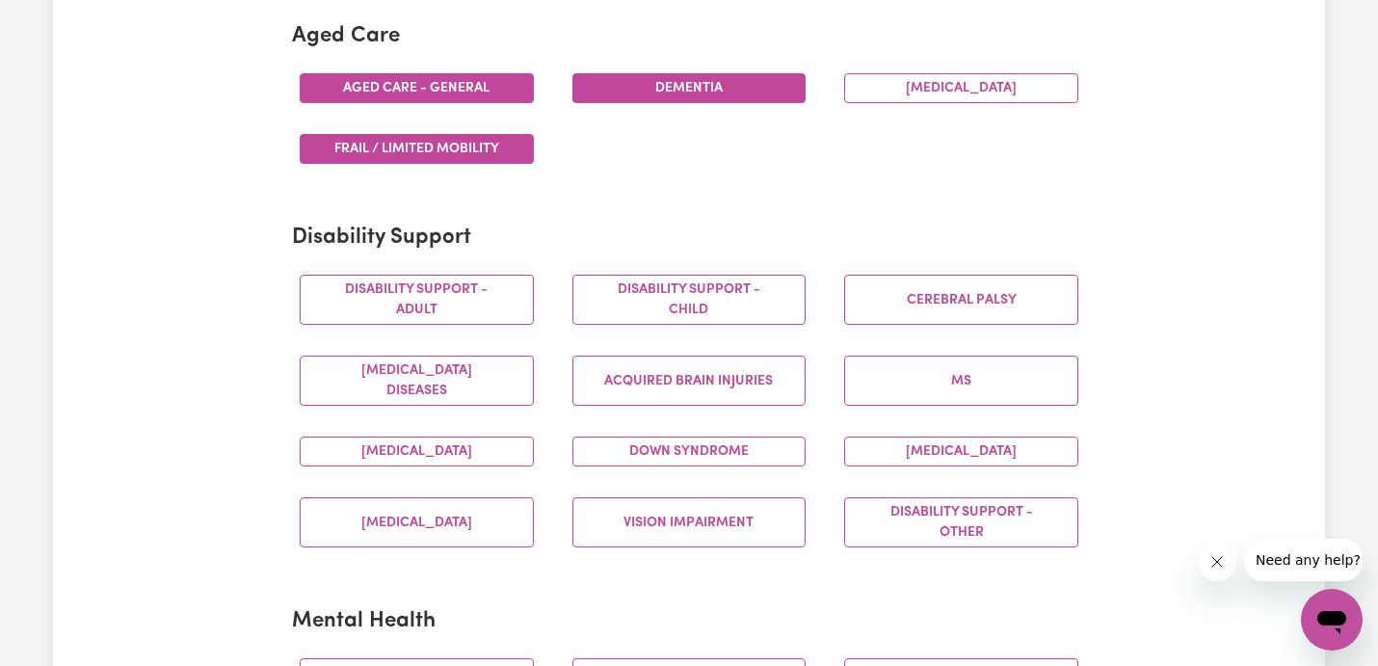
scroll to position [609, 0]
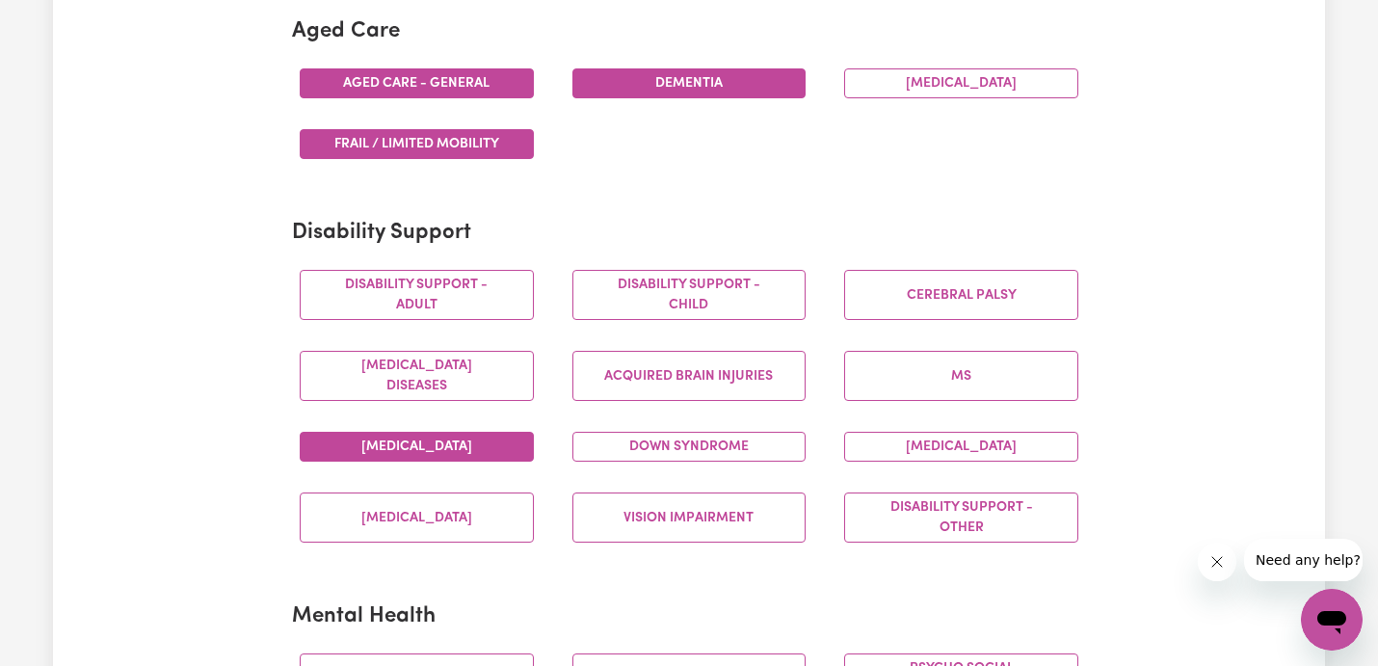
click at [496, 442] on button "[MEDICAL_DATA]" at bounding box center [417, 447] width 234 height 30
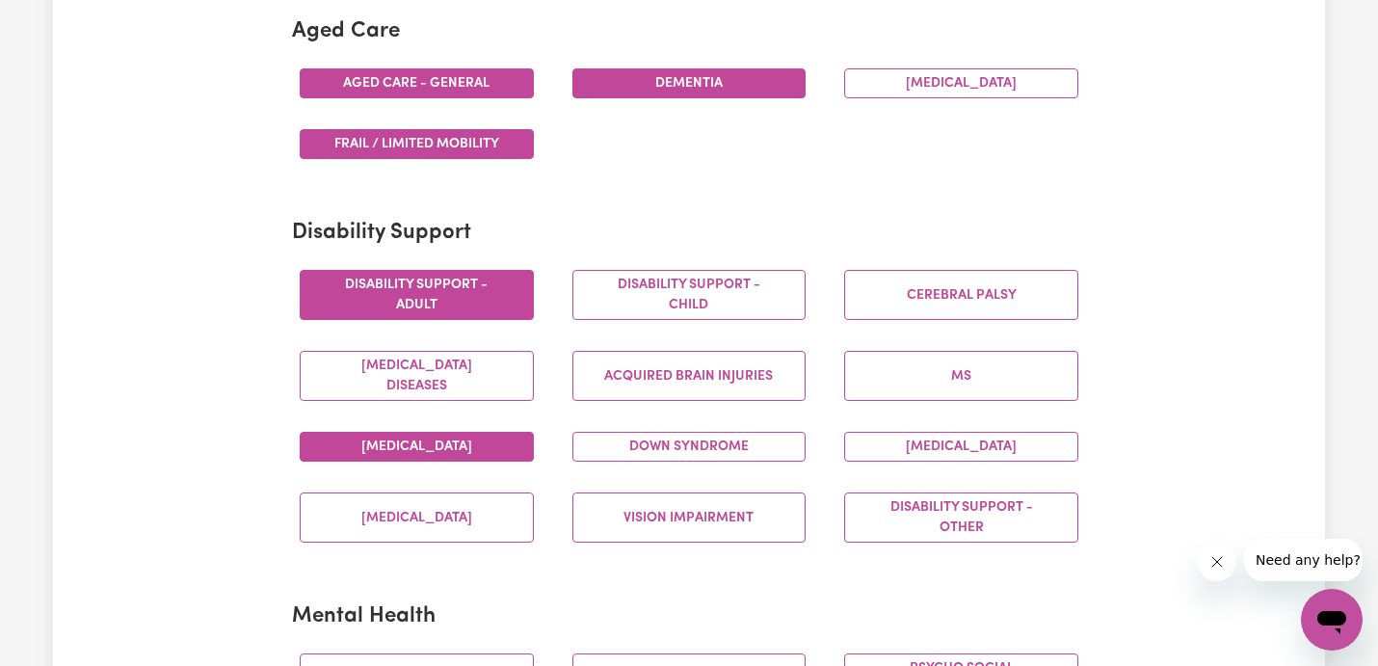
click at [524, 299] on button "Disability support - Adult" at bounding box center [417, 295] width 234 height 50
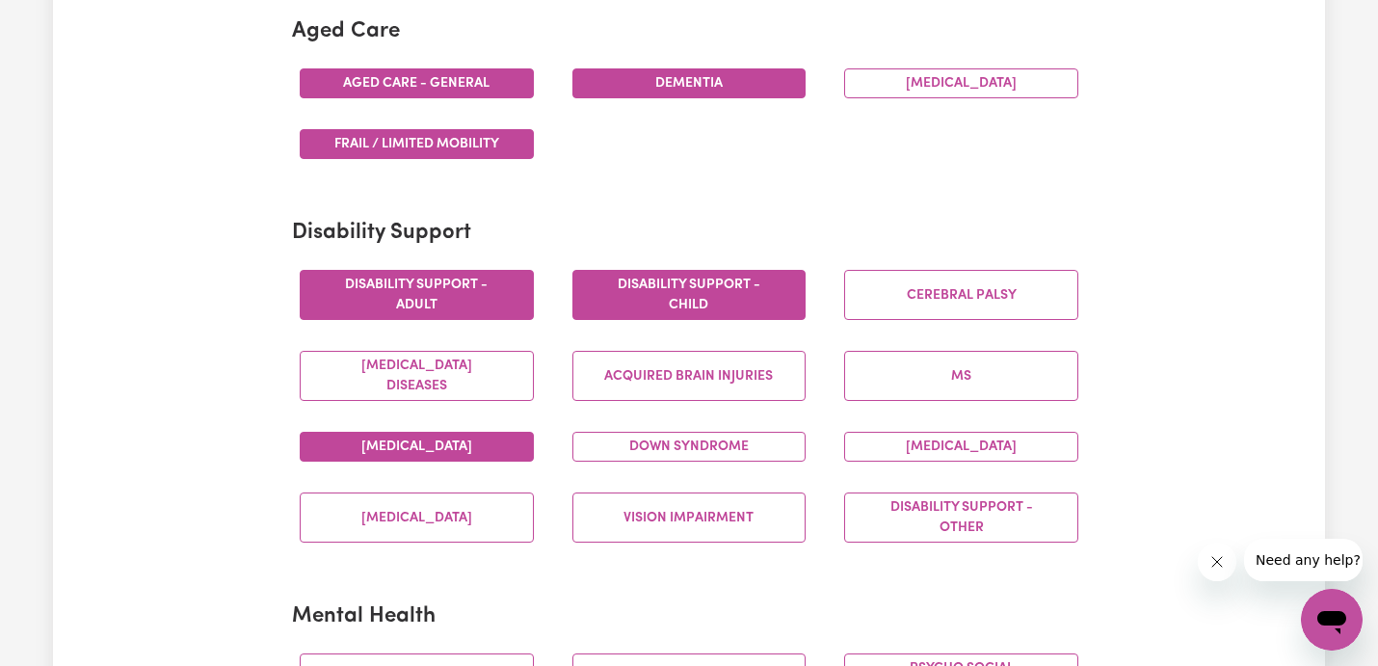
click at [647, 293] on button "Disability support - Child" at bounding box center [690, 295] width 234 height 50
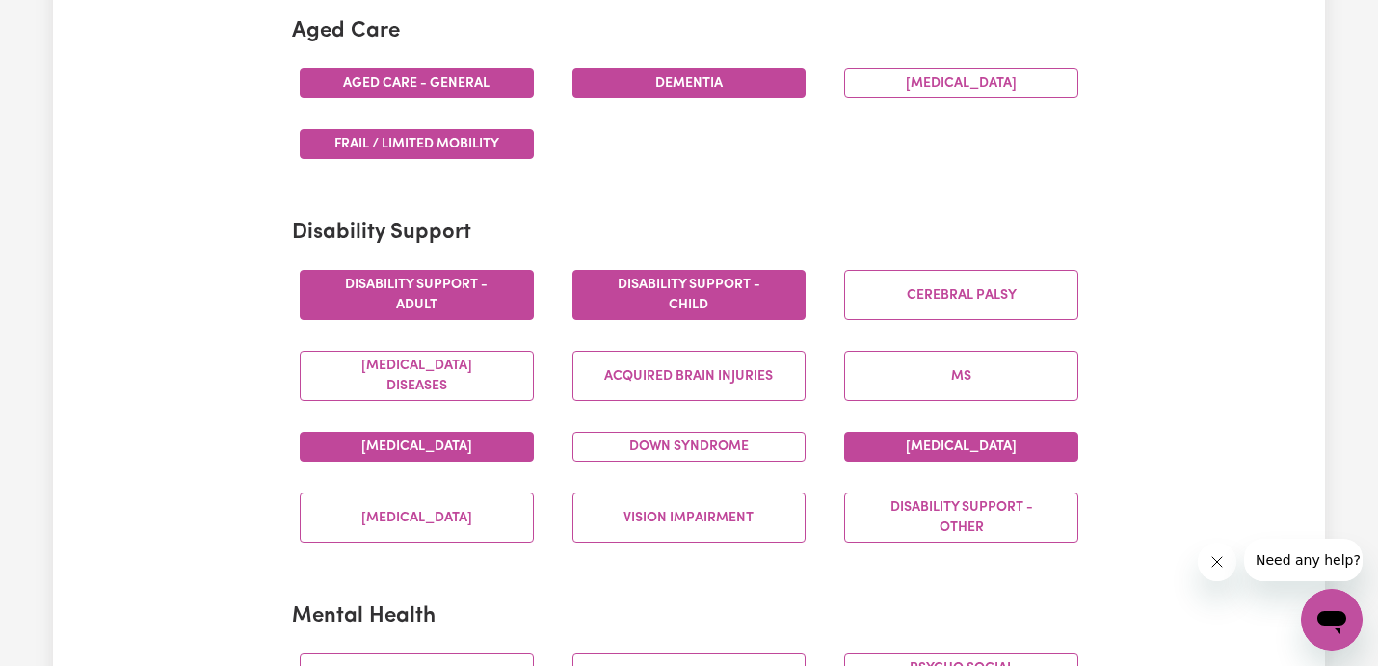
click at [922, 442] on button "[MEDICAL_DATA]" at bounding box center [961, 447] width 234 height 30
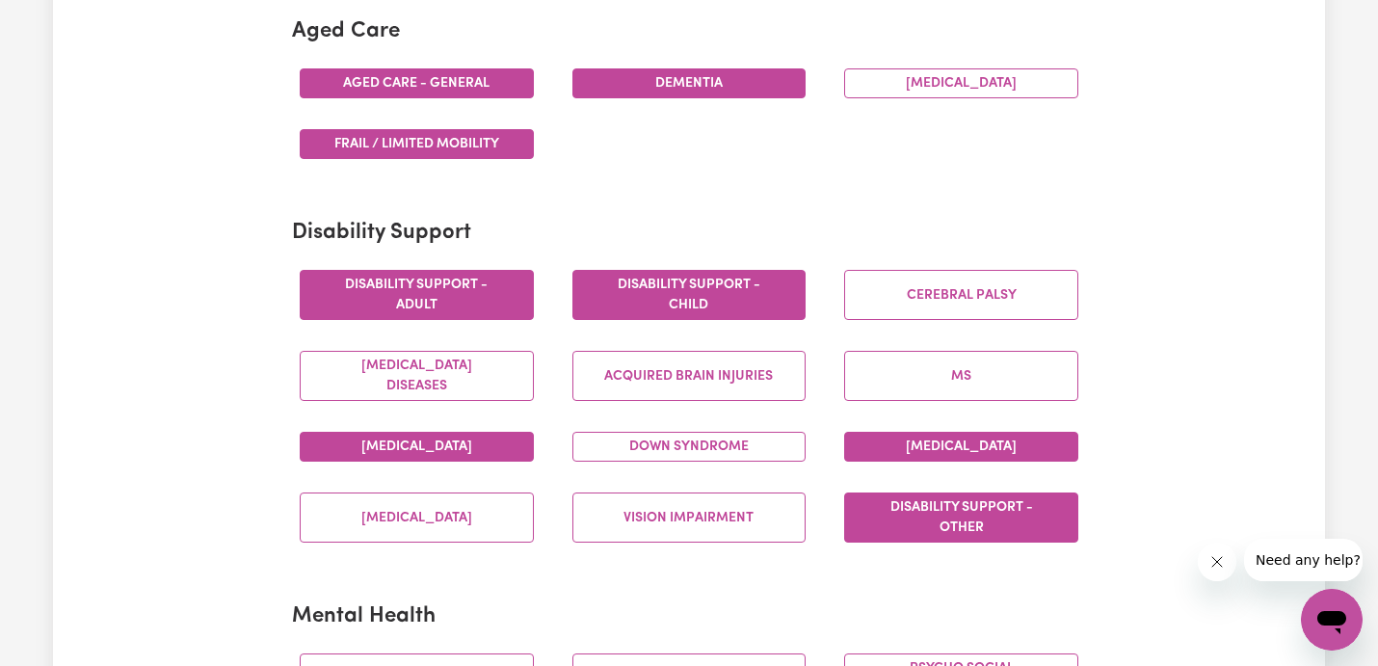
click at [918, 510] on button "Disability support - Other" at bounding box center [961, 518] width 234 height 50
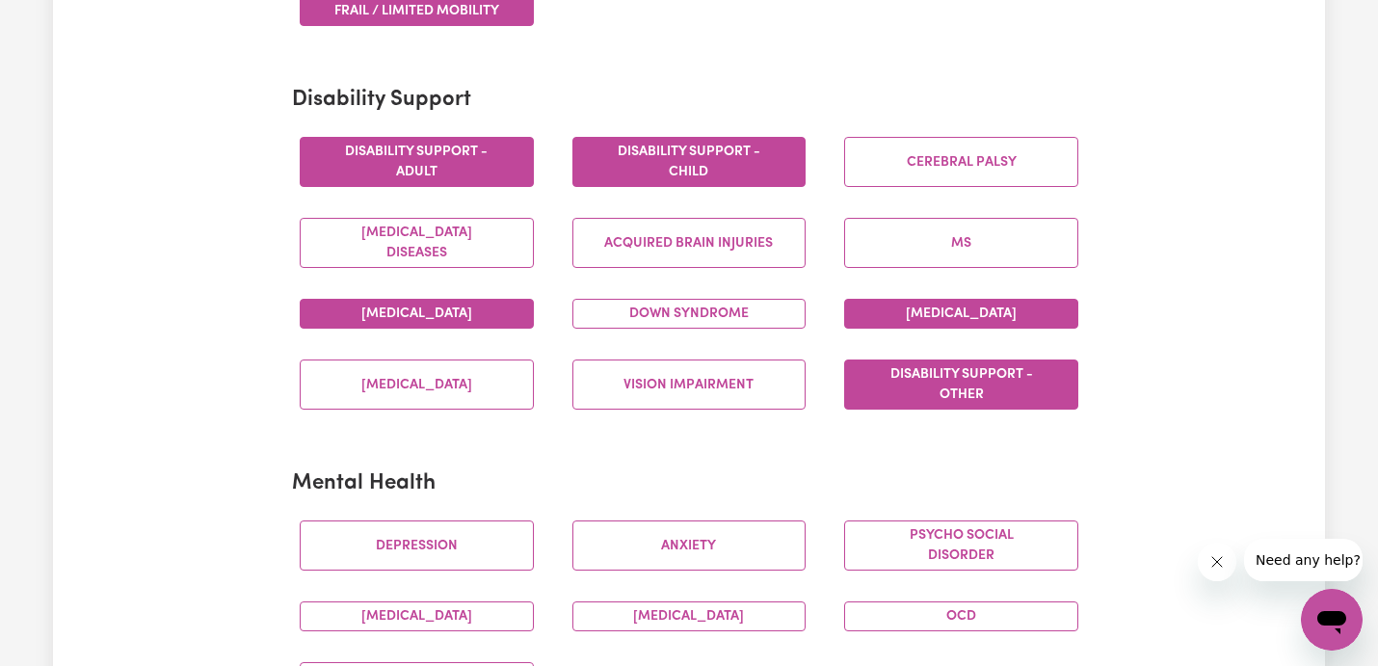
scroll to position [835, 0]
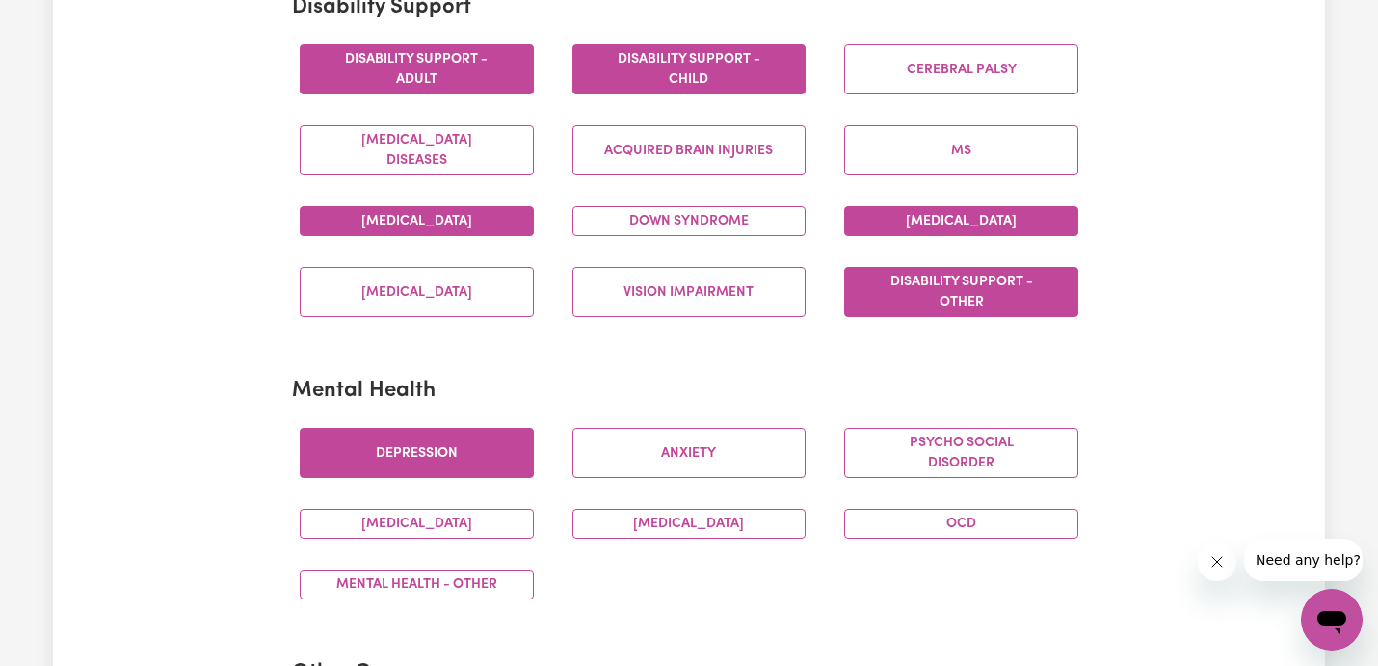
click at [437, 458] on button "Depression" at bounding box center [417, 453] width 234 height 50
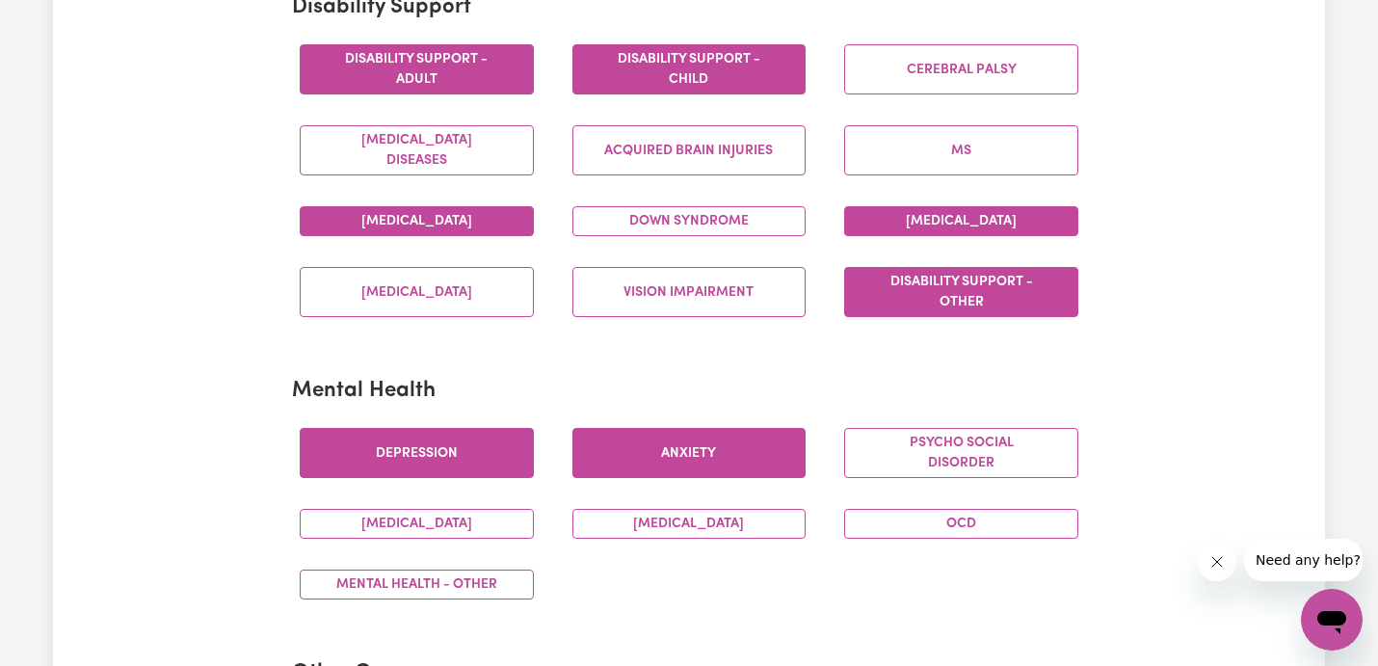
click at [622, 457] on button "Anxiety" at bounding box center [690, 453] width 234 height 50
click at [621, 501] on div "[MEDICAL_DATA]" at bounding box center [689, 523] width 273 height 61
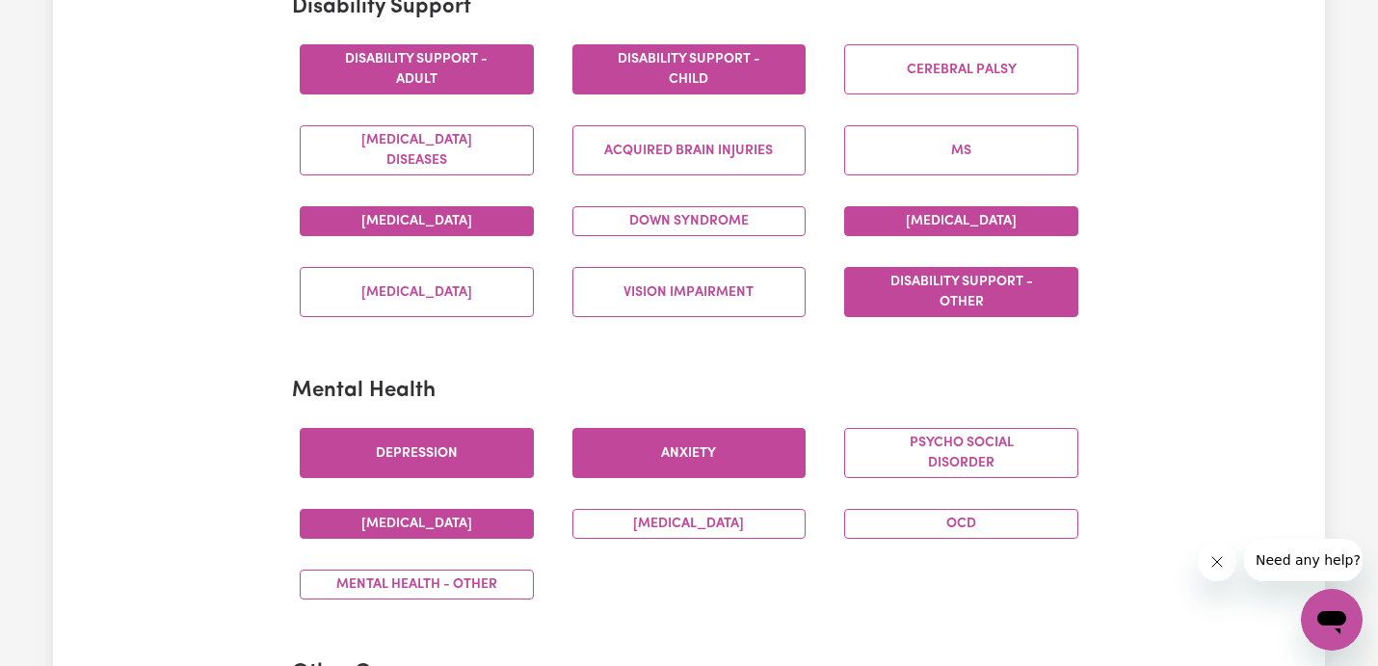
click at [501, 519] on button "[MEDICAL_DATA]" at bounding box center [417, 524] width 234 height 30
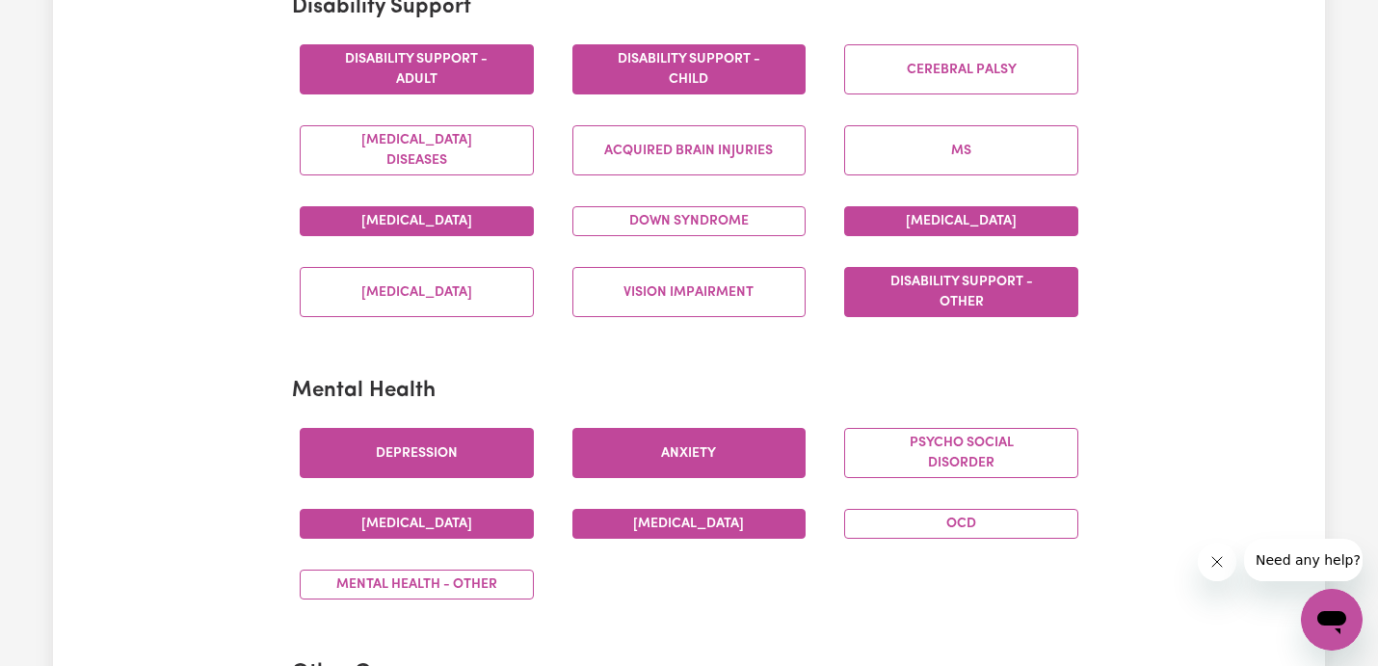
click at [616, 516] on button "[MEDICAL_DATA]" at bounding box center [690, 524] width 234 height 30
click at [460, 581] on button "Mental Health - Other" at bounding box center [417, 585] width 234 height 30
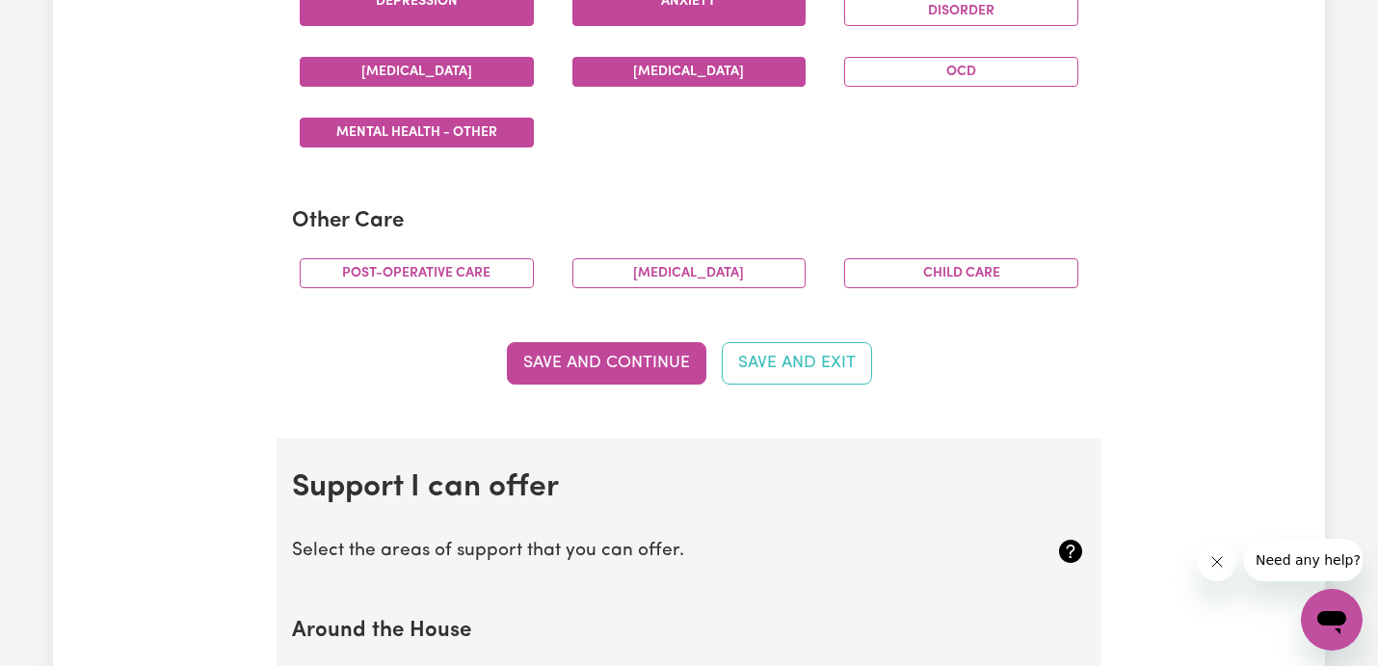
scroll to position [1314, 0]
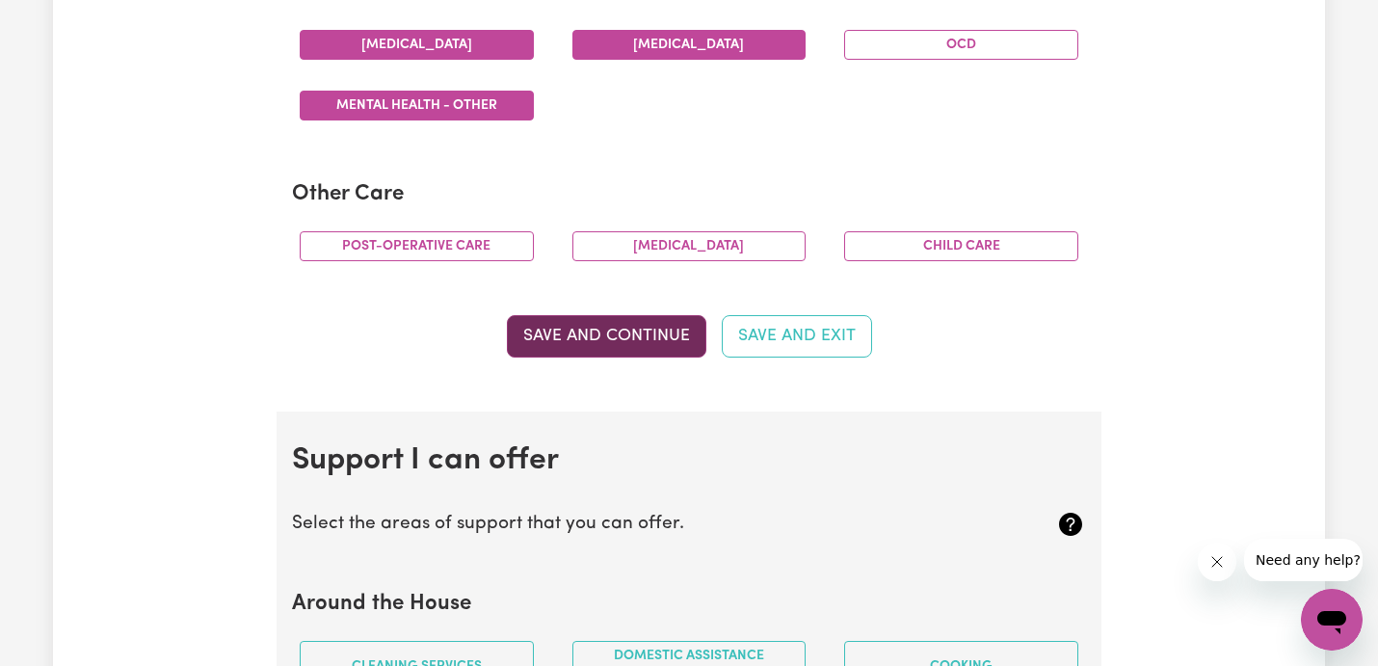
click at [605, 347] on button "Save and Continue" at bounding box center [607, 336] width 200 height 42
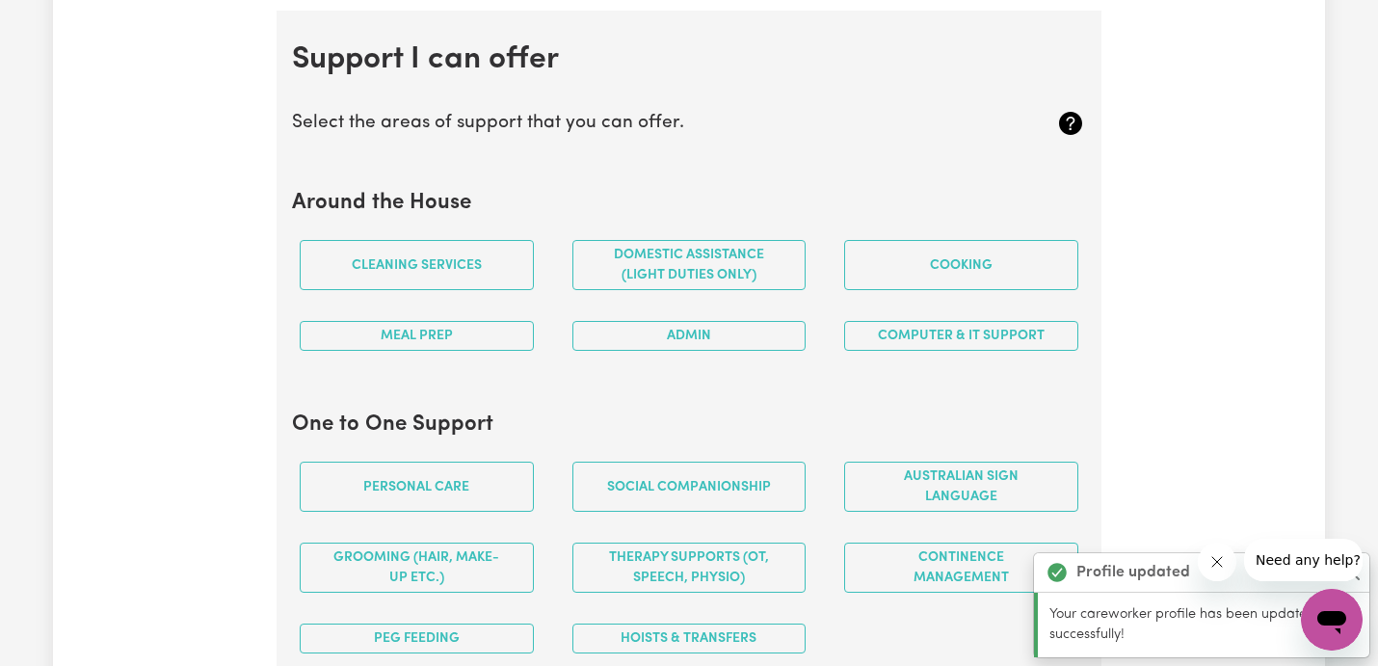
scroll to position [1725, 0]
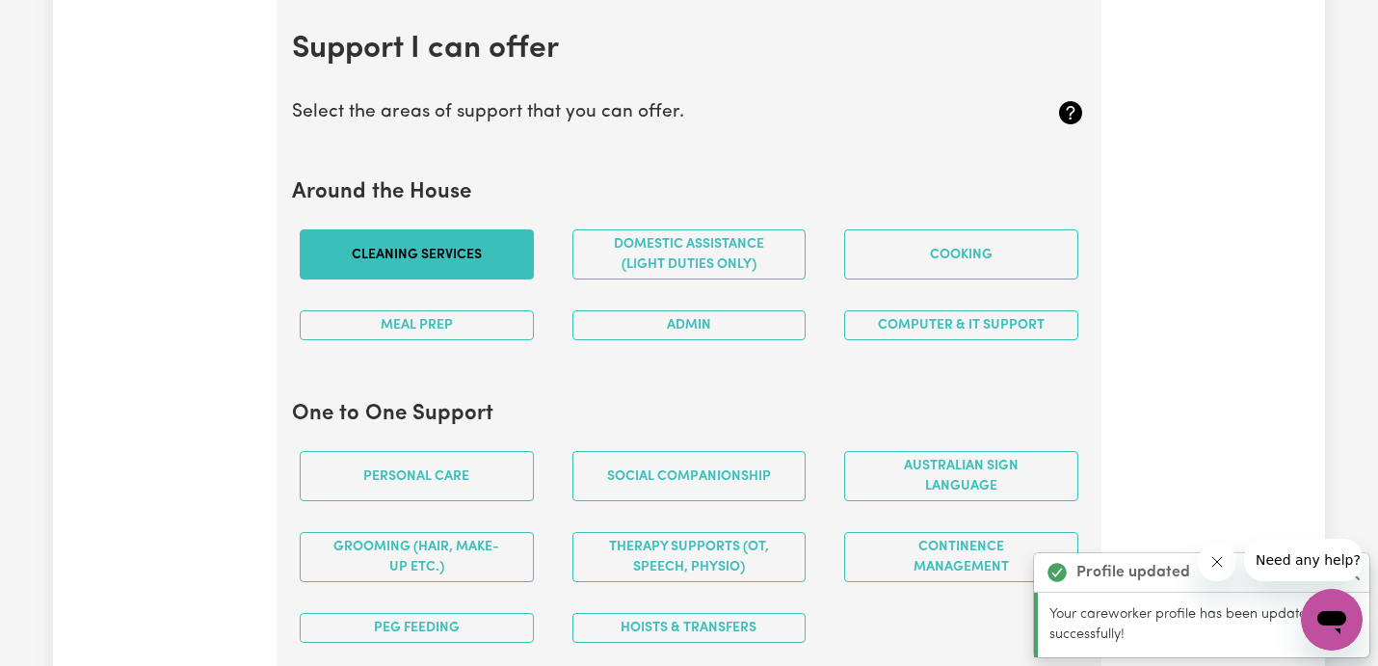
click at [471, 254] on button "Cleaning services" at bounding box center [417, 254] width 234 height 50
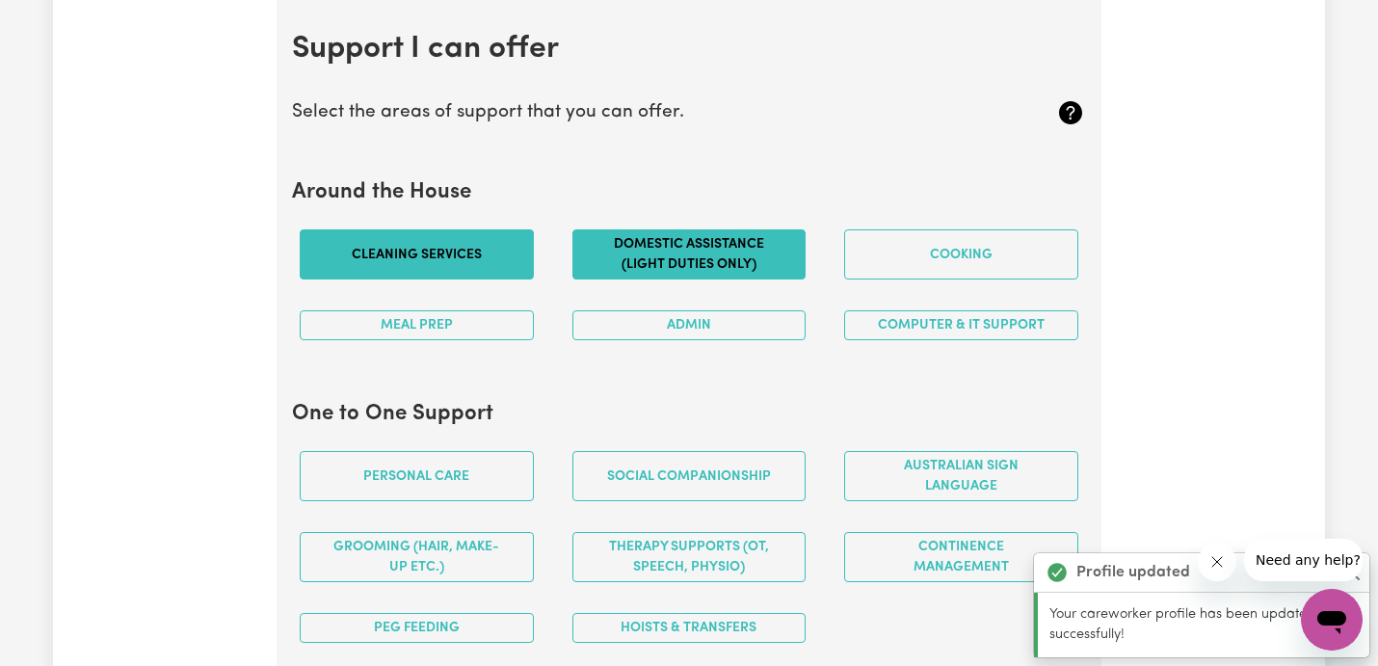
click at [640, 259] on button "Domestic assistance (light duties only)" at bounding box center [690, 254] width 234 height 50
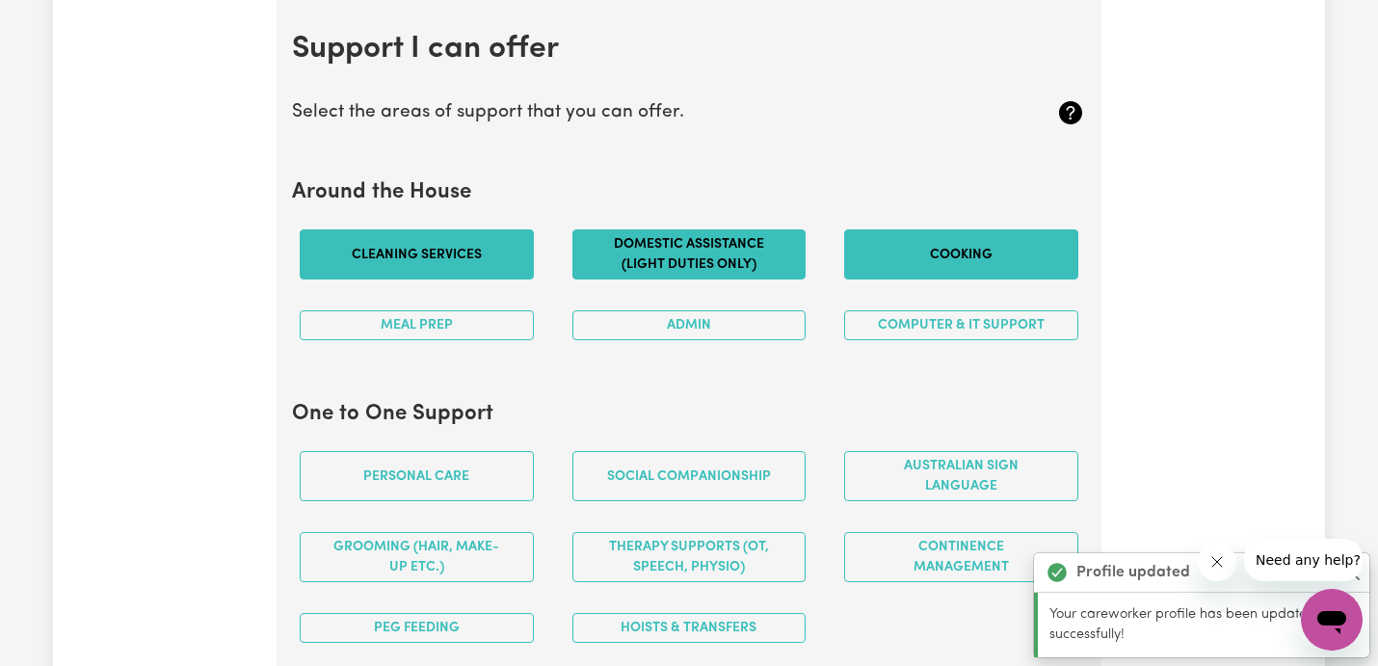
click at [928, 249] on button "Cooking" at bounding box center [961, 254] width 234 height 50
click at [783, 319] on button "Admin" at bounding box center [690, 325] width 234 height 30
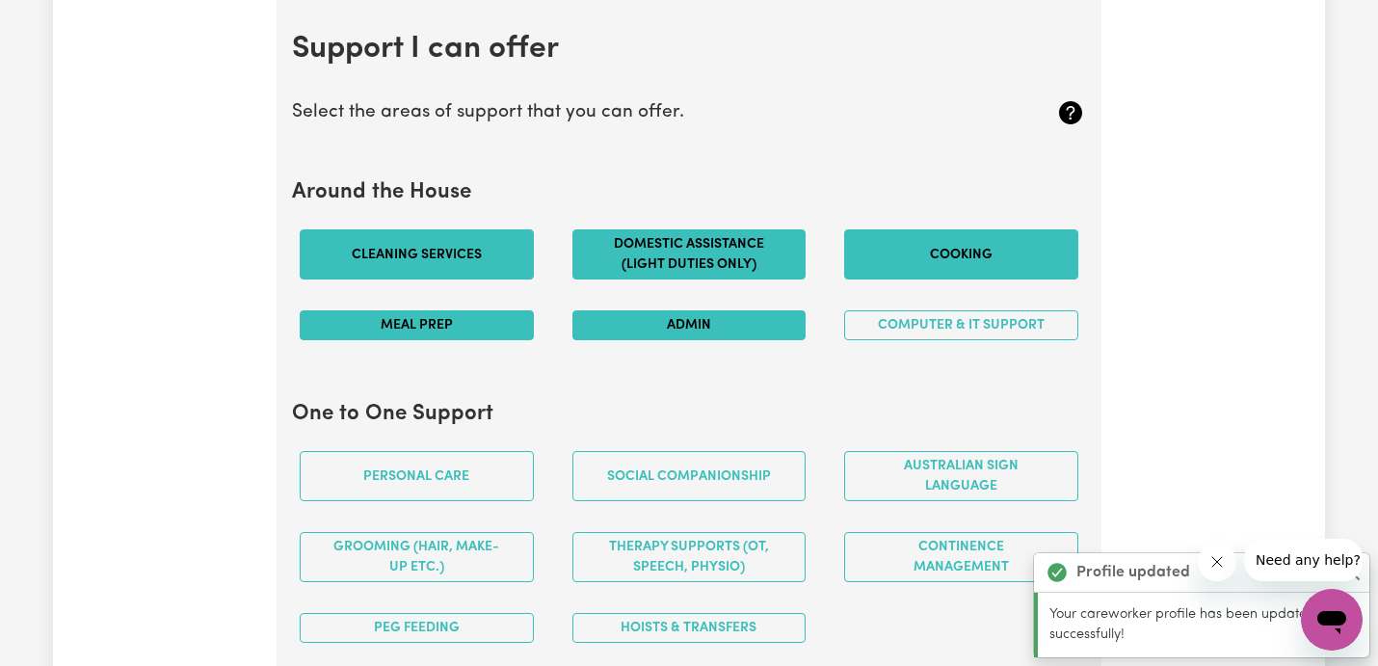
click at [462, 331] on button "Meal prep" at bounding box center [417, 325] width 234 height 30
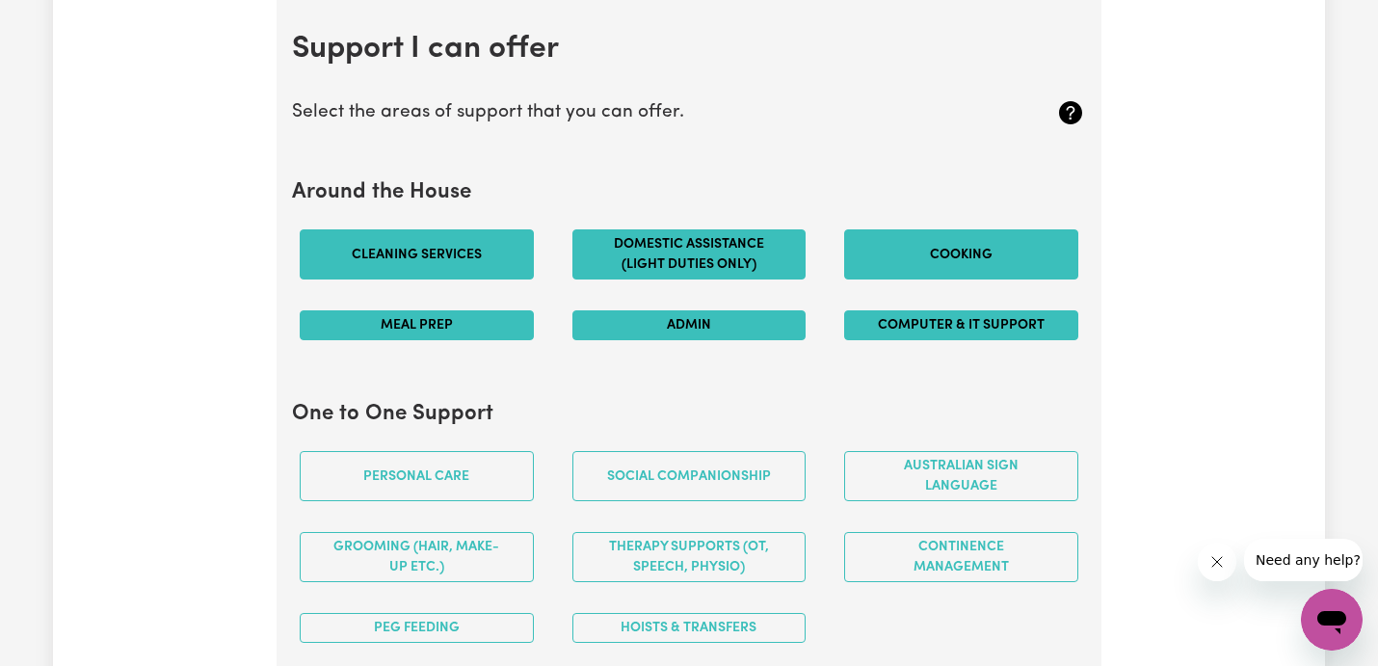
click at [904, 333] on button "Computer & IT Support" at bounding box center [961, 325] width 234 height 30
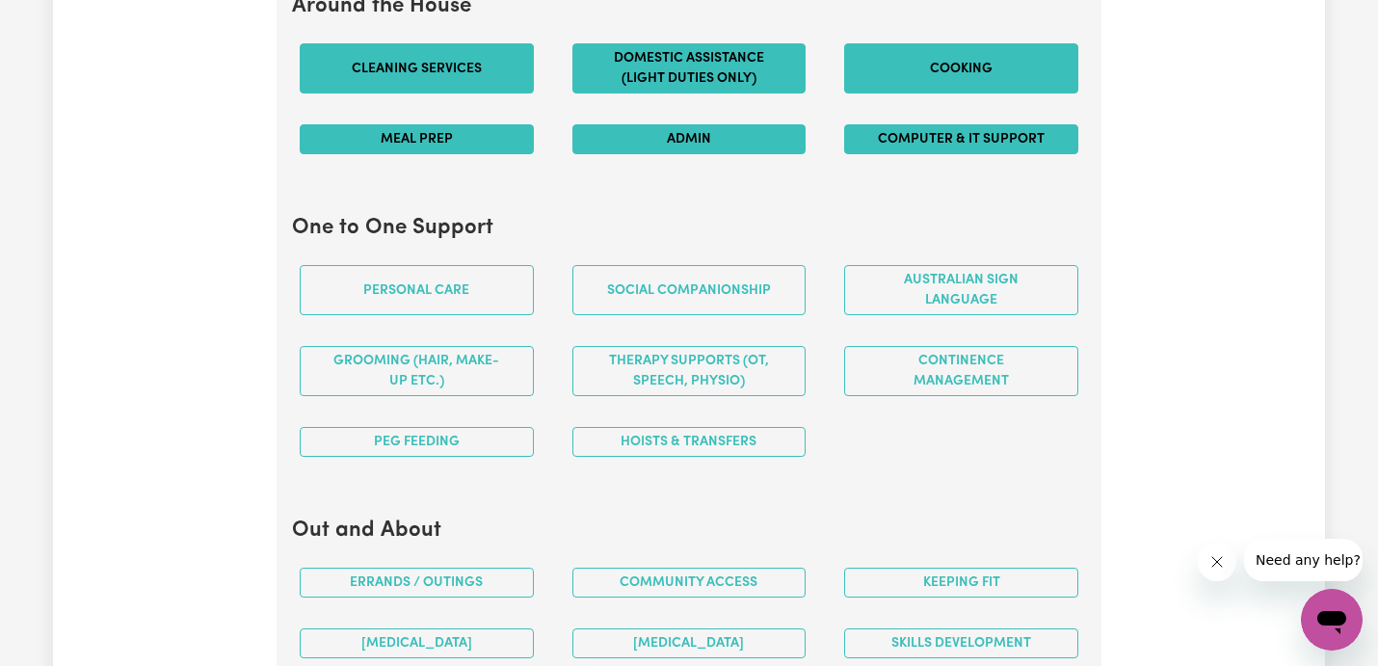
scroll to position [1913, 0]
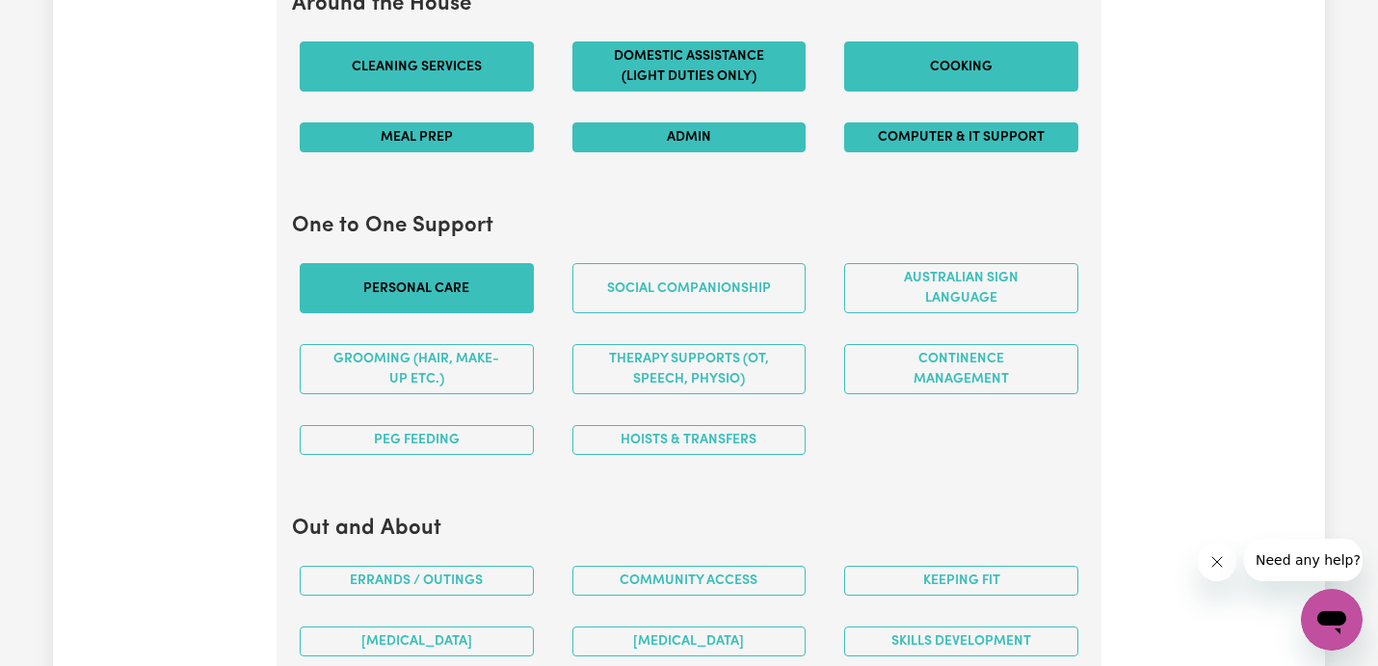
click at [511, 303] on button "Personal care" at bounding box center [417, 288] width 234 height 50
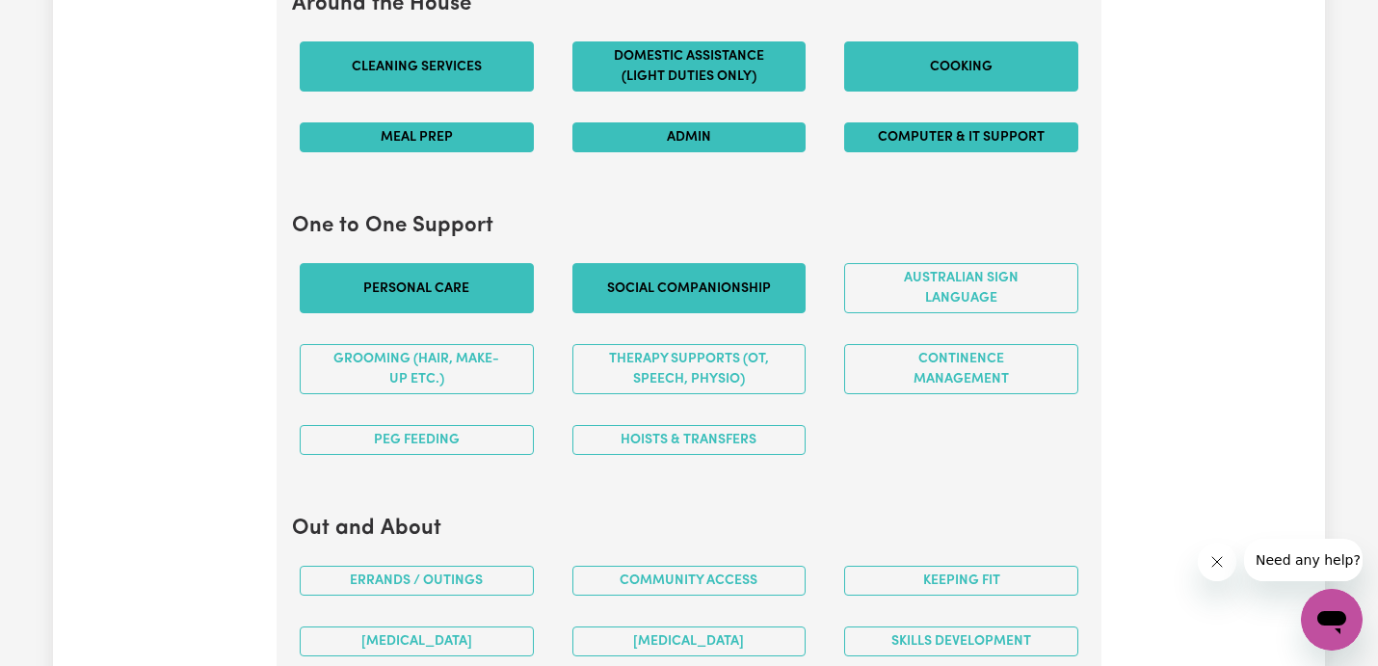
click at [658, 303] on button "Social companionship" at bounding box center [690, 288] width 234 height 50
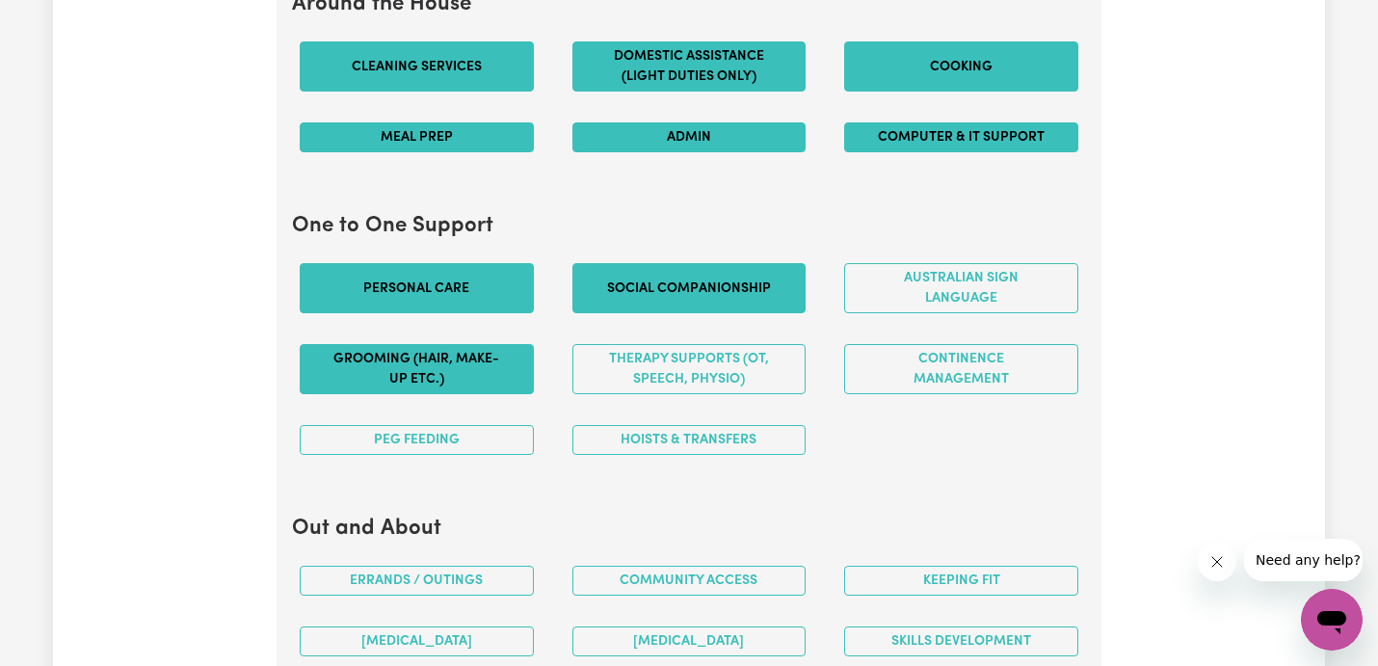
click at [451, 360] on button "Grooming (hair, make-up etc.)" at bounding box center [417, 369] width 234 height 50
click at [451, 370] on button "Grooming (hair, make-up etc.)" at bounding box center [417, 369] width 234 height 50
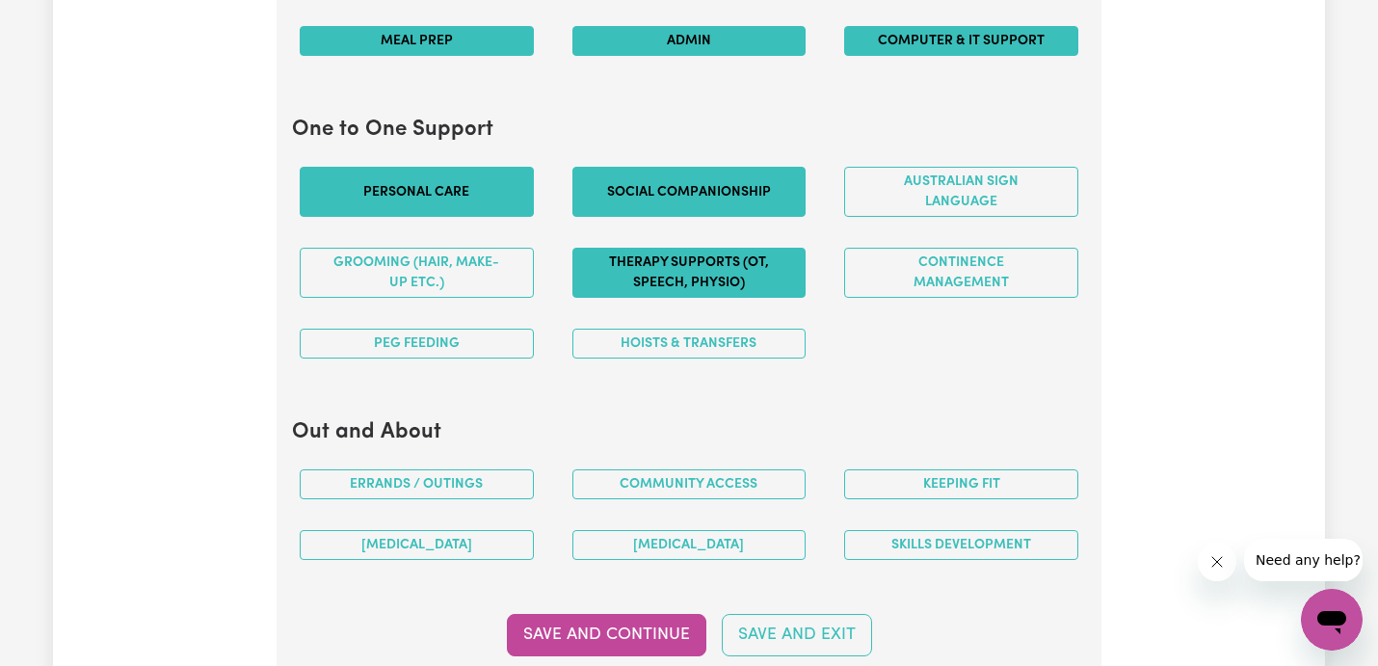
scroll to position [2011, 0]
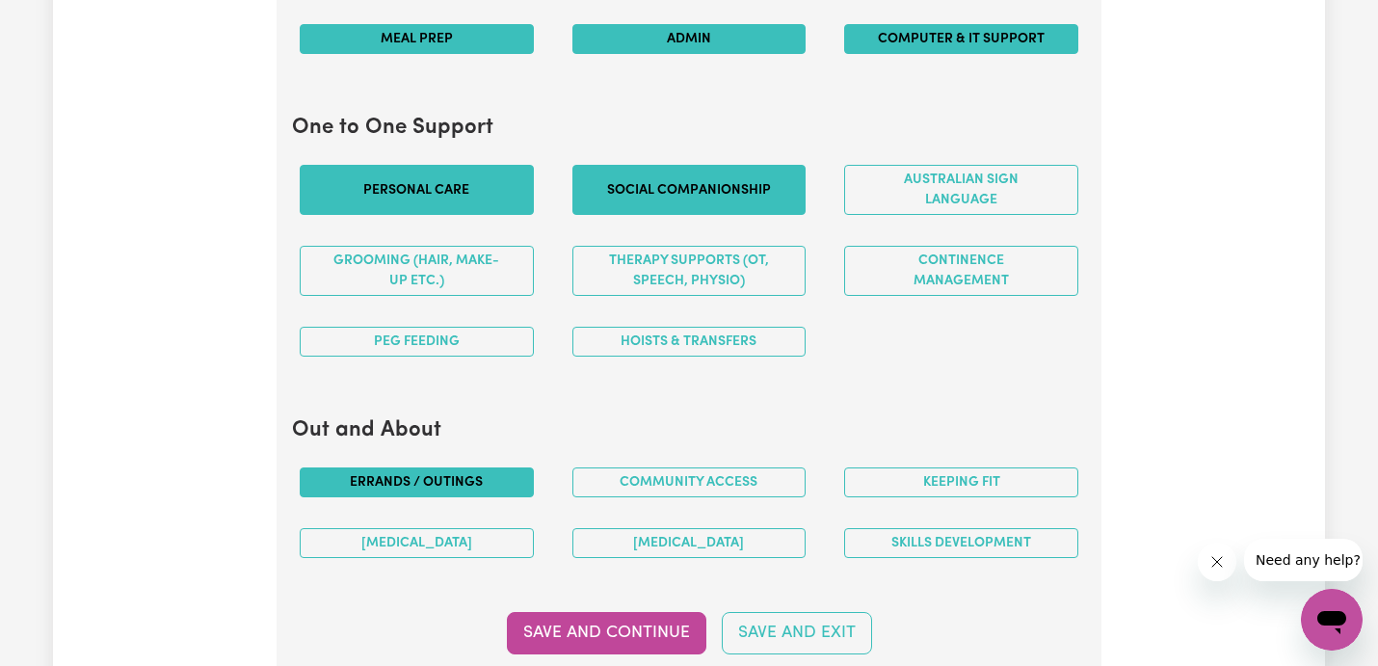
click at [459, 487] on button "Errands / Outings" at bounding box center [417, 482] width 234 height 30
click at [645, 481] on button "Community access" at bounding box center [690, 482] width 234 height 30
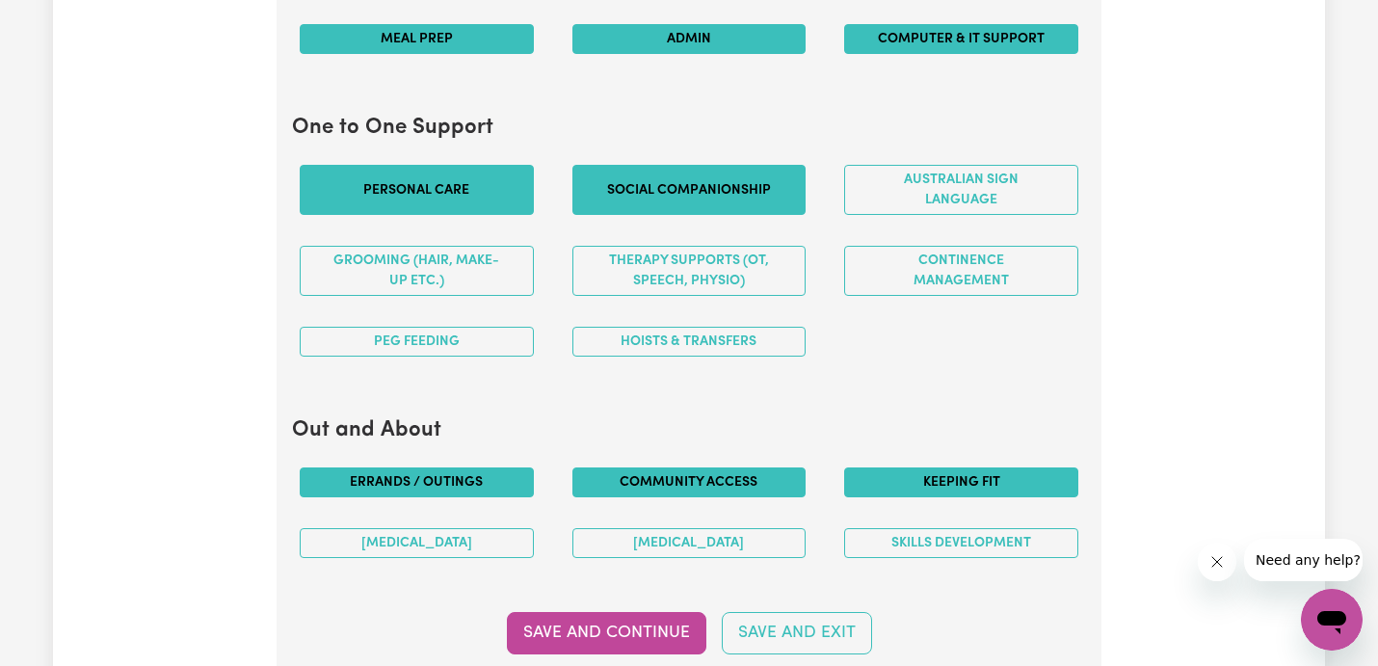
click at [955, 475] on button "Keeping fit" at bounding box center [961, 482] width 234 height 30
click at [905, 528] on button "Skills Development" at bounding box center [961, 543] width 234 height 30
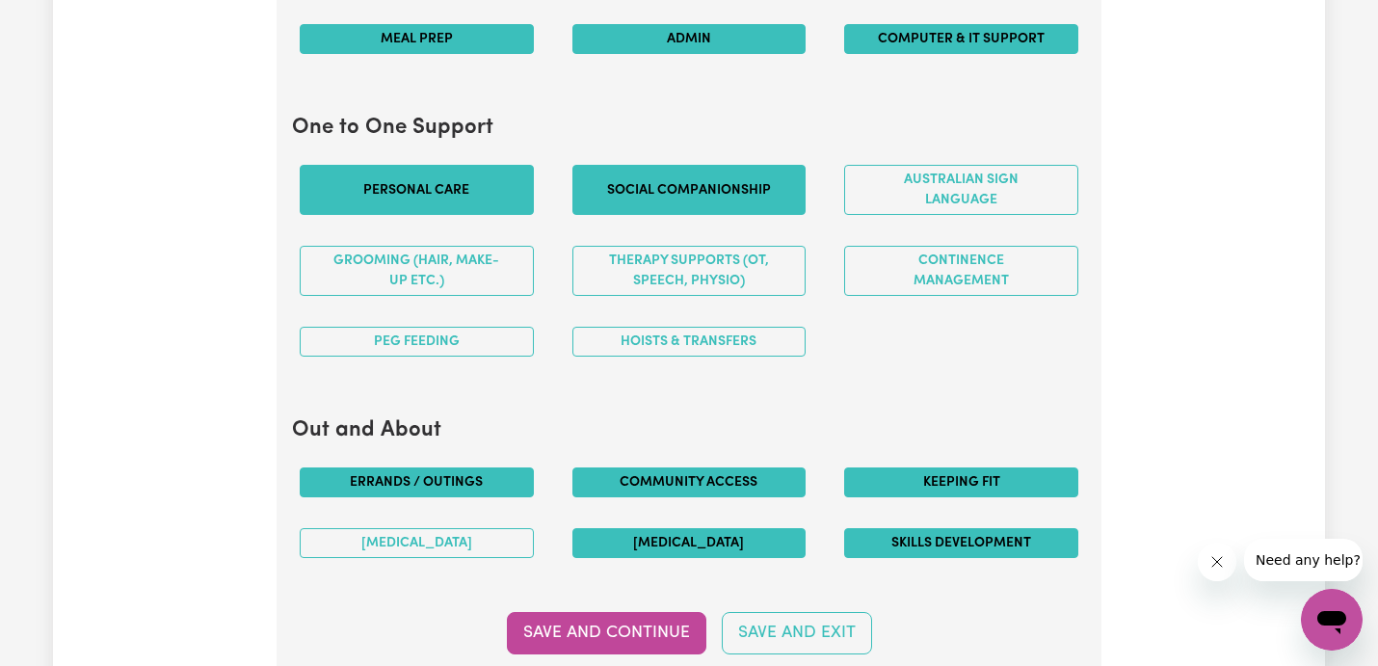
click at [761, 557] on button "[MEDICAL_DATA]" at bounding box center [690, 543] width 234 height 30
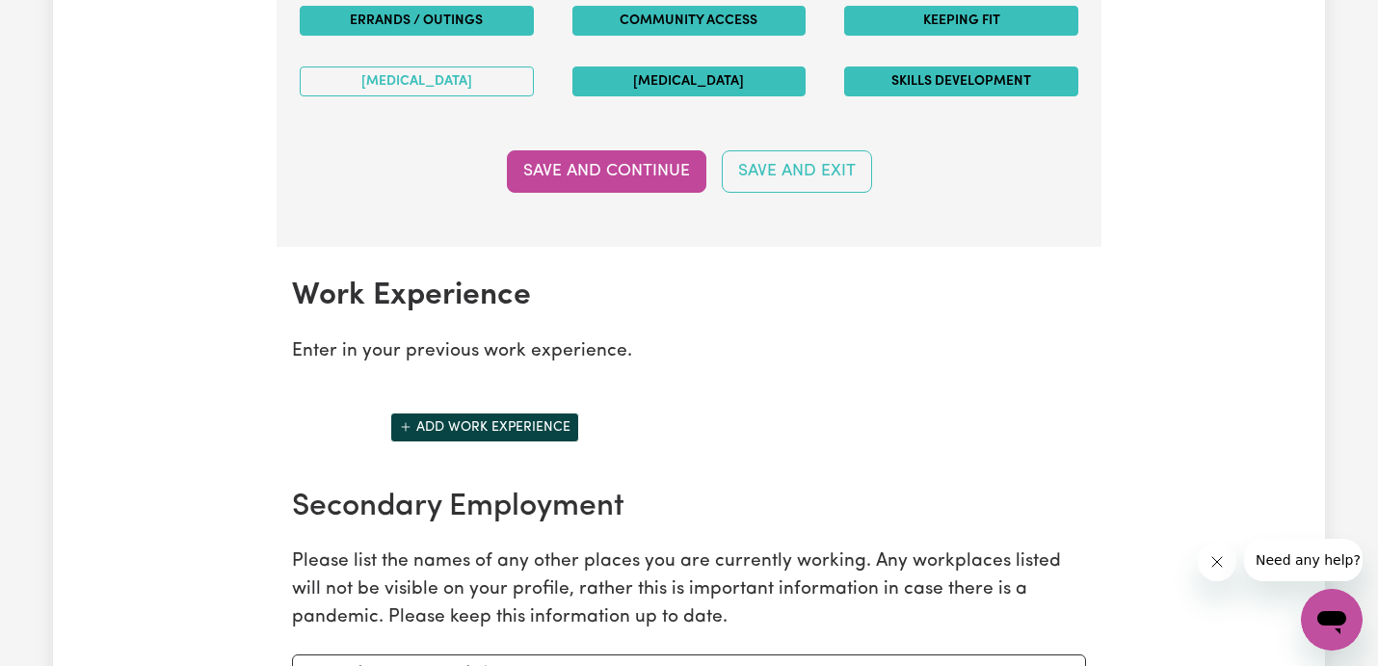
scroll to position [2522, 0]
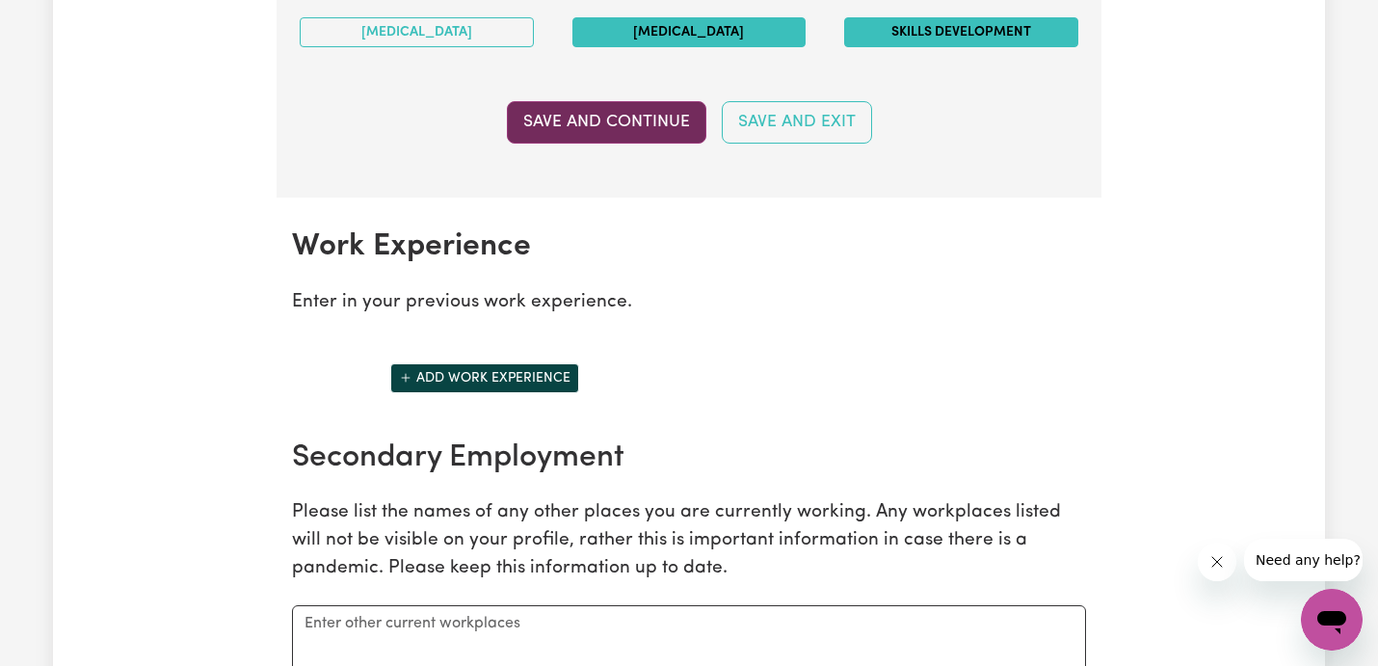
click at [566, 127] on button "Save and Continue" at bounding box center [607, 122] width 200 height 42
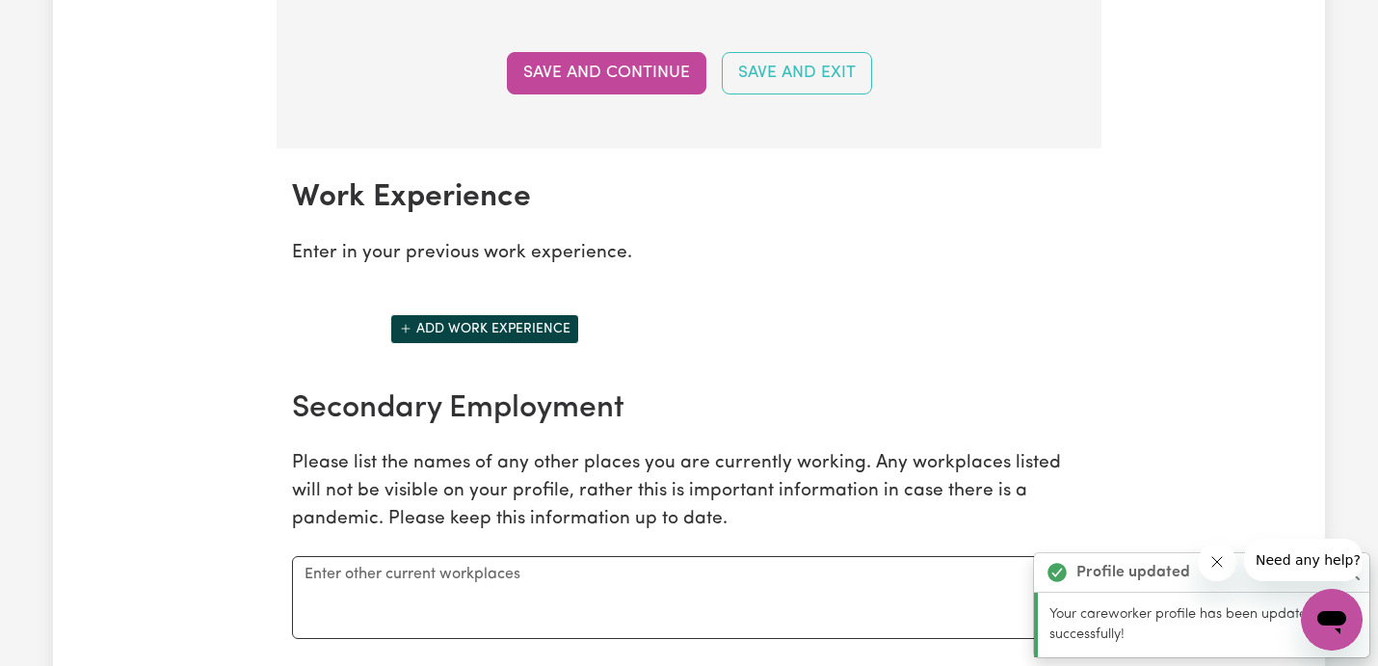
scroll to position [2721, 0]
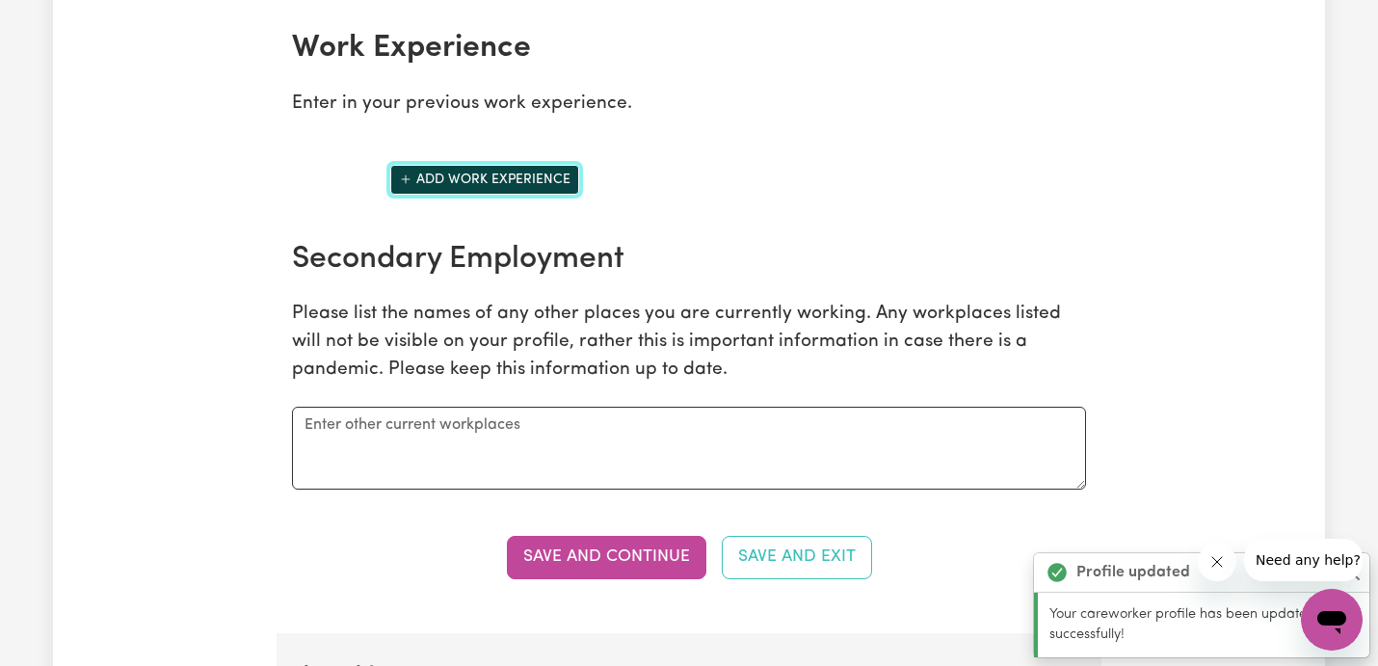
click at [500, 186] on button "Add work experience" at bounding box center [484, 180] width 189 height 30
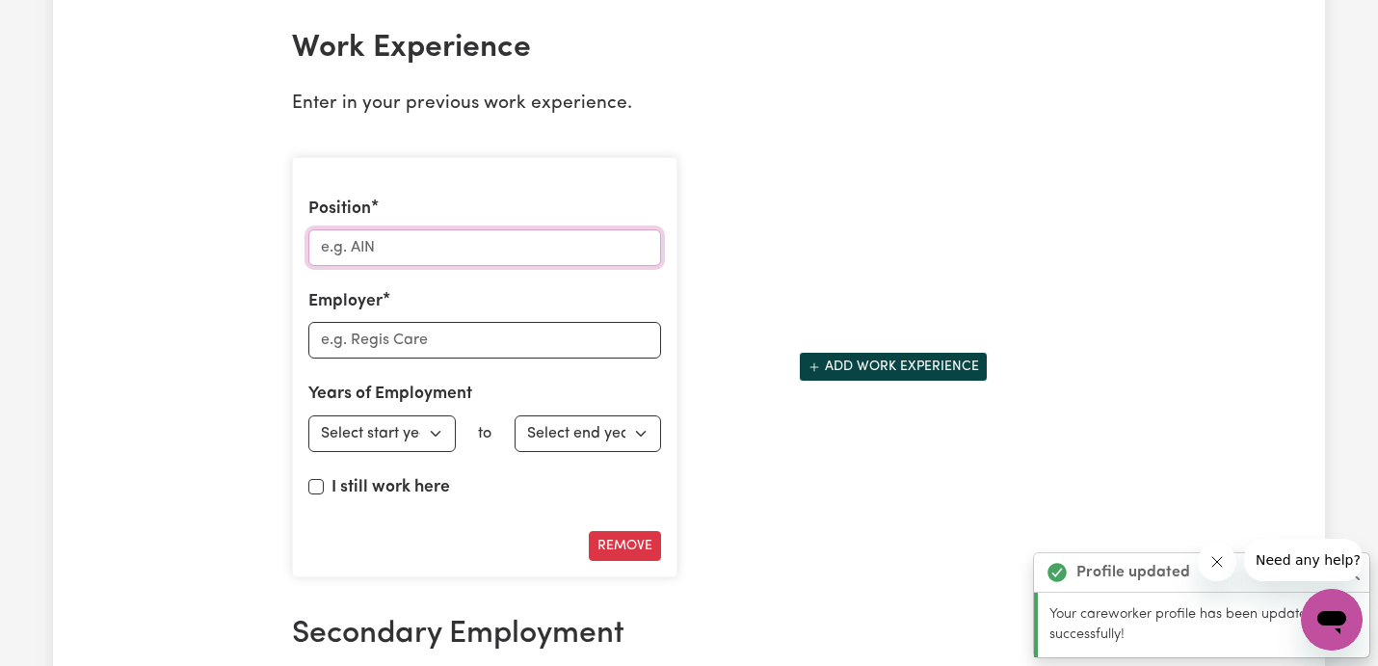
click at [477, 261] on input "Position" at bounding box center [484, 247] width 353 height 37
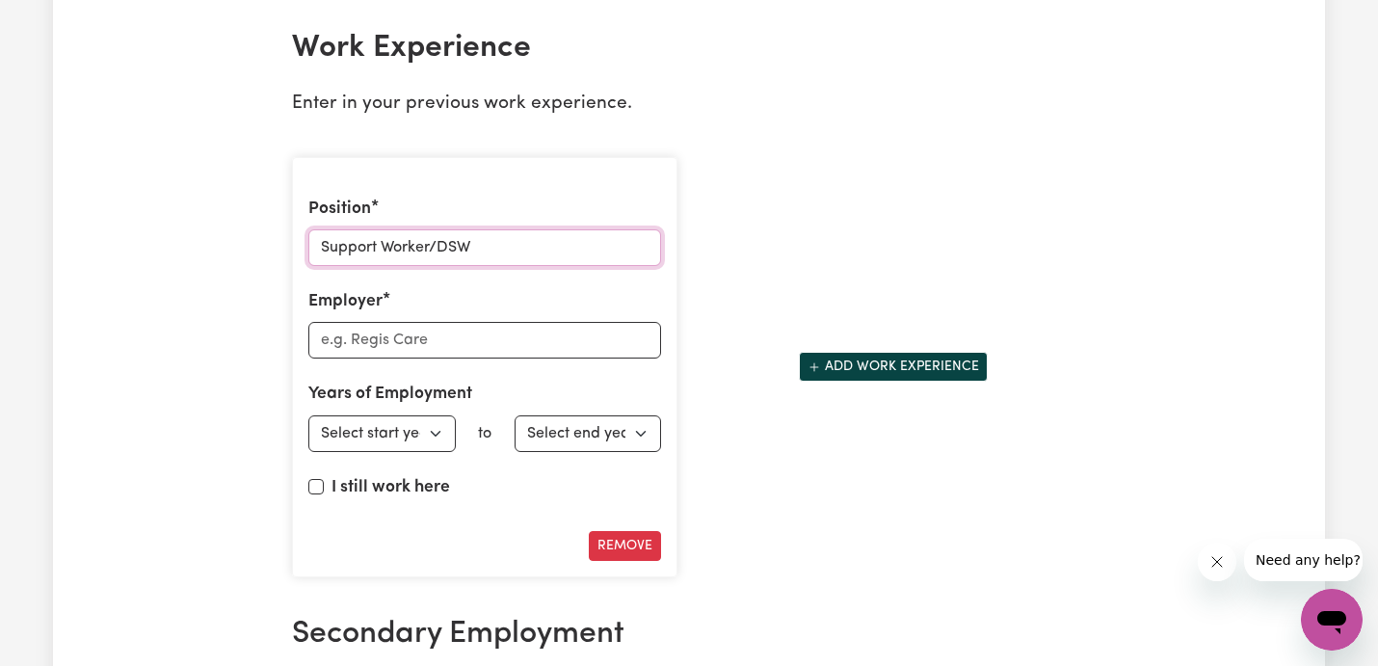
type input "Support Worker/DSW"
click at [433, 330] on input "Employer" at bounding box center [484, 340] width 353 height 37
type input "Care I Wish"
click at [439, 441] on select "Select start year [DATE] 1952 1953 1954 1955 1956 1957 1958 1959 1960 1961 1962…" at bounding box center [381, 433] width 147 height 37
select select "2023"
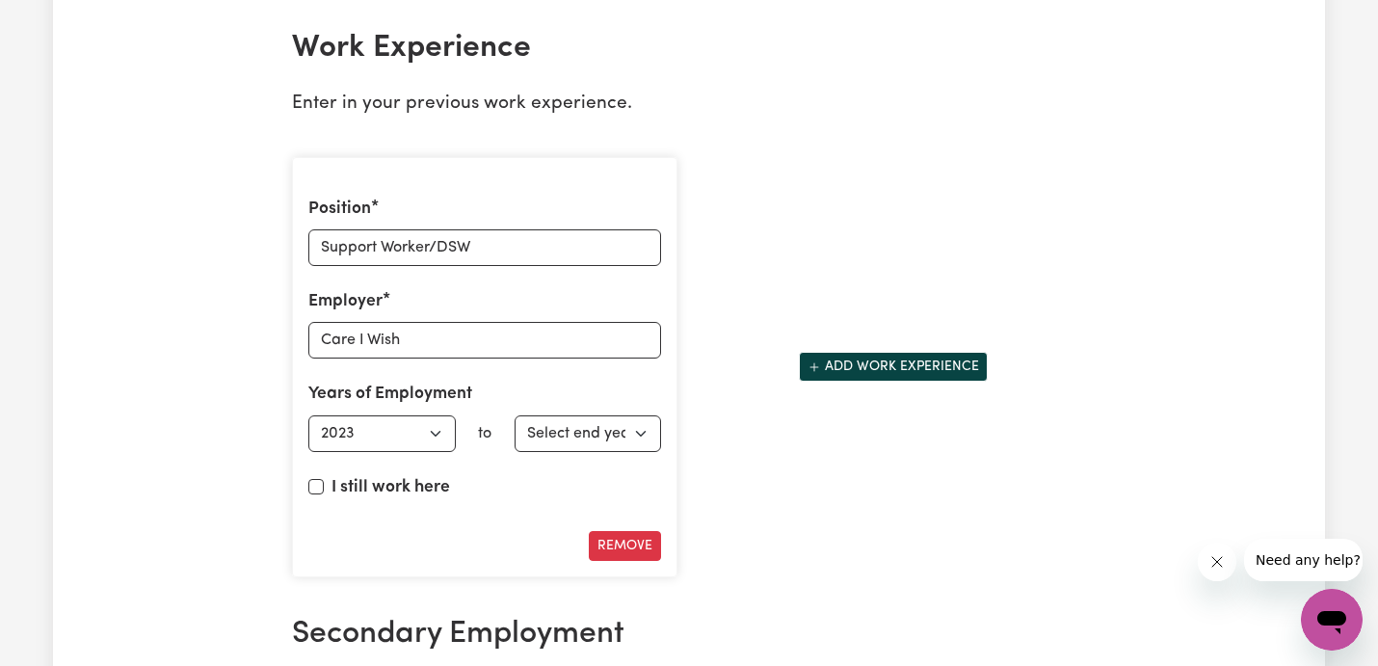
click at [426, 492] on label "I still work here" at bounding box center [391, 487] width 119 height 25
click at [324, 492] on input "I still work here" at bounding box center [315, 486] width 15 height 15
checkbox input "true"
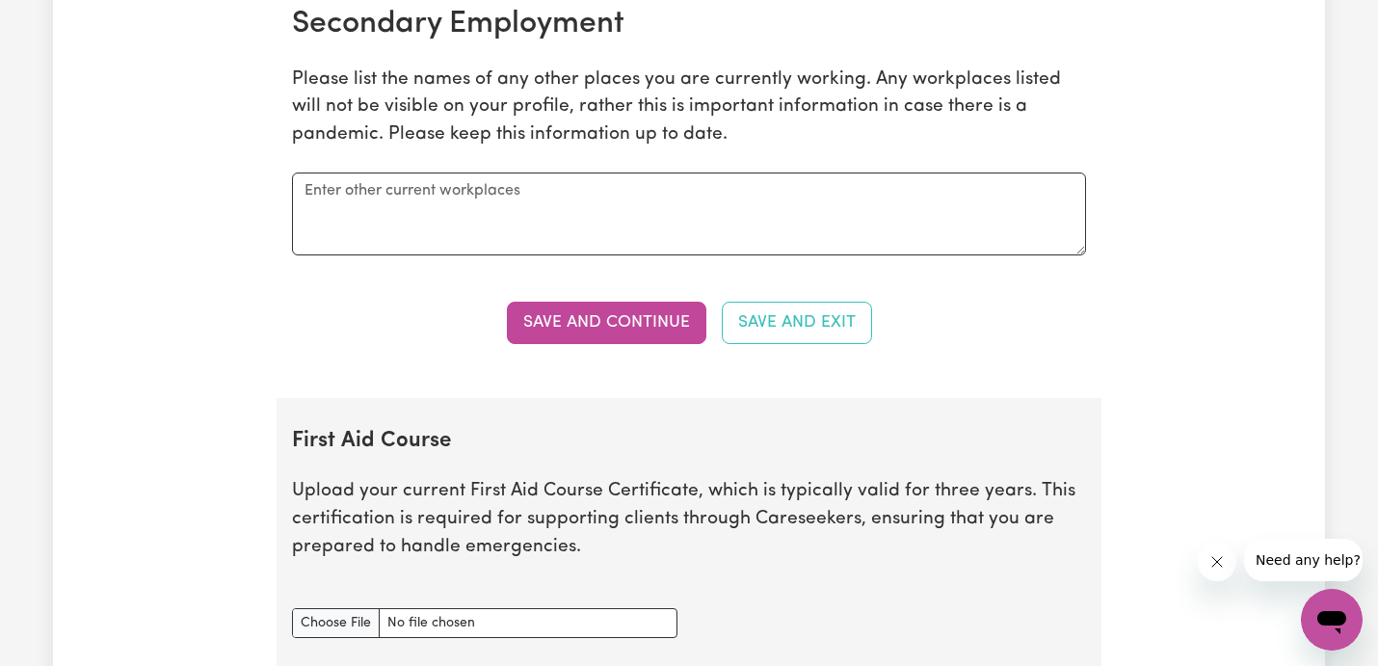
scroll to position [3336, 0]
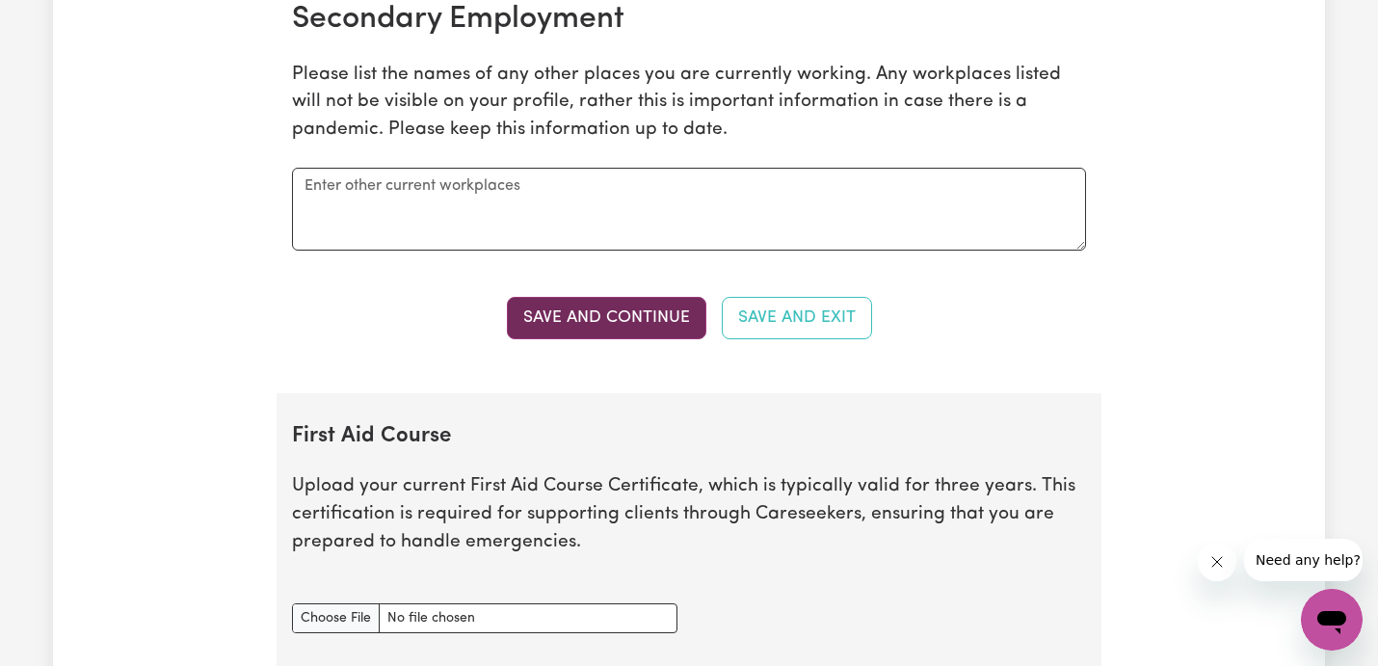
click at [622, 339] on button "Save and Continue" at bounding box center [607, 318] width 200 height 42
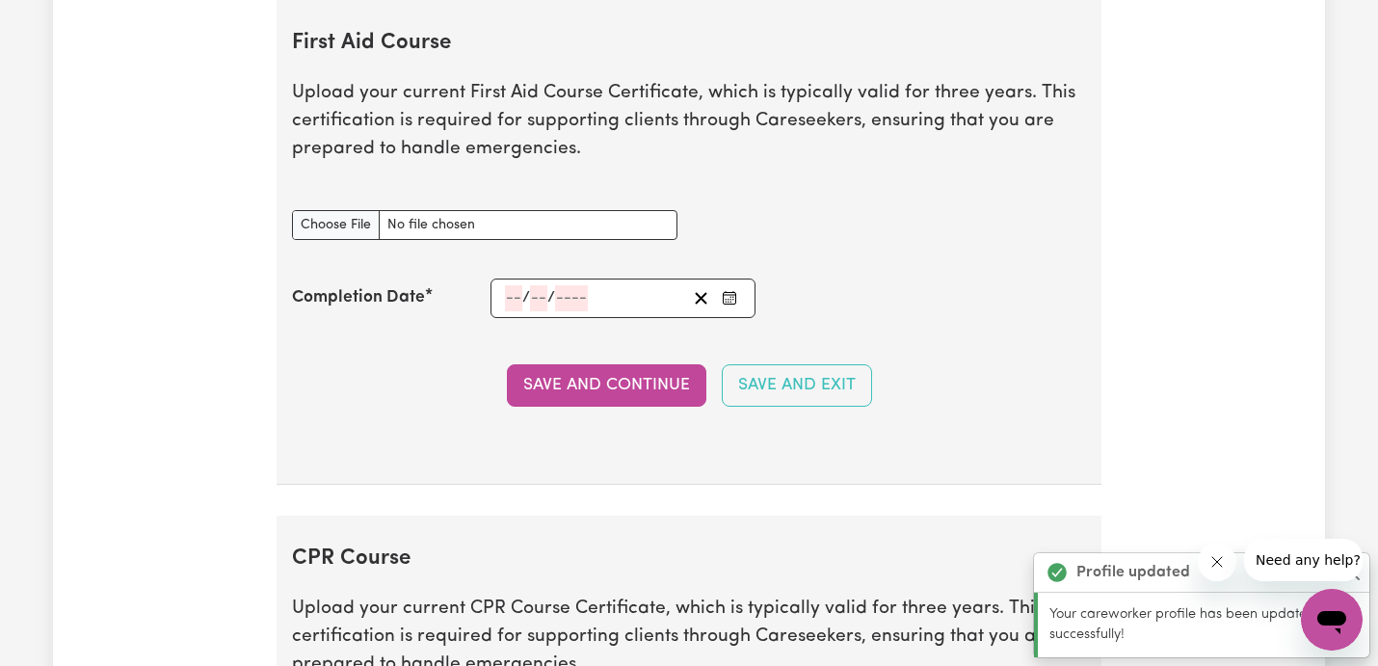
scroll to position [3730, 0]
click at [355, 219] on input "First Aid Course document" at bounding box center [485, 224] width 386 height 30
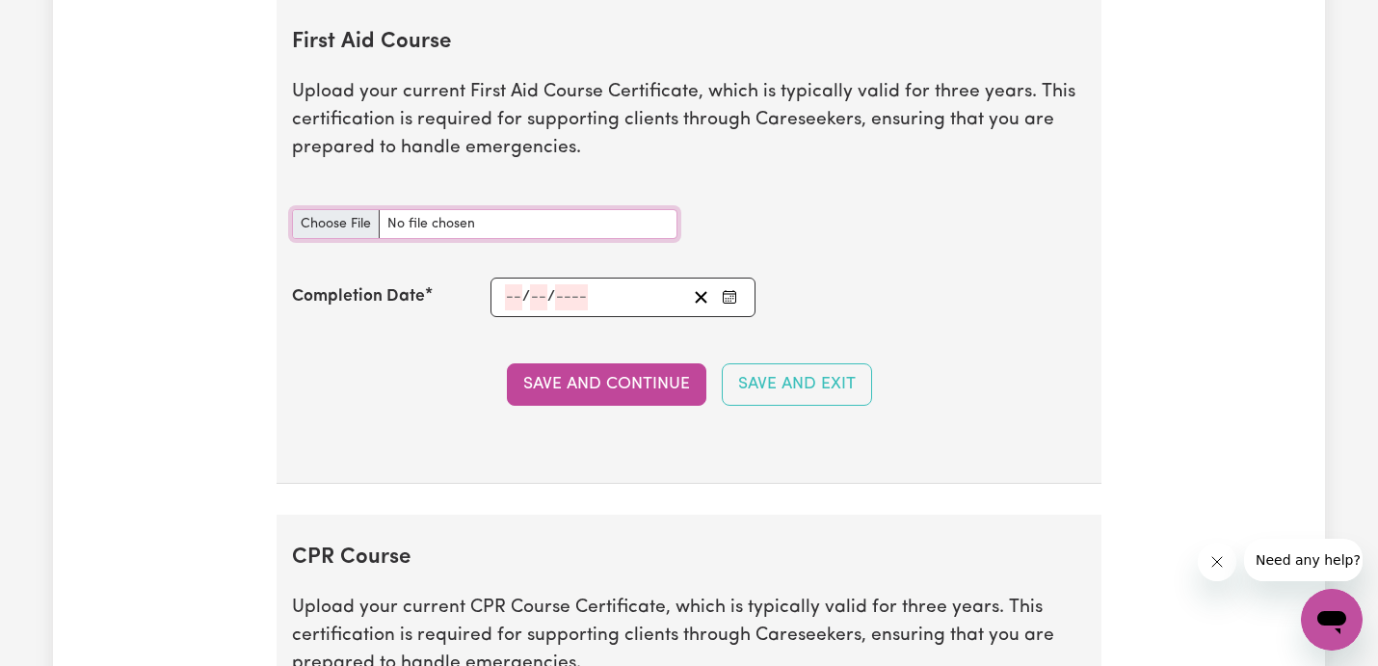
type input "C:\fakepath\FirstAid.pdf"
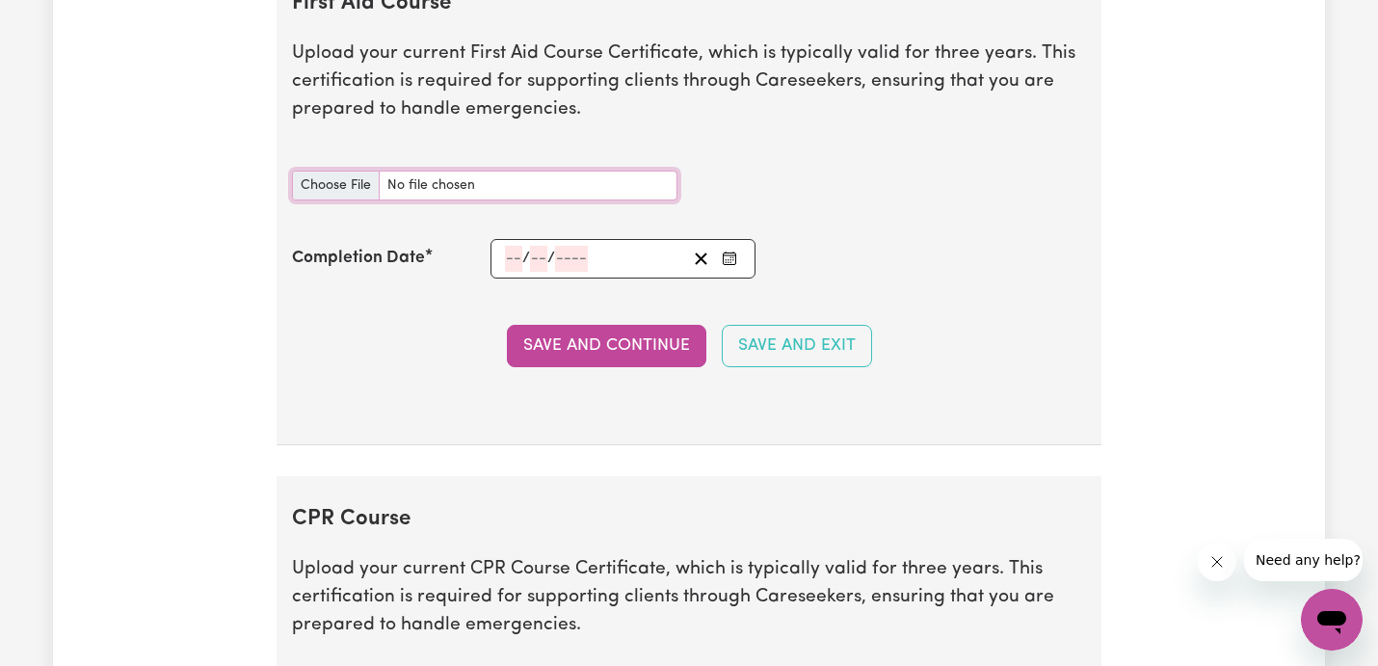
scroll to position [3792, 0]
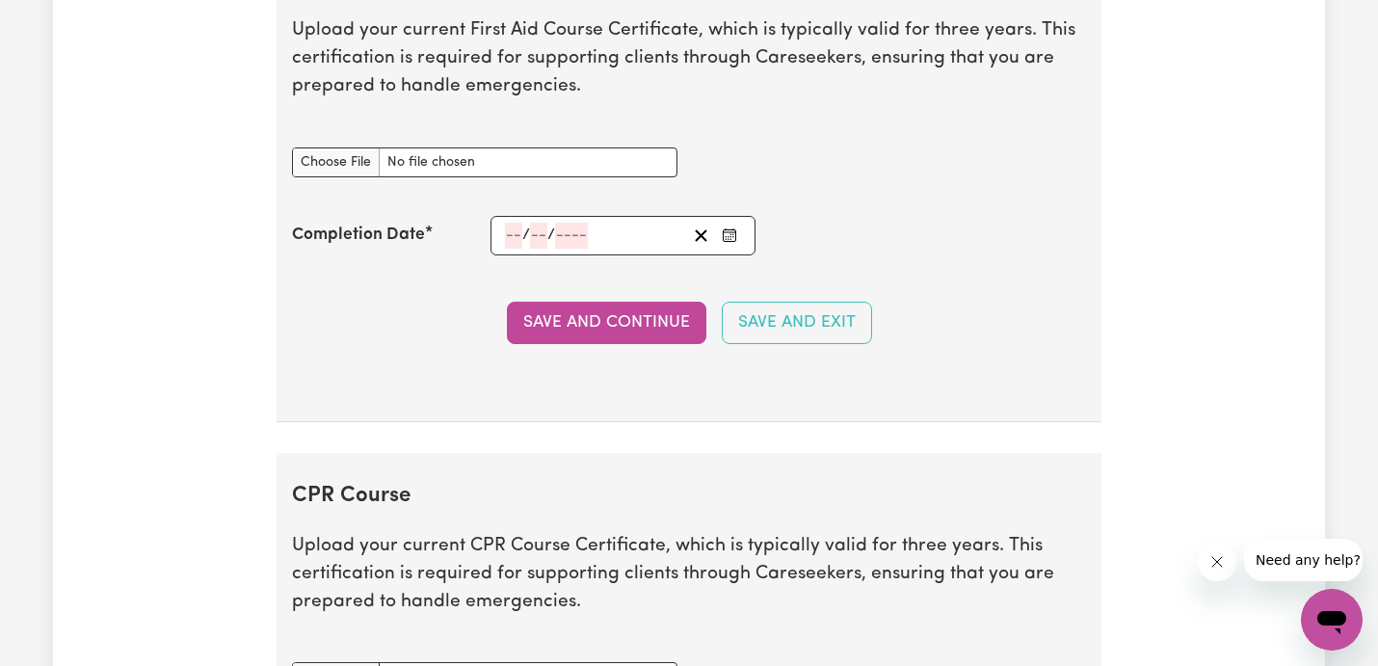
click at [724, 235] on icon "Enter the Completion Date of your First Aid Course" at bounding box center [729, 234] width 15 height 15
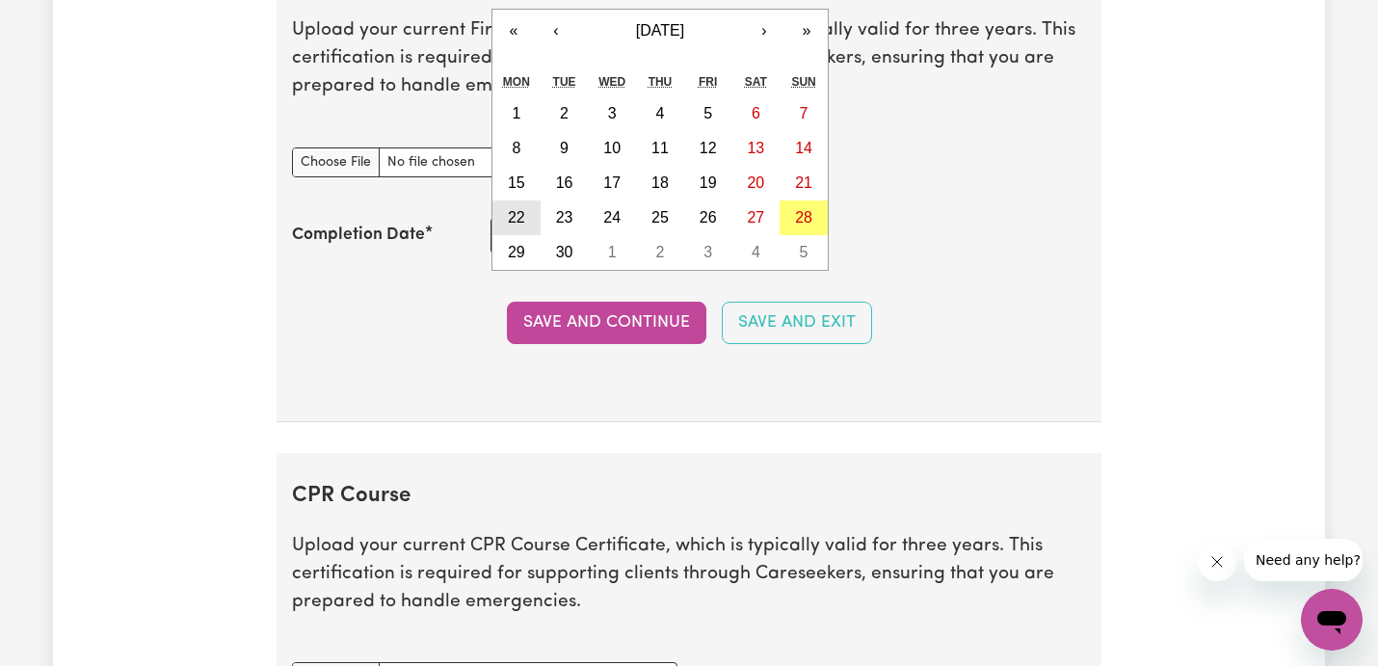
click at [526, 217] on button "22" at bounding box center [517, 217] width 48 height 35
type input "[DATE]"
type input "22"
type input "9"
type input "2025"
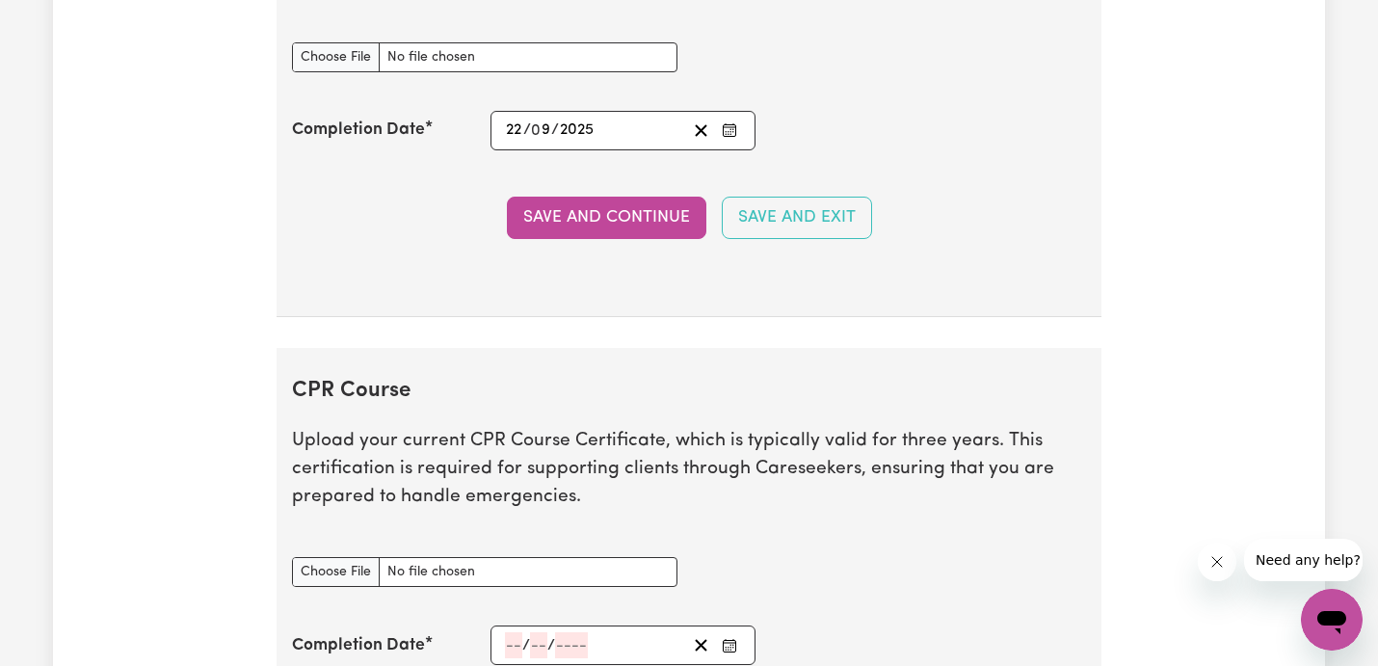
scroll to position [3898, 0]
click at [592, 205] on button "Save and Continue" at bounding box center [607, 217] width 200 height 42
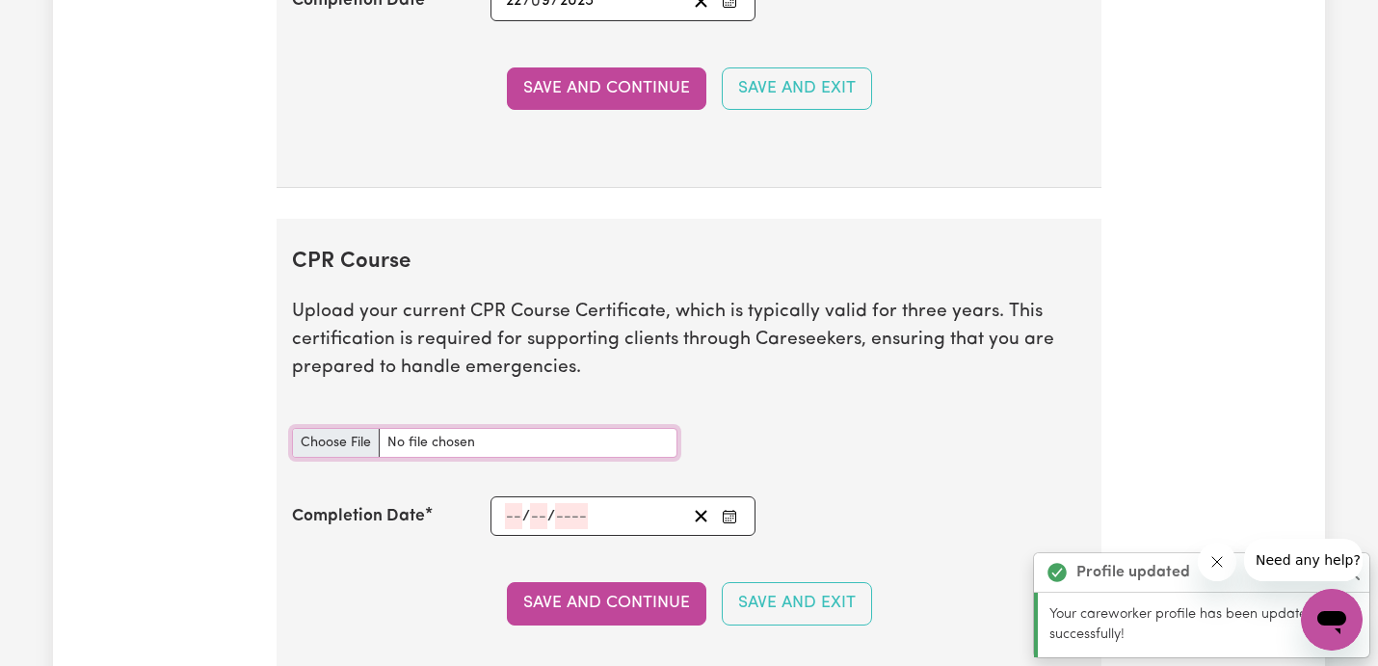
click at [356, 445] on div "CPR Course document" at bounding box center [484, 443] width 409 height 76
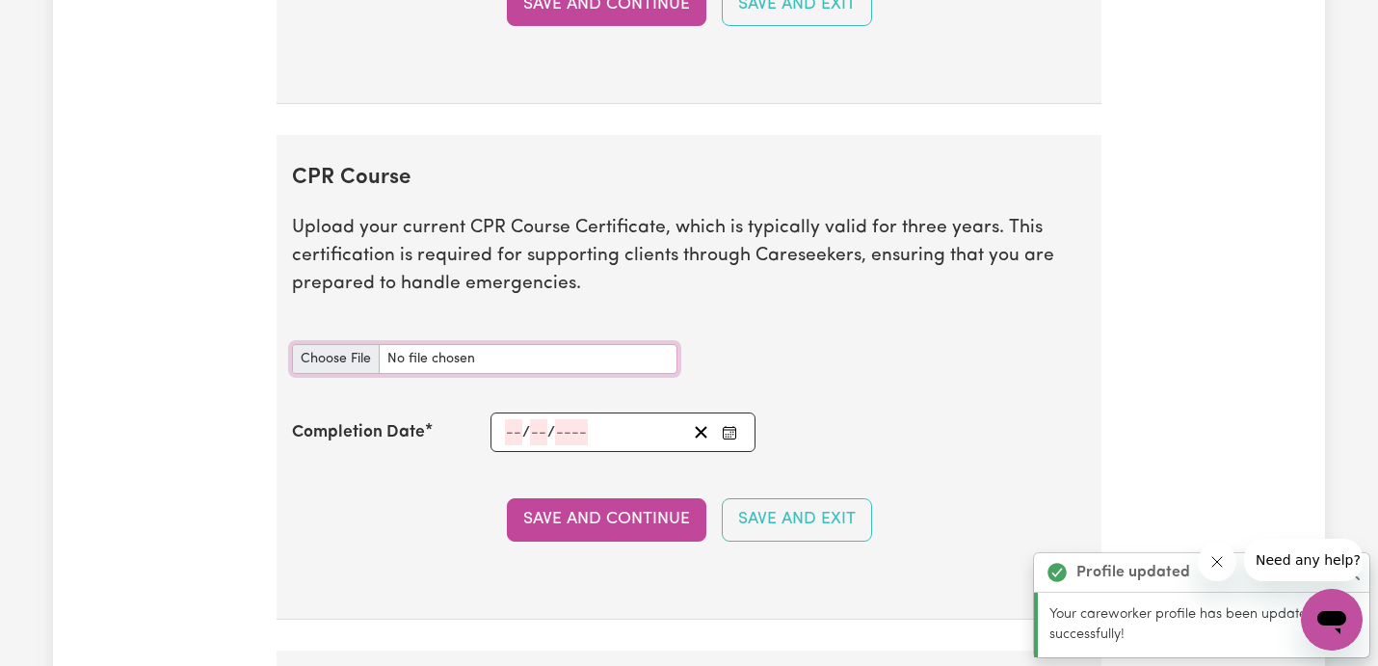
scroll to position [4245, 0]
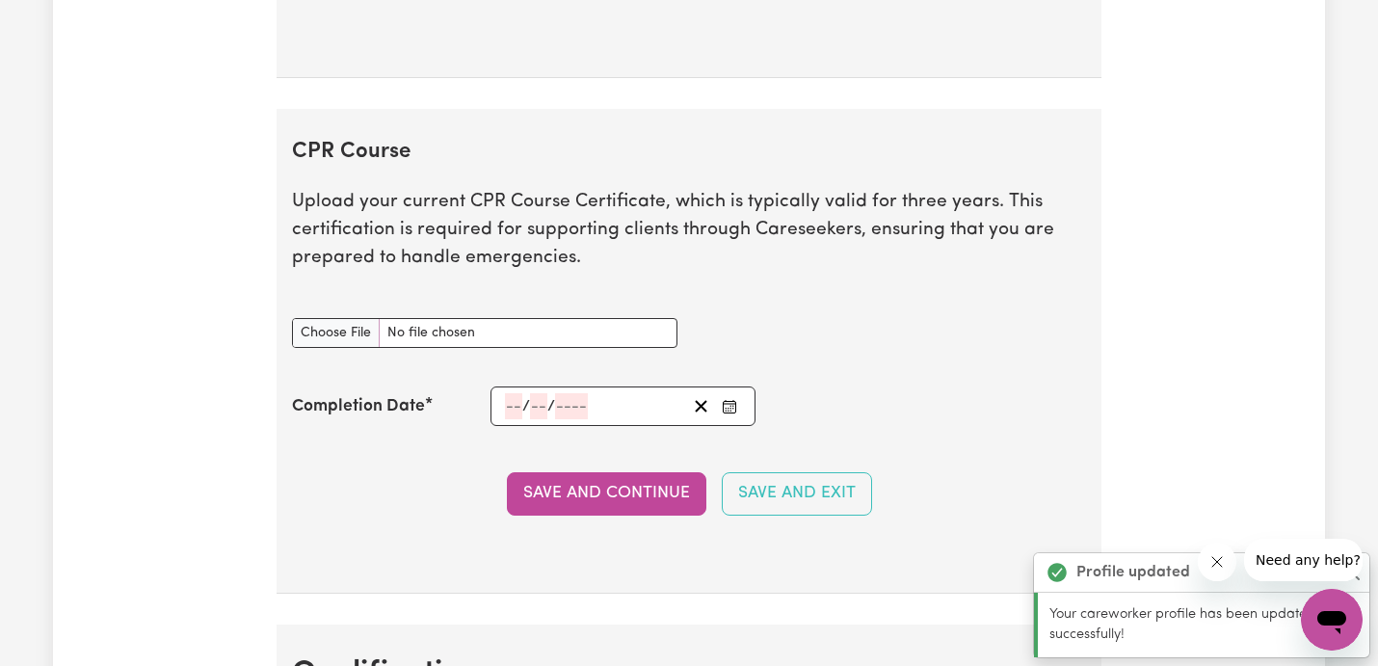
click at [742, 405] on div "/ /" at bounding box center [623, 406] width 265 height 40
click at [732, 406] on icon "Enter the Completion Date of your CPR Course" at bounding box center [729, 406] width 15 height 15
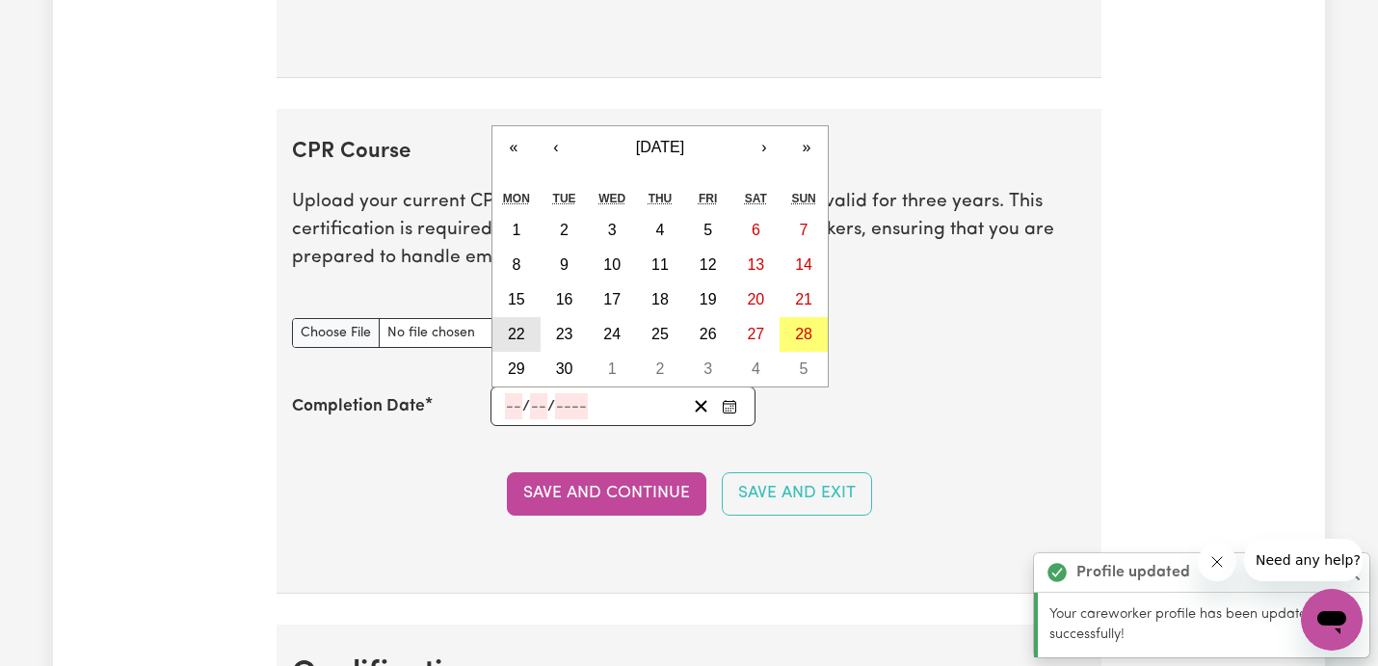
click at [525, 327] on button "22" at bounding box center [517, 334] width 48 height 35
type input "[DATE]"
type input "22"
type input "9"
type input "2025"
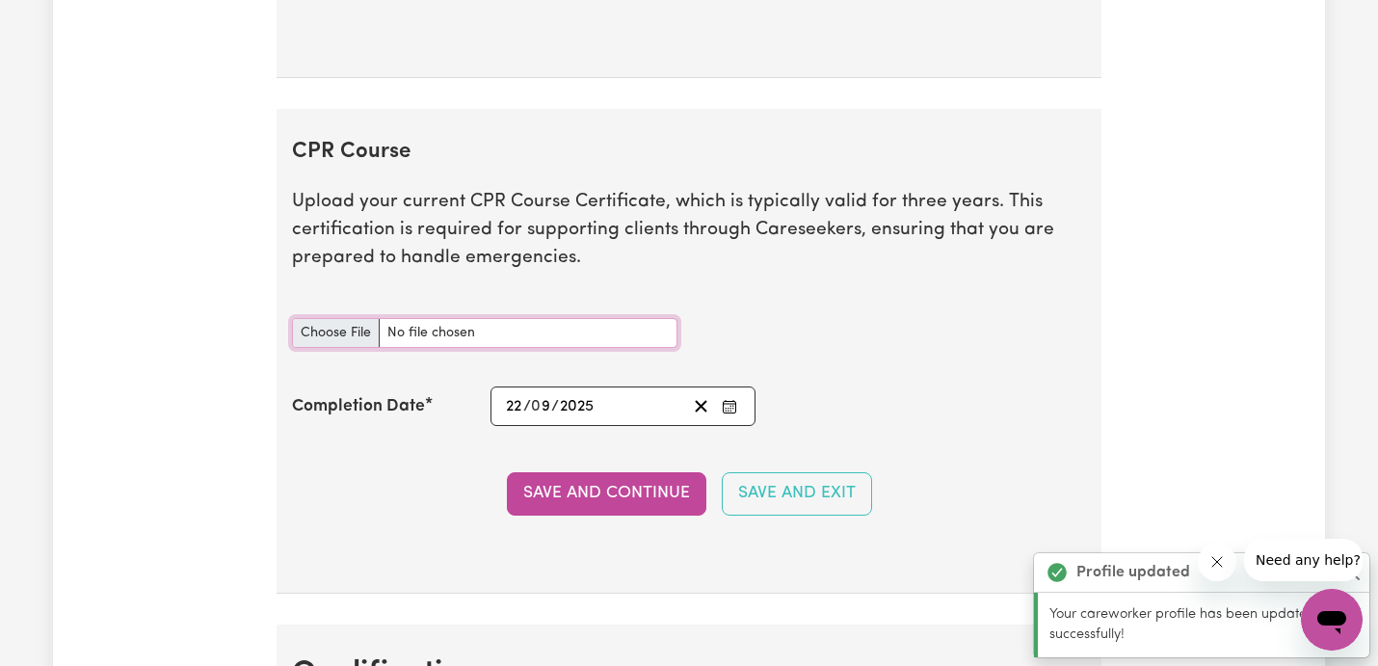
click at [322, 340] on input "CPR Course document" at bounding box center [485, 333] width 386 height 30
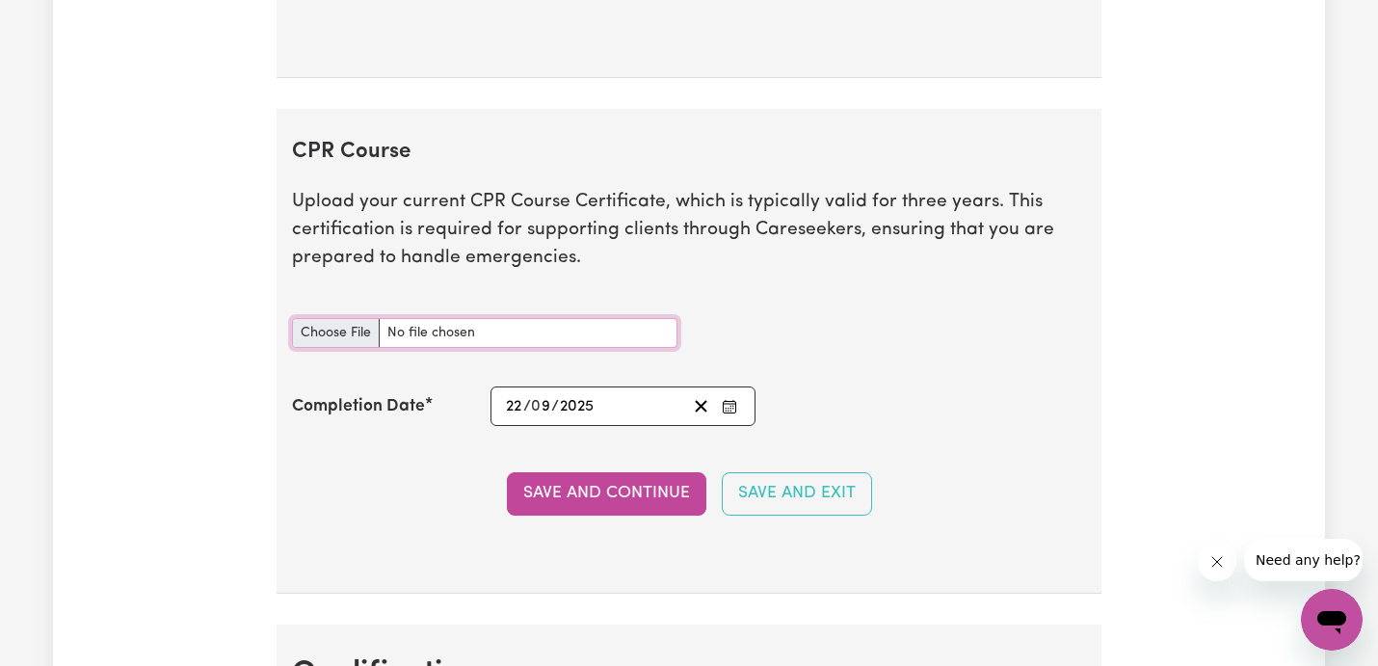
type input "C:\fakepath\FirstAid.pdf"
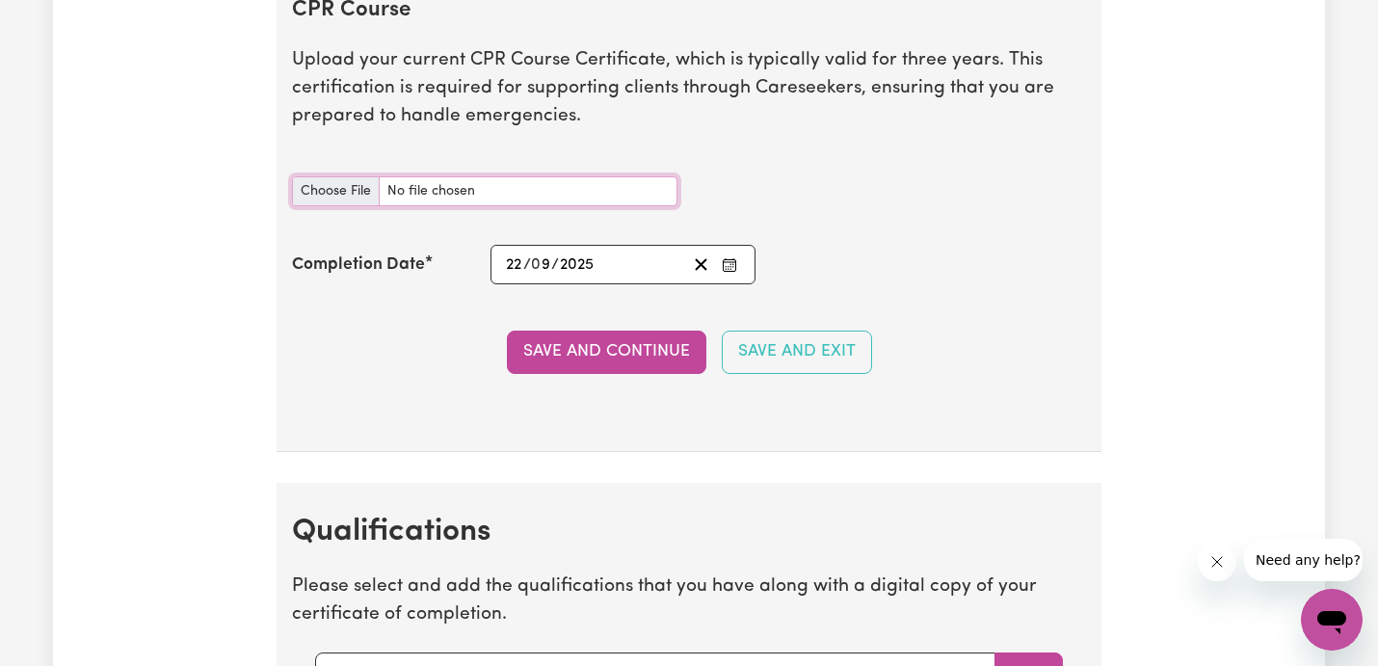
scroll to position [4436, 0]
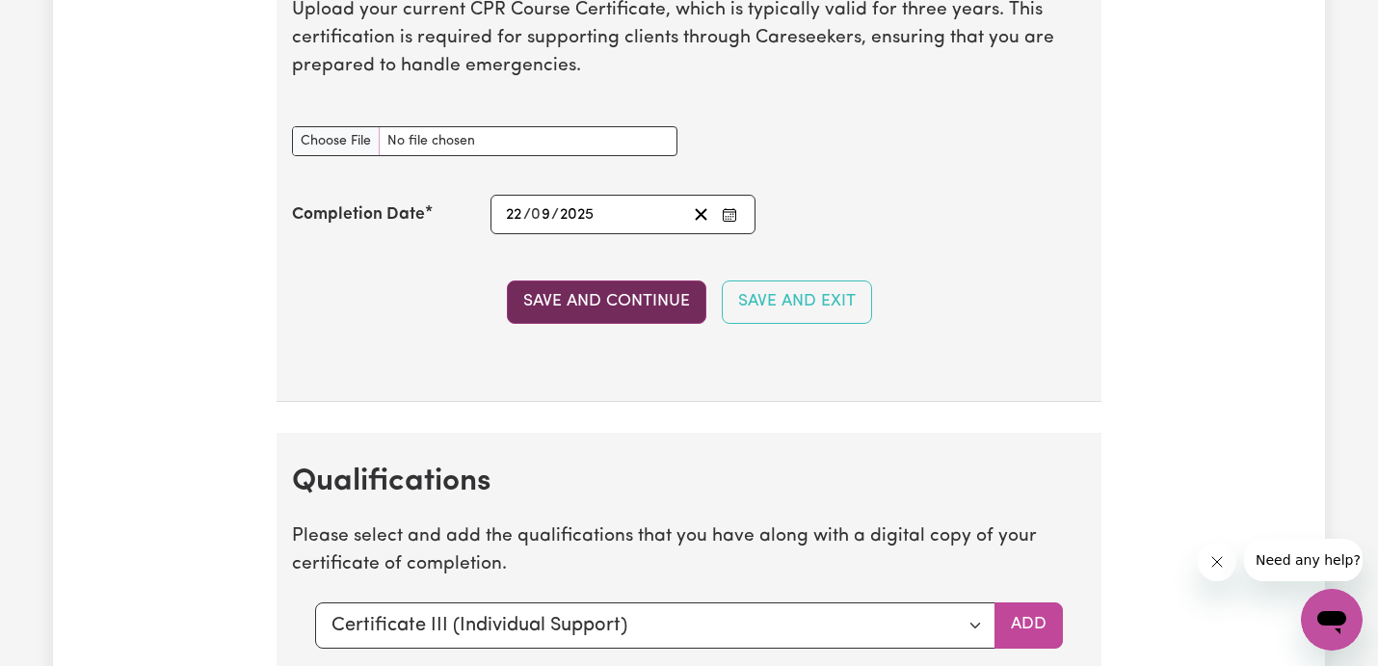
click at [597, 313] on button "Save and Continue" at bounding box center [607, 301] width 200 height 42
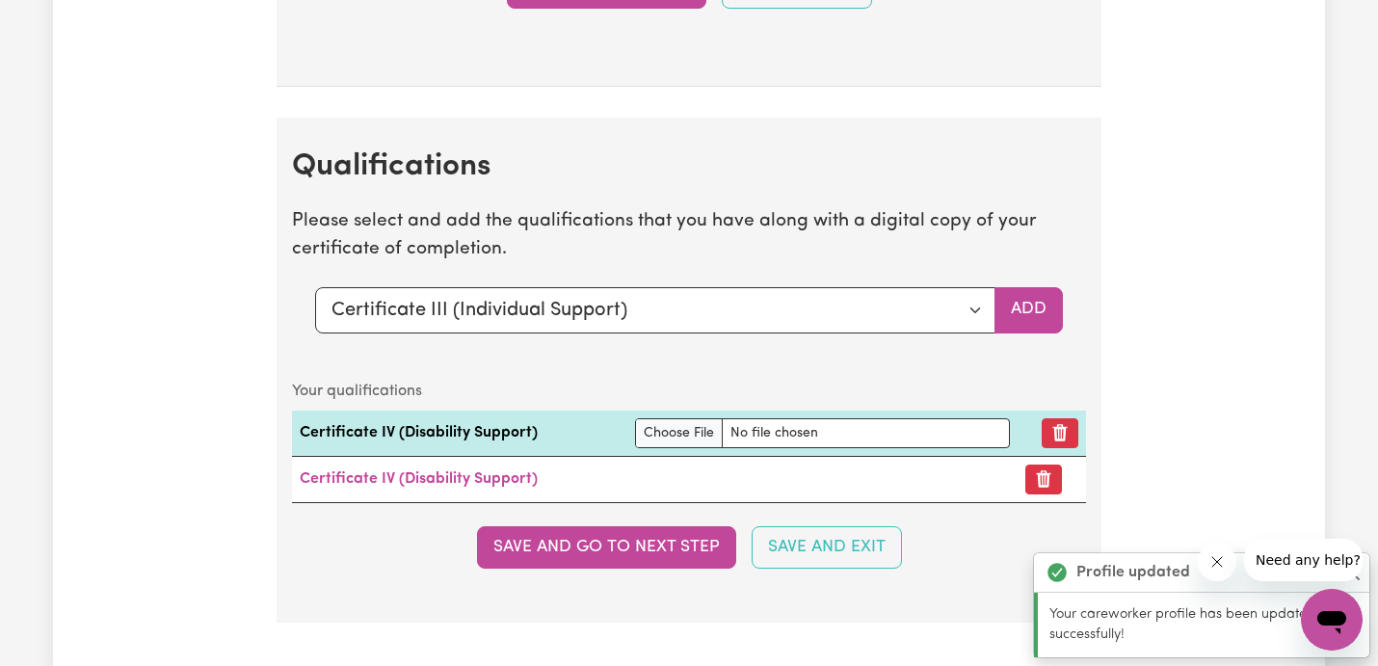
scroll to position [4869, 0]
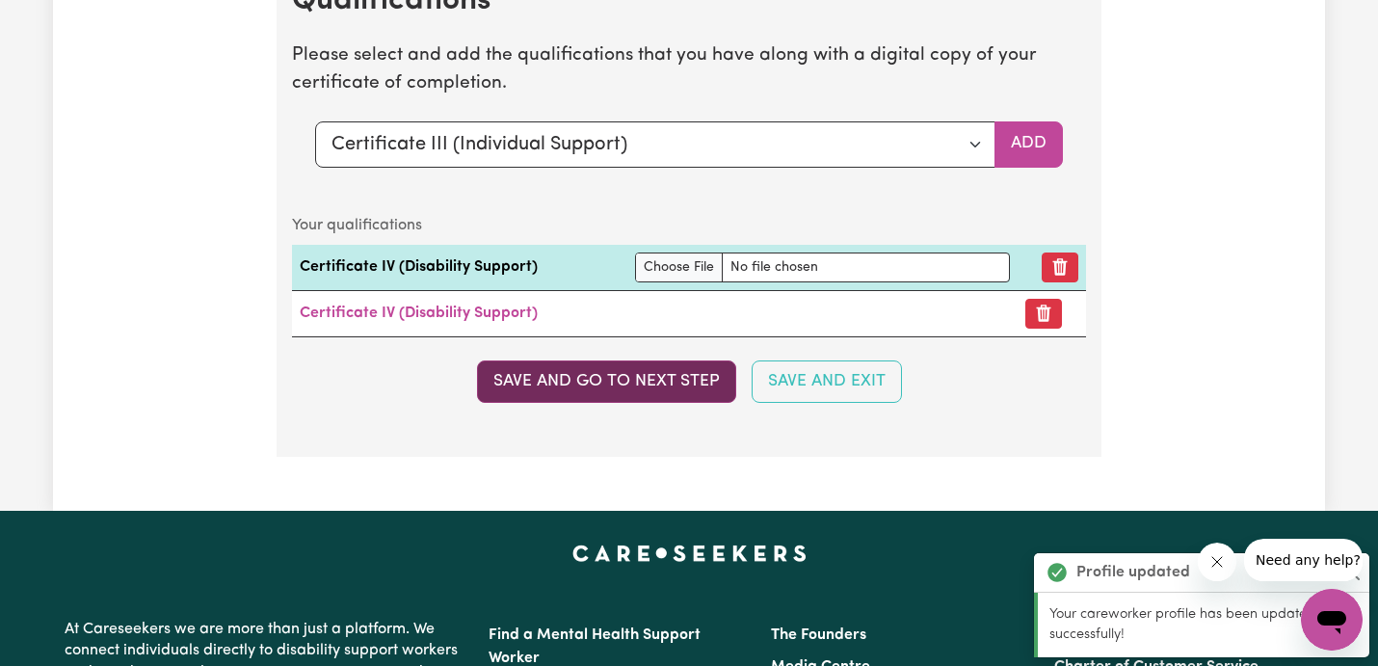
click at [667, 387] on button "Save and go to next step" at bounding box center [606, 381] width 259 height 42
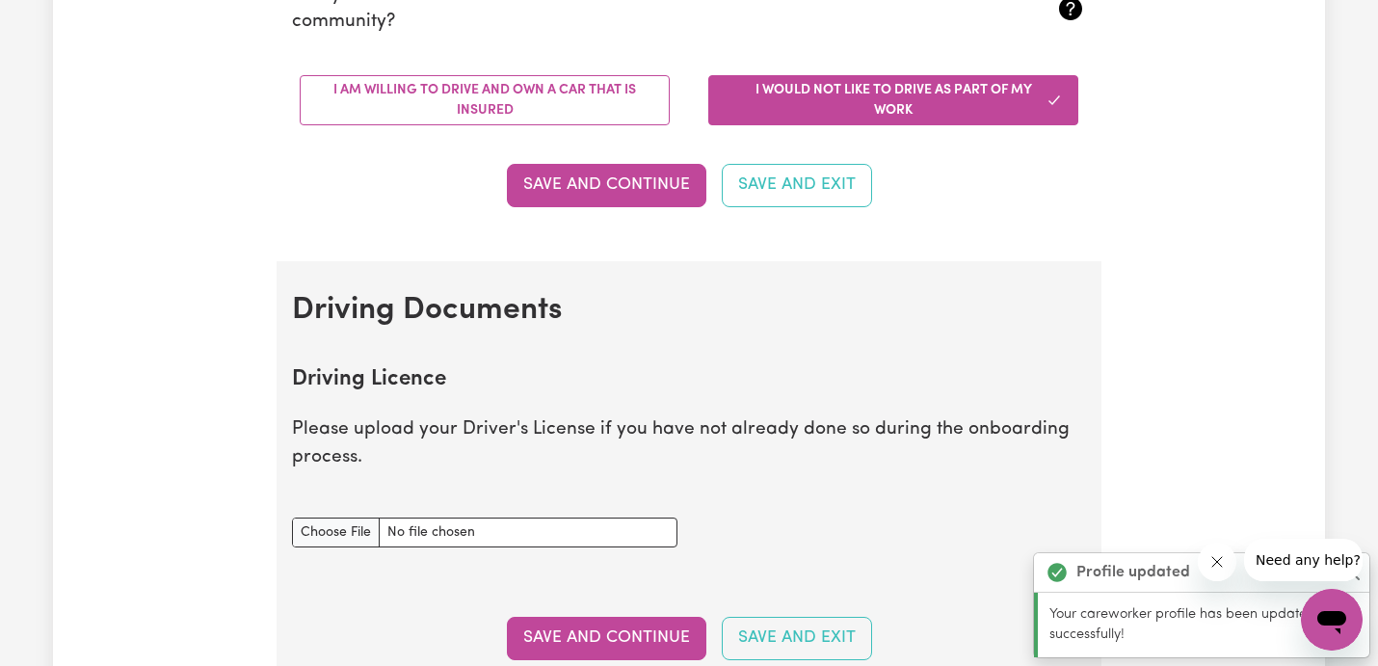
scroll to position [386, 0]
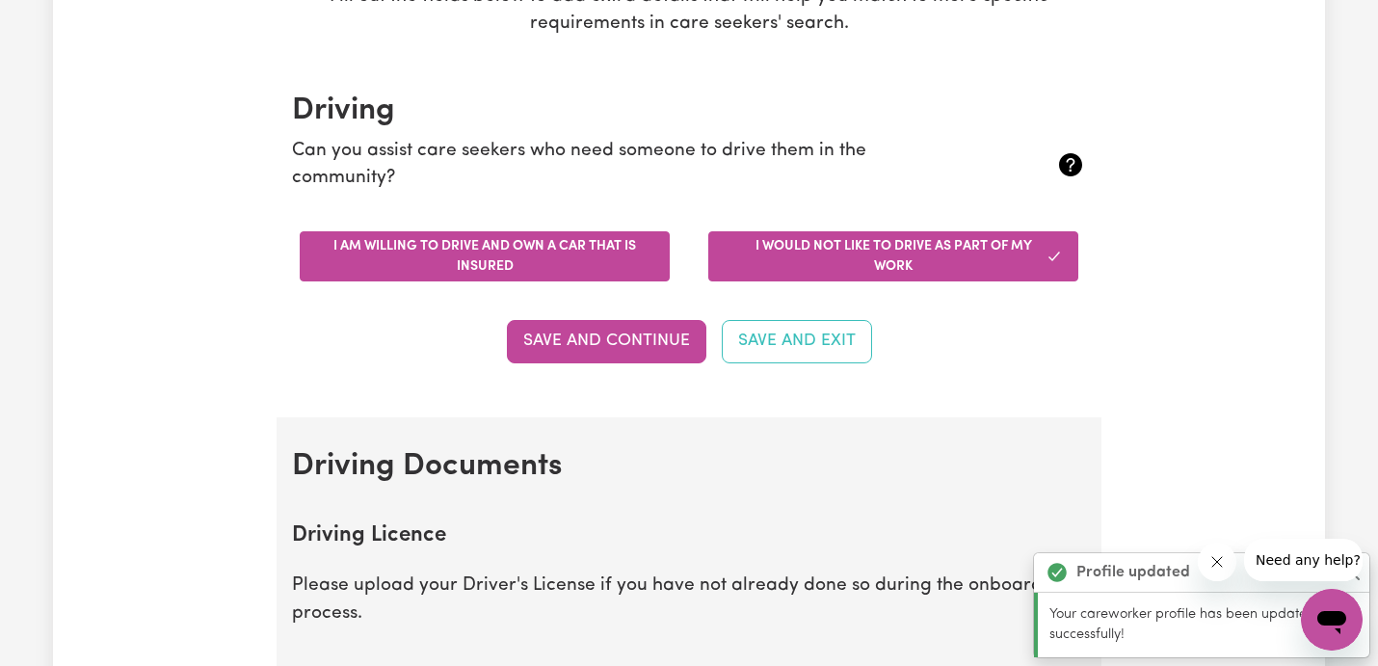
click at [570, 261] on button "I am willing to drive and own a car that is insured" at bounding box center [485, 256] width 370 height 50
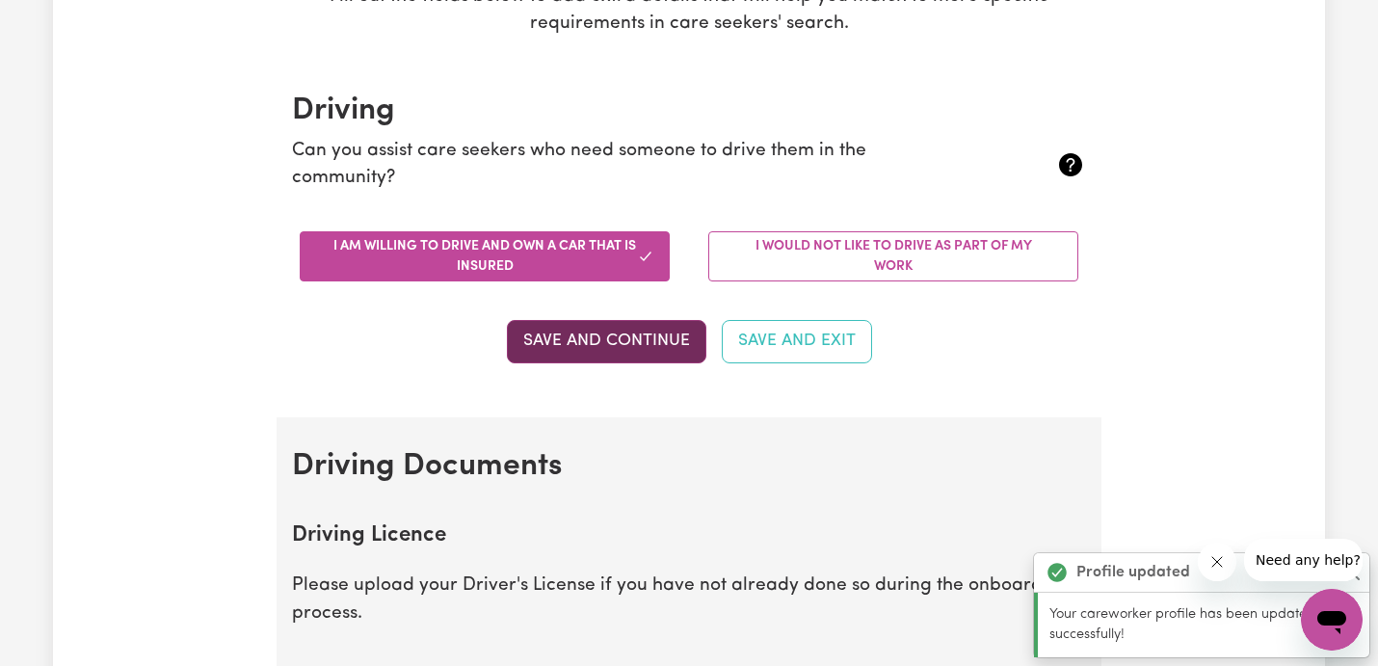
click at [612, 347] on button "Save and Continue" at bounding box center [607, 341] width 200 height 42
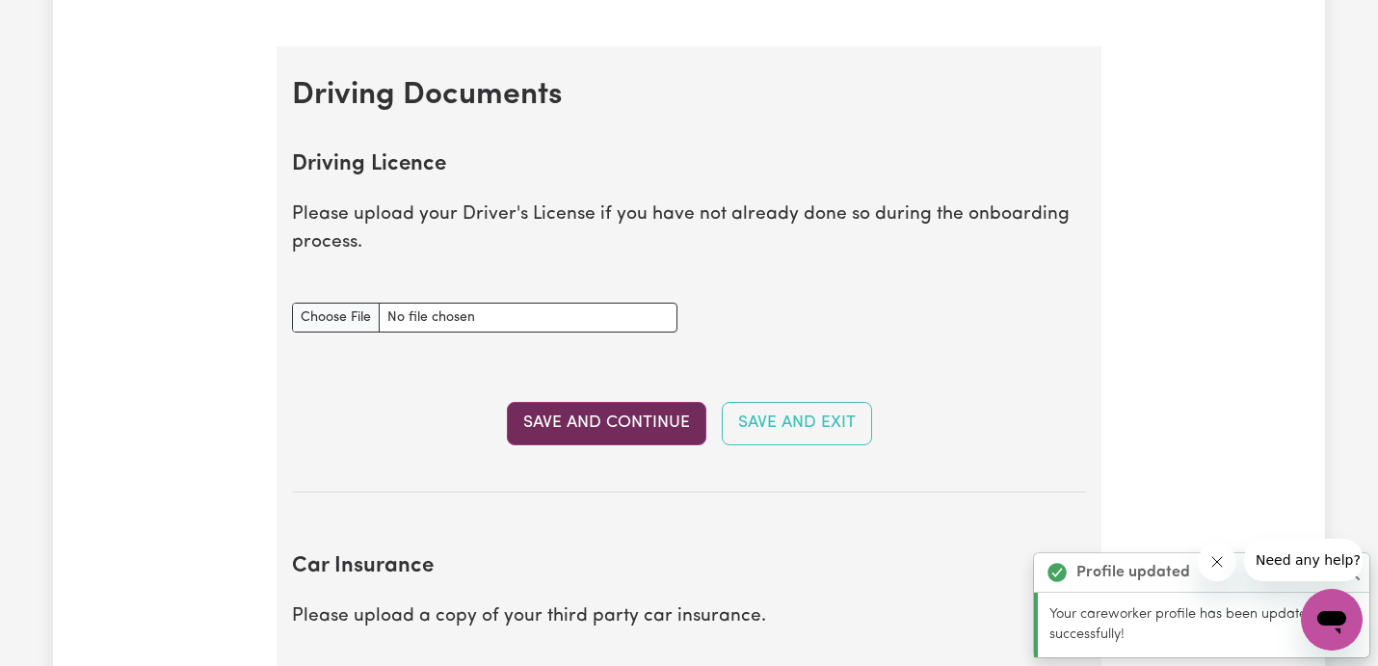
scroll to position [879, 0]
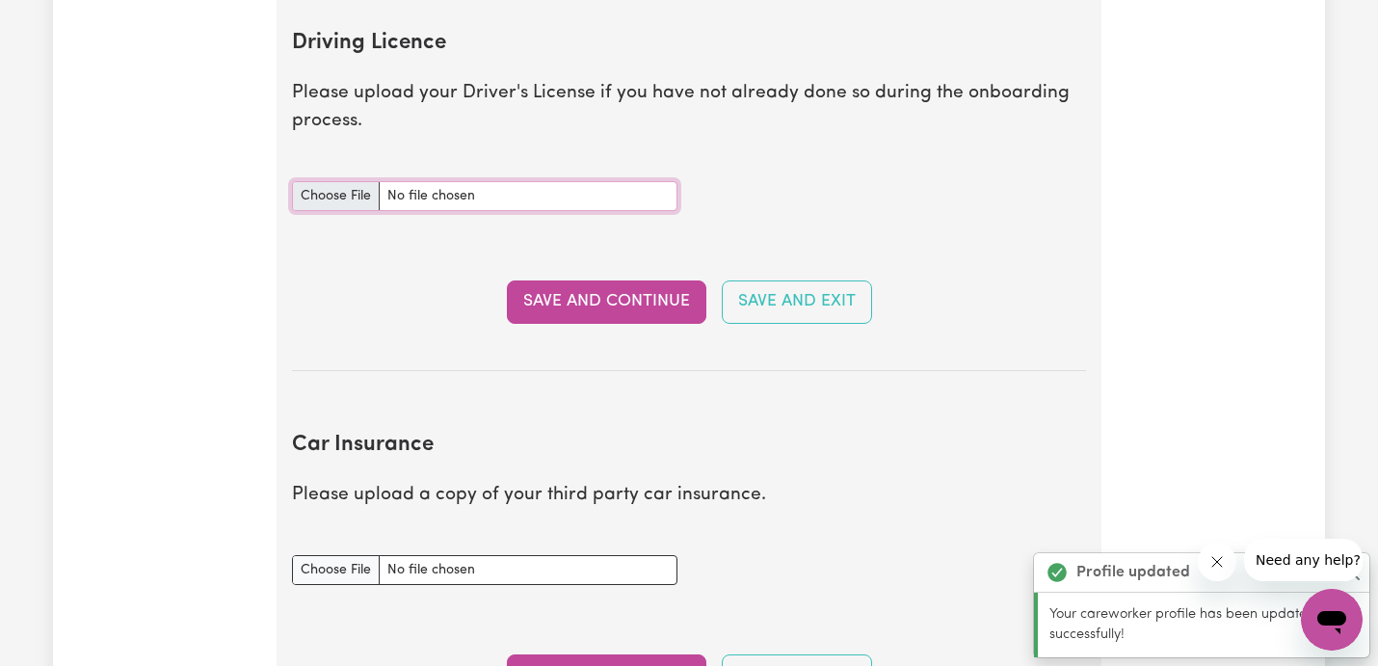
click at [352, 204] on input "Driving Licence document" at bounding box center [485, 196] width 386 height 30
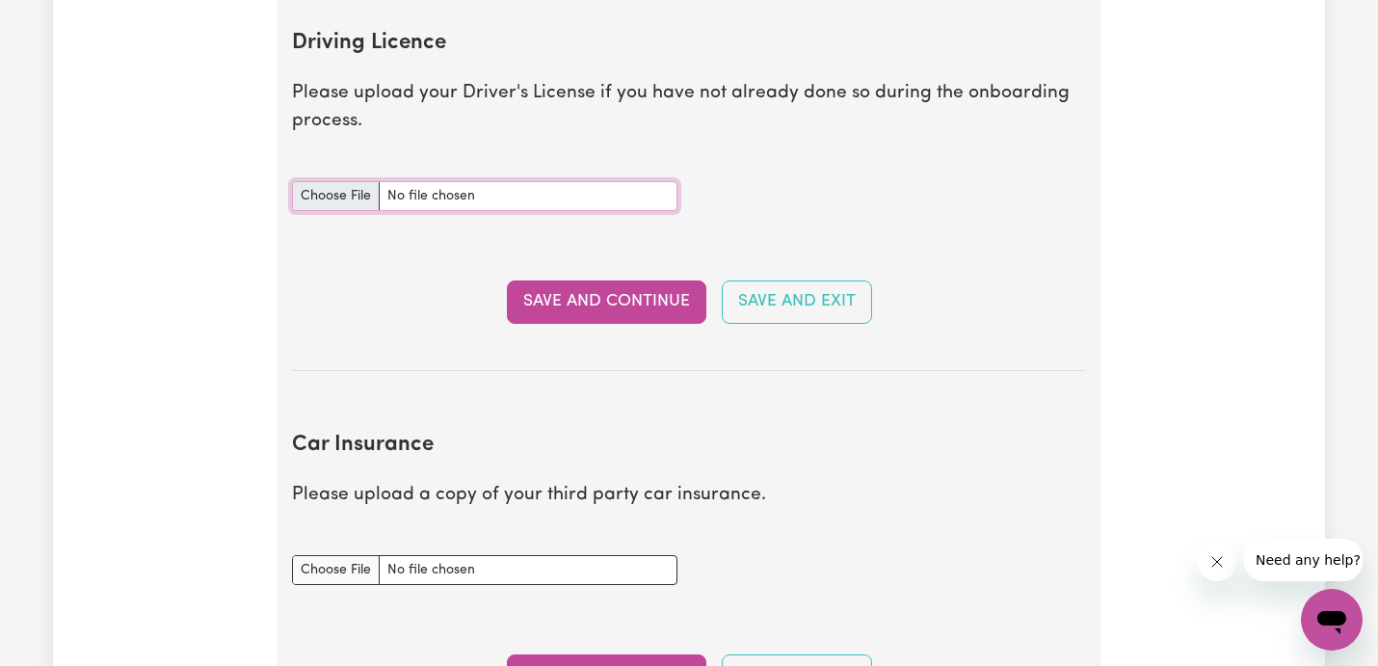
type input "C:\fakepath\DL.pdf"
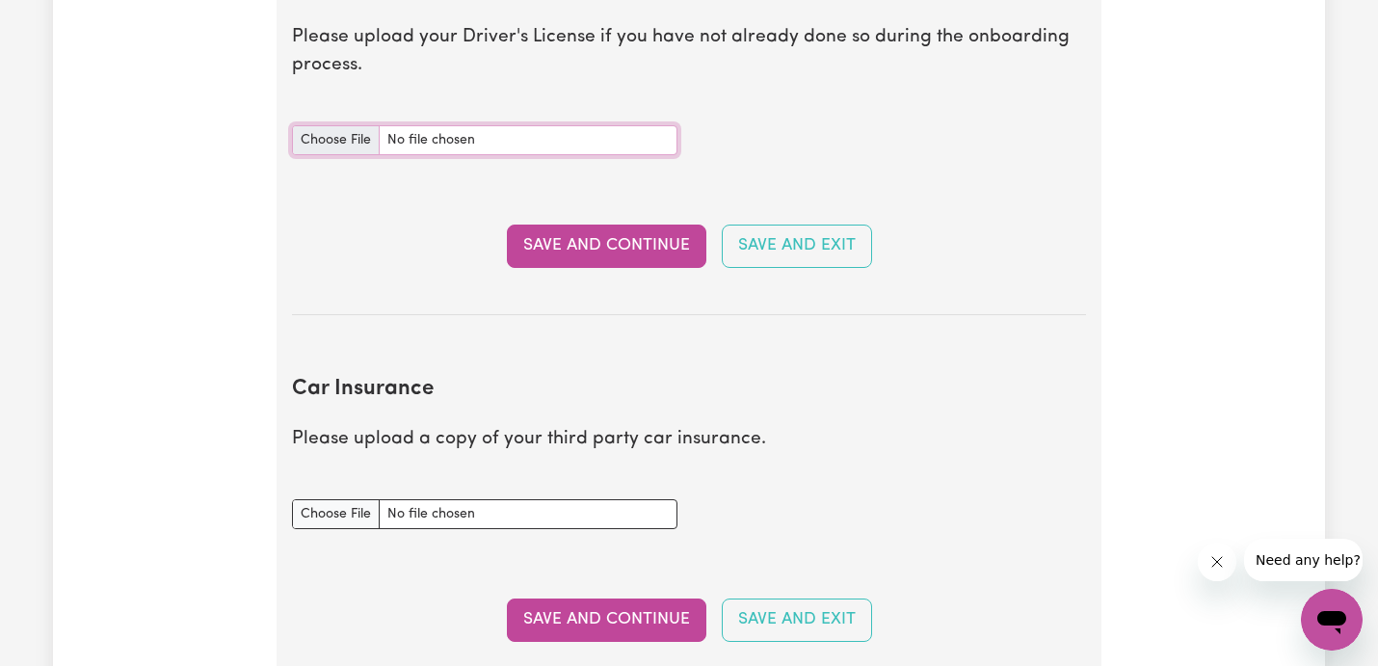
scroll to position [954, 0]
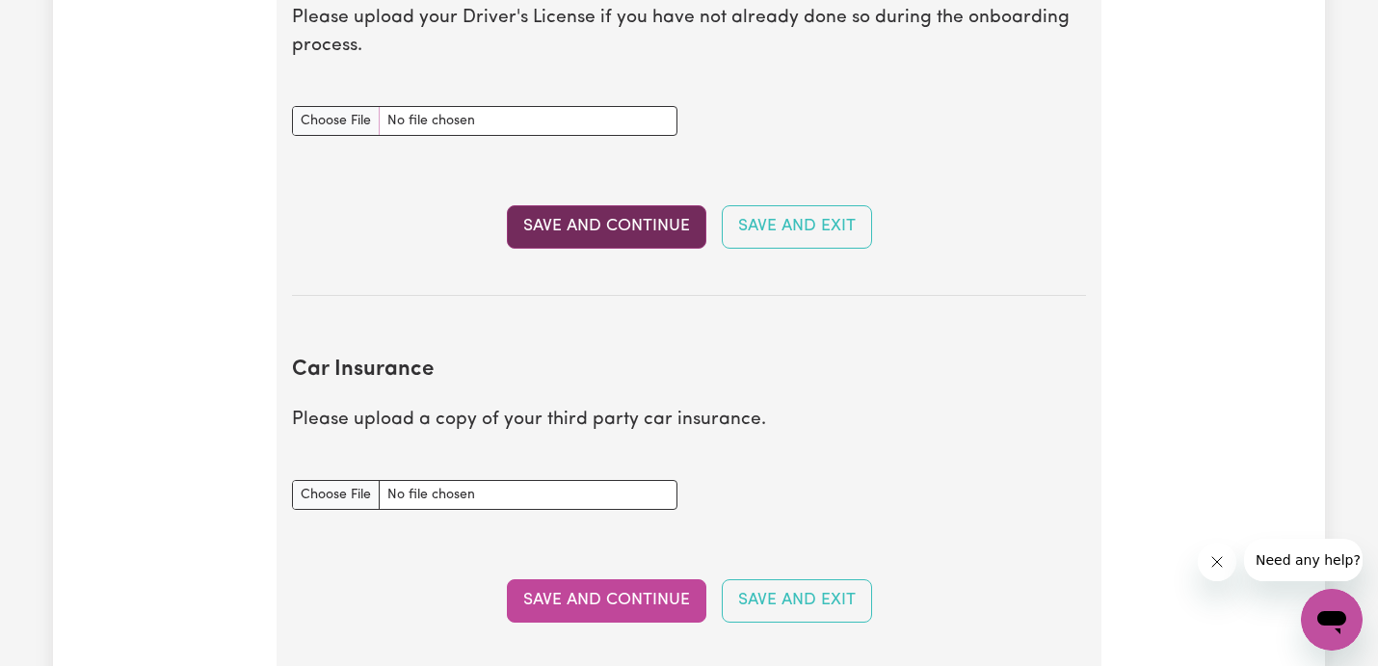
click at [591, 236] on button "Save and Continue" at bounding box center [607, 226] width 200 height 42
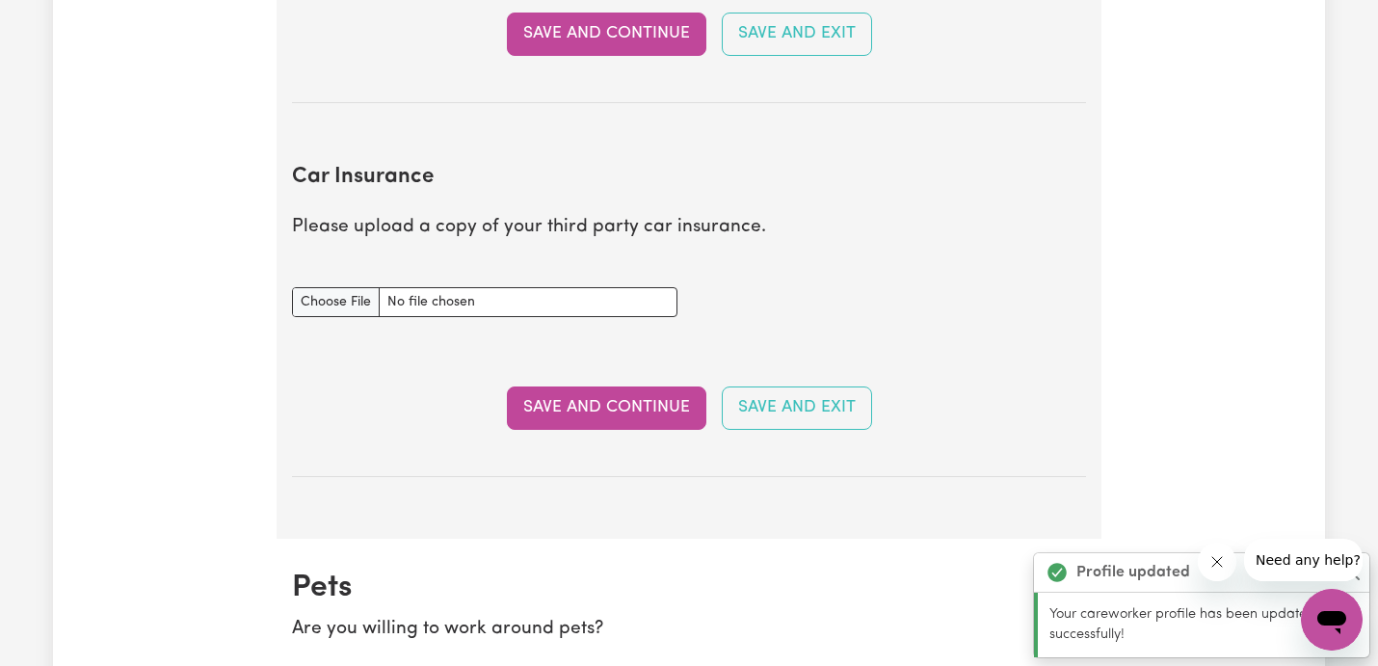
scroll to position [1281, 0]
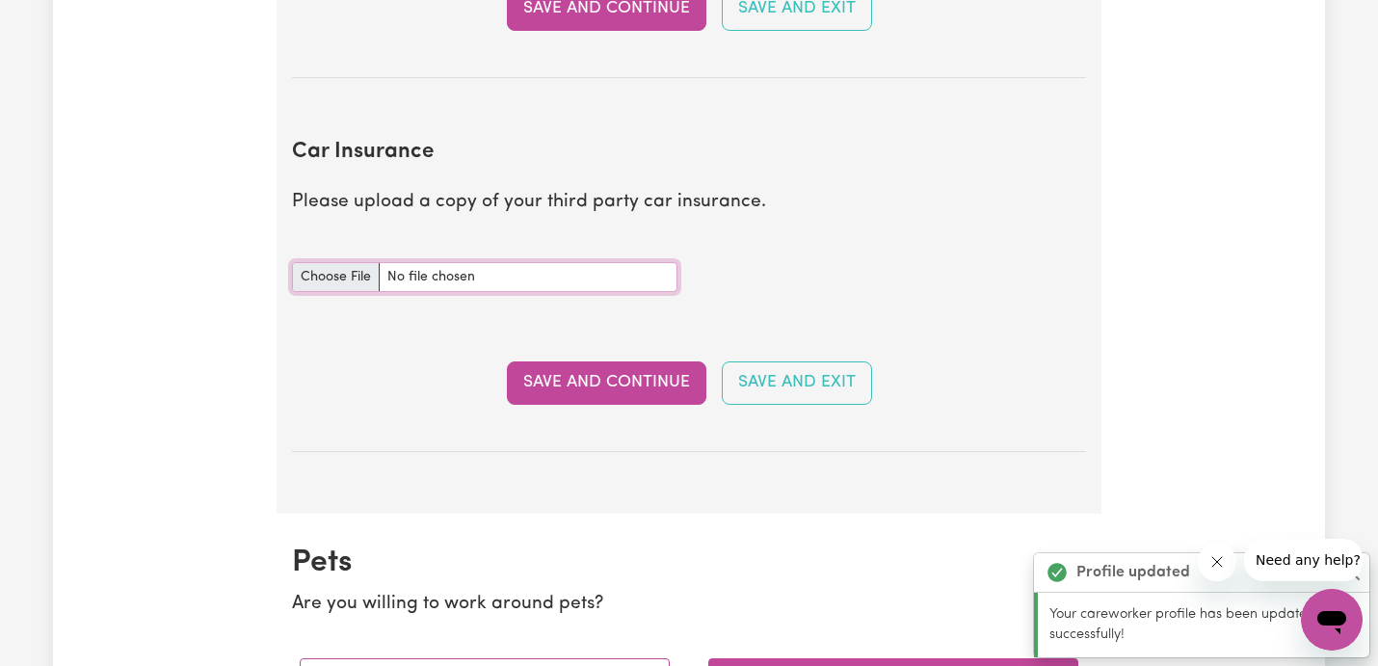
click at [338, 280] on input "Car Insurance document" at bounding box center [485, 277] width 386 height 30
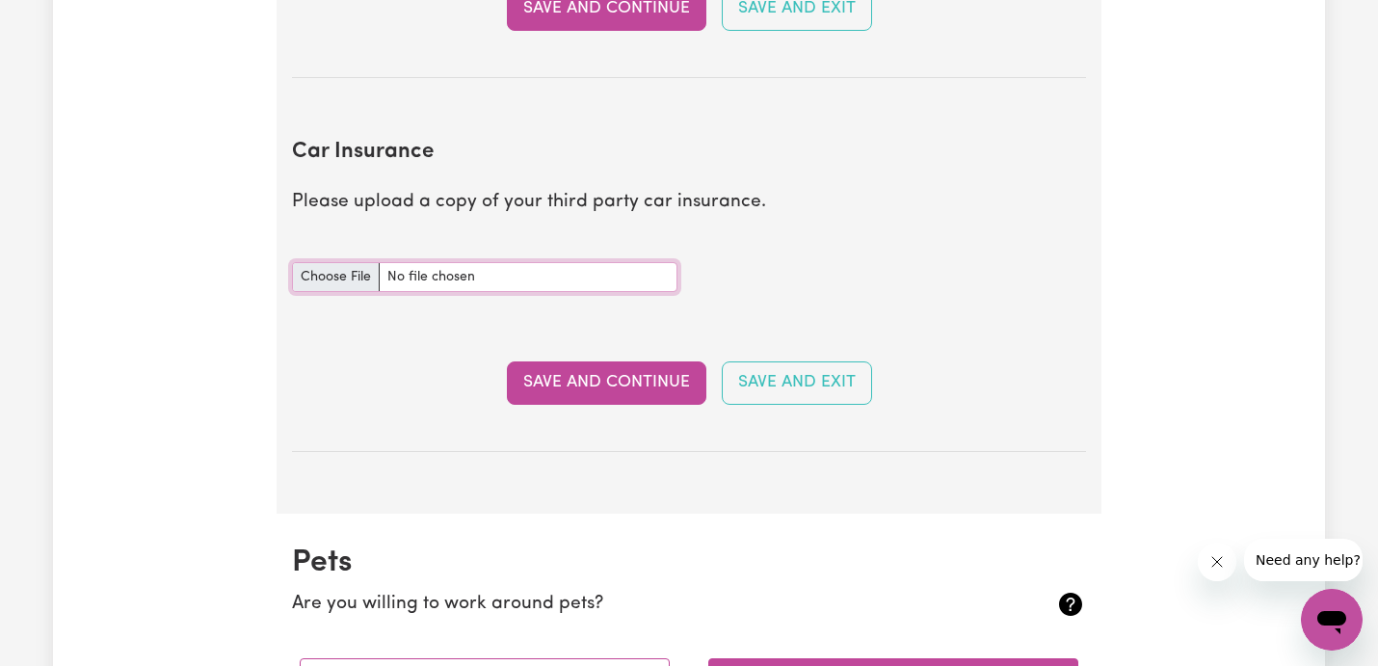
type input "C:\fakepath\Policy Schedule.pdf"
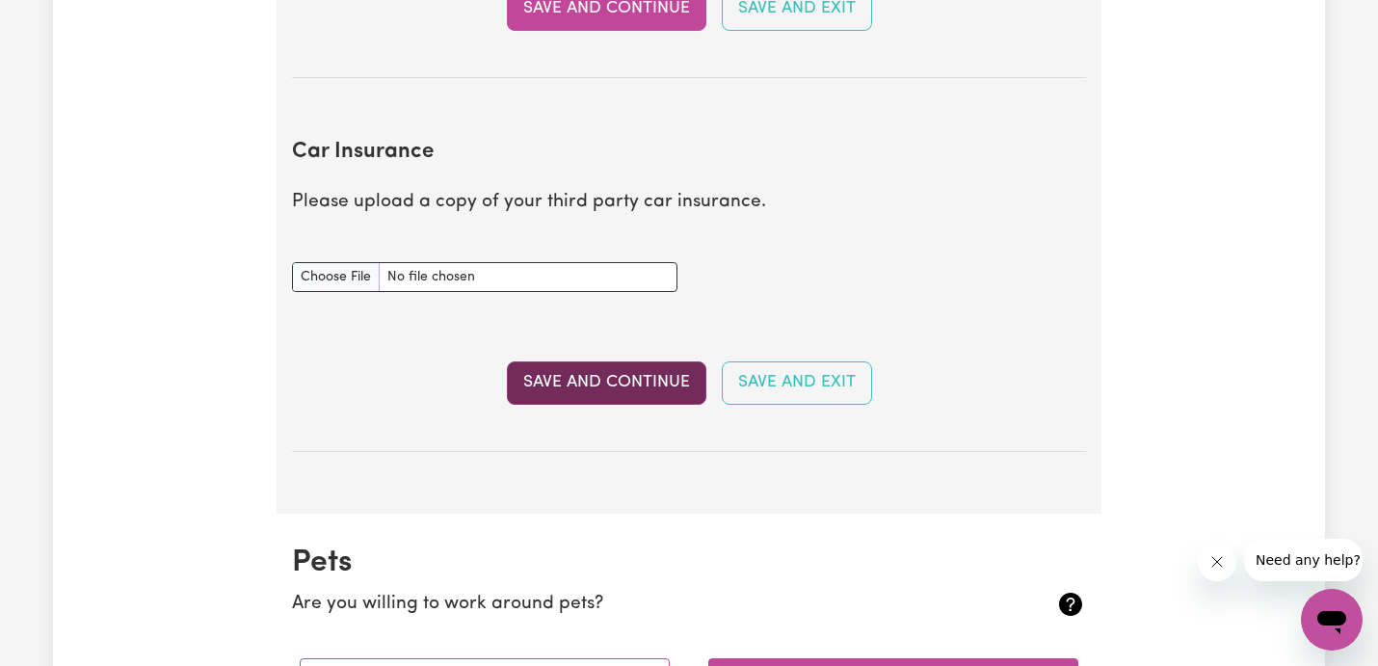
click at [615, 392] on button "Save and Continue" at bounding box center [607, 382] width 200 height 42
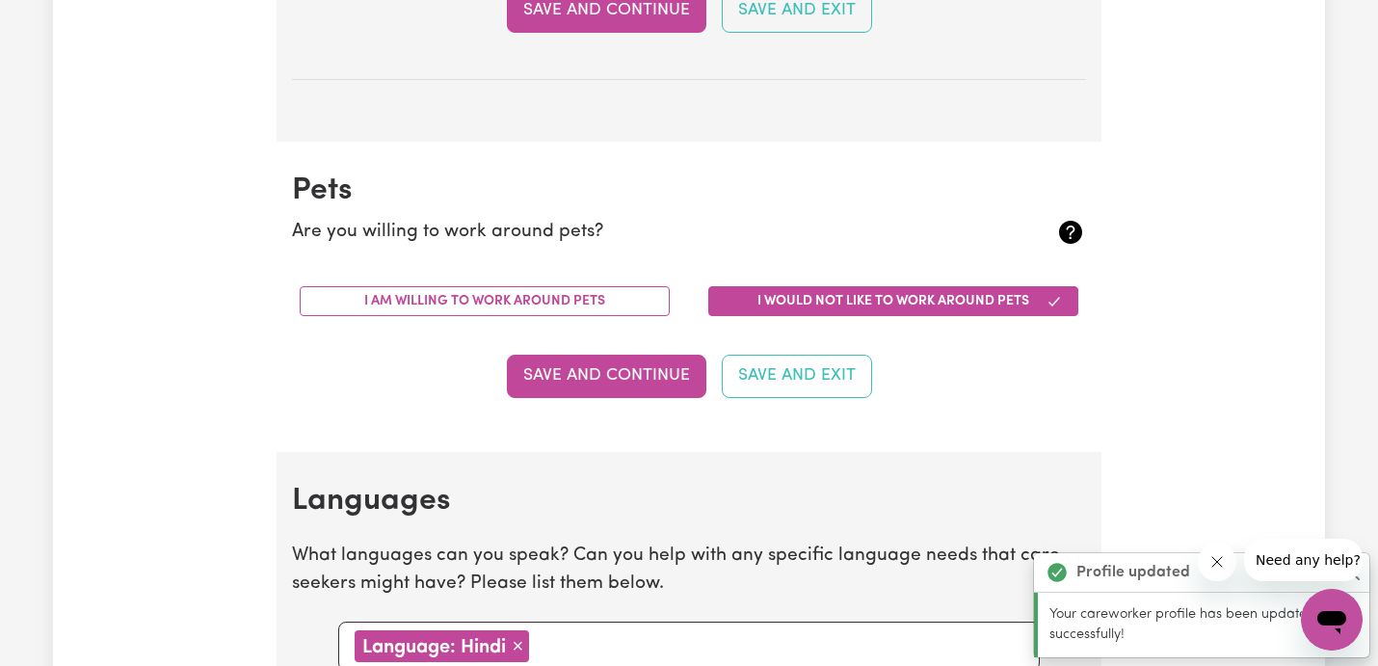
scroll to position [1795, 0]
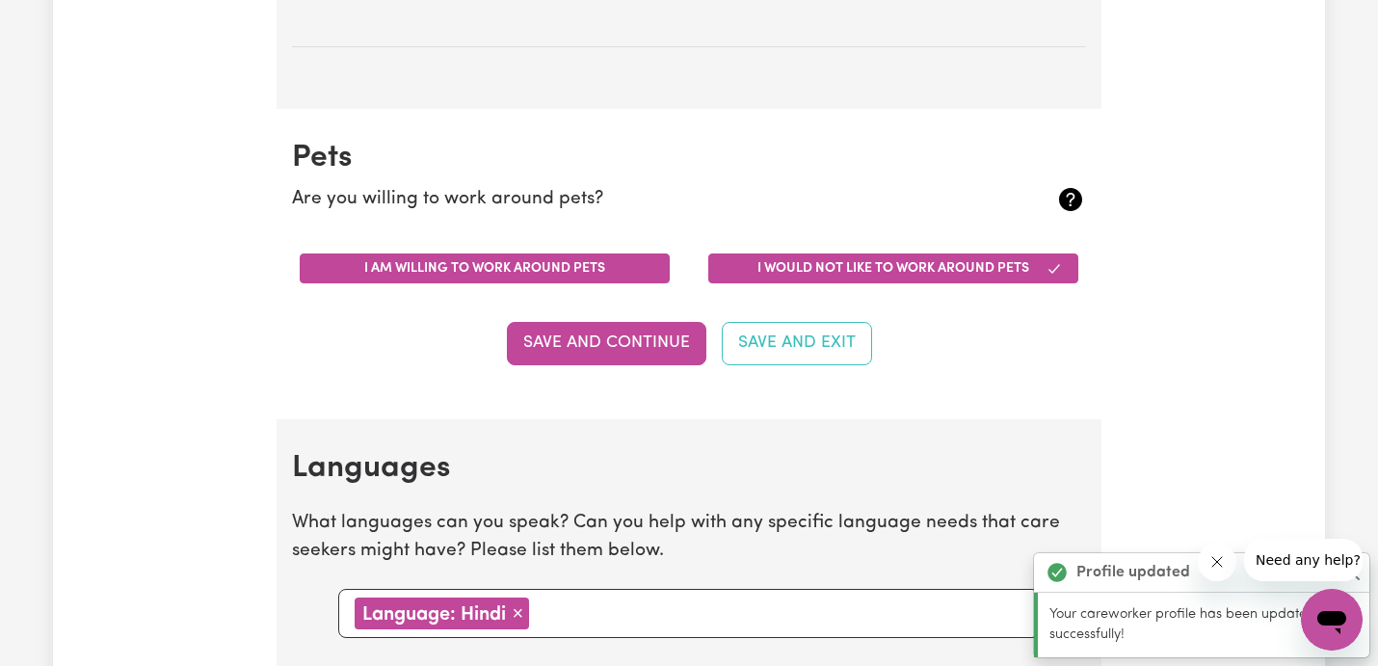
click at [582, 275] on button "I am willing to work around pets" at bounding box center [485, 268] width 370 height 30
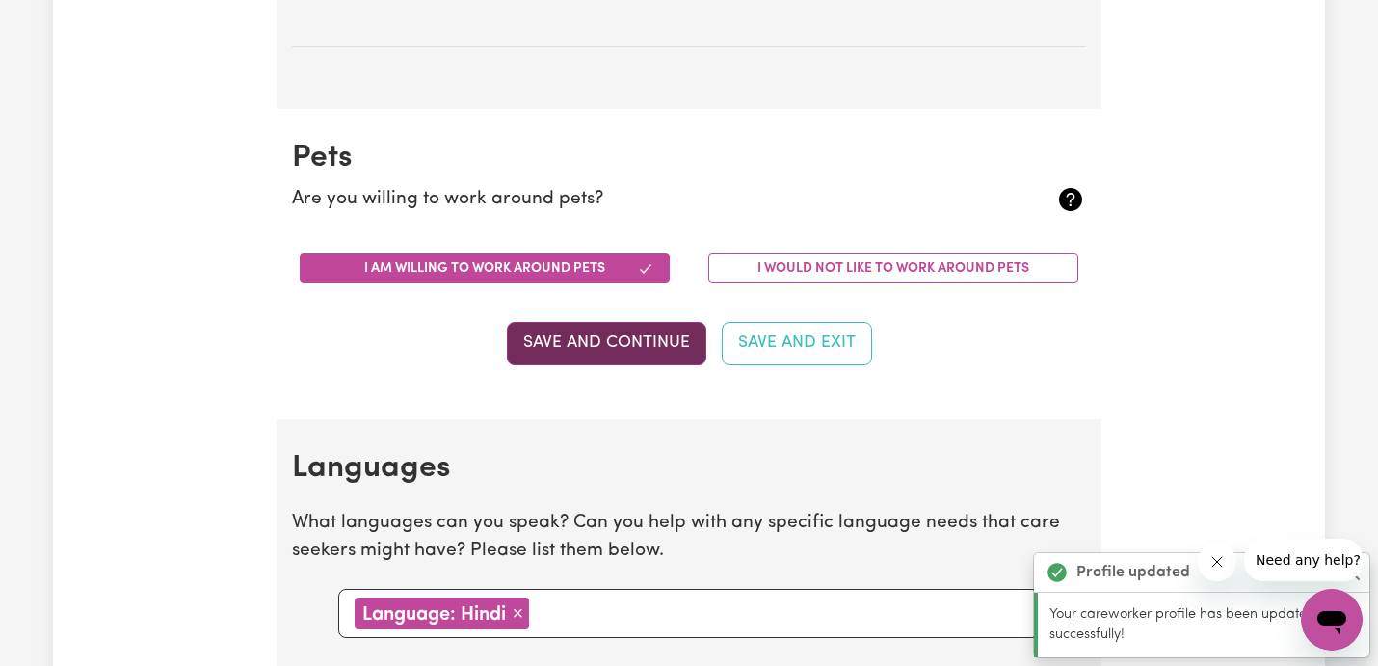
click at [595, 346] on button "Save and Continue" at bounding box center [607, 343] width 200 height 42
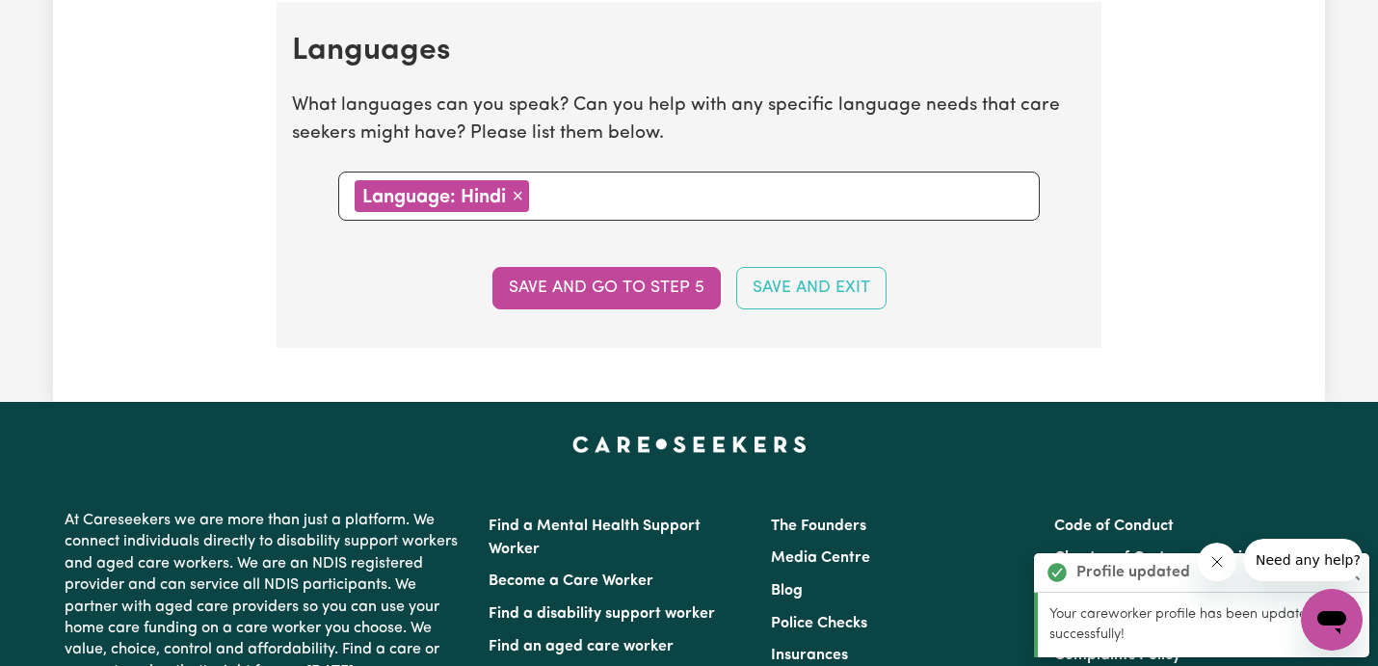
scroll to position [2214, 0]
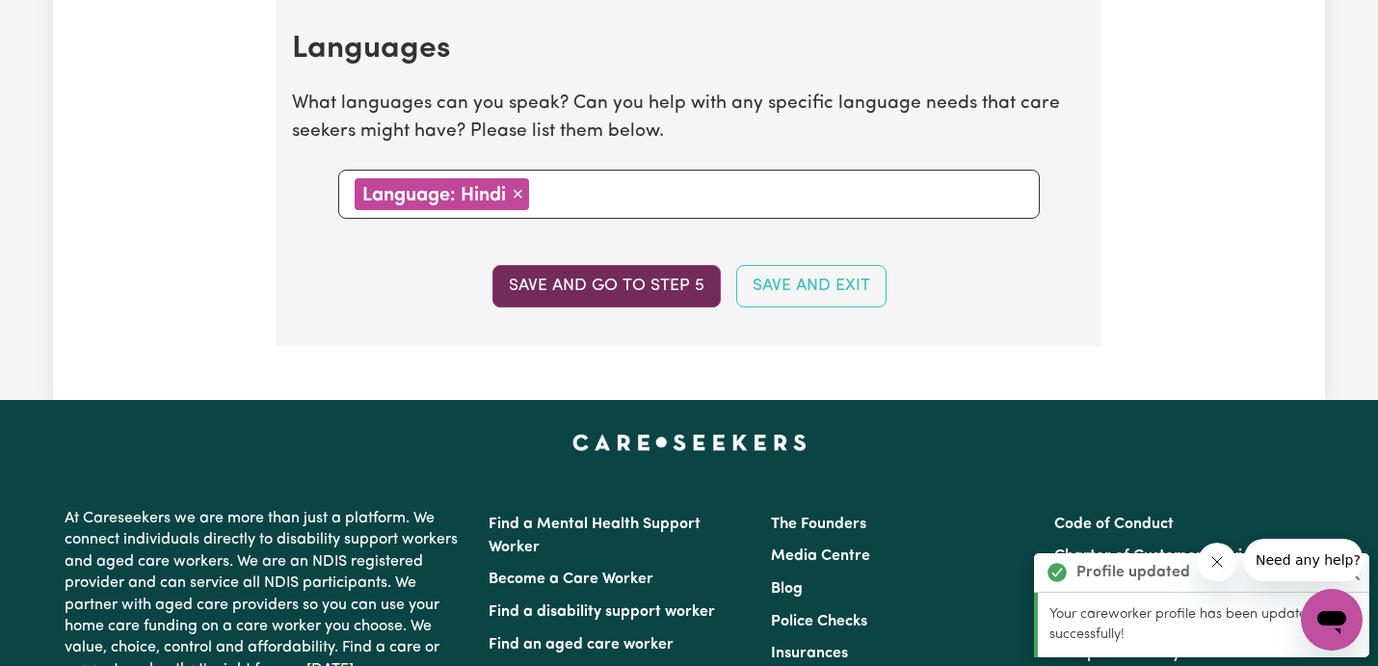
click at [578, 286] on button "Save and go to step 5" at bounding box center [607, 286] width 228 height 42
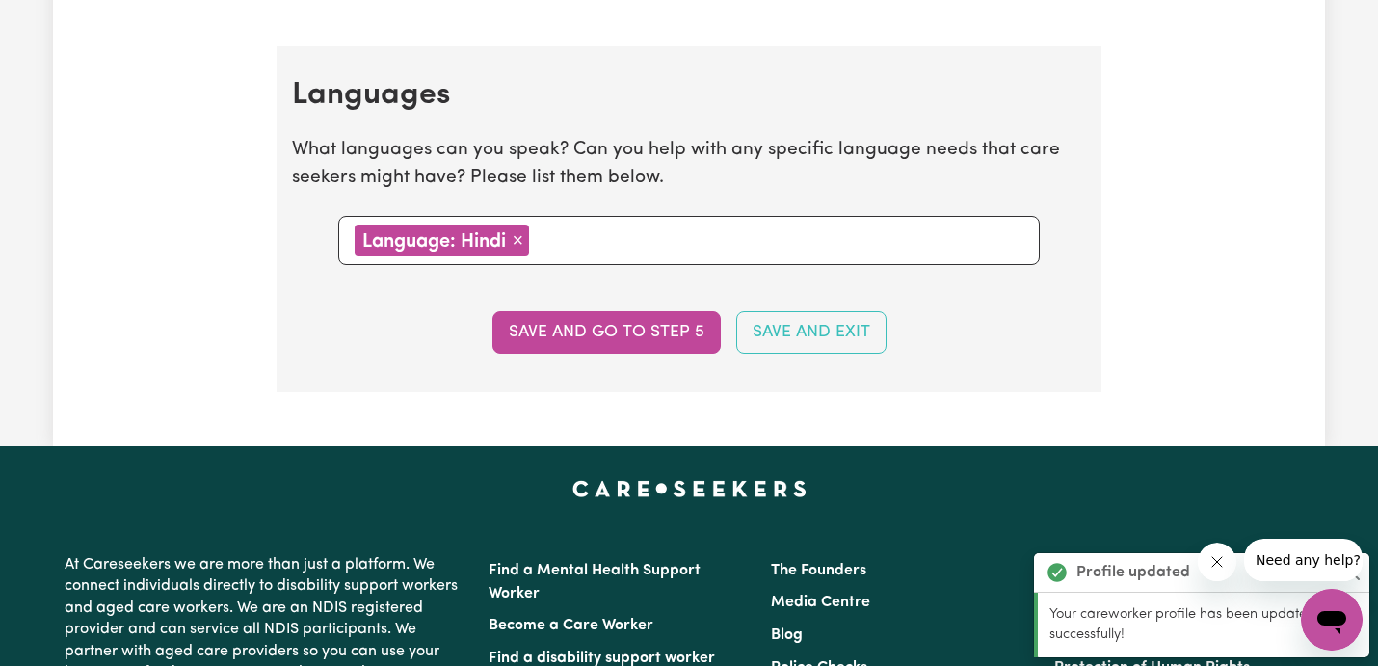
select select "I am providing services privately on my own"
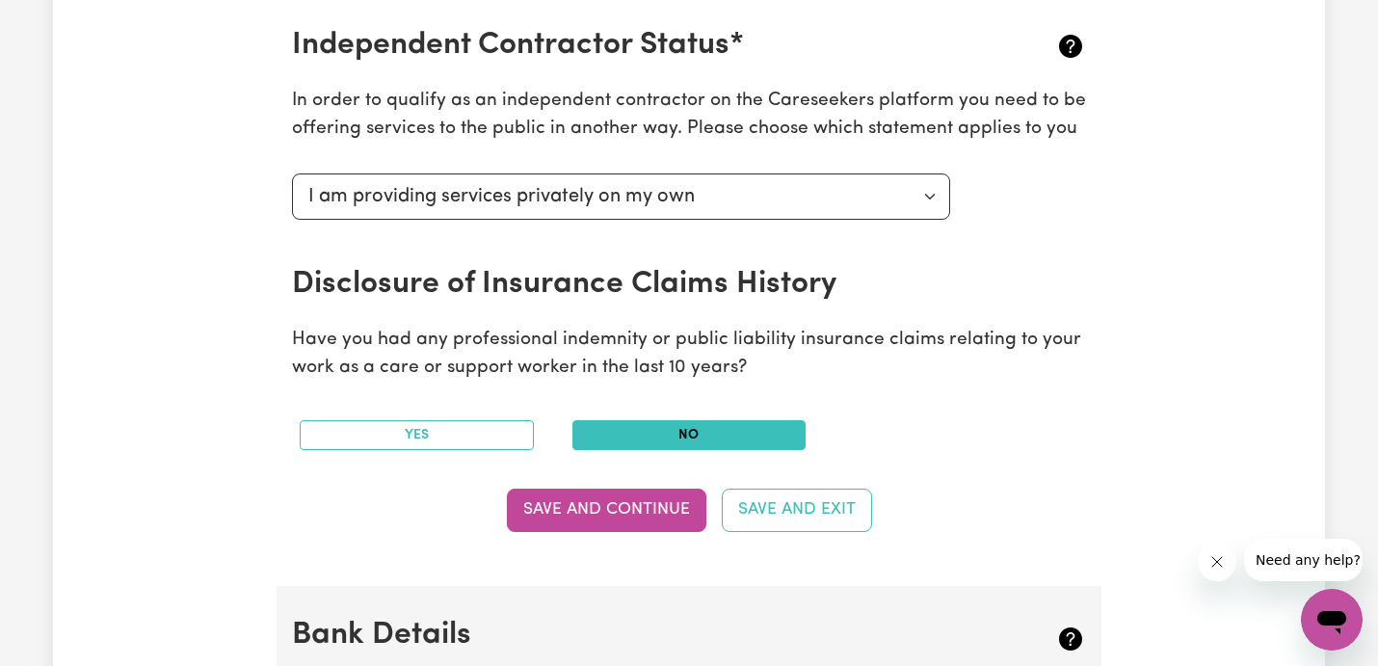
scroll to position [760, 0]
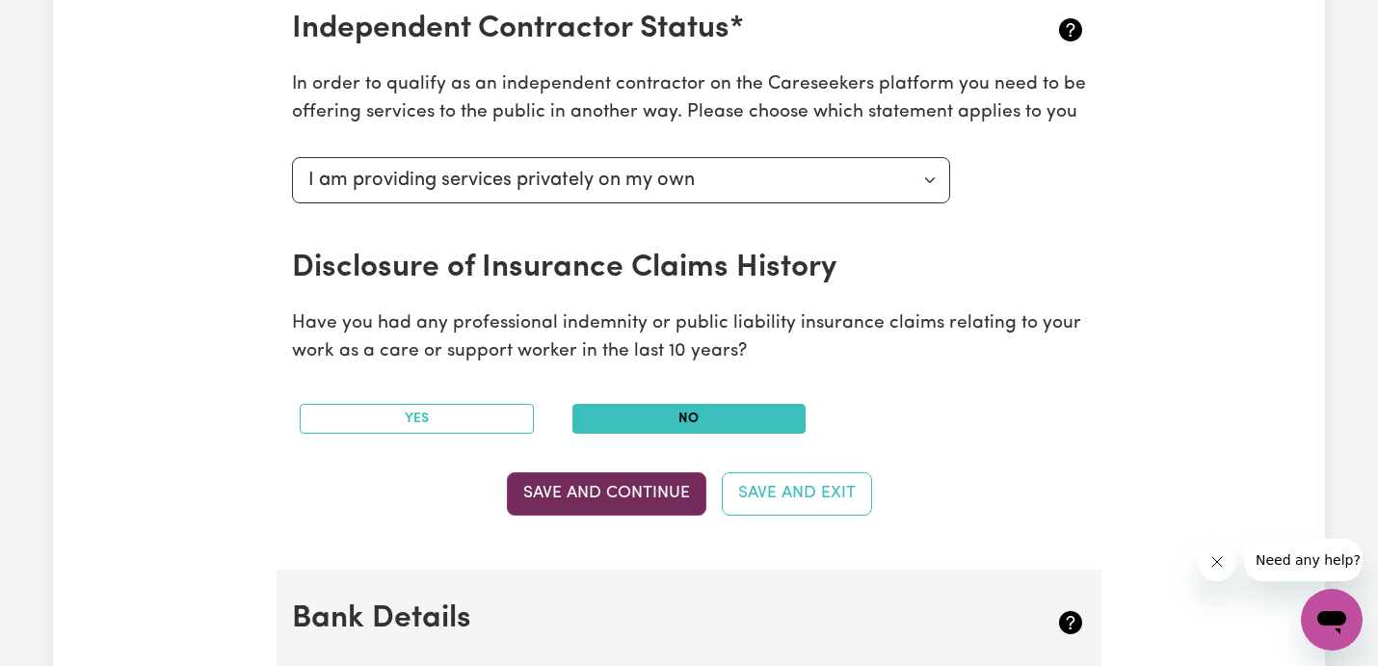
click at [582, 483] on button "Save and Continue" at bounding box center [607, 493] width 200 height 42
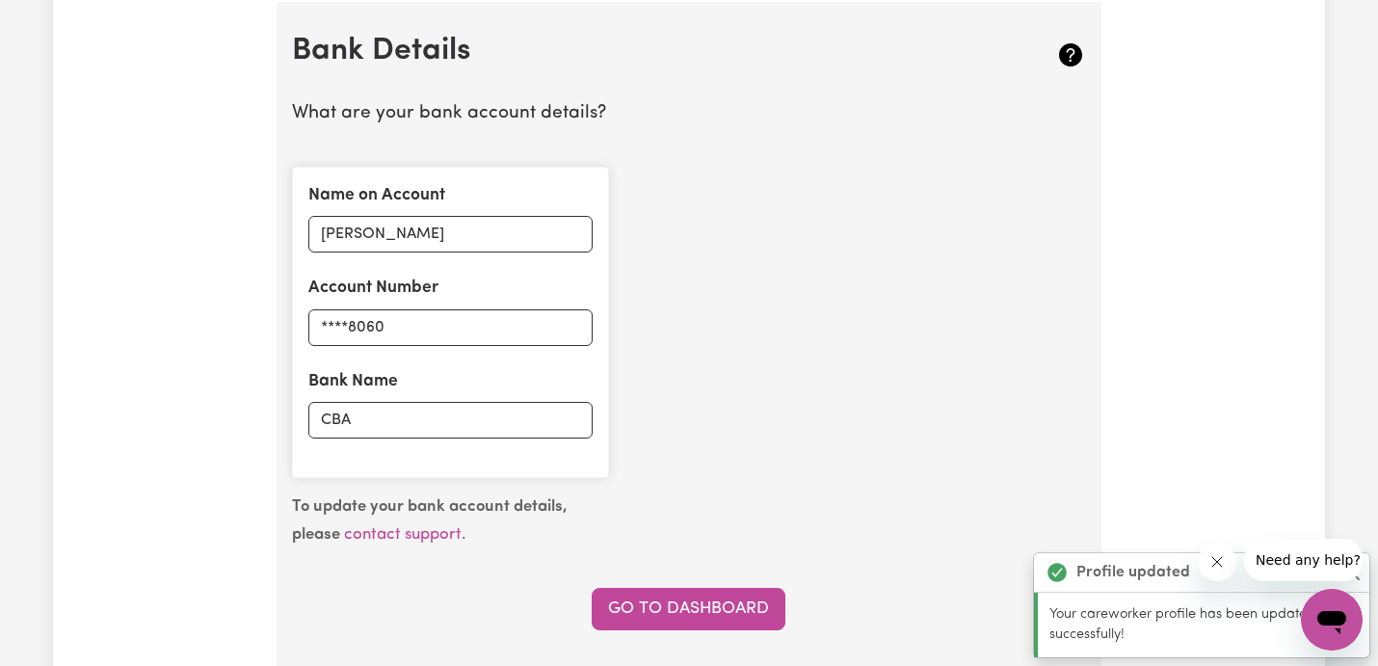
scroll to position [1330, 0]
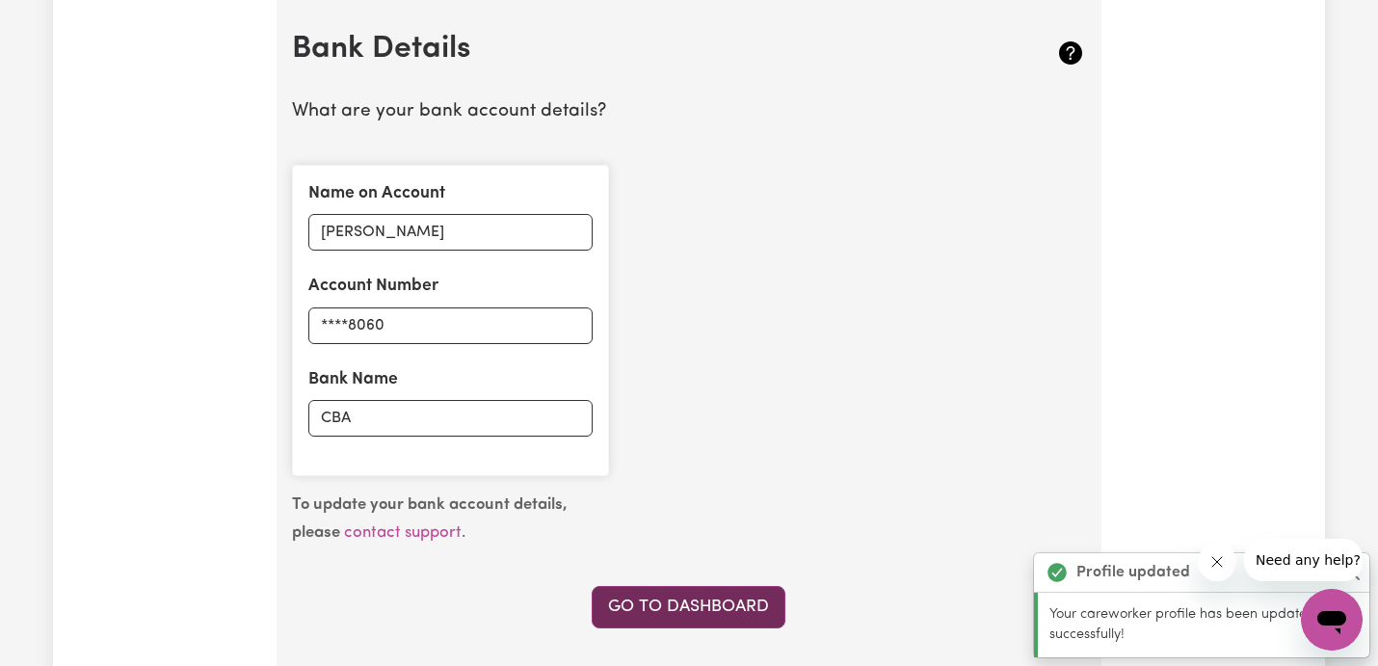
click at [679, 608] on link "Go to Dashboard" at bounding box center [689, 607] width 194 height 42
